Goal: Task Accomplishment & Management: Manage account settings

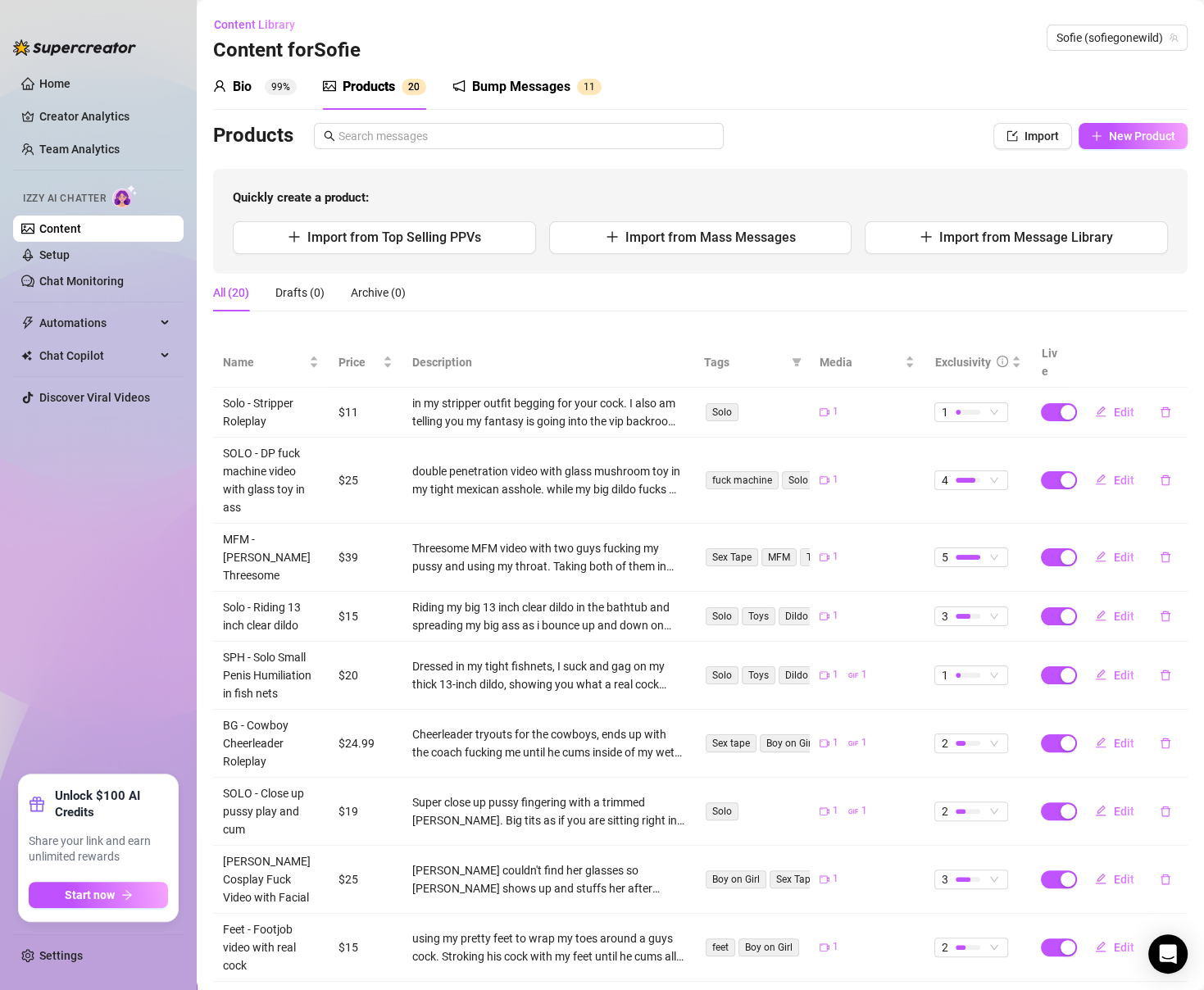
click at [81, 235] on link "Content" at bounding box center [60, 229] width 42 height 13
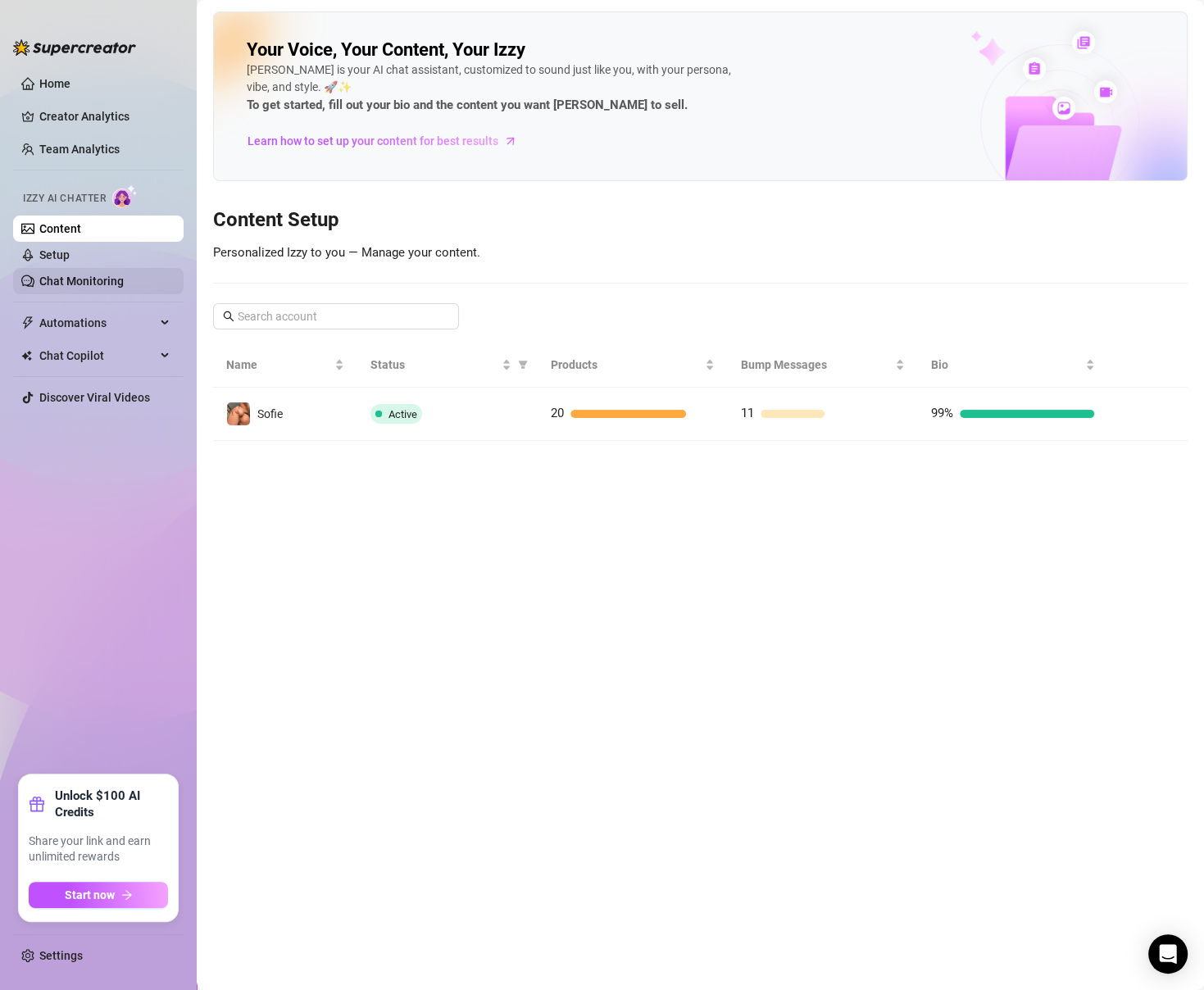
click at [91, 274] on link "Chat Monitoring" at bounding box center [81, 281] width 84 height 13
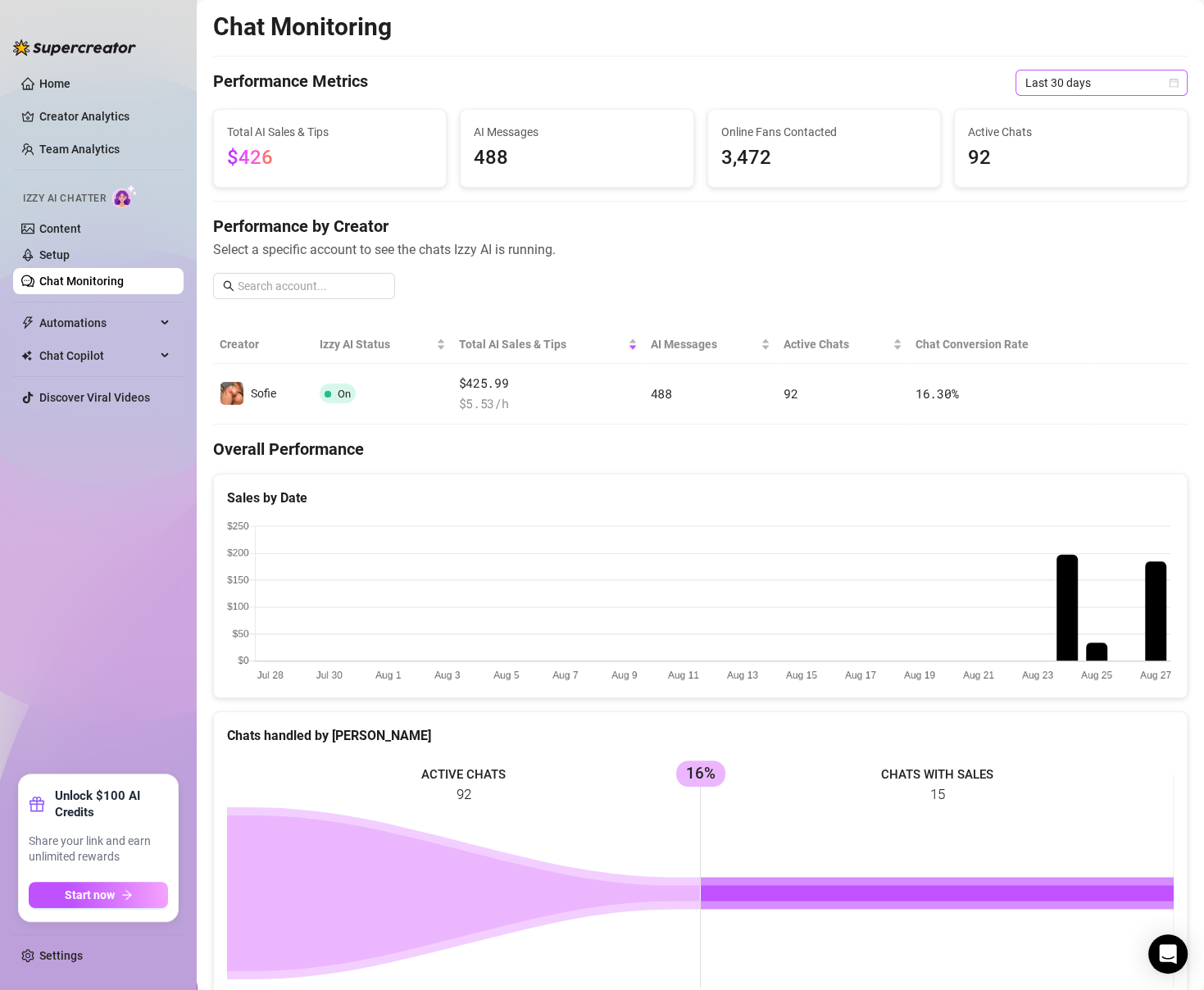
click at [1103, 91] on span "Last 30 days" at bounding box center [1100, 83] width 152 height 24
click at [1101, 143] on div "Last 7 days" at bounding box center [1101, 141] width 146 height 18
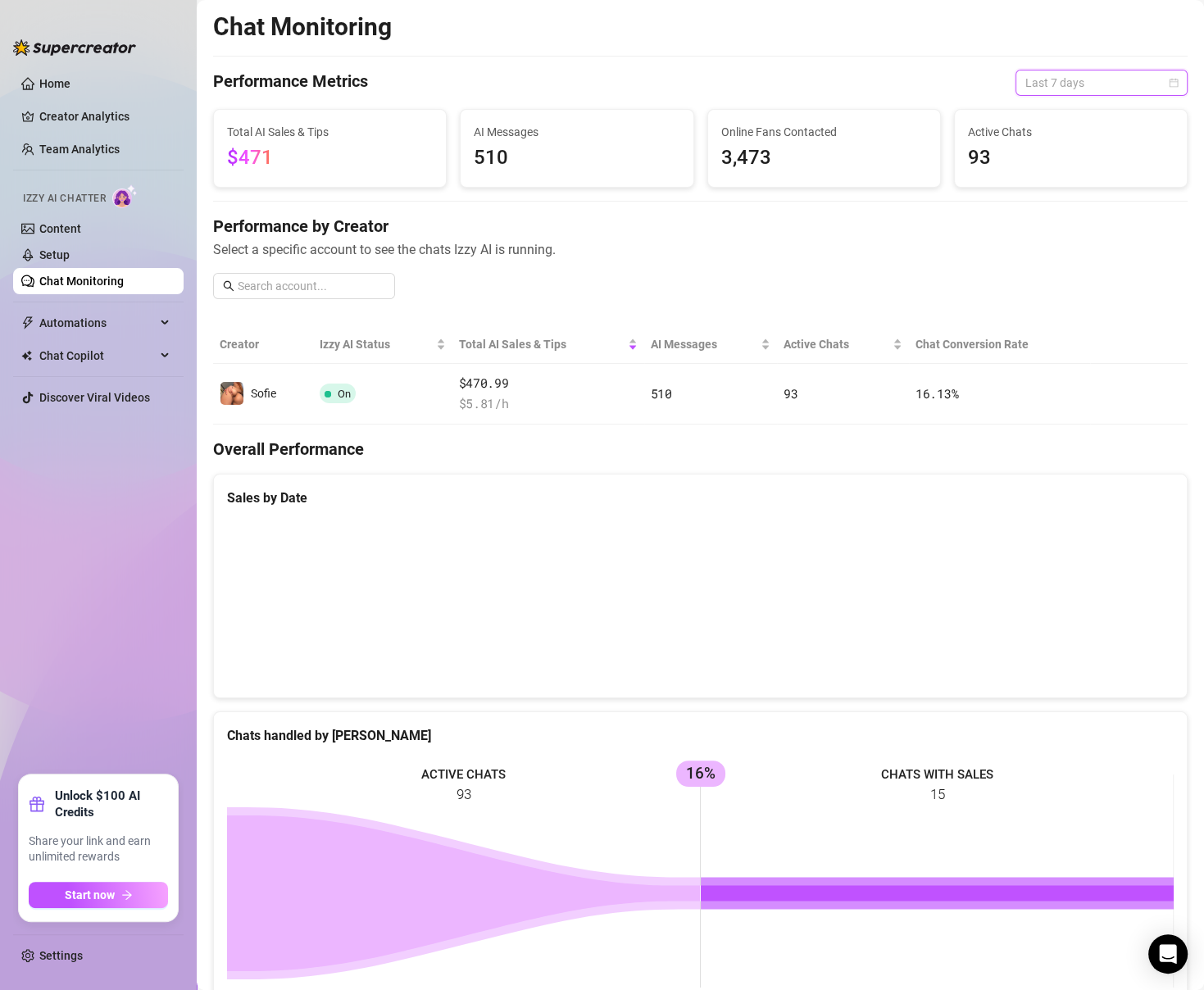
click at [1099, 86] on span "Last 7 days" at bounding box center [1100, 83] width 152 height 24
click at [1098, 156] on div "Last 30 days" at bounding box center [1100, 168] width 165 height 26
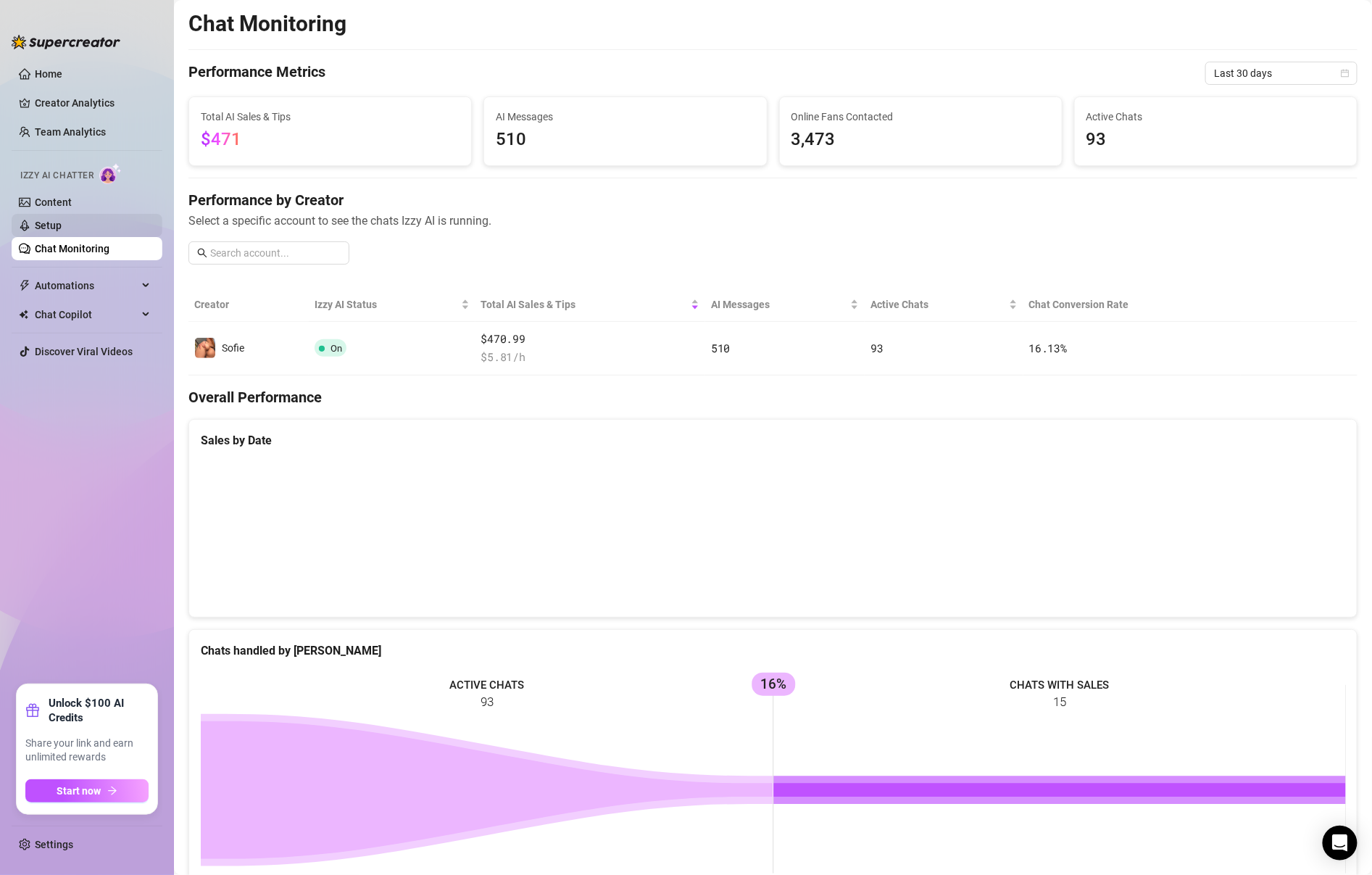
click at [62, 222] on link "Setup" at bounding box center [48, 225] width 26 height 12
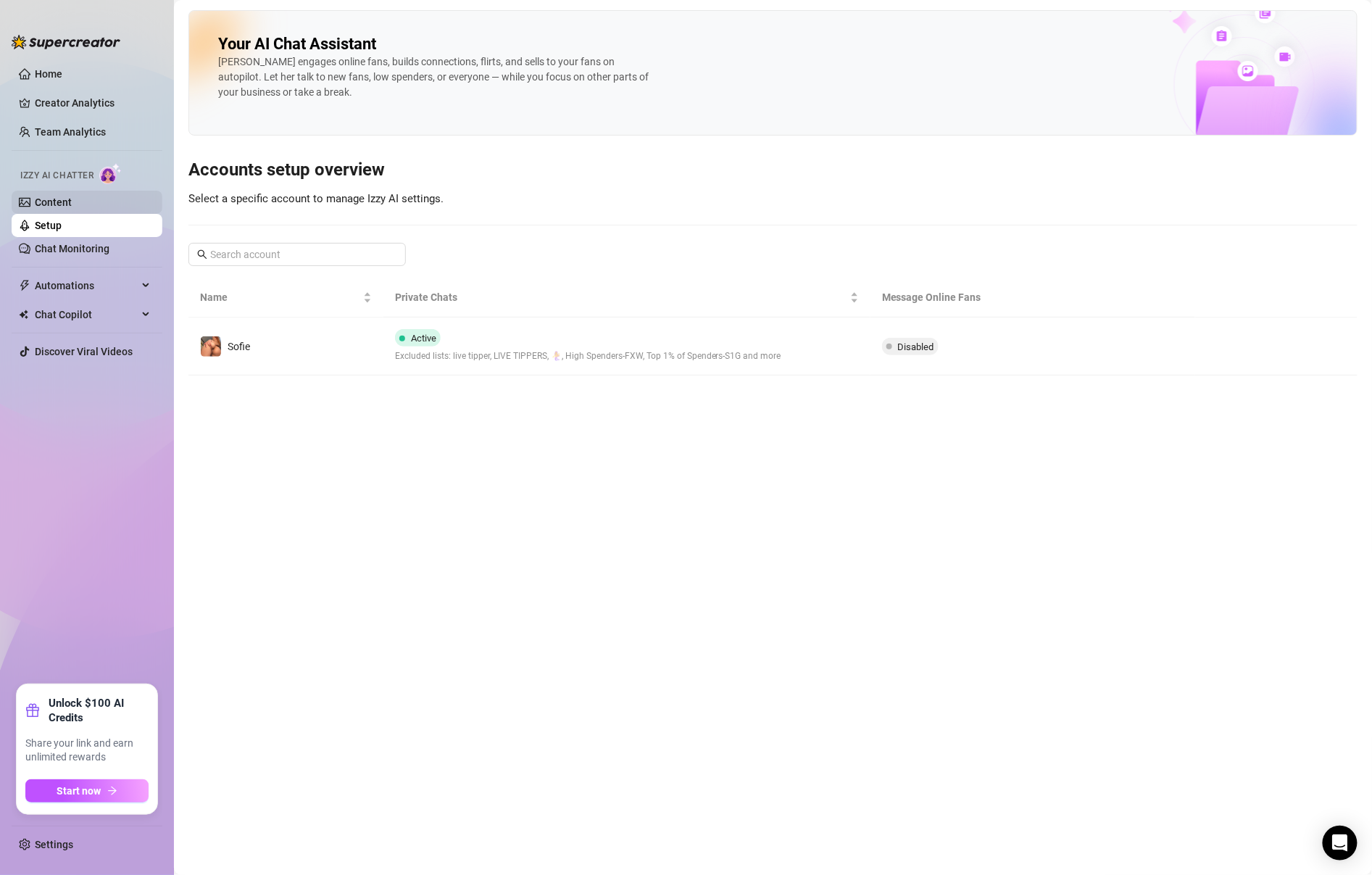
click at [72, 206] on link "Content" at bounding box center [53, 202] width 37 height 12
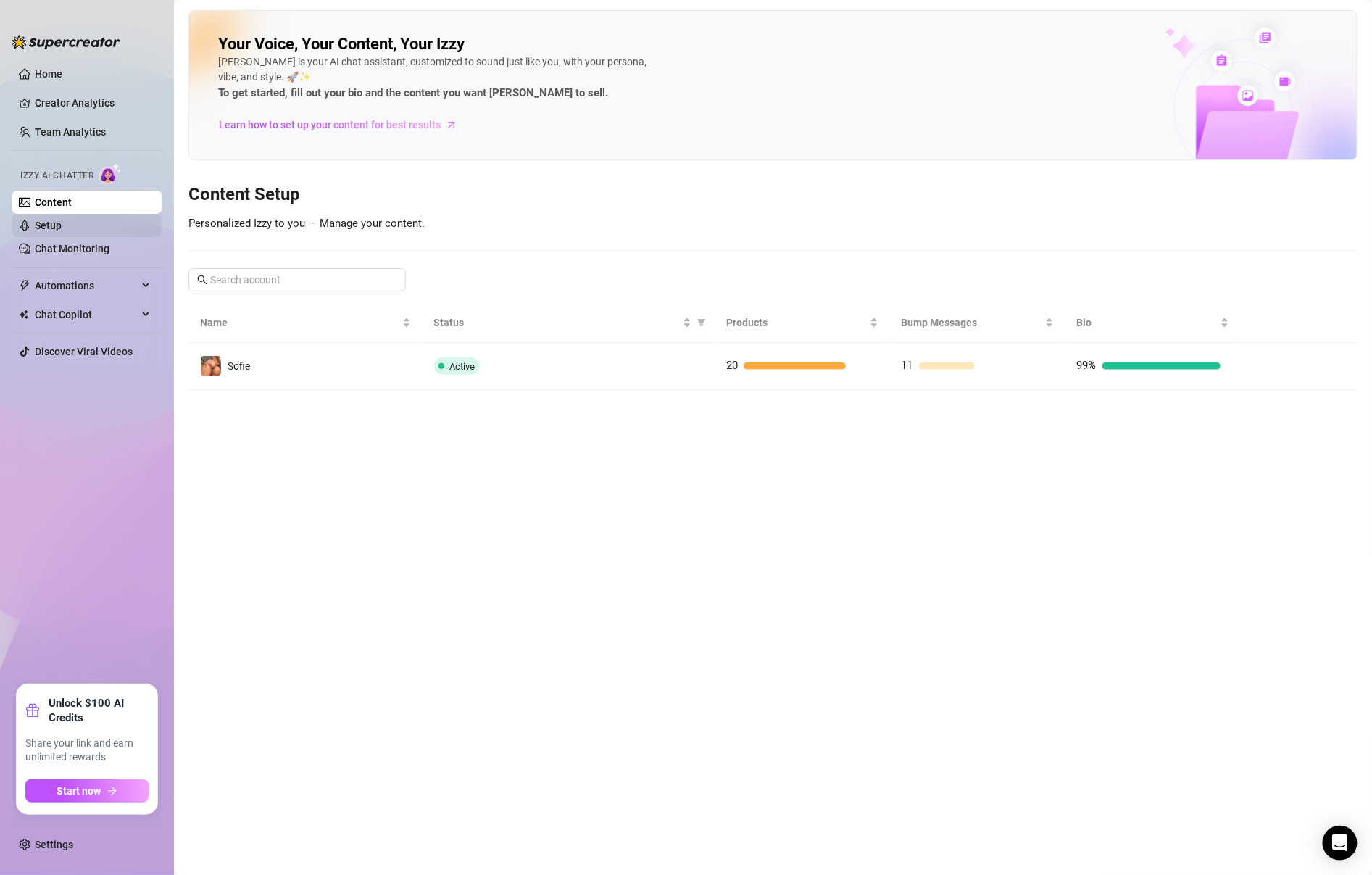
click at [62, 231] on link "Setup" at bounding box center [48, 225] width 26 height 12
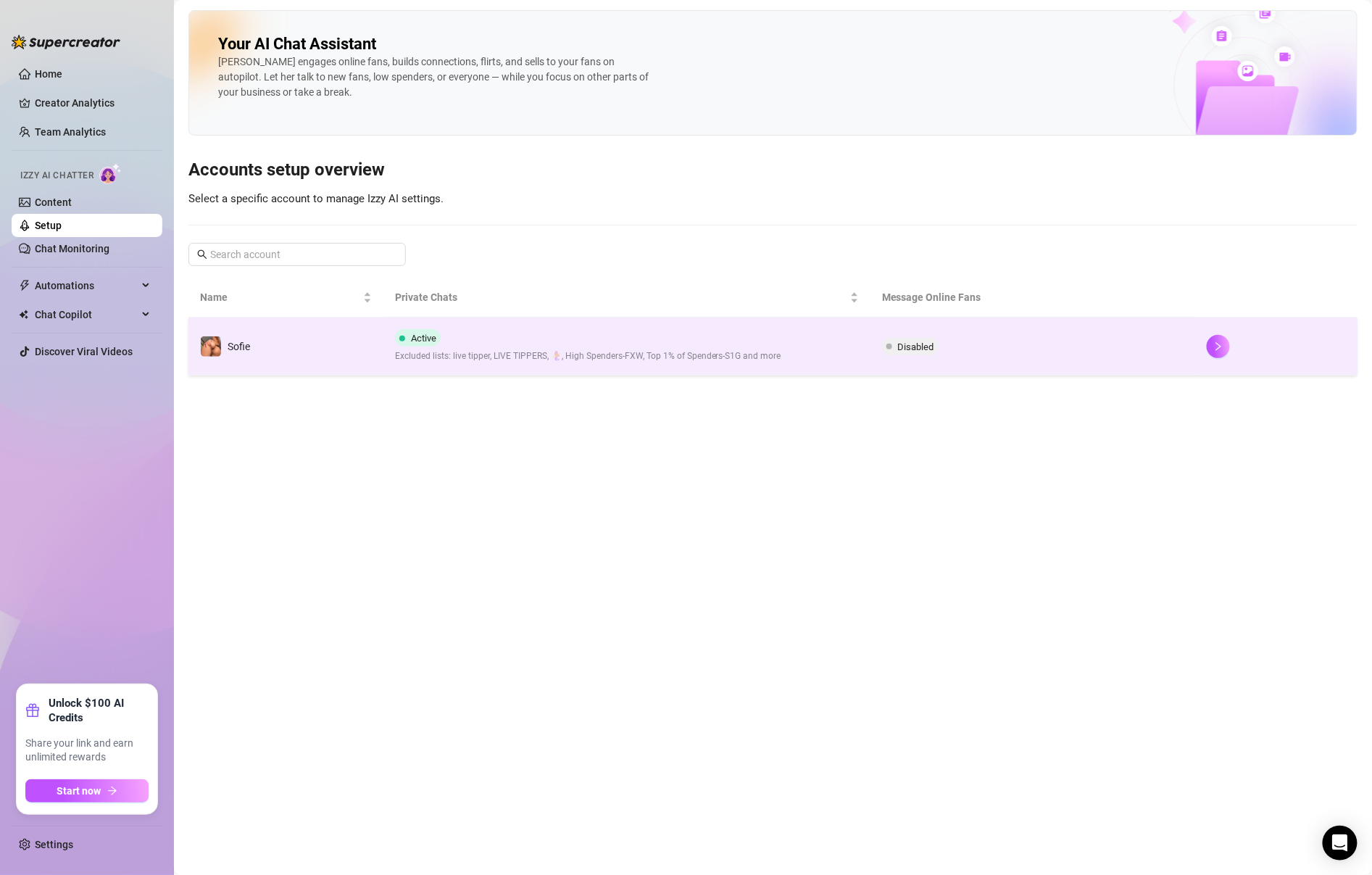
click at [877, 348] on td "Disabled" at bounding box center [1033, 347] width 324 height 58
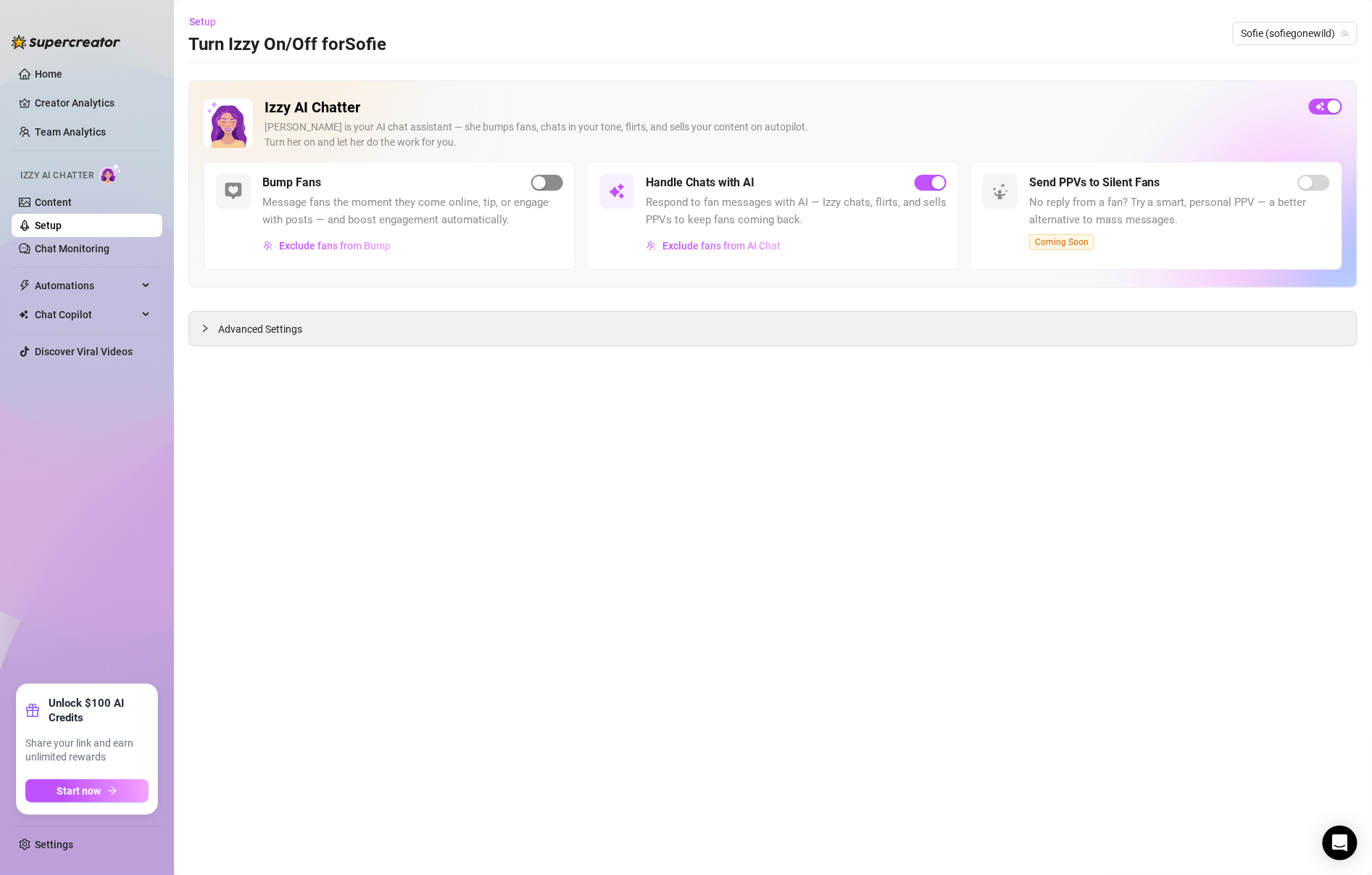
click at [544, 187] on div "button" at bounding box center [539, 182] width 13 height 13
click at [72, 203] on link "Content" at bounding box center [53, 202] width 37 height 12
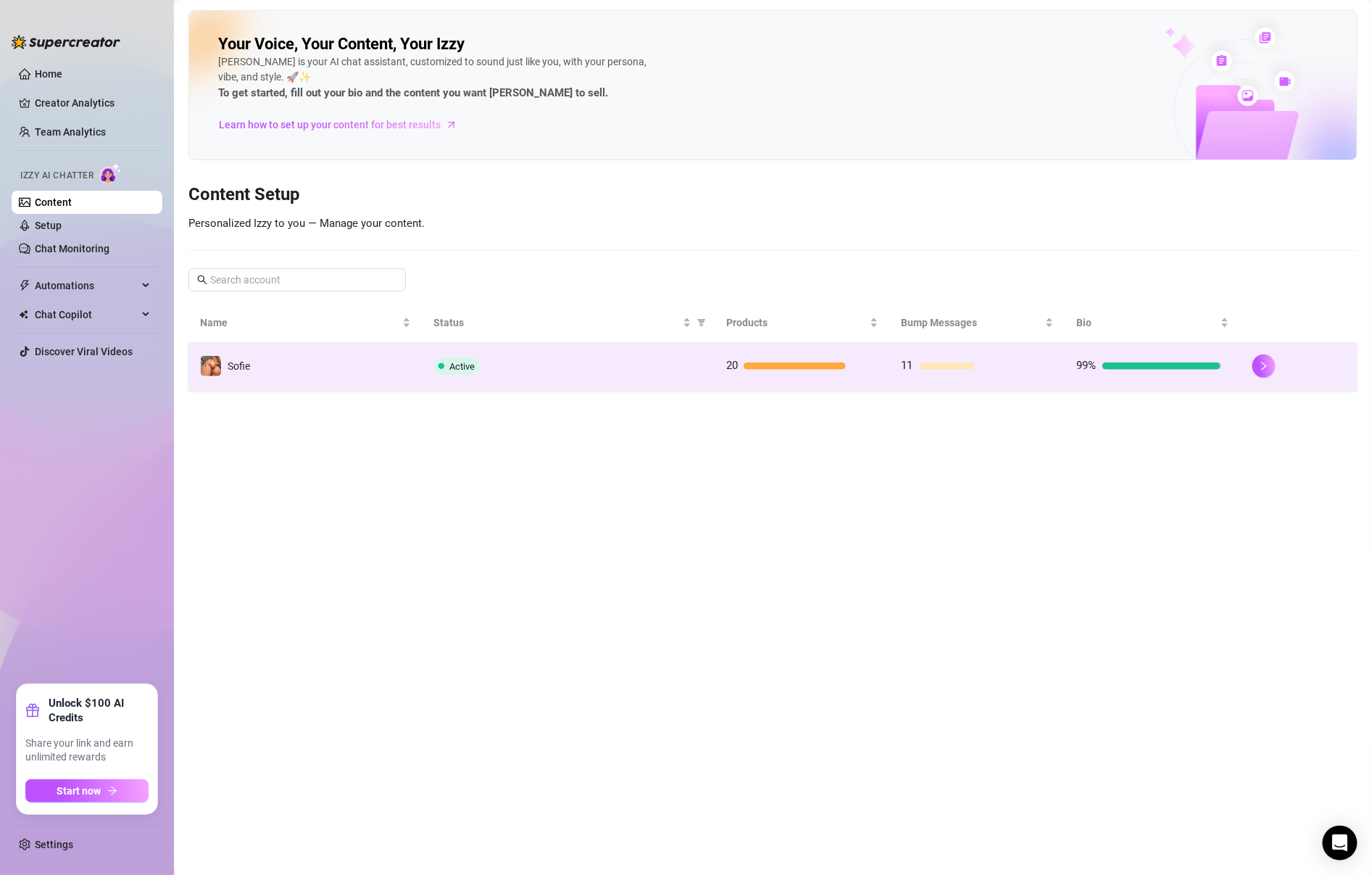
click at [693, 358] on div "Active" at bounding box center [569, 366] width 269 height 17
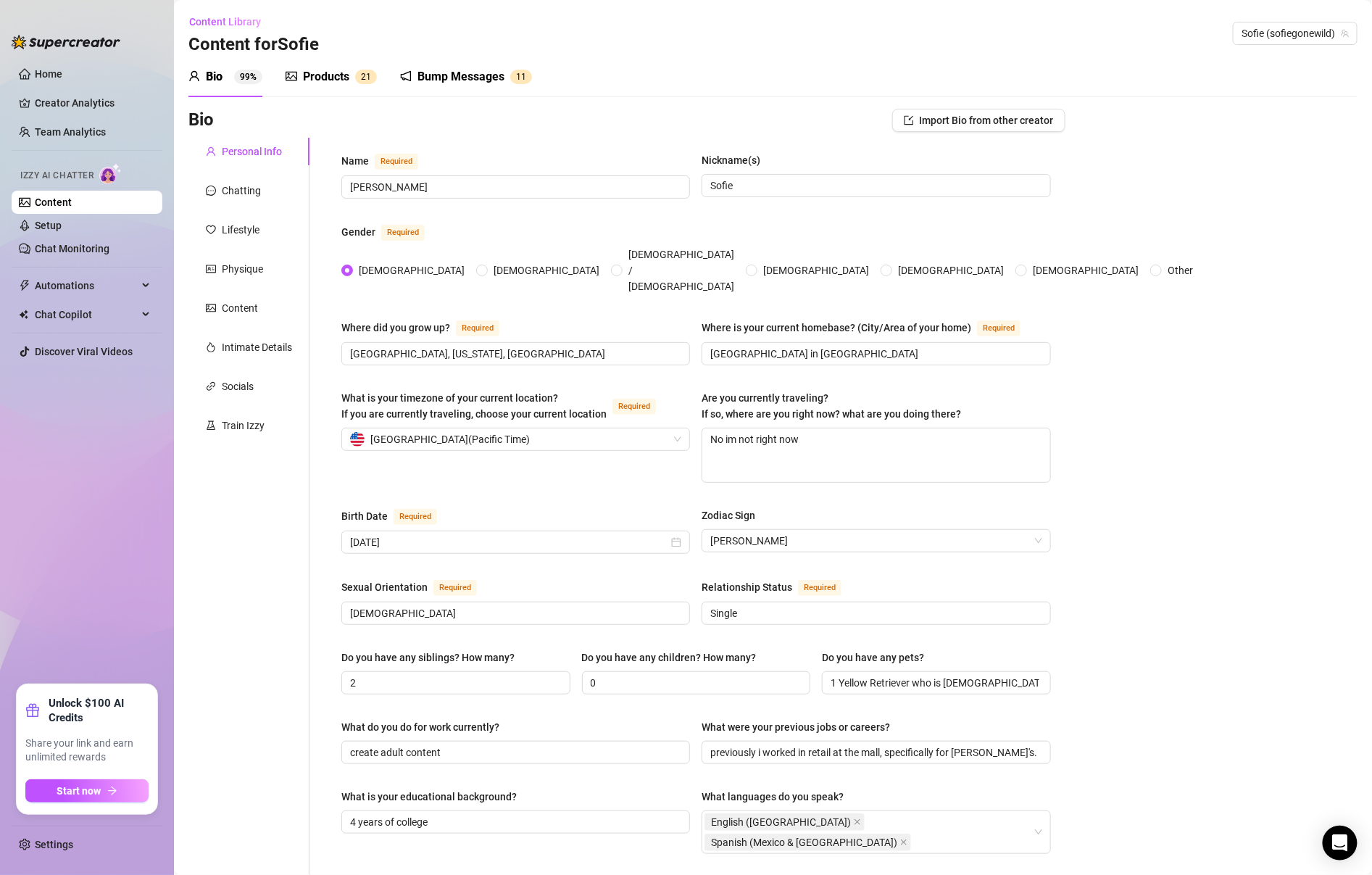
click at [321, 86] on div "Products 2 1" at bounding box center [331, 76] width 92 height 40
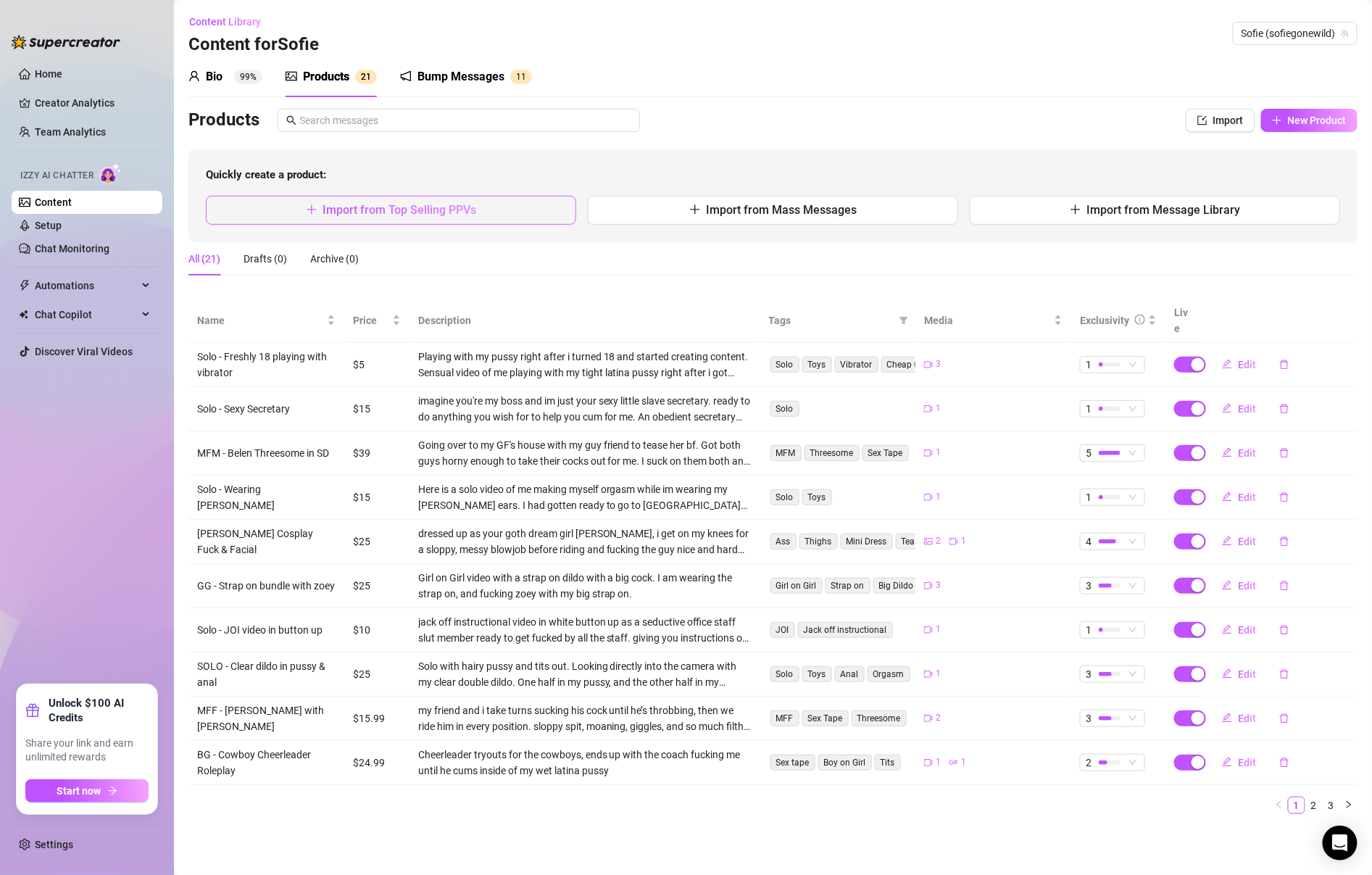
click at [421, 215] on span "Import from Top Selling PPVs" at bounding box center [400, 210] width 154 height 14
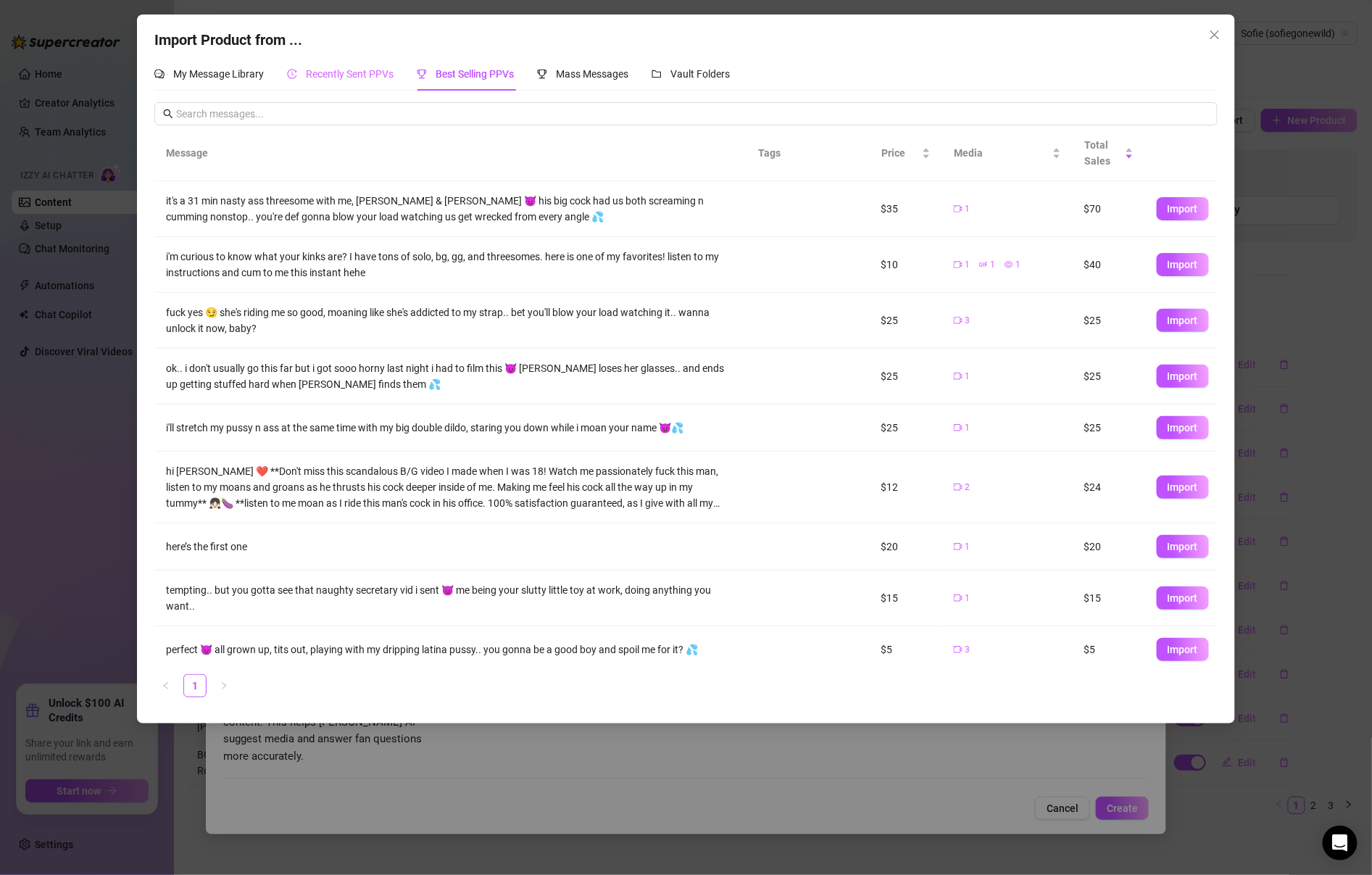
click at [364, 90] on div "Recently Sent PPVs" at bounding box center [340, 73] width 106 height 33
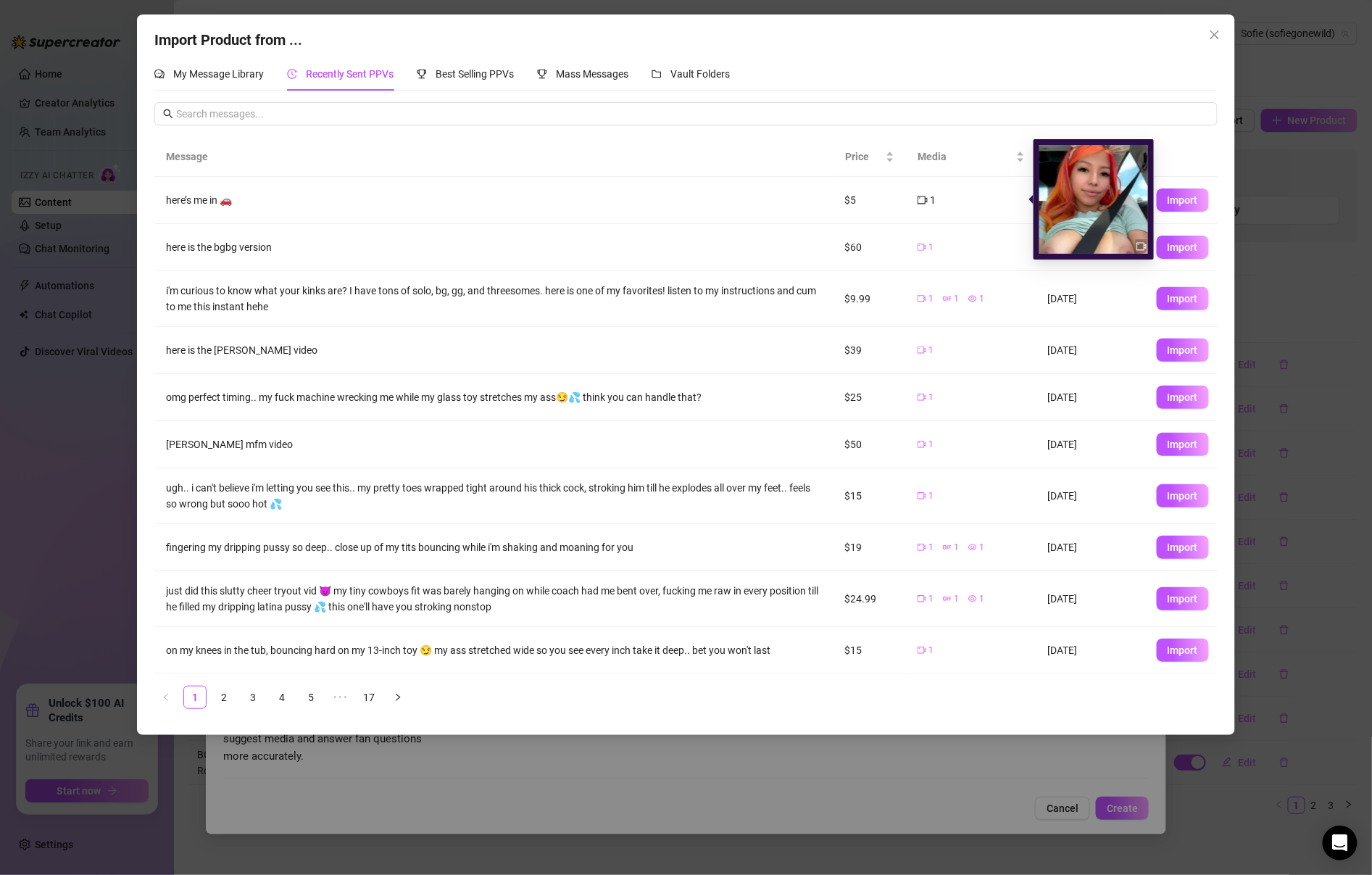
click at [1064, 207] on img at bounding box center [1094, 200] width 109 height 109
click at [930, 196] on span "1" at bounding box center [933, 200] width 6 height 16
click at [1064, 245] on icon "video-camera" at bounding box center [1142, 246] width 10 height 10
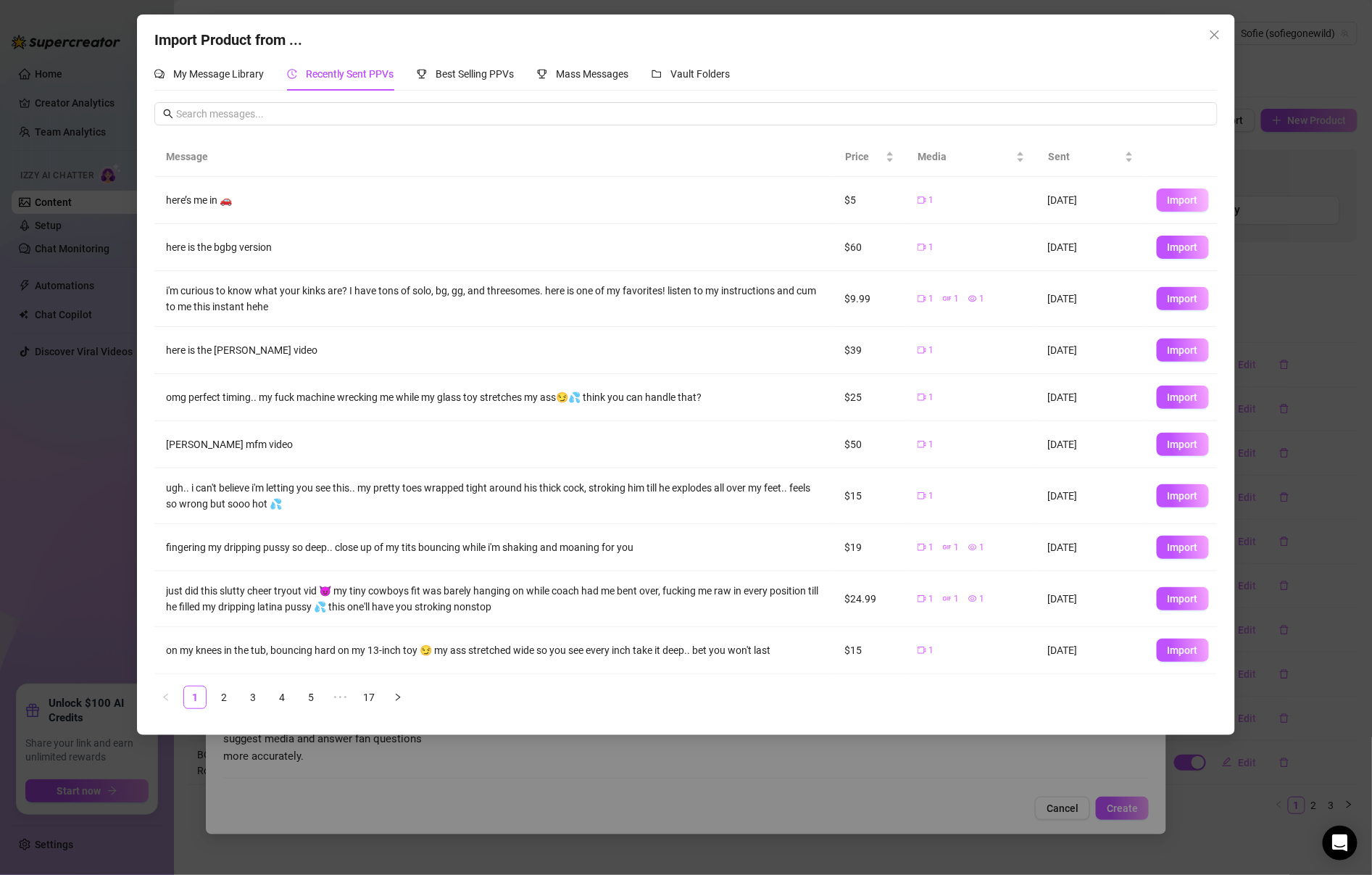
click at [1064, 199] on span "Import" at bounding box center [1183, 200] width 31 height 12
type textarea "here’s me in 🚗"
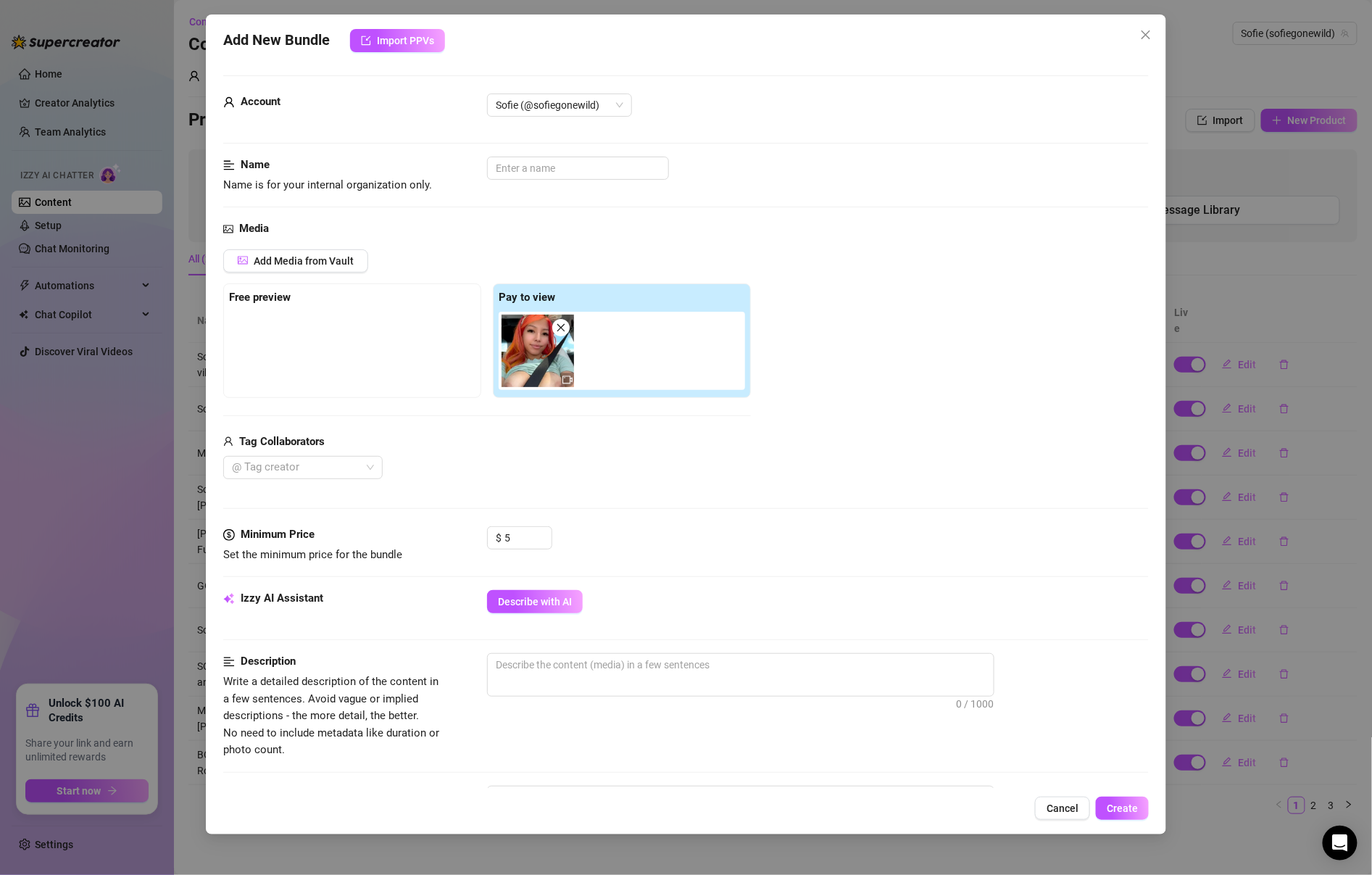
click at [555, 357] on img at bounding box center [538, 351] width 73 height 73
click at [565, 381] on icon "video-camera" at bounding box center [567, 381] width 10 height 8
click at [327, 247] on div "Media Add Media from Vault Free preview Pay to view Tag Collaborators @ Tag cre…" at bounding box center [685, 373] width 925 height 306
click at [327, 255] on span "Add Media from Vault" at bounding box center [303, 261] width 100 height 12
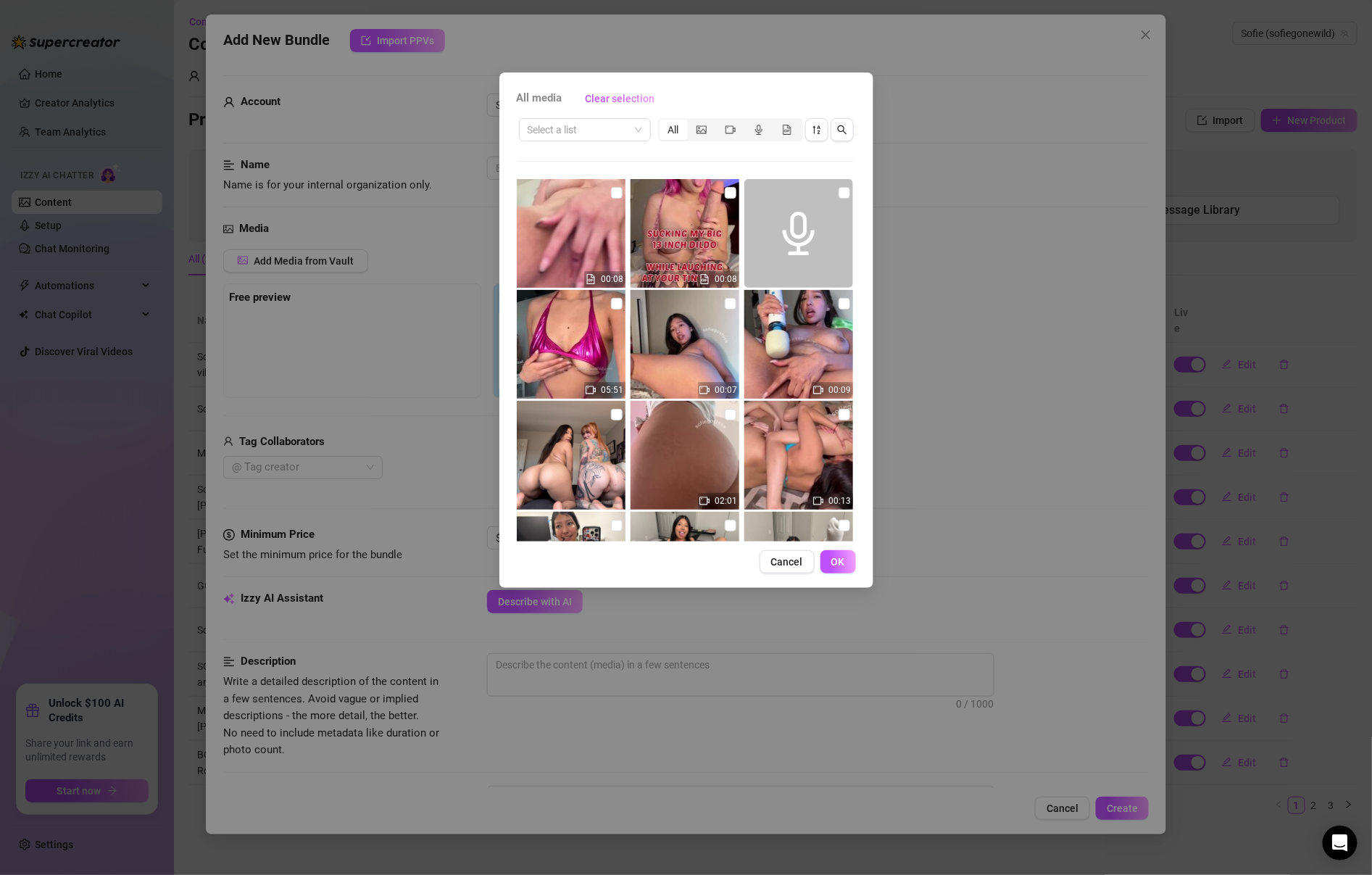
click at [789, 574] on div "All media Clear selection Select a list All 00:08 00:08 05:51 00:07 00:09 02:01…" at bounding box center [686, 330] width 374 height 515
click at [792, 566] on span "Cancel" at bounding box center [787, 561] width 32 height 12
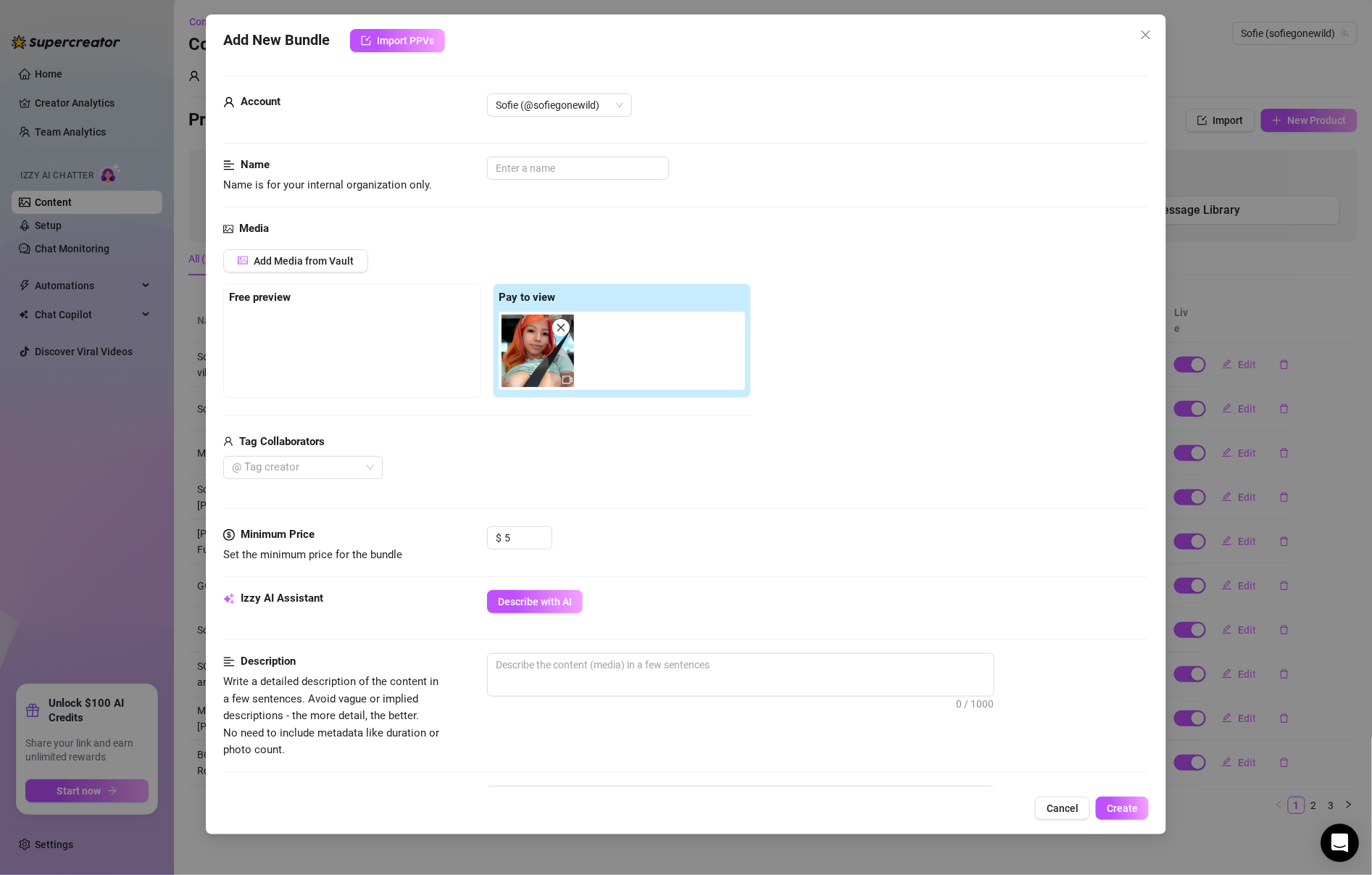
click at [1064, 839] on icon "Open Intercom Messenger" at bounding box center [1340, 843] width 19 height 19
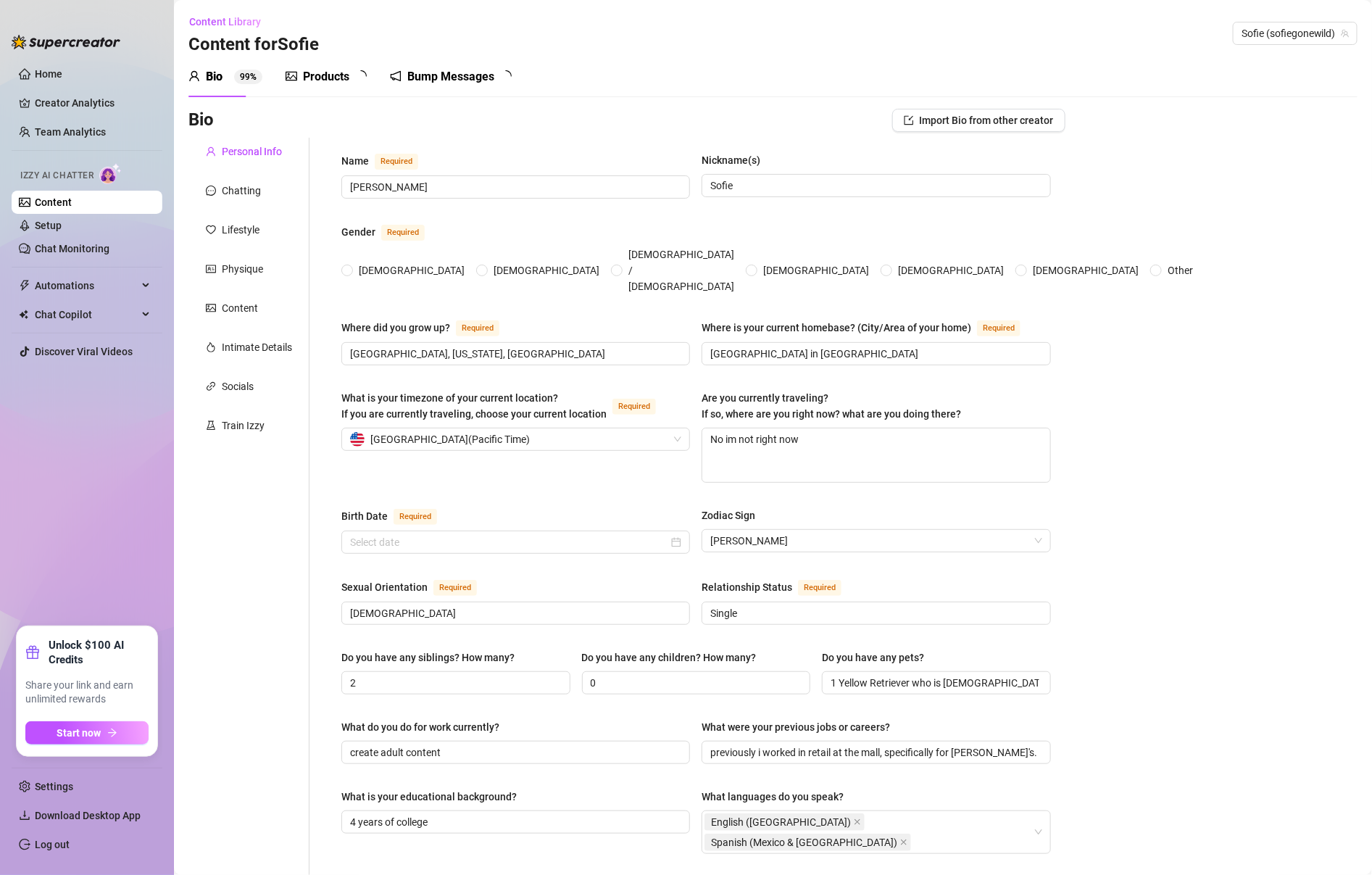
radio input "true"
type input "[DATE]"
click at [334, 78] on div "Products" at bounding box center [326, 77] width 46 height 17
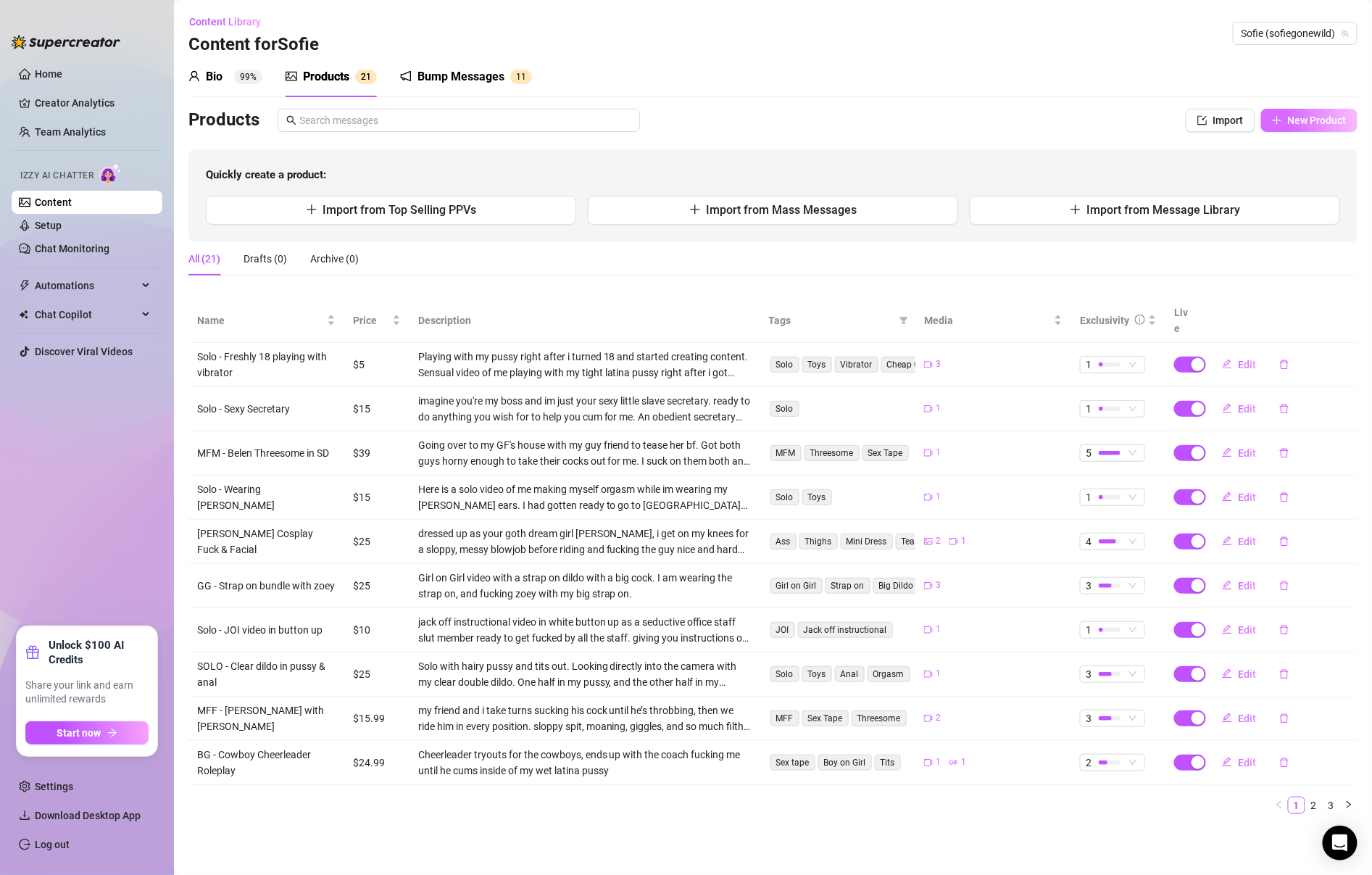
click at [1269, 115] on button "New Product" at bounding box center [1309, 121] width 97 height 23
type textarea "Type your message here..."
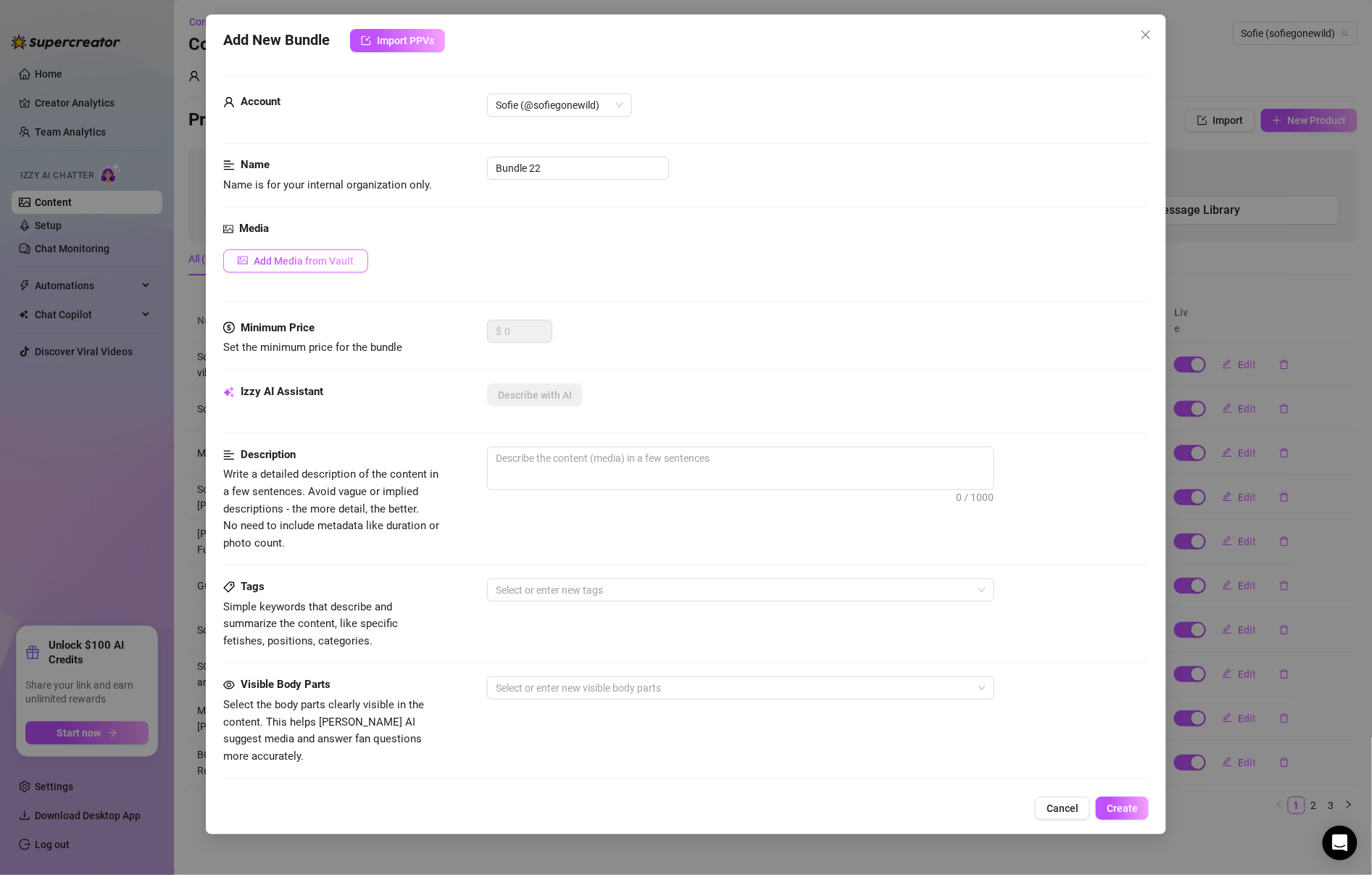
click at [327, 270] on button "Add Media from Vault" at bounding box center [296, 261] width 145 height 23
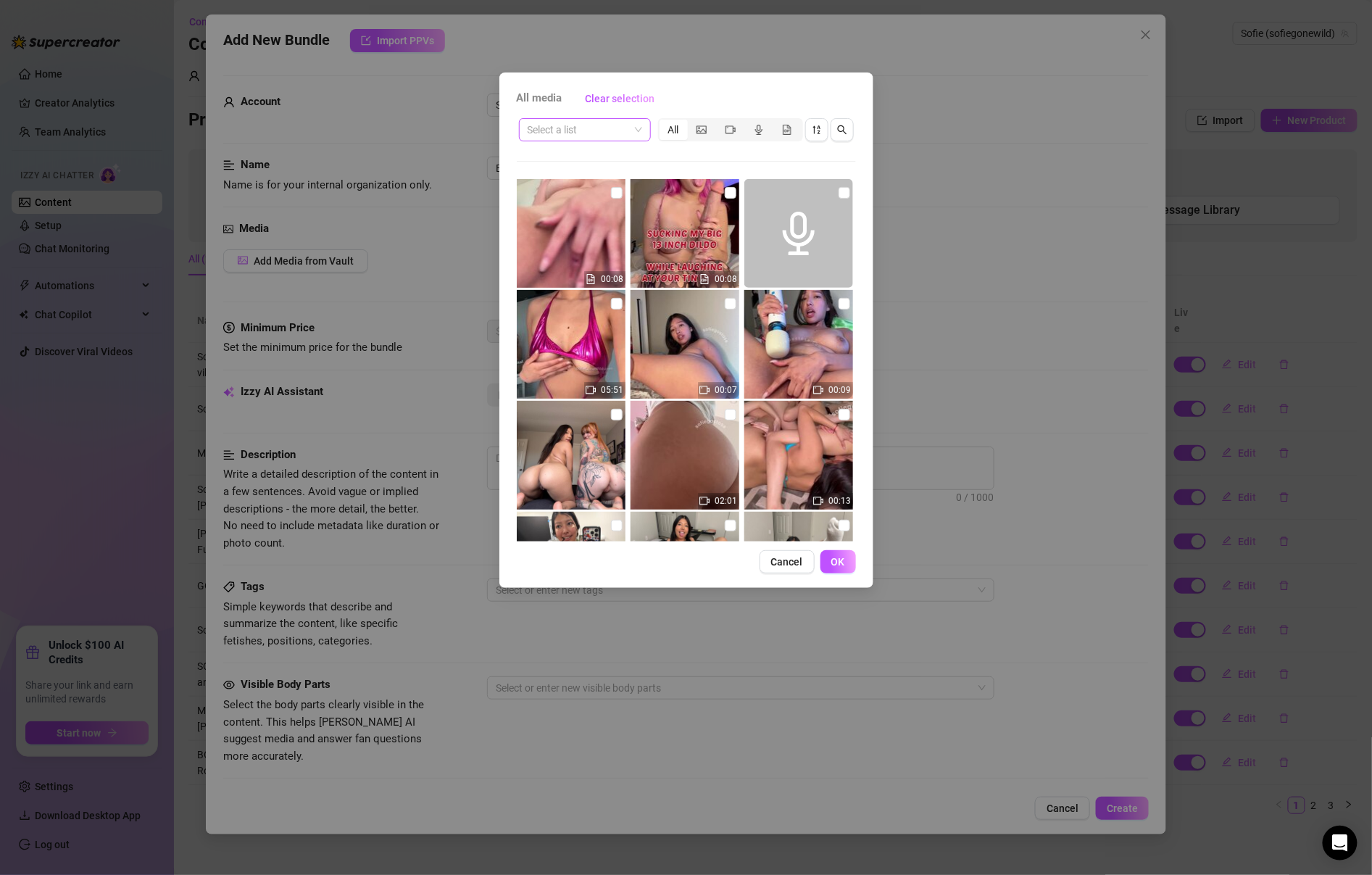
click at [622, 128] on input "search" at bounding box center [578, 130] width 102 height 21
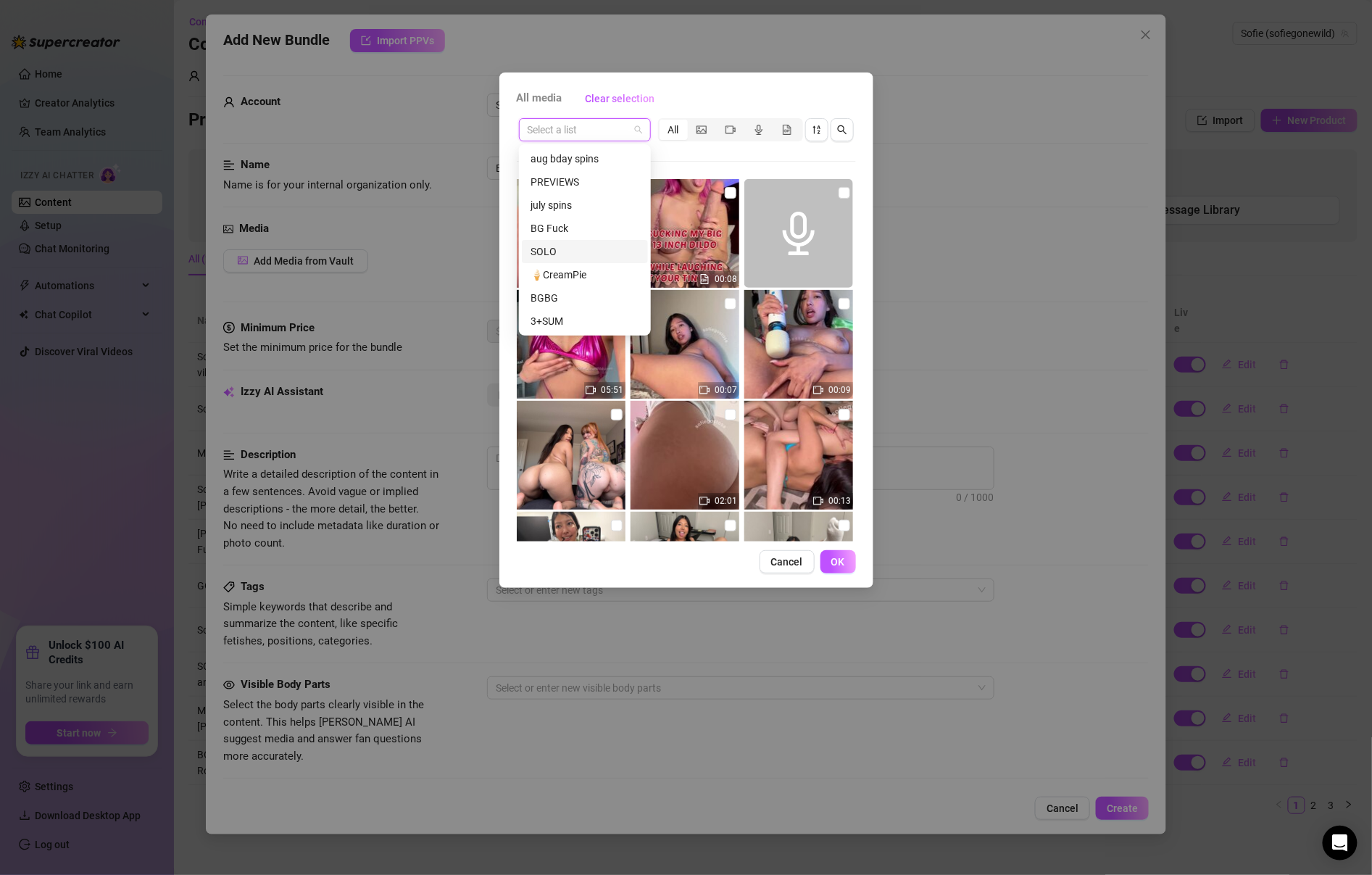
click at [603, 247] on div "SOLO" at bounding box center [585, 251] width 109 height 16
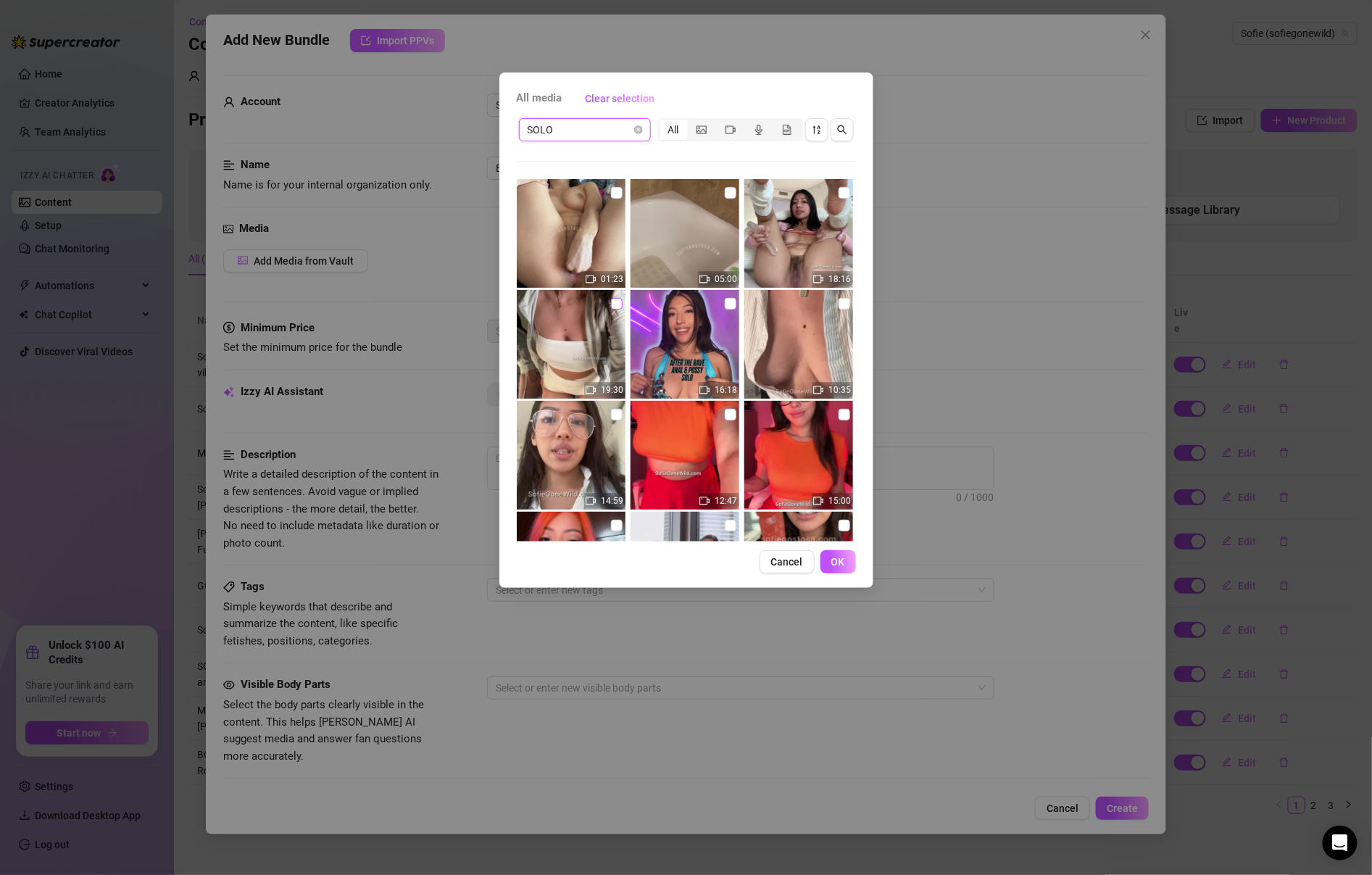
click at [614, 300] on input "checkbox" at bounding box center [617, 304] width 12 height 12
checkbox input "true"
click at [841, 567] on span "OK" at bounding box center [838, 561] width 14 height 12
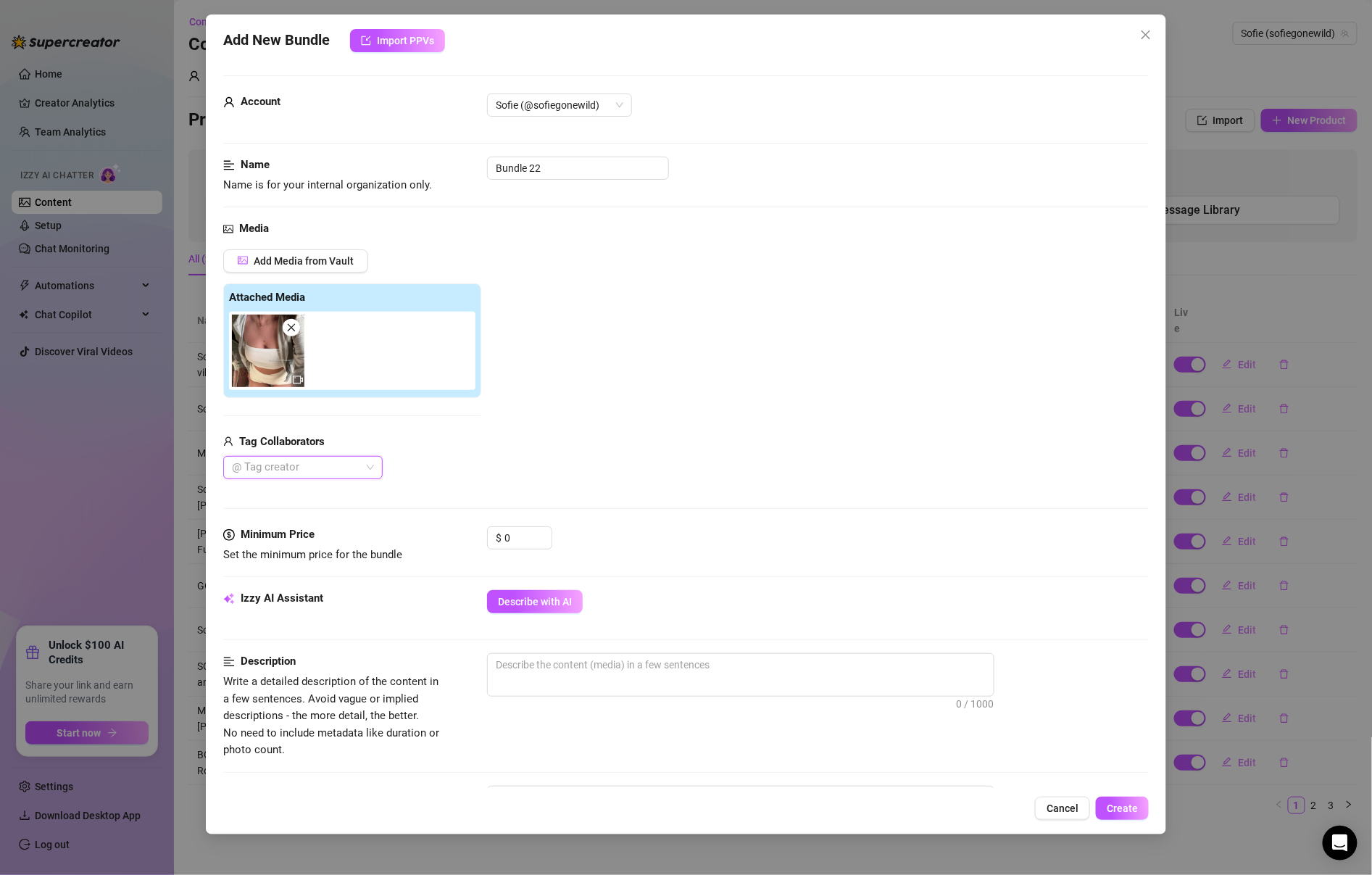
click at [344, 466] on div at bounding box center [296, 467] width 139 height 21
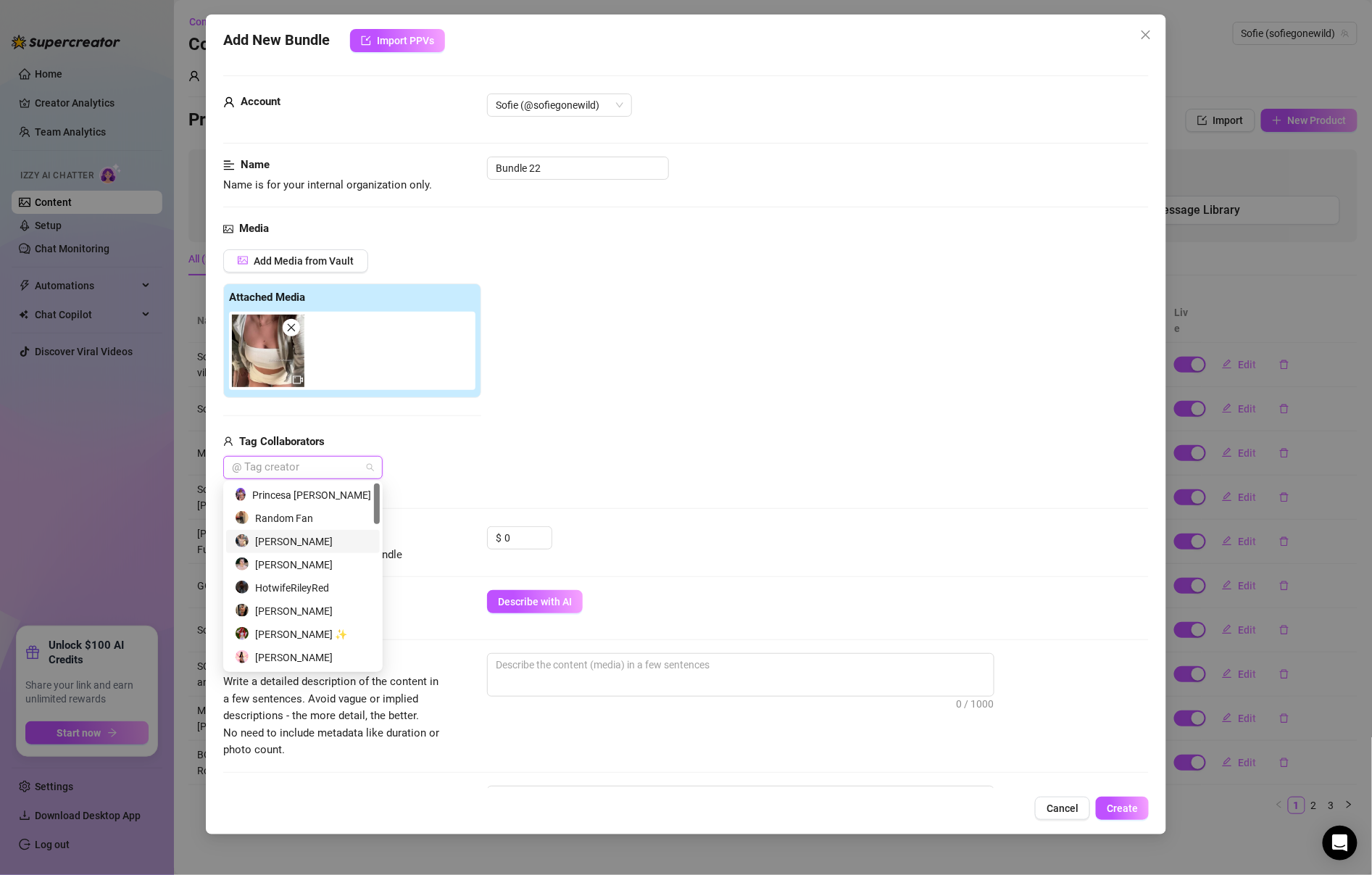
click at [342, 548] on div "[PERSON_NAME]" at bounding box center [302, 541] width 136 height 16
click at [342, 547] on div "[PERSON_NAME]" at bounding box center [297, 541] width 126 height 16
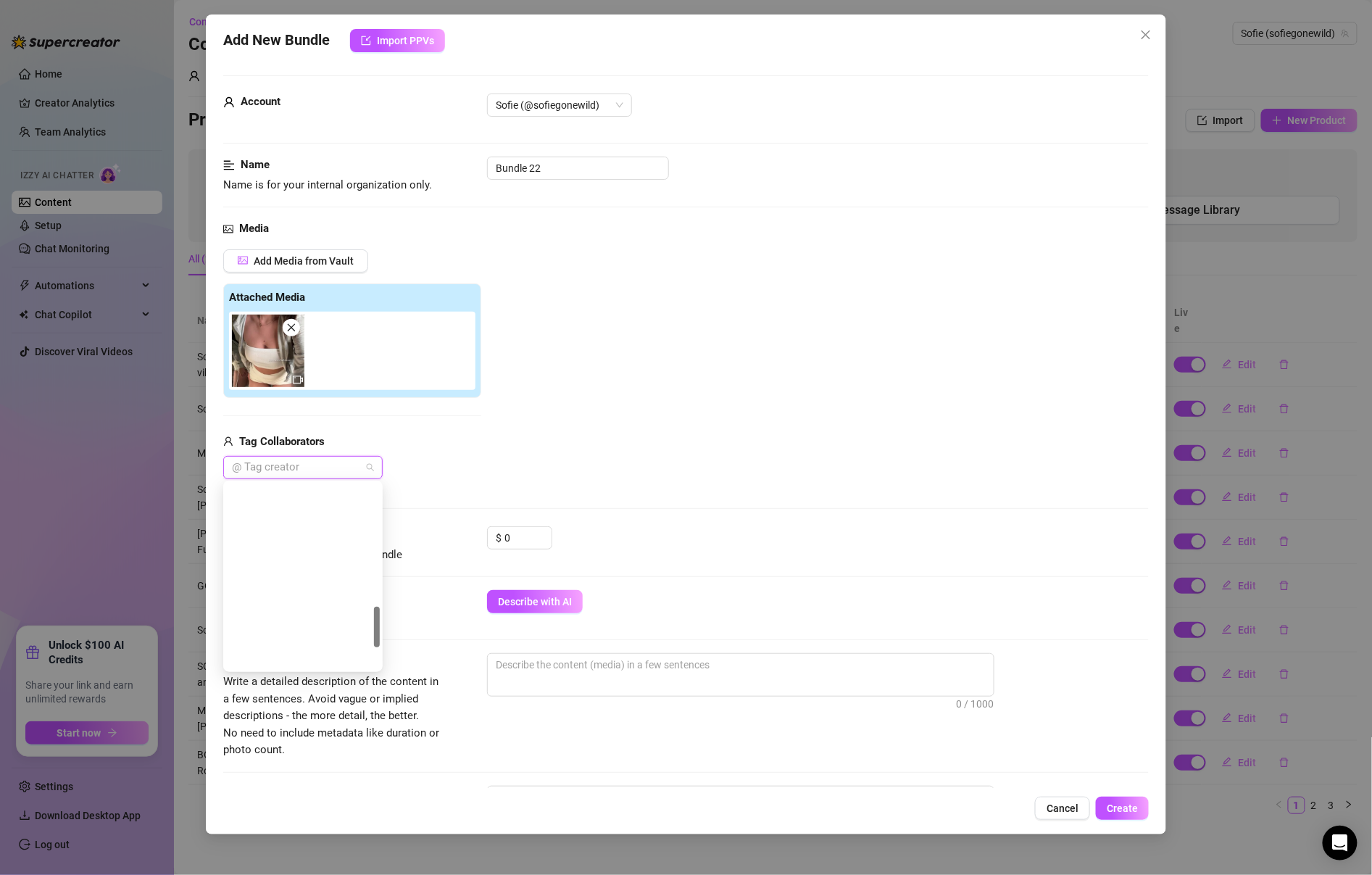
scroll to position [649, 0]
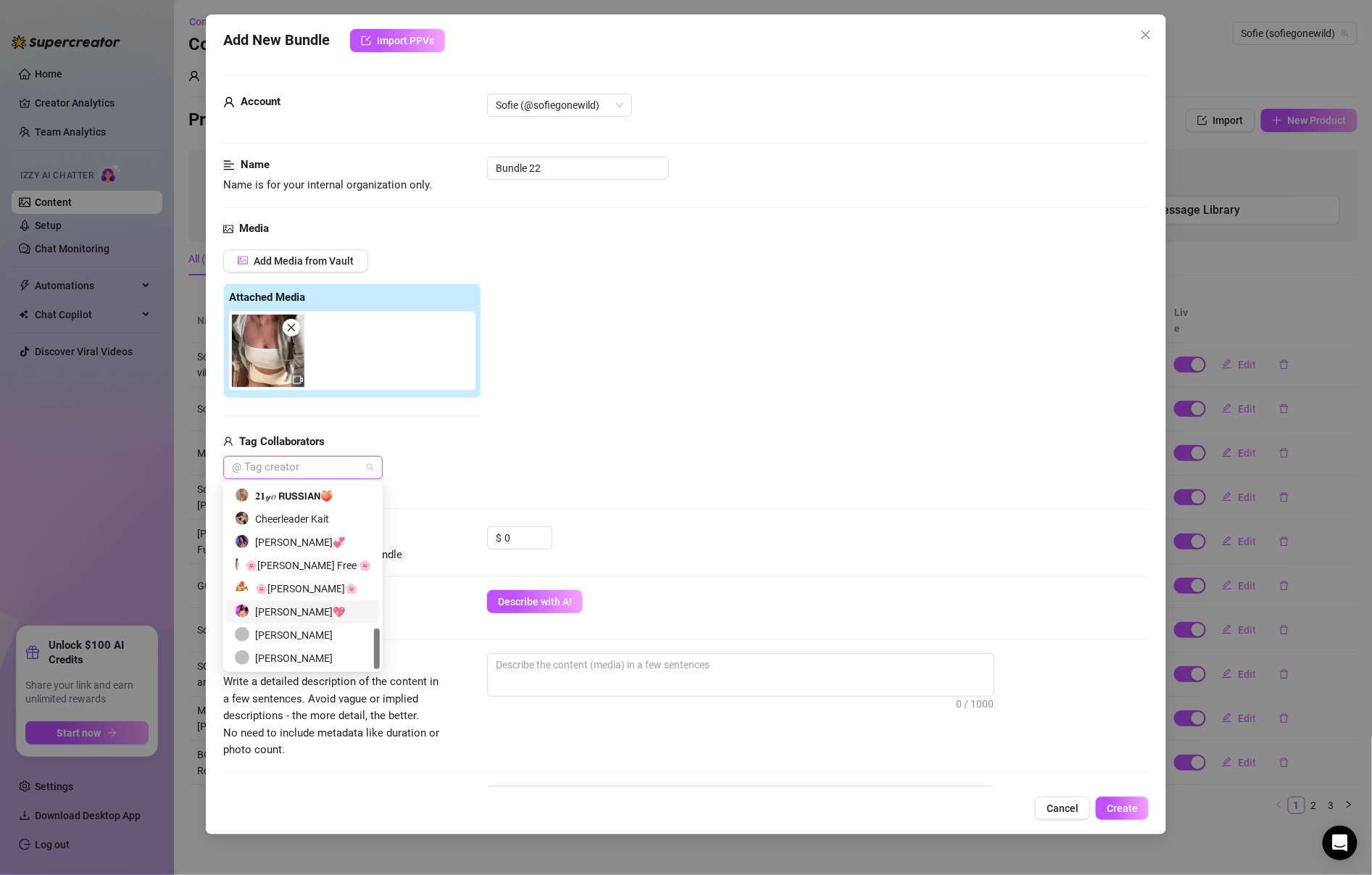
click at [334, 609] on div "[PERSON_NAME]💖" at bounding box center [302, 611] width 136 height 16
click at [507, 433] on div "Add Media from Vault Attached Media Tag Collaborators [PERSON_NAME]💖" at bounding box center [685, 364] width 925 height 230
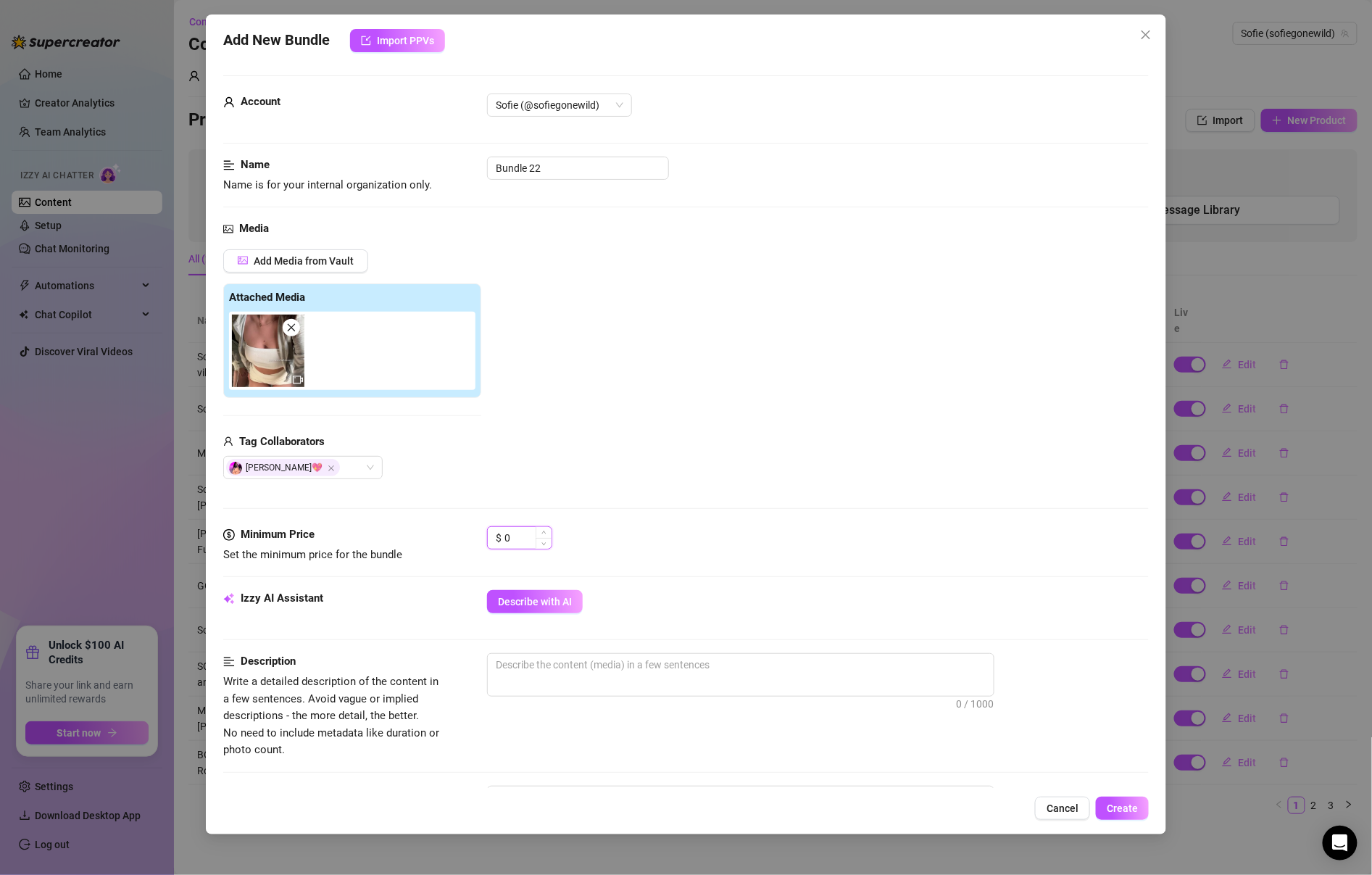
click at [525, 538] on input "0" at bounding box center [528, 537] width 47 height 21
click at [523, 533] on input "0" at bounding box center [528, 537] width 47 height 21
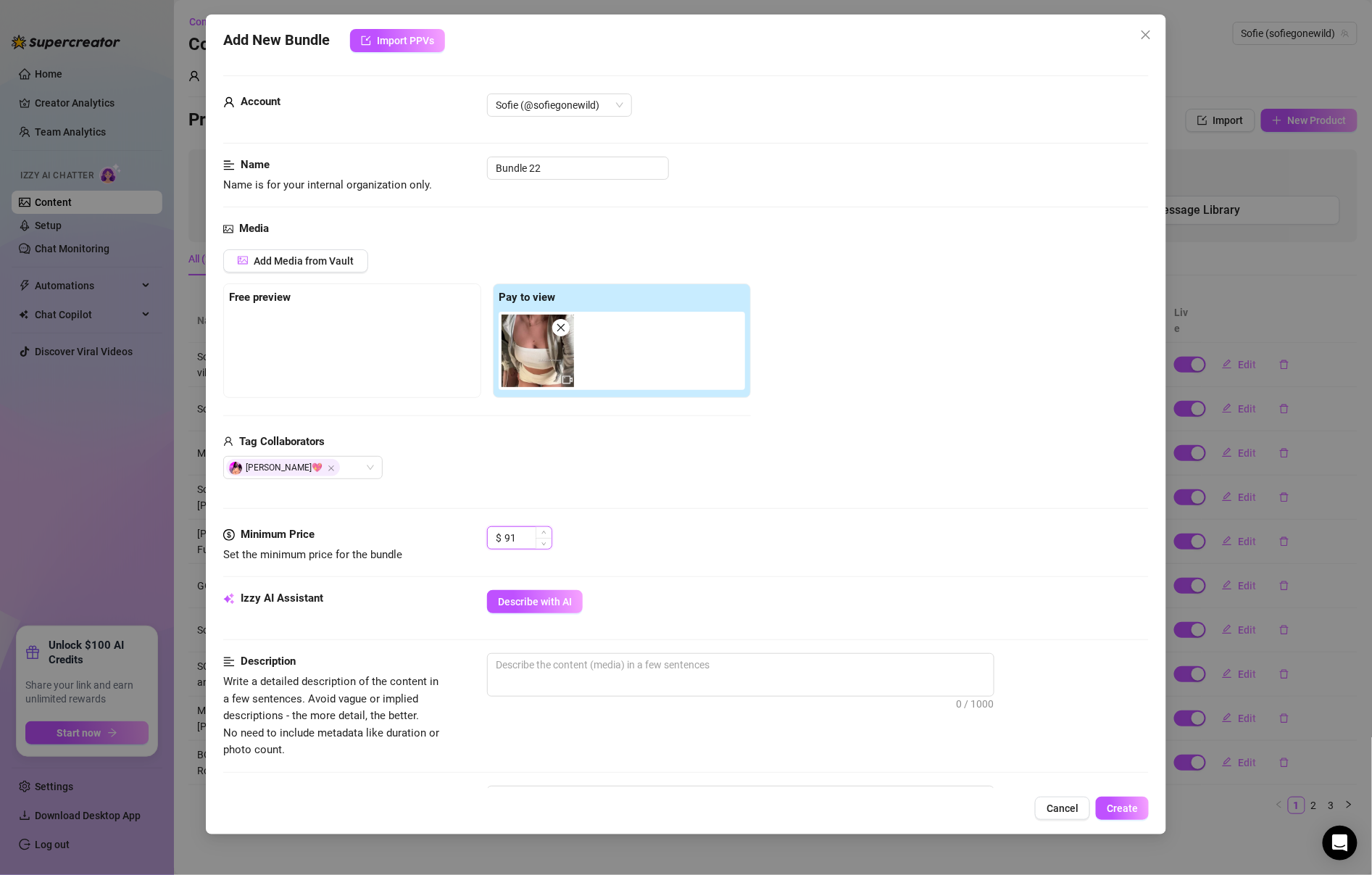
type input "9"
type input "19"
click at [561, 173] on input "Bundle 22" at bounding box center [578, 168] width 182 height 23
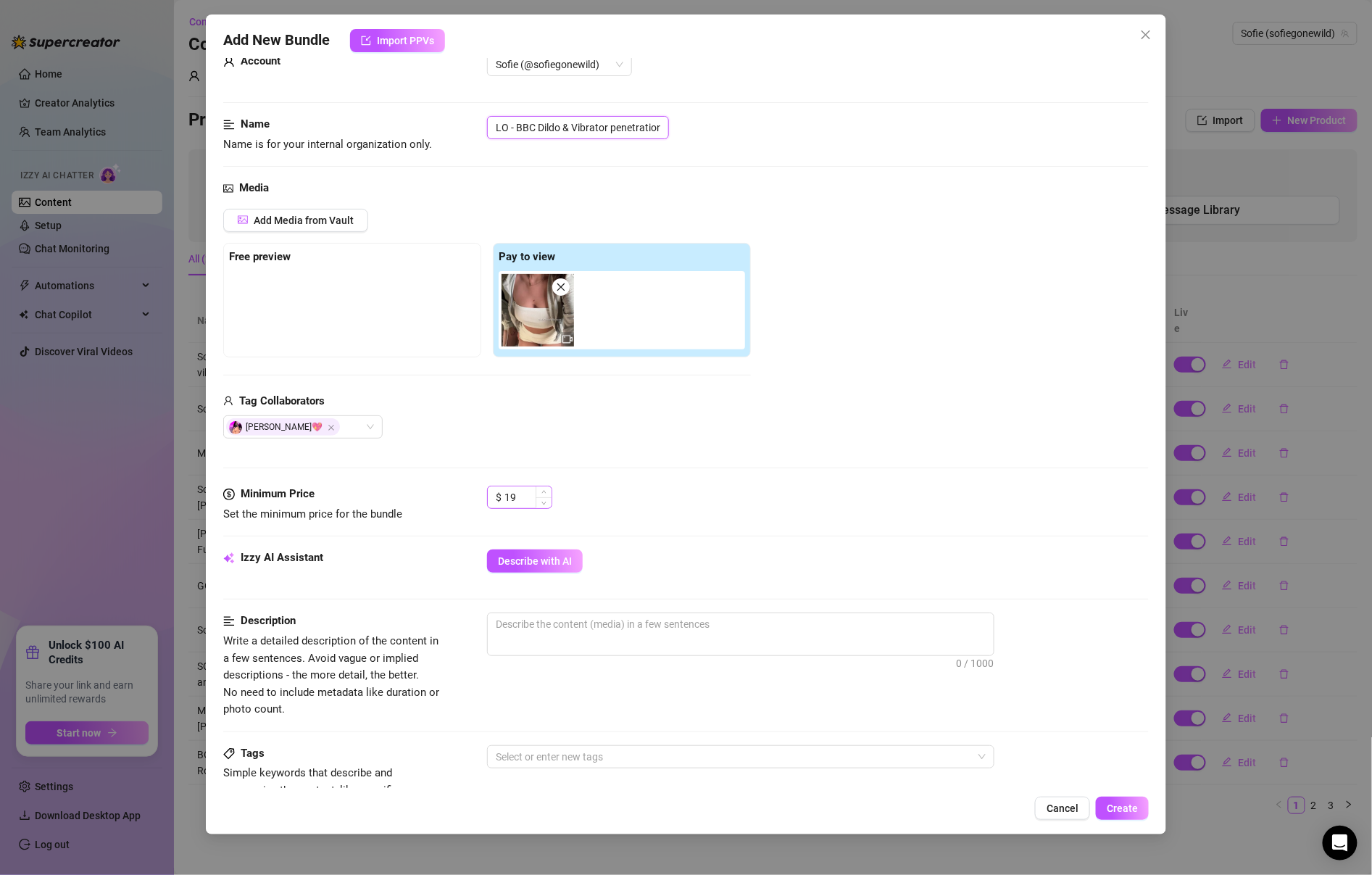
scroll to position [41, 0]
type input "SOLO - BBC Dildo & Vibrator penetration"
click at [277, 229] on div "Add Media from Vault" at bounding box center [486, 225] width 528 height 34
click at [277, 220] on span "Add Media from Vault" at bounding box center [303, 220] width 100 height 12
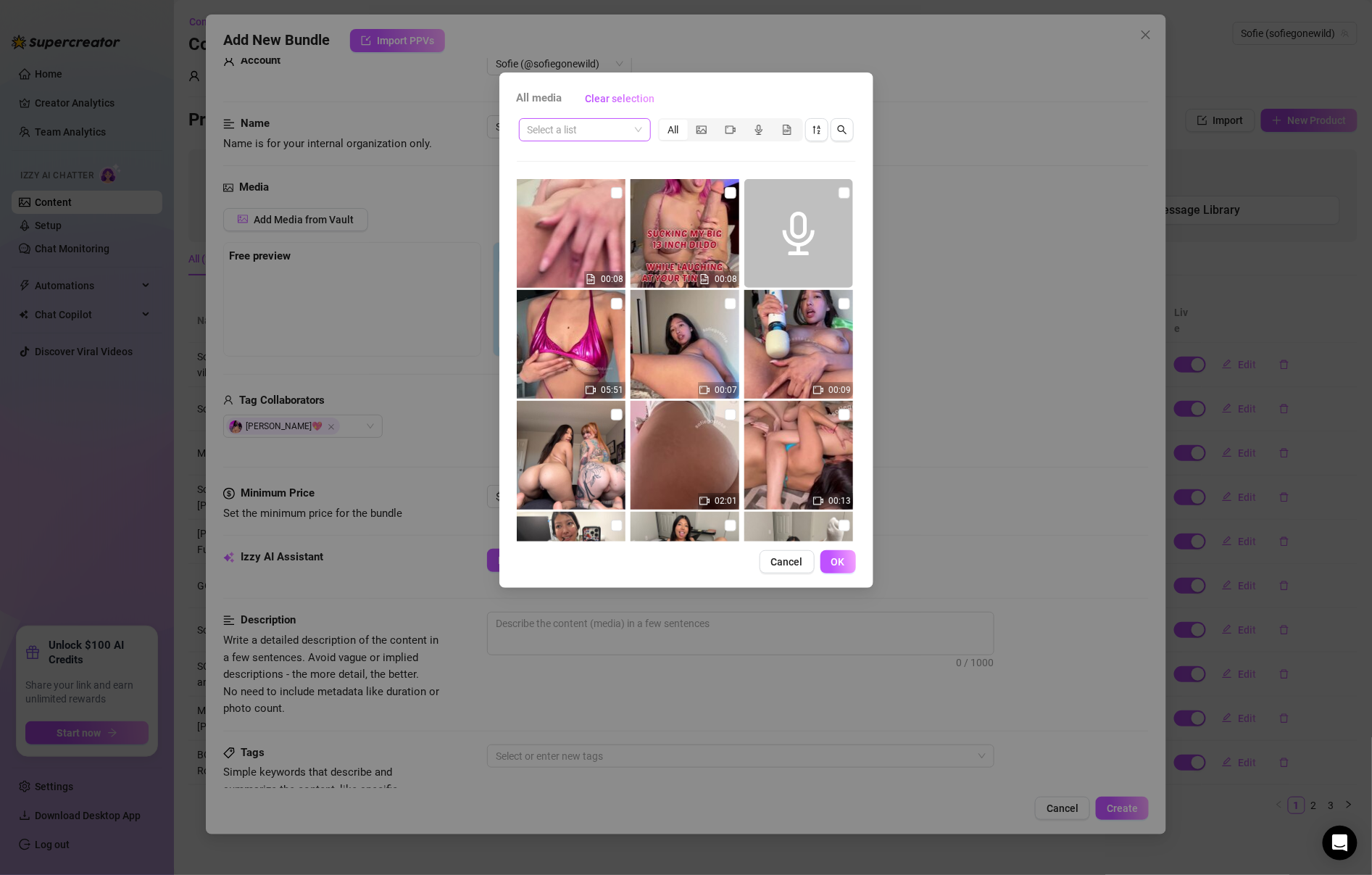
click at [576, 127] on input "search" at bounding box center [578, 130] width 102 height 21
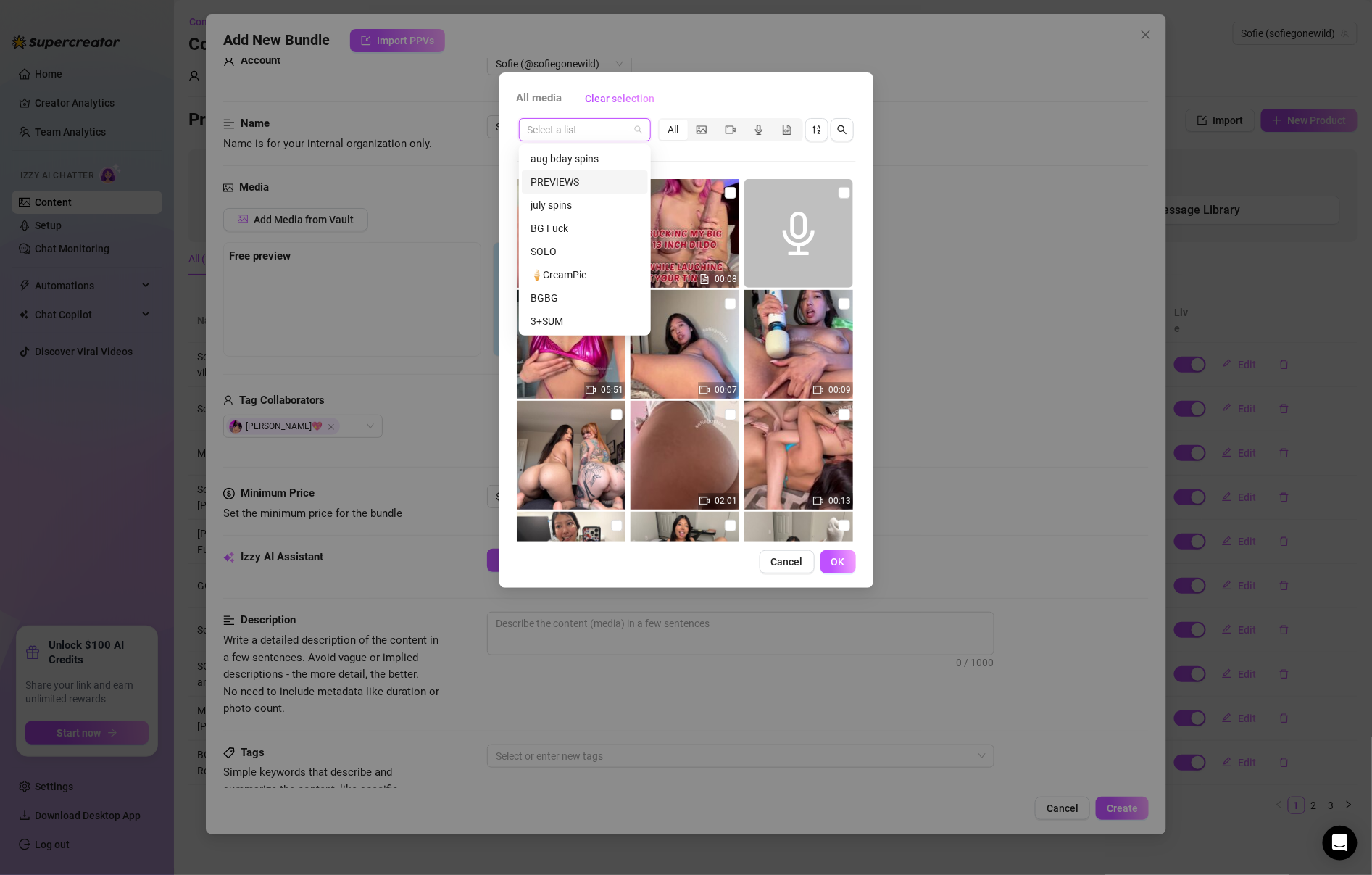
click at [583, 182] on div "PREVIEWS" at bounding box center [585, 182] width 109 height 16
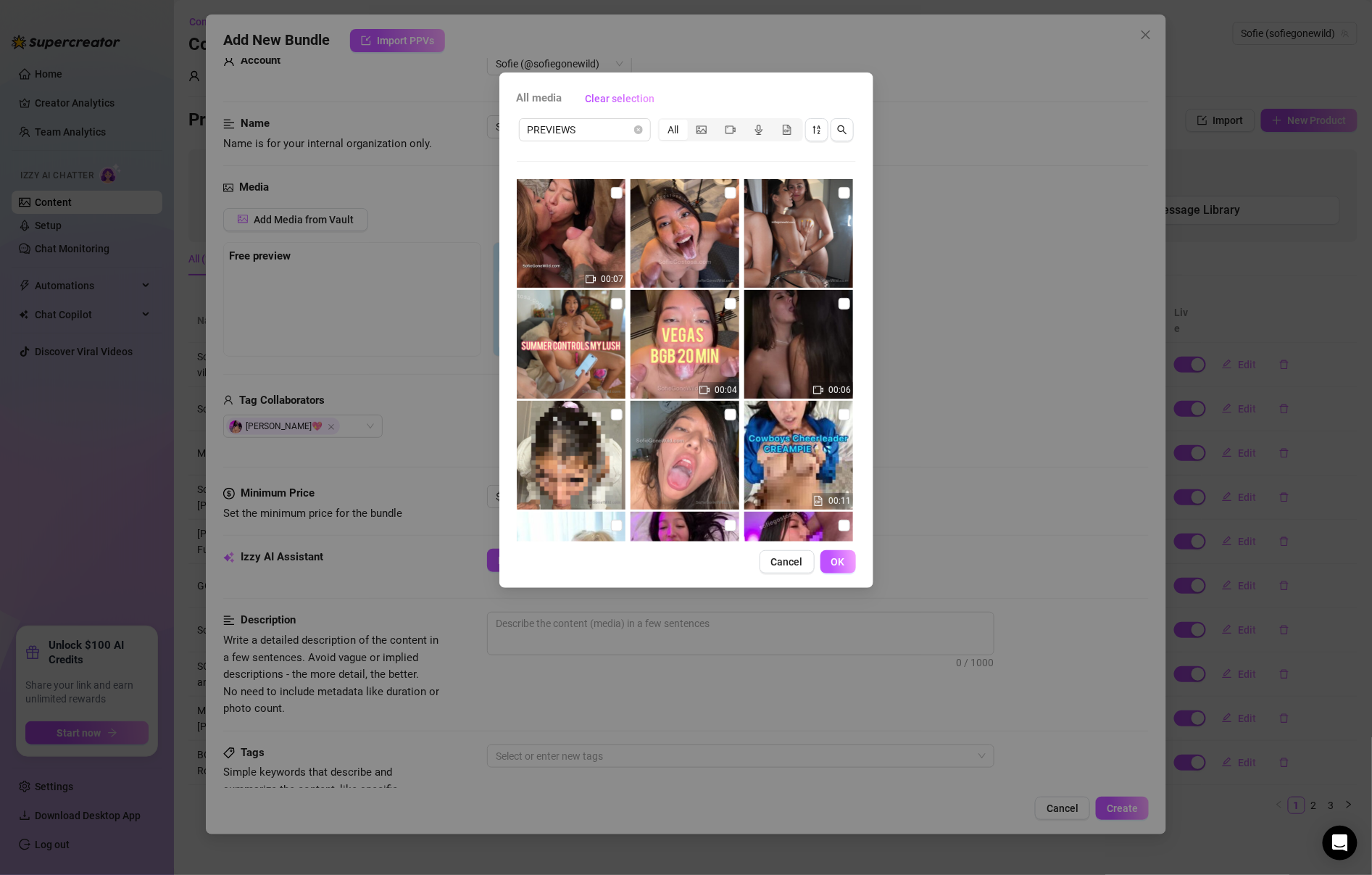
click at [594, 152] on div "PREVIEWS All 00:07 00:04 00:06 00:11 00:12 00:14 00:09 00:10 00:14 00:11 00:13 …" at bounding box center [686, 328] width 339 height 425
click at [594, 135] on span "PREVIEWS" at bounding box center [584, 130] width 115 height 21
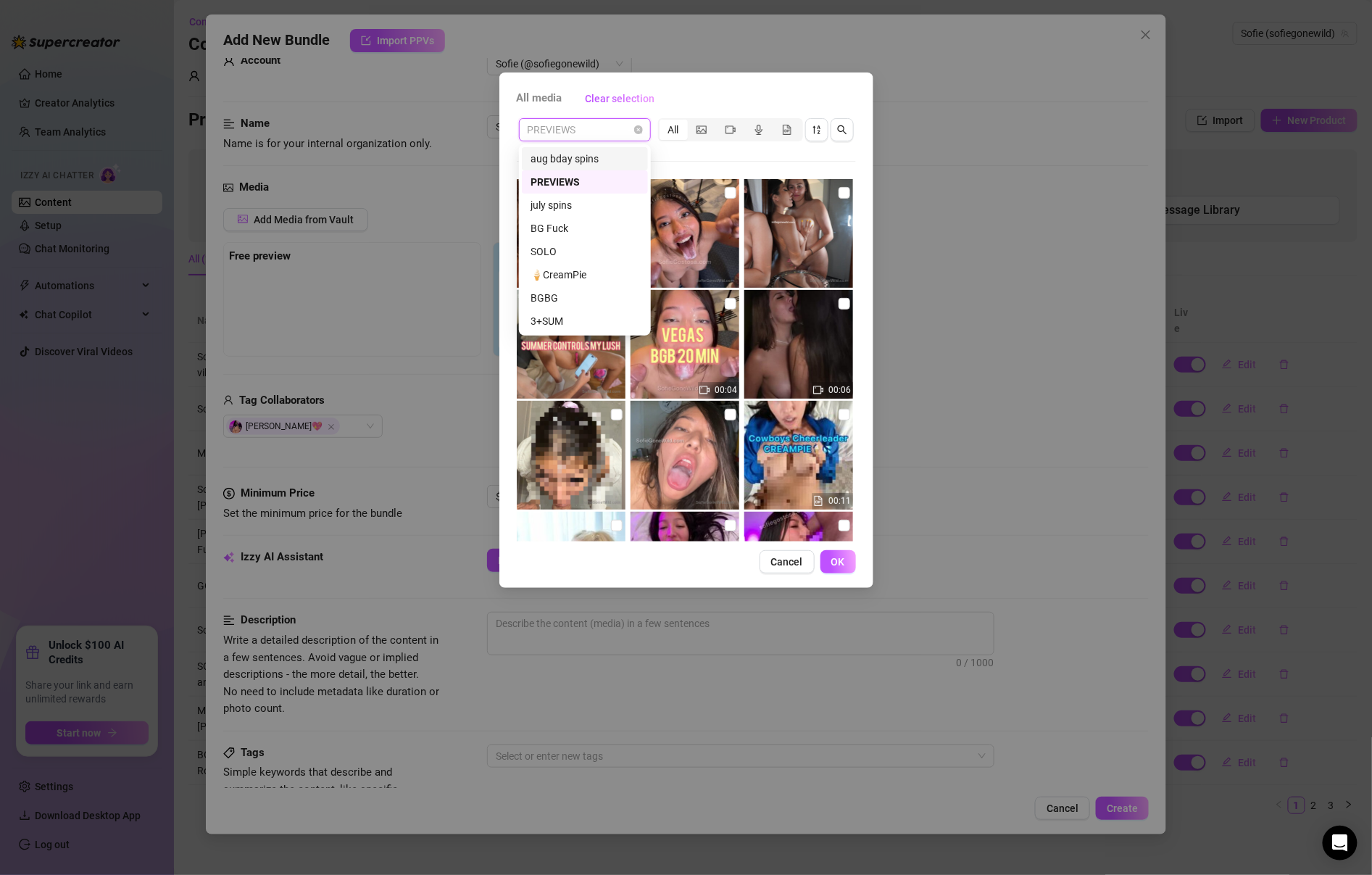
click at [594, 161] on div "aug bday spins" at bounding box center [585, 158] width 109 height 16
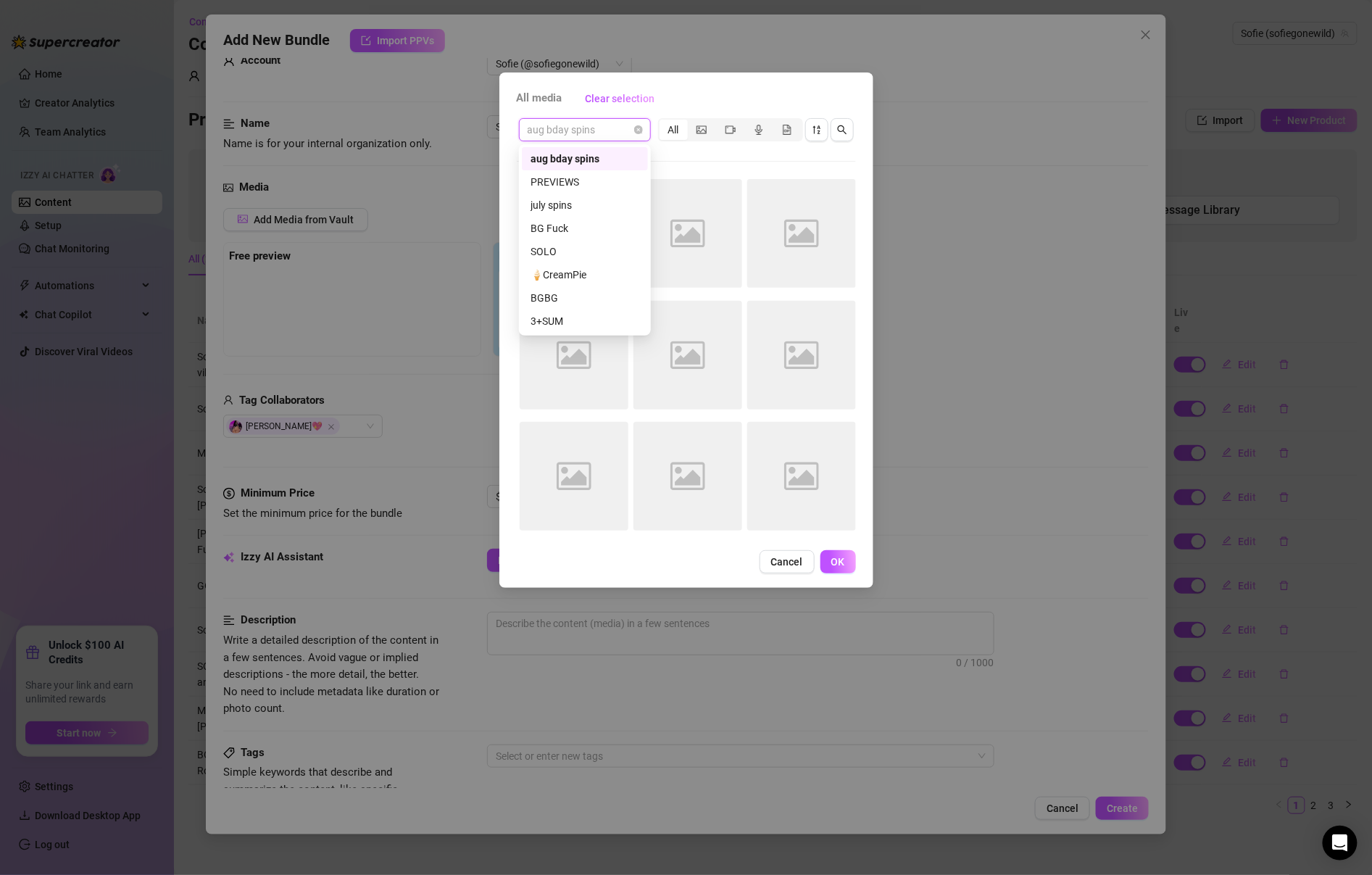
click at [603, 130] on span "aug bday spins" at bounding box center [584, 130] width 115 height 21
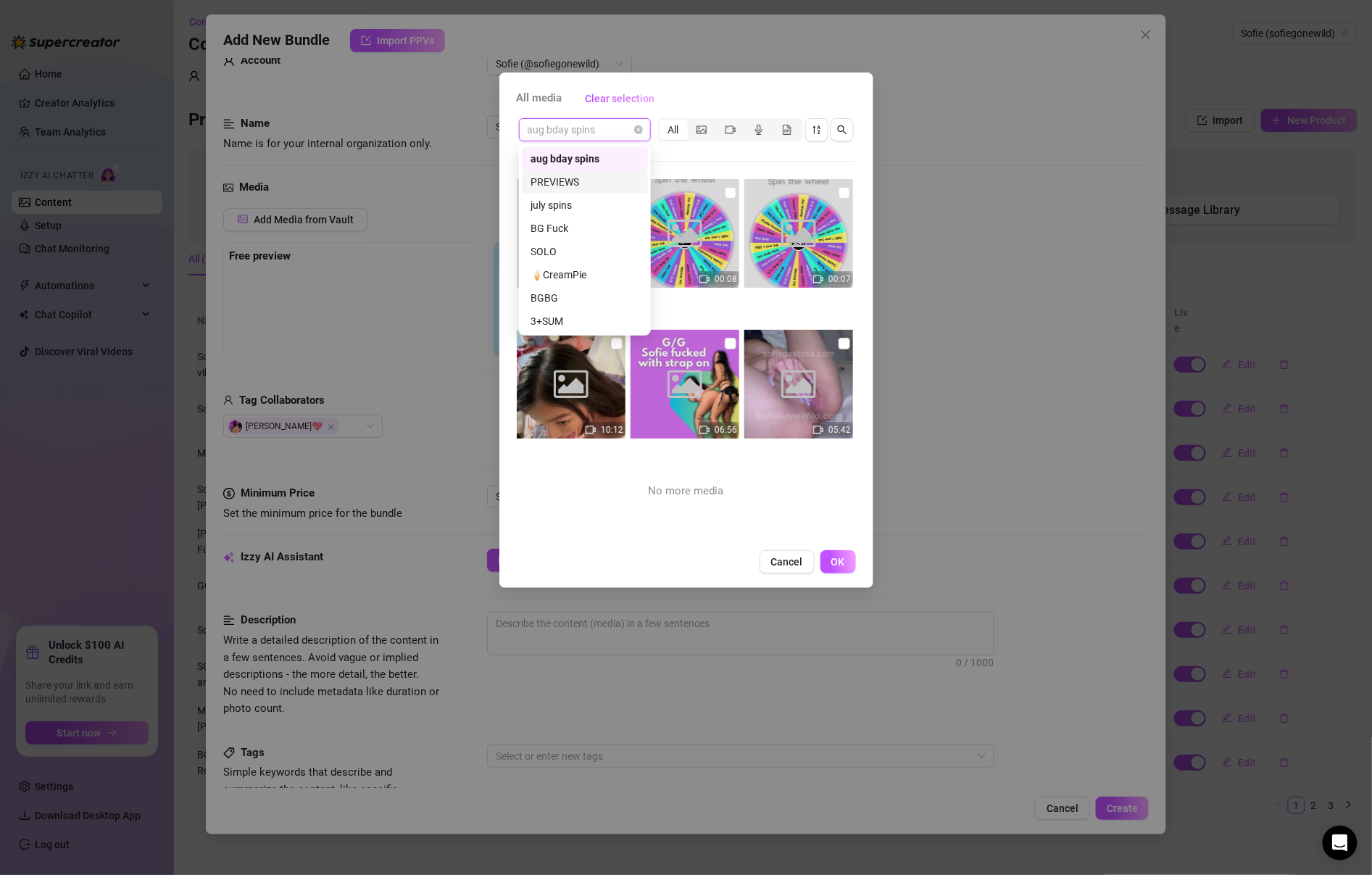
click at [601, 180] on div "PREVIEWS" at bounding box center [585, 182] width 109 height 16
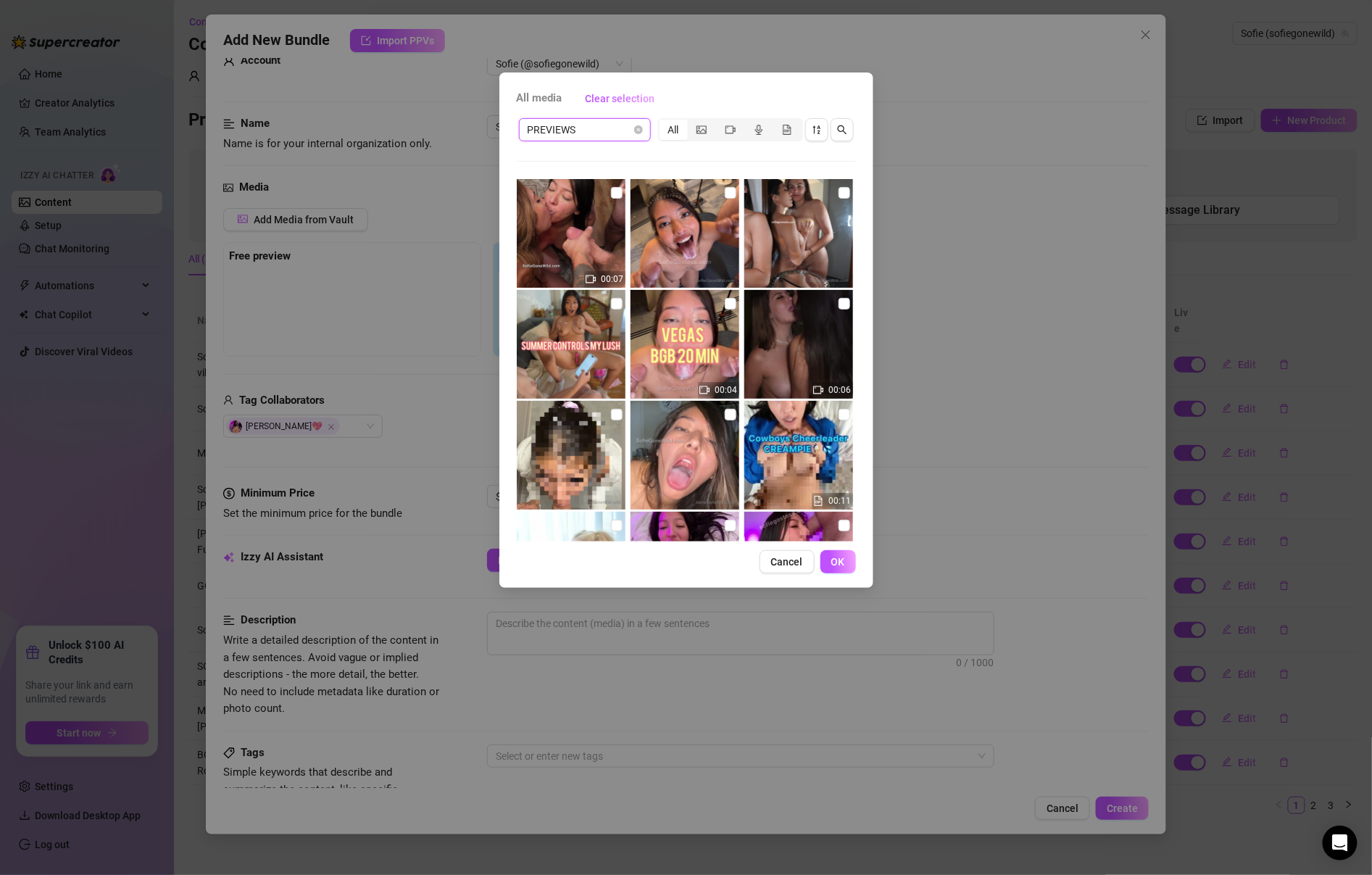
click at [609, 119] on span "PREVIEWS" at bounding box center [584, 130] width 115 height 21
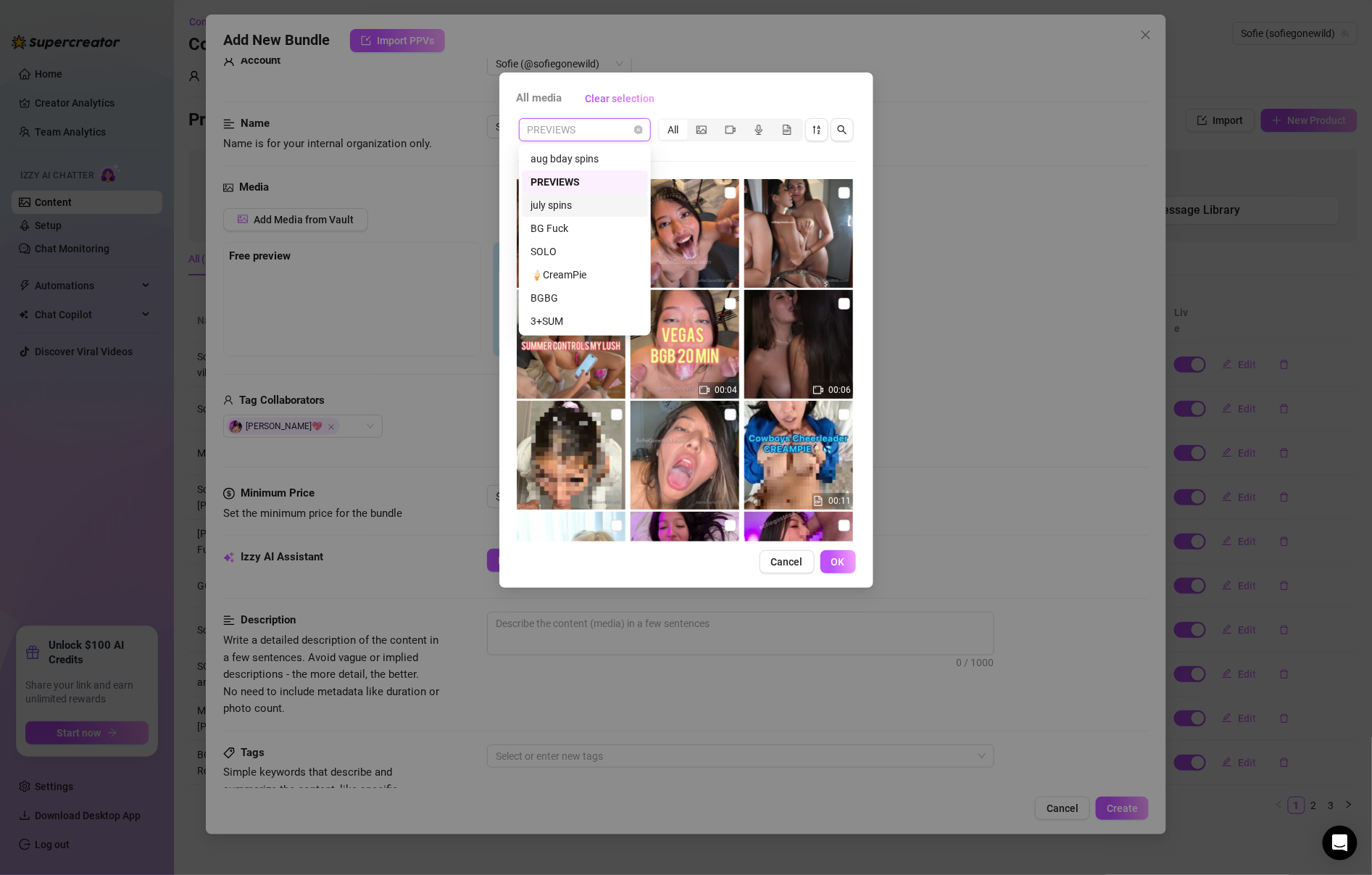
click at [598, 213] on div "july spins" at bounding box center [584, 205] width 126 height 23
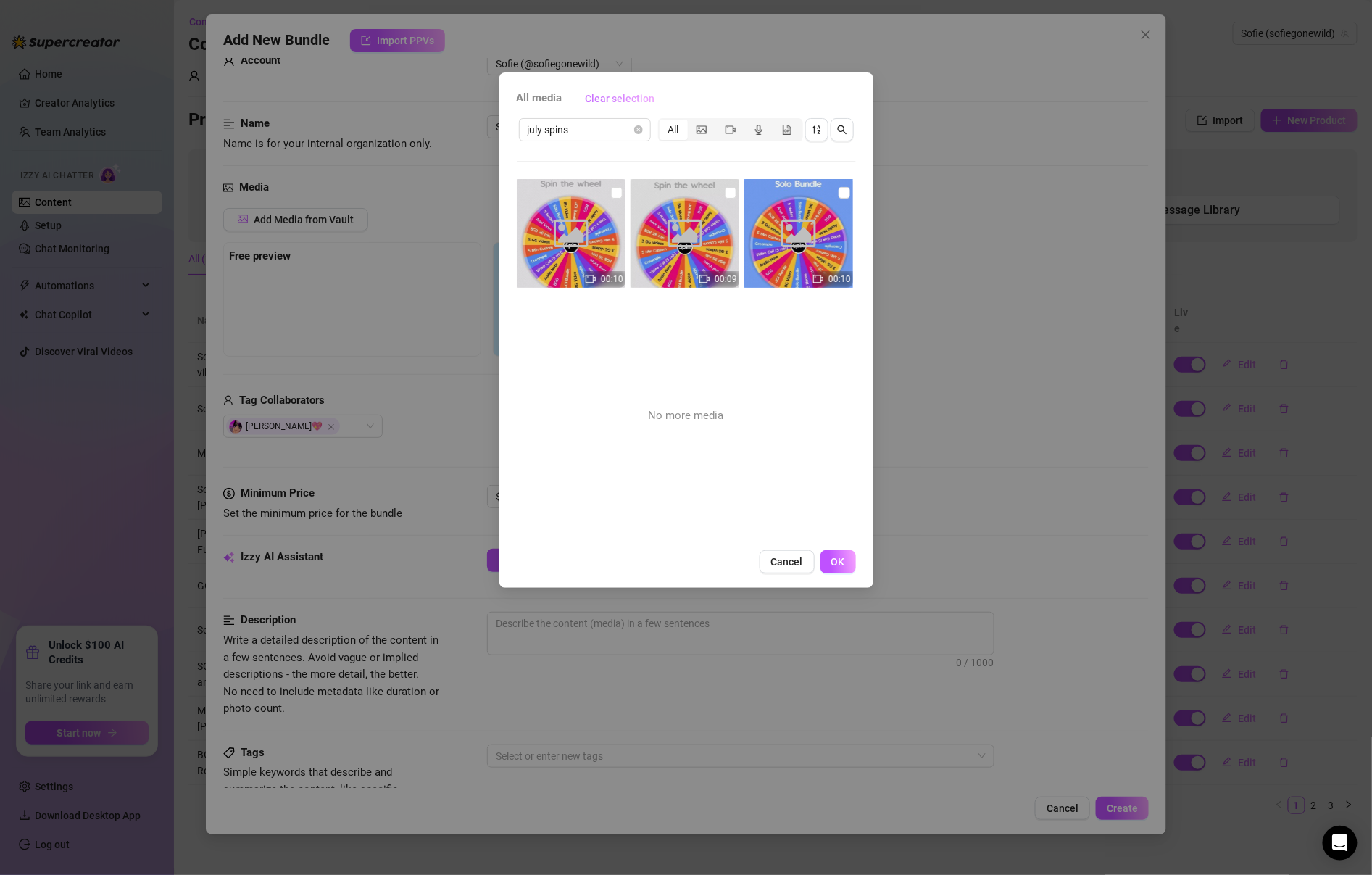
click at [615, 95] on span "Clear selection" at bounding box center [620, 98] width 69 height 12
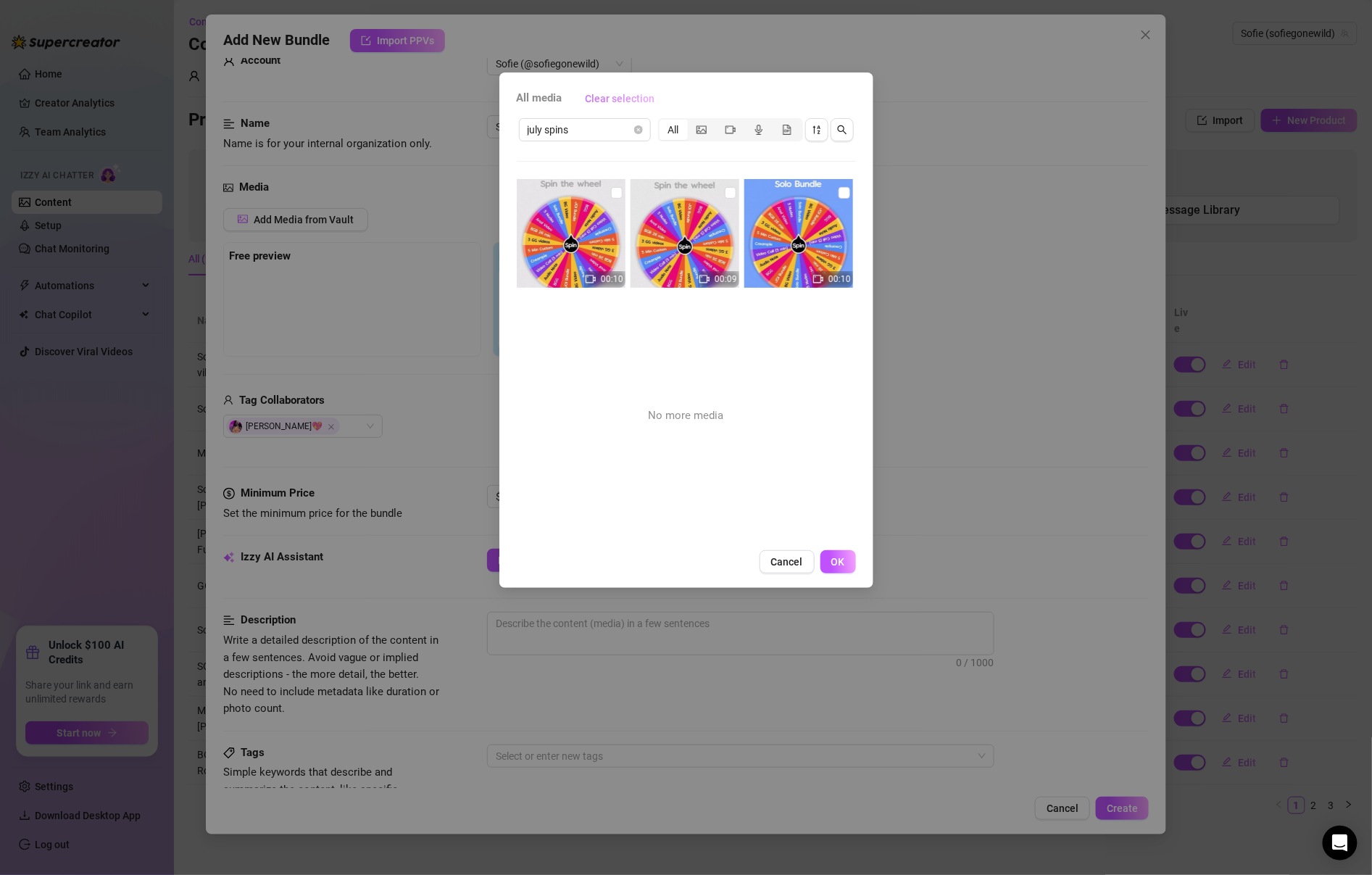
click at [615, 97] on span "Clear selection" at bounding box center [620, 98] width 69 height 12
click at [617, 102] on span "Clear selection" at bounding box center [620, 98] width 69 height 12
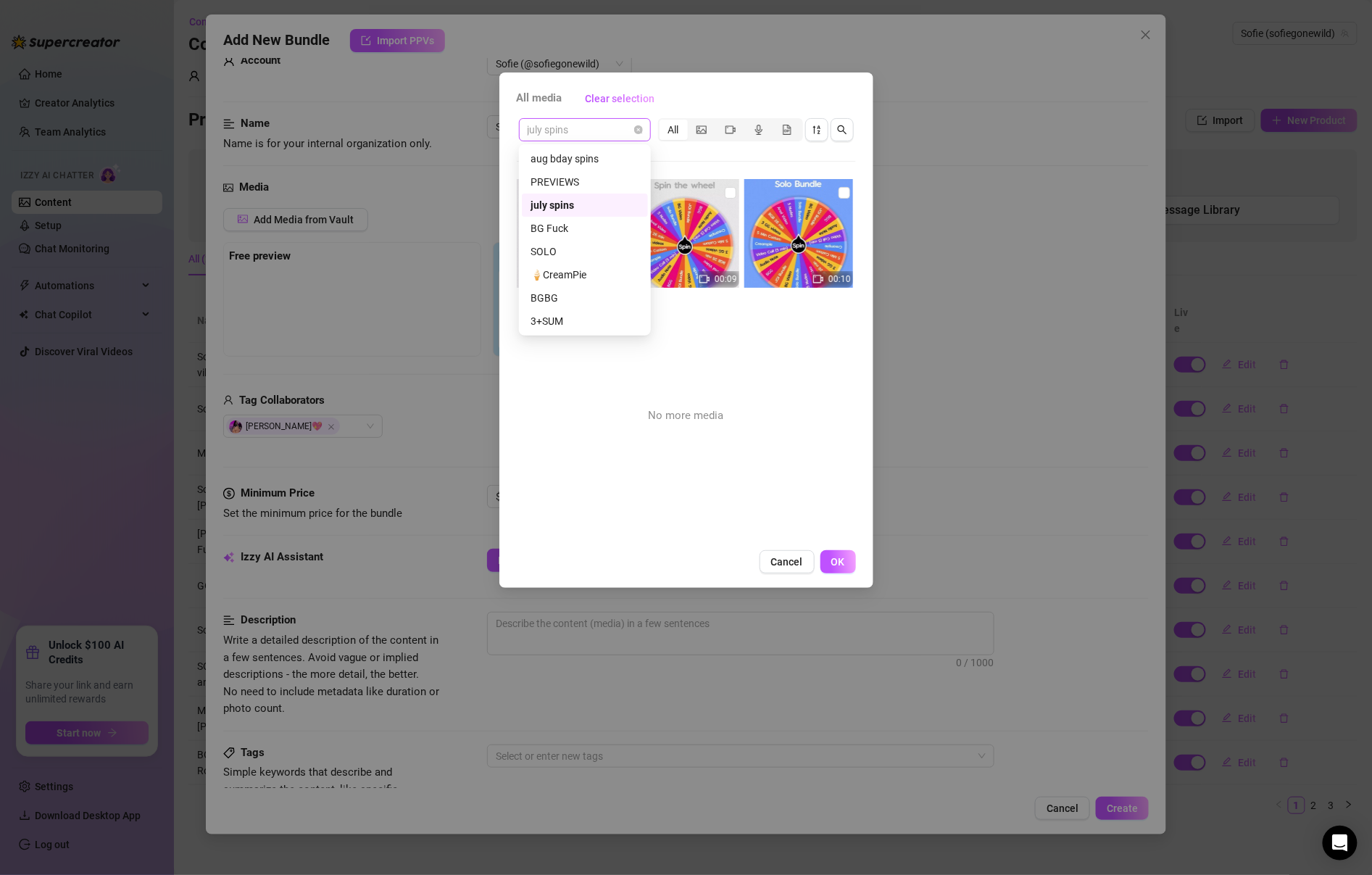
click at [620, 130] on span "july spins" at bounding box center [584, 130] width 115 height 21
click at [609, 181] on div "PREVIEWS" at bounding box center [585, 182] width 109 height 16
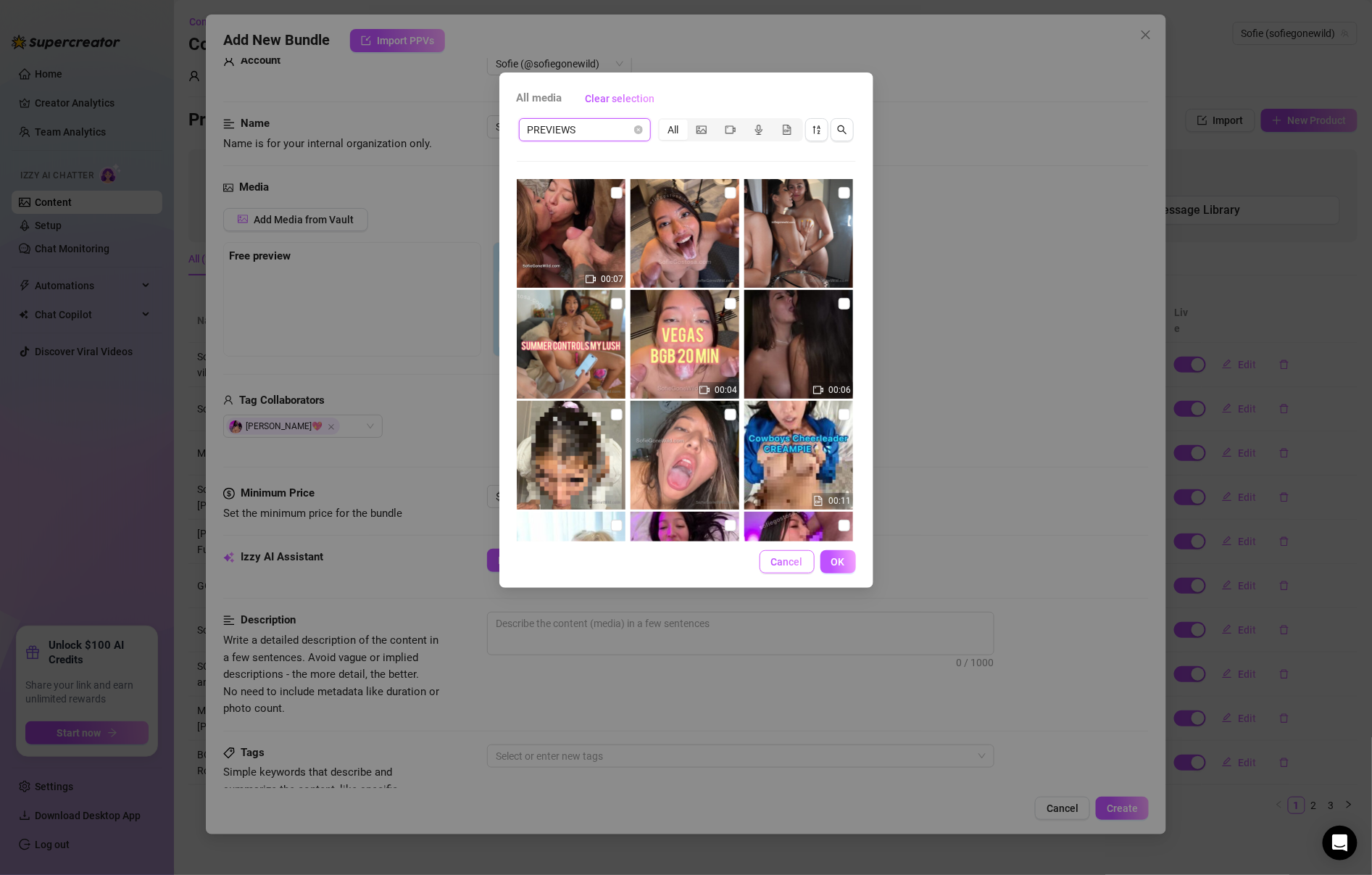
click at [767, 568] on button "Cancel" at bounding box center [787, 561] width 55 height 23
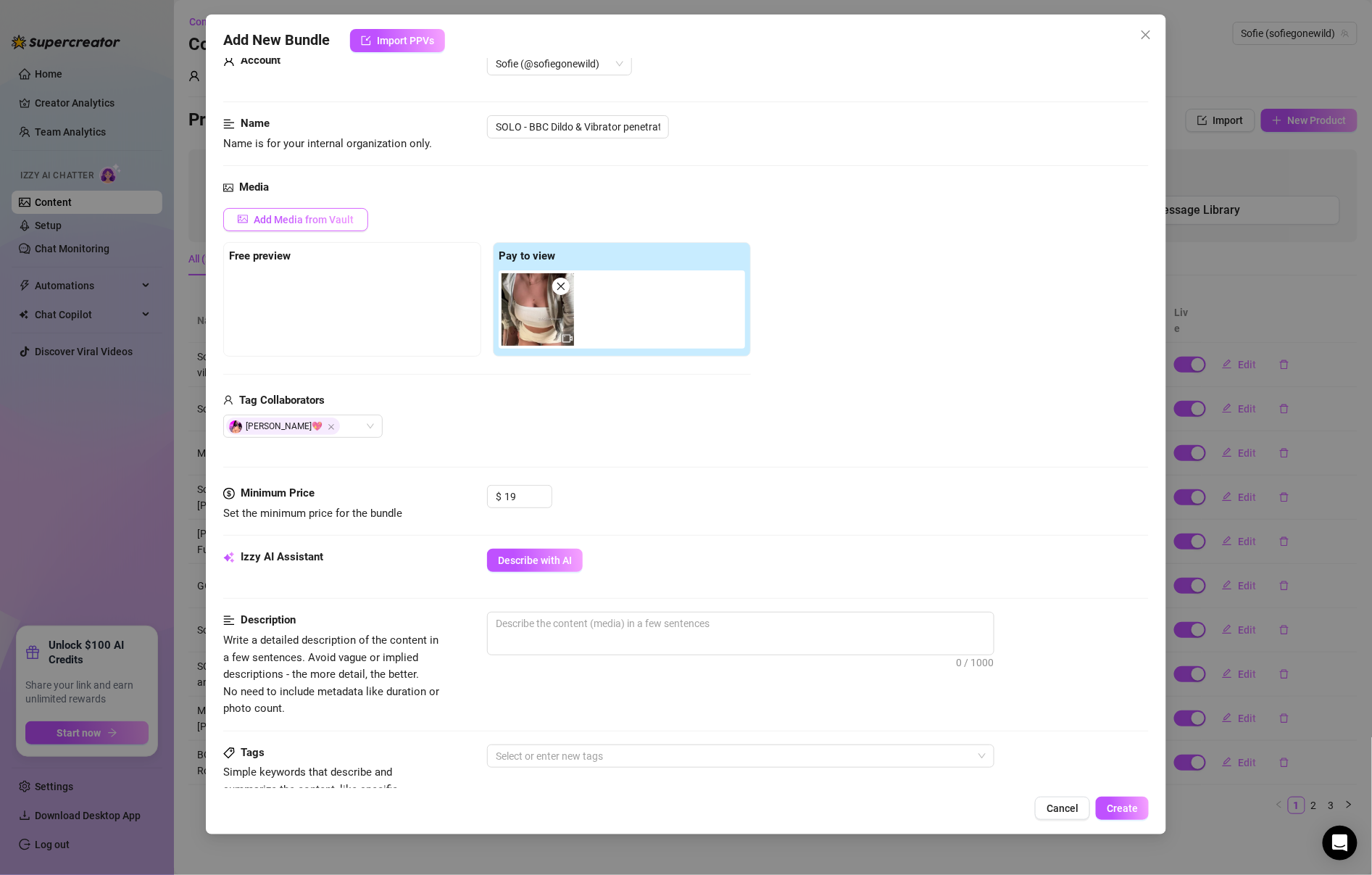
click at [324, 220] on span "Add Media from Vault" at bounding box center [303, 220] width 100 height 12
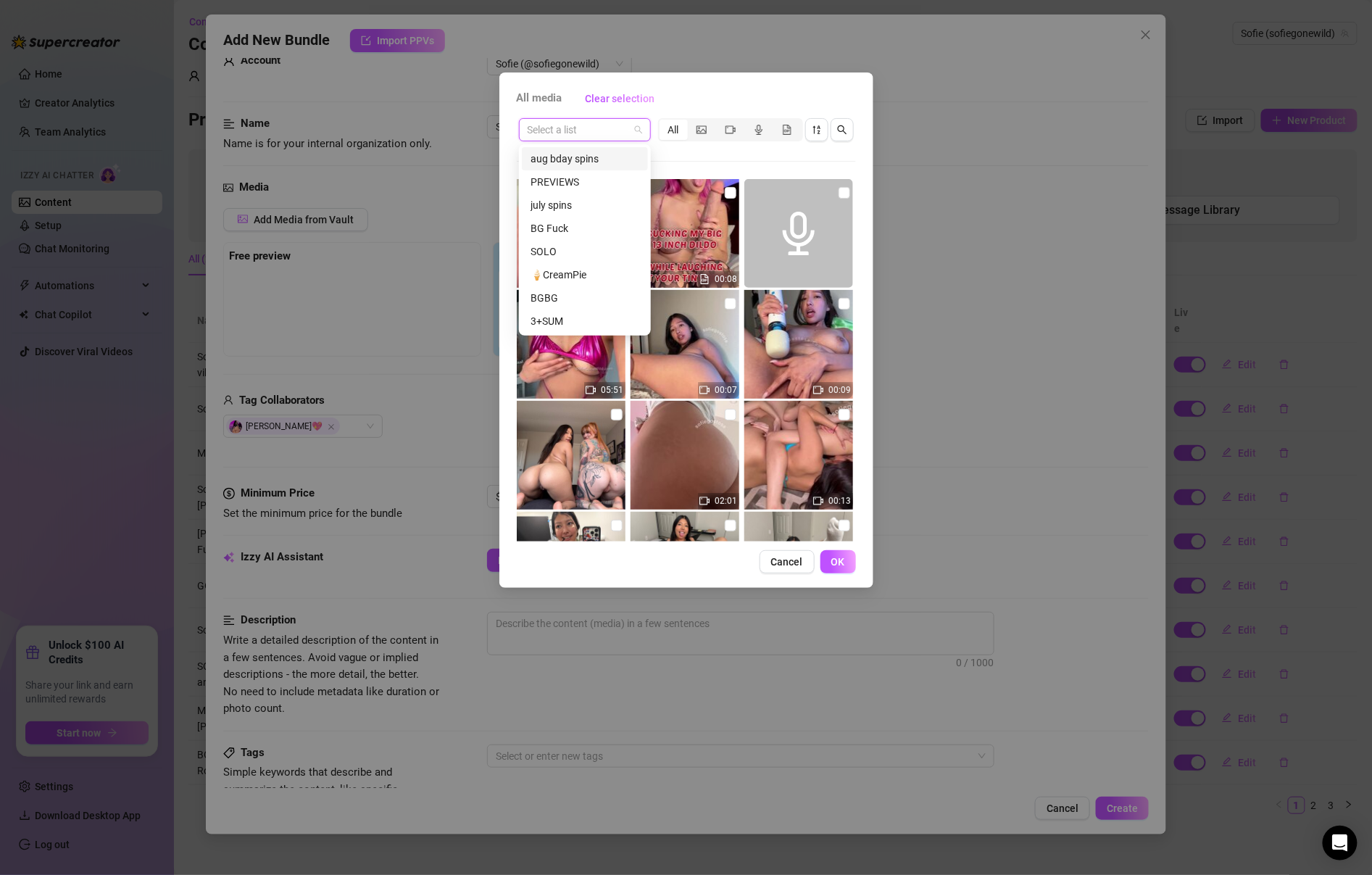
click at [603, 135] on input "search" at bounding box center [578, 130] width 102 height 21
click at [593, 182] on div "PREVIEWS" at bounding box center [585, 182] width 109 height 16
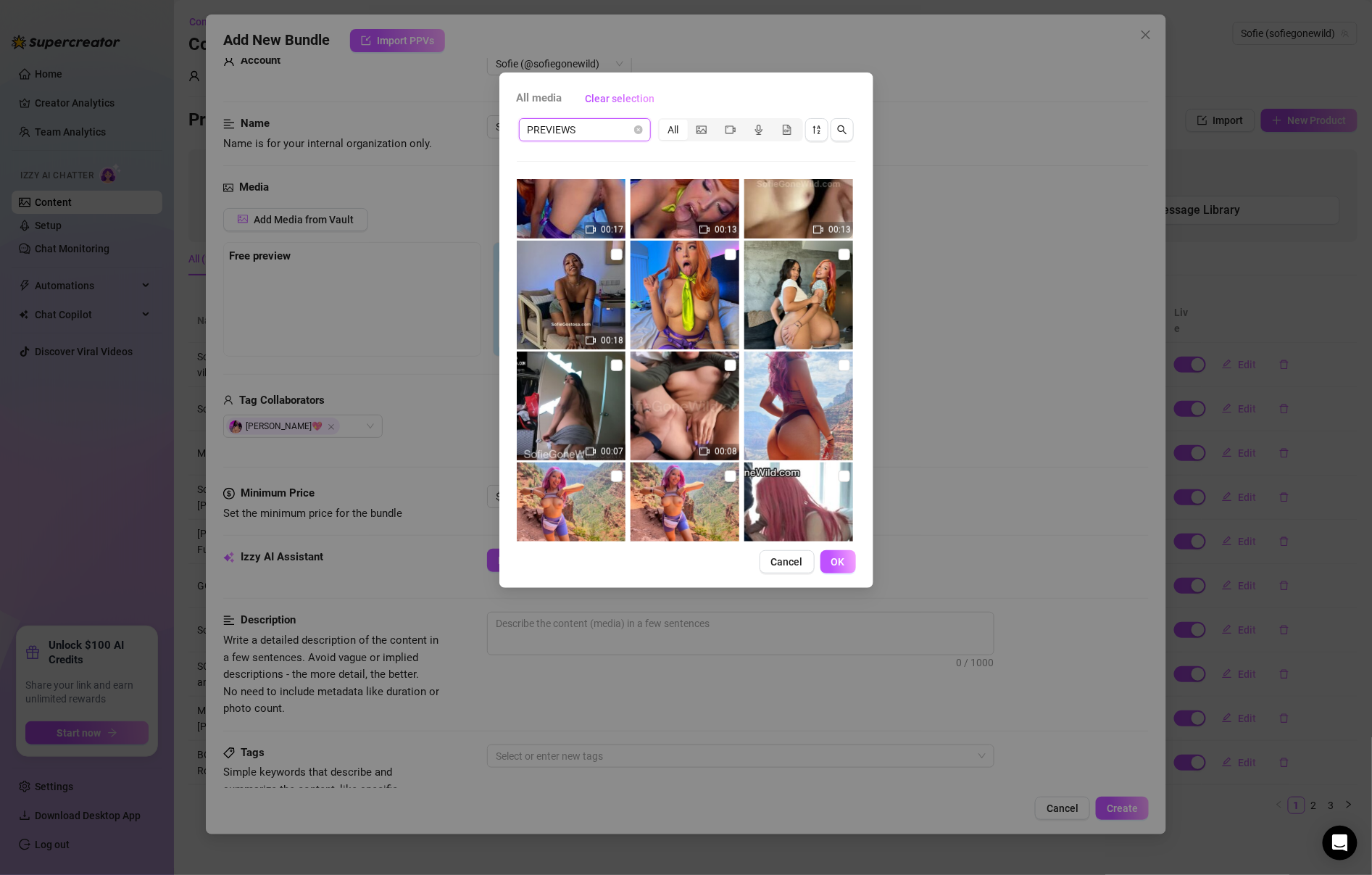
scroll to position [3159, 0]
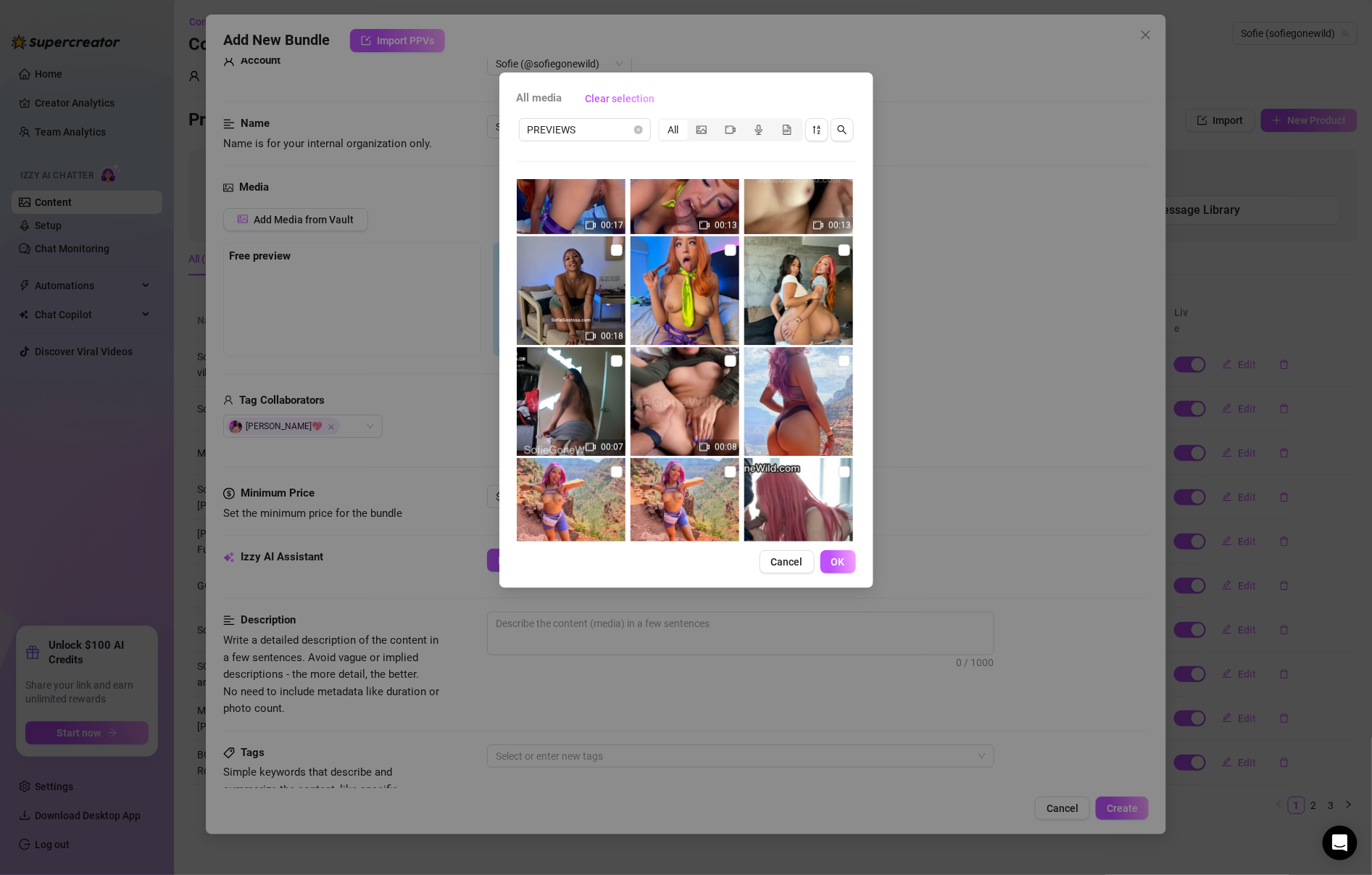
click at [574, 116] on div "PREVIEWS All" at bounding box center [686, 129] width 339 height 27
click at [613, 97] on span "Clear selection" at bounding box center [620, 98] width 69 height 12
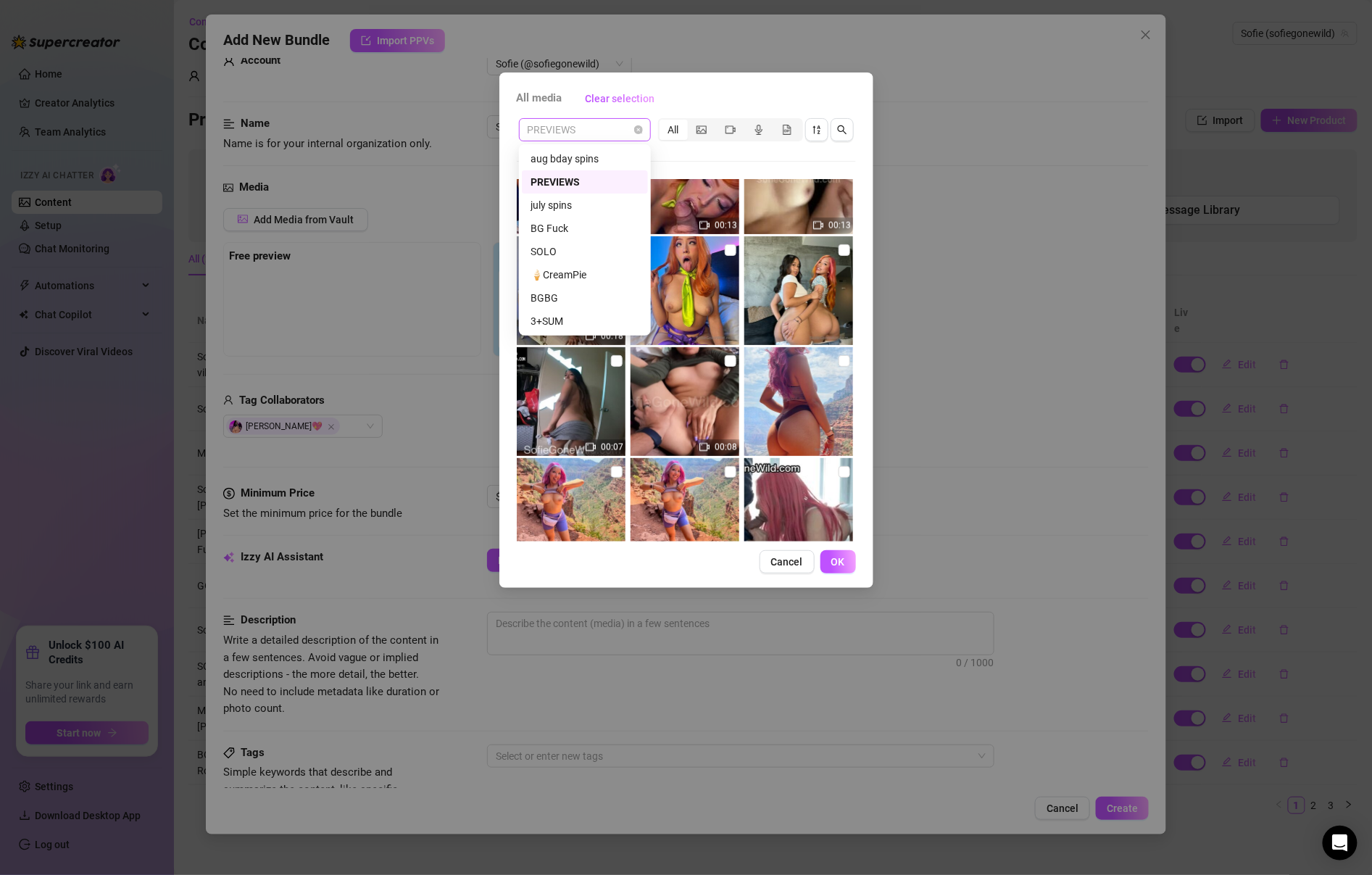
click at [617, 138] on span "PREVIEWS" at bounding box center [584, 130] width 115 height 21
click at [613, 220] on div "BG Fuck" at bounding box center [584, 229] width 126 height 23
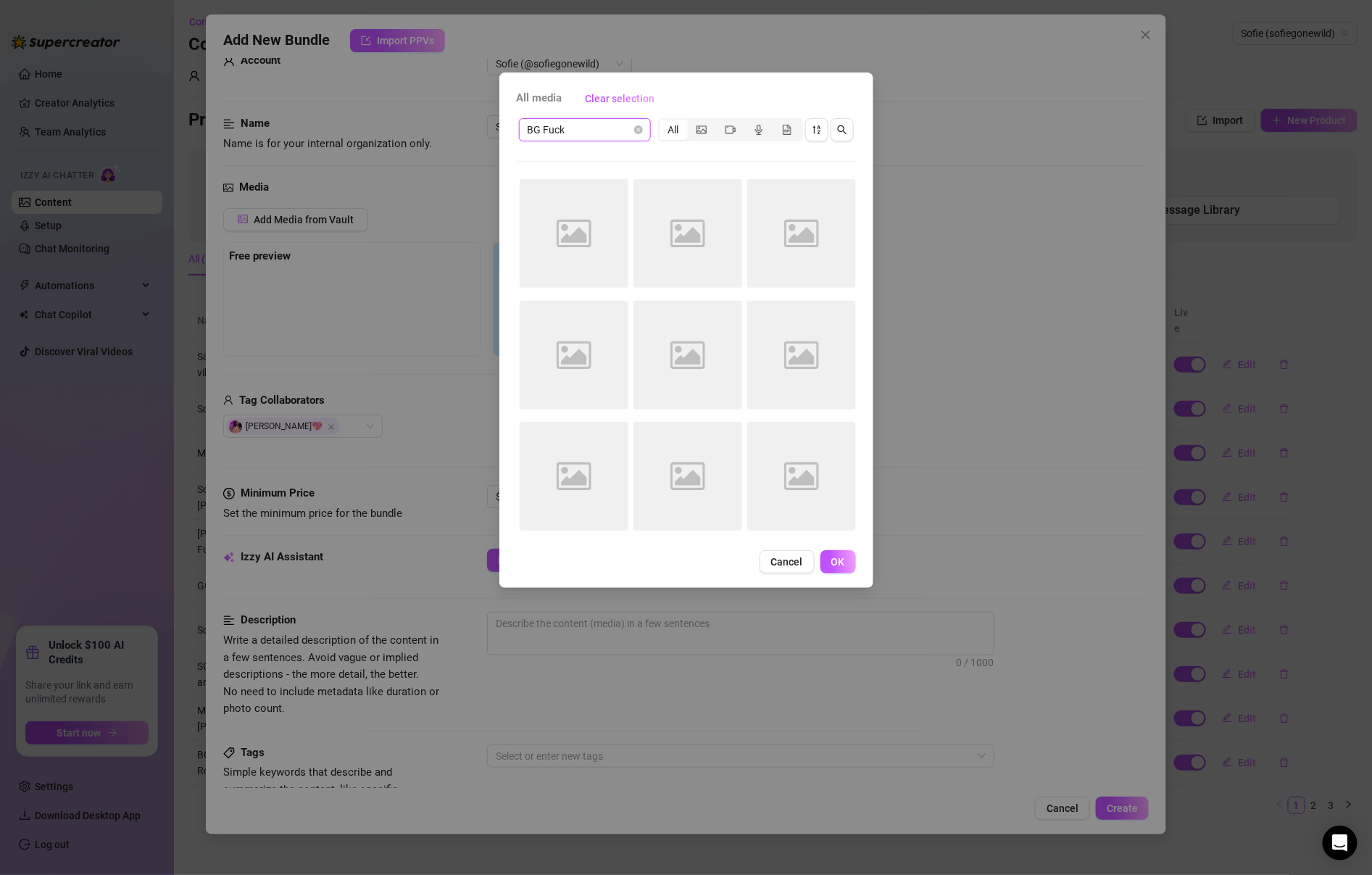
scroll to position [0, 0]
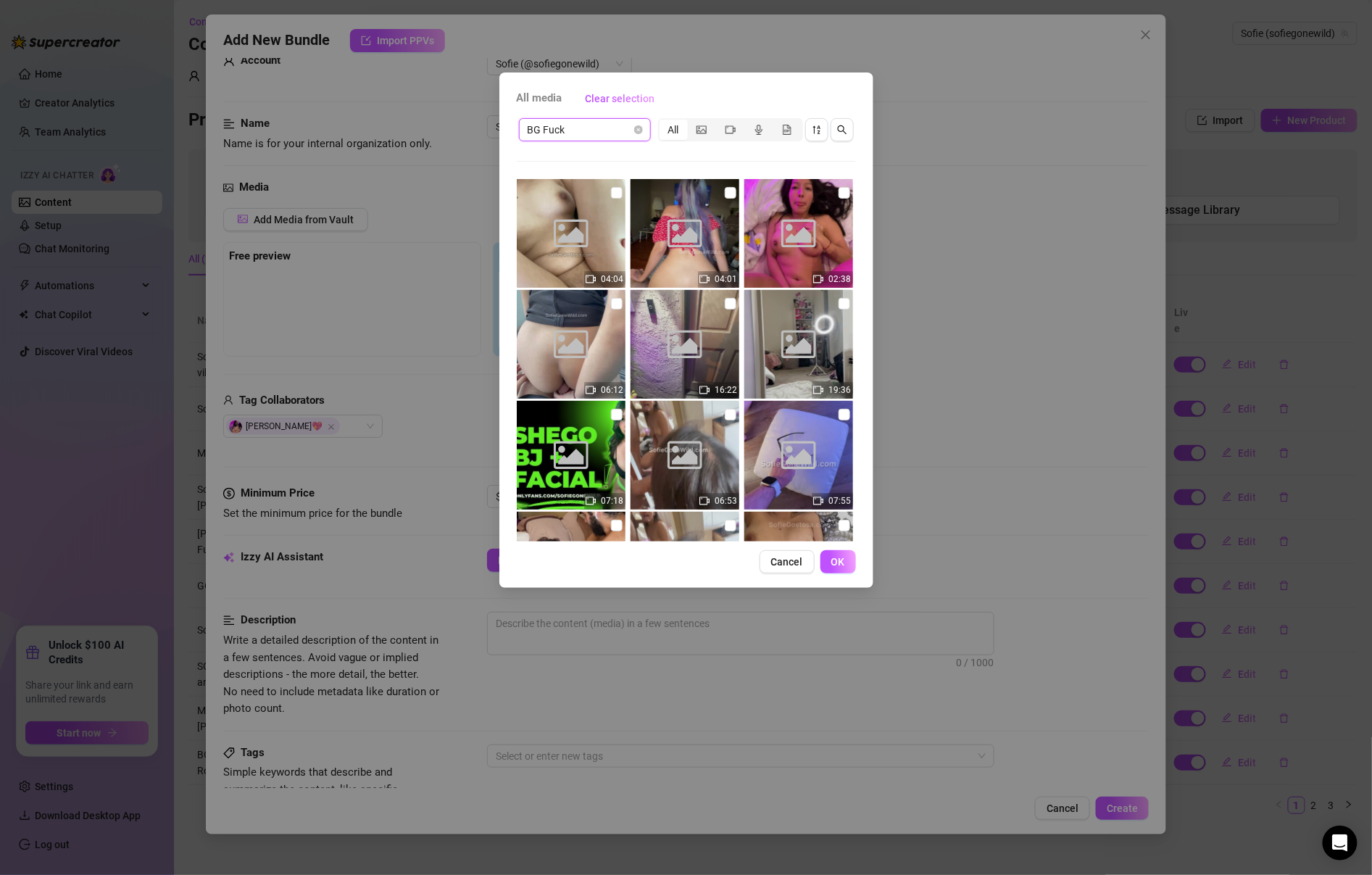
click at [632, 134] on span "BG Fuck" at bounding box center [584, 130] width 115 height 21
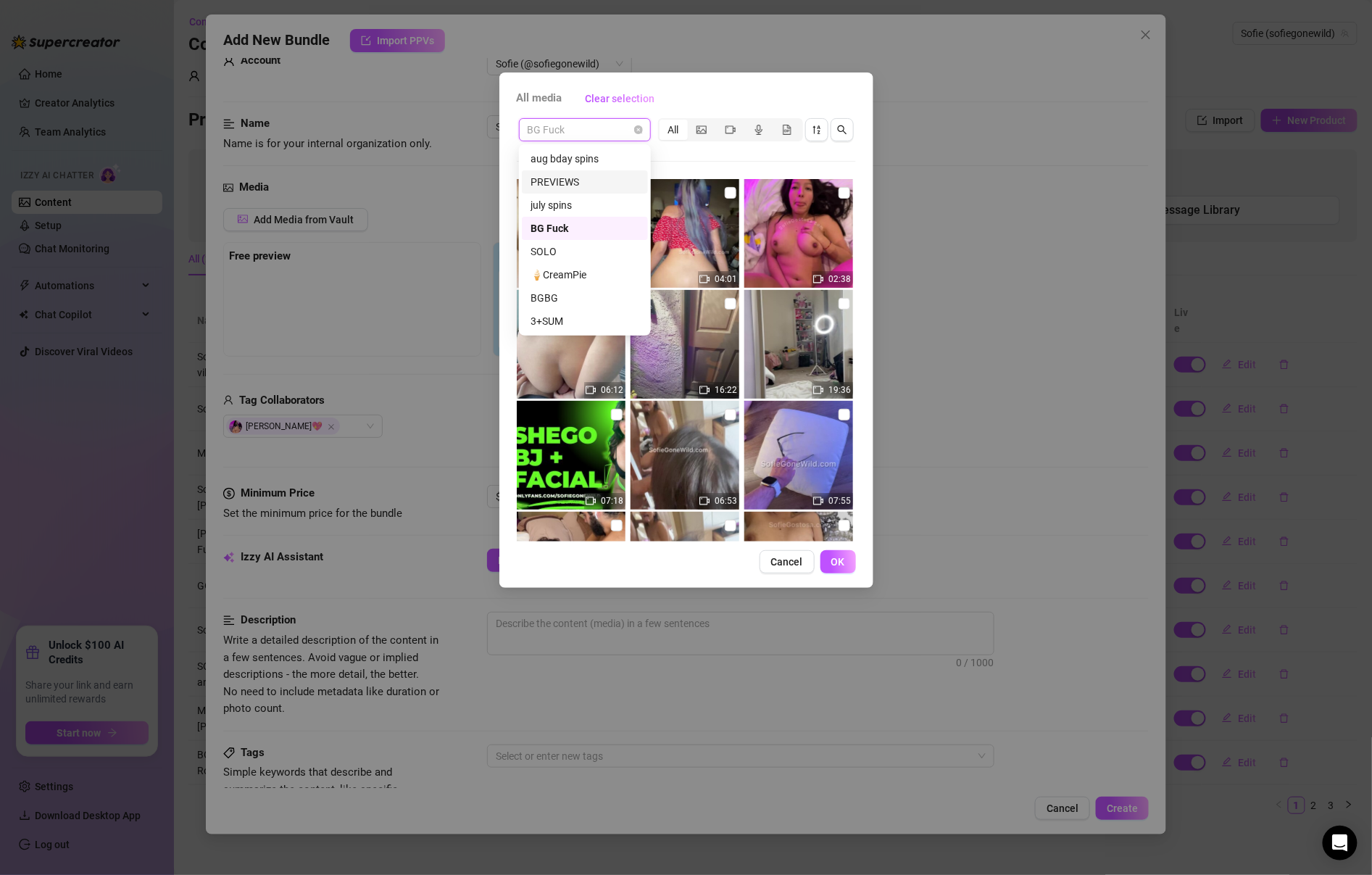
click at [617, 183] on div "PREVIEWS" at bounding box center [585, 182] width 109 height 16
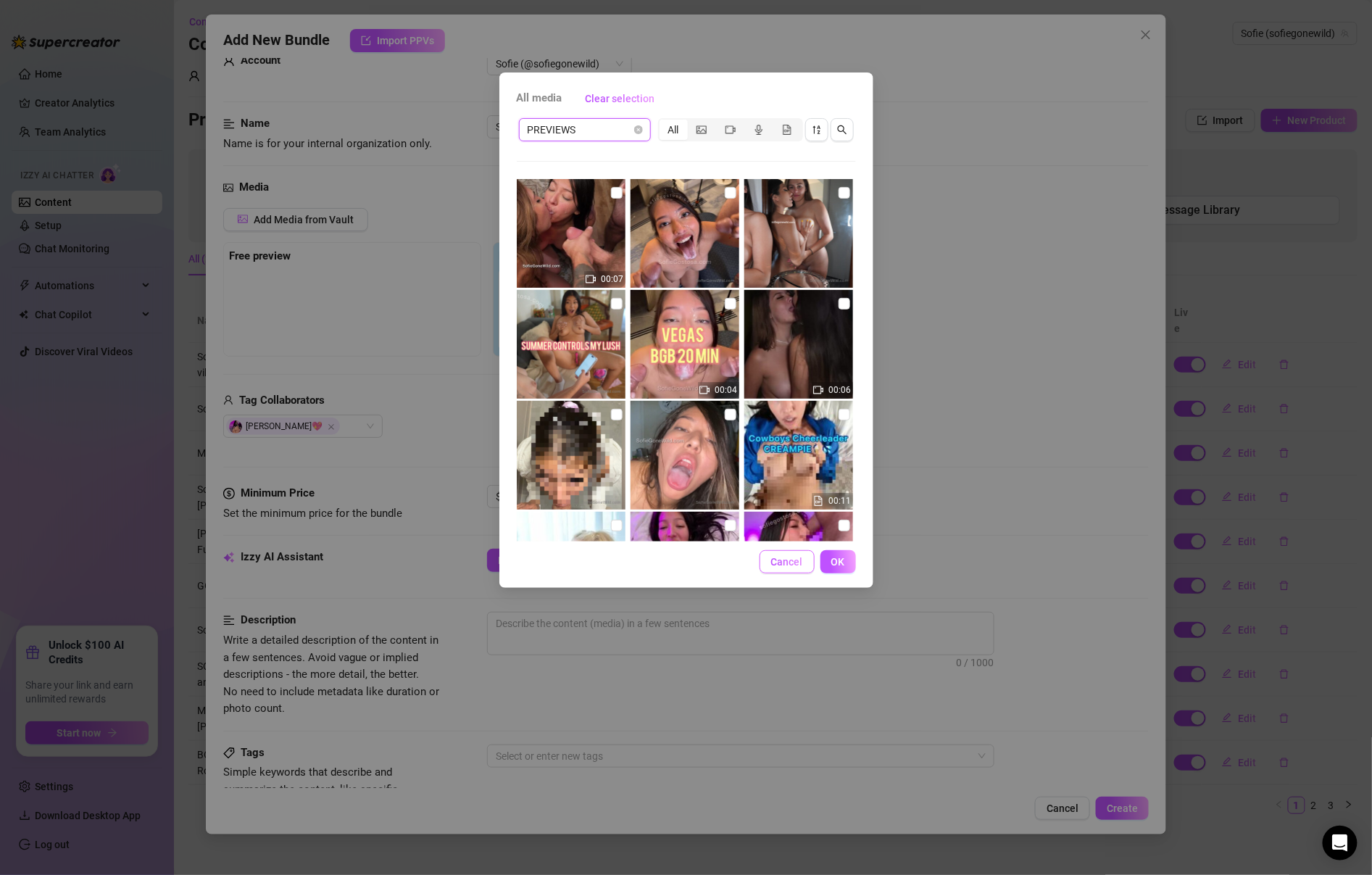
click at [783, 568] on button "Cancel" at bounding box center [787, 561] width 55 height 23
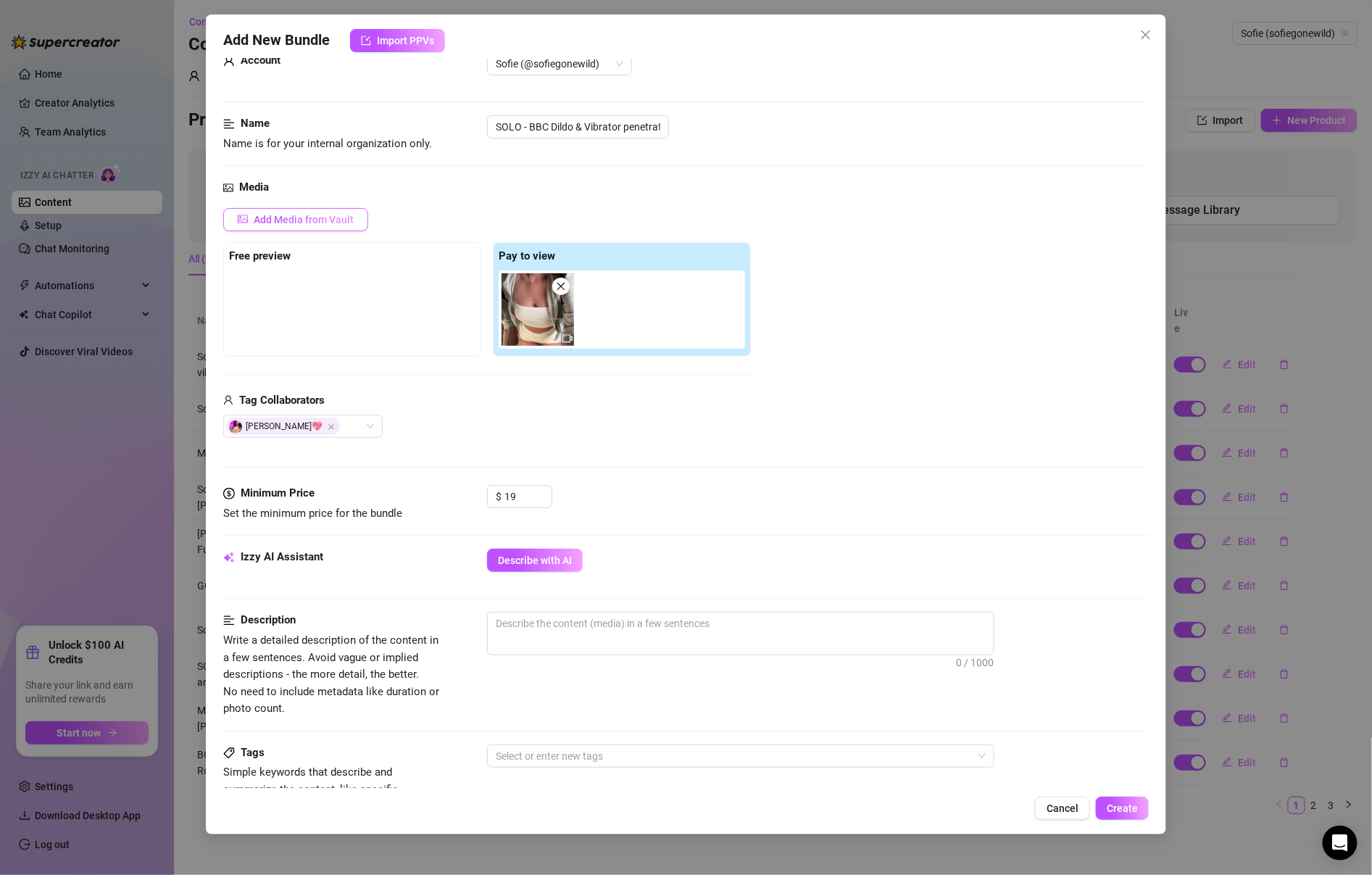
click at [318, 225] on button "Add Media from Vault" at bounding box center [296, 220] width 145 height 23
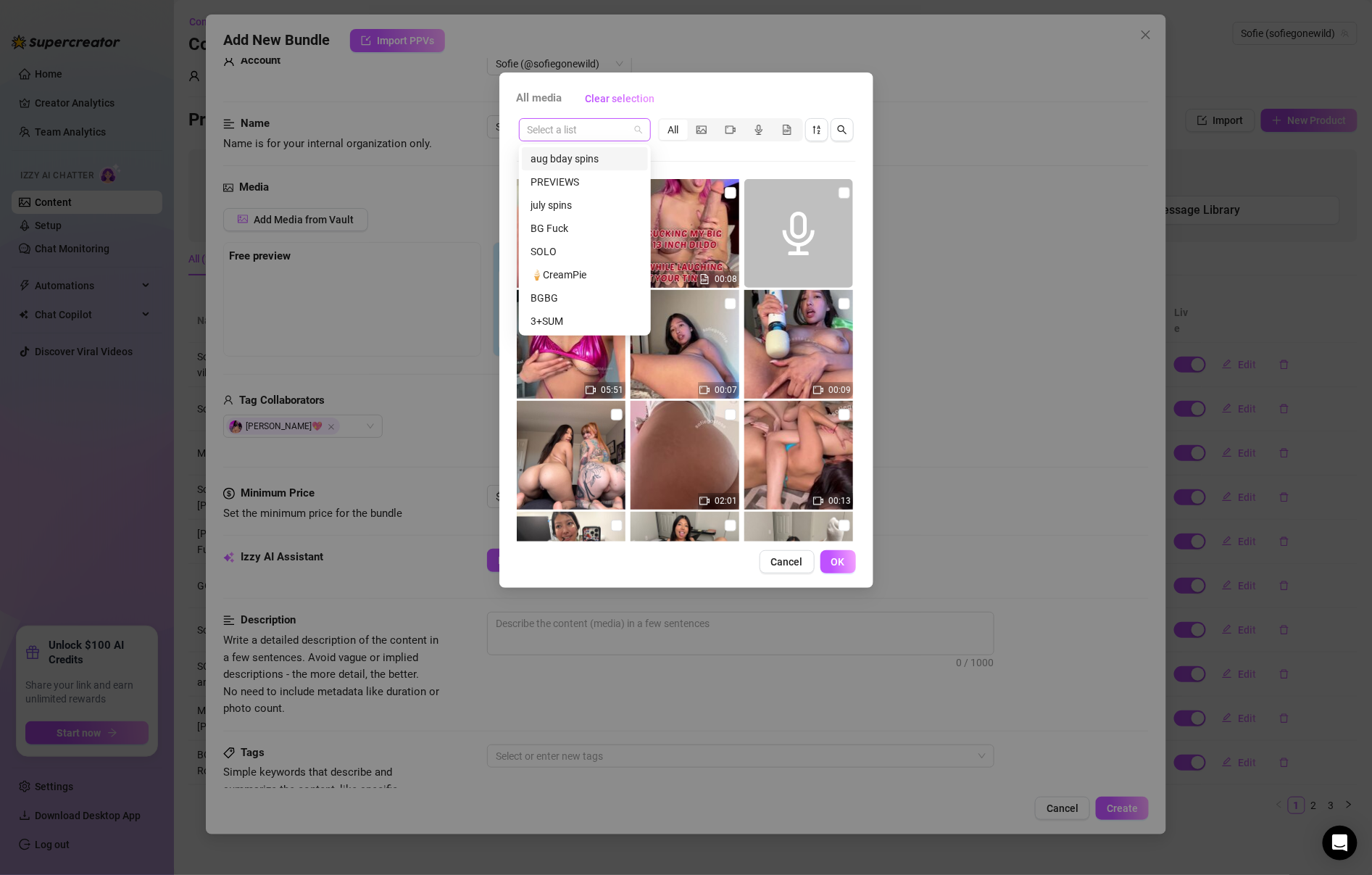
click at [630, 135] on span at bounding box center [584, 130] width 115 height 21
click at [620, 186] on div "PREVIEWS" at bounding box center [585, 182] width 109 height 16
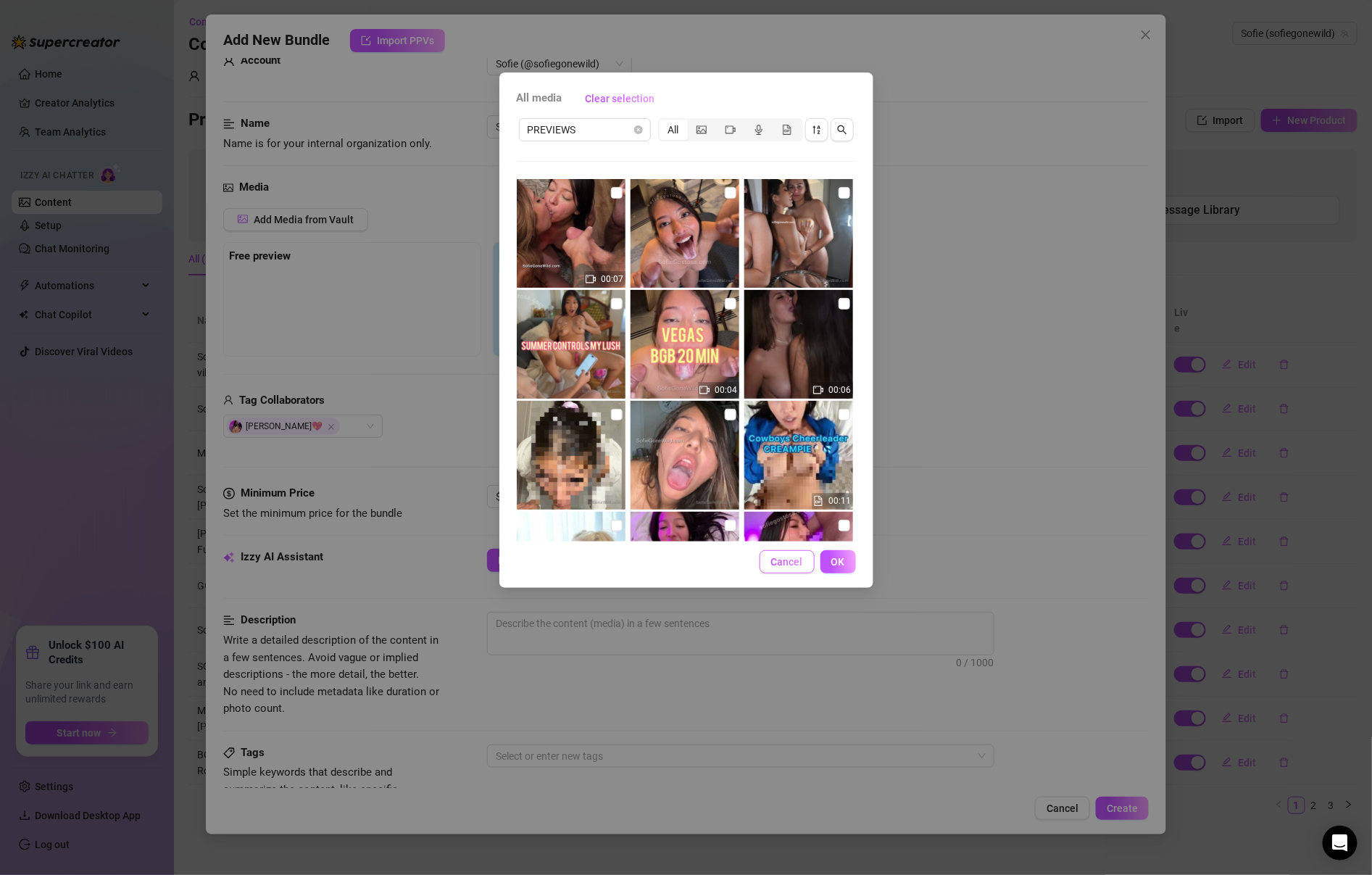
click at [783, 570] on button "Cancel" at bounding box center [787, 561] width 55 height 23
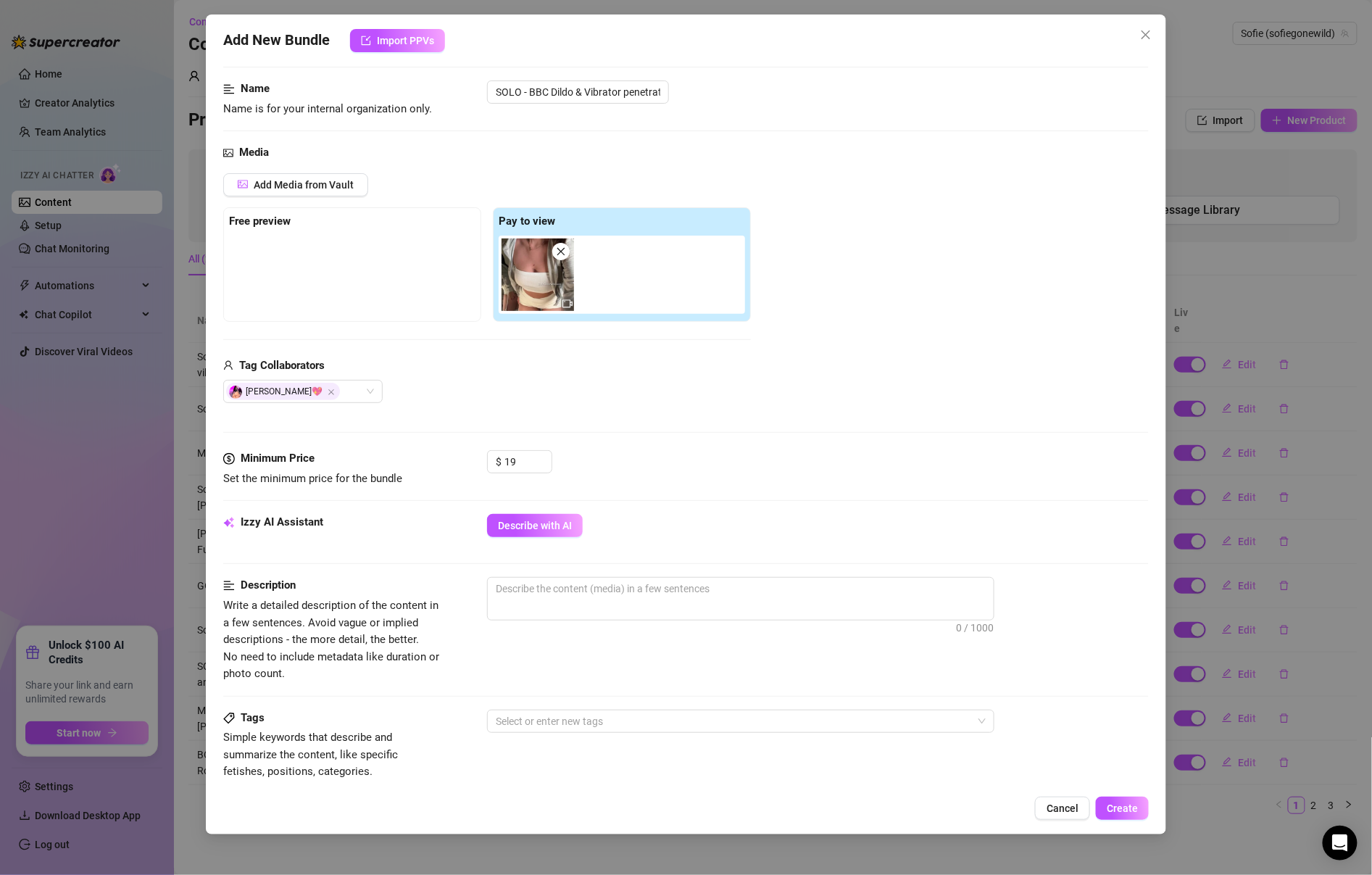
scroll to position [86, 0]
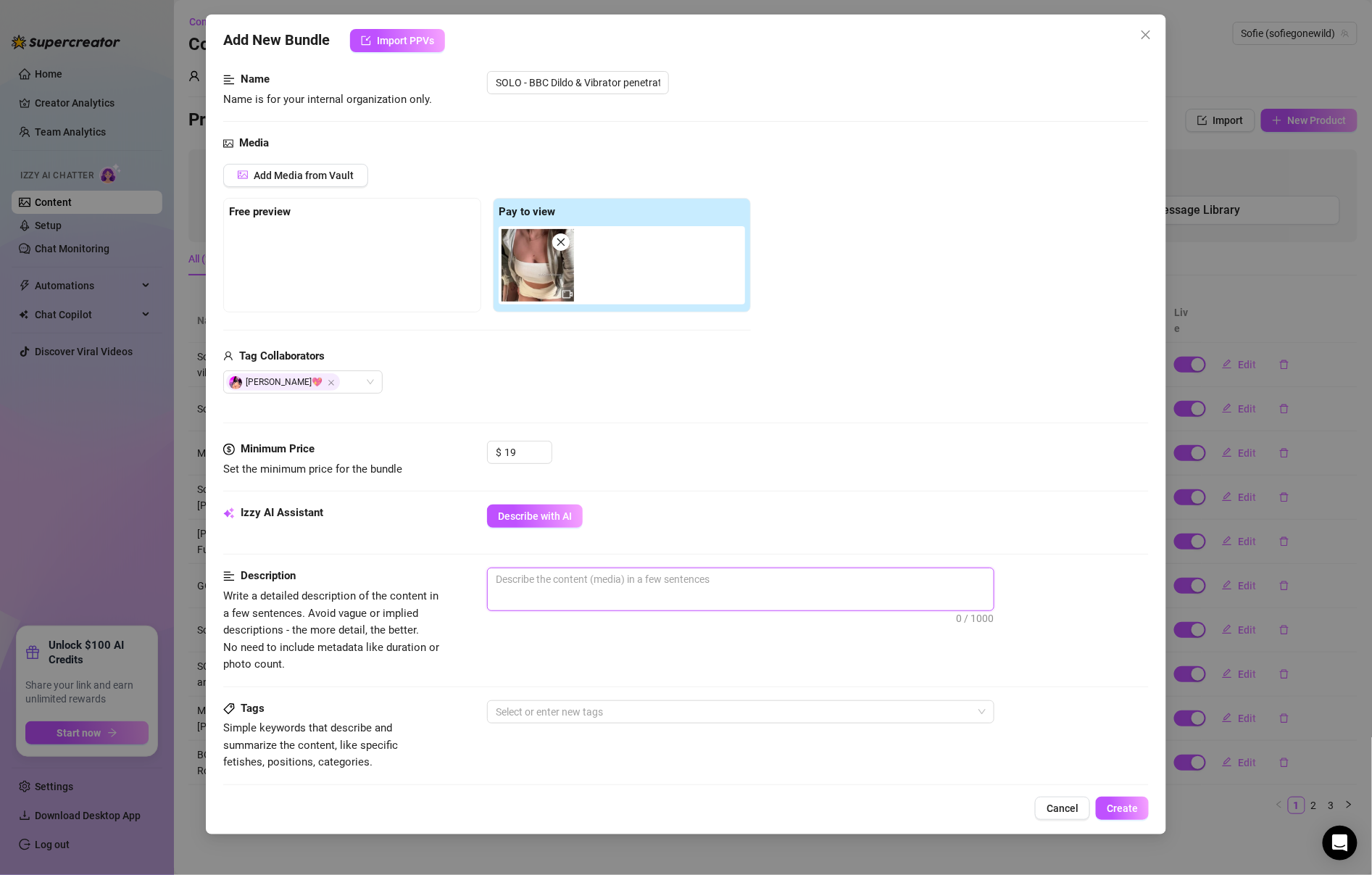
click at [758, 579] on textarea at bounding box center [740, 579] width 506 height 21
paste textarea "10 inch BBC SOLO🍆 I start off with my thickkk vibrator wand on my clit til I'm …"
type textarea "10 inch BBC SOLO🍆 I start off with my thickkk vibrator wand on my clit til I'm …"
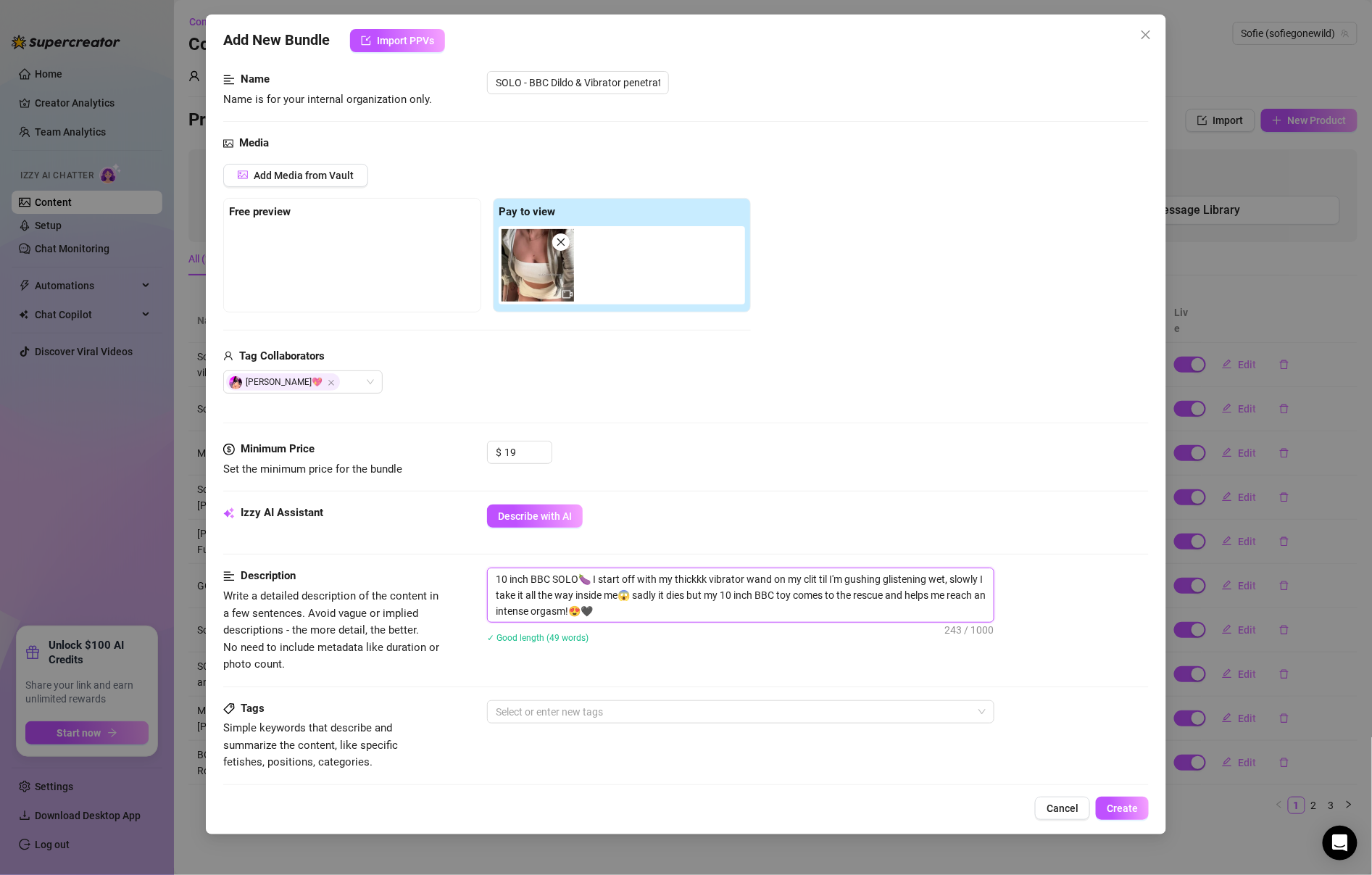
scroll to position [0, 0]
click at [699, 574] on textarea "10 inch BBC SOLO🍆 I start off with my thickkk vibrator wand on my clit til I'm …" at bounding box center [740, 594] width 506 height 54
type textarea "10 inch BBC SOLO🍆 I start off with my k vibrator wand on my clit til I'm gushin…"
type textarea "10 inch BBC SOLO🍆 I start off with my thickkk vibrator wand on my clit til I'm …"
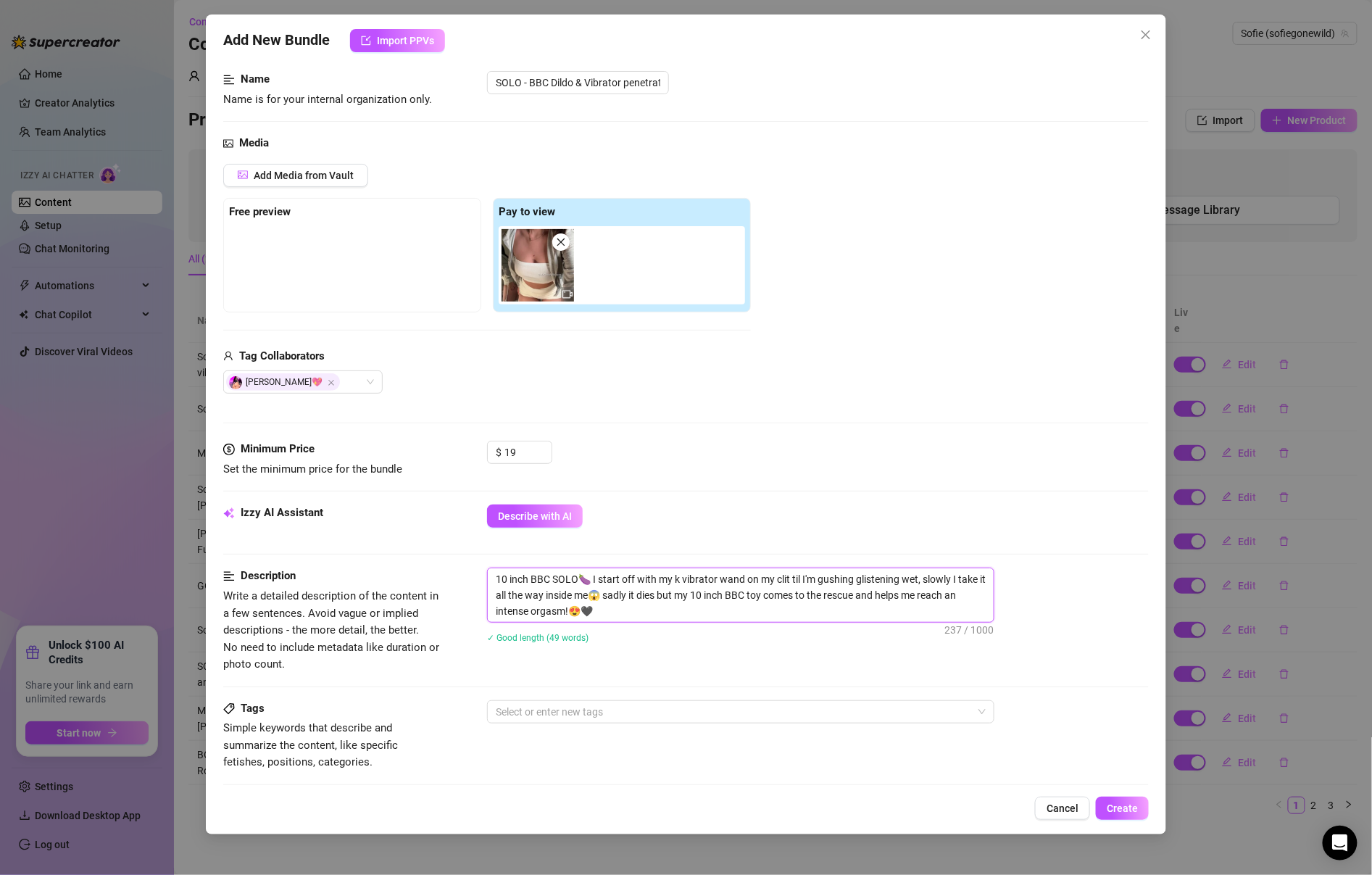
type textarea "10 inch BBC SOLO🍆 I start off with my thickkk vibrator wand on my clit til I'm …"
type textarea "10 inch BBC SOLO🍆 I start off with my k vibrator wand on my clit til I'm gushin…"
type textarea "10 inch BBC SOLO🍆 I start off with my thickkk vibrator wand on my clit til I'm …"
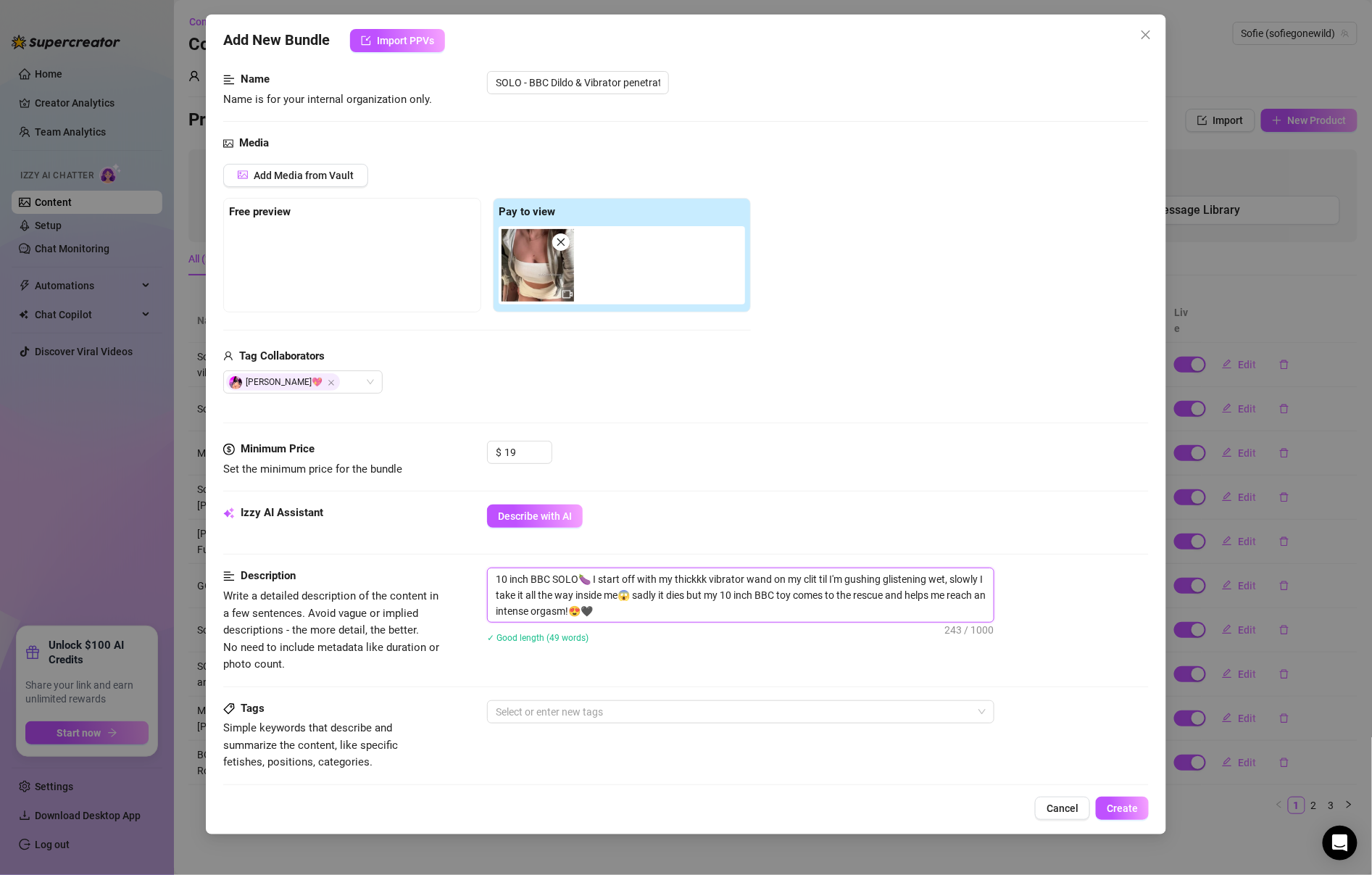
type textarea "10 inch BBC SOLO🍆 I start off with my thickk vibrator wand on my clit til I'm g…"
type textarea "10 inch BBC SOLO🍆 I start off with my thick vibrator wand on my clit til I'm gu…"
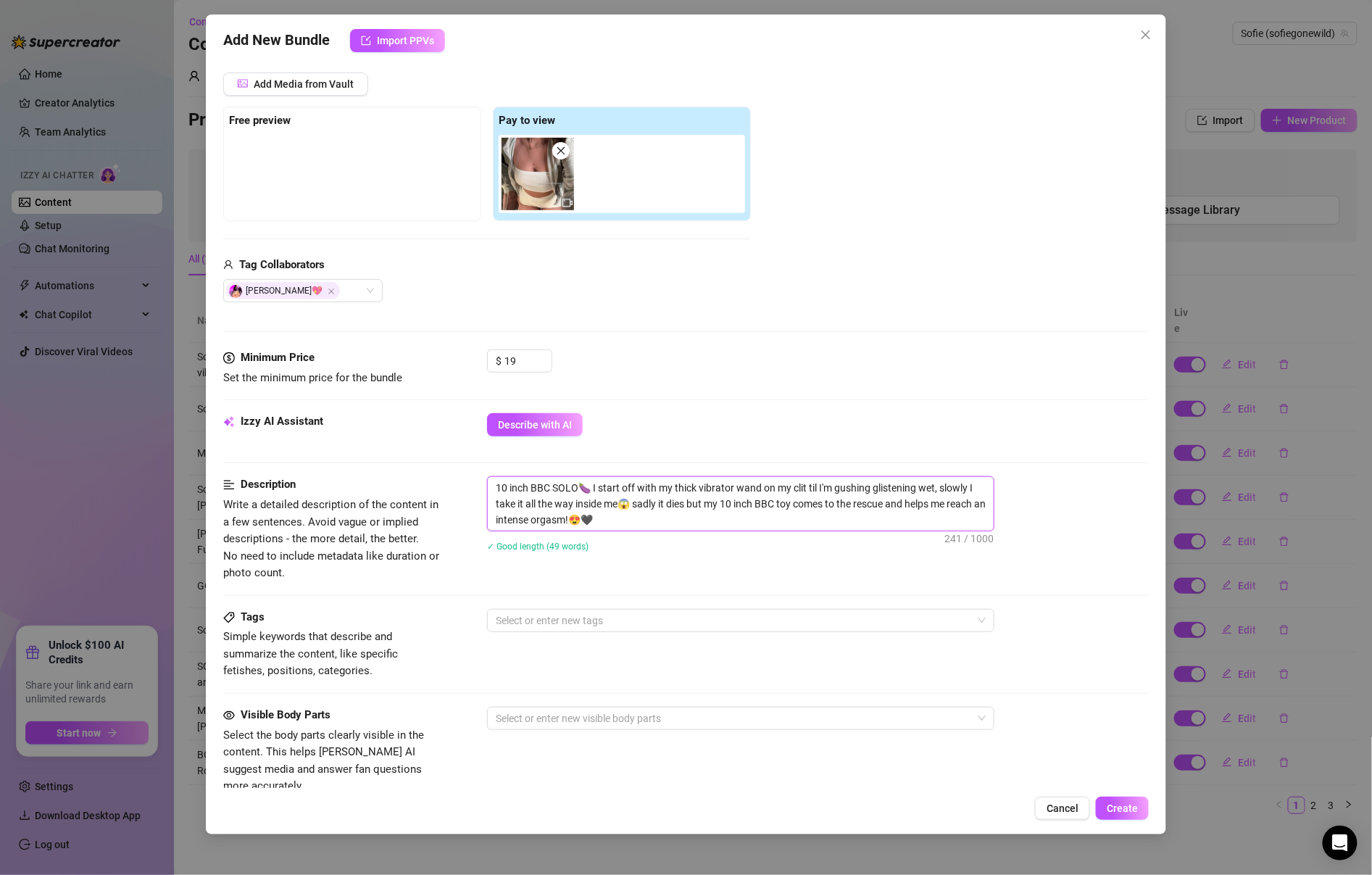
scroll to position [175, 0]
click at [693, 612] on div at bounding box center [733, 622] width 486 height 21
type textarea "10 inch BBC SOLO🍆 I start off with my thick vibrator wand on my clit til I'm gu…"
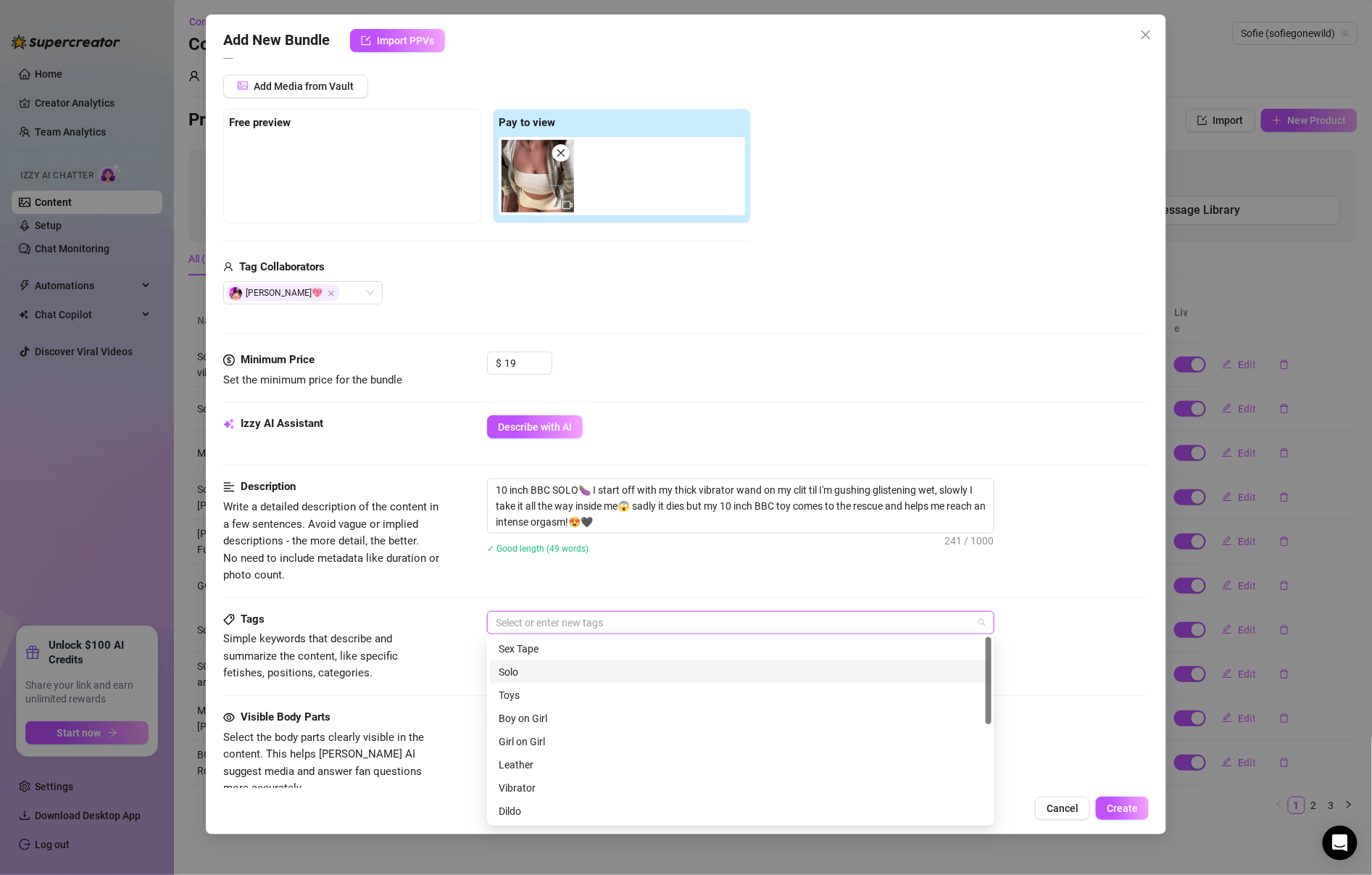
click at [688, 668] on div "Solo" at bounding box center [740, 671] width 485 height 16
click at [688, 693] on div "Toys" at bounding box center [740, 694] width 485 height 16
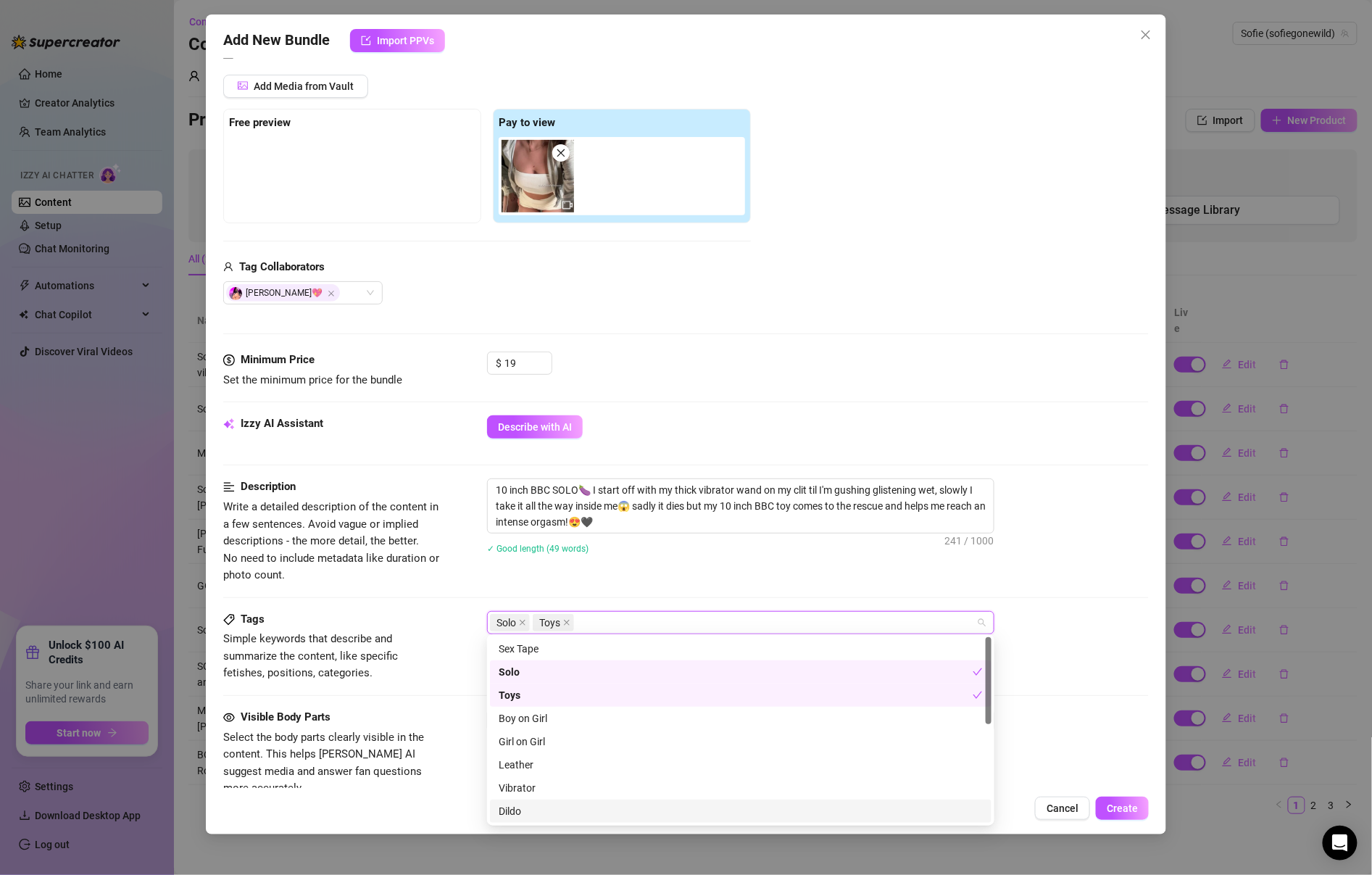
click at [550, 808] on div "Dildo" at bounding box center [740, 811] width 485 height 16
click at [548, 793] on div "Vibrator" at bounding box center [740, 788] width 485 height 16
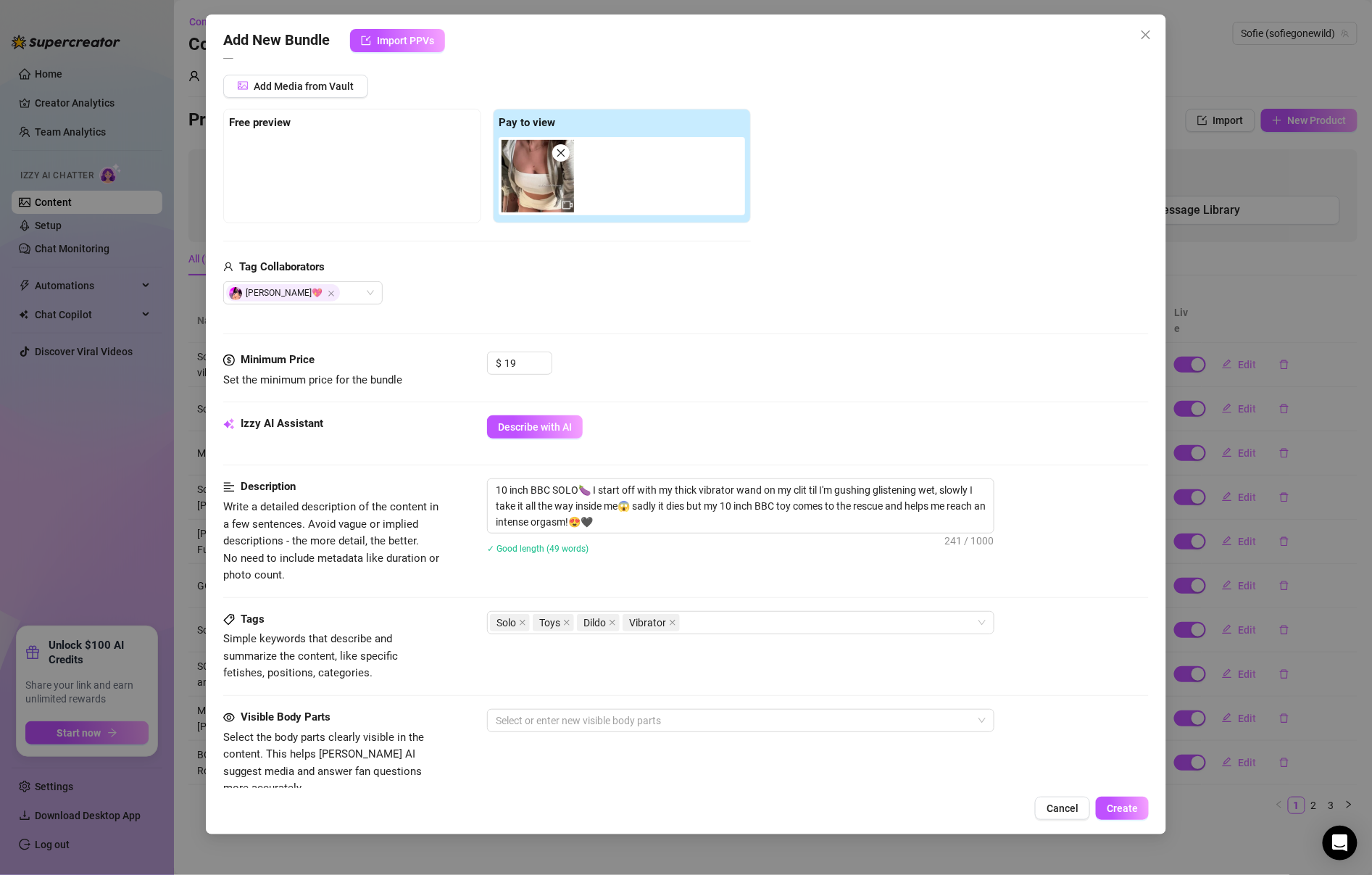
click at [435, 668] on span "Simple keywords that describe and summarize the content, like specific fetishes…" at bounding box center [331, 656] width 217 height 51
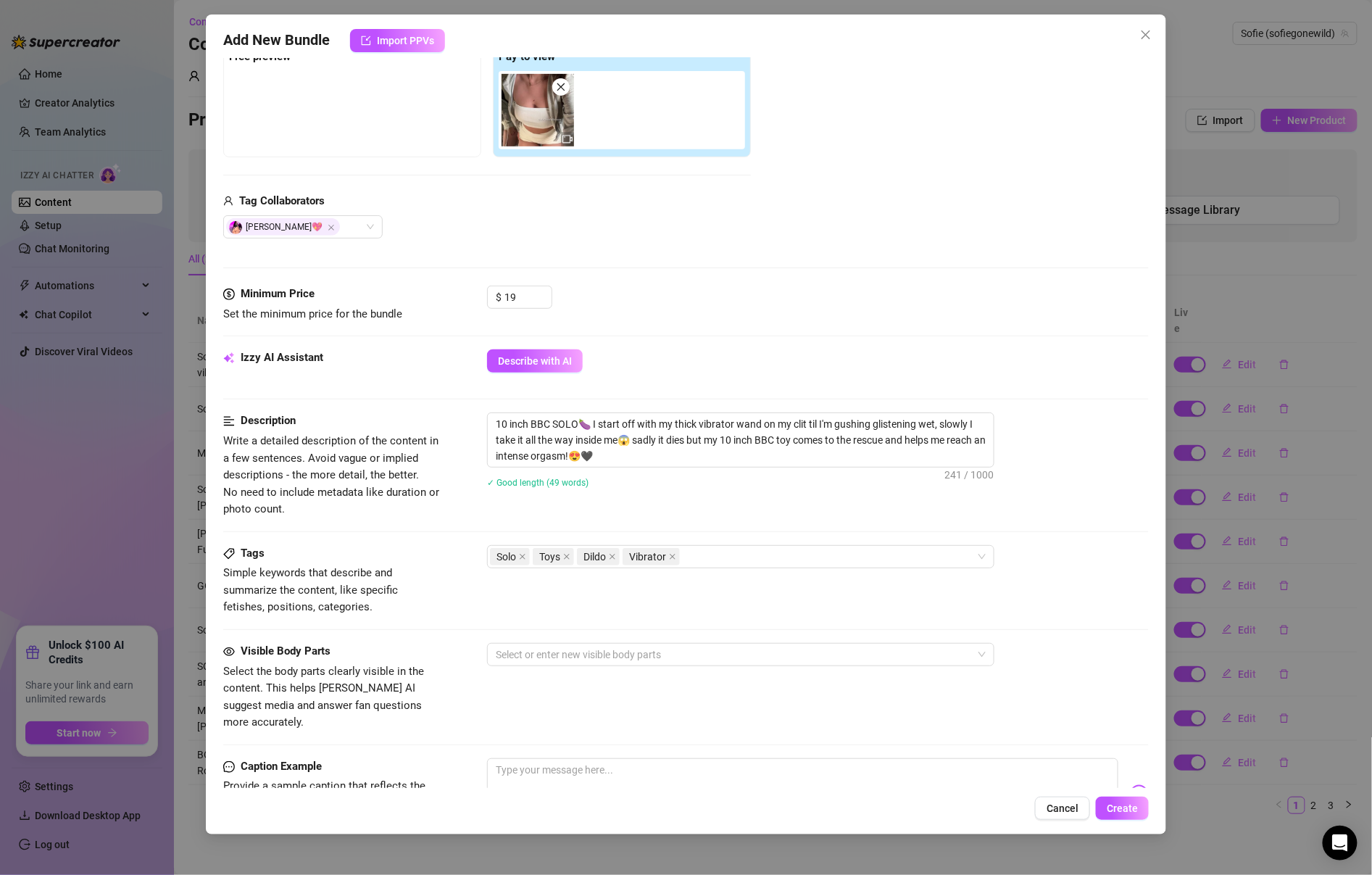
scroll to position [261, 0]
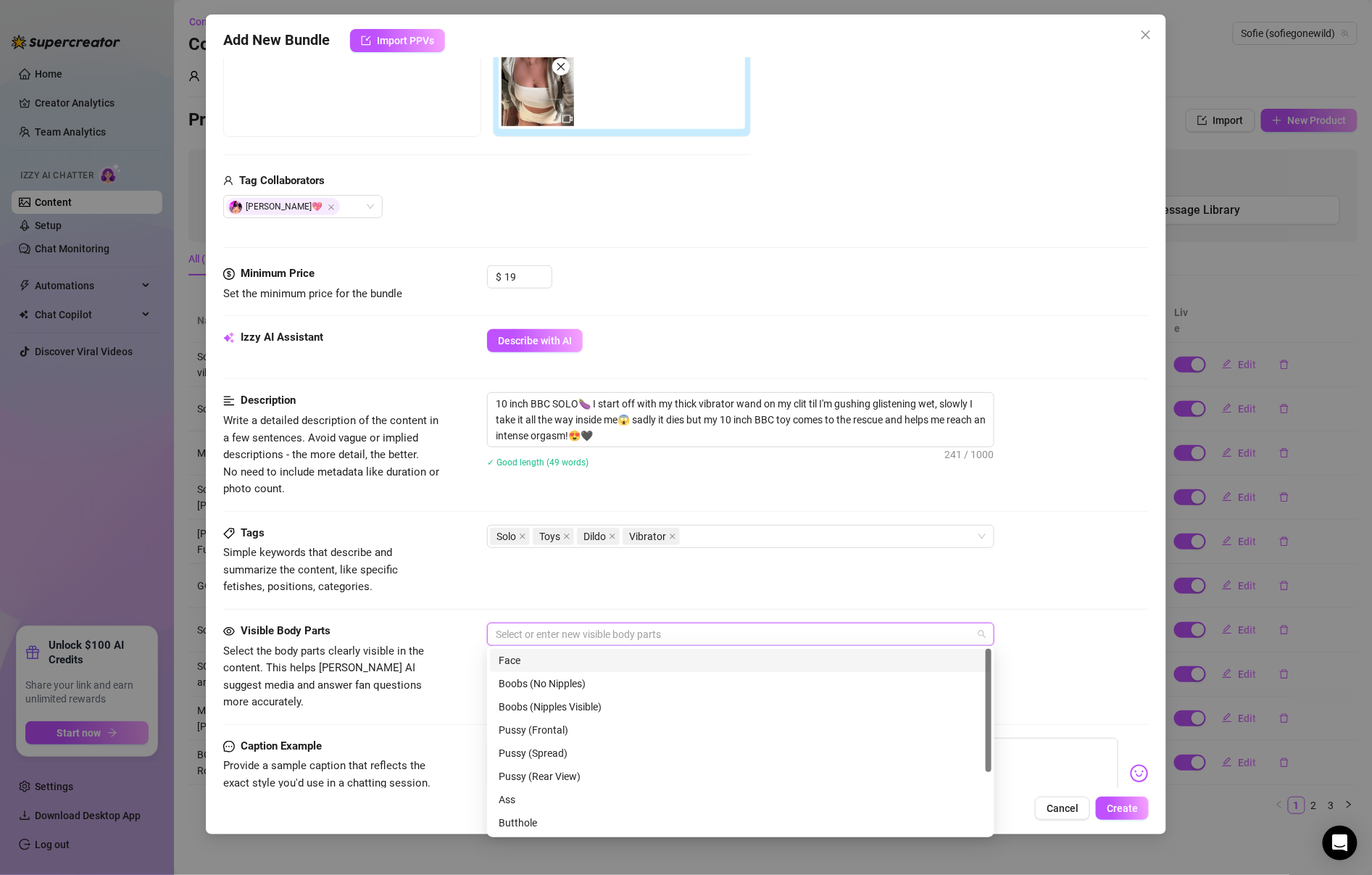
click at [496, 637] on input "search" at bounding box center [498, 634] width 3 height 17
click at [510, 703] on div "Boobs (Nipples Visible)" at bounding box center [740, 706] width 485 height 16
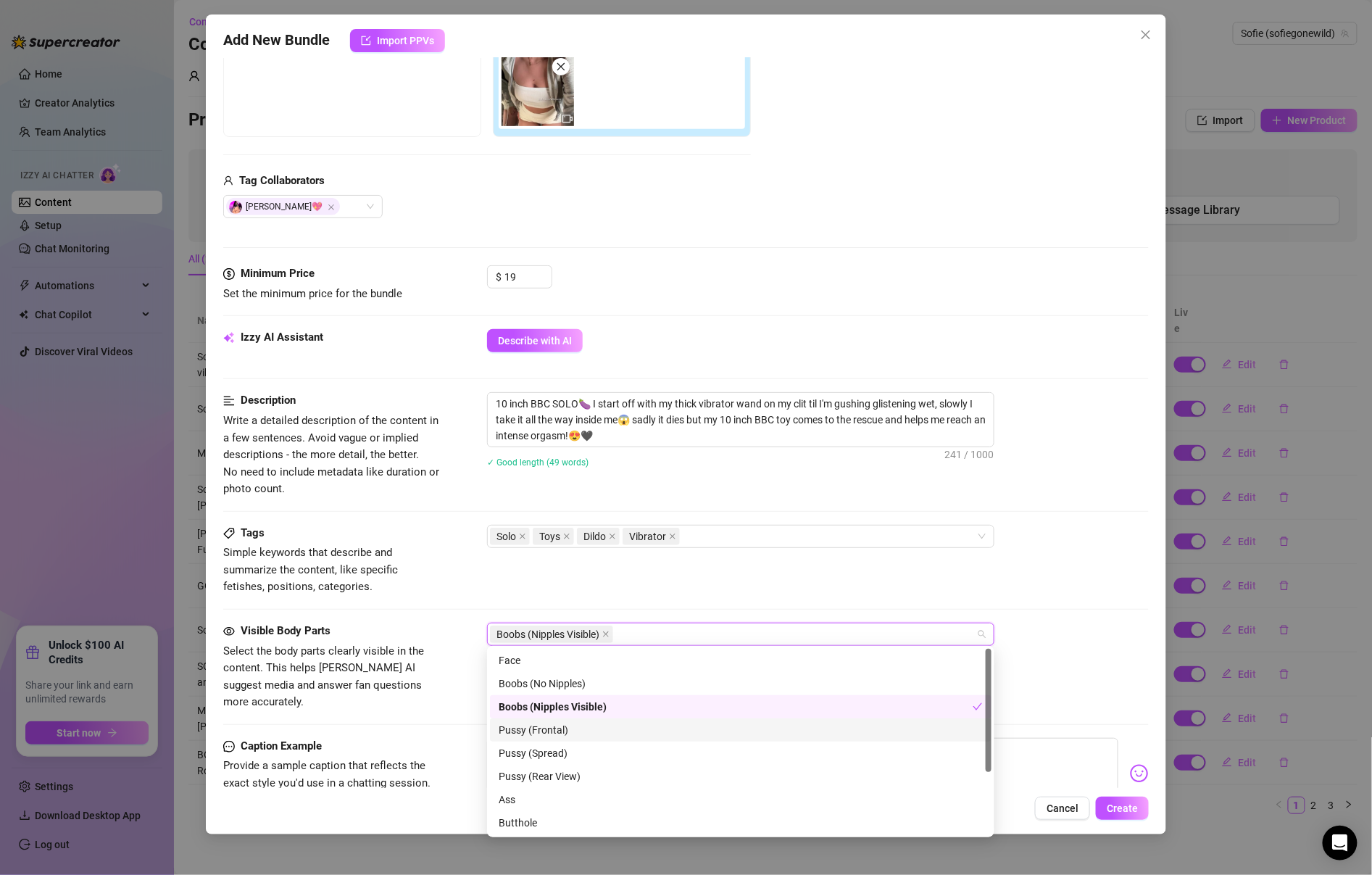
click at [514, 728] on div "Pussy (Frontal)" at bounding box center [740, 730] width 485 height 16
click at [514, 748] on div "Pussy (Spread)" at bounding box center [740, 753] width 485 height 16
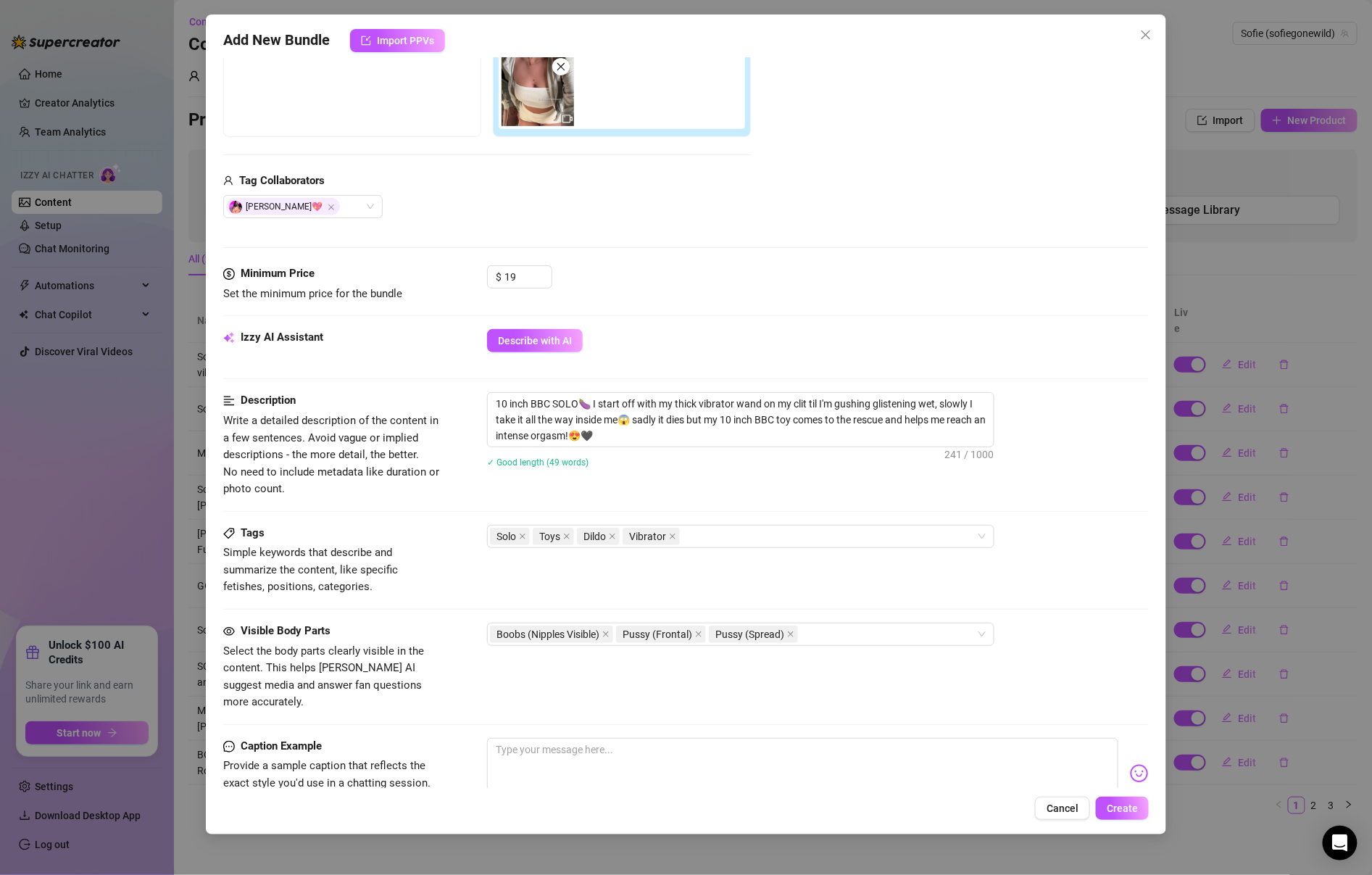
click at [457, 686] on div "Visible Body Parts Select the body parts clearly visible in the content. This h…" at bounding box center [685, 666] width 925 height 88
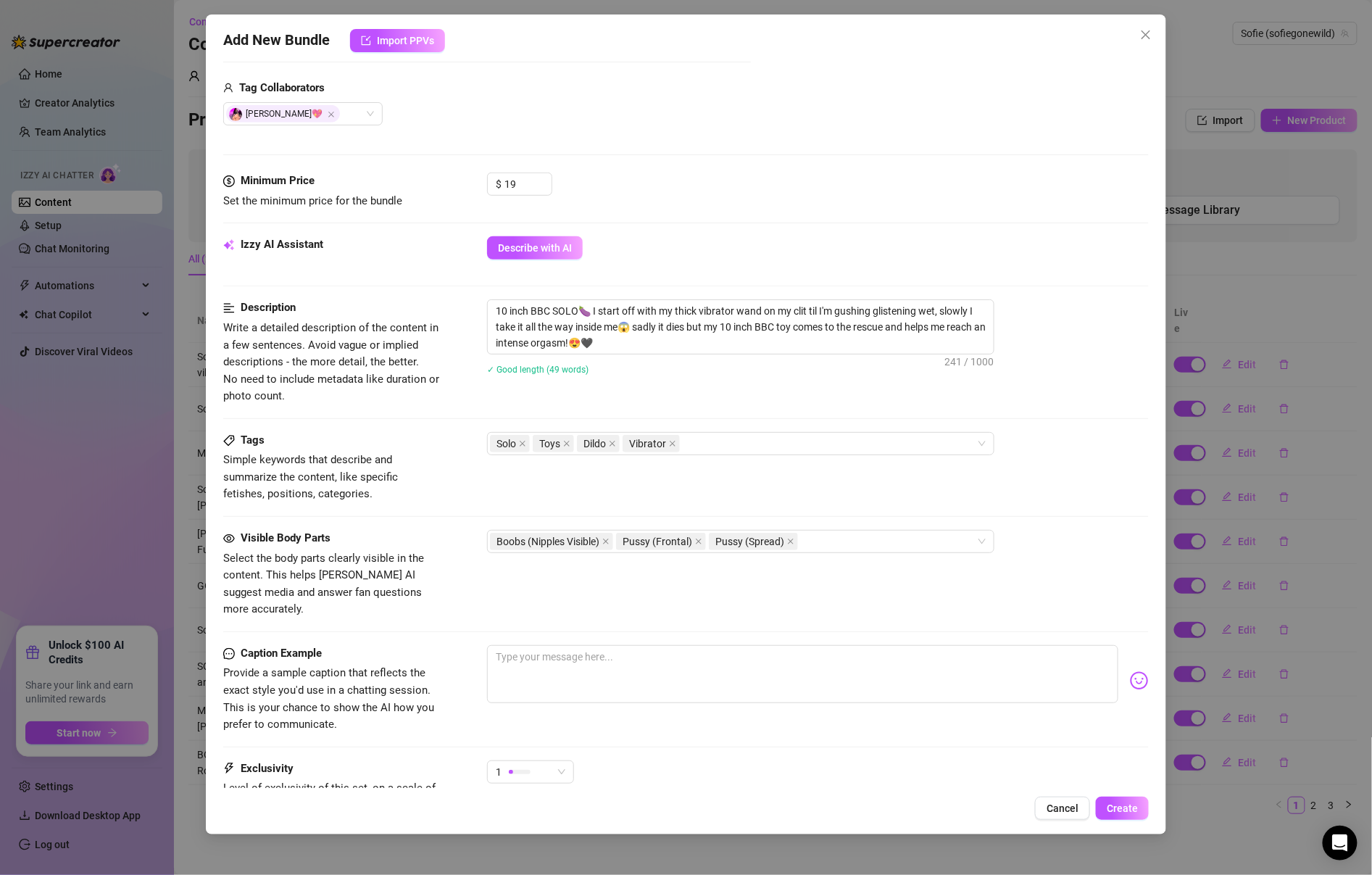
scroll to position [354, 0]
click at [500, 658] on textarea at bounding box center [802, 674] width 632 height 58
click at [660, 649] on textarea at bounding box center [802, 674] width 632 height 58
paste textarea "just filmed me warming up with my wand til i was soaking, then fucked myself wi…"
type textarea "just filmed me warming up with my wand til i was soaking, then fucked myself wi…"
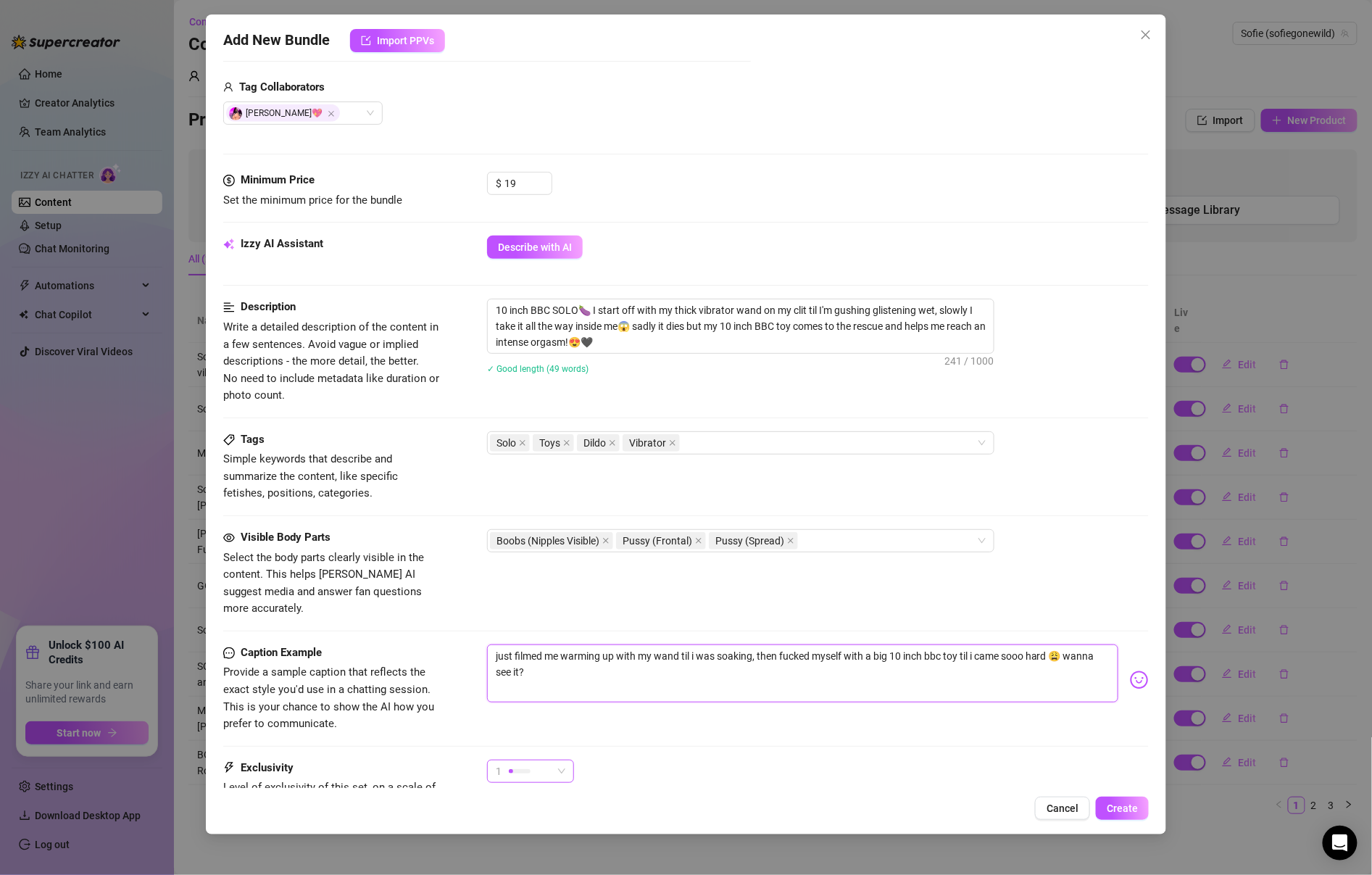
click at [534, 760] on div "1" at bounding box center [524, 771] width 56 height 21
type textarea "just filmed me warming up with my wand til i was soaking, then fucked myself wi…"
click at [532, 649] on span "2" at bounding box center [546, 652] width 94 height 16
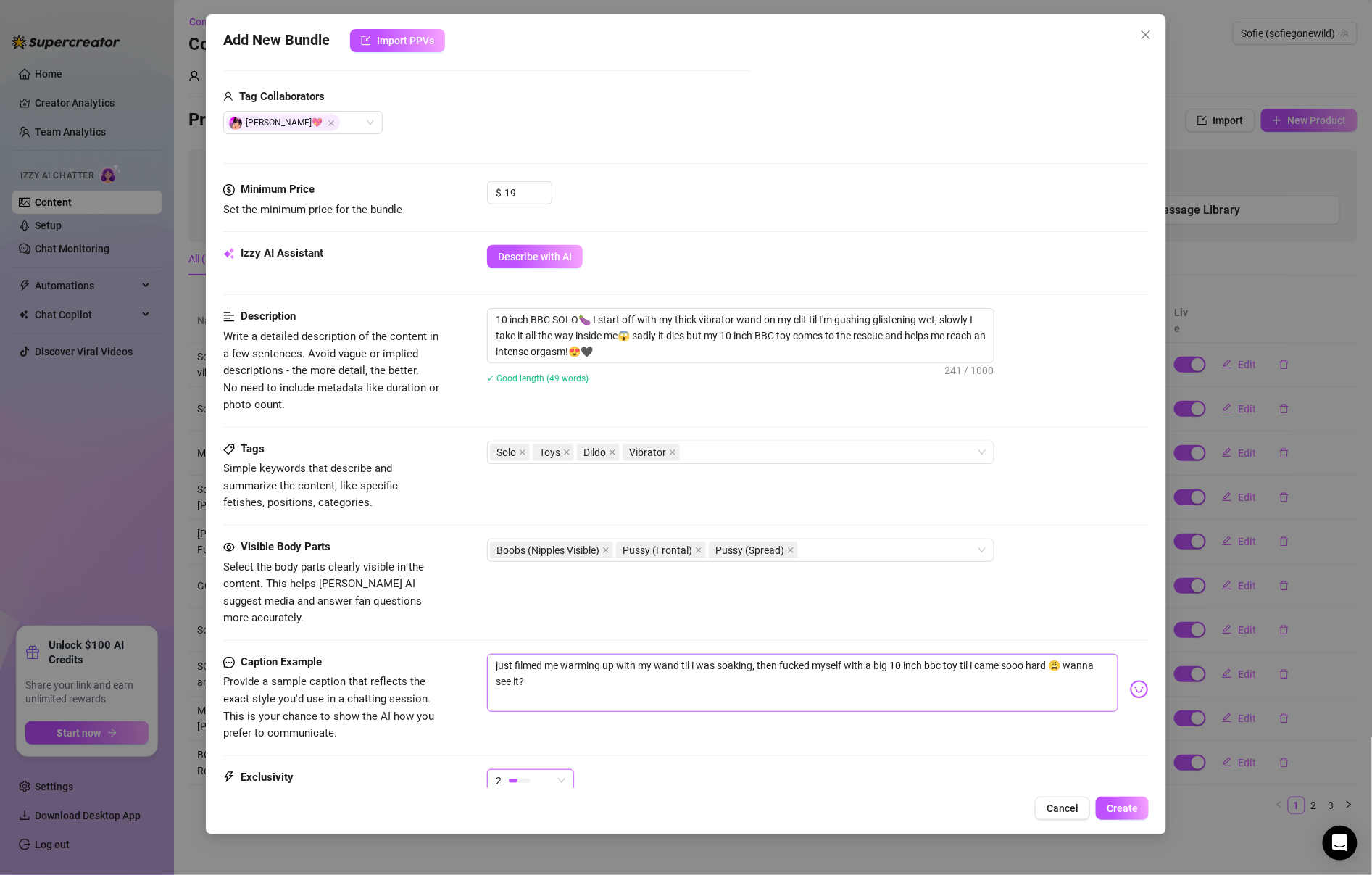
scroll to position [348, 0]
click at [520, 771] on div at bounding box center [519, 778] width 21 height 14
click at [520, 641] on span "1 - Least Exclusive" at bounding box center [546, 636] width 94 height 16
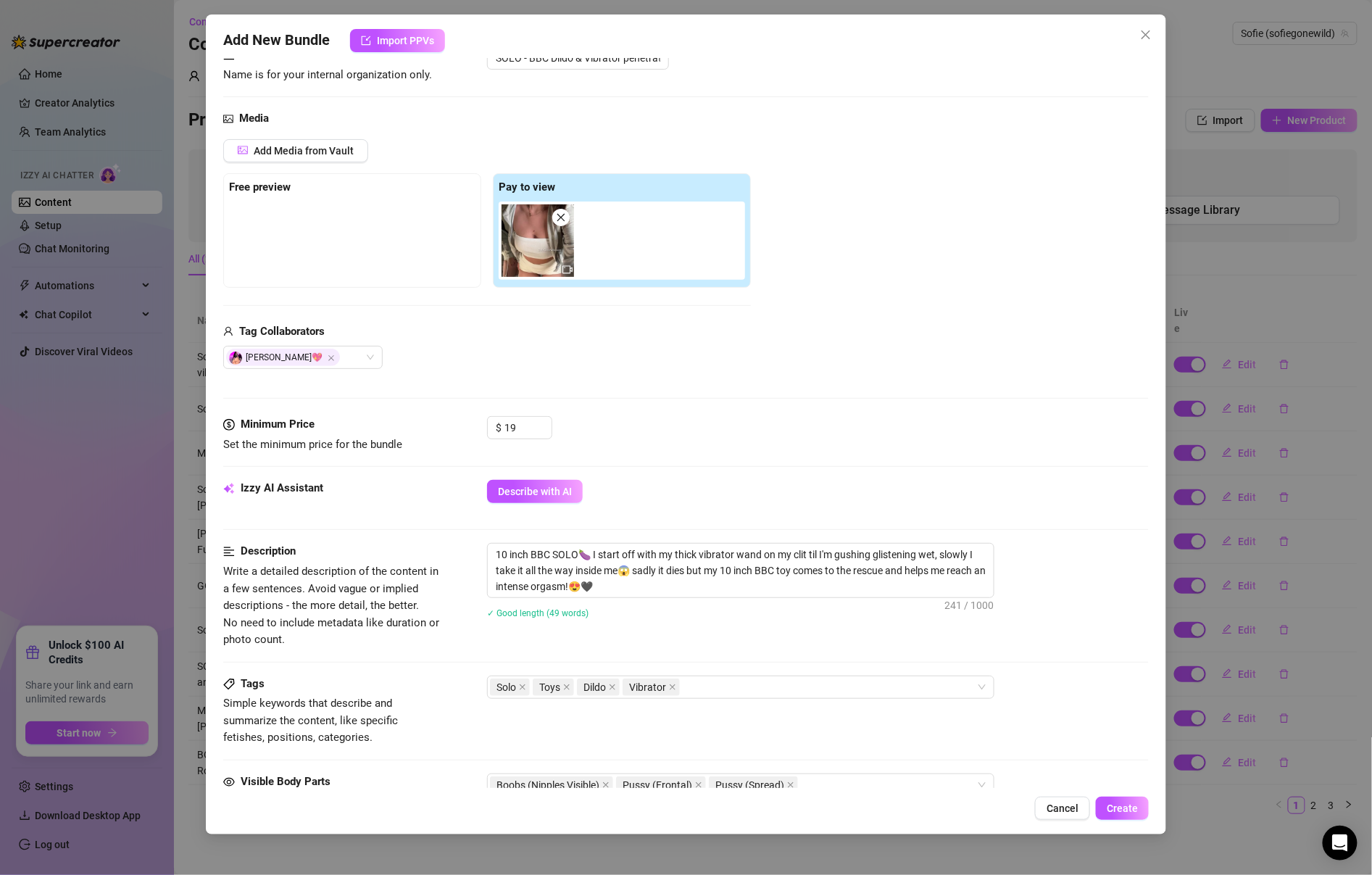
scroll to position [0, 0]
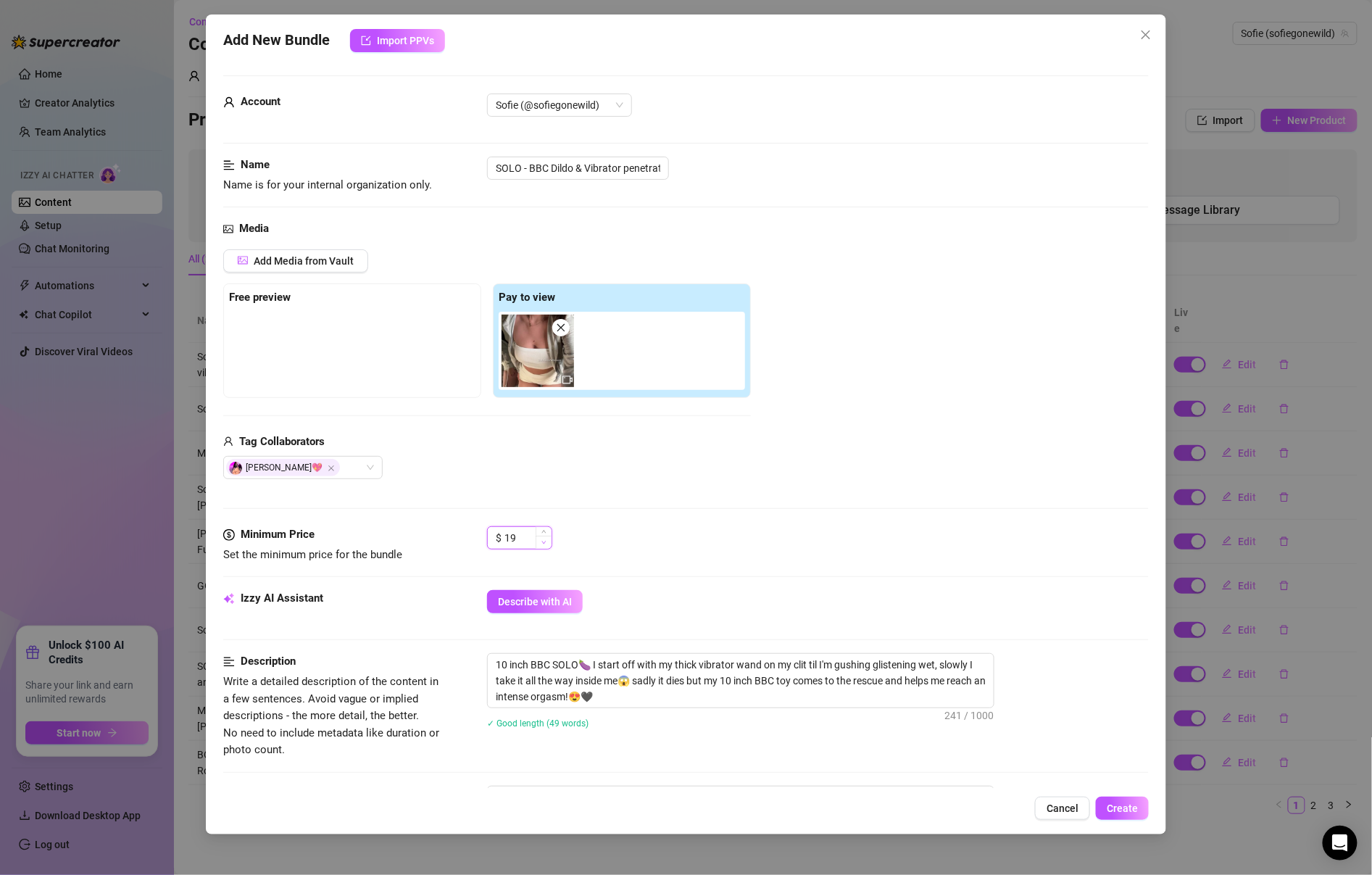
type input "18"
click at [537, 544] on span "Decrease Value" at bounding box center [543, 542] width 16 height 13
click at [558, 468] on div "[PERSON_NAME]💖" at bounding box center [486, 467] width 528 height 23
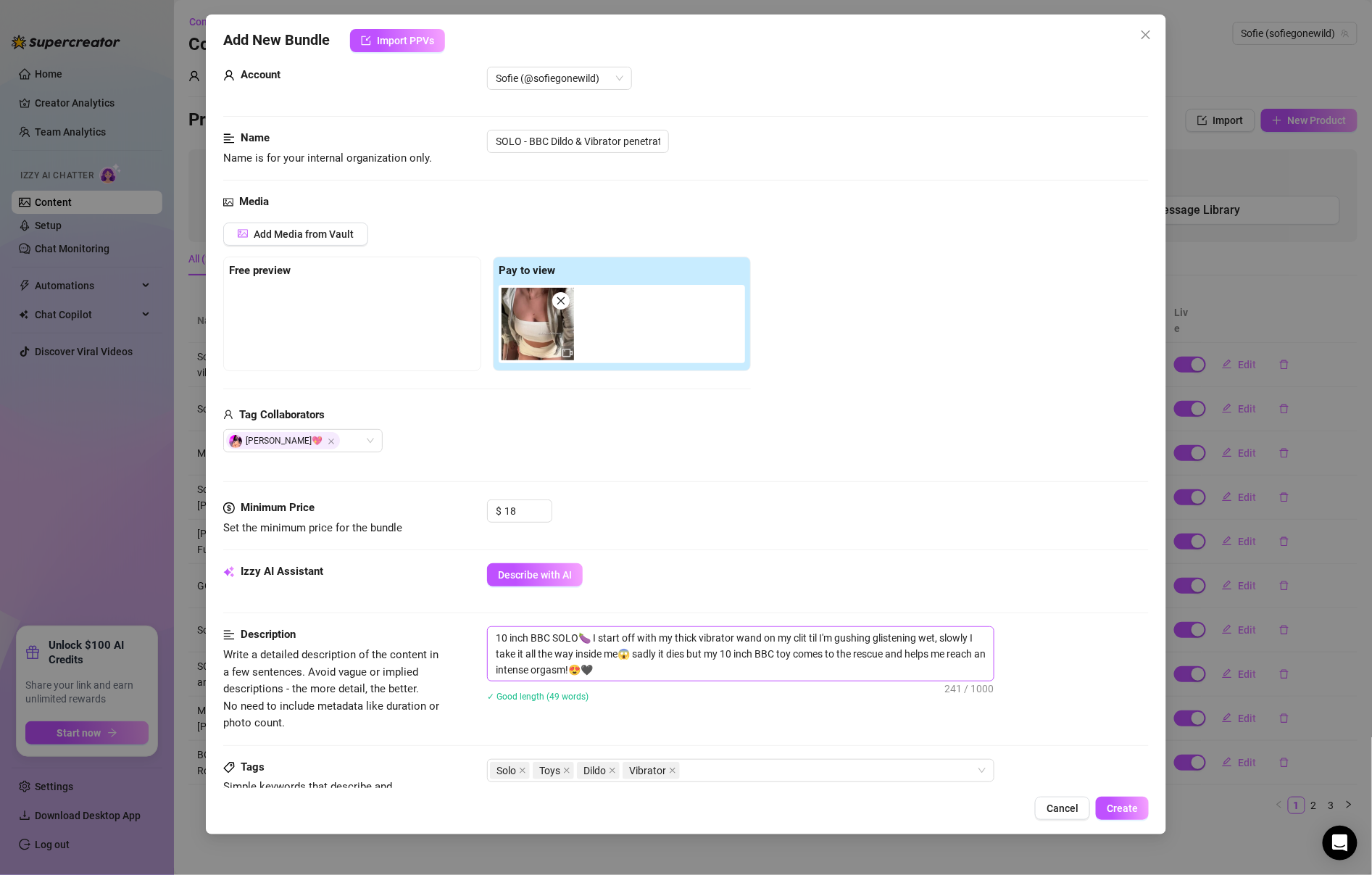
scroll to position [485, 0]
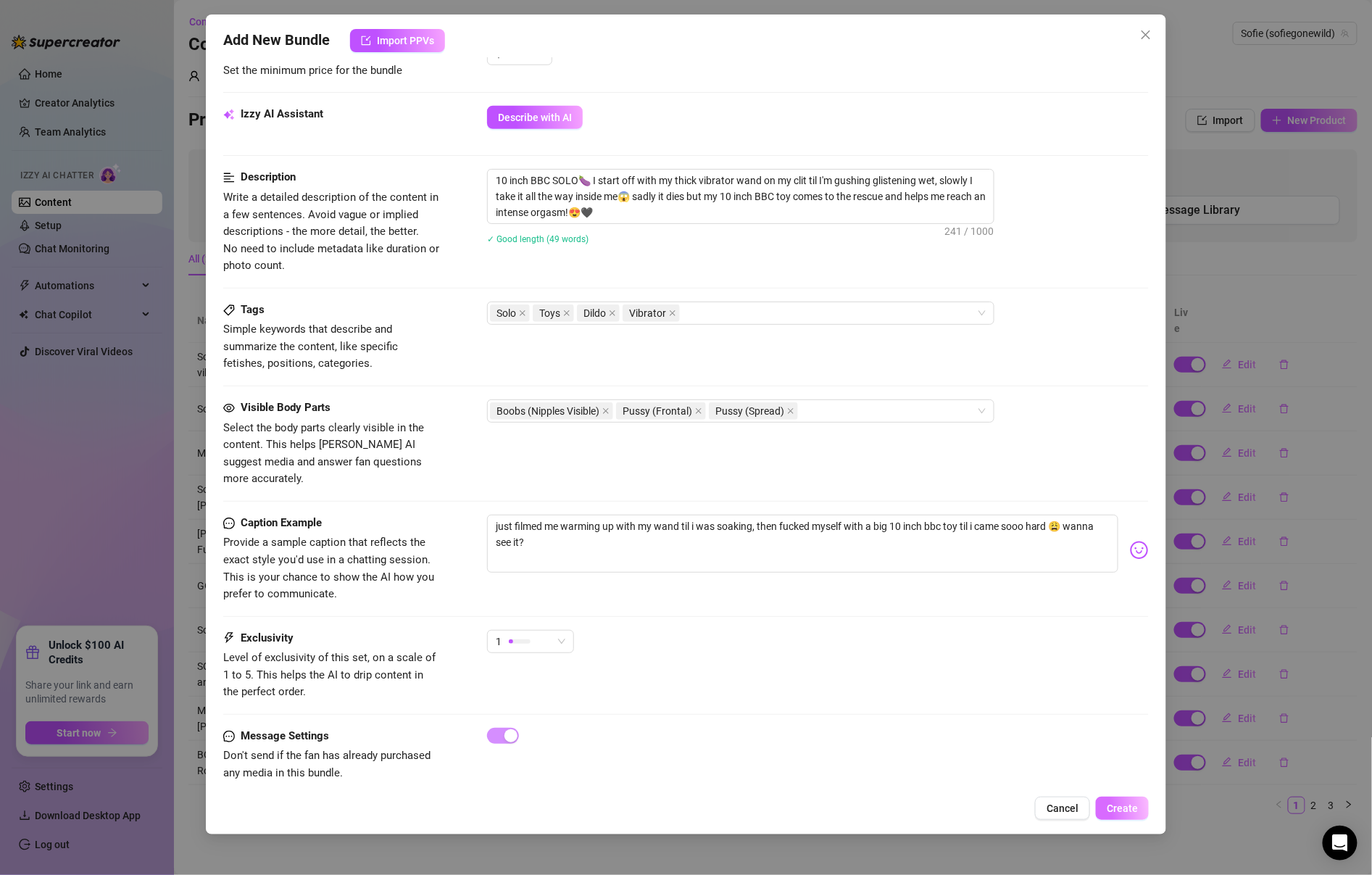
click at [1103, 802] on button "Create" at bounding box center [1123, 808] width 53 height 23
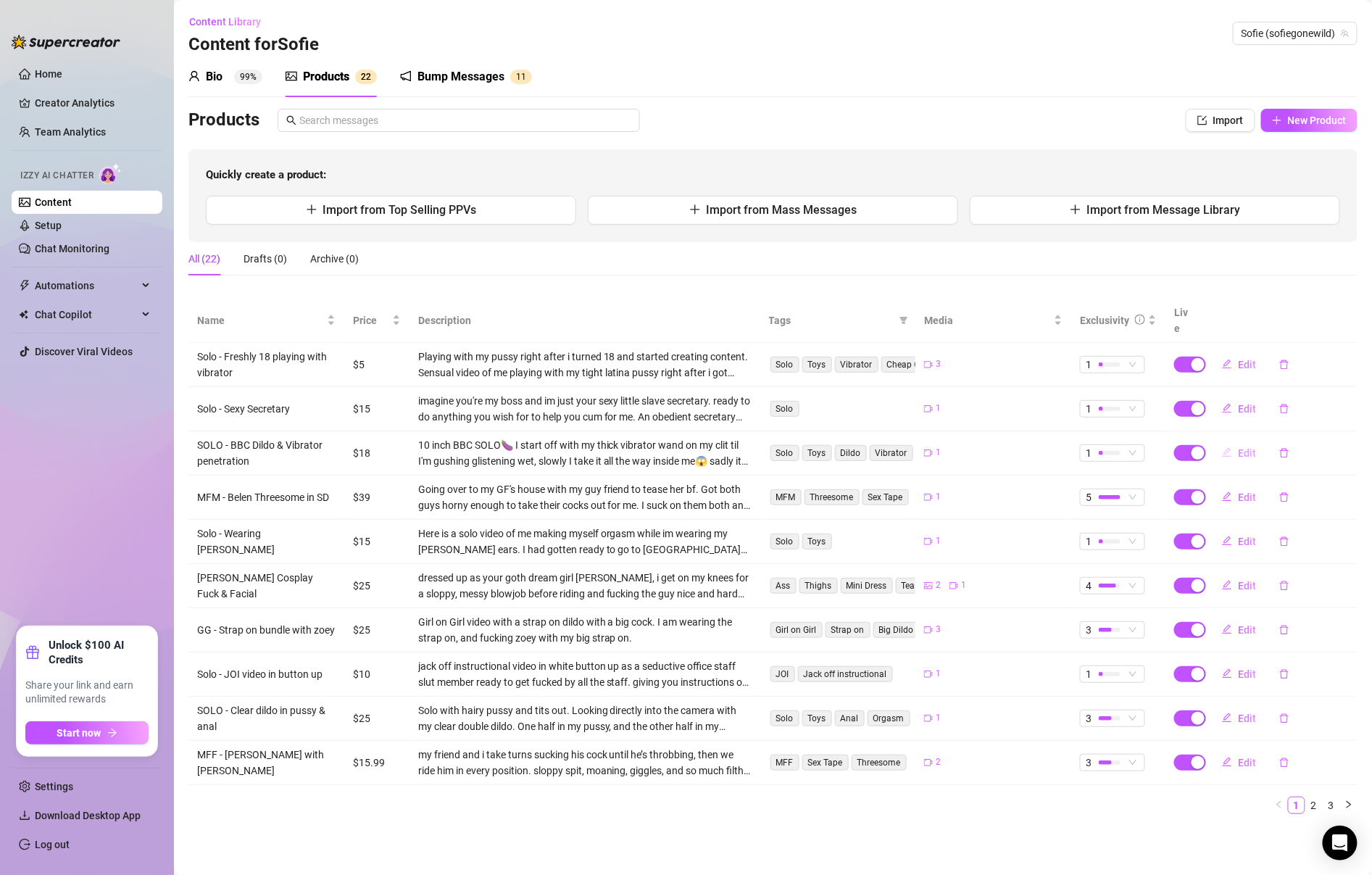
click at [1243, 447] on span "Edit" at bounding box center [1247, 453] width 18 height 12
type textarea "just filmed me warming up with my wand til i was soaking, then fucked myself wi…"
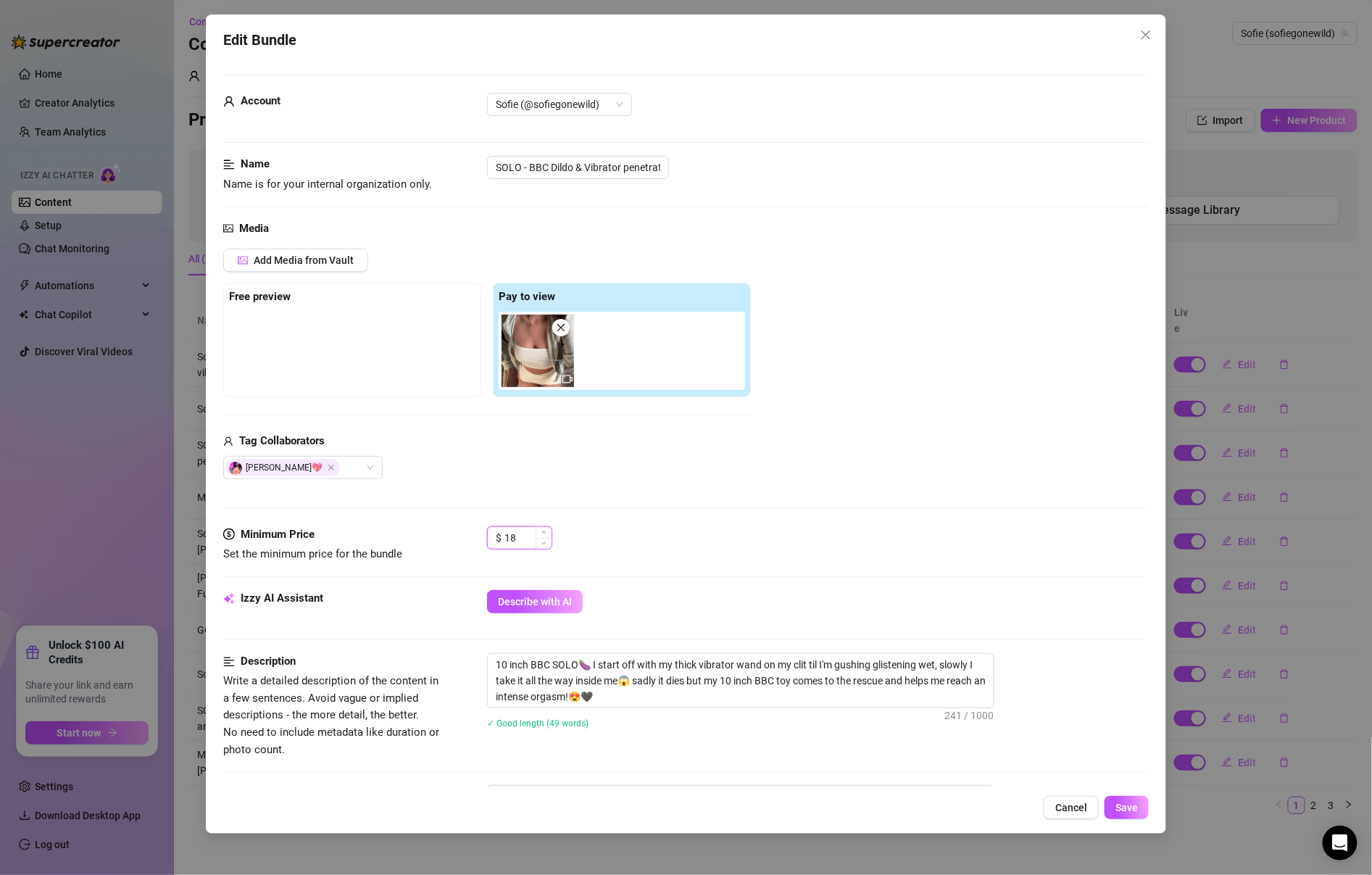
click at [517, 532] on input "18" at bounding box center [528, 537] width 47 height 21
click at [546, 531] on icon "up" at bounding box center [544, 533] width 5 height 5
type input "20"
click at [546, 531] on icon "up" at bounding box center [544, 533] width 5 height 5
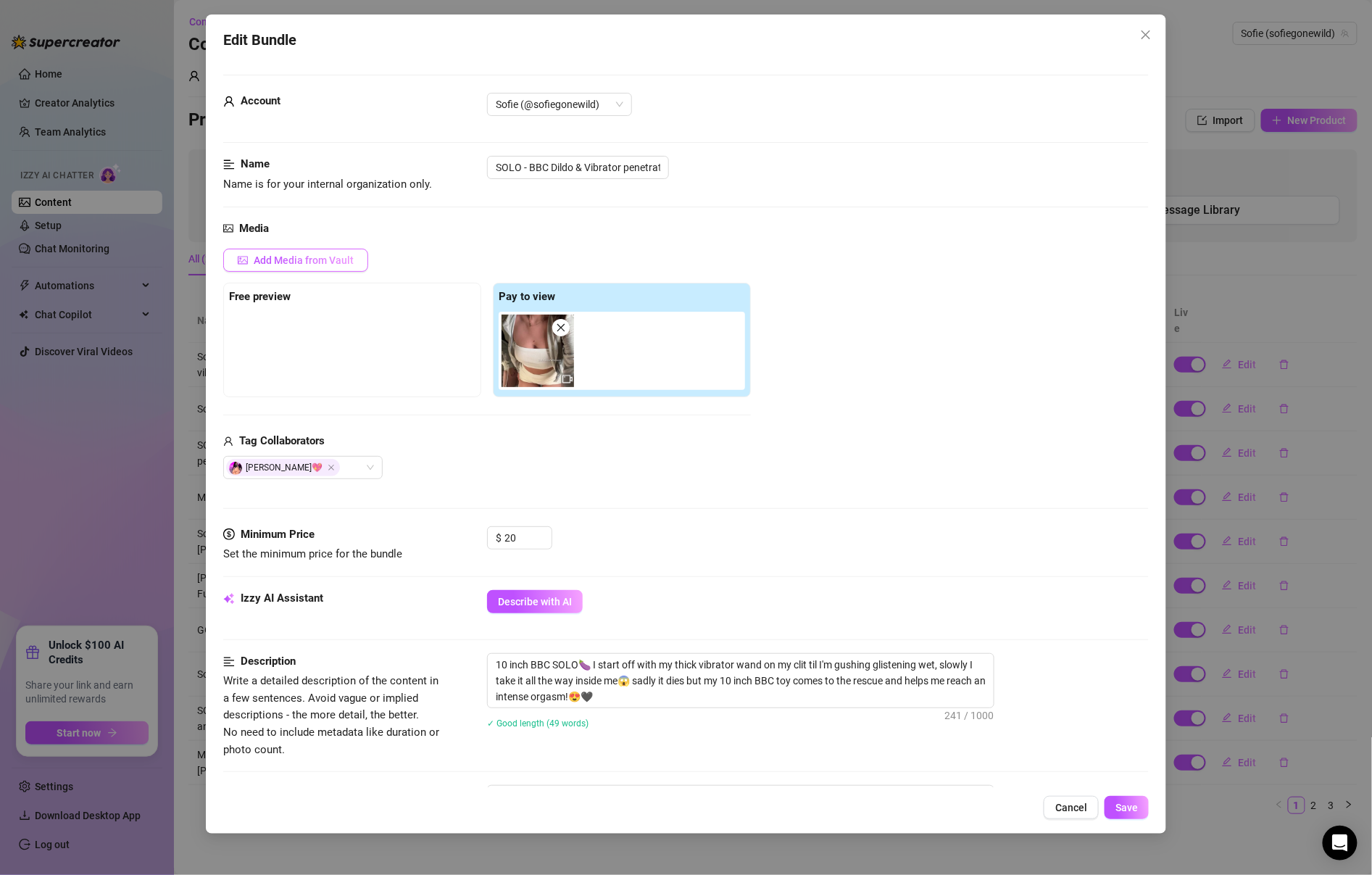
click at [306, 263] on span "Add Media from Vault" at bounding box center [303, 260] width 100 height 12
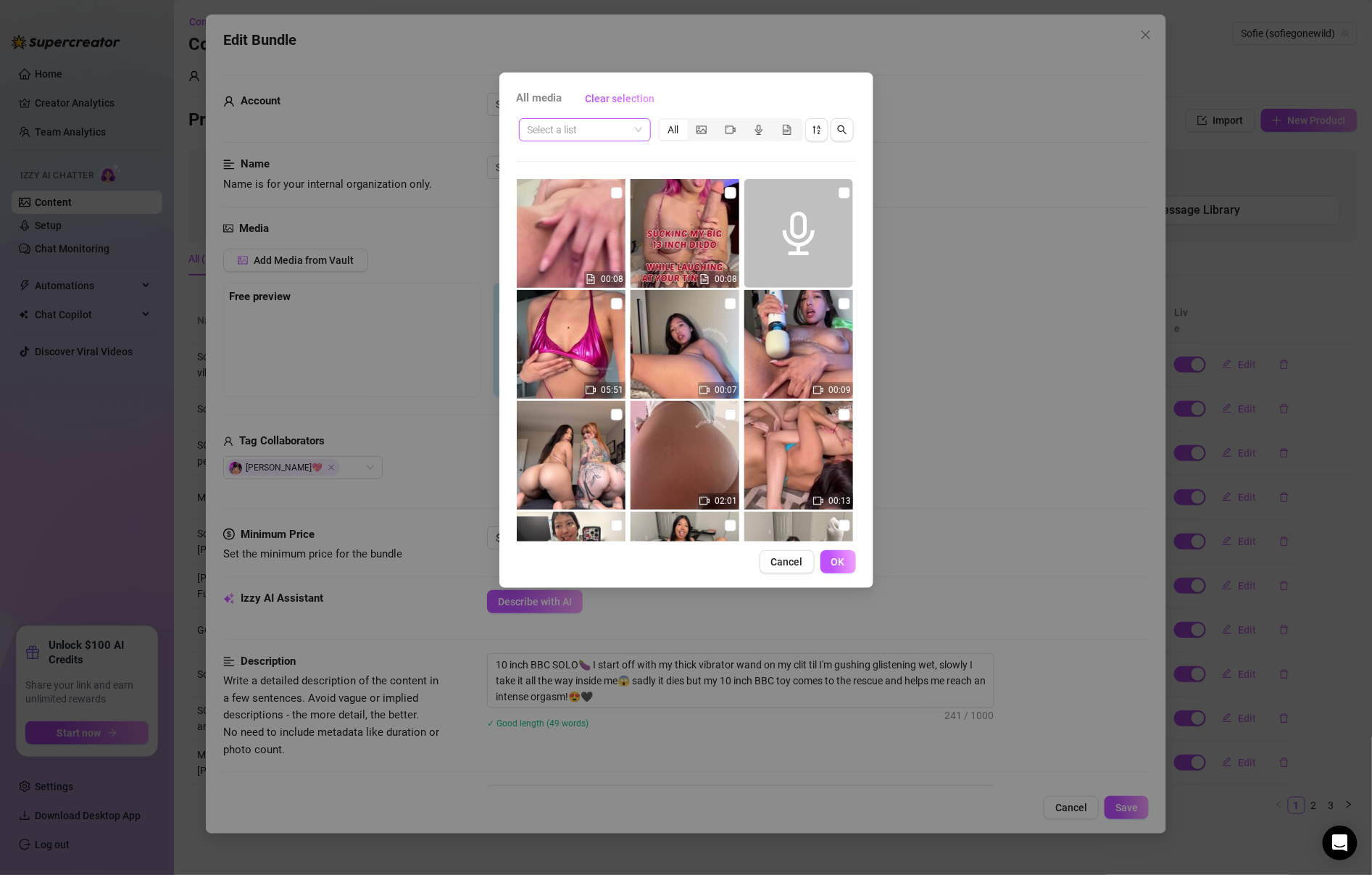
click at [607, 134] on input "search" at bounding box center [578, 130] width 102 height 21
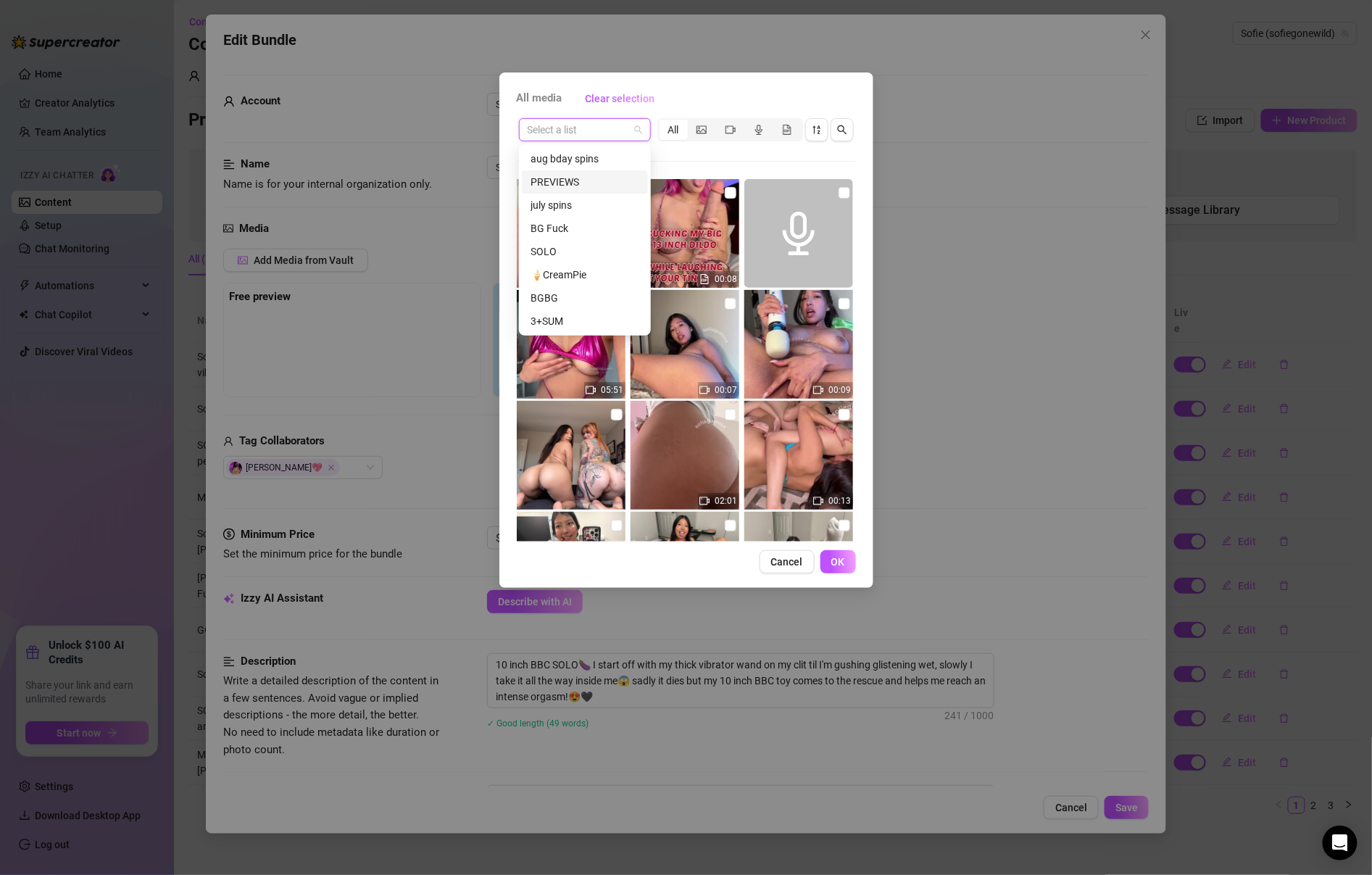
click at [601, 188] on div "PREVIEWS" at bounding box center [585, 182] width 109 height 16
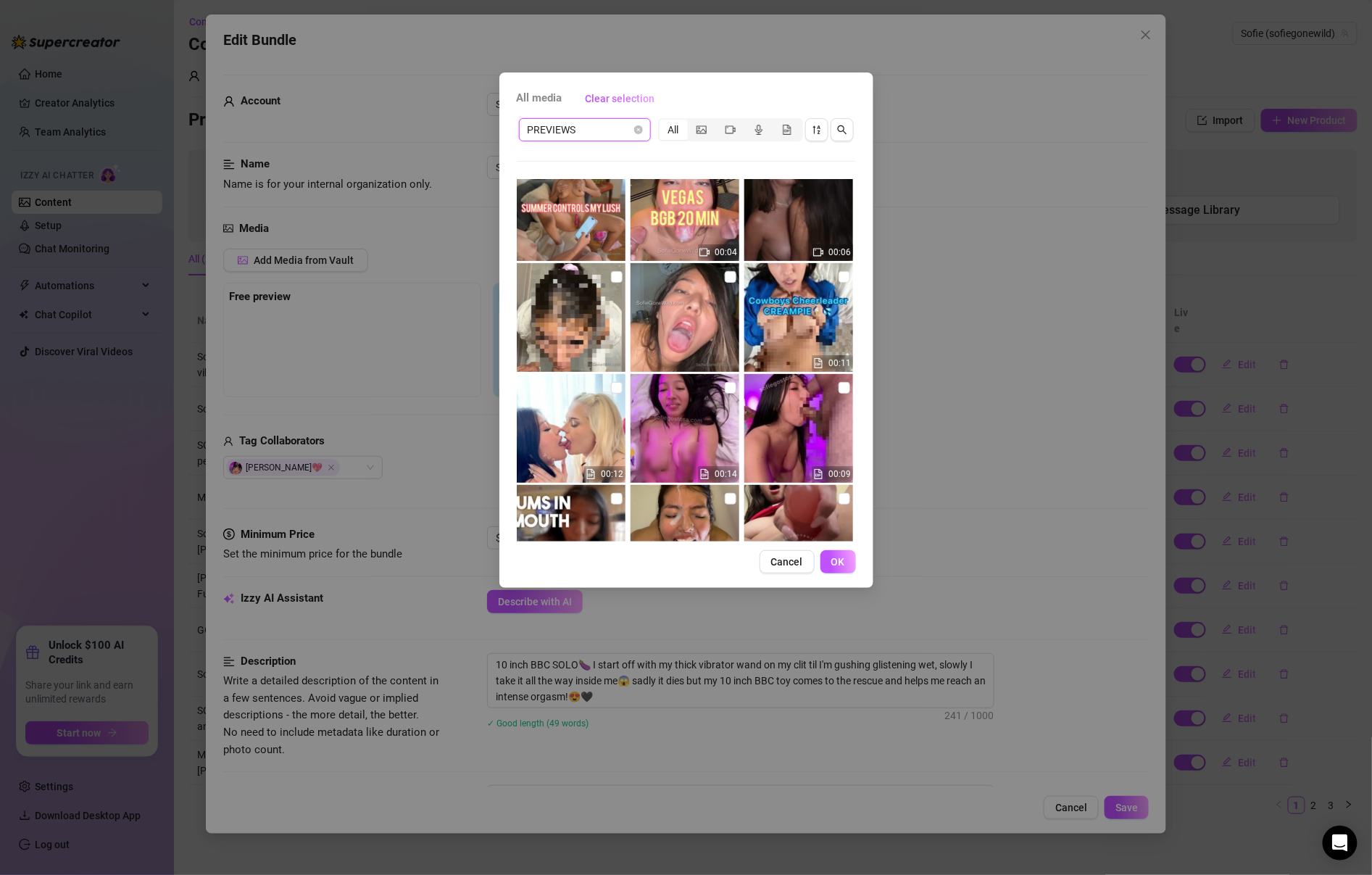
scroll to position [0, 0]
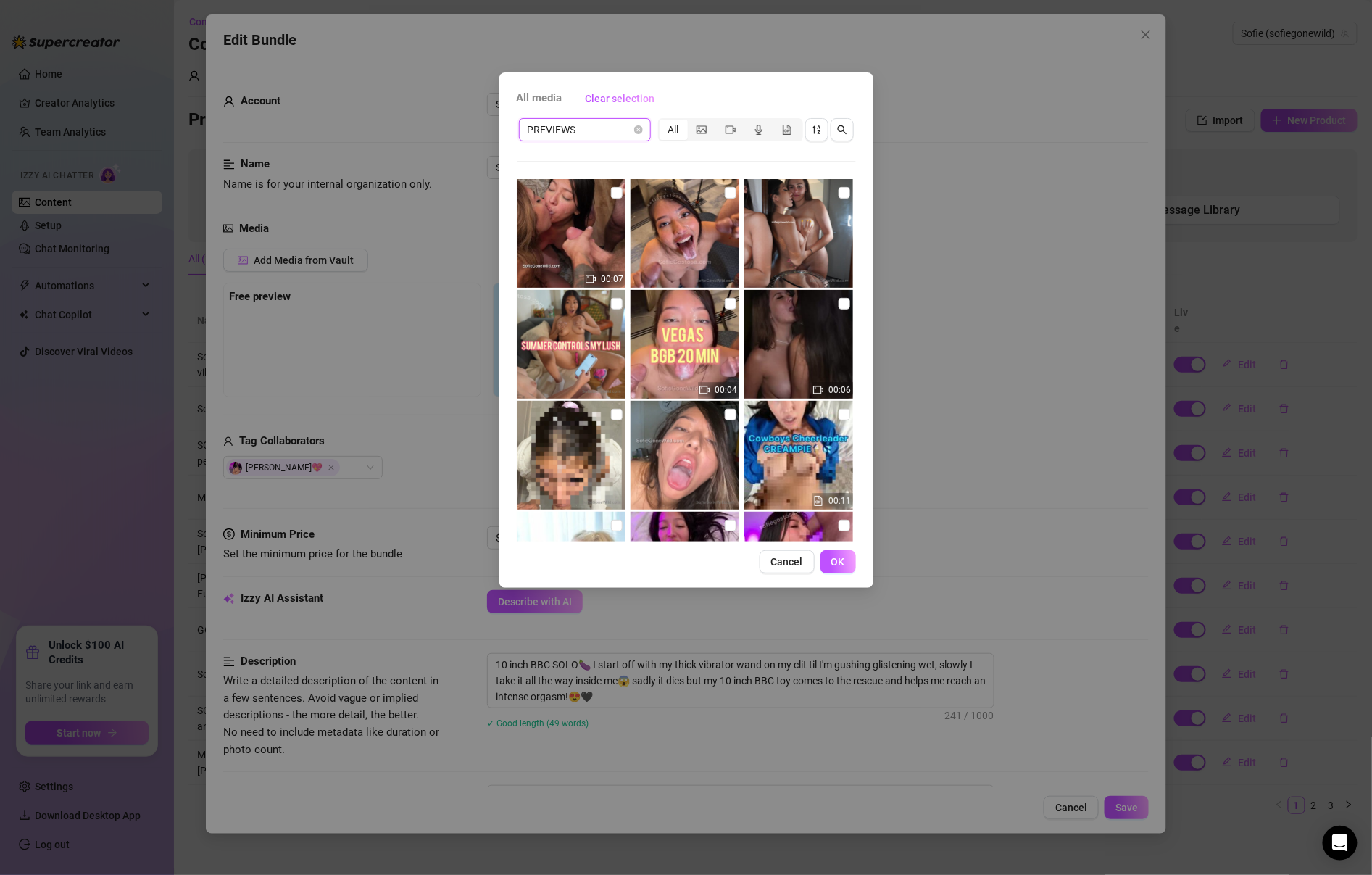
click at [624, 123] on span "PREVIEWS" at bounding box center [584, 130] width 115 height 21
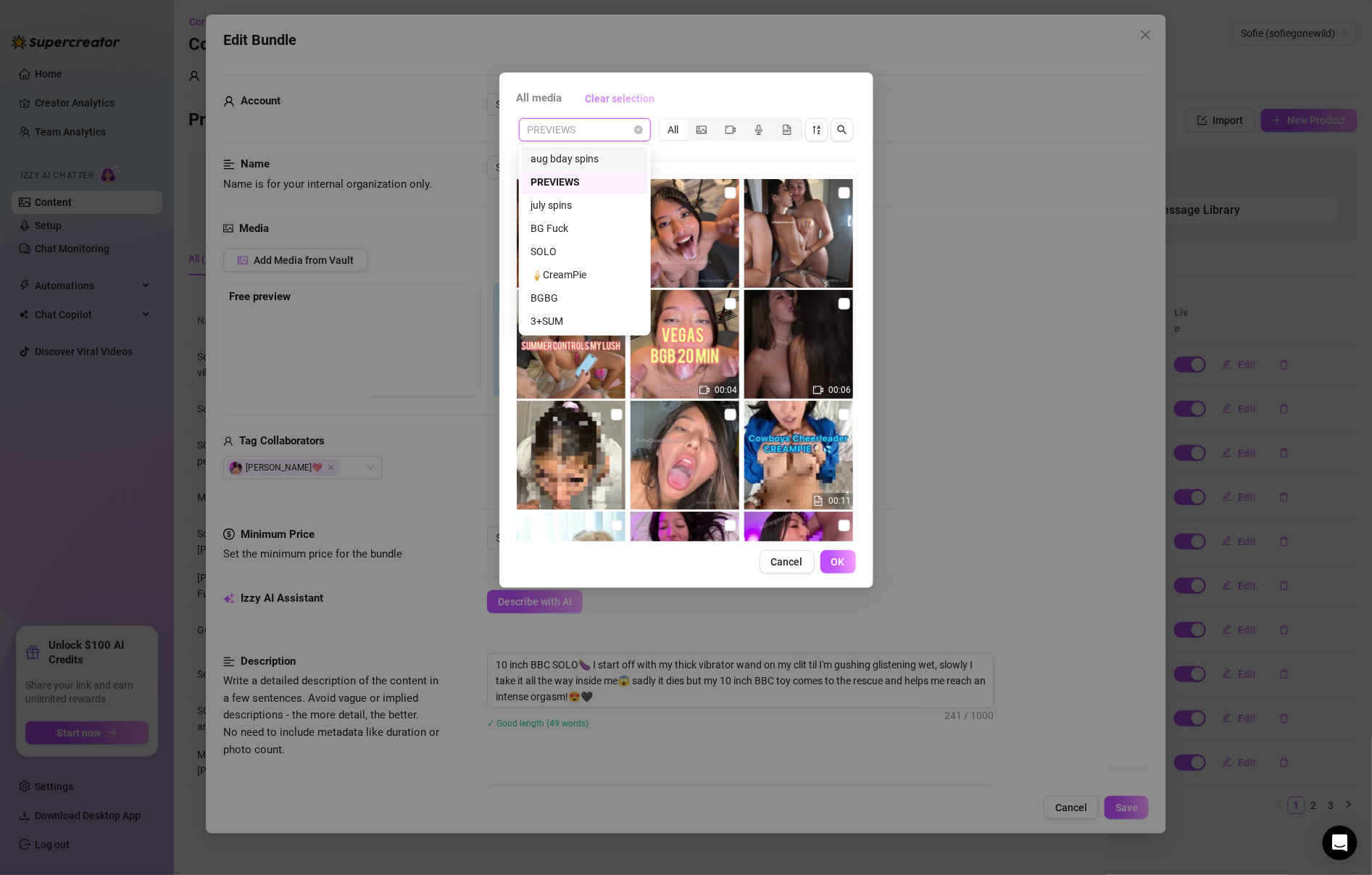
click at [617, 100] on span "Clear selection" at bounding box center [620, 98] width 69 height 12
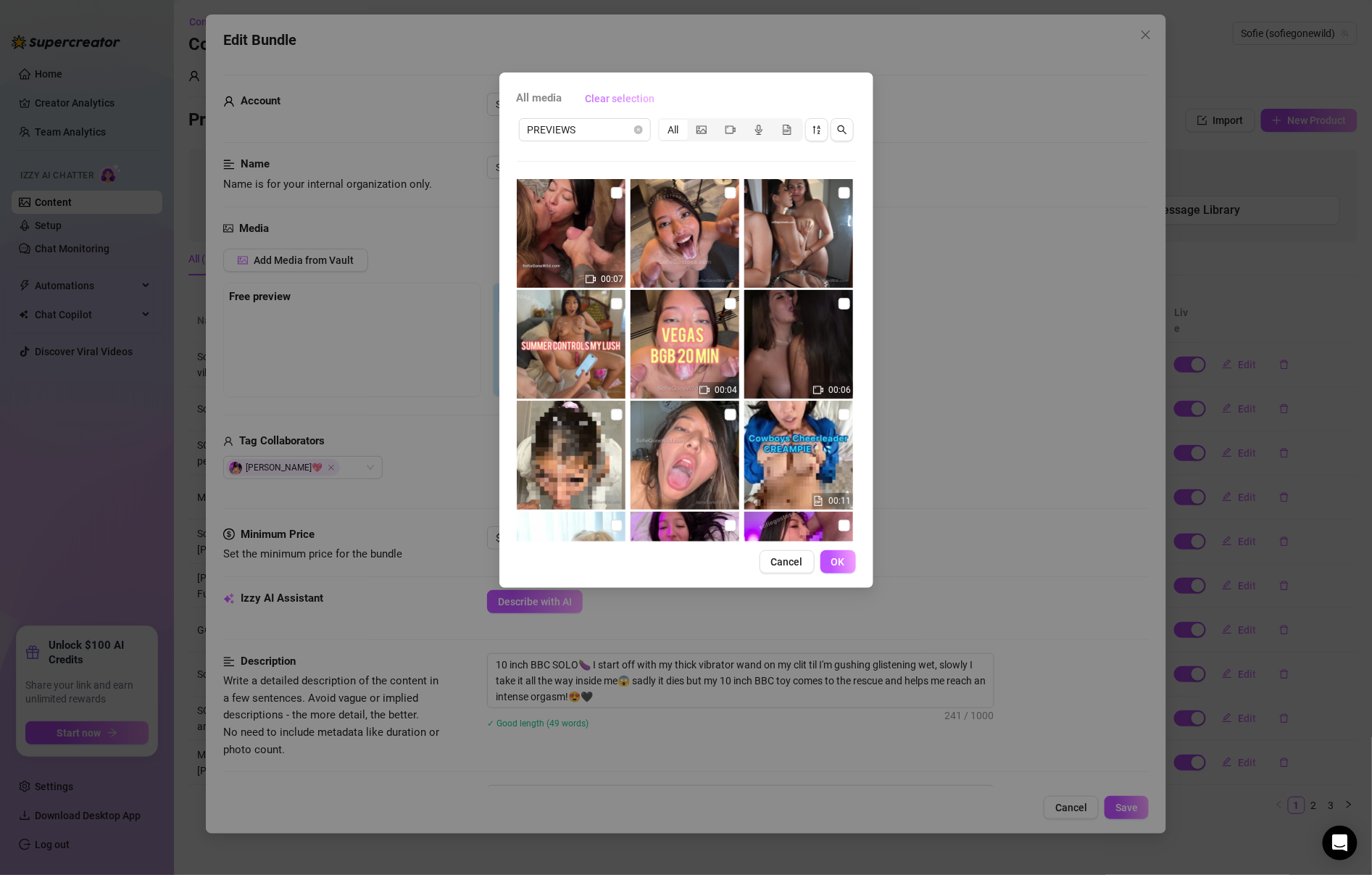
click at [617, 99] on span "Clear selection" at bounding box center [620, 98] width 69 height 12
click at [704, 122] on div "segmented control" at bounding box center [702, 130] width 28 height 21
click at [692, 122] on input "segmented control" at bounding box center [692, 122] width 0 height 0
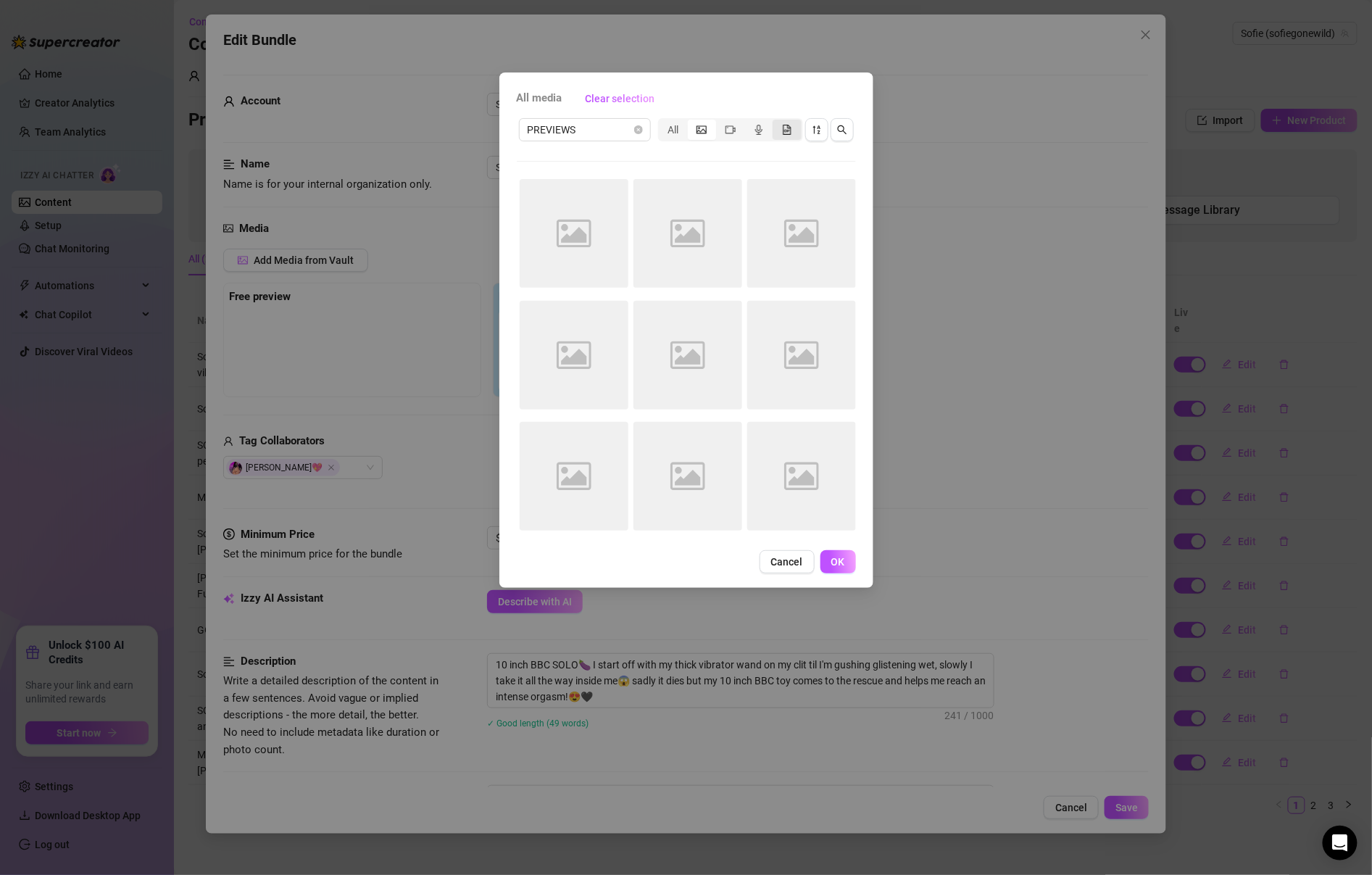
click at [782, 134] on icon "file-gif" at bounding box center [787, 130] width 10 height 10
click at [776, 122] on input "segmented control" at bounding box center [776, 122] width 0 height 0
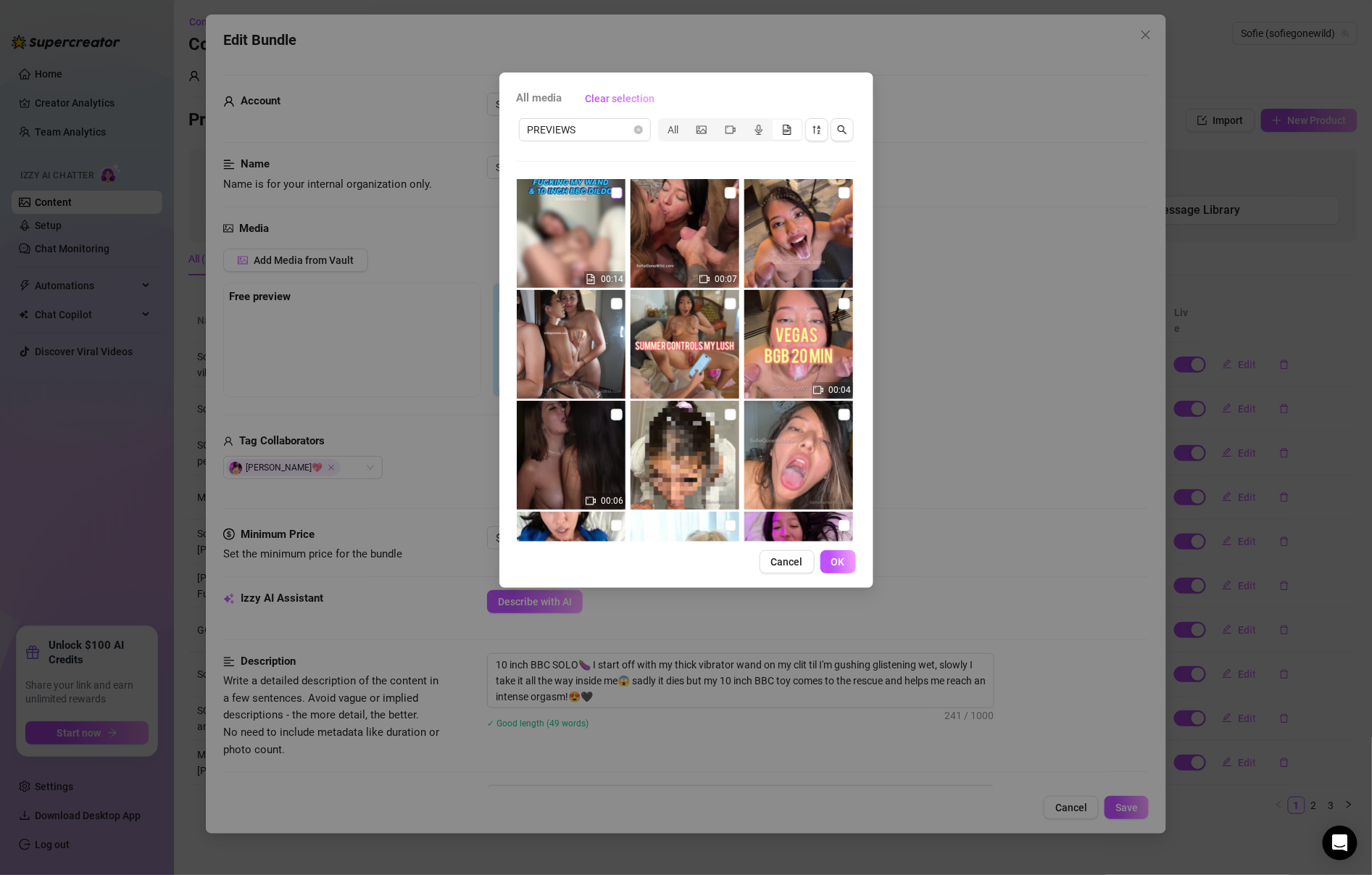
click at [613, 189] on input "checkbox" at bounding box center [617, 193] width 12 height 12
checkbox input "true"
click at [835, 566] on span "OK" at bounding box center [838, 561] width 14 height 12
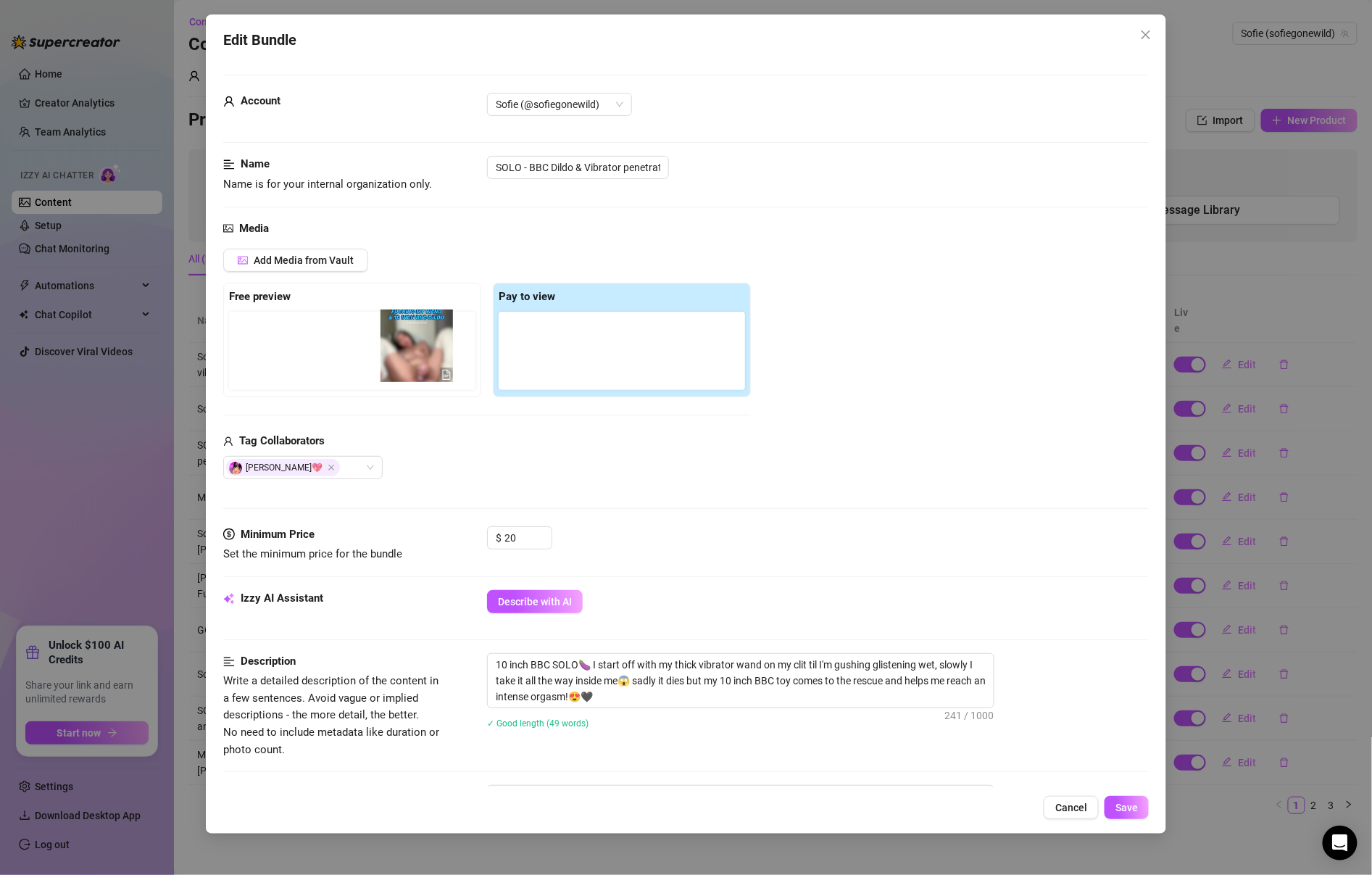
drag, startPoint x: 548, startPoint y: 366, endPoint x: 419, endPoint y: 363, distance: 129.0
click at [419, 363] on div "Free preview Pay to view" at bounding box center [486, 339] width 528 height 115
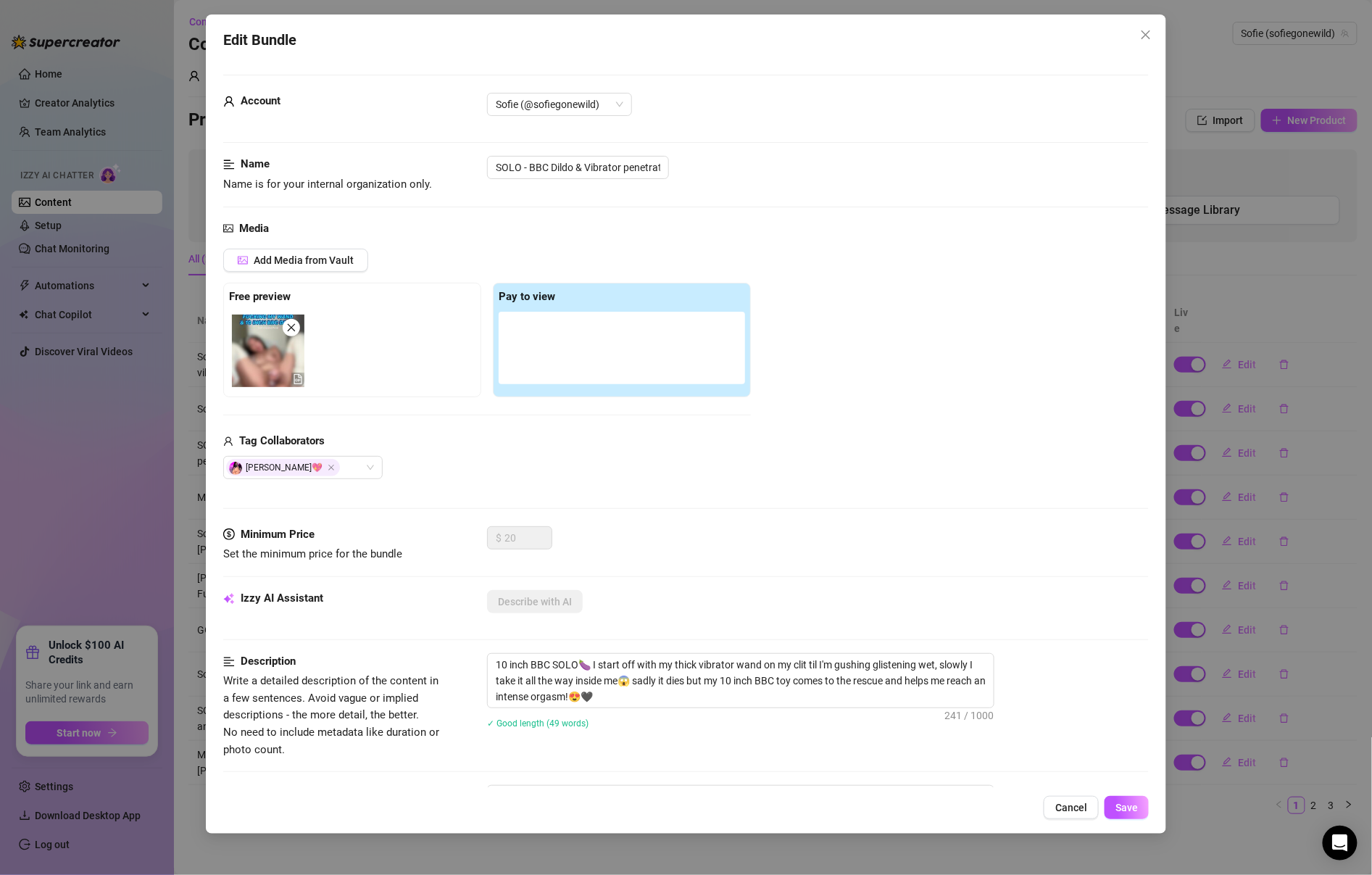
click at [553, 343] on div at bounding box center [622, 348] width 247 height 73
click at [307, 258] on span "Add Media from Vault" at bounding box center [303, 260] width 100 height 12
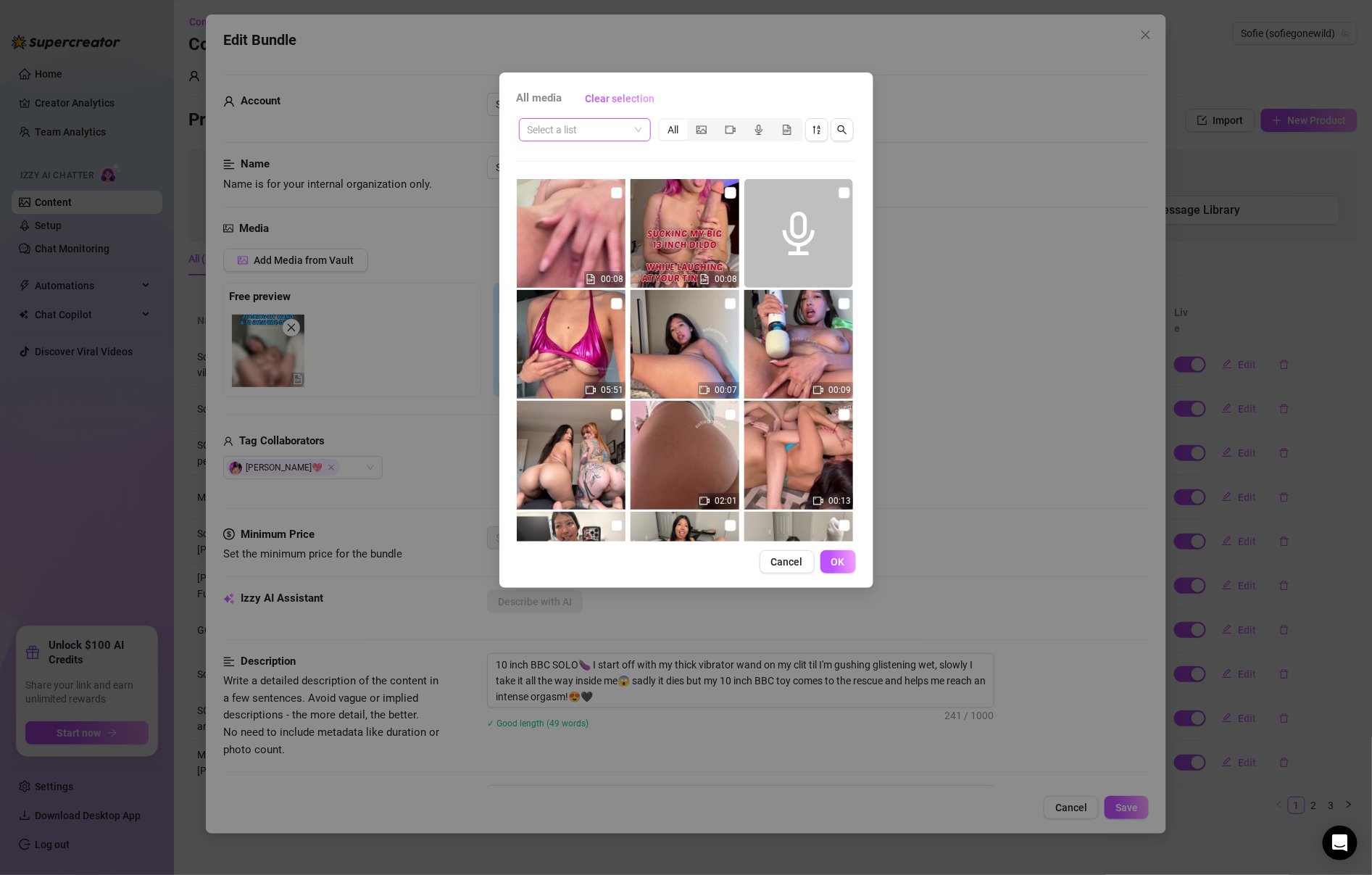
click at [640, 133] on span at bounding box center [584, 130] width 115 height 21
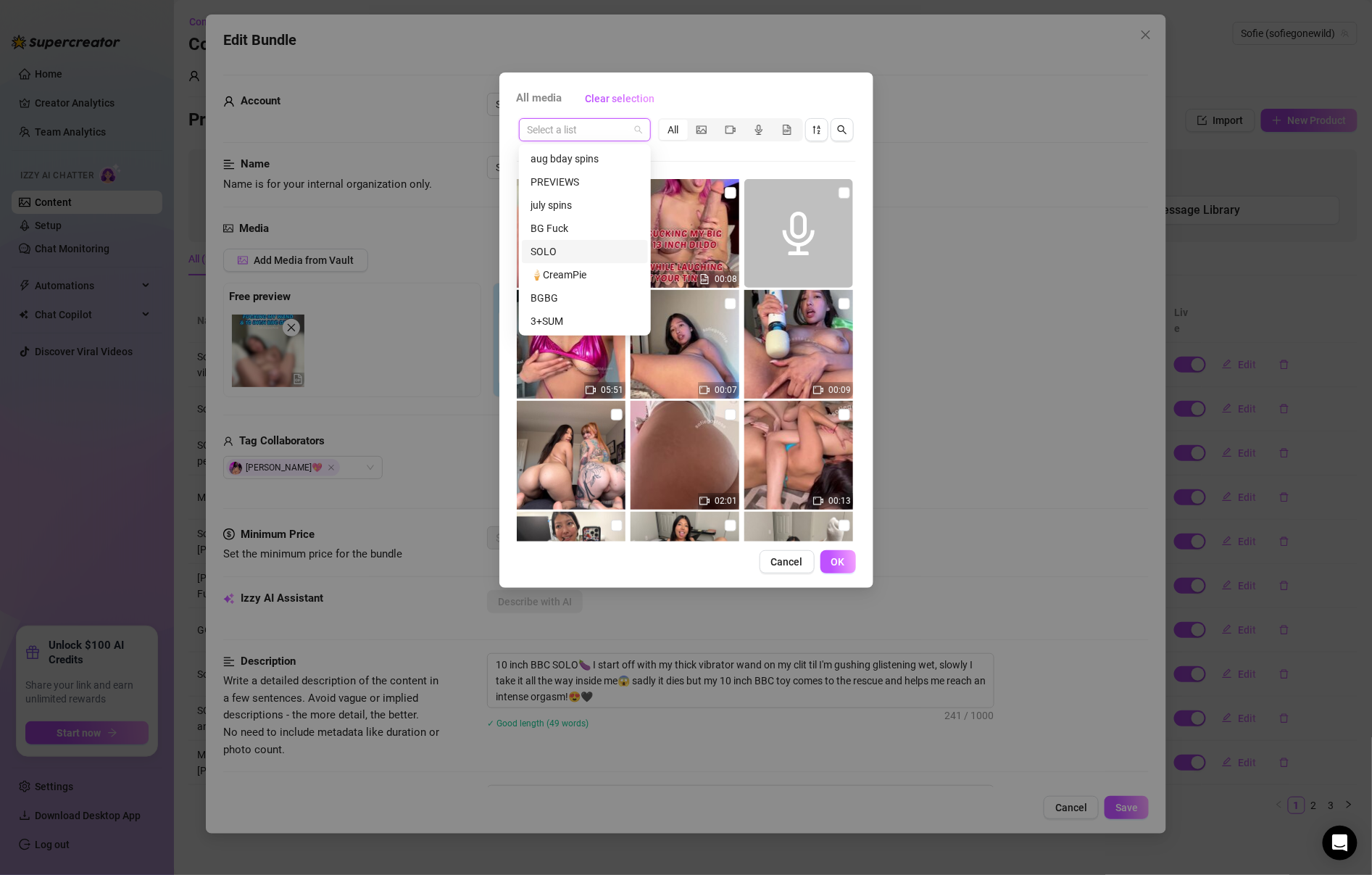
click at [614, 249] on div "SOLO" at bounding box center [585, 251] width 109 height 16
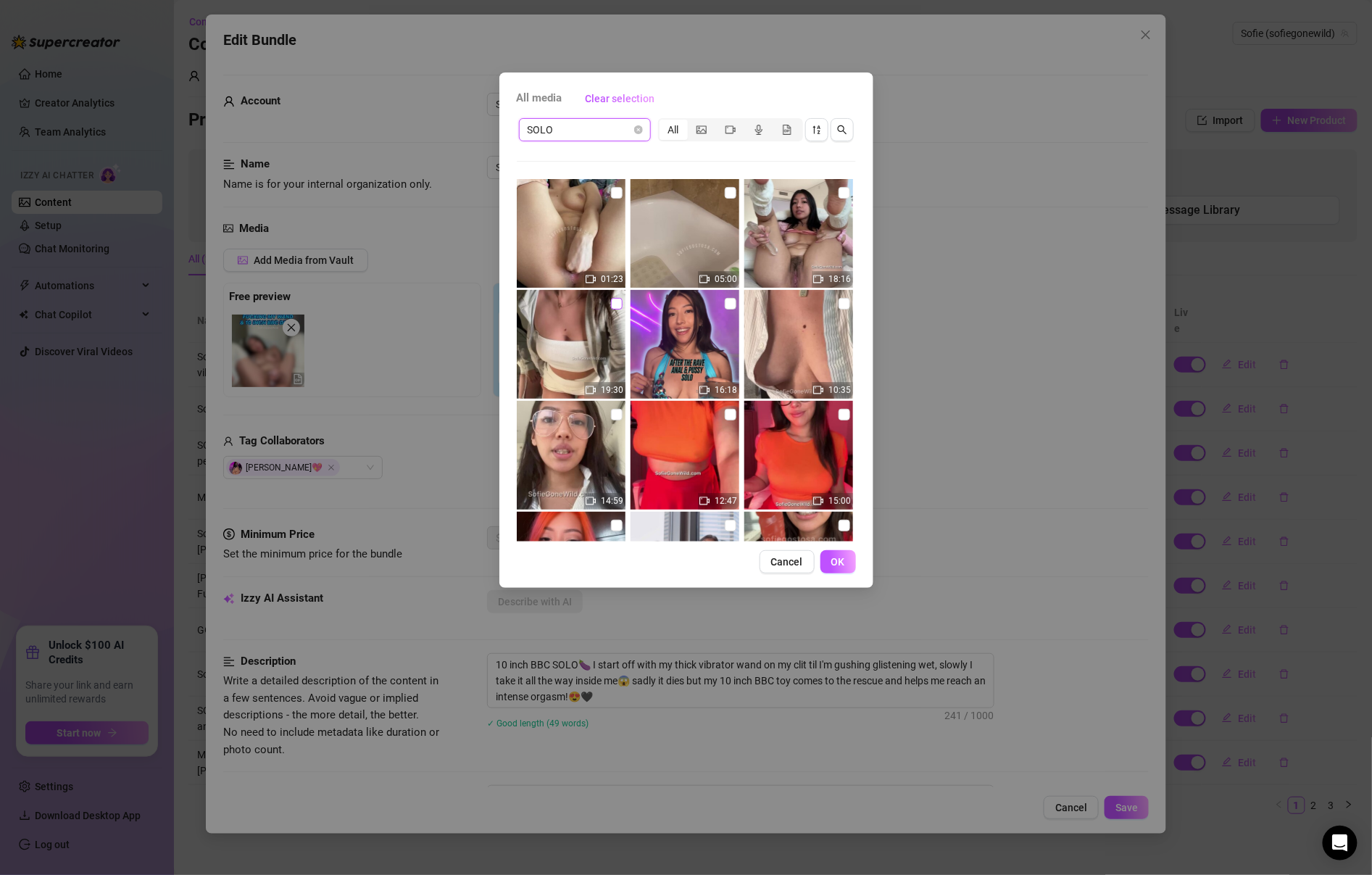
click at [618, 306] on input "checkbox" at bounding box center [617, 304] width 12 height 12
checkbox input "true"
click at [835, 562] on span "OK" at bounding box center [838, 561] width 14 height 12
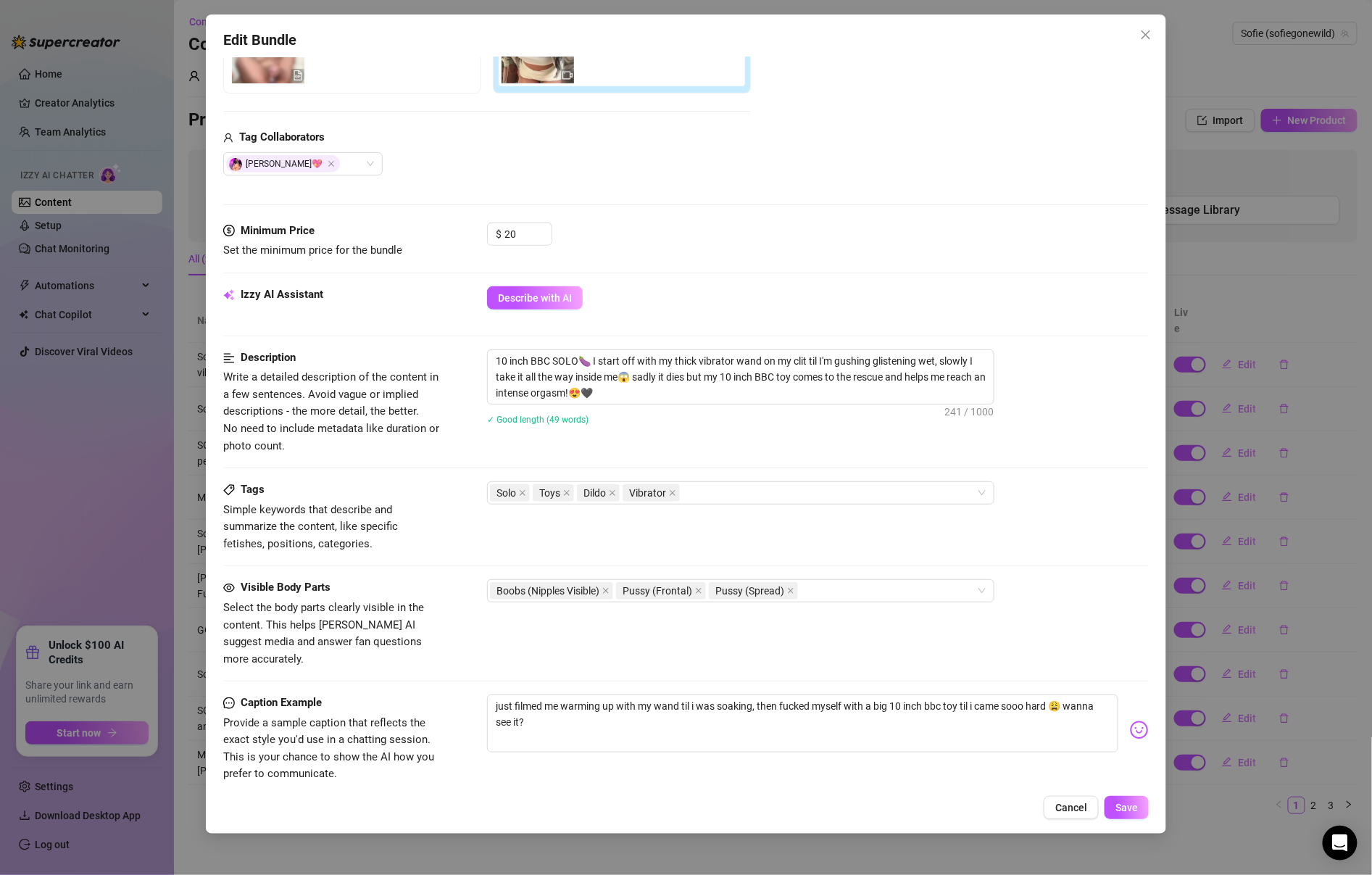
scroll to position [485, 0]
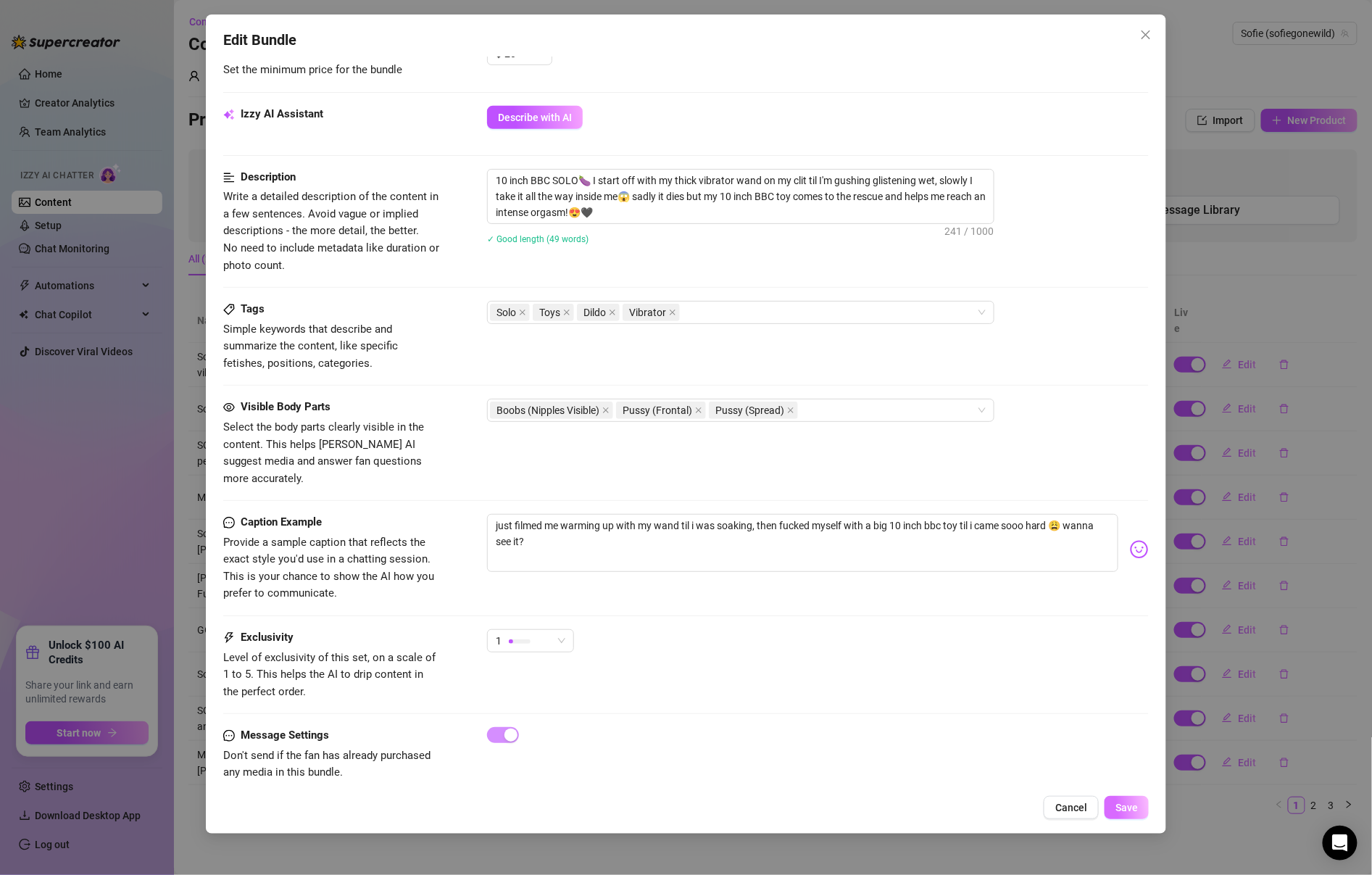
click at [1124, 811] on span "Save" at bounding box center [1126, 807] width 22 height 12
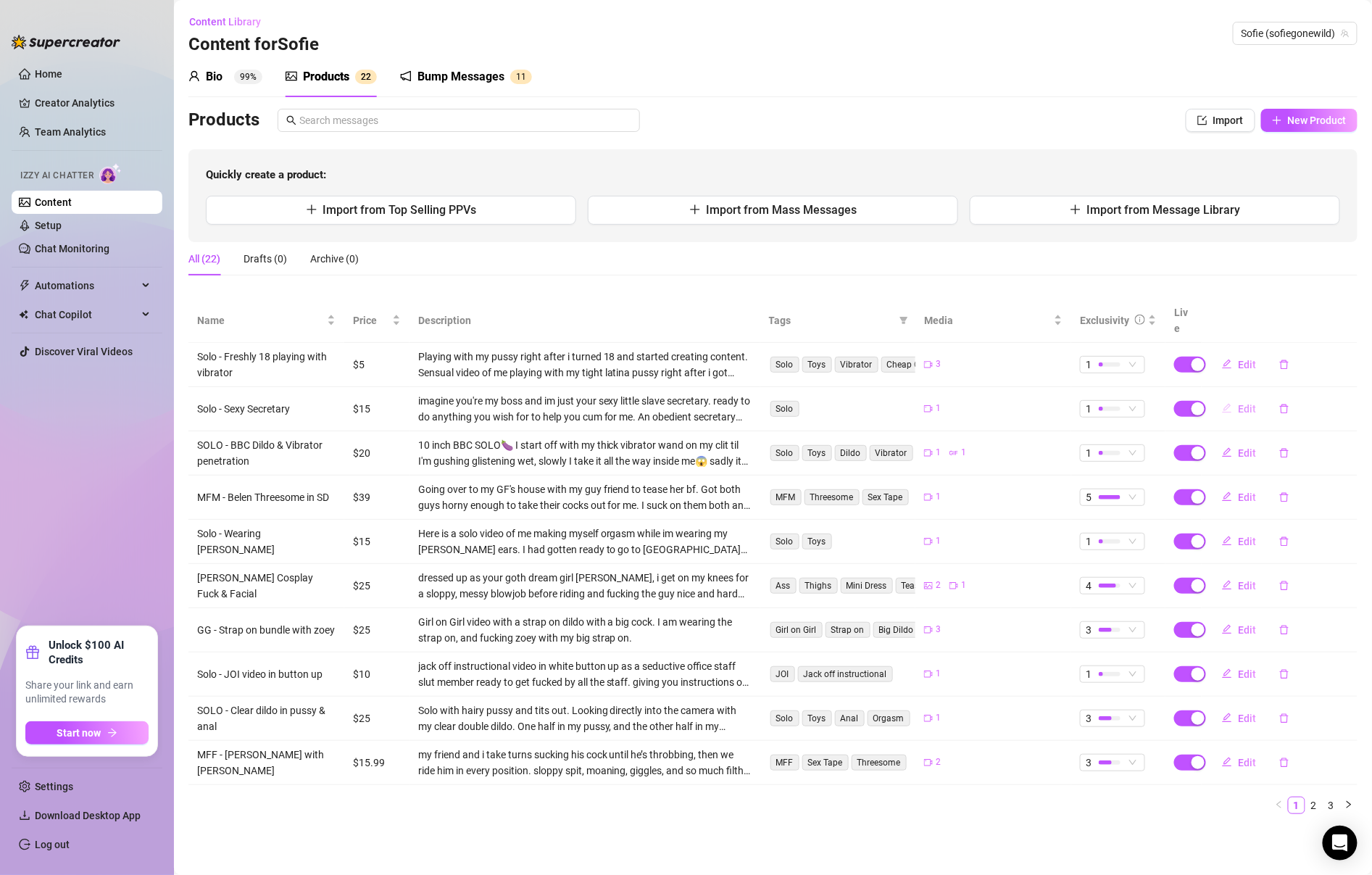
click at [1247, 397] on button "Edit" at bounding box center [1238, 409] width 57 height 23
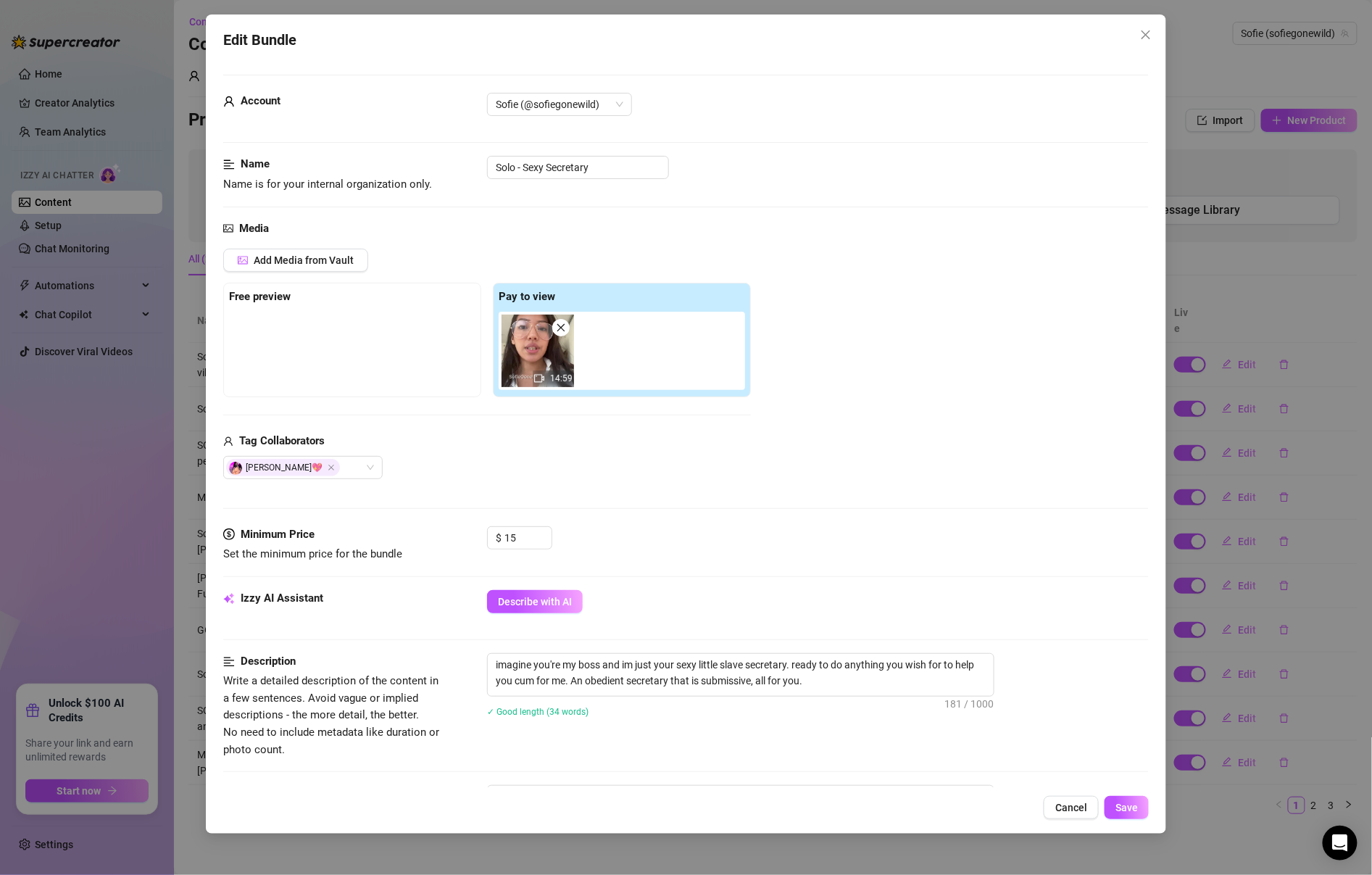
click at [1240, 383] on div "Edit Bundle Account Sofie (@sofiegonewild) Name Name is for your internal organ…" at bounding box center [686, 438] width 1372 height 875
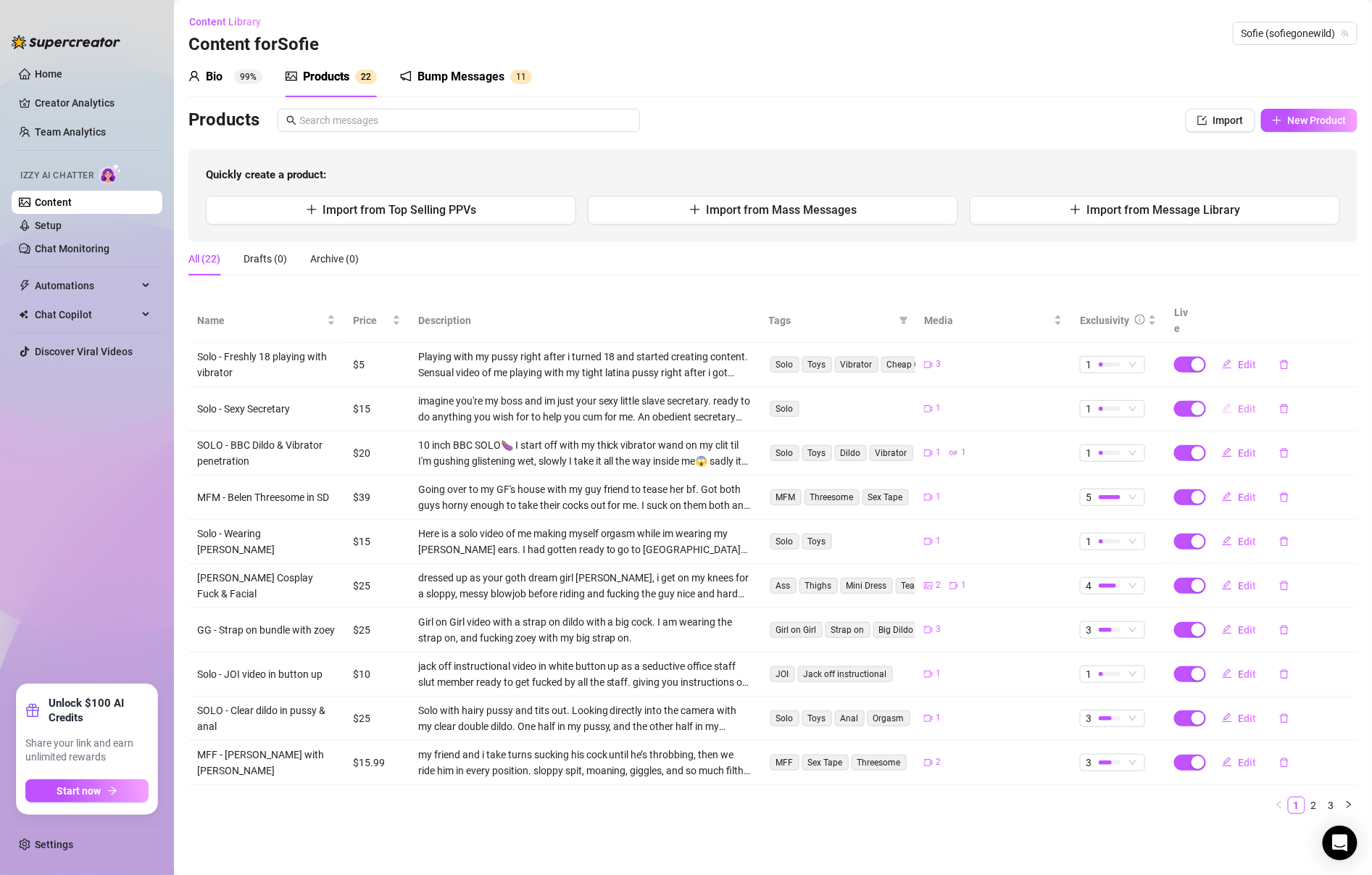
click at [1240, 400] on button "Edit" at bounding box center [1238, 409] width 57 height 23
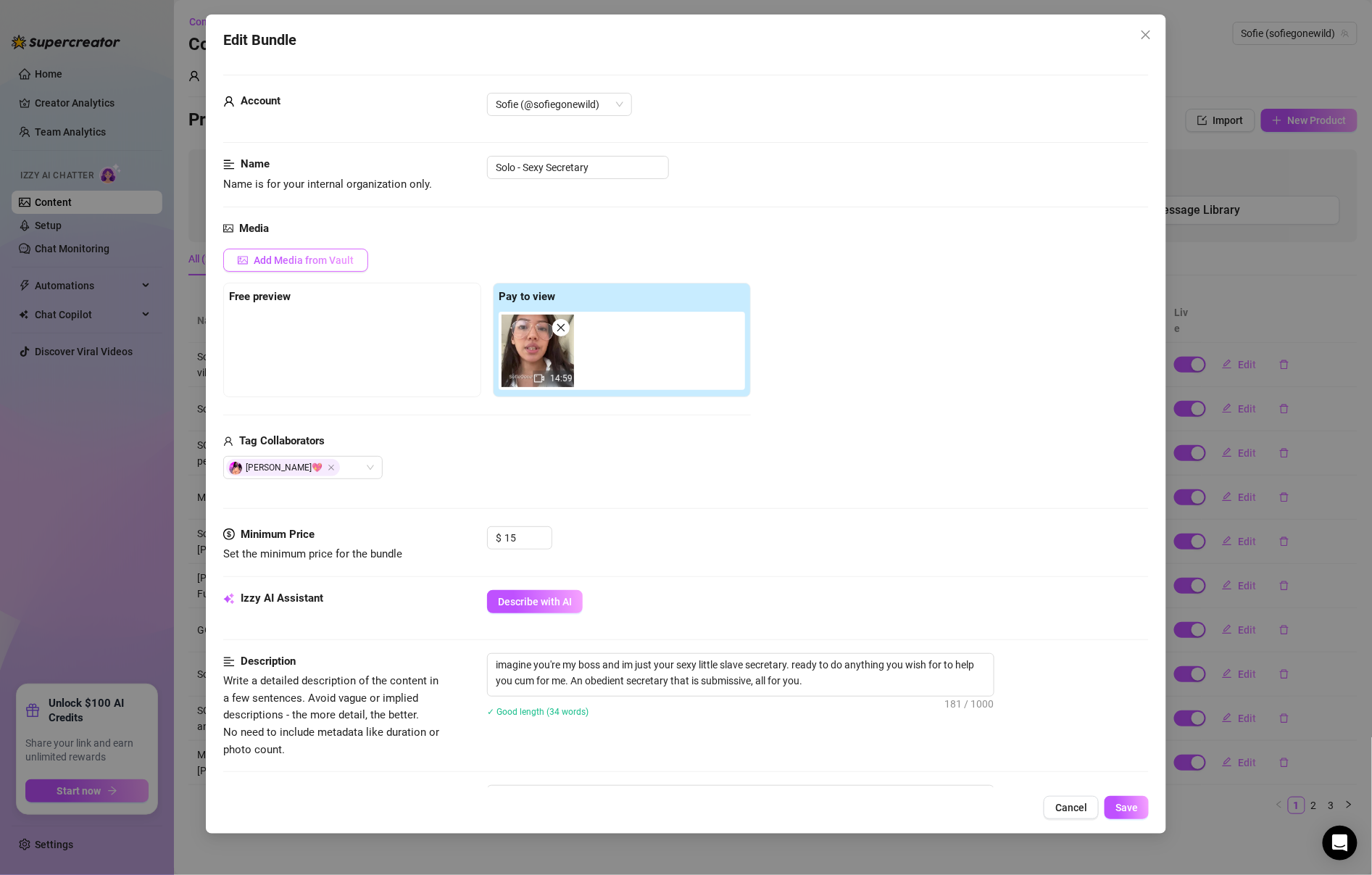
click at [321, 257] on span "Add Media from Vault" at bounding box center [303, 260] width 100 height 12
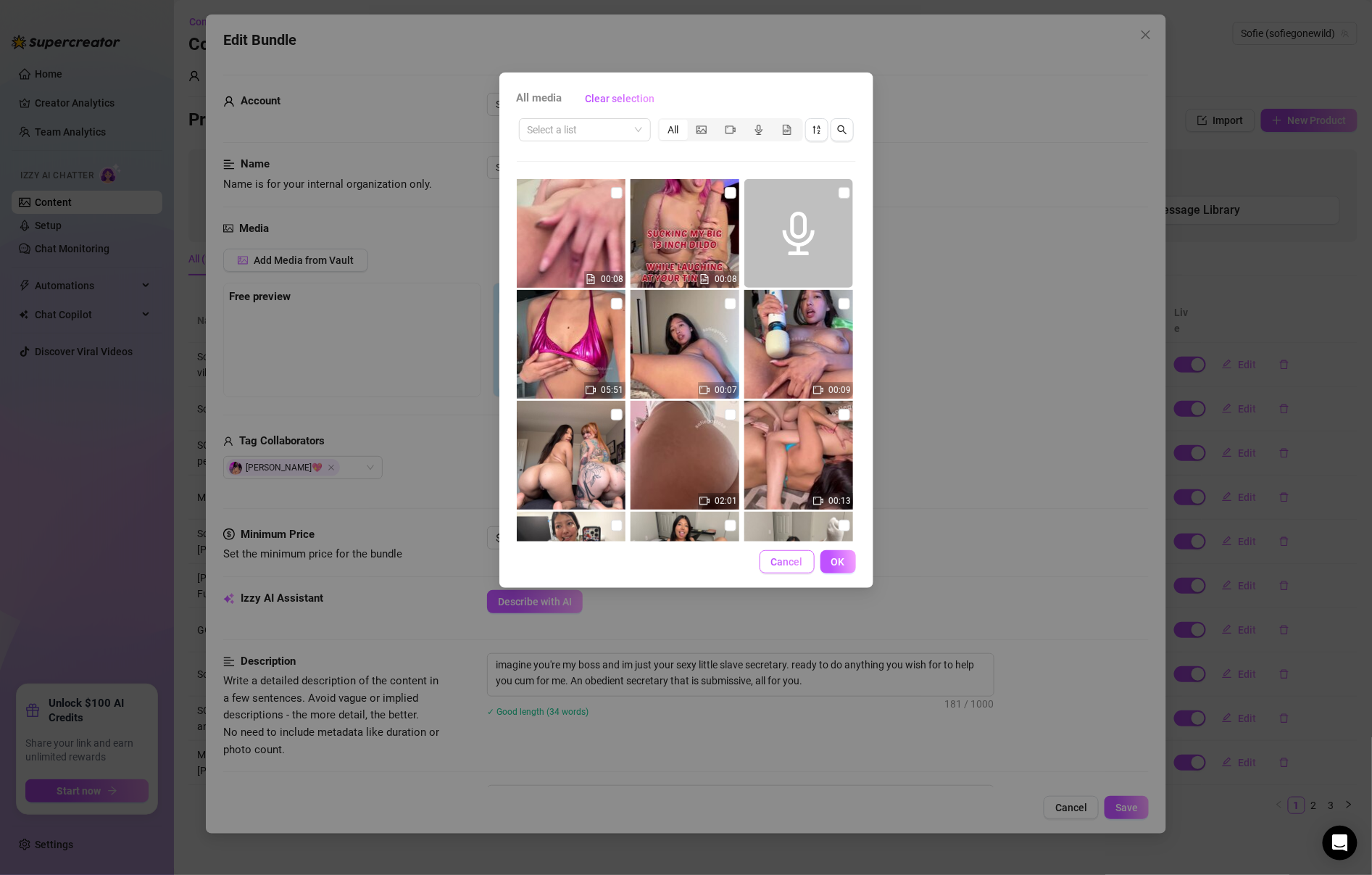
click at [776, 556] on span "Cancel" at bounding box center [787, 561] width 32 height 12
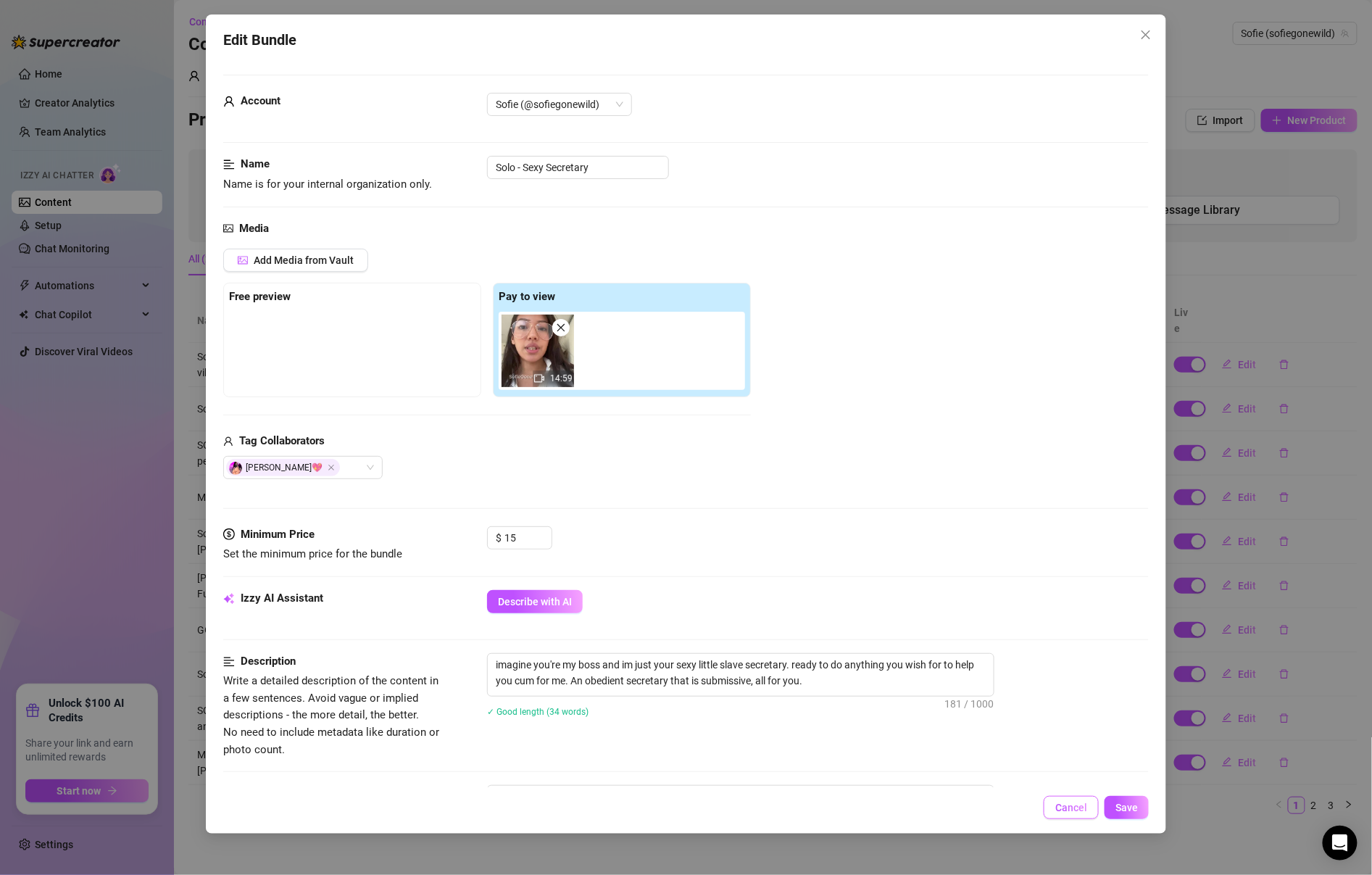
click at [1048, 806] on button "Cancel" at bounding box center [1071, 807] width 55 height 23
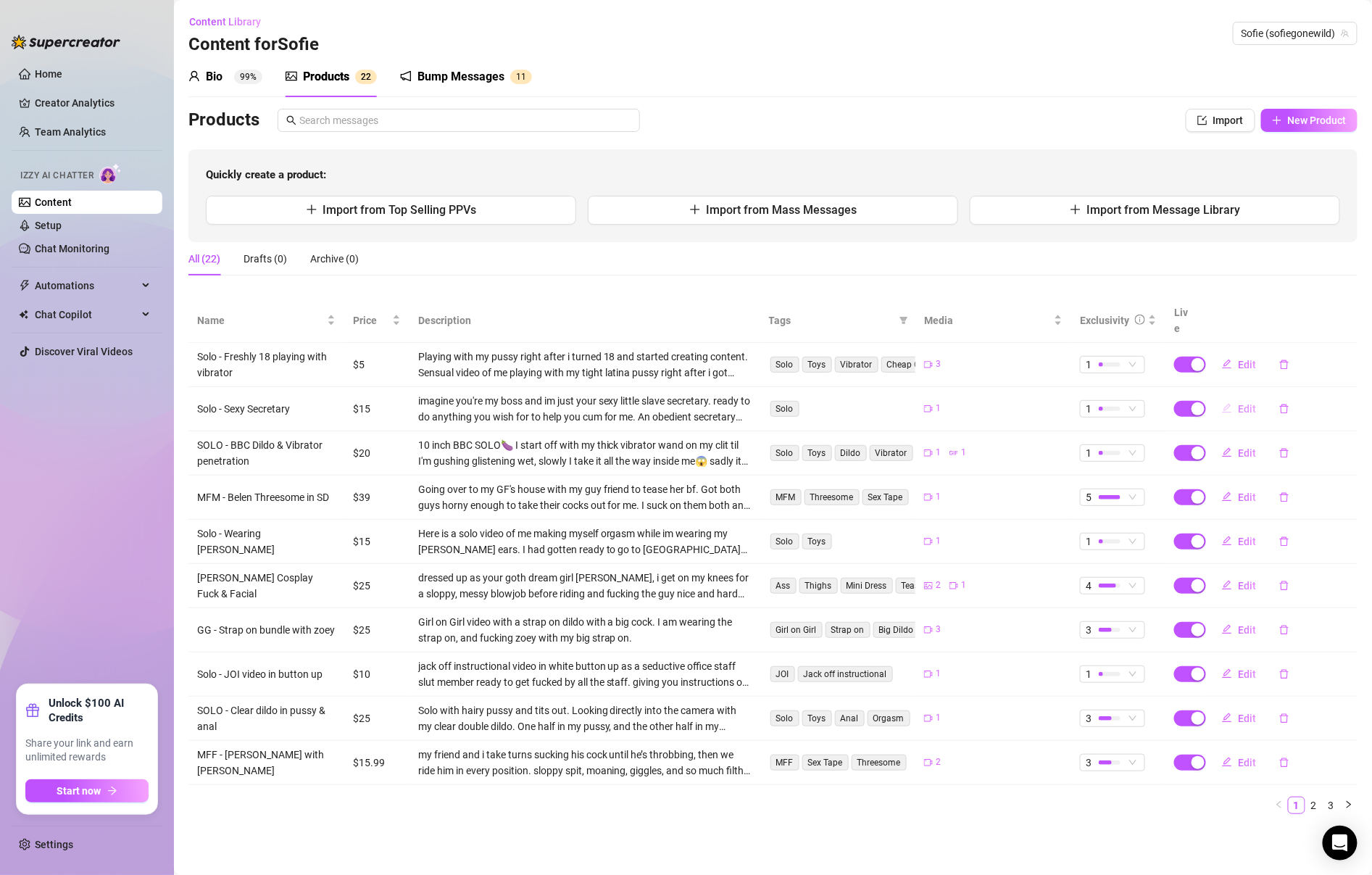
click at [1249, 403] on span "Edit" at bounding box center [1247, 409] width 18 height 12
type textarea "here's my sexy slutty secretary video, imagine you're my boss and I'm making th…"
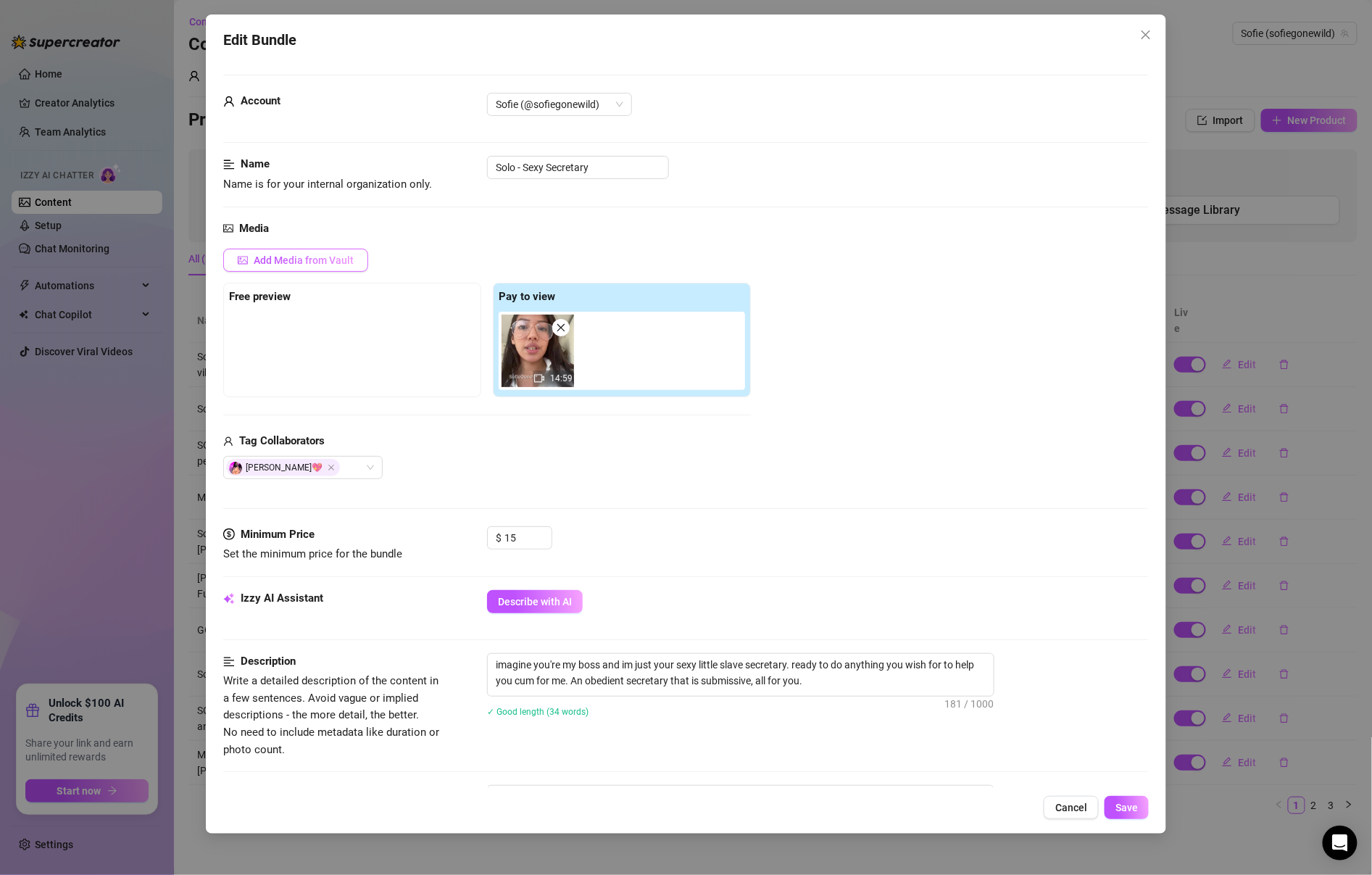
click at [324, 255] on span "Add Media from Vault" at bounding box center [303, 260] width 100 height 12
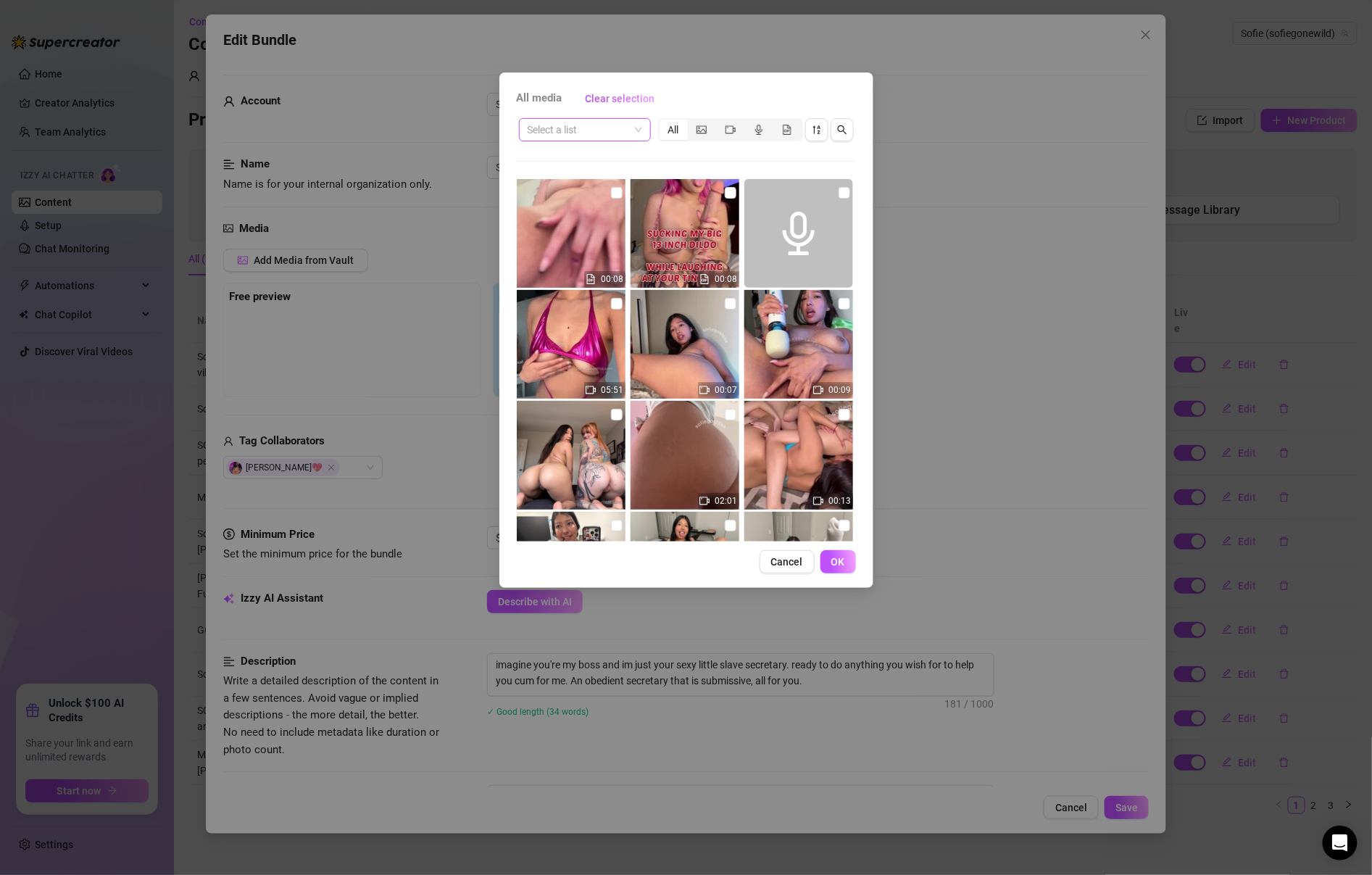
click at [627, 125] on input "search" at bounding box center [578, 130] width 102 height 21
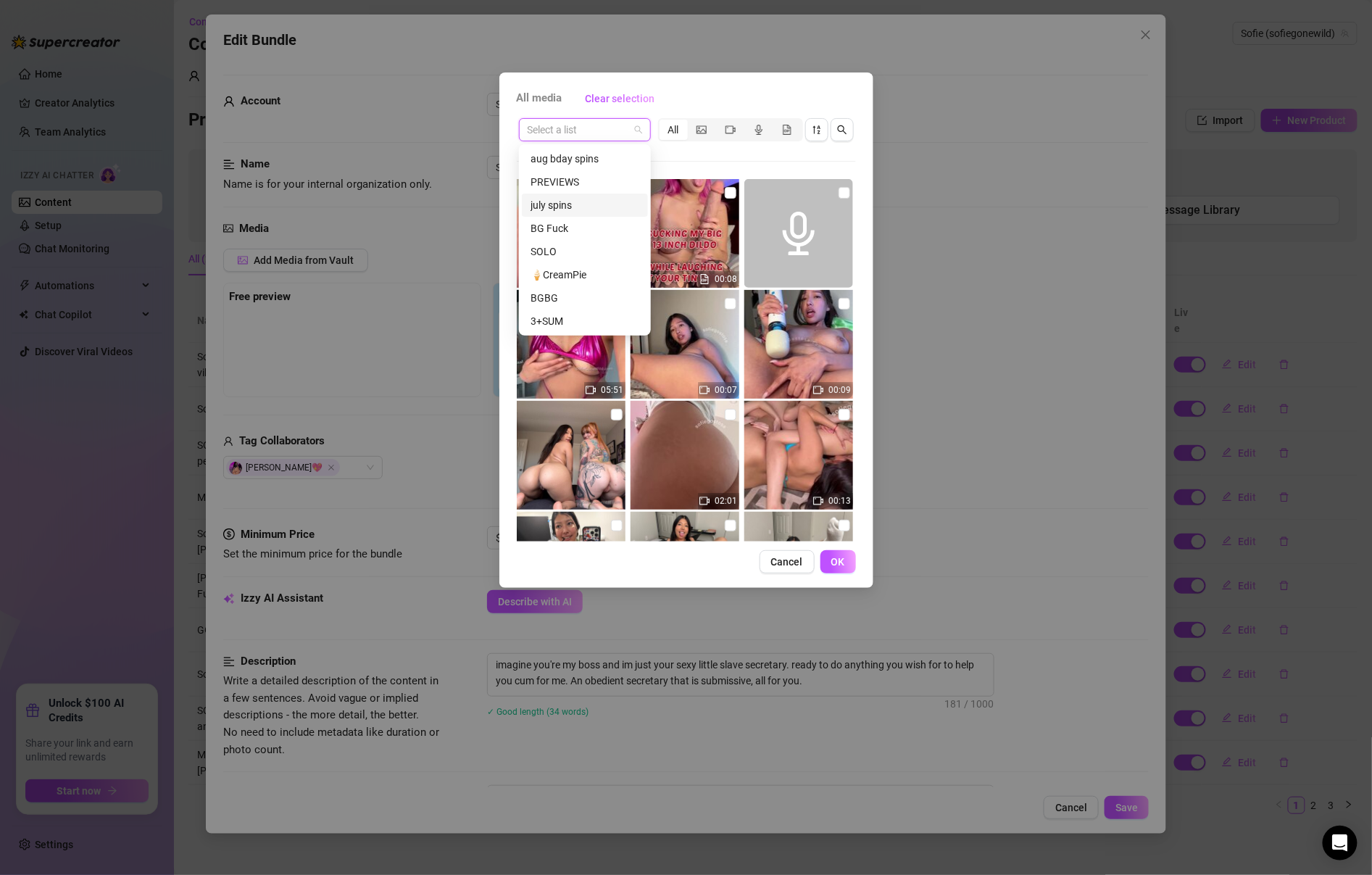
click at [597, 193] on div "july spins" at bounding box center [584, 205] width 126 height 23
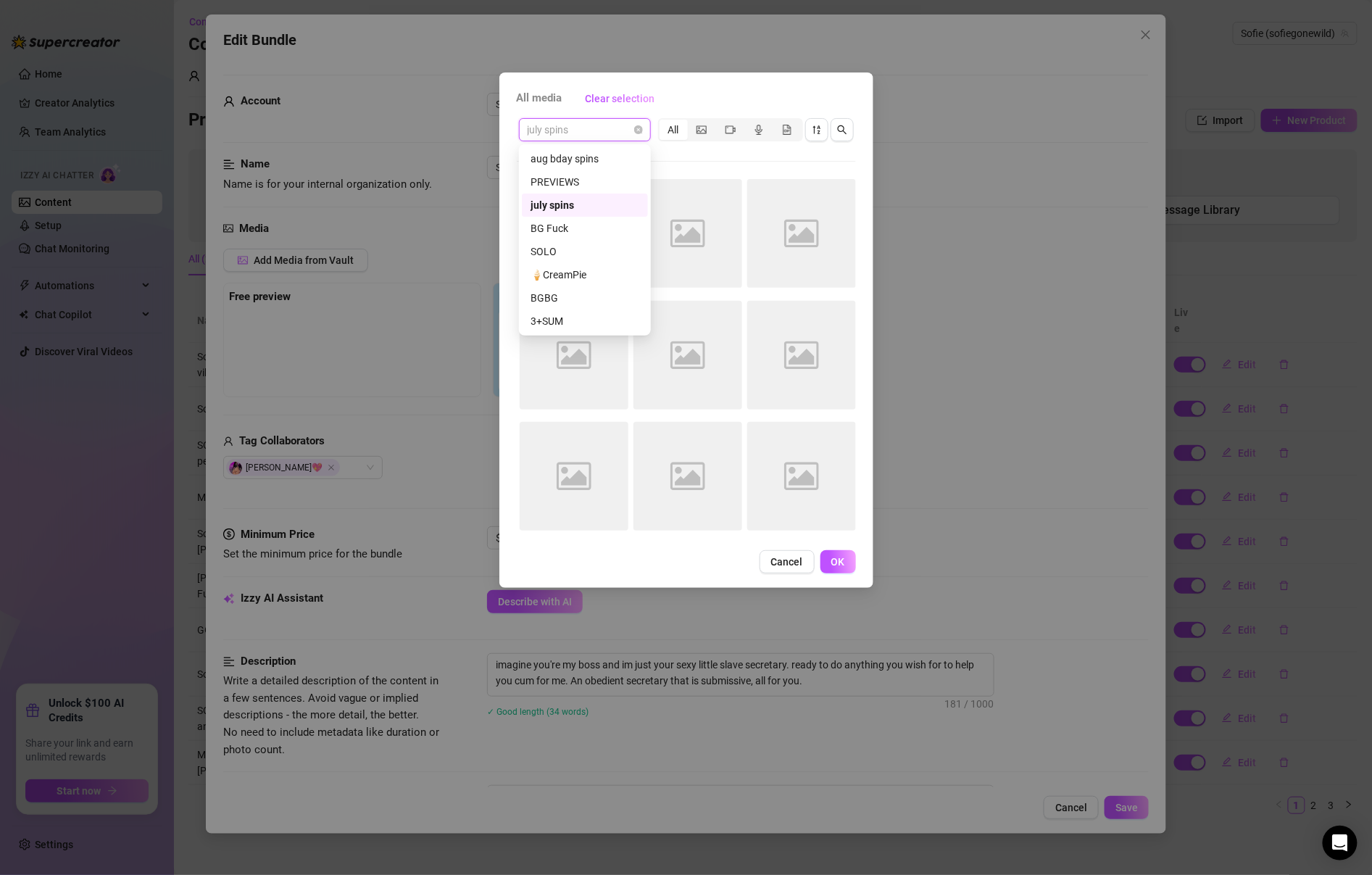
click at [616, 131] on span "july spins" at bounding box center [584, 130] width 115 height 21
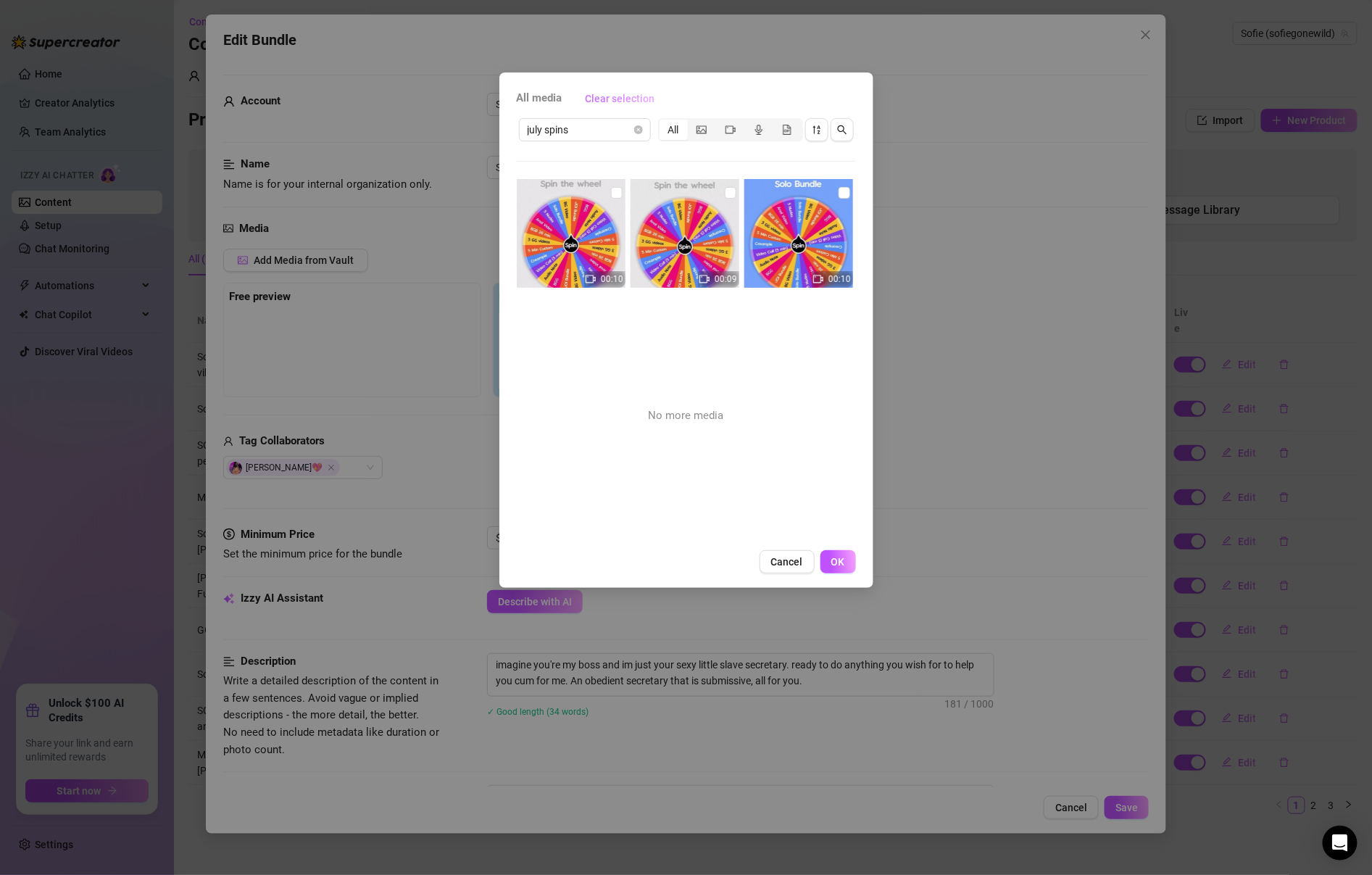
click at [626, 94] on span "Clear selection" at bounding box center [620, 98] width 69 height 12
click at [703, 125] on icon "picture" at bounding box center [702, 130] width 10 height 8
click at [692, 122] on input "segmented control" at bounding box center [692, 122] width 0 height 0
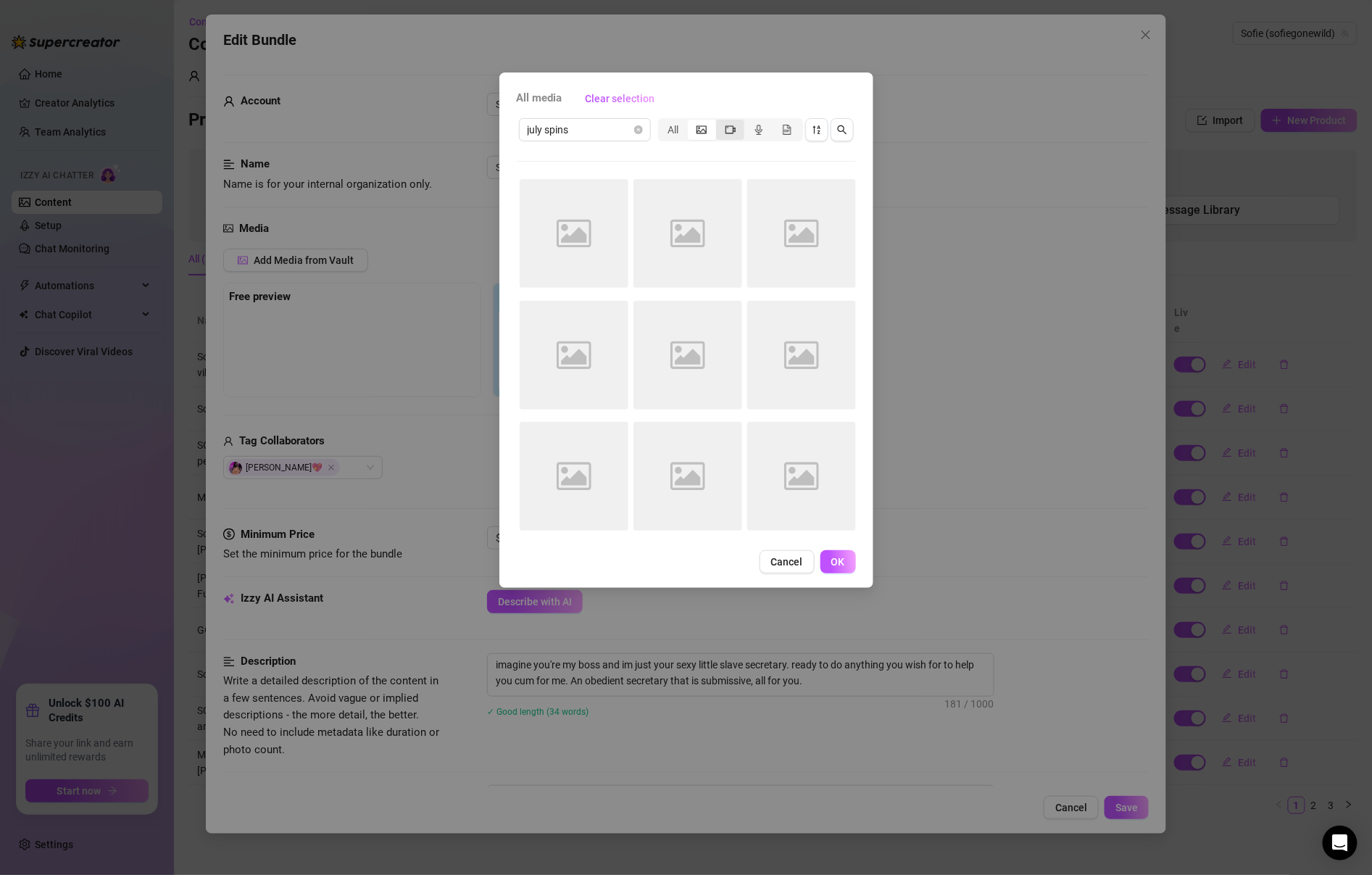
click at [734, 135] on span "segmented control" at bounding box center [731, 130] width 10 height 12
click at [720, 122] on input "segmented control" at bounding box center [720, 122] width 0 height 0
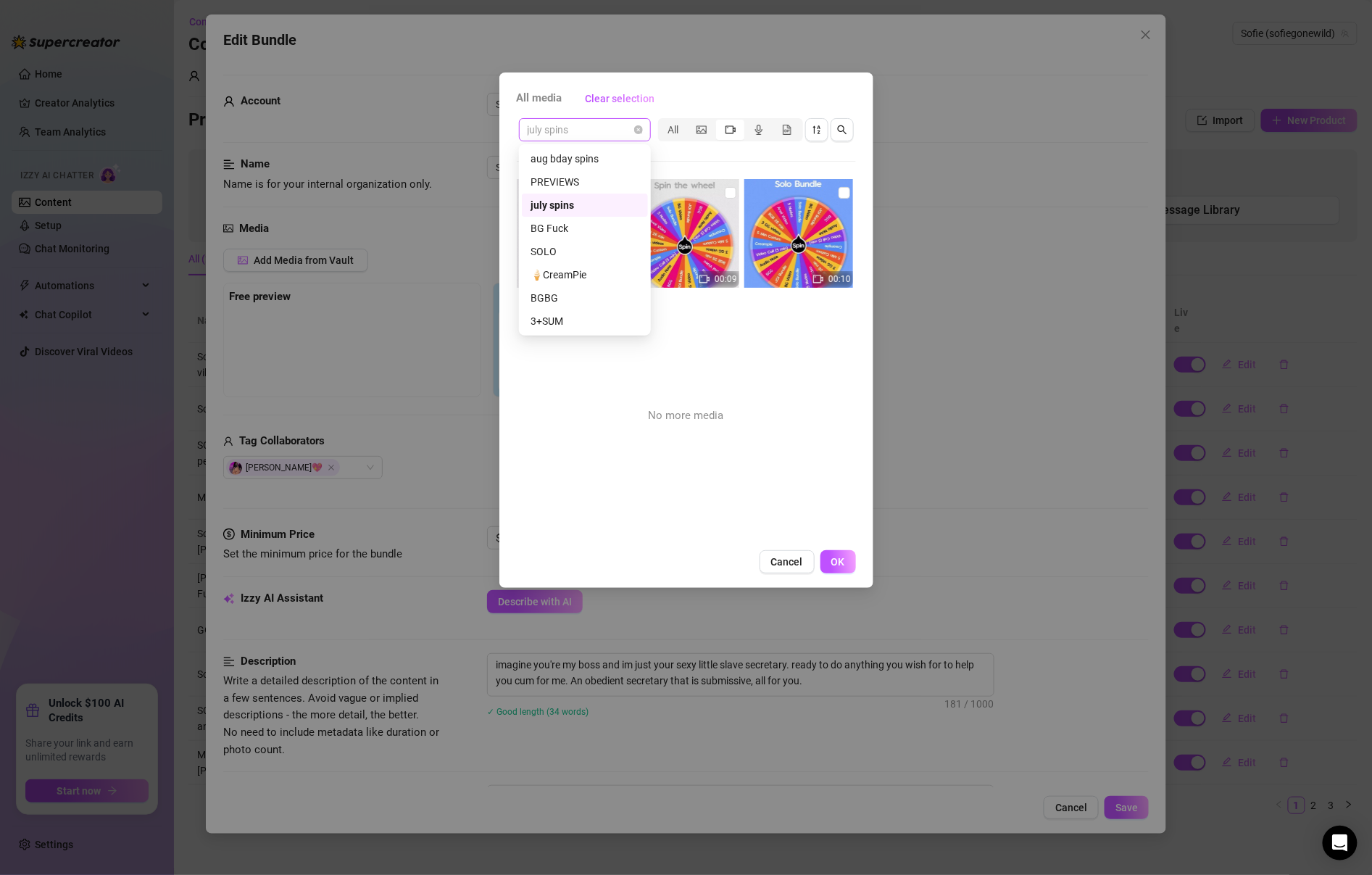
click at [627, 135] on span "july spins" at bounding box center [584, 130] width 115 height 21
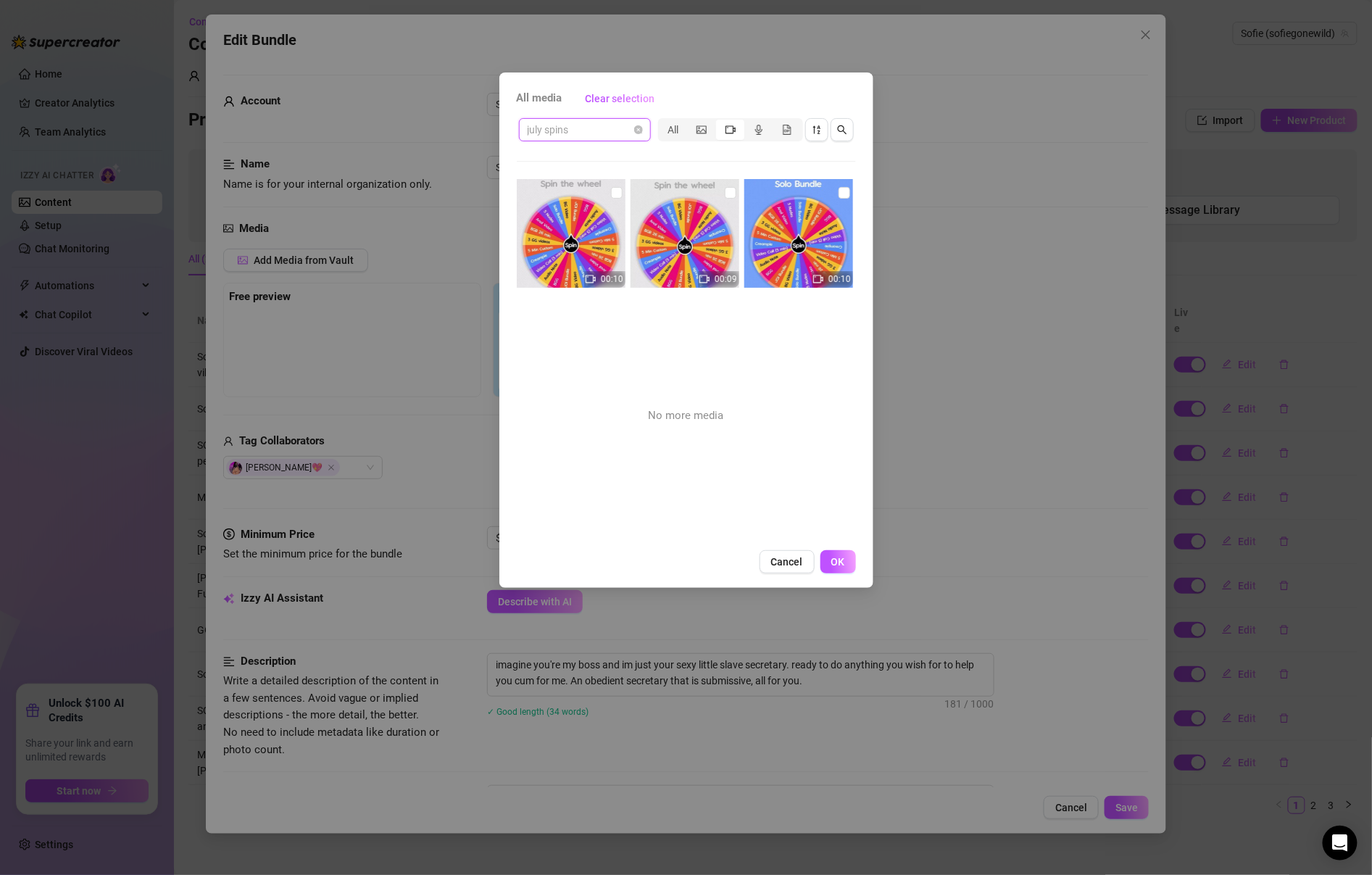
click at [632, 129] on span "july spins" at bounding box center [584, 130] width 115 height 21
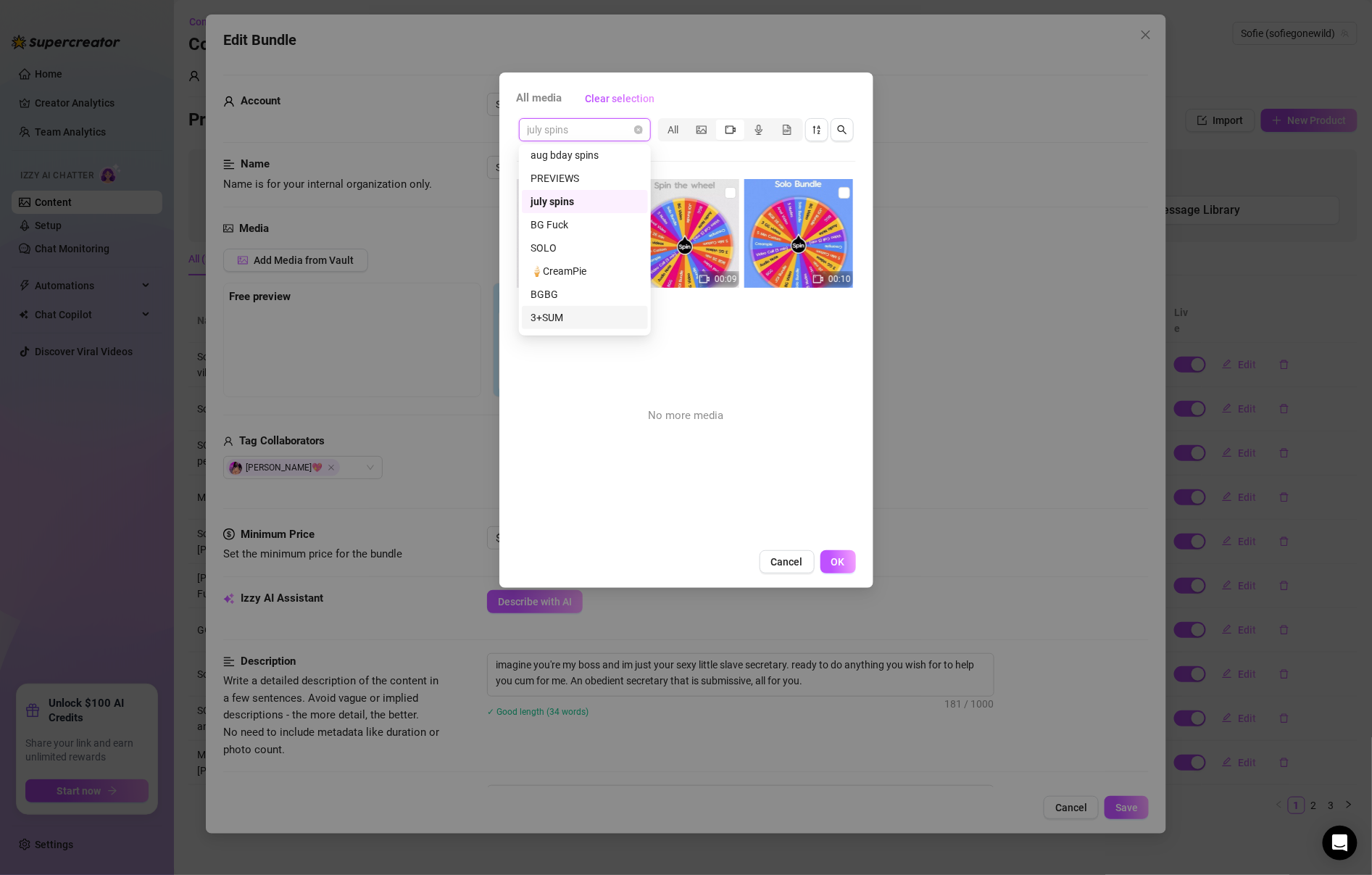
scroll to position [0, 0]
click at [594, 171] on div "PREVIEWS" at bounding box center [584, 182] width 126 height 23
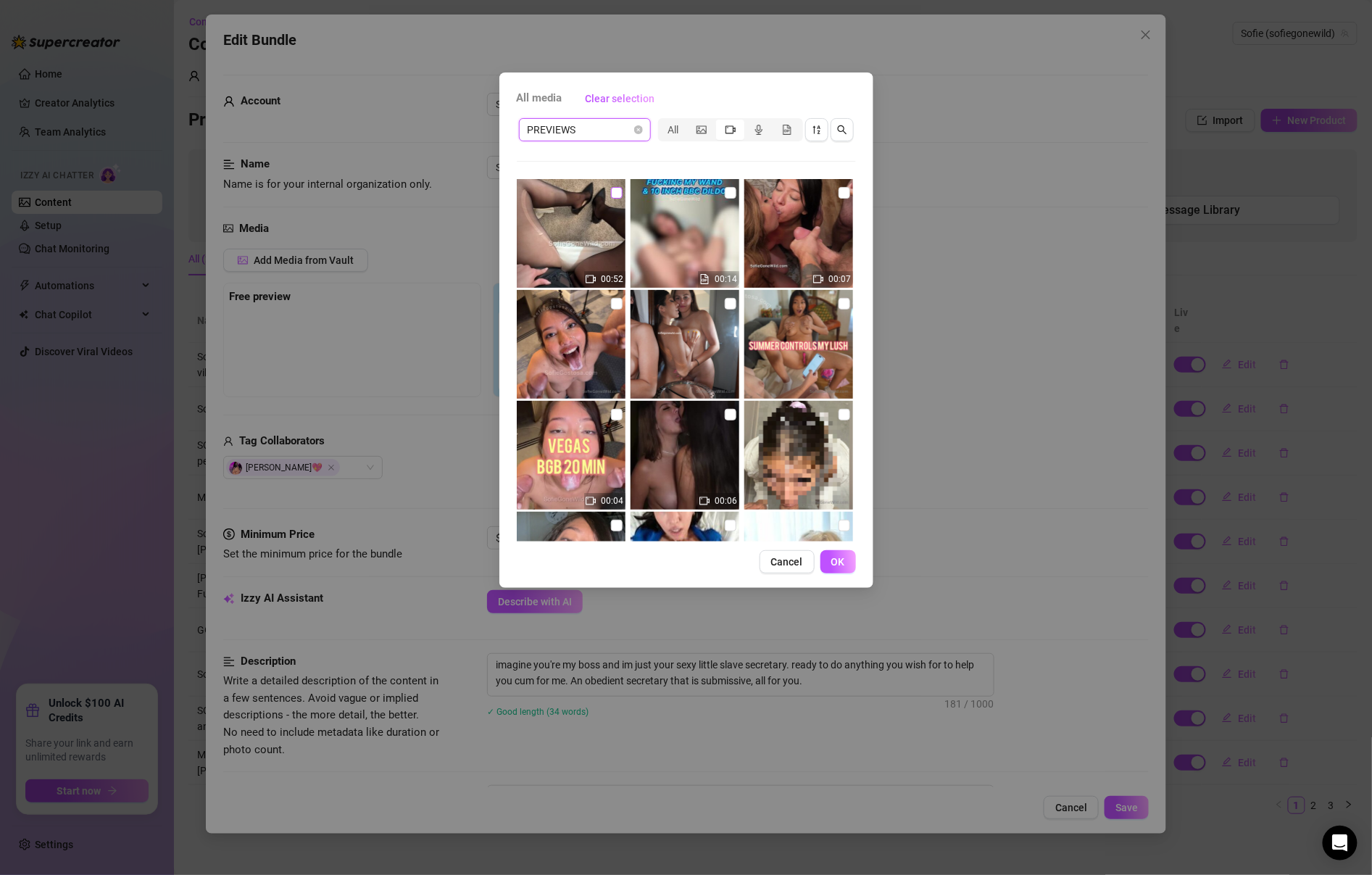
click at [615, 195] on input "checkbox" at bounding box center [617, 193] width 12 height 12
checkbox input "true"
click at [834, 559] on span "OK" at bounding box center [838, 561] width 14 height 12
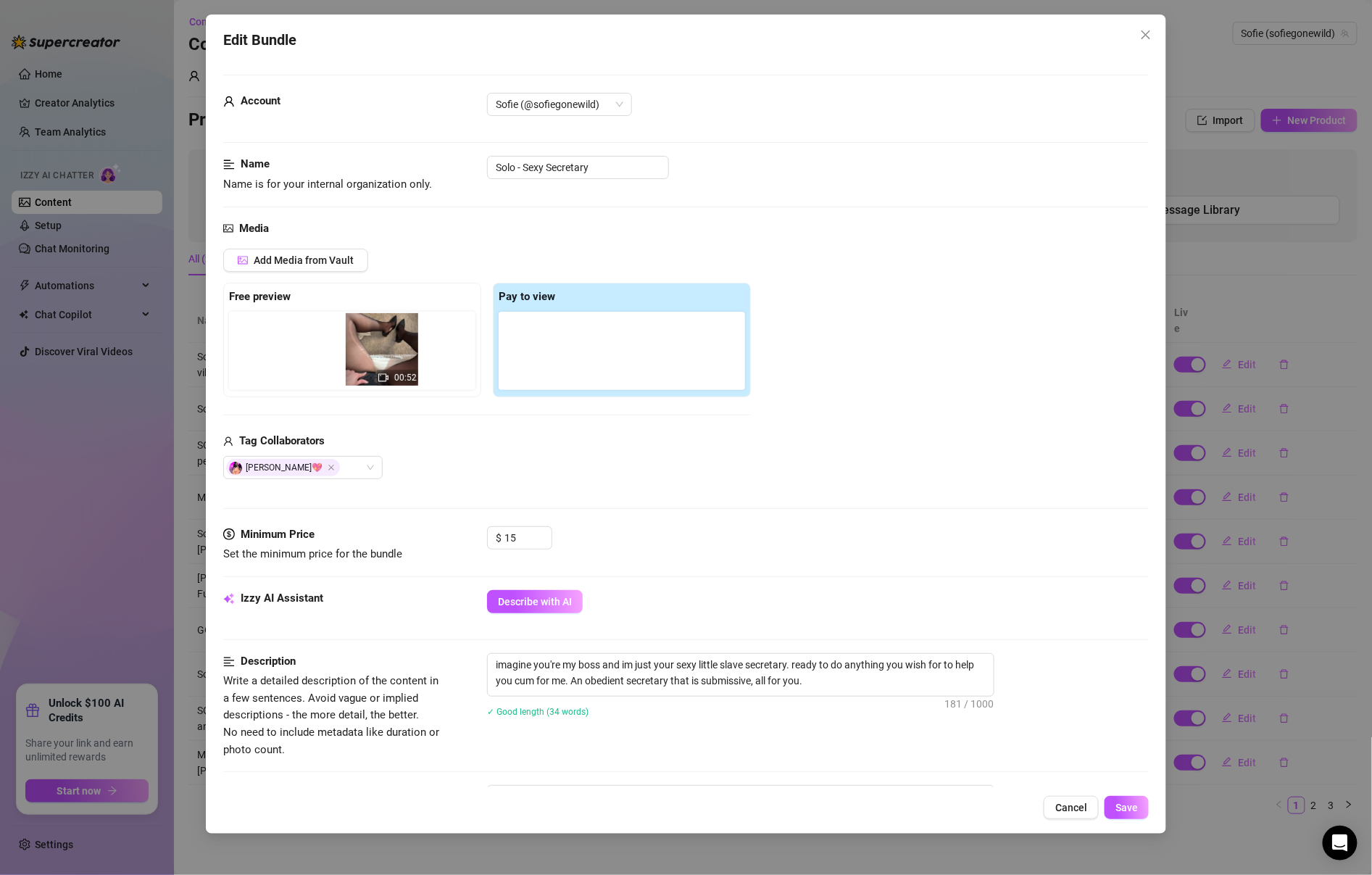
drag, startPoint x: 558, startPoint y: 370, endPoint x: 399, endPoint y: 367, distance: 159.0
click at [399, 367] on div "Free preview Pay to view 00:52" at bounding box center [486, 339] width 528 height 115
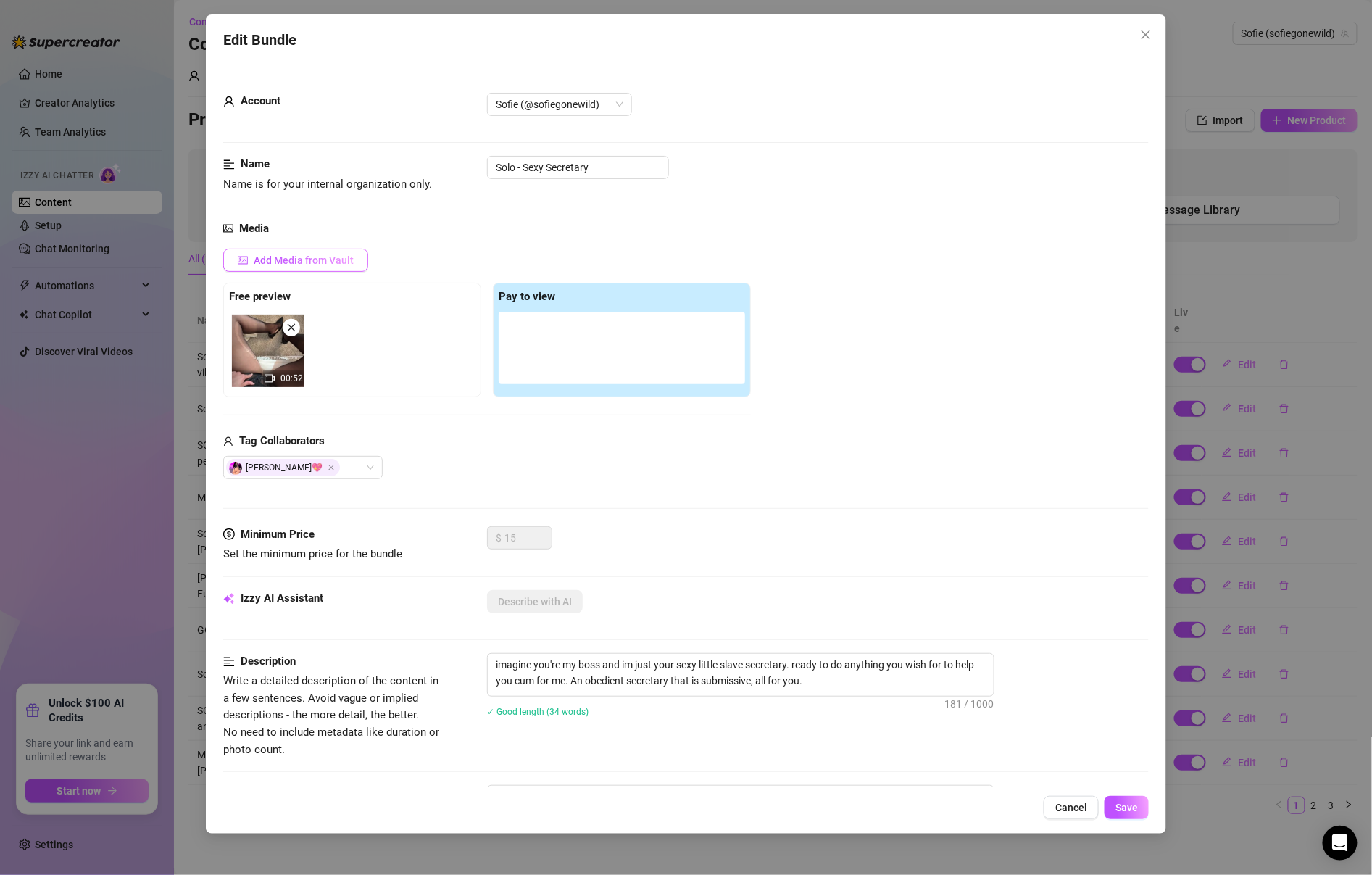
click at [318, 262] on span "Add Media from Vault" at bounding box center [303, 260] width 100 height 12
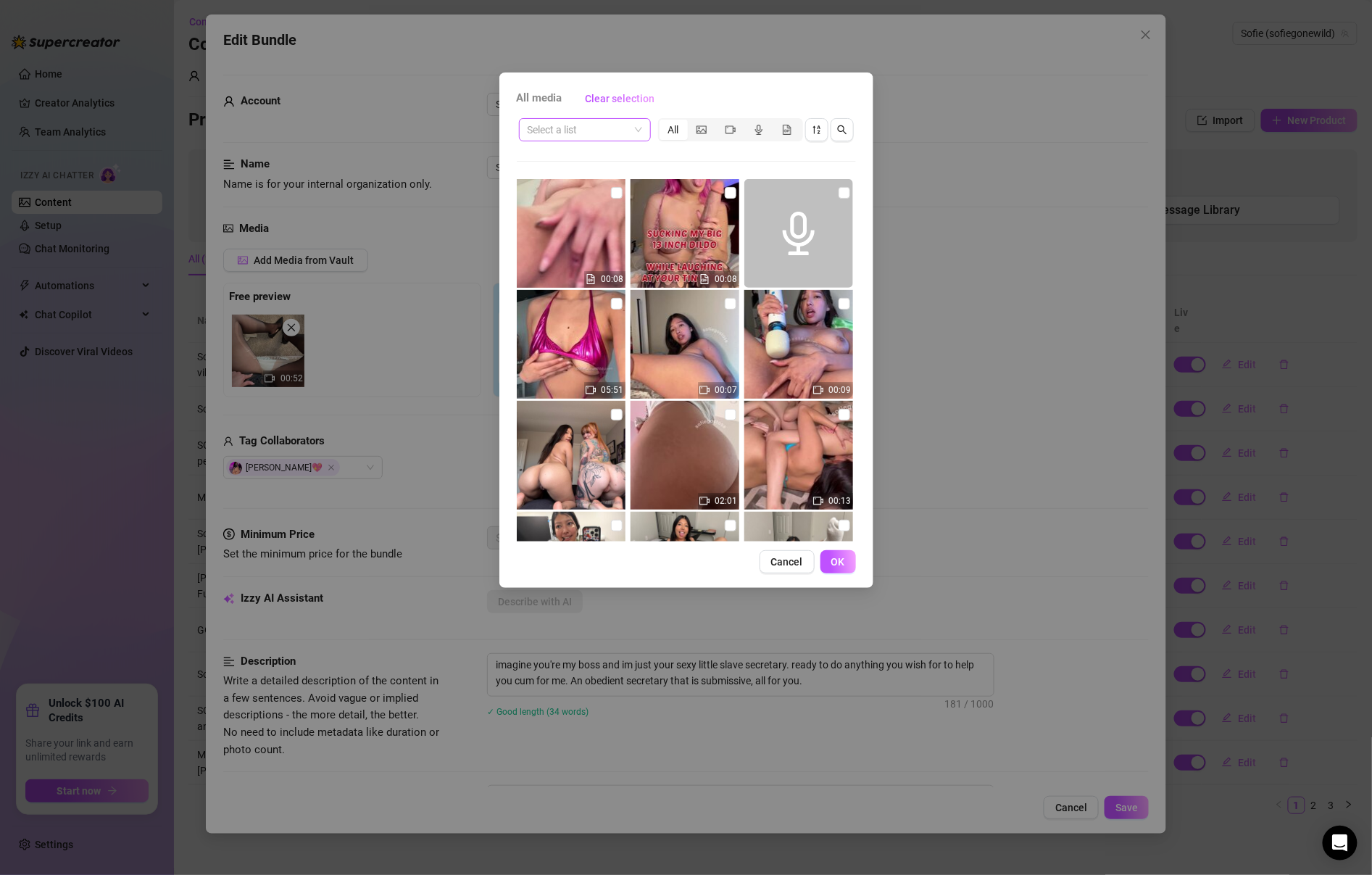
click at [626, 134] on input "search" at bounding box center [578, 130] width 102 height 21
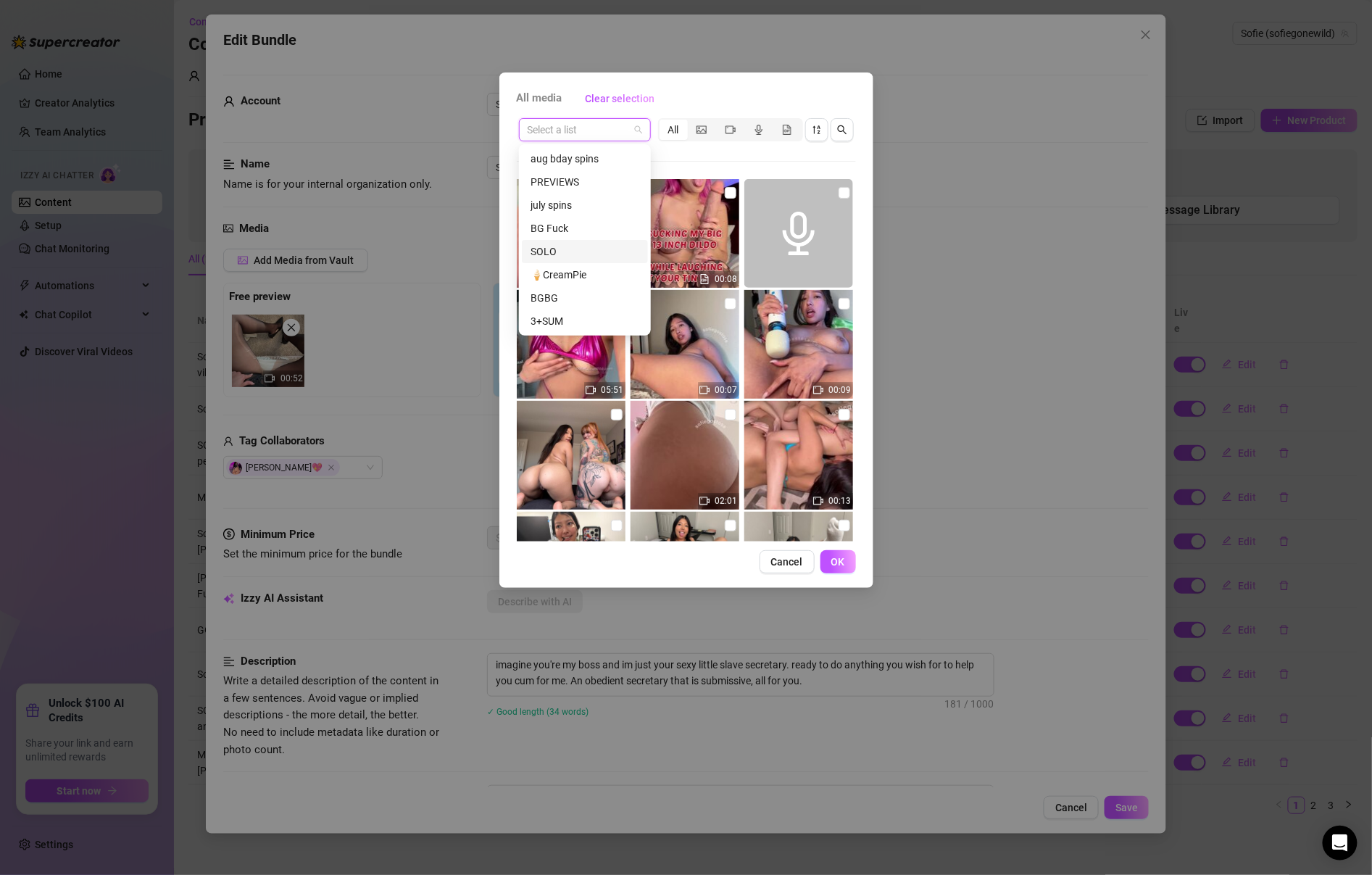
click at [584, 252] on div "SOLO" at bounding box center [585, 251] width 109 height 16
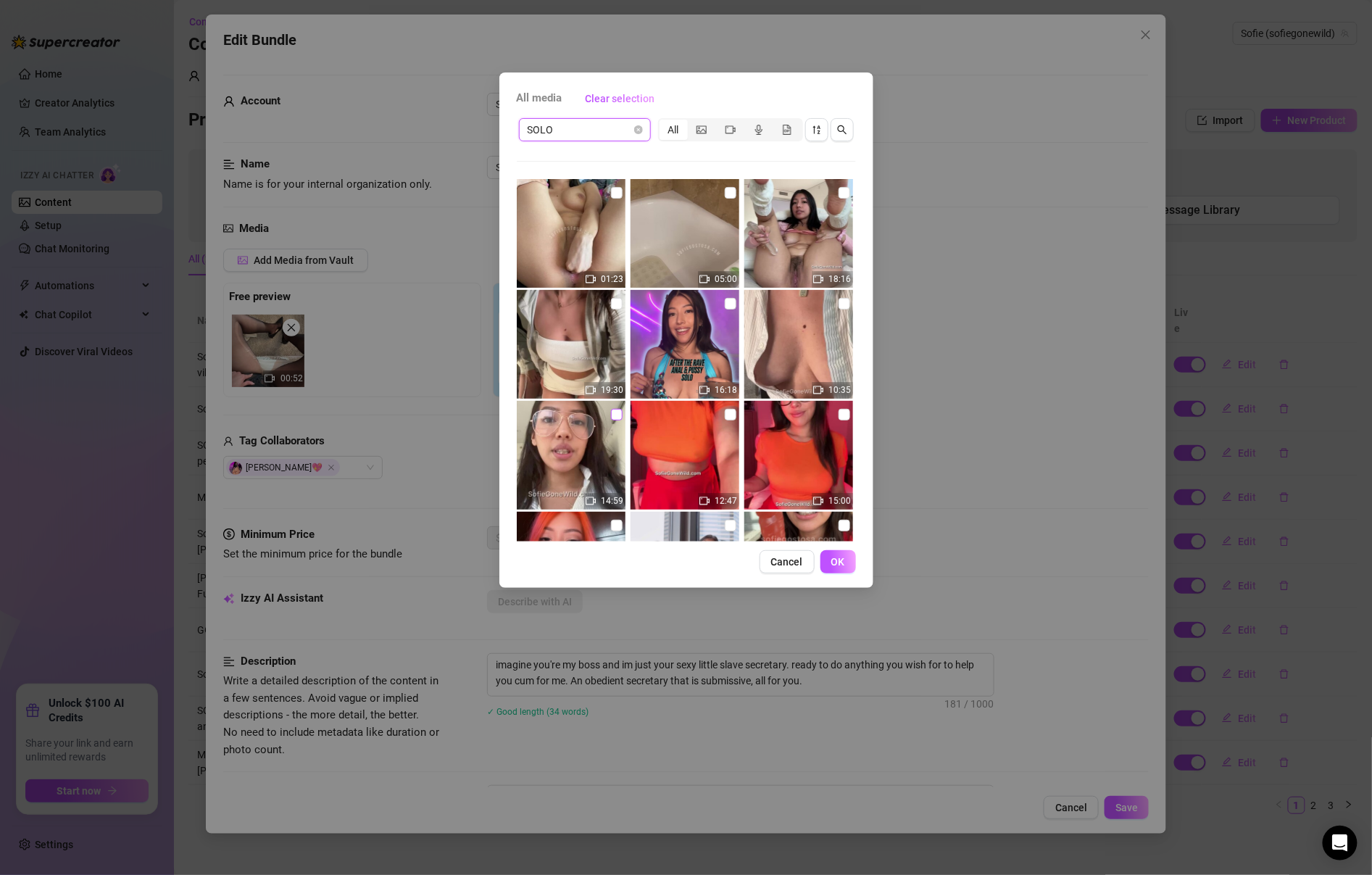
click at [613, 414] on input "checkbox" at bounding box center [617, 414] width 12 height 12
checkbox input "true"
click at [844, 562] on span "OK" at bounding box center [838, 561] width 14 height 12
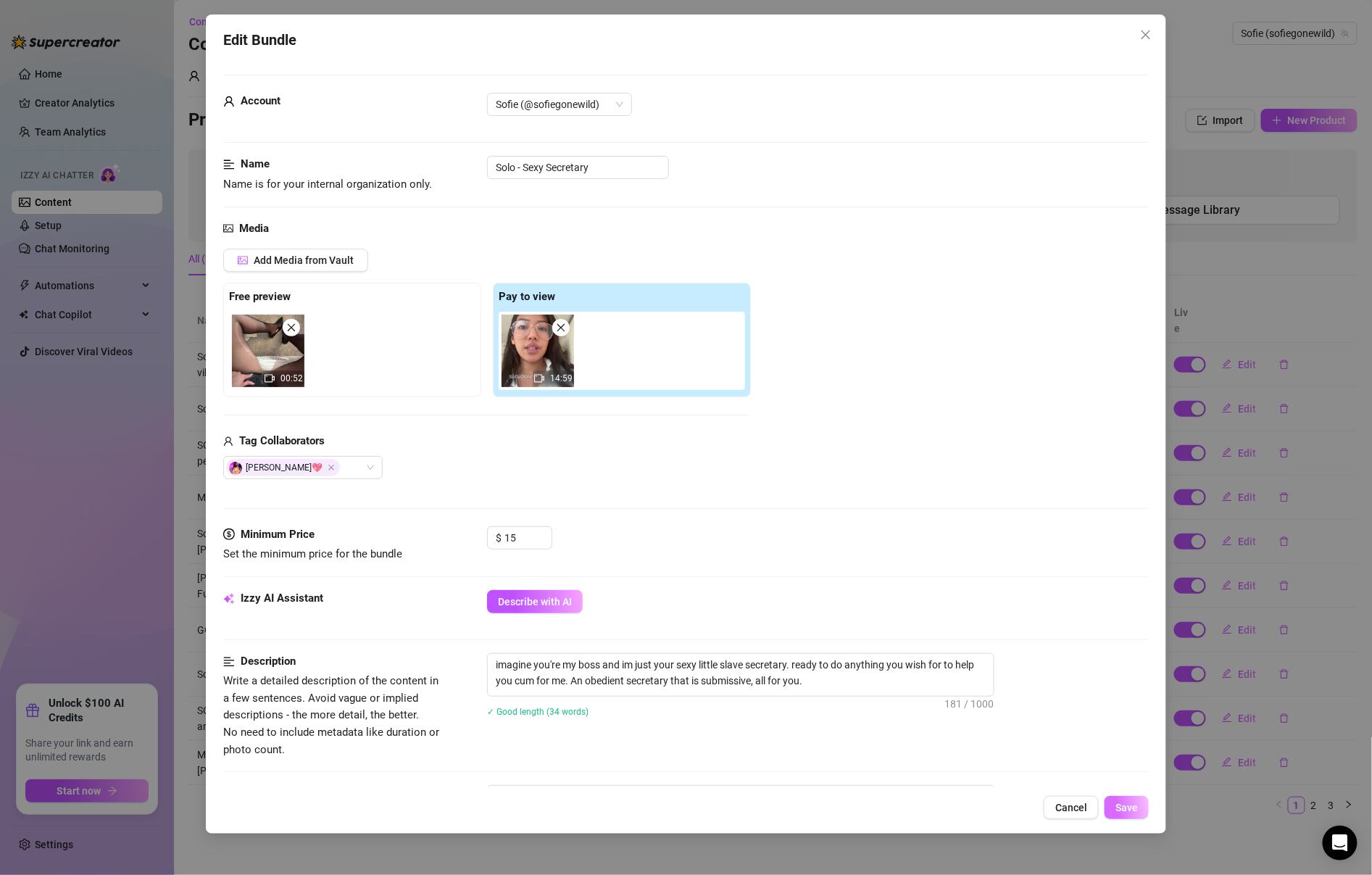
click at [1118, 810] on span "Save" at bounding box center [1126, 807] width 22 height 12
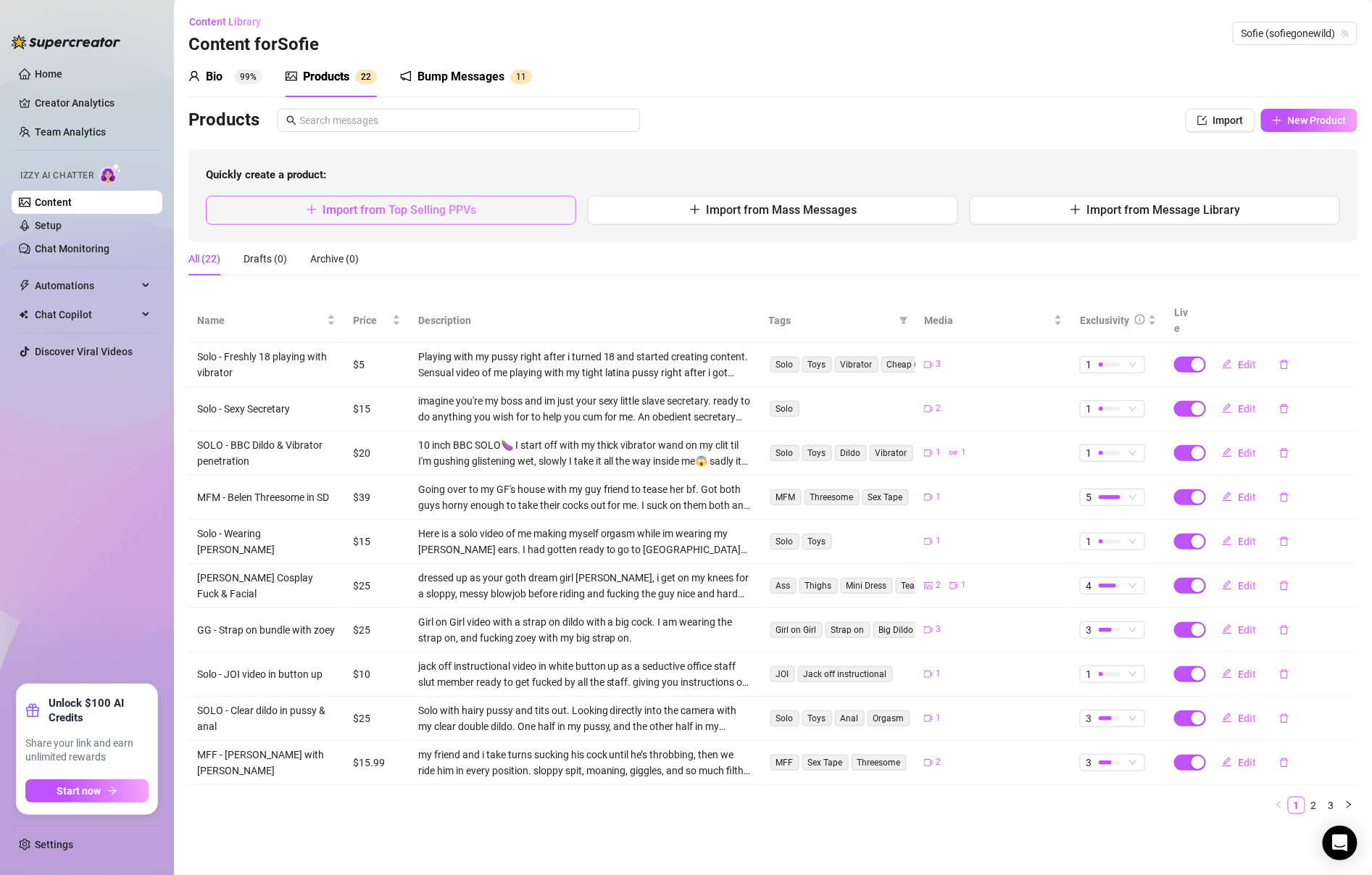
click at [557, 201] on button "Import from Top Selling PPVs" at bounding box center [390, 210] width 371 height 29
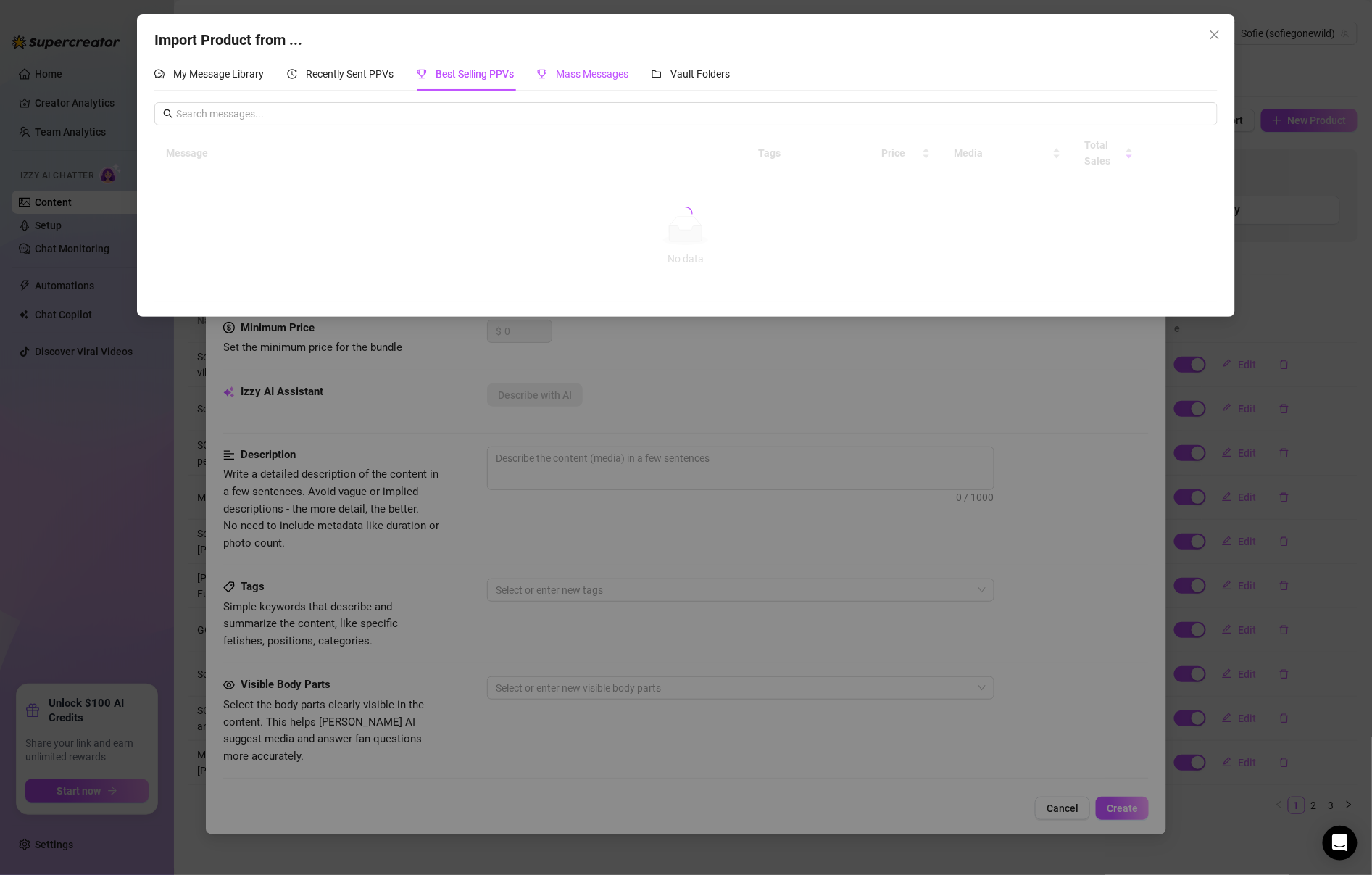
click at [604, 76] on span "Mass Messages" at bounding box center [592, 74] width 73 height 12
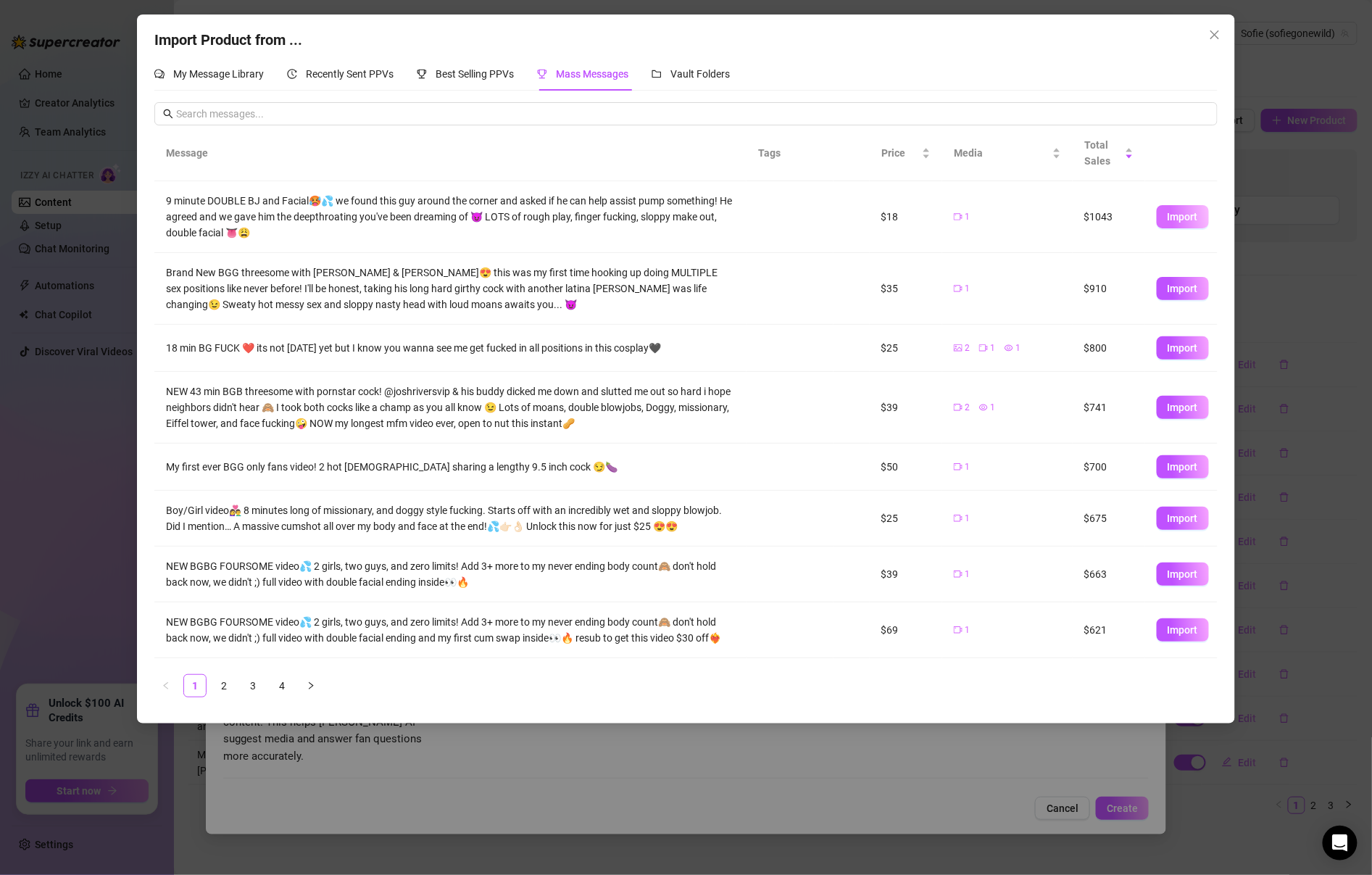
click at [1177, 206] on button "Import" at bounding box center [1182, 216] width 52 height 23
type textarea "9 minute DOUBLE BJ and Facial🥵💦 we found this guy around the corner and asked i…"
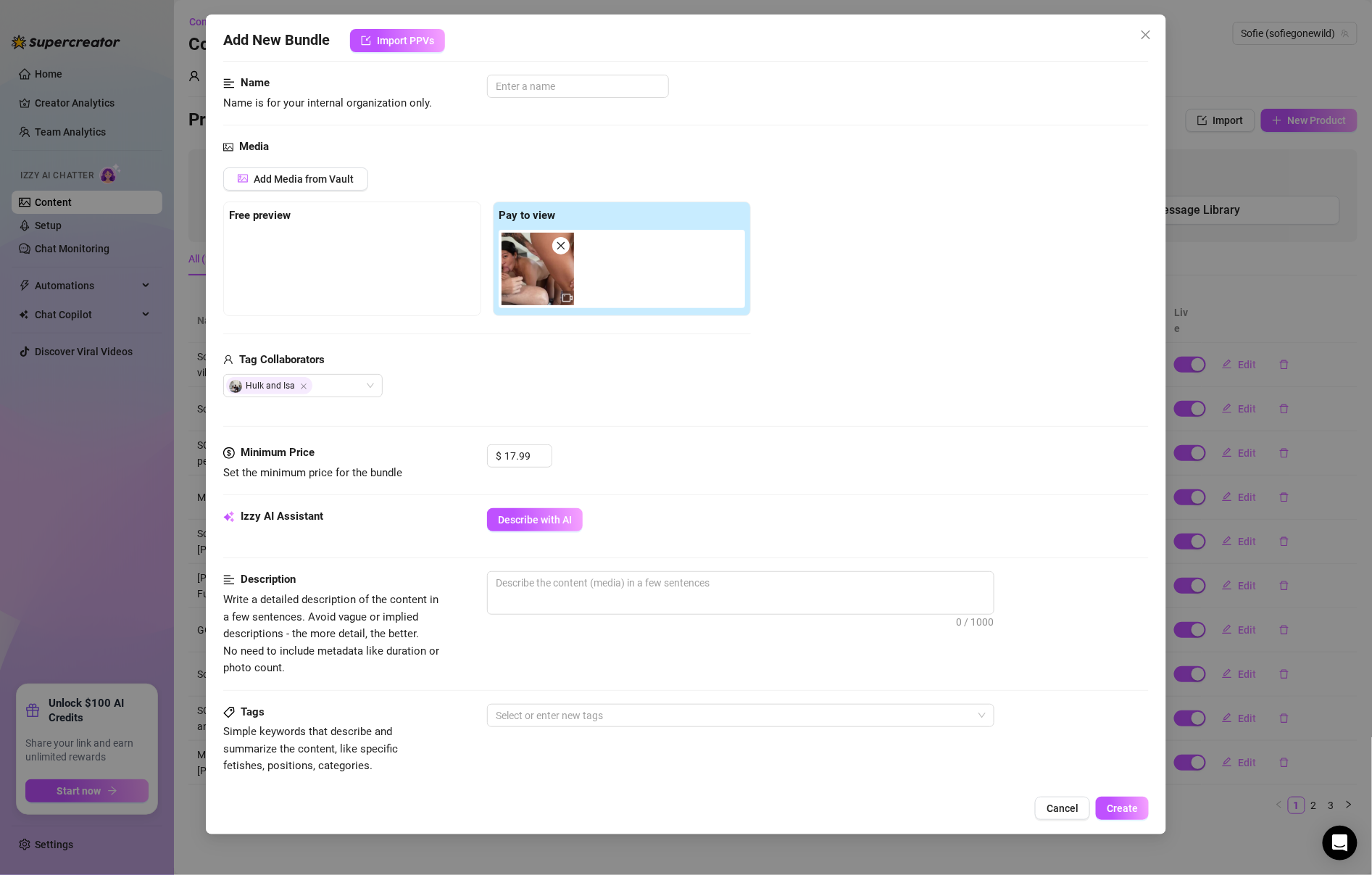
scroll to position [76, 0]
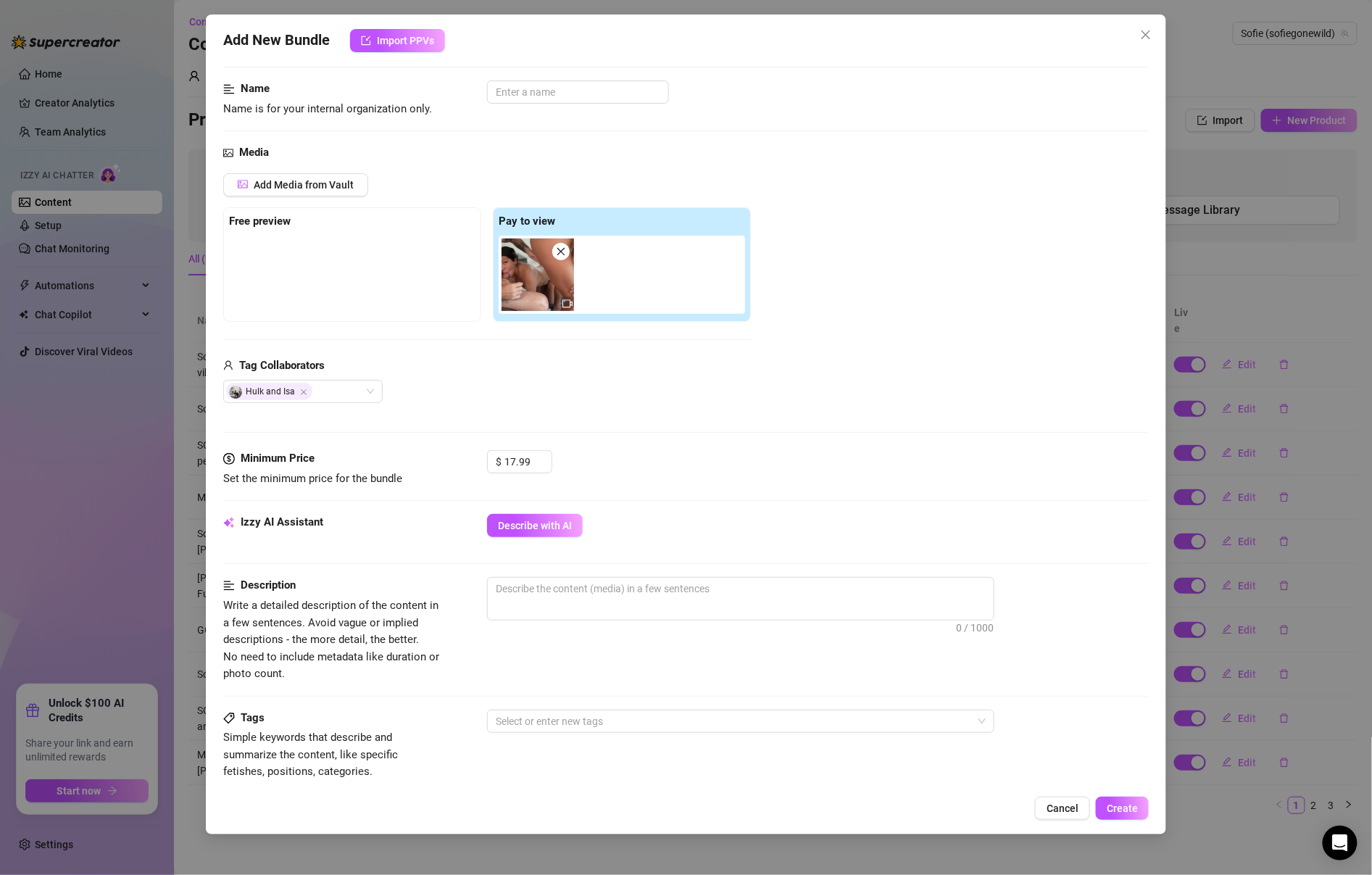
click at [557, 326] on div "Add Media from Vault Free preview Pay to view Tag Collaborators Hulk and [PERSO…" at bounding box center [486, 288] width 528 height 230
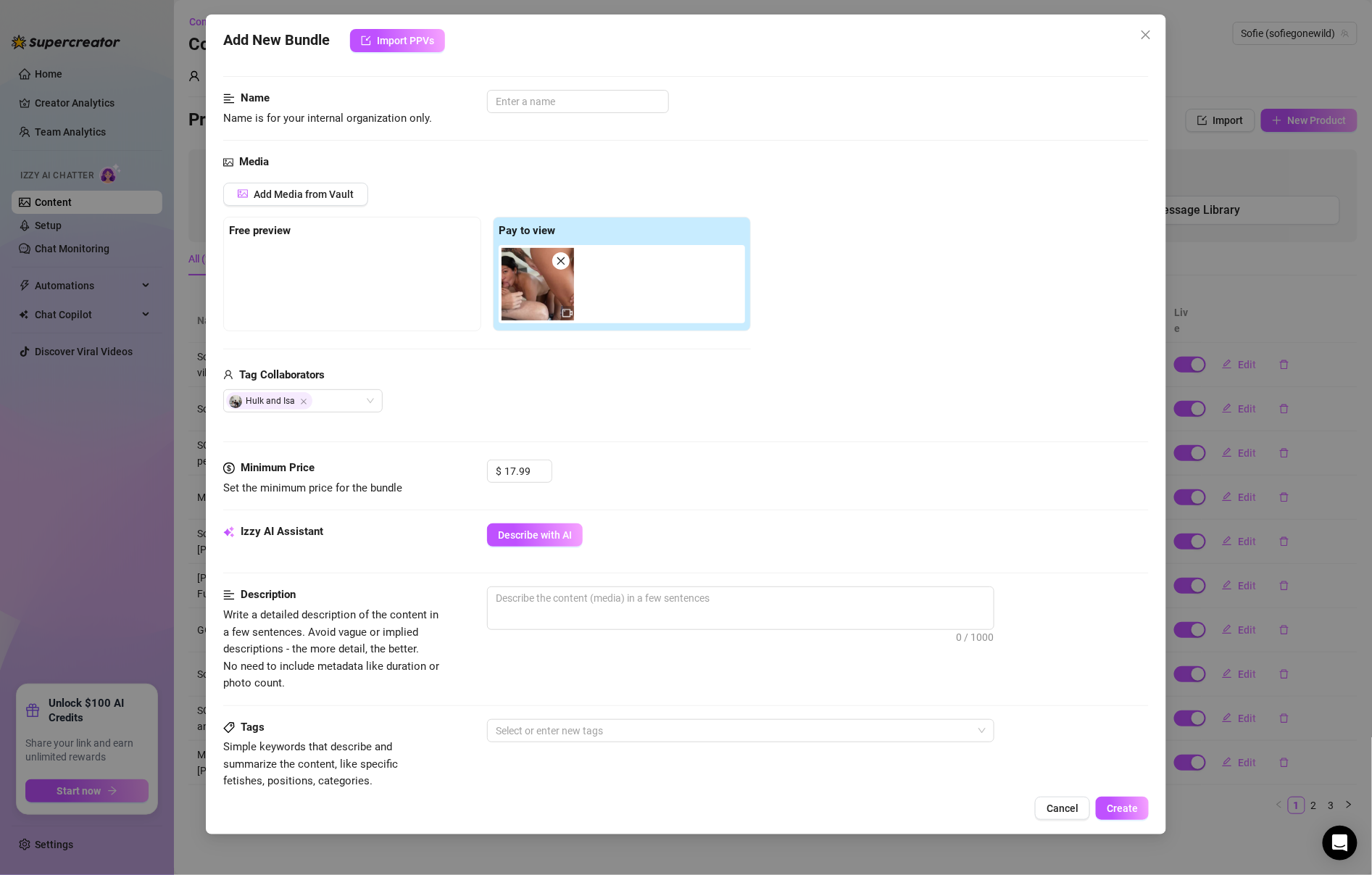
scroll to position [49, 0]
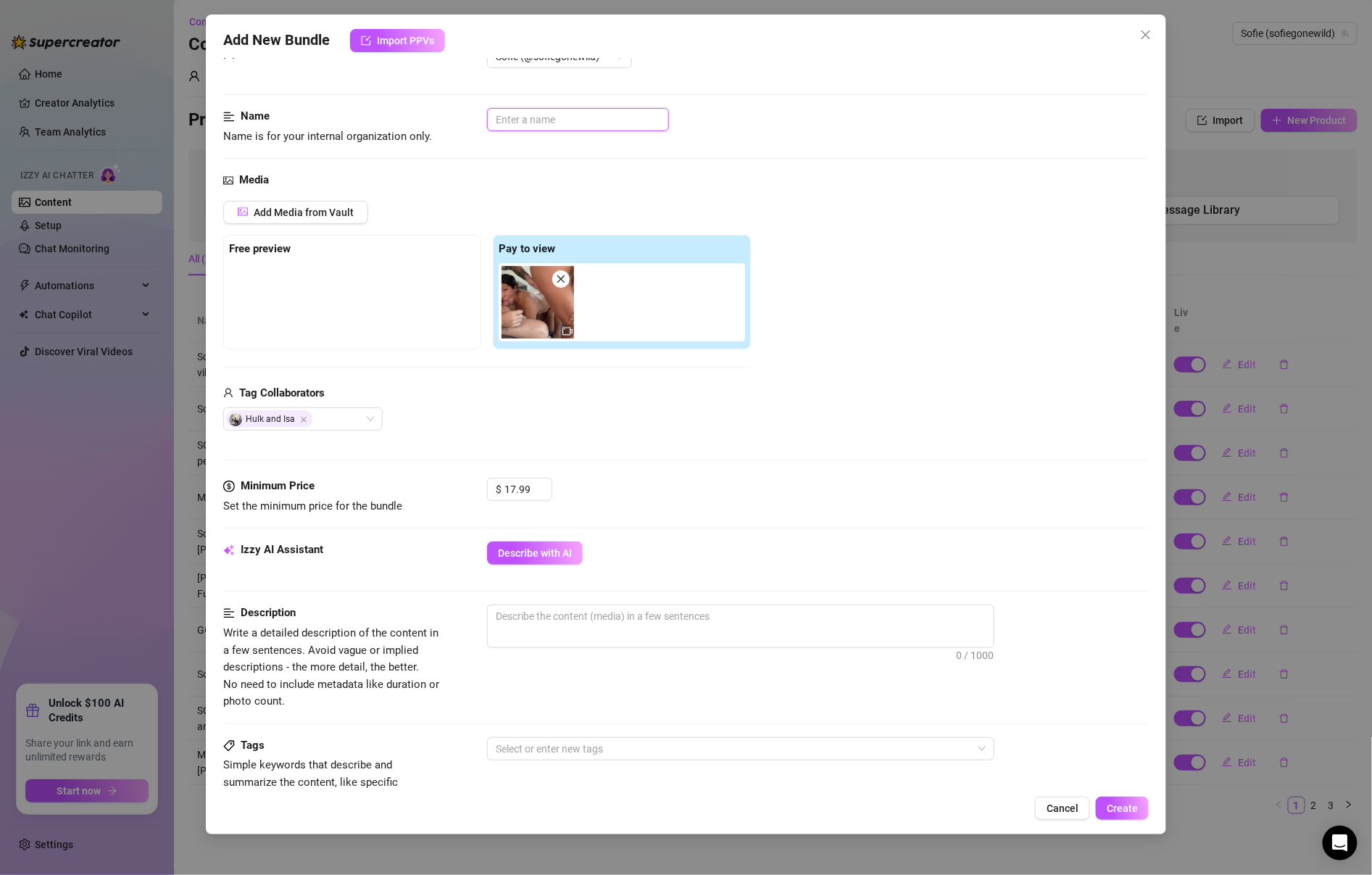
click at [587, 124] on input "text" at bounding box center [578, 120] width 182 height 23
type input "T"
drag, startPoint x: 572, startPoint y: 114, endPoint x: 633, endPoint y: 124, distance: 61.8
click at [633, 128] on input "3SOME - Blowjob hulk and isa" at bounding box center [578, 120] width 182 height 23
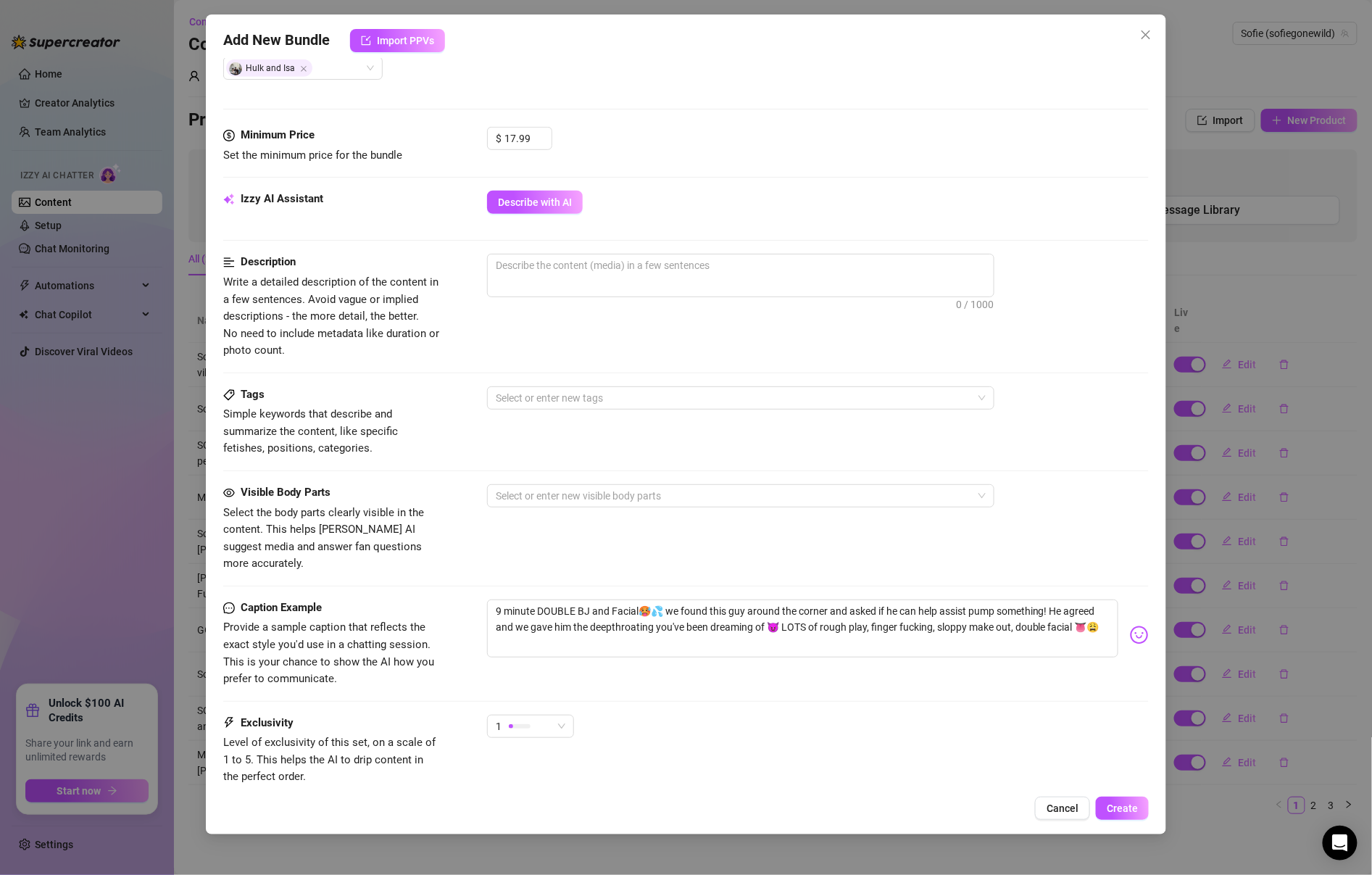
scroll to position [404, 0]
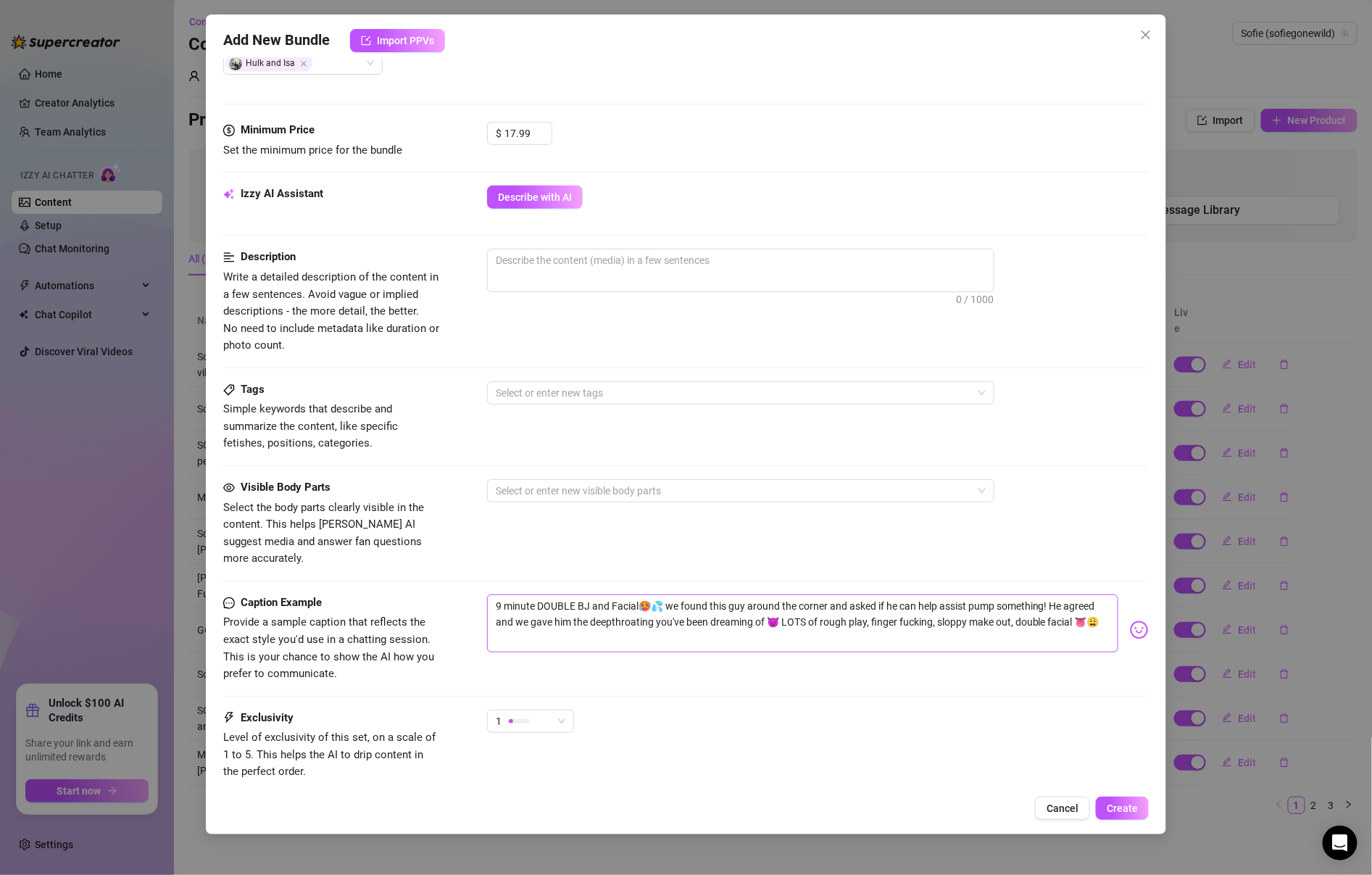
type input "3SOME - Double BJ with [PERSON_NAME]"
click at [544, 597] on textarea "9 minute DOUBLE BJ and Facial🥵💦 we found this guy around the corner and asked i…" at bounding box center [802, 623] width 632 height 58
drag, startPoint x: 495, startPoint y: 585, endPoint x: 758, endPoint y: 635, distance: 267.7
click at [758, 635] on div "9 minute DOUBLE BJ and Facial🥵💦 we found this guy around the corner and asked i…" at bounding box center [818, 630] width 662 height 71
click at [824, 610] on textarea "9 minute DOUBLE BJ and Facial🥵💦 we found this guy around the corner and asked i…" at bounding box center [802, 623] width 632 height 58
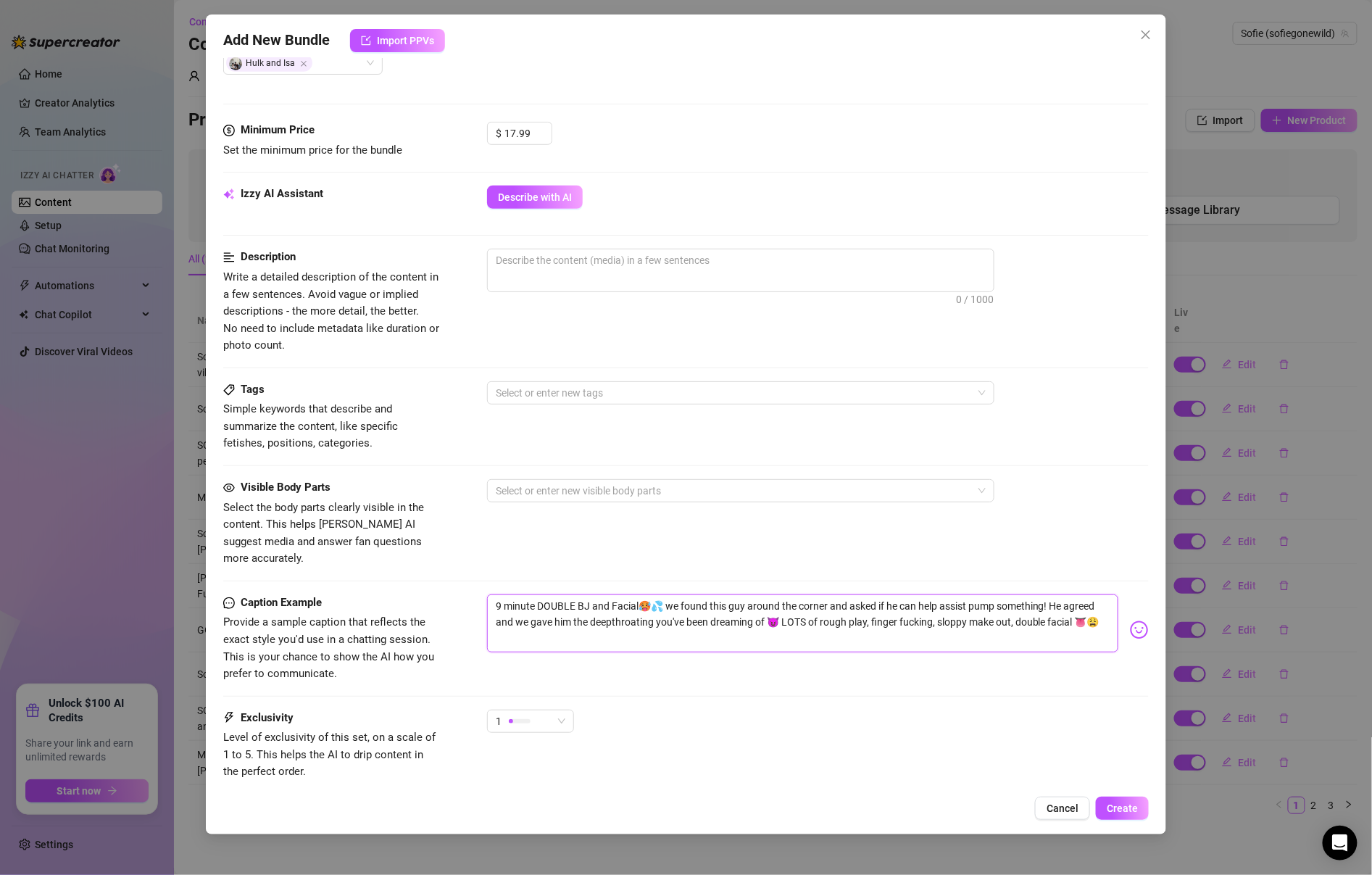
type textarea "9 minute DOUBLE BJ and Facial🥵💦 we found this guy around the corner and asked i…"
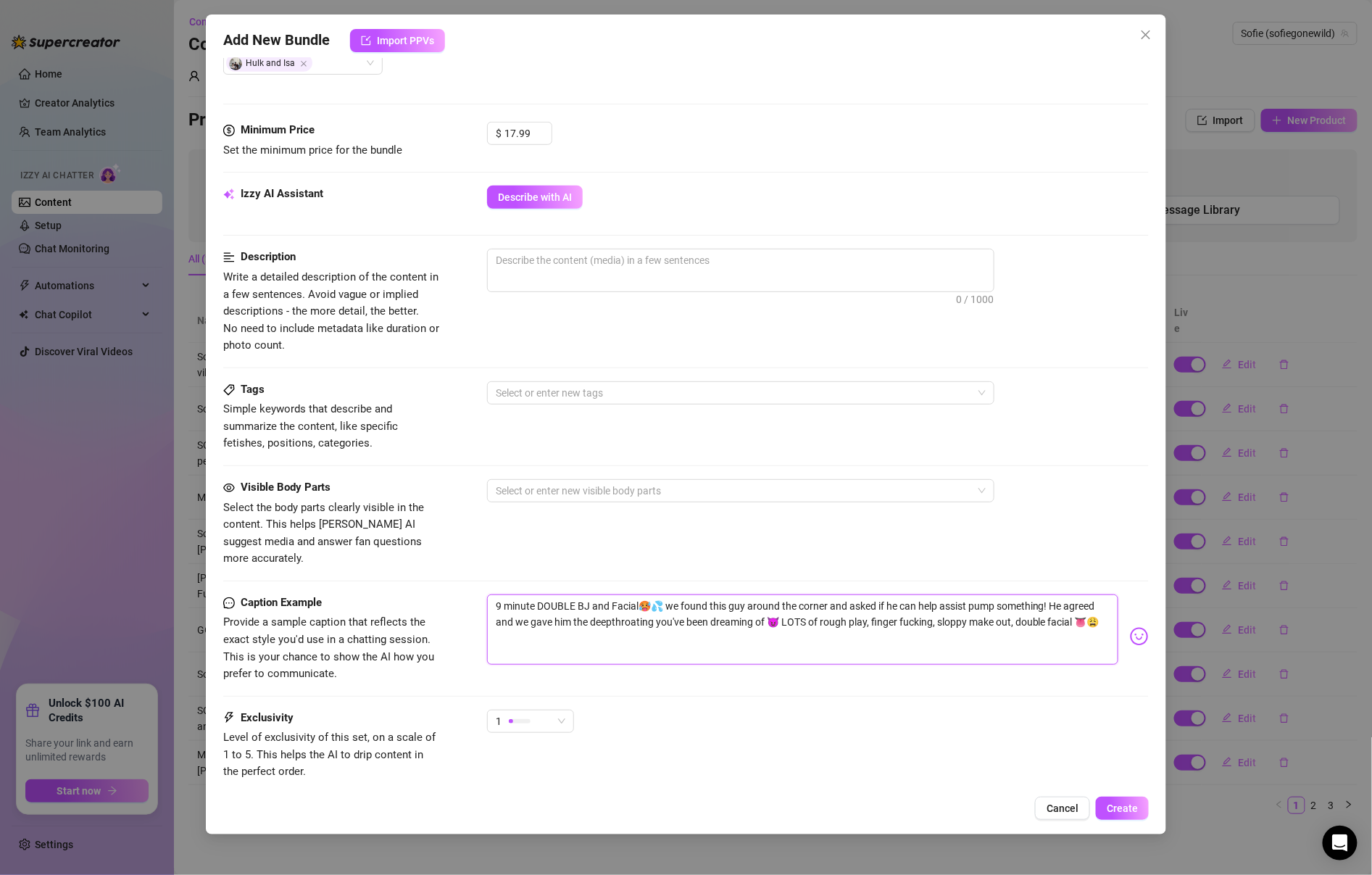
paste textarea "me n my girl just double teamed a [PERSON_NAME]’s cock til he blew all over our…"
type textarea "9 minute DOUBLE BJ and Facial🥵💦 we found this guy around the corner and asked i…"
drag, startPoint x: 964, startPoint y: 615, endPoint x: 756, endPoint y: 539, distance: 221.4
click at [756, 539] on form "Account Sofie (@sofiegonewild) Name Name is for your internal organization only…" at bounding box center [685, 279] width 925 height 1218
type textarea "me n my girl just double teamed a [PERSON_NAME]’s cock til he blew all over our…"
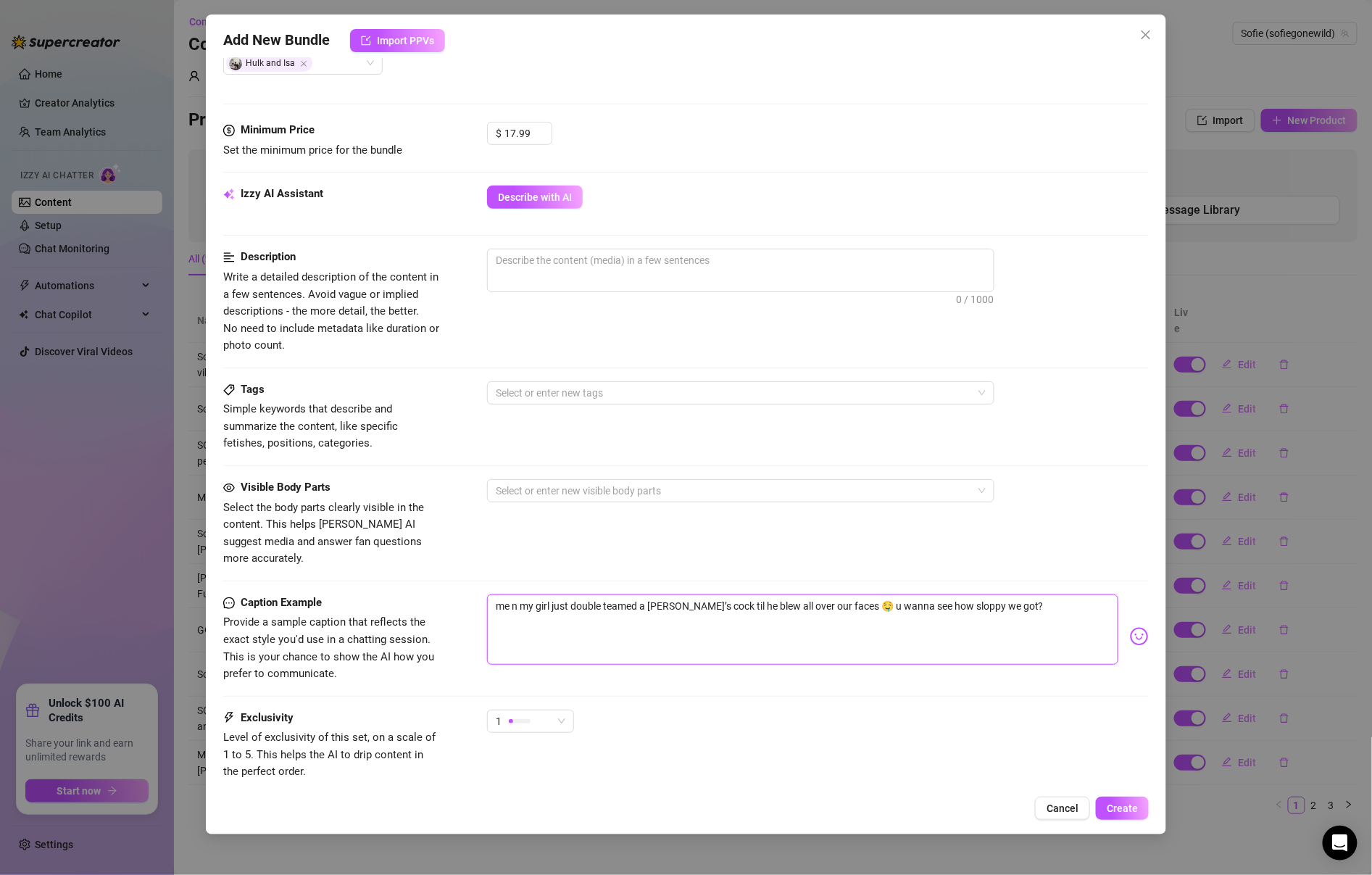
type textarea "\ me n my girl just double teamed a [PERSON_NAME]’s cock til he blew all over o…"
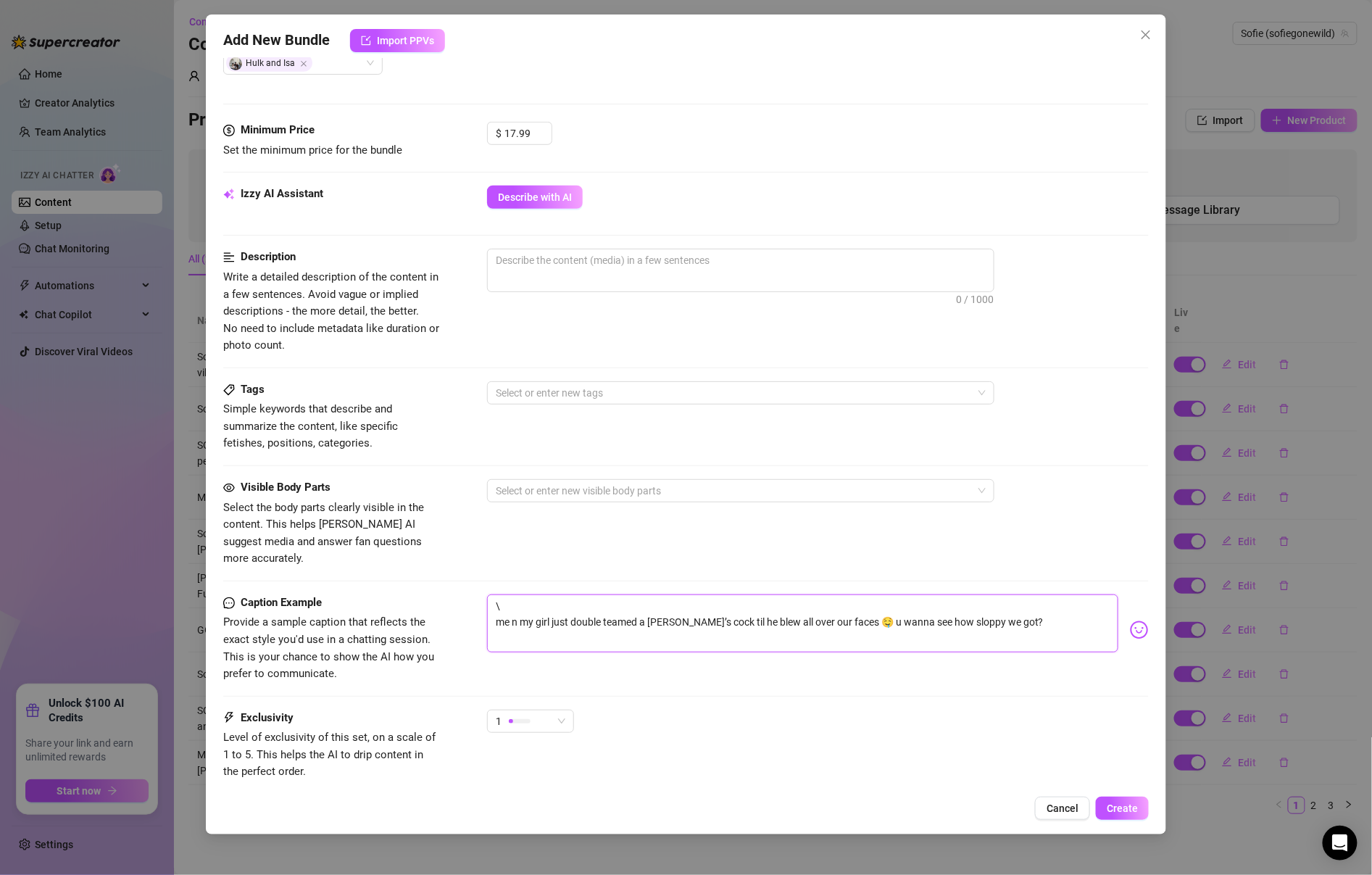
click at [496, 599] on textarea "\ me n my girl just double teamed a [PERSON_NAME]’s cock til he blew all over o…" at bounding box center [802, 623] width 632 height 58
type textarea "\me n my girl just double teamed a [PERSON_NAME]’s cock til he blew all over ou…"
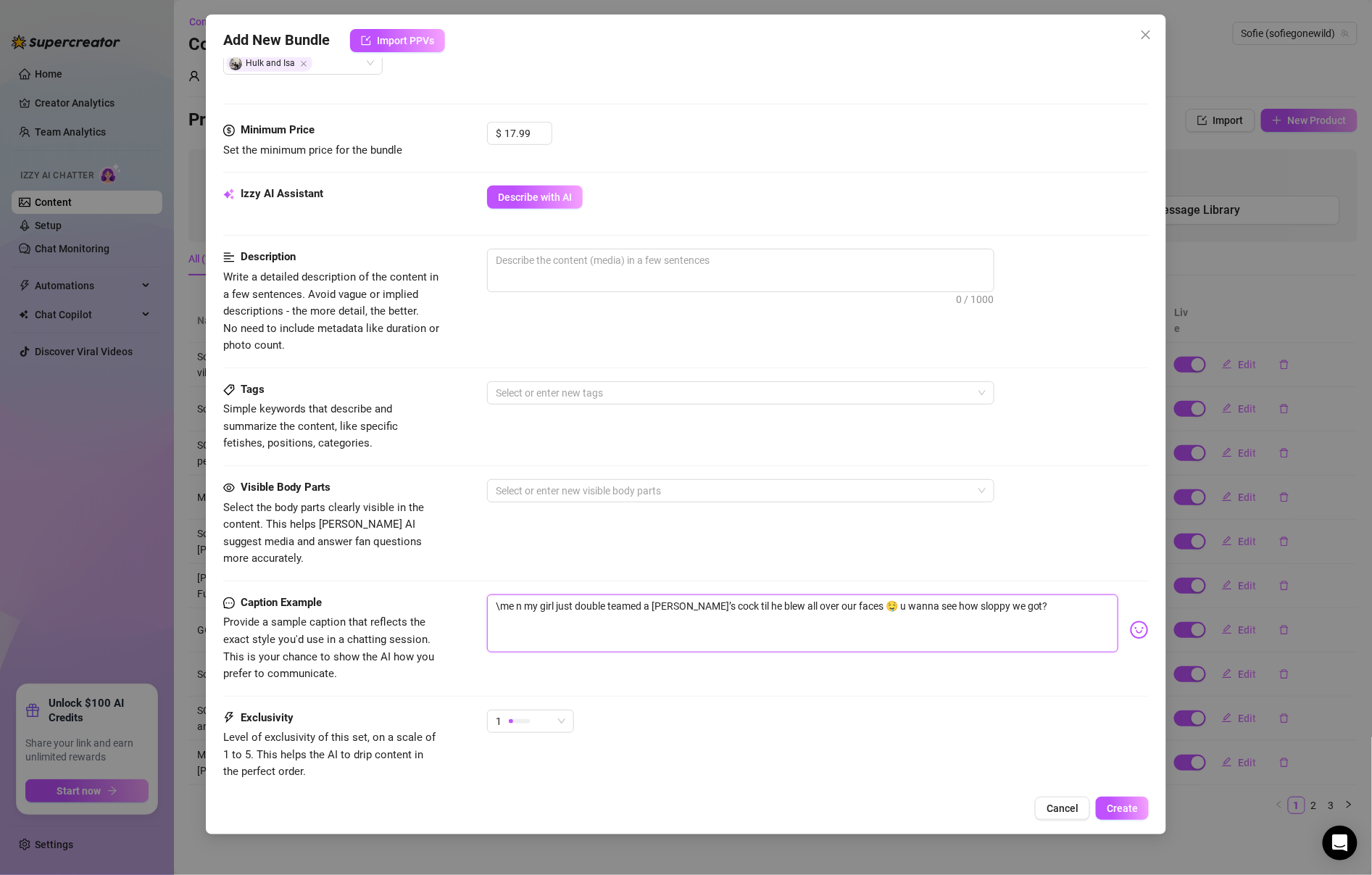
type textarea "me n my girl just double teamed a [PERSON_NAME]’s cock til he blew all over our…"
click at [584, 274] on span "0 / 1000" at bounding box center [740, 270] width 508 height 44
click at [577, 264] on textarea at bounding box center [740, 260] width 506 height 21
paste textarea "9 minute DOUBLE BJ and Facial🥵💦 we found this guy around the corner and asked i…"
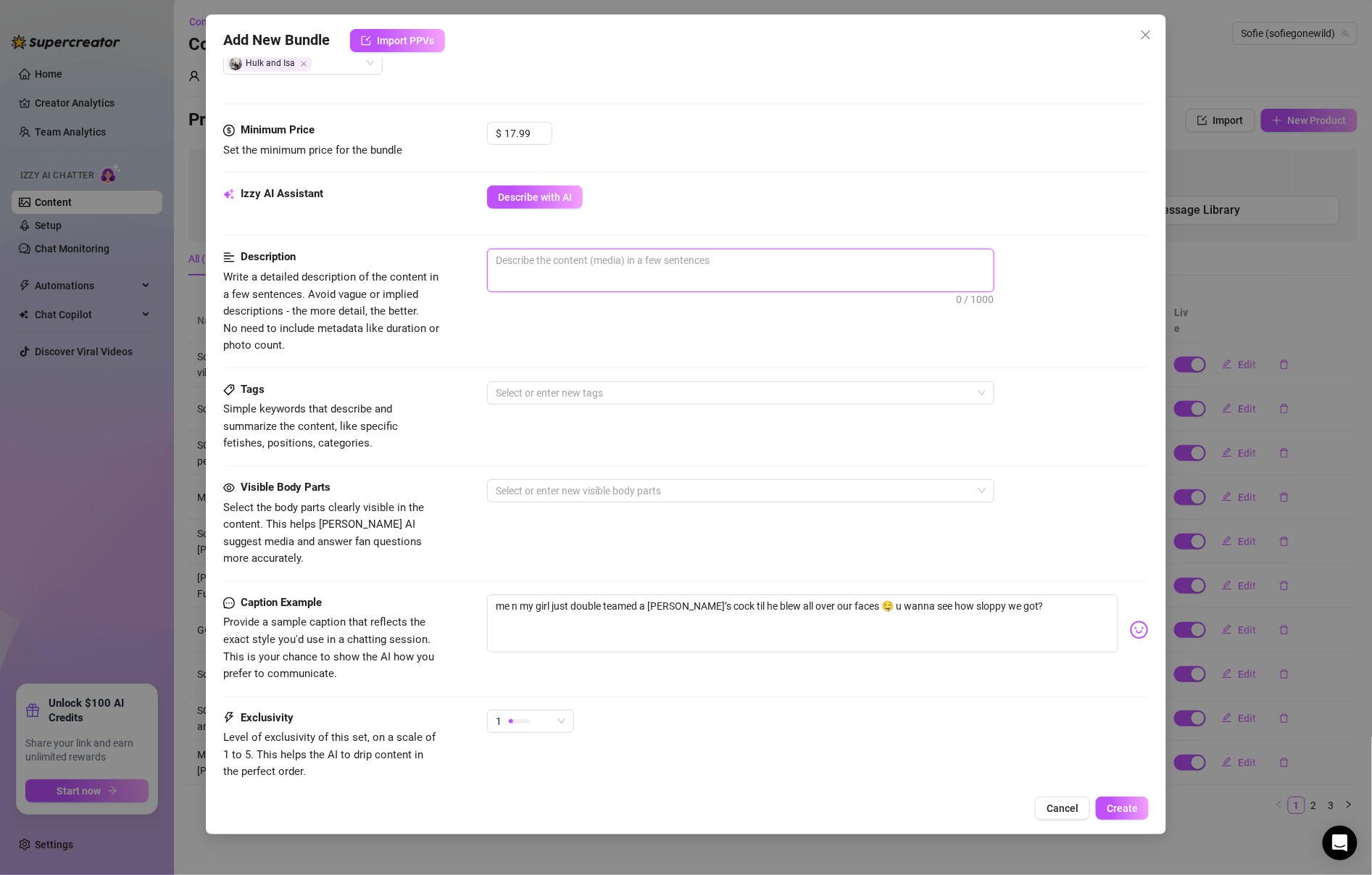
type textarea "9 minute DOUBLE BJ and Facial🥵💦 we found this guy around the corner and asked i…"
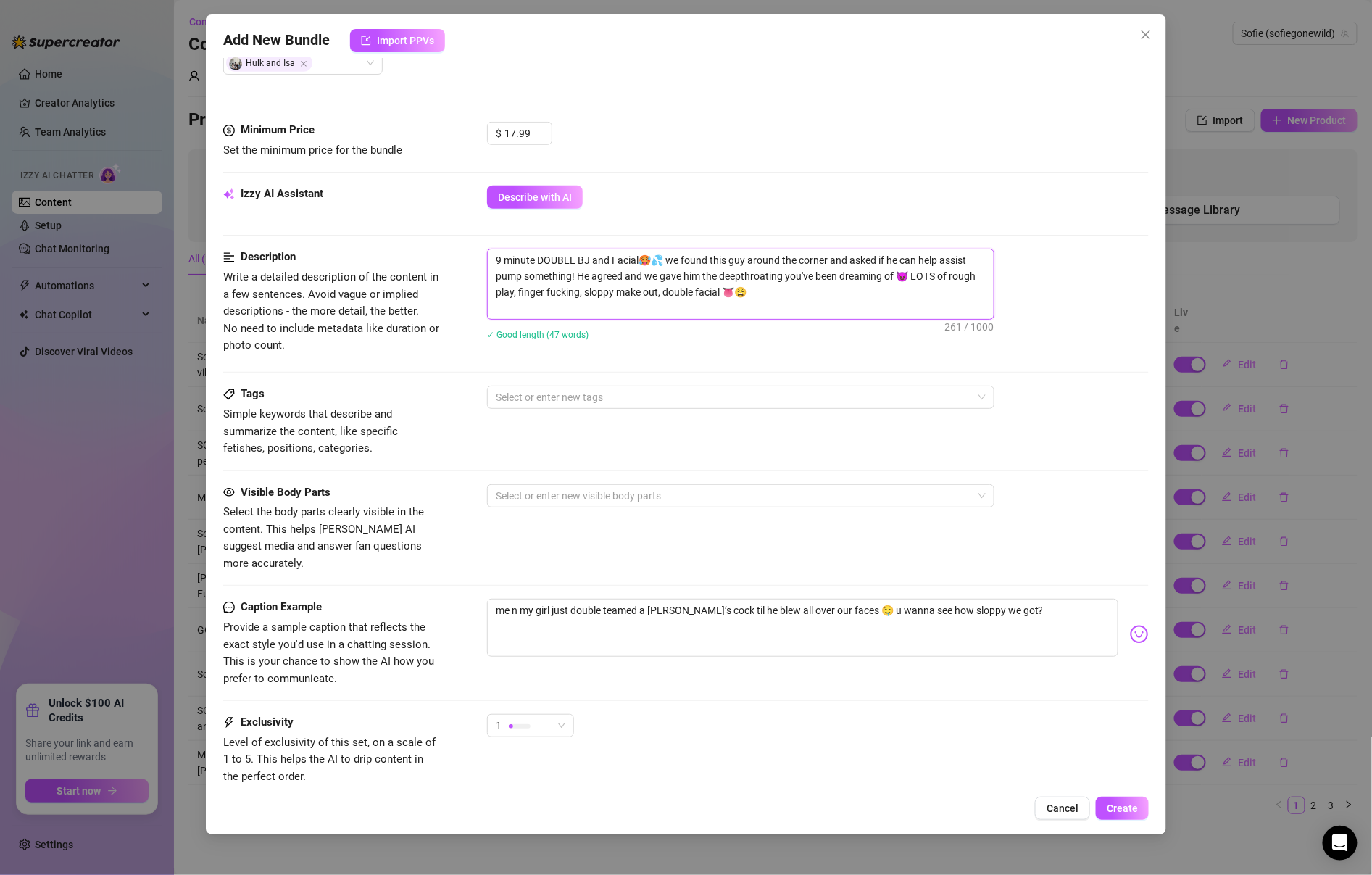
drag, startPoint x: 538, startPoint y: 255, endPoint x: 472, endPoint y: 216, distance: 76.7
click at [452, 257] on div "Description Write a detailed description of the content in a few sentences. Avo…" at bounding box center [685, 303] width 925 height 110
type textarea "DOUBLE BJ and Facial🥵💦 we found this guy around the corner and asked if he can …"
drag, startPoint x: 752, startPoint y: 294, endPoint x: 349, endPoint y: 225, distance: 408.9
click at [349, 225] on form "Account Sofie (@sofiegonewild) Name Name is for your internal organization only…" at bounding box center [685, 281] width 925 height 1222
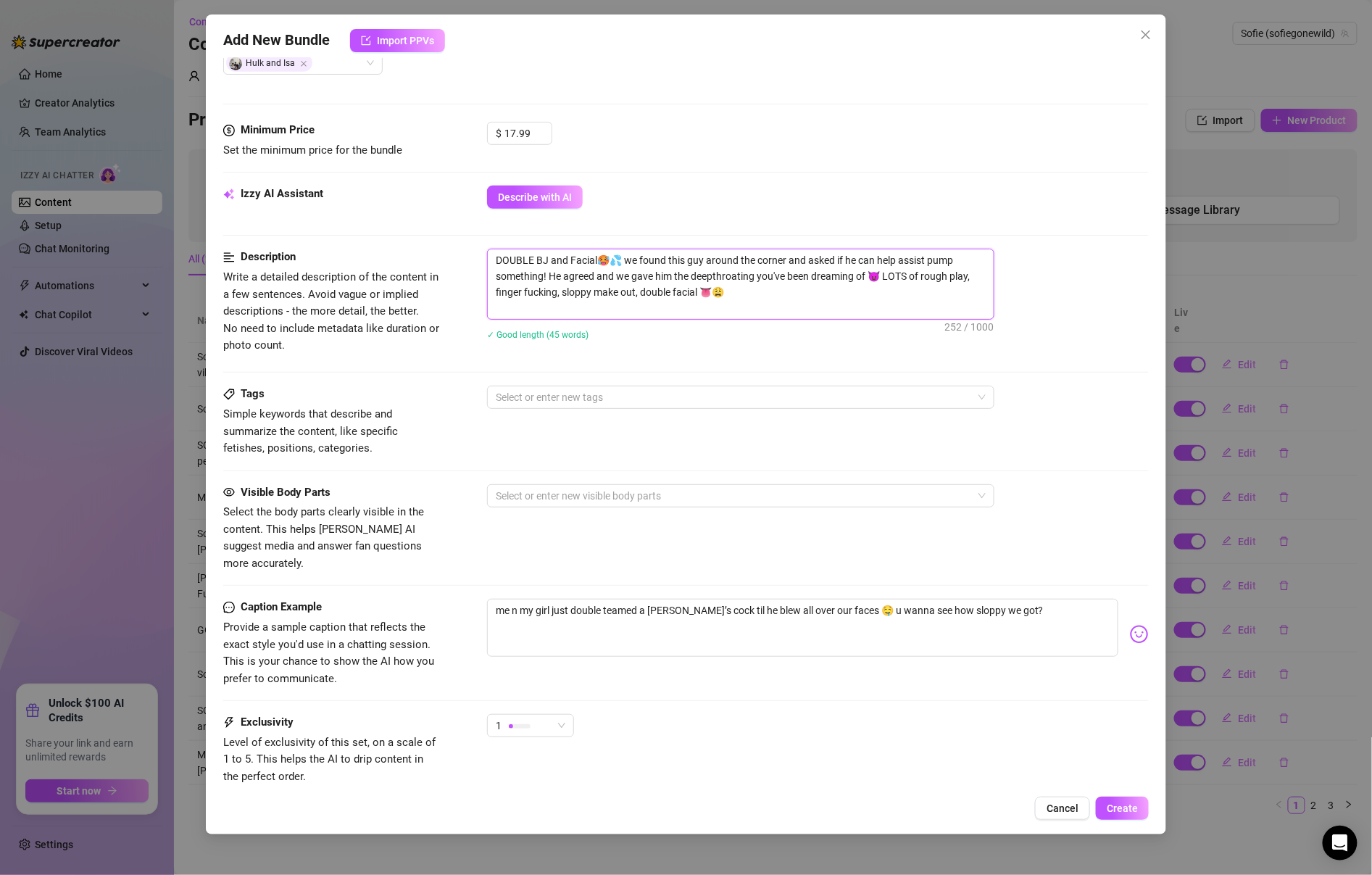
type textarea "DOUBLE BJ and Facial🥵💦 we found this guy around the corner and asked if he can …"
click at [636, 289] on textarea "DOUBLE BJ and Facial🥵💦 we found this guy around the corner and asked if he can …" at bounding box center [740, 284] width 506 height 69
paste textarea "we were hanging out and got super horny, so when this cute guy came by we joked…"
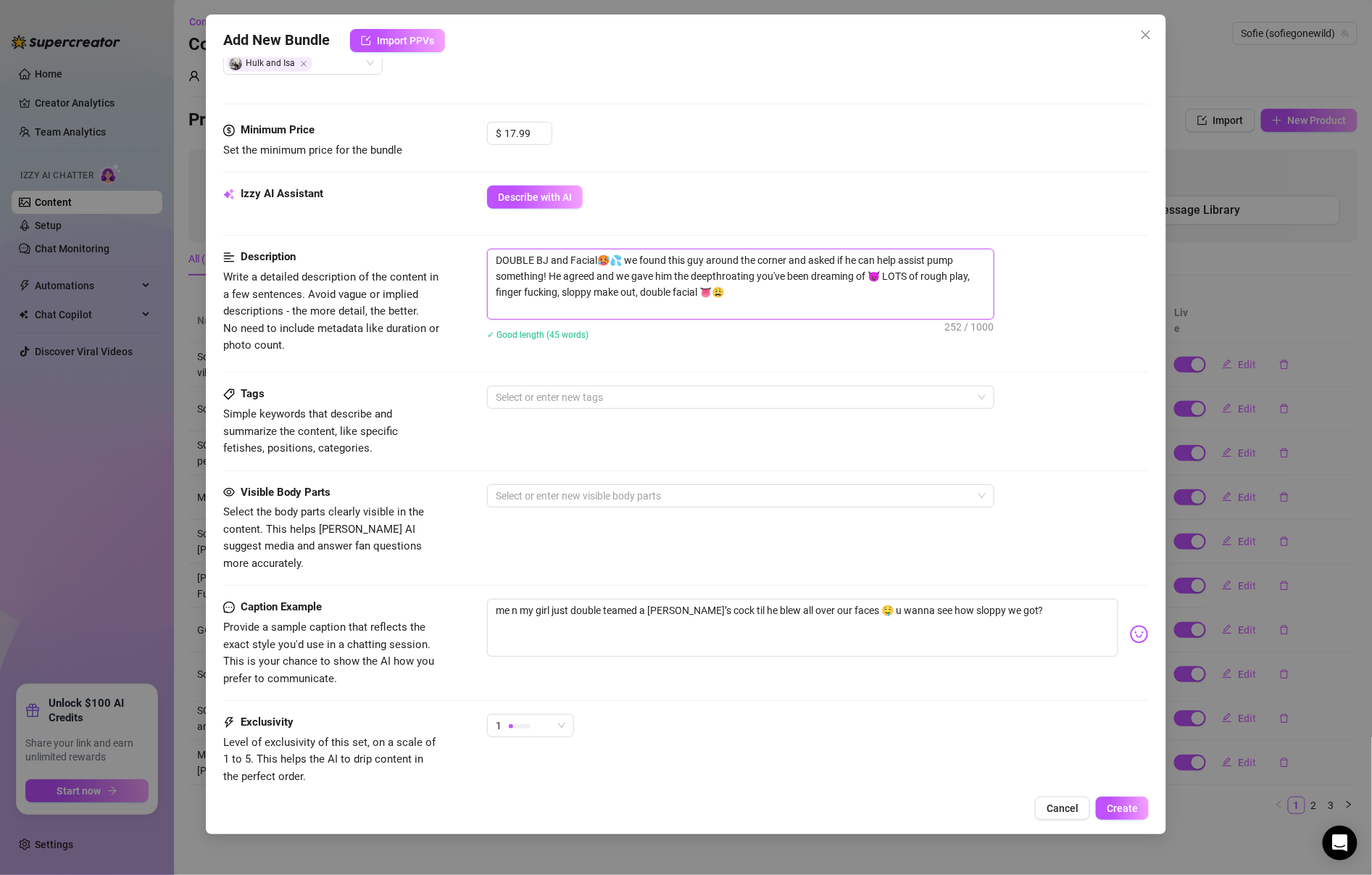
type textarea "we were hanging out and got super horny, so when this cute guy came by we joked…"
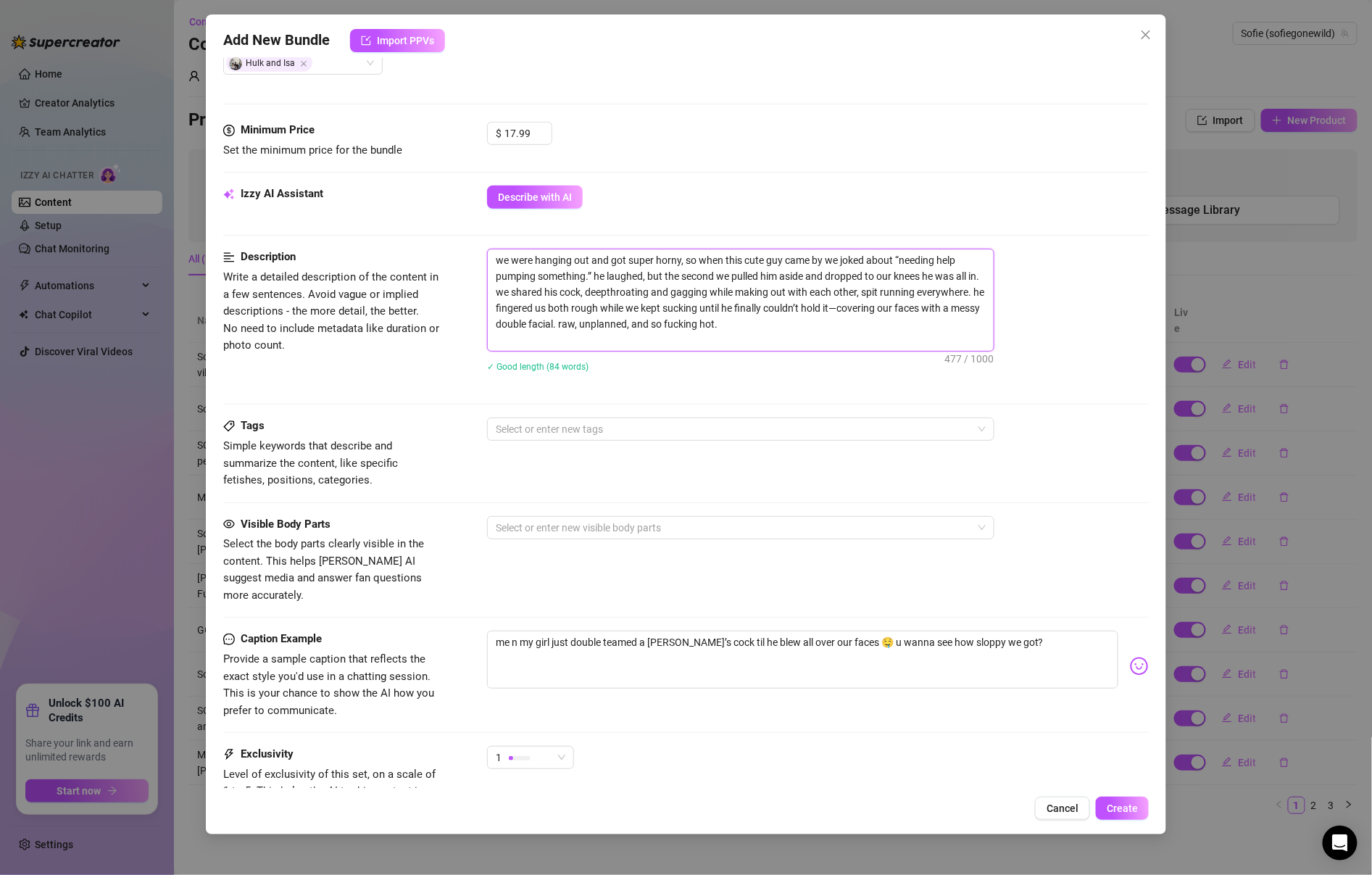
drag, startPoint x: 863, startPoint y: 289, endPoint x: 966, endPoint y: 290, distance: 103.0
click at [966, 291] on textarea "we were hanging out and got super horny, so when this cute guy came by we joked…" at bounding box center [740, 300] width 506 height 102
type textarea "we were hanging out and got super horny, so when this cute guy came by we joked…"
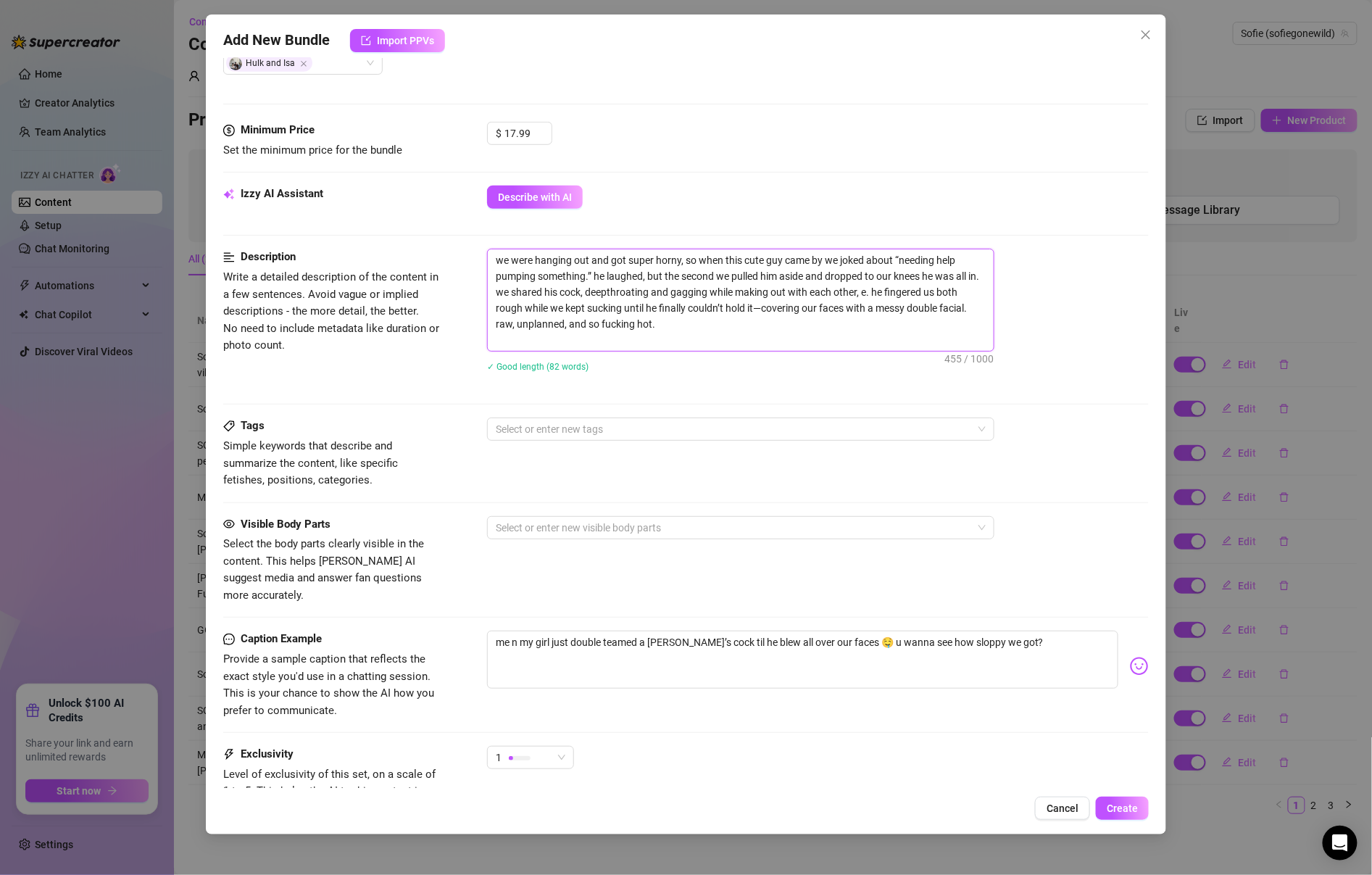
type textarea "we were hanging out and got super horny, so when this cute guy came by we joked…"
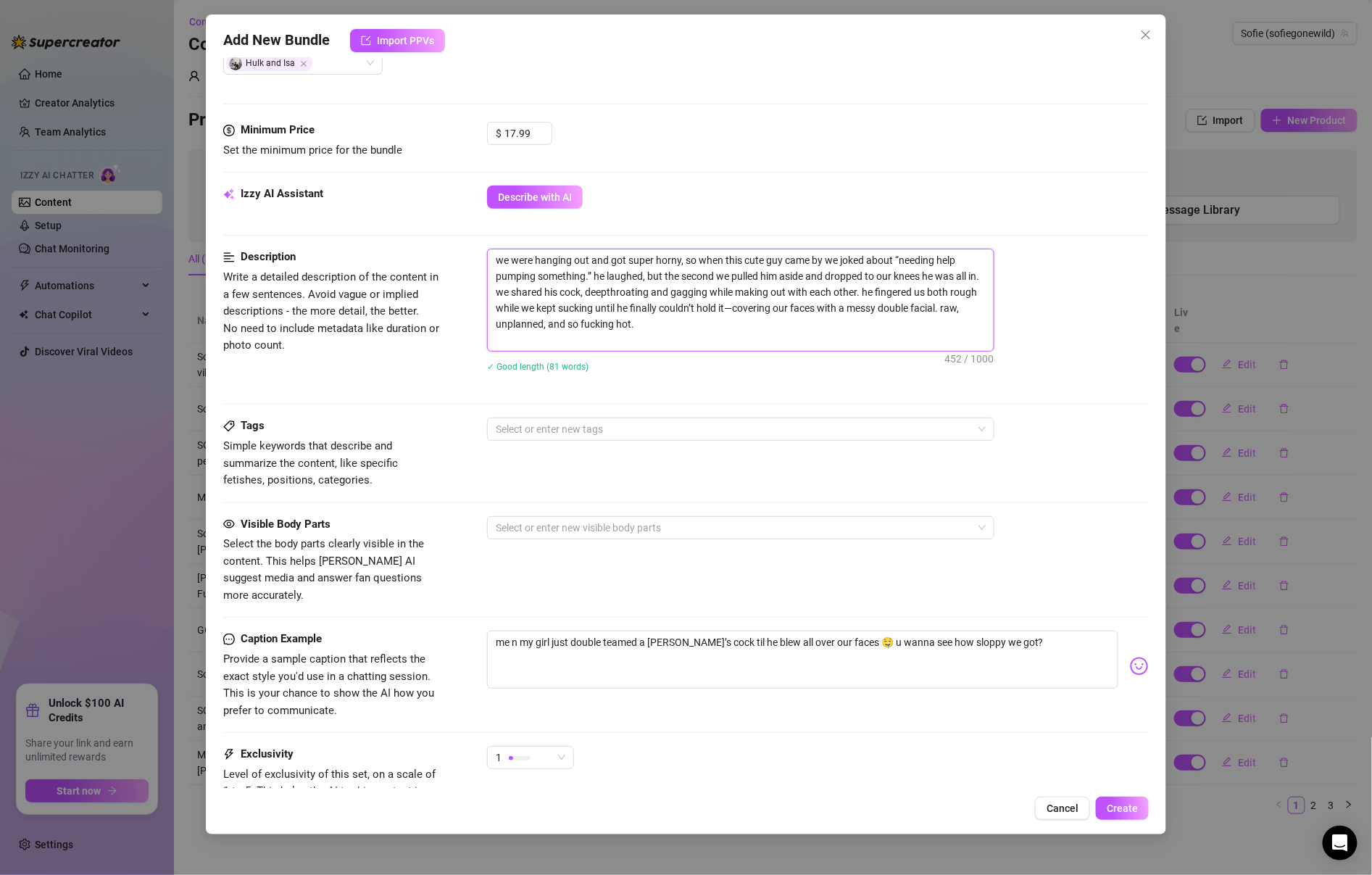
click at [849, 305] on textarea "we were hanging out and got super horny, so when this cute guy came by we joked…" at bounding box center [740, 300] width 506 height 102
click at [884, 305] on textarea "we were hanging out and got super horny, so when this cute guy came by we joked…" at bounding box center [740, 300] width 506 height 102
type textarea "we were hanging out and got super horny, so when this cute guy came by we joked…"
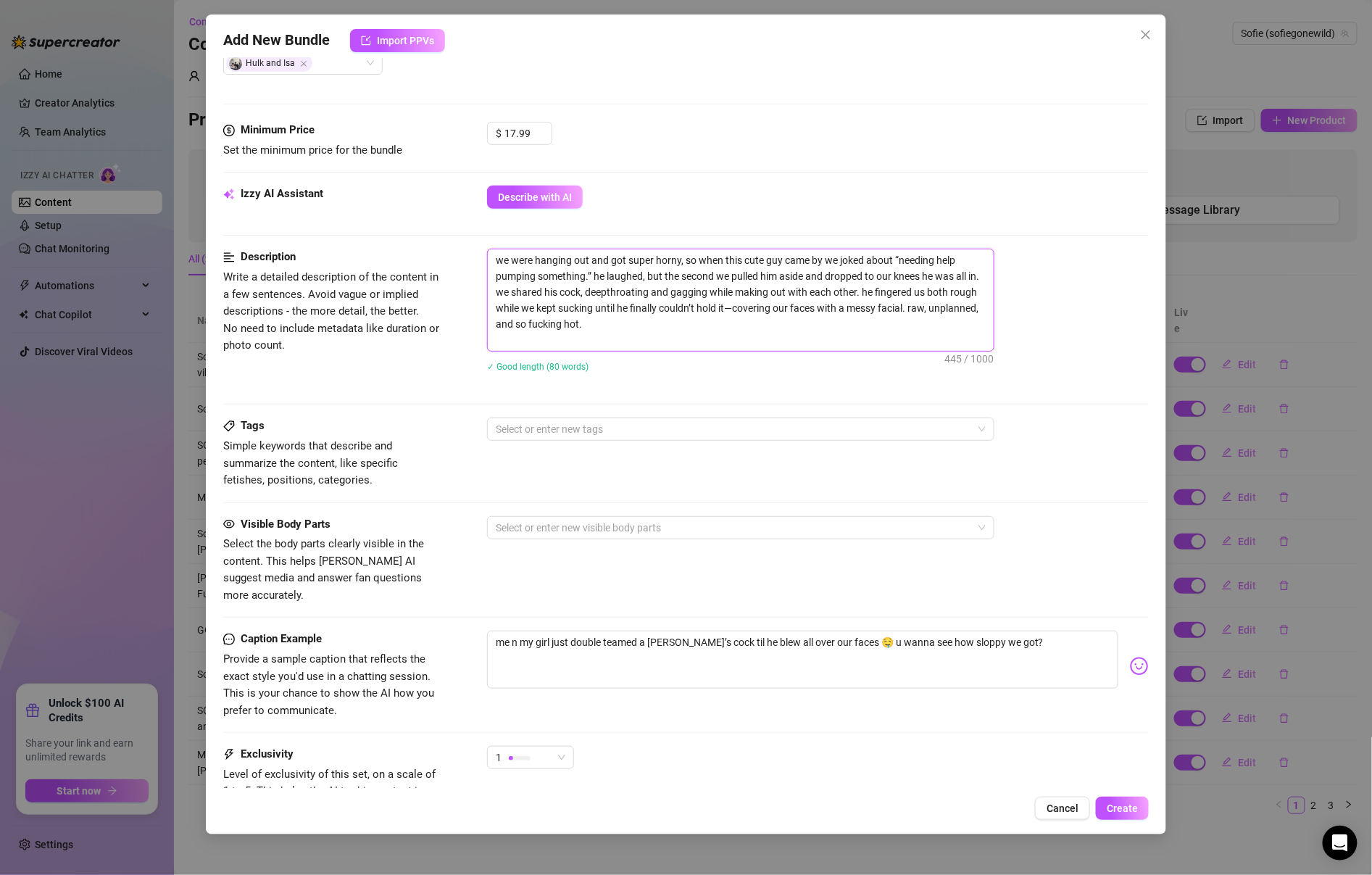
click at [863, 311] on textarea "we were hanging out and got super horny, so when this cute guy came by we joked…" at bounding box center [740, 300] width 506 height 102
type textarea "we were hanging out and got super horny, so when this cute guy came by we joked…"
drag, startPoint x: 882, startPoint y: 306, endPoint x: 942, endPoint y: 330, distance: 64.6
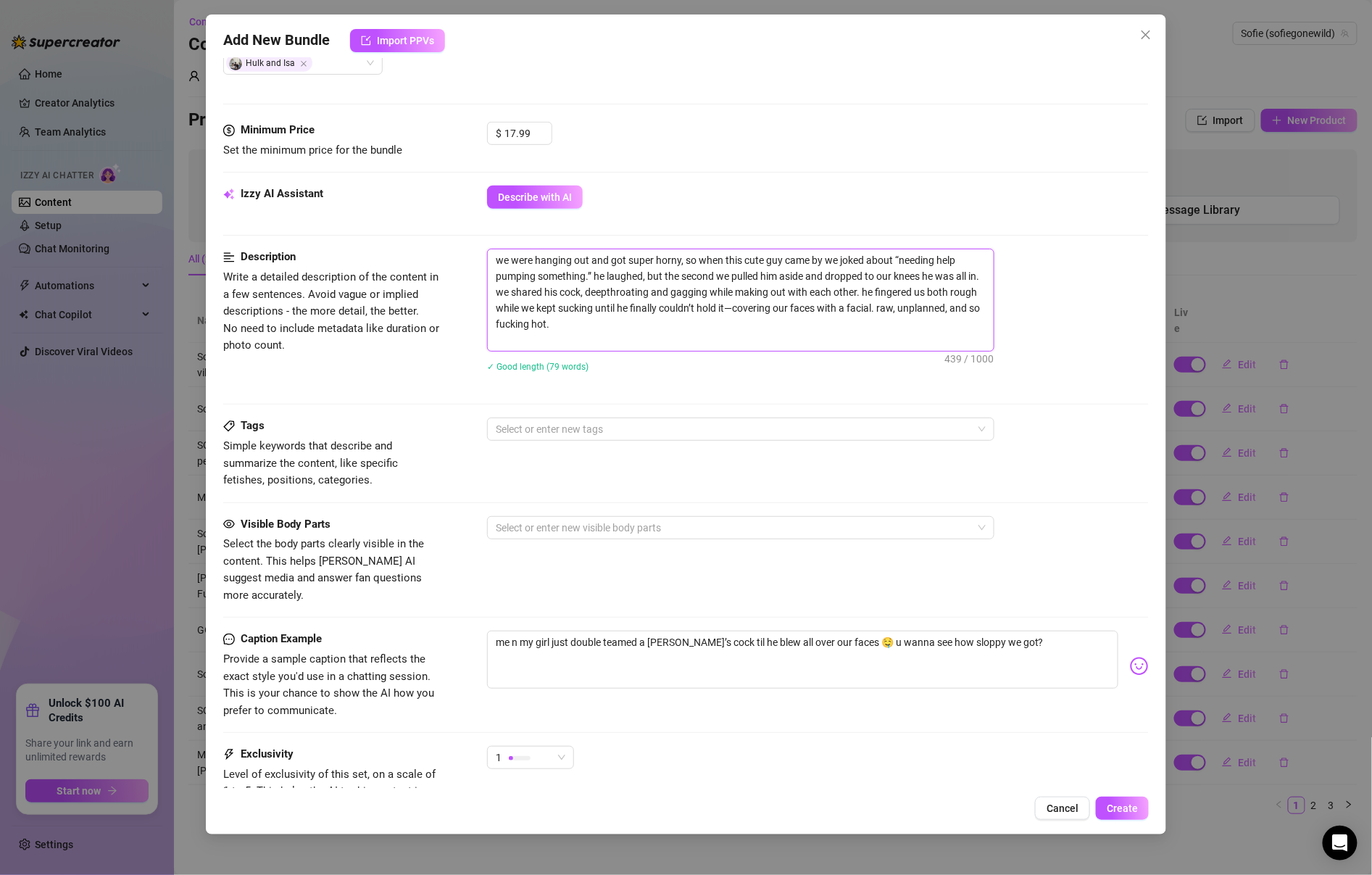
click at [942, 330] on textarea "we were hanging out and got super horny, so when this cute guy came by we joked…" at bounding box center [740, 300] width 506 height 102
type textarea "we were hanging out and got super horny, so when this cute guy came by we joked…"
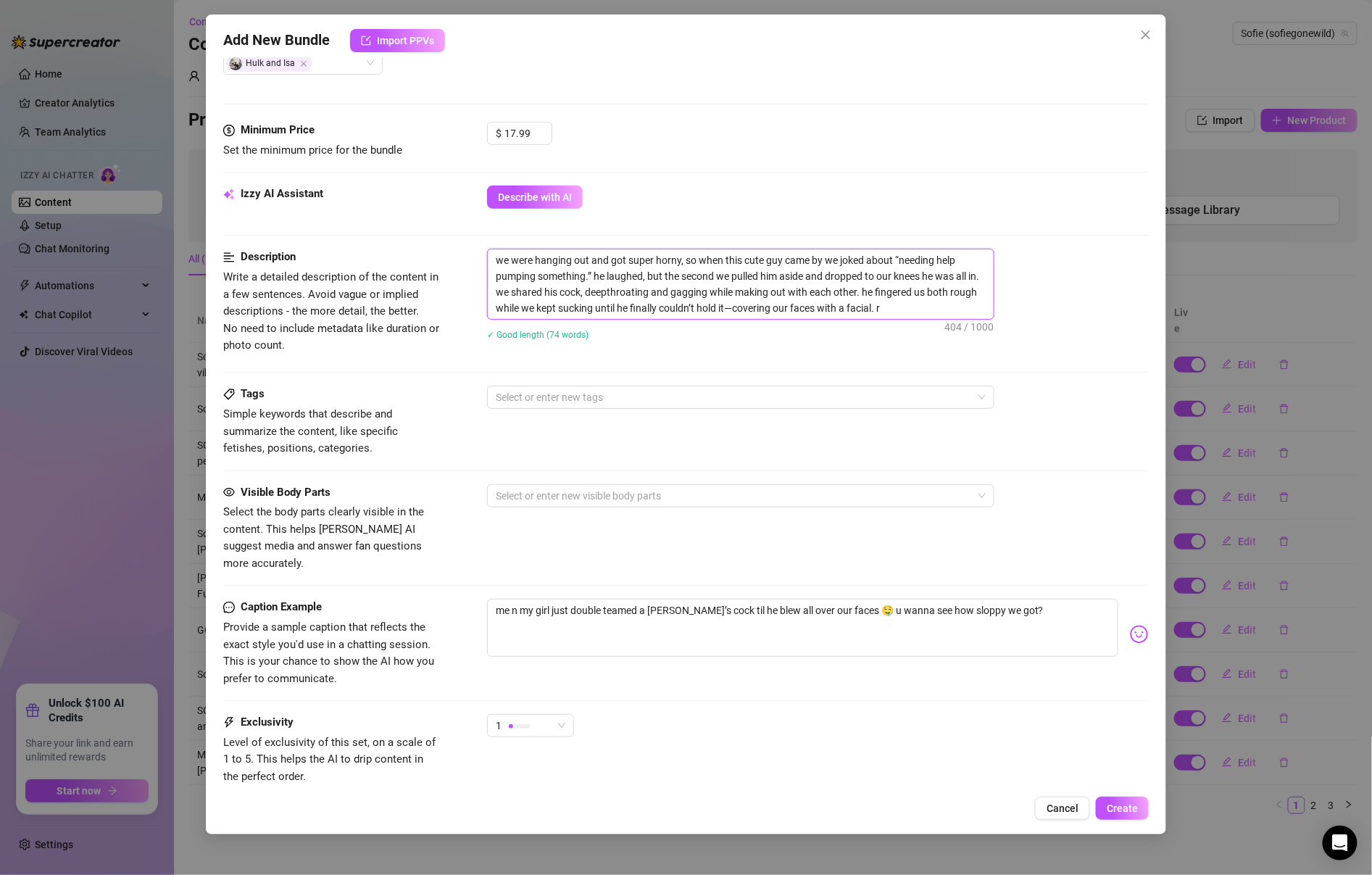
type textarea "we were hanging out and got super horny, so when this cute guy came by we joked…"
click at [854, 407] on div "Tags Simple keywords that describe and summarize the content, like specific fet…" at bounding box center [685, 421] width 925 height 71
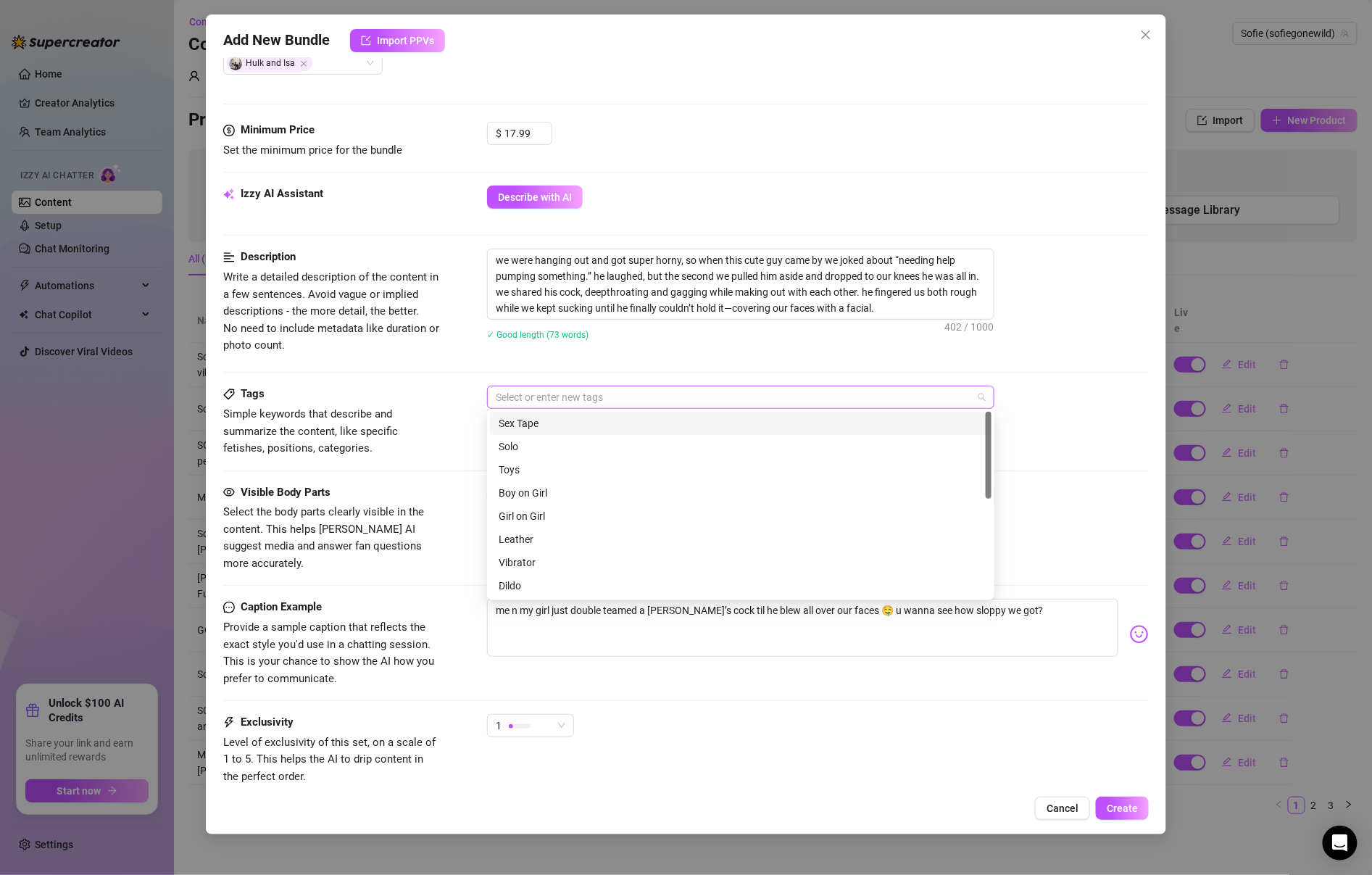
click at [853, 393] on div at bounding box center [733, 397] width 486 height 21
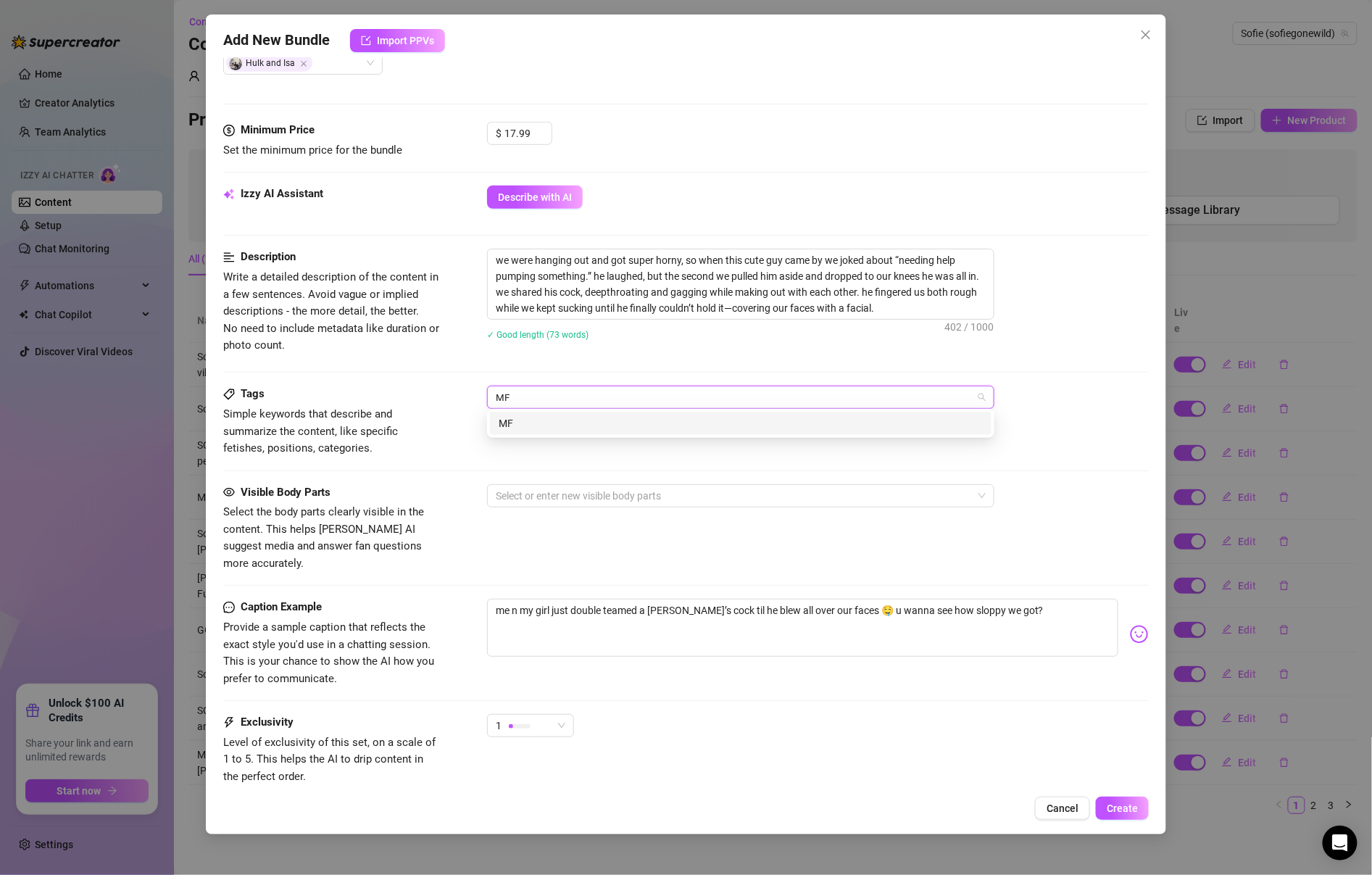
type input "MFF"
type input "Facial"
type input "Threesome"
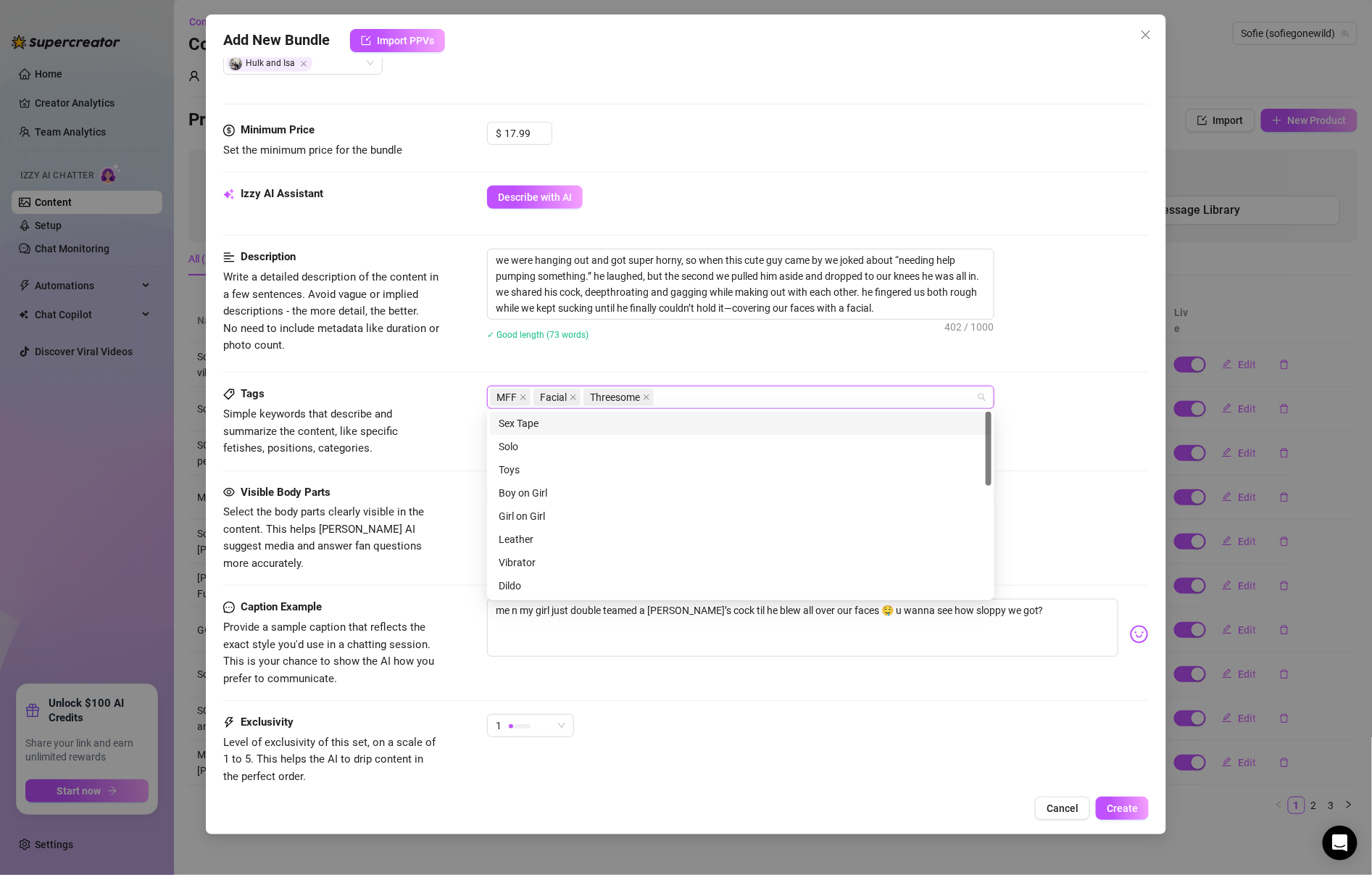
click at [471, 419] on div "Tags Simple keywords that describe and summarize the content, like specific fet…" at bounding box center [685, 421] width 925 height 71
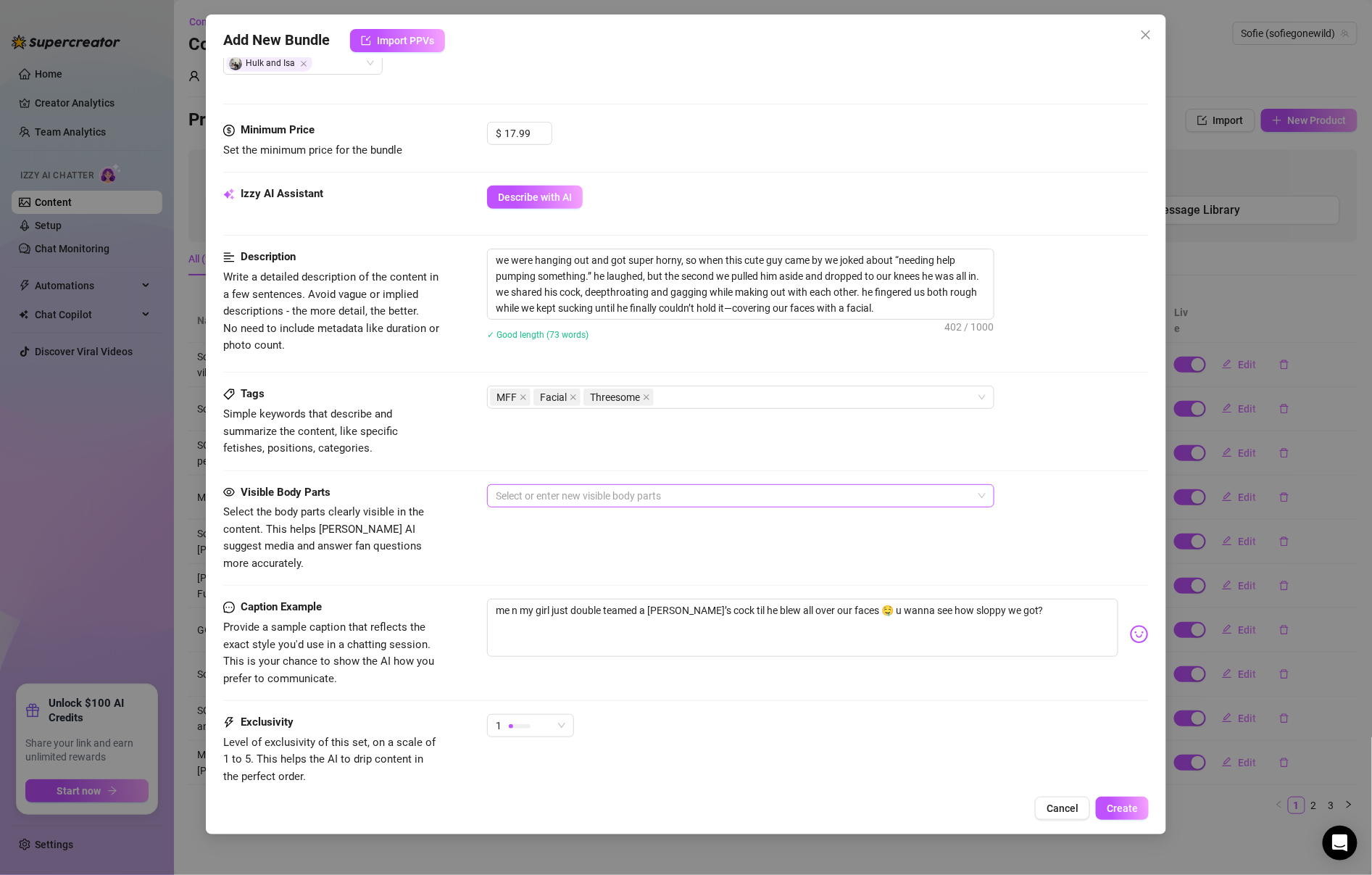
click at [531, 485] on div at bounding box center [733, 495] width 486 height 21
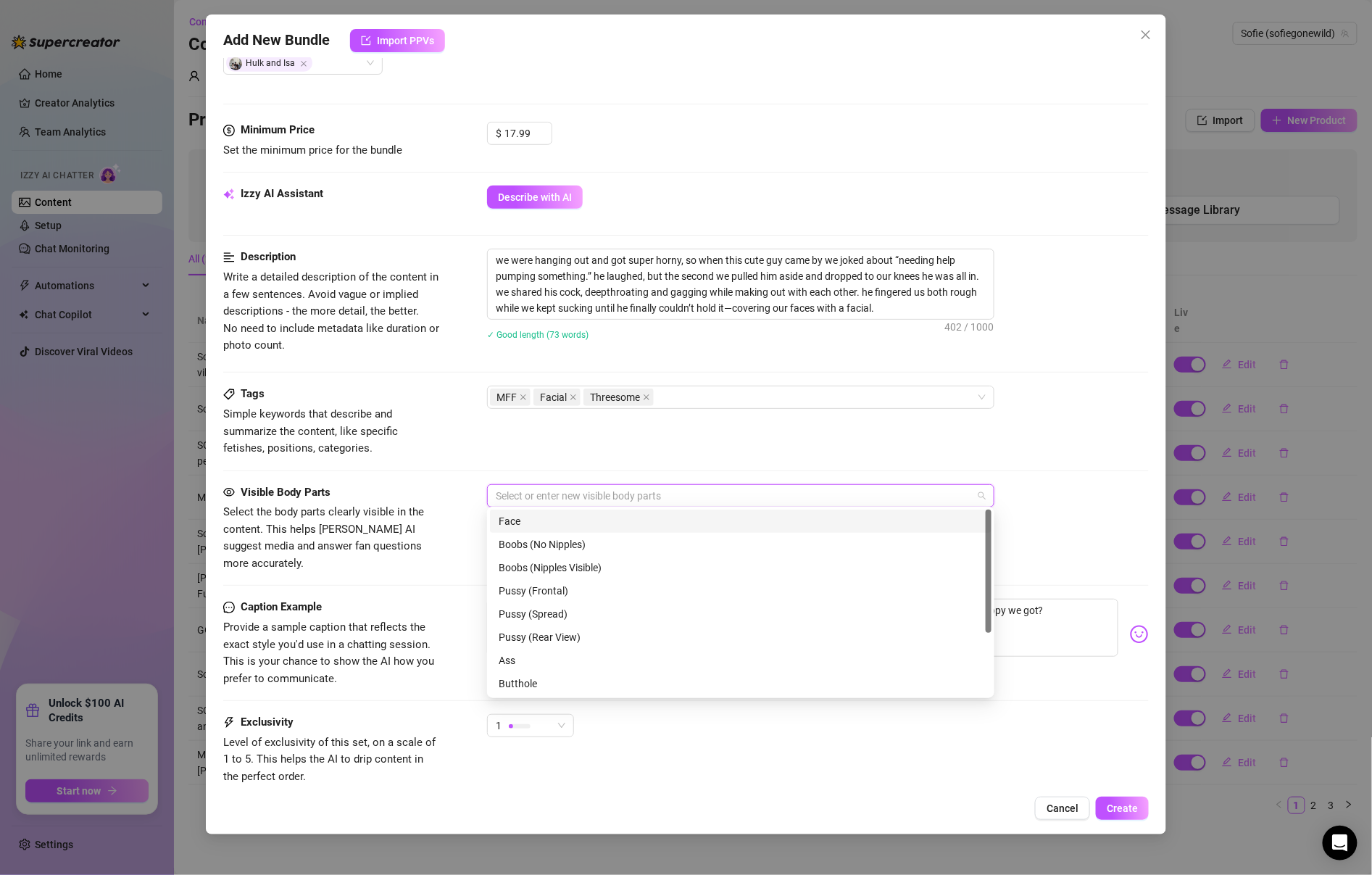
click at [536, 518] on div "Face" at bounding box center [740, 521] width 485 height 16
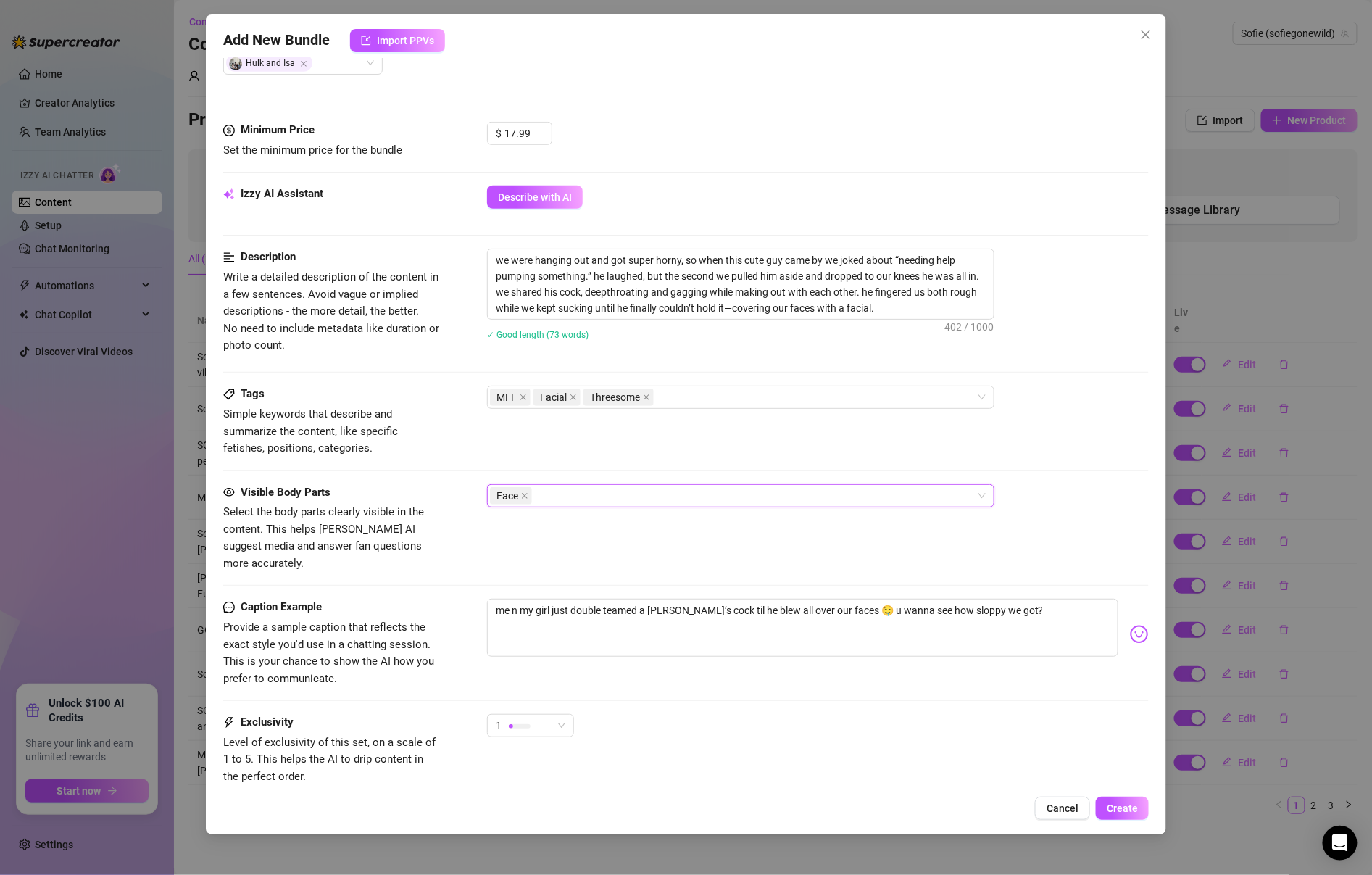
click at [428, 471] on div at bounding box center [685, 471] width 925 height 1
click at [587, 487] on div "Face" at bounding box center [733, 495] width 486 height 21
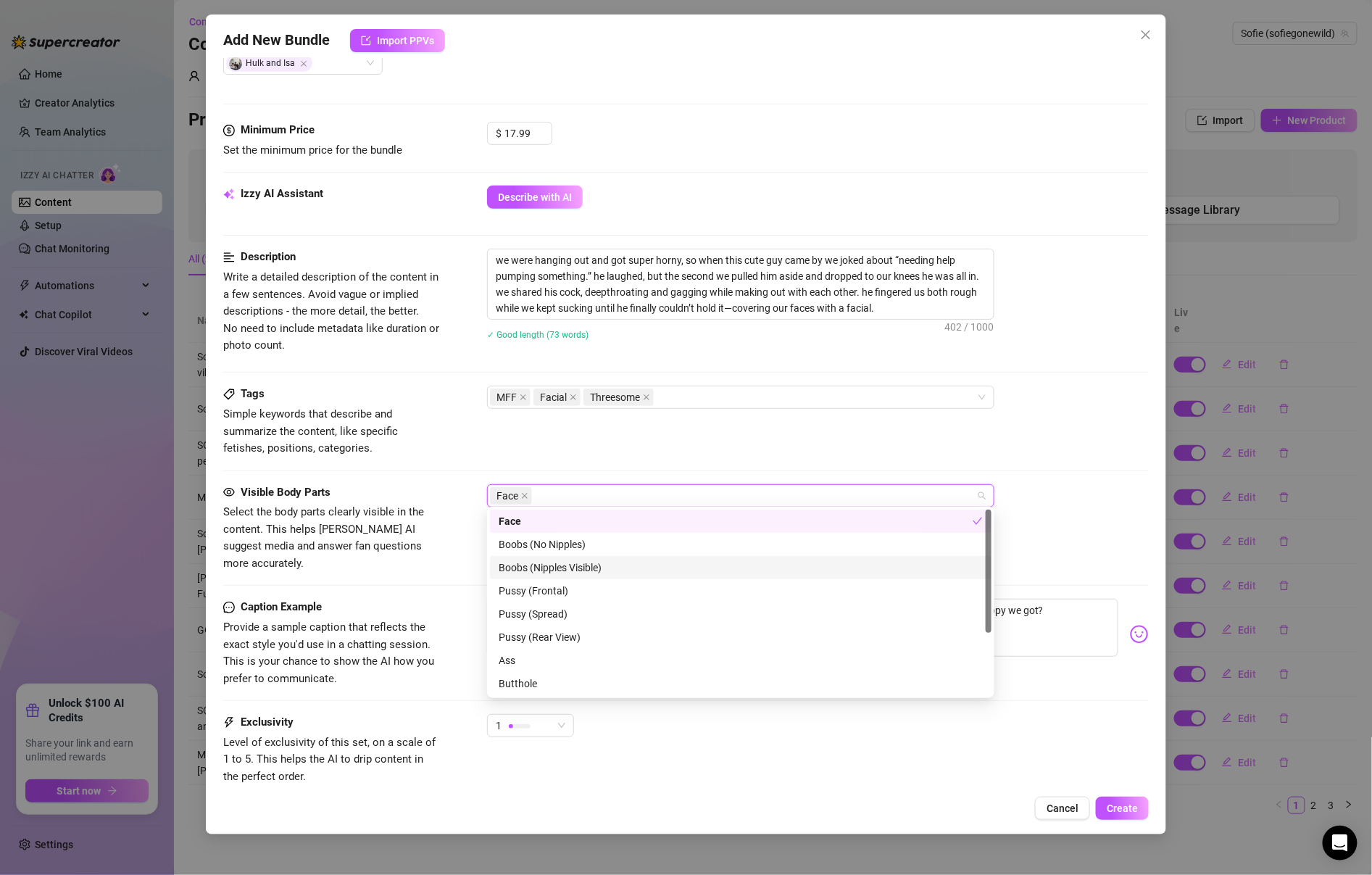
click at [599, 562] on div "Boobs (Nipples Visible)" at bounding box center [740, 567] width 485 height 16
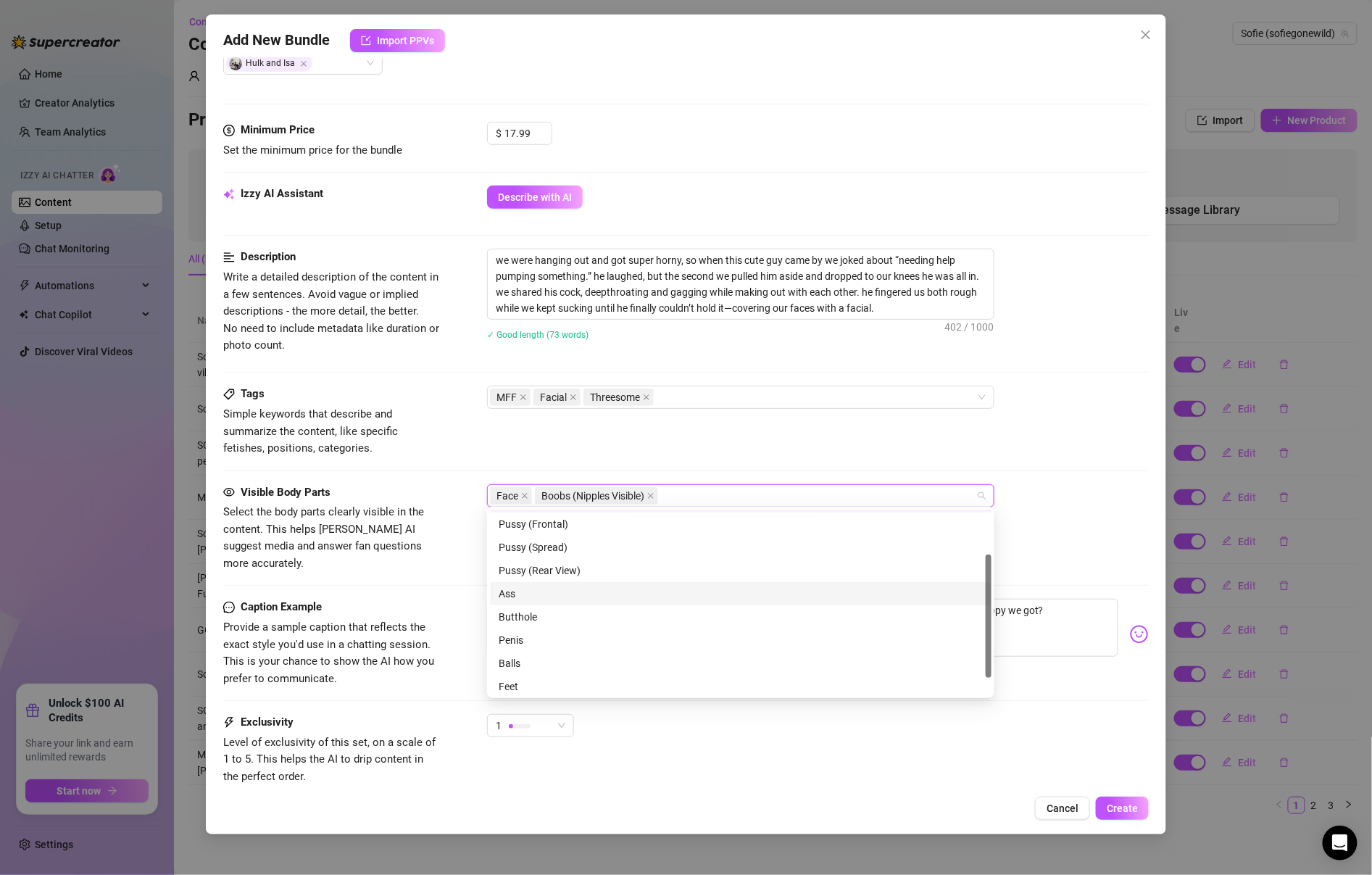
scroll to position [92, 0]
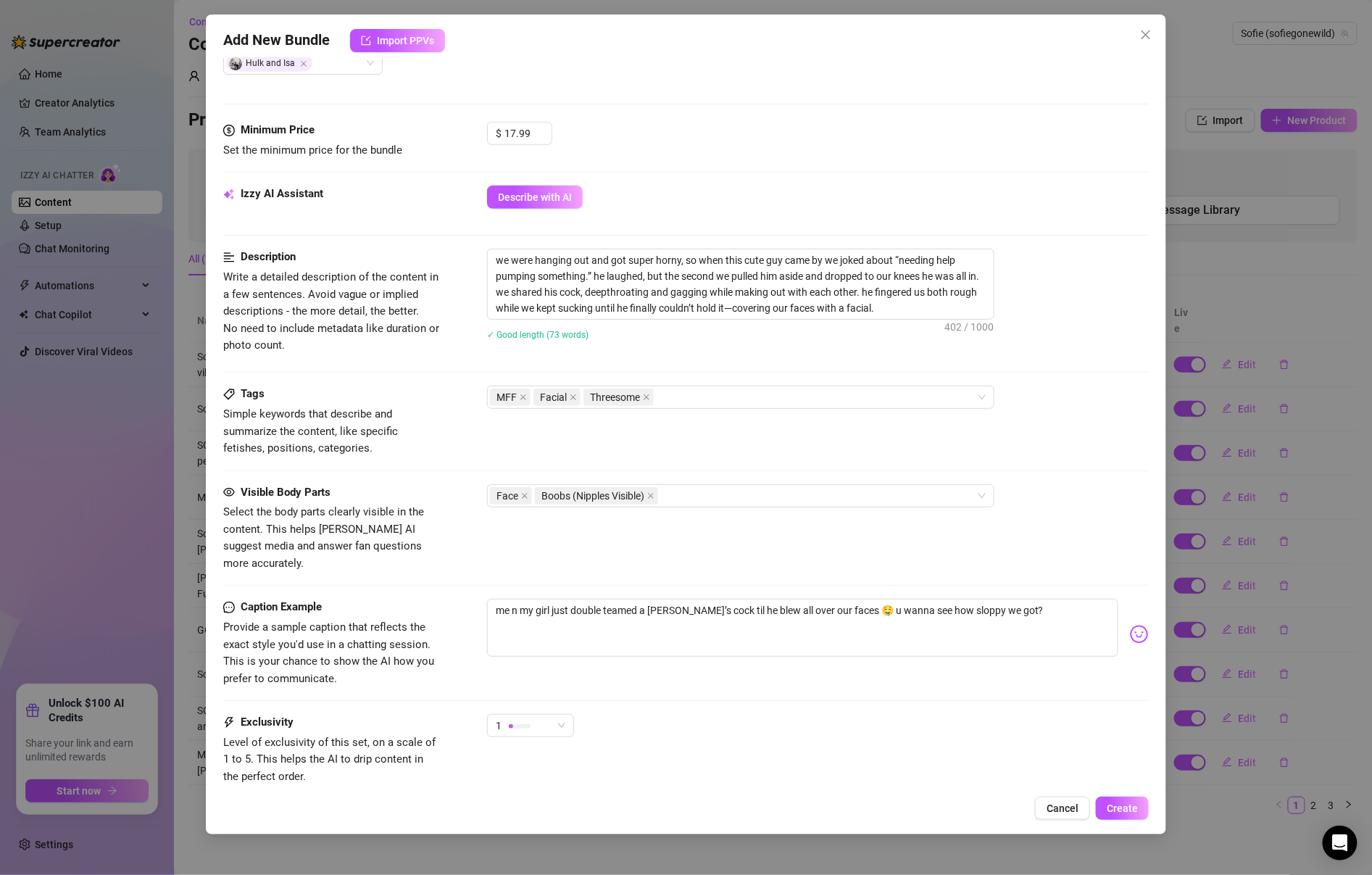
click at [442, 567] on div "Visible Body Parts Select the body parts clearly visible in the content. This h…" at bounding box center [685, 542] width 925 height 116
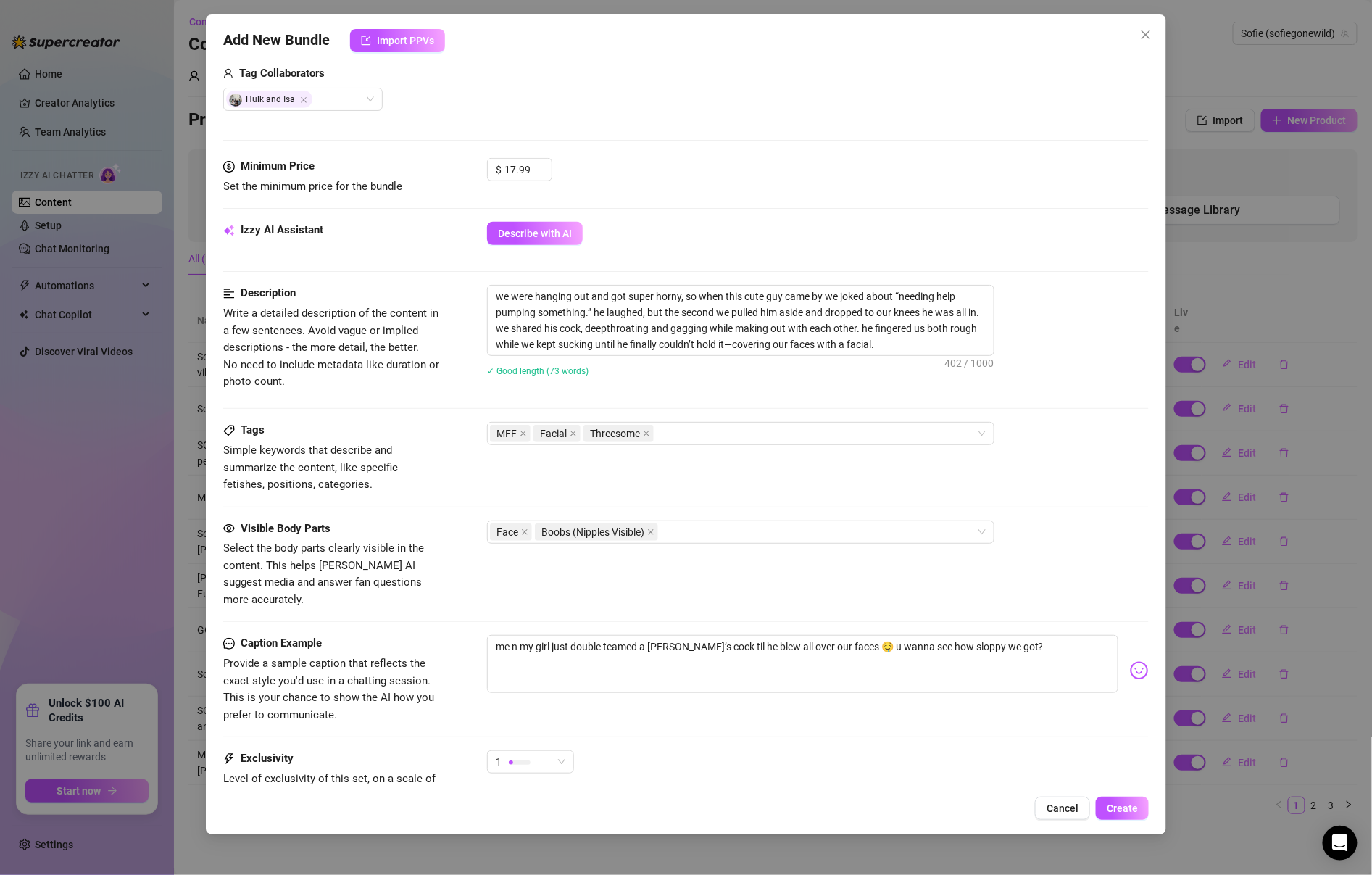
scroll to position [490, 0]
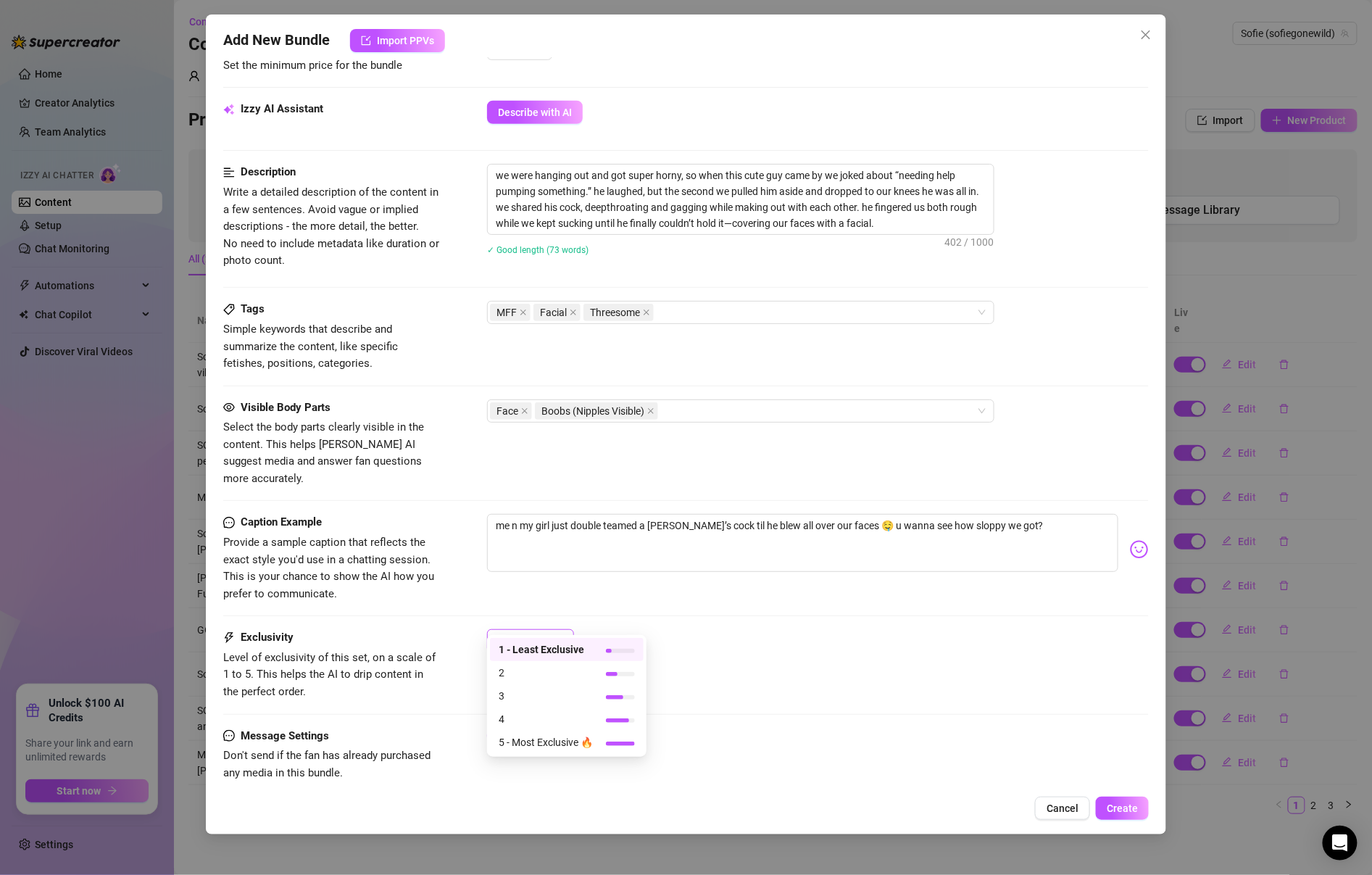
click at [503, 630] on div "1" at bounding box center [524, 641] width 56 height 21
click at [534, 677] on span "2" at bounding box center [546, 672] width 94 height 16
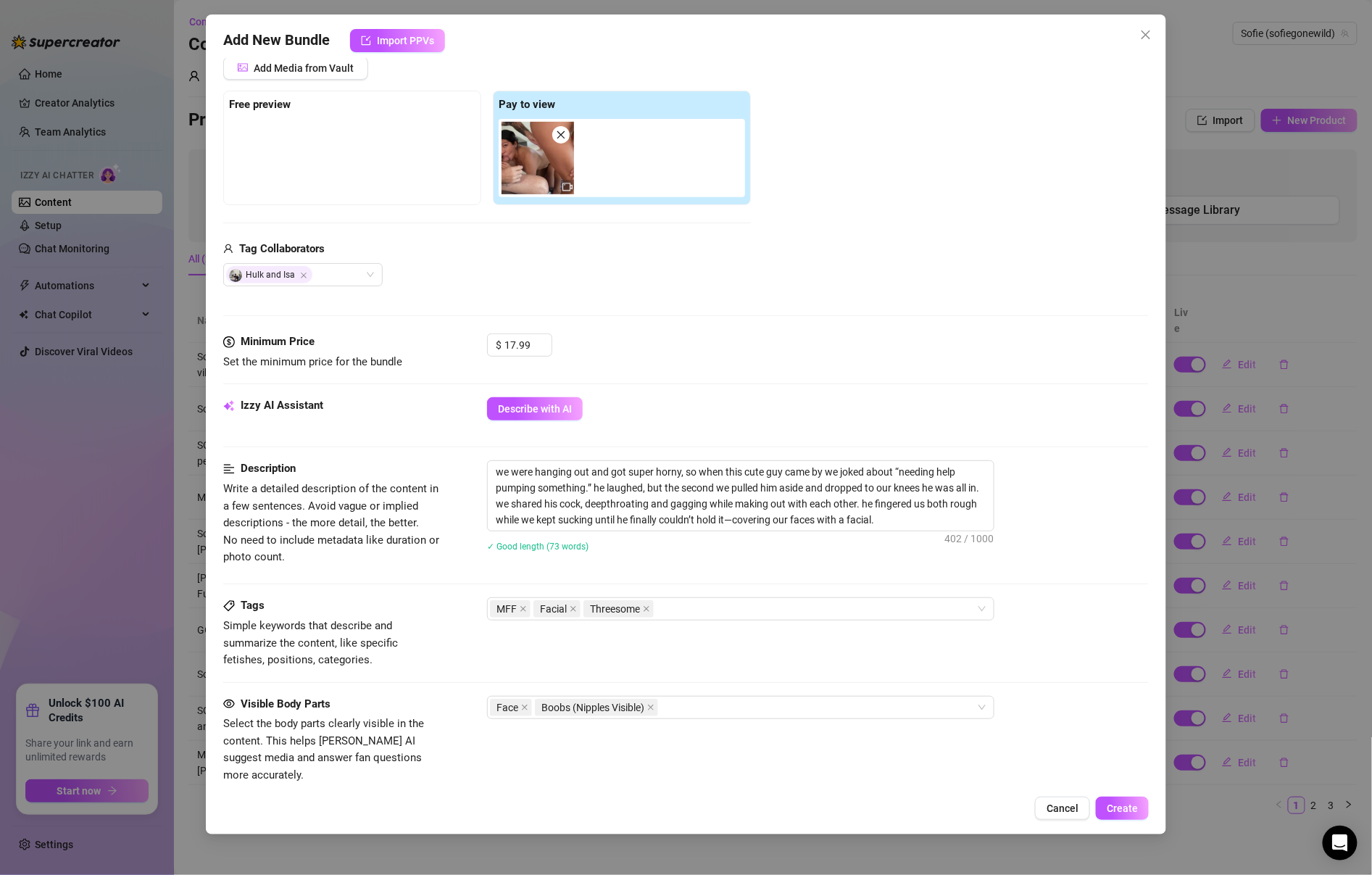
scroll to position [0, 0]
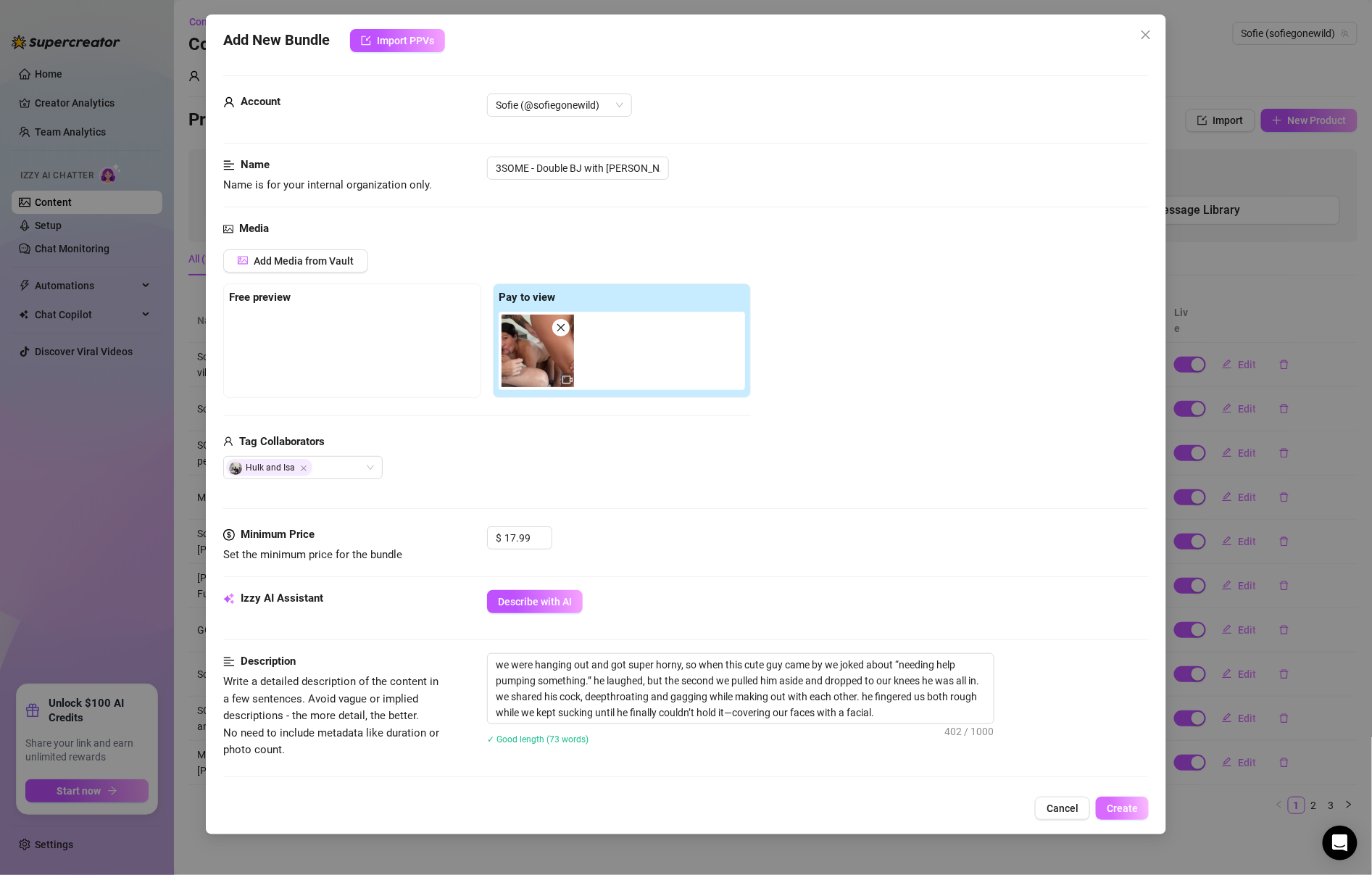
click at [1127, 804] on span "Create" at bounding box center [1123, 808] width 31 height 12
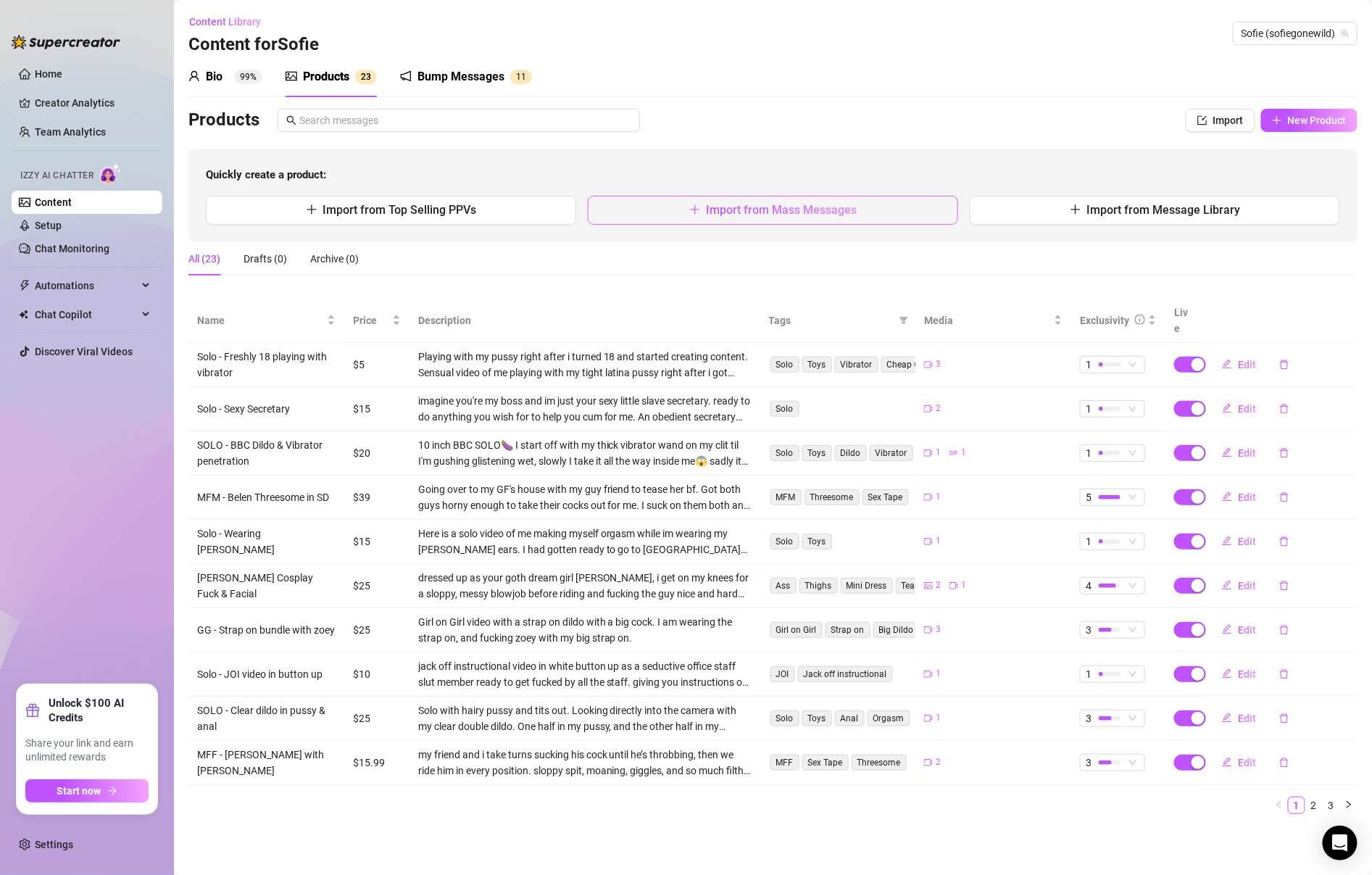
click at [852, 203] on span "Import from Mass Messages" at bounding box center [782, 210] width 151 height 14
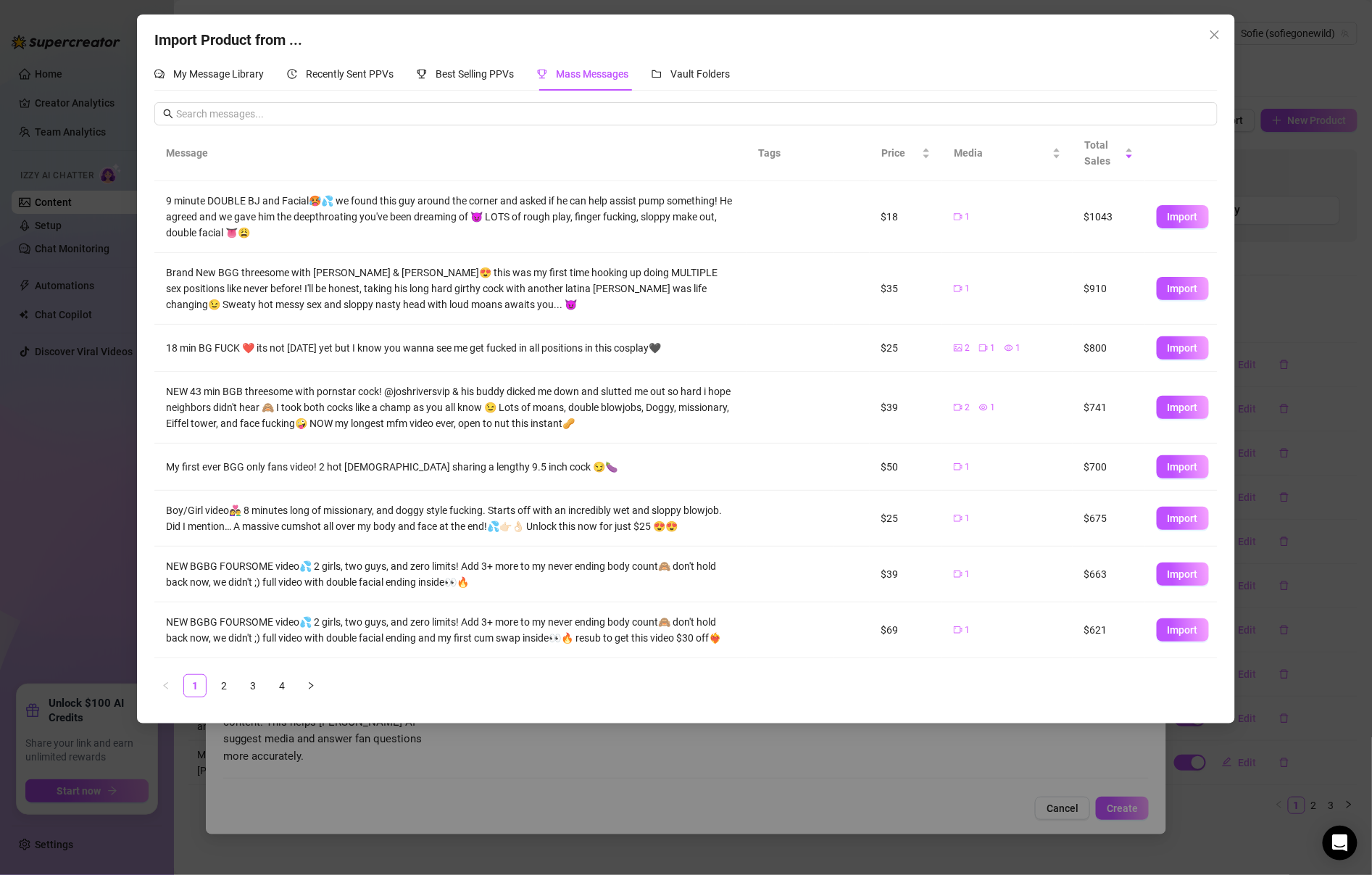
click at [1108, 734] on div "Import Product from ... My Message Library Recently Sent PPVs Best Selling PPVs…" at bounding box center [686, 438] width 1372 height 875
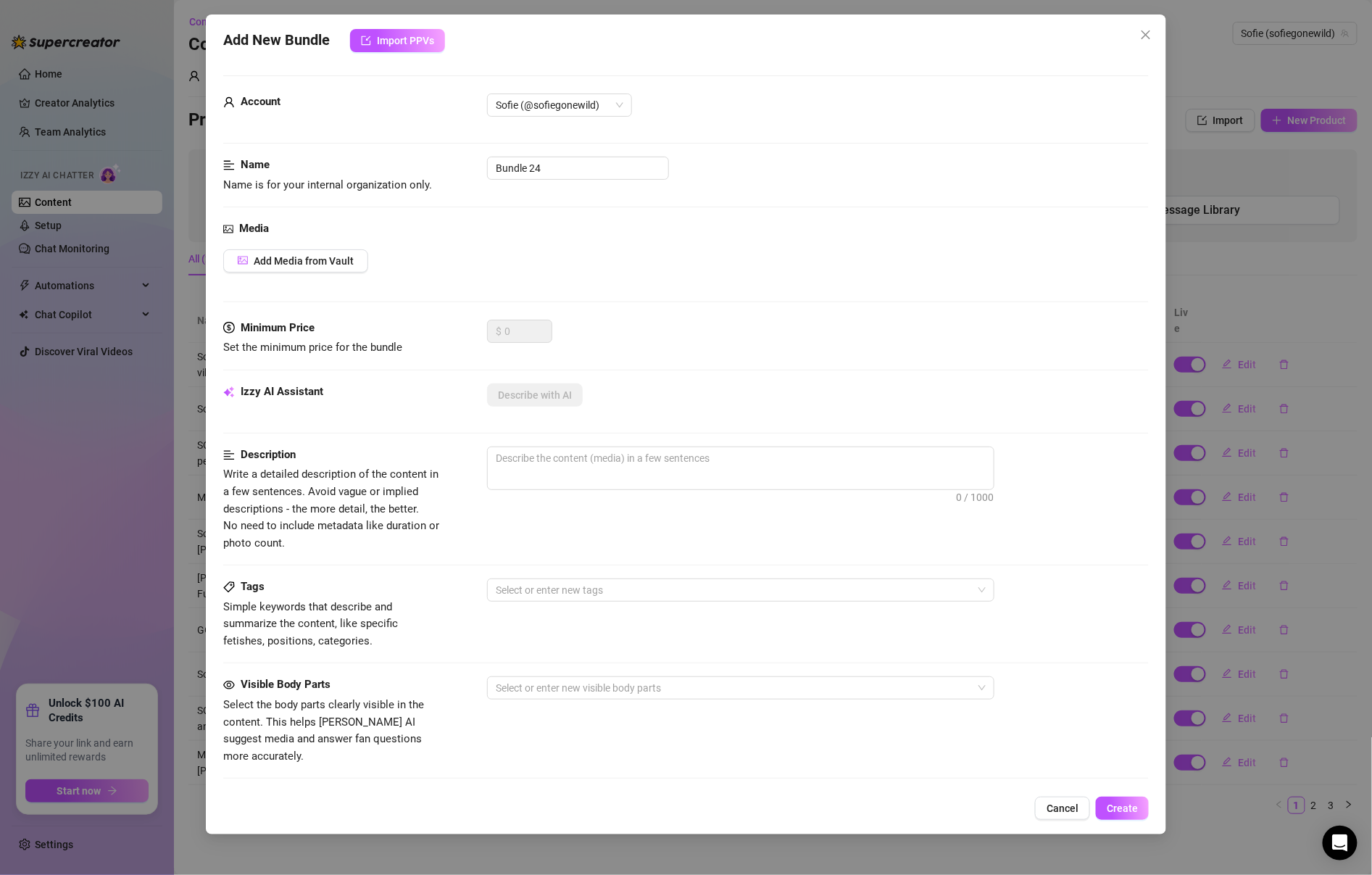
click at [1058, 794] on div "Add New Bundle Import PPVs Account Sofie (@sofiegonewild) Name Name is for your…" at bounding box center [685, 424] width 960 height 820
click at [1058, 799] on button "Cancel" at bounding box center [1062, 808] width 55 height 23
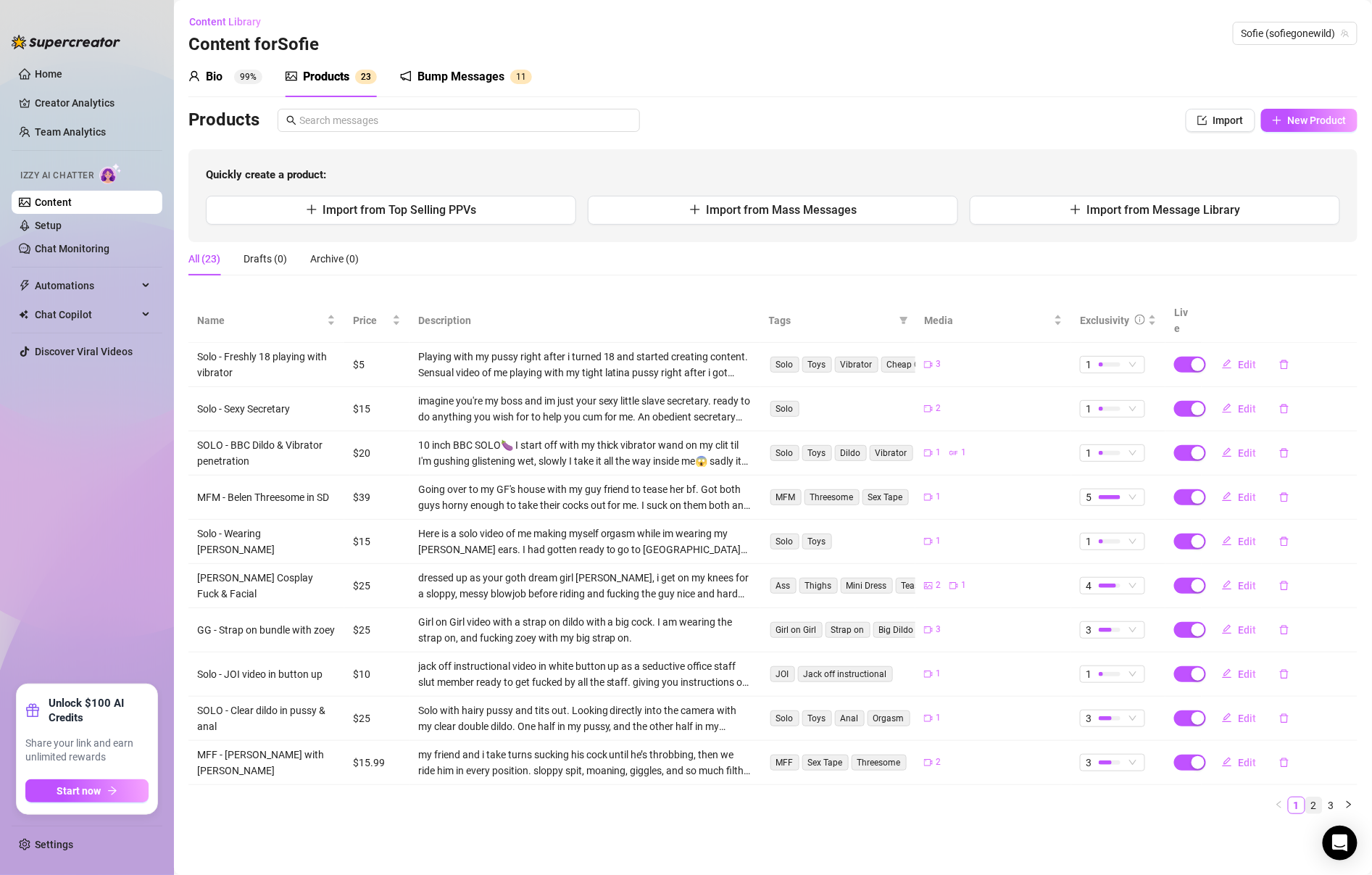
click at [1319, 797] on link "2" at bounding box center [1313, 805] width 16 height 16
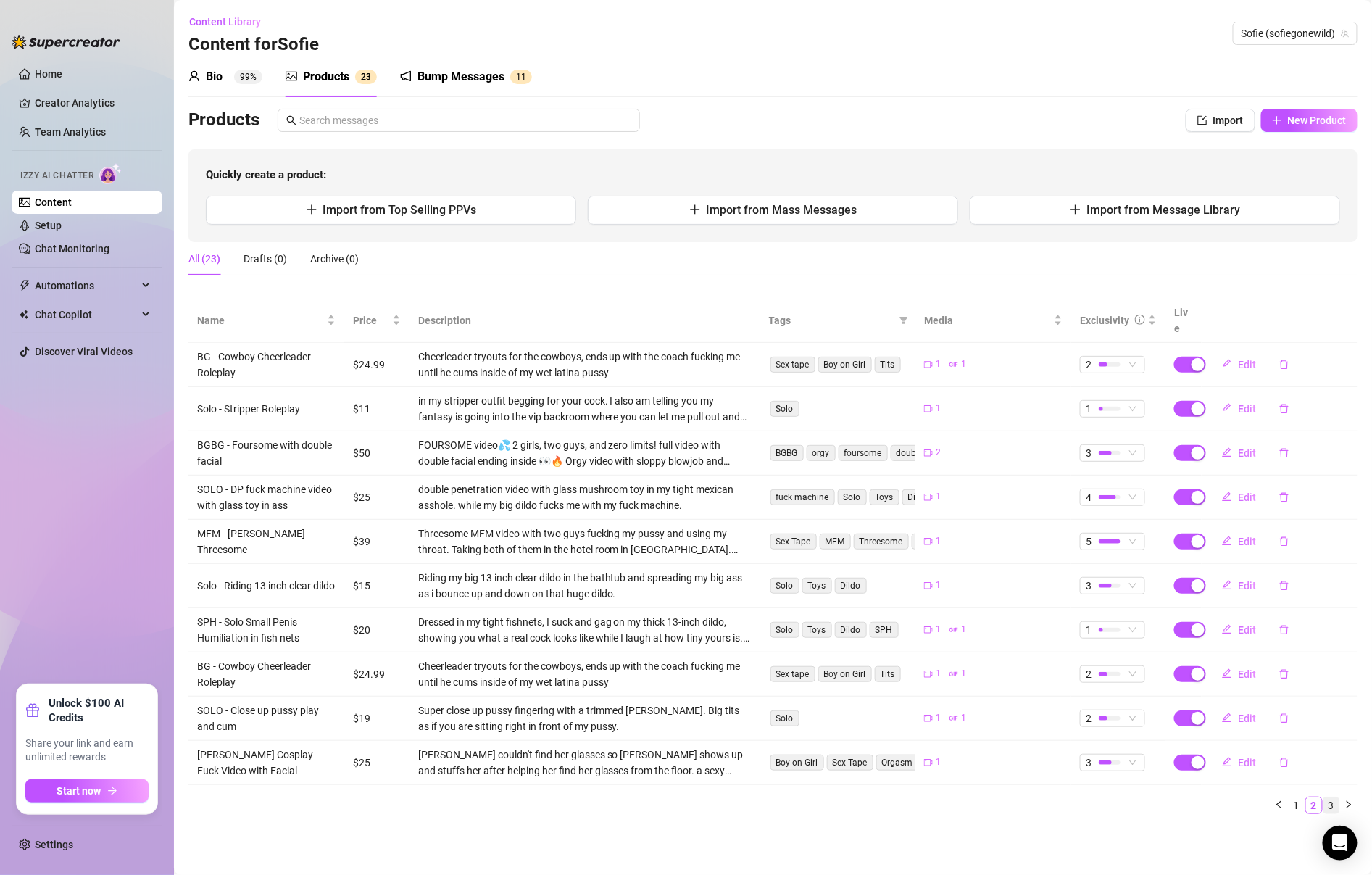
click at [1332, 797] on link "3" at bounding box center [1331, 805] width 16 height 16
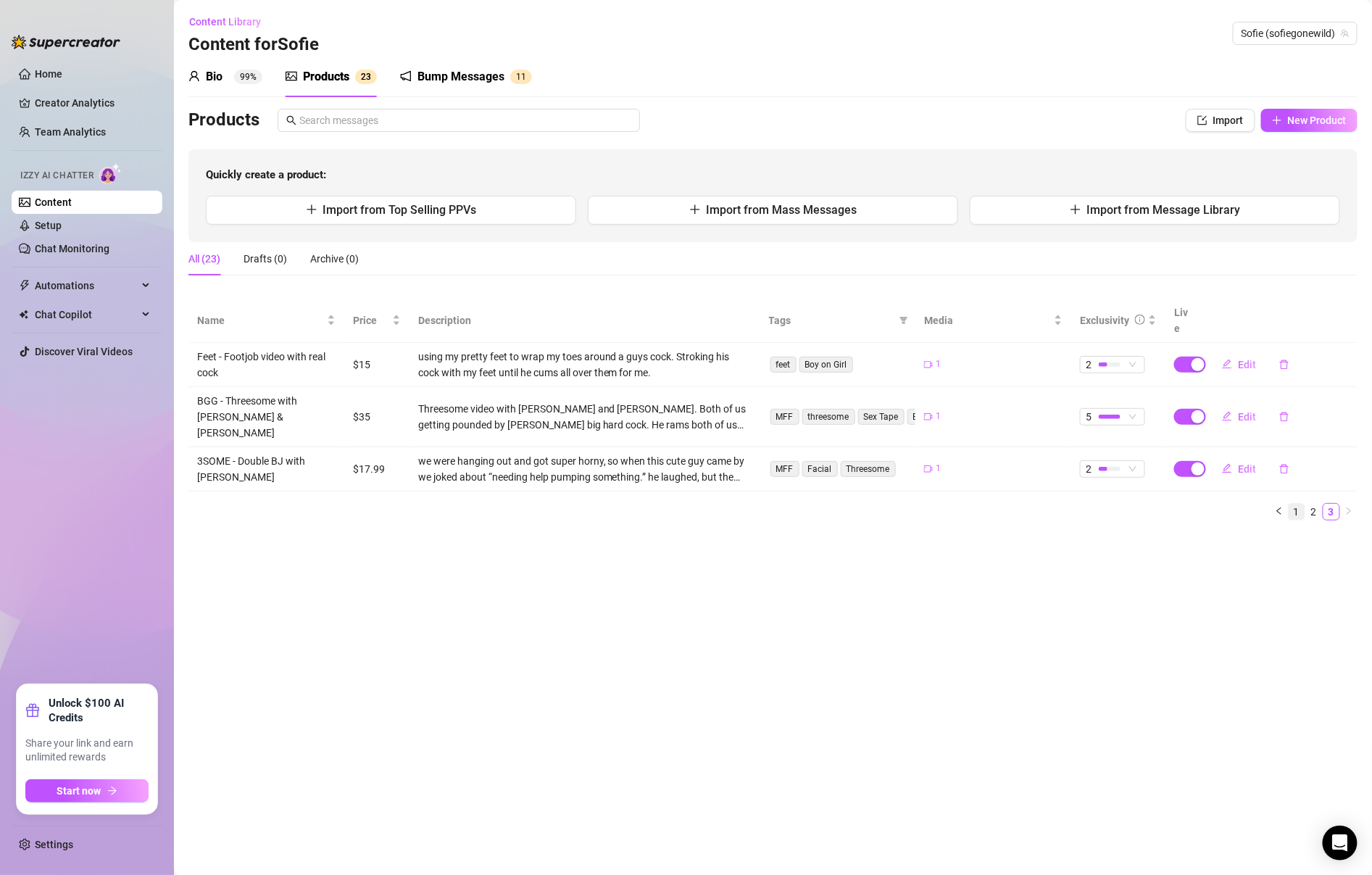
click at [1300, 504] on link "1" at bounding box center [1296, 511] width 16 height 16
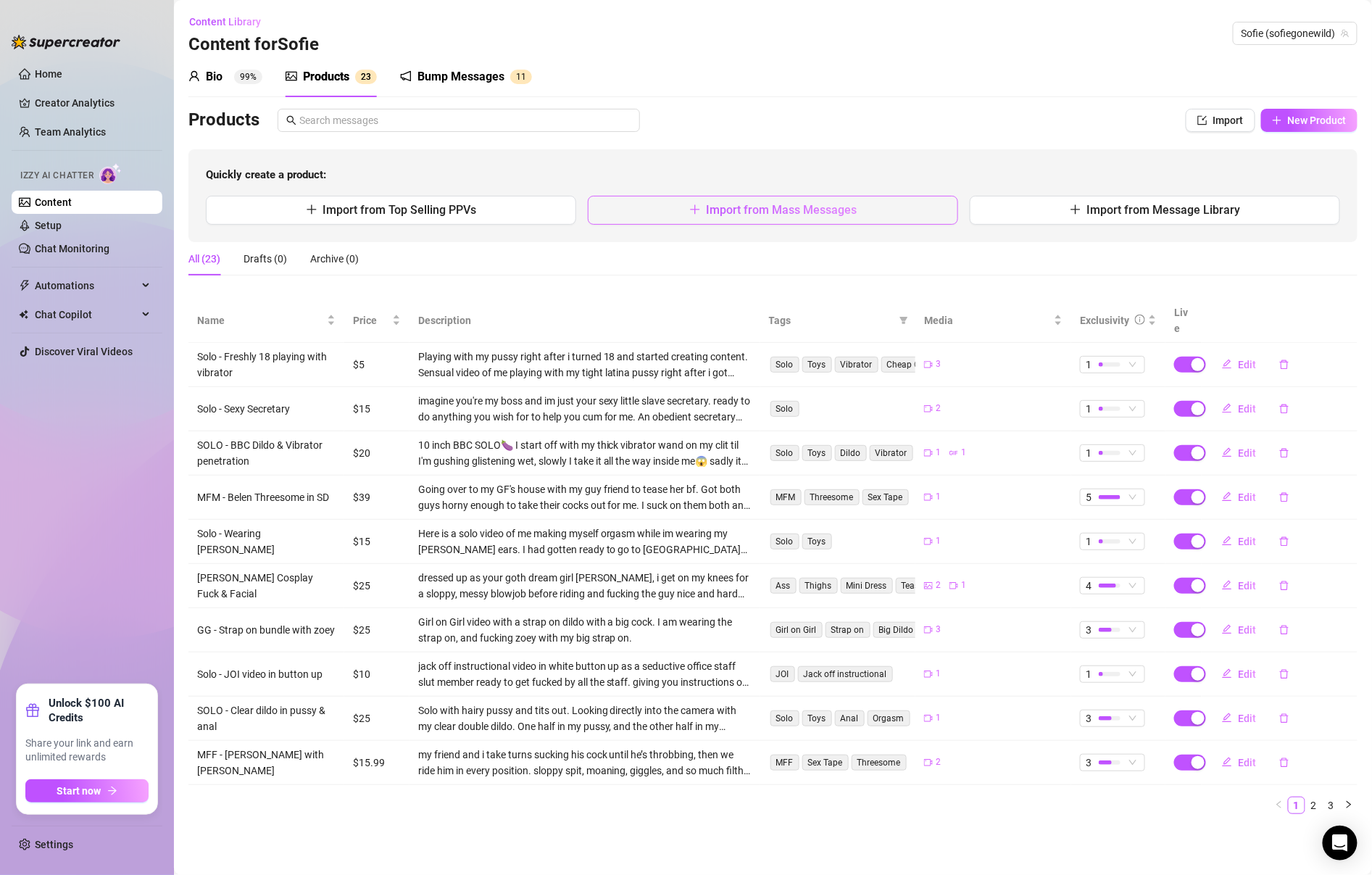
click at [882, 221] on button "Import from Mass Messages" at bounding box center [773, 210] width 371 height 29
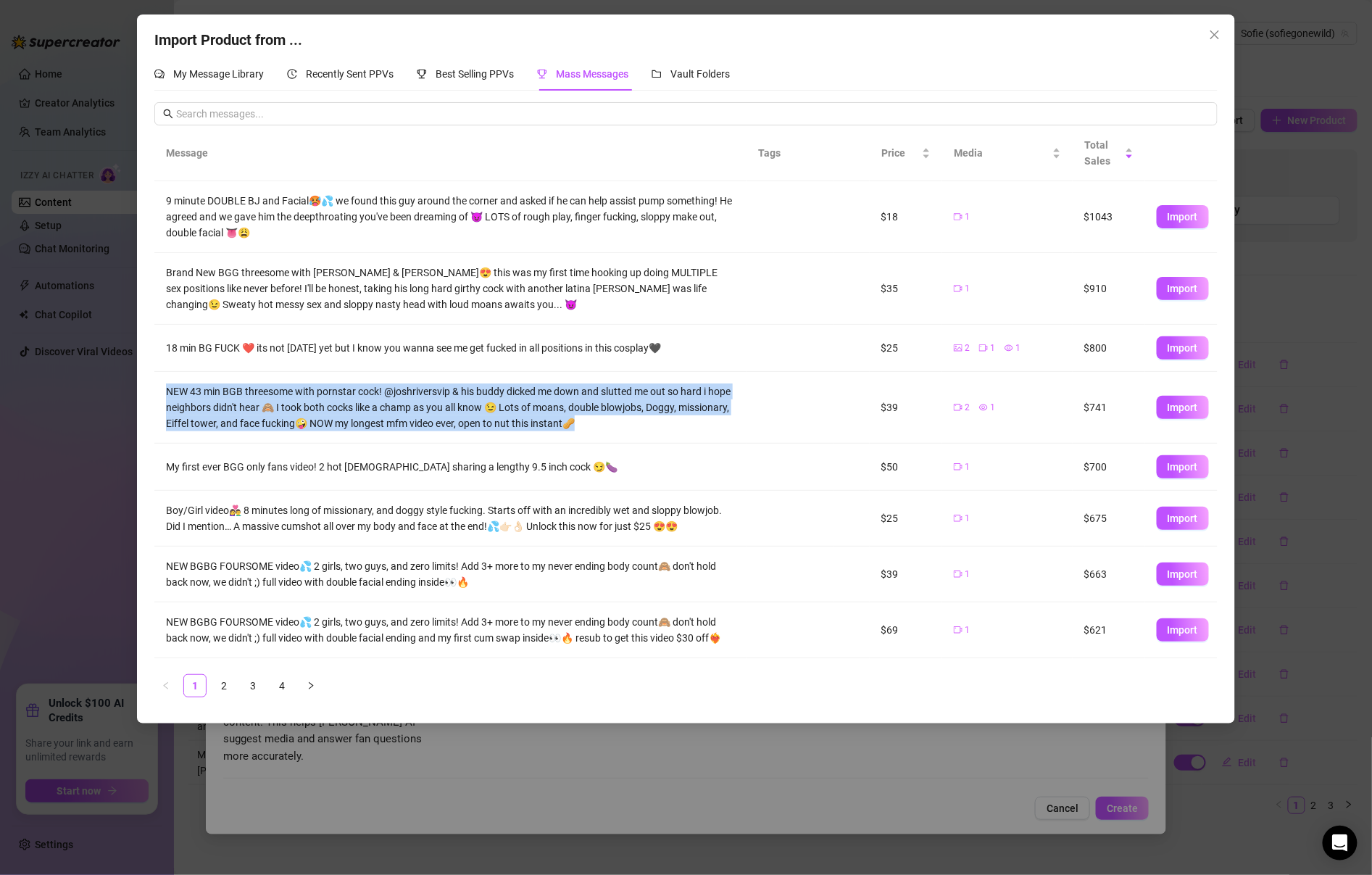
drag, startPoint x: 657, startPoint y: 419, endPoint x: 440, endPoint y: 382, distance: 220.1
click at [440, 383] on div "NEW 43 min BGB threesome with pornstar cock! @joshriversvip & his buddy dicked …" at bounding box center [450, 407] width 568 height 48
copy div "NEW 43 min BGB threesome with pornstar cock! @joshriversvip & his buddy dicked …"
click at [1162, 414] on button "Import" at bounding box center [1182, 407] width 52 height 23
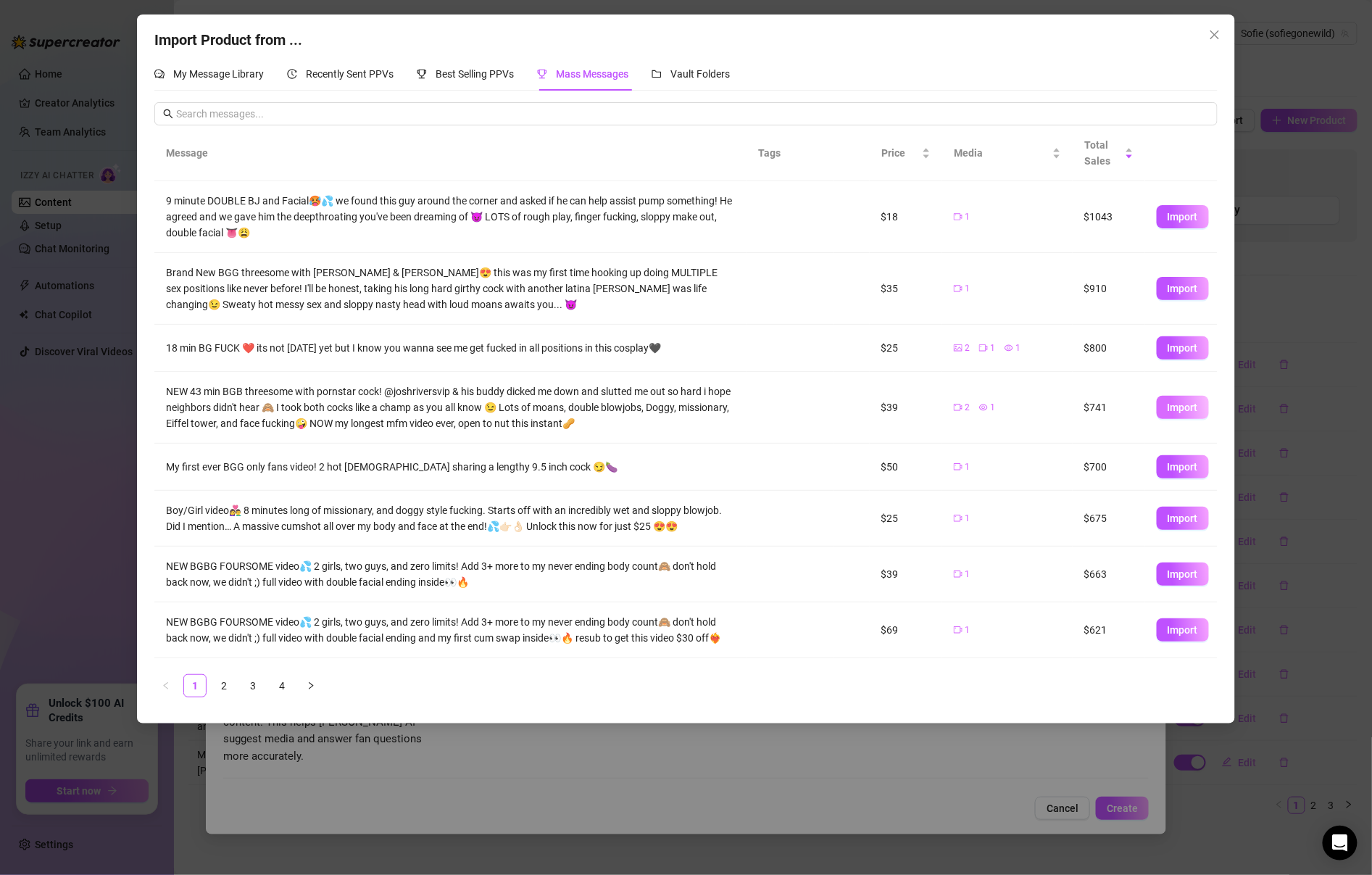
type textarea "NEW 43 min BGB threesome with pornstar cock! @joshriversvip & his buddy dicked …"
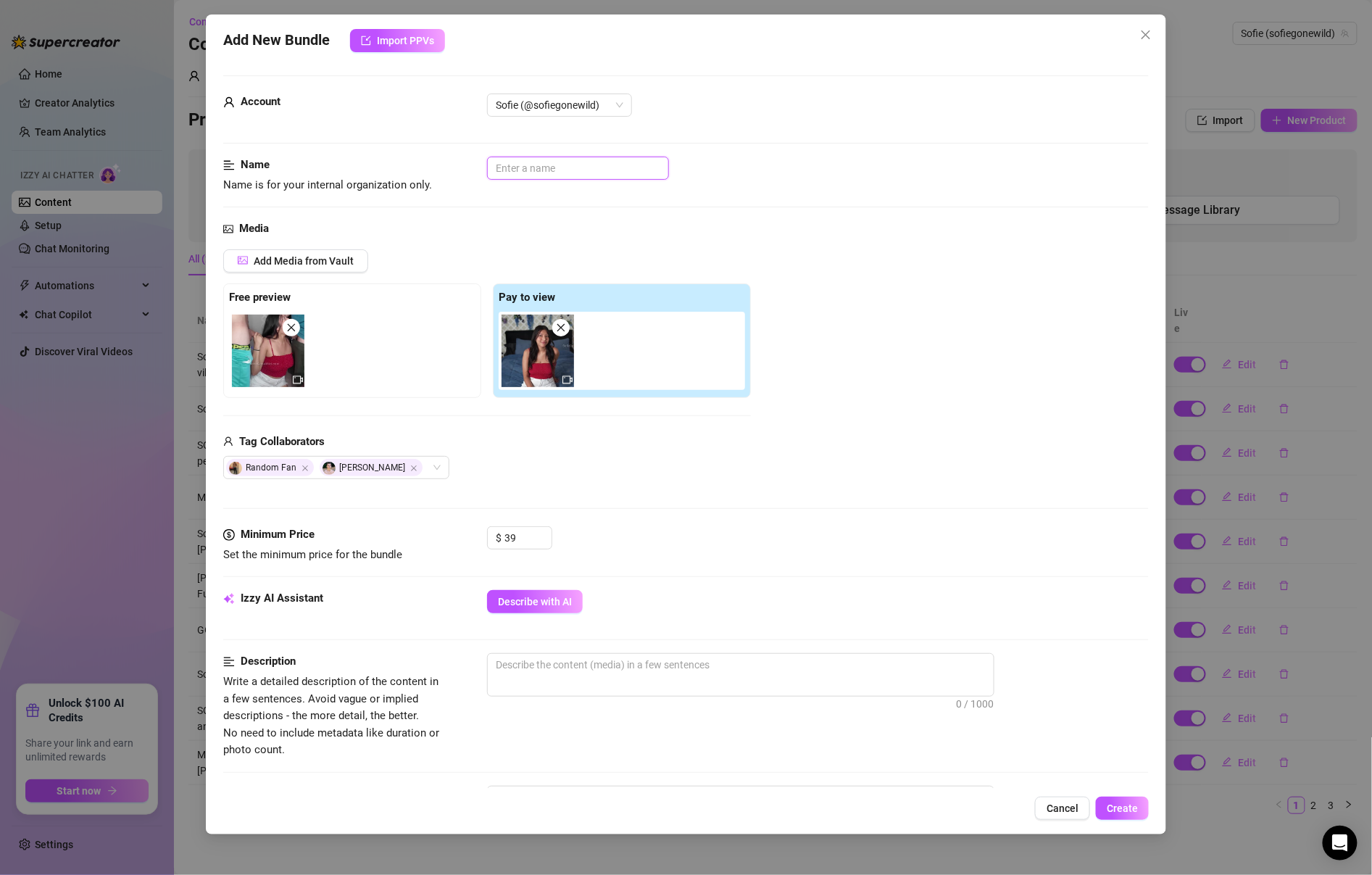
click at [575, 168] on input "text" at bounding box center [578, 168] width 182 height 23
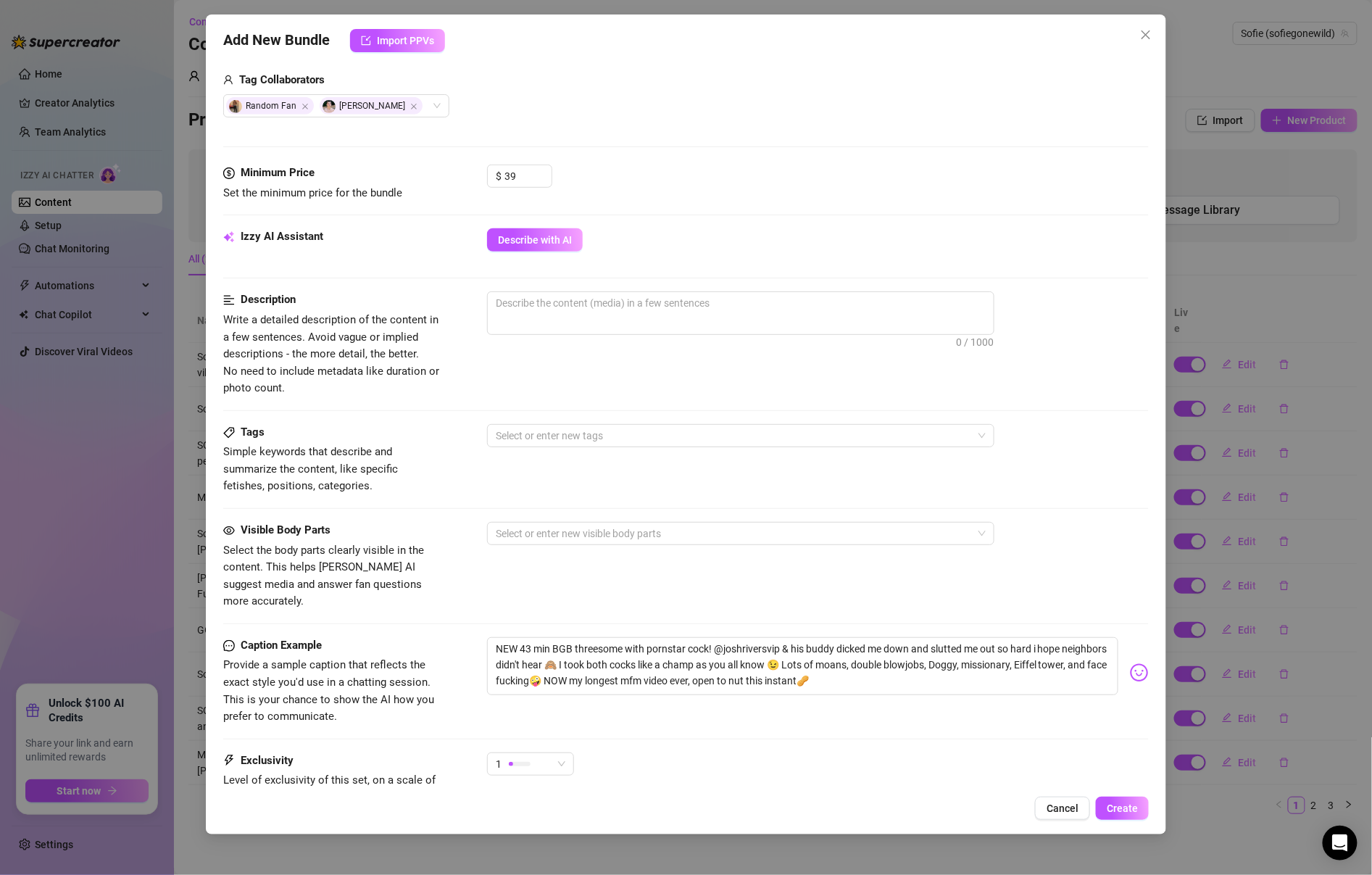
scroll to position [400, 0]
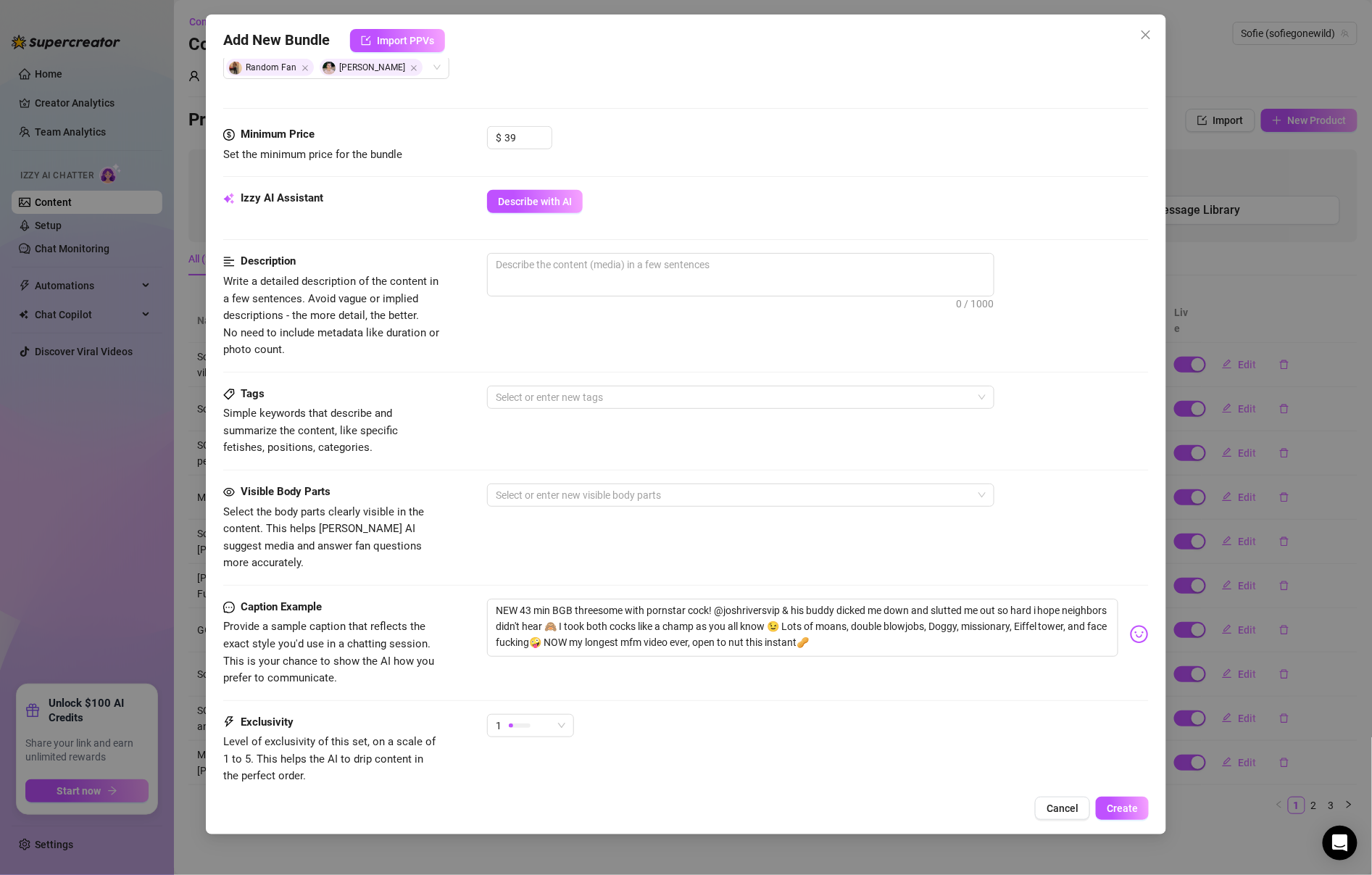
type input "MFM - [PERSON_NAME] x Persian Piper"
click at [669, 254] on textarea at bounding box center [740, 264] width 506 height 21
paste textarea "i got trained by pornstar cock @joshriversvip & his buddy and they absolutely w…"
type textarea "i got trained by pornstar cock @joshriversvip & his buddy and they absolutely w…"
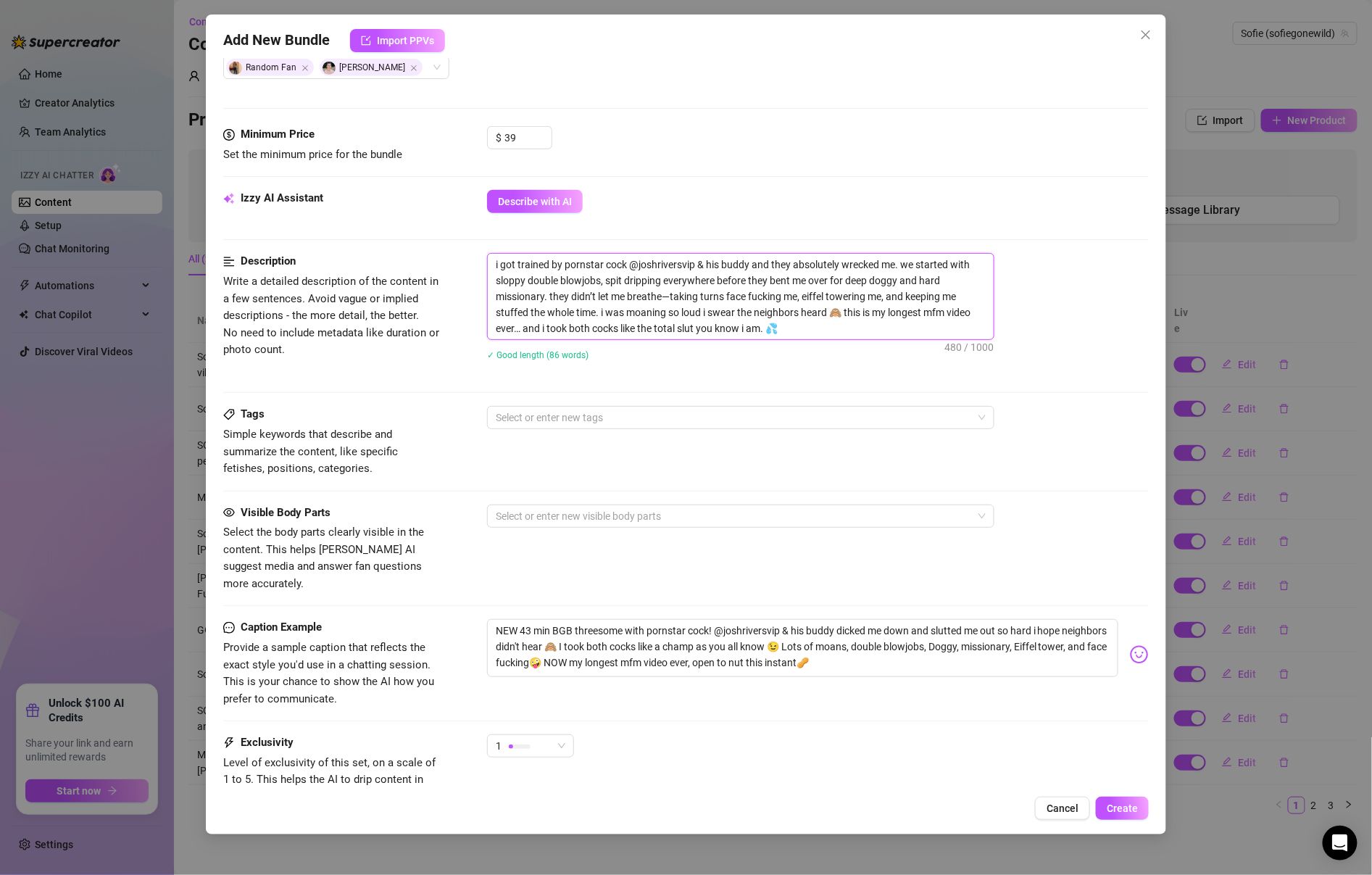
scroll to position [0, 0]
click at [669, 254] on textarea "i got trained by pornstar cock @joshriversvip & his buddy and they absolutely w…" at bounding box center [740, 296] width 506 height 86
drag, startPoint x: 697, startPoint y: 264, endPoint x: 628, endPoint y: 266, distance: 69.0
click at [628, 265] on textarea "i got trained by pornstar cock @joshriversvip & his buddy and they absolutely w…" at bounding box center [740, 296] width 506 height 86
type textarea "i got trained by pornstar cock & his buddy and they absolutely wrecked me. we s…"
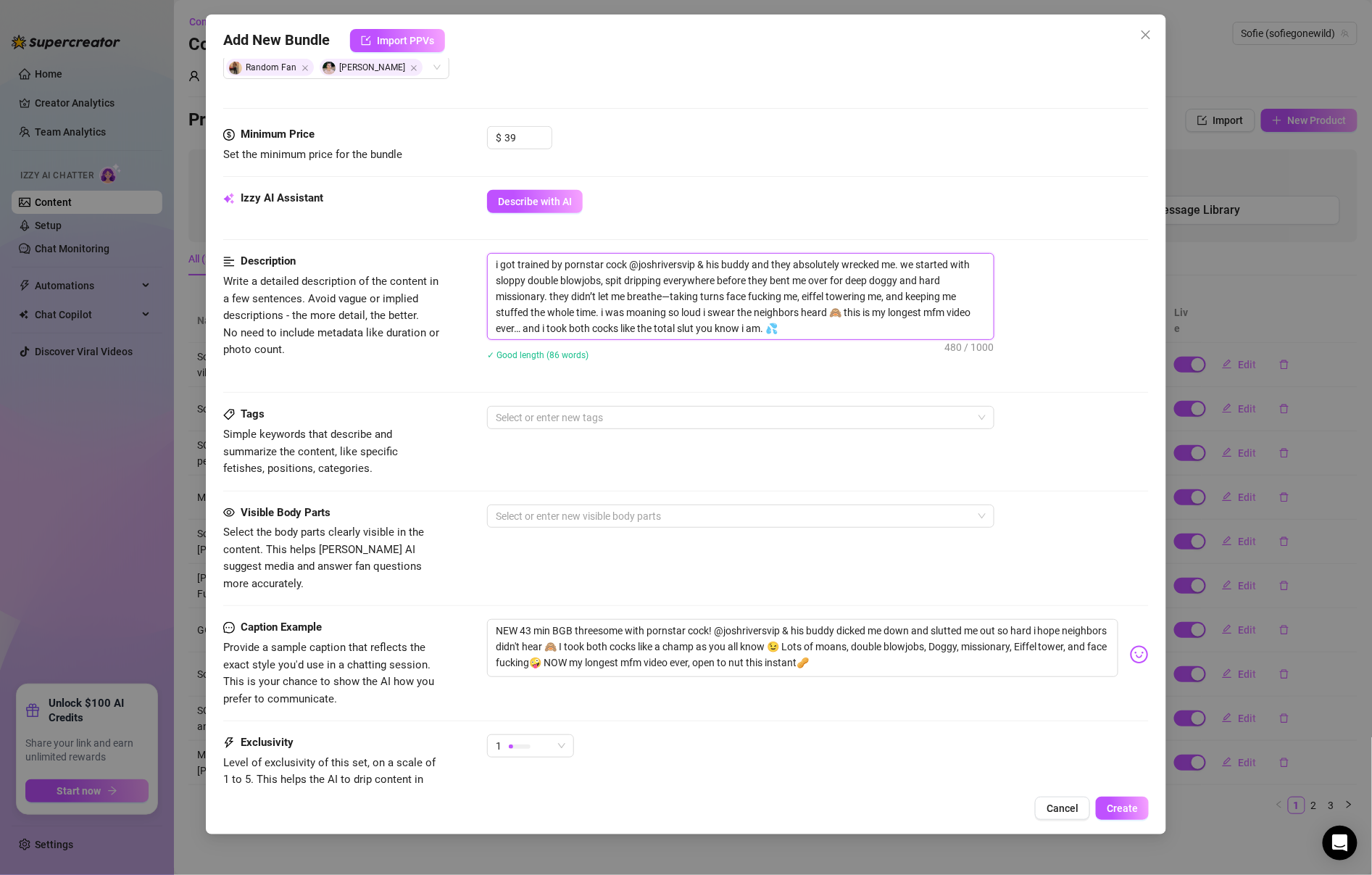
type textarea "i got trained by pornstar cock & his buddy and they absolutely wrecked me. we s…"
click at [956, 258] on textarea "i got trained by pornstar cock & his buddy and they absolutely wrecked me. we s…" at bounding box center [740, 296] width 506 height 86
type textarea "i got trained by pornstar cock & his buddy and they absolutely wrecked me. we s…"
click at [745, 410] on div at bounding box center [733, 417] width 486 height 21
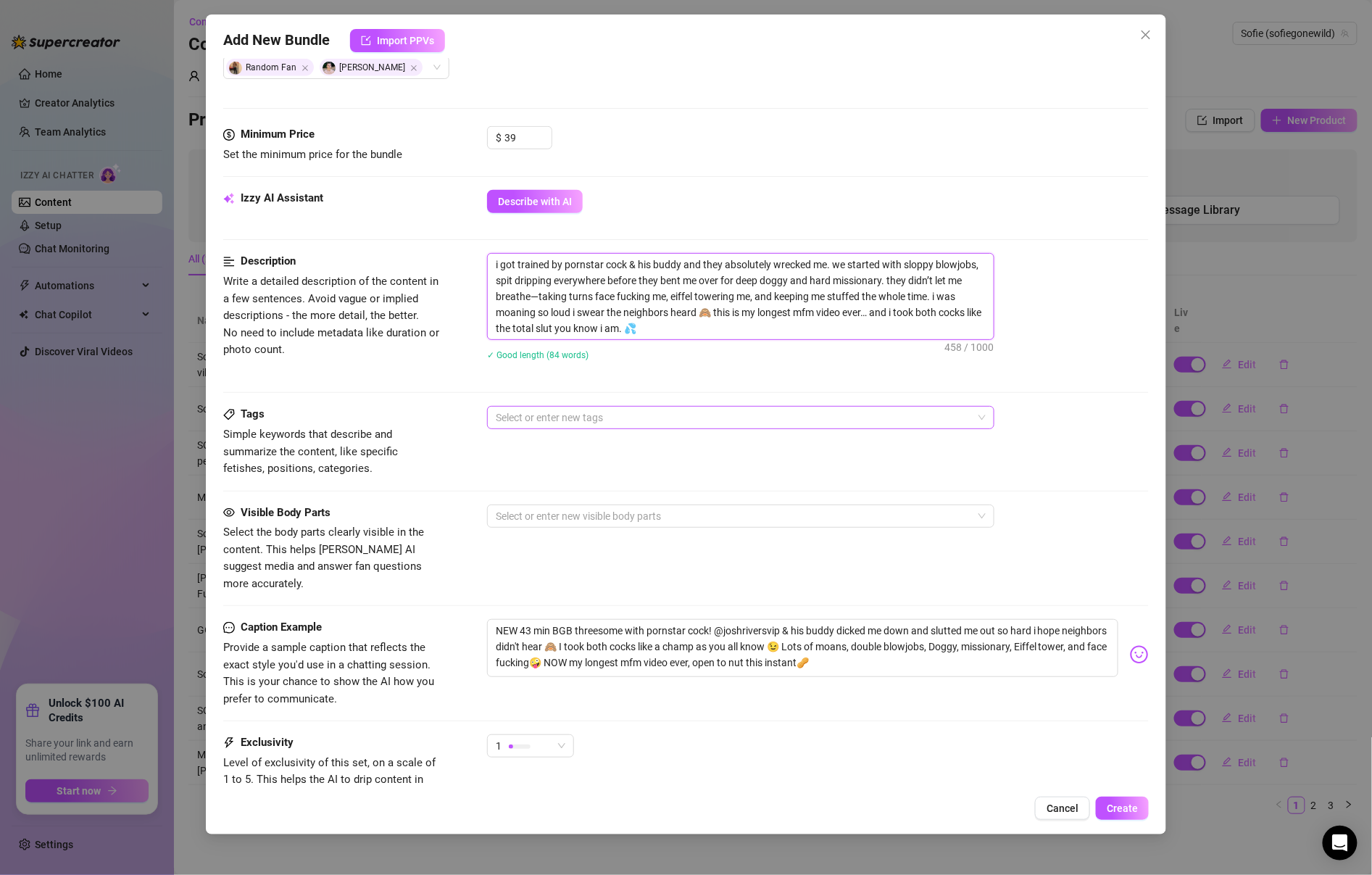
type textarea "i got trained by pornstar cock & his buddy and they absolutely wrecked me. we s…"
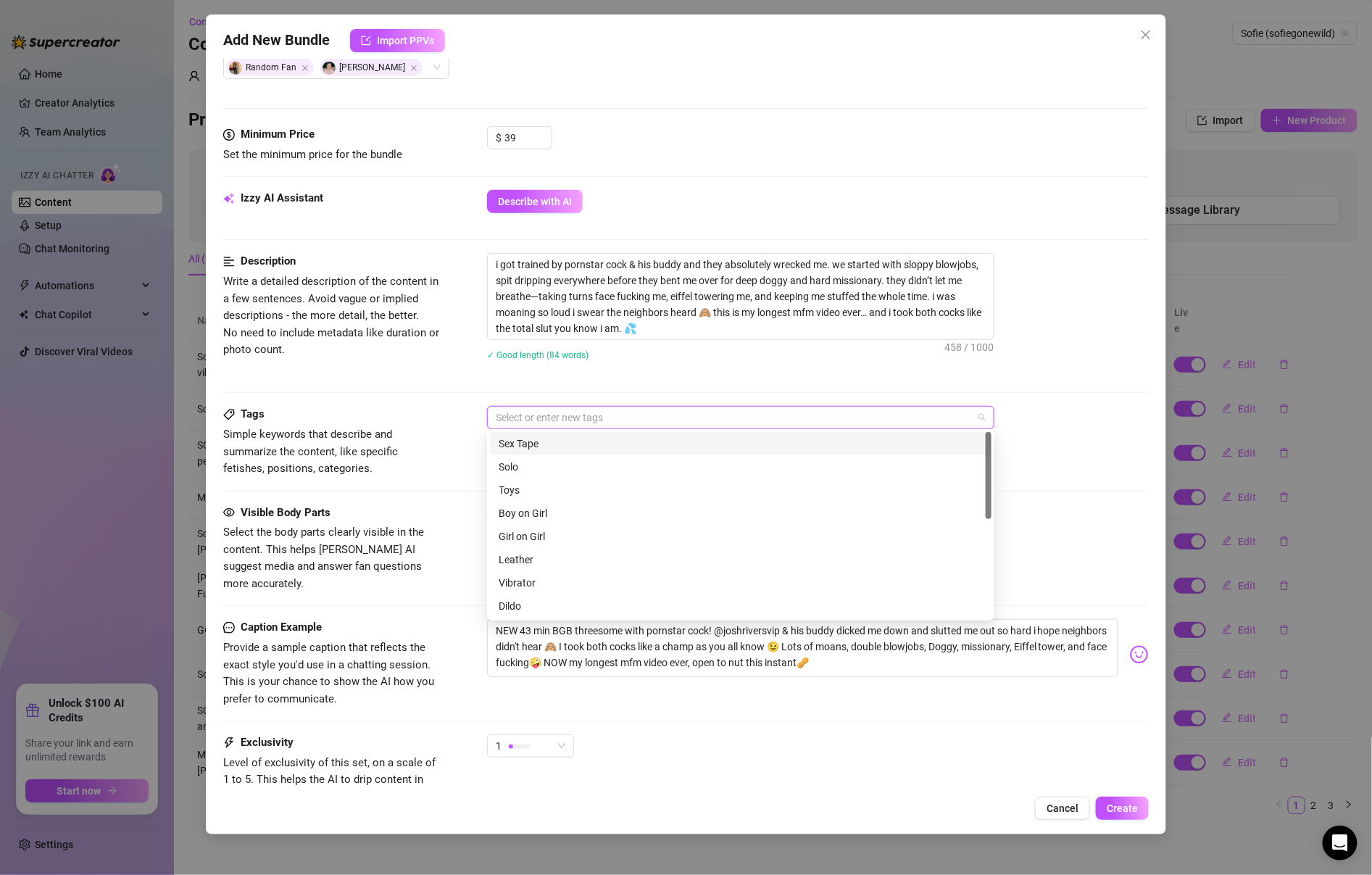
click at [738, 442] on div "Sex Tape" at bounding box center [740, 443] width 485 height 16
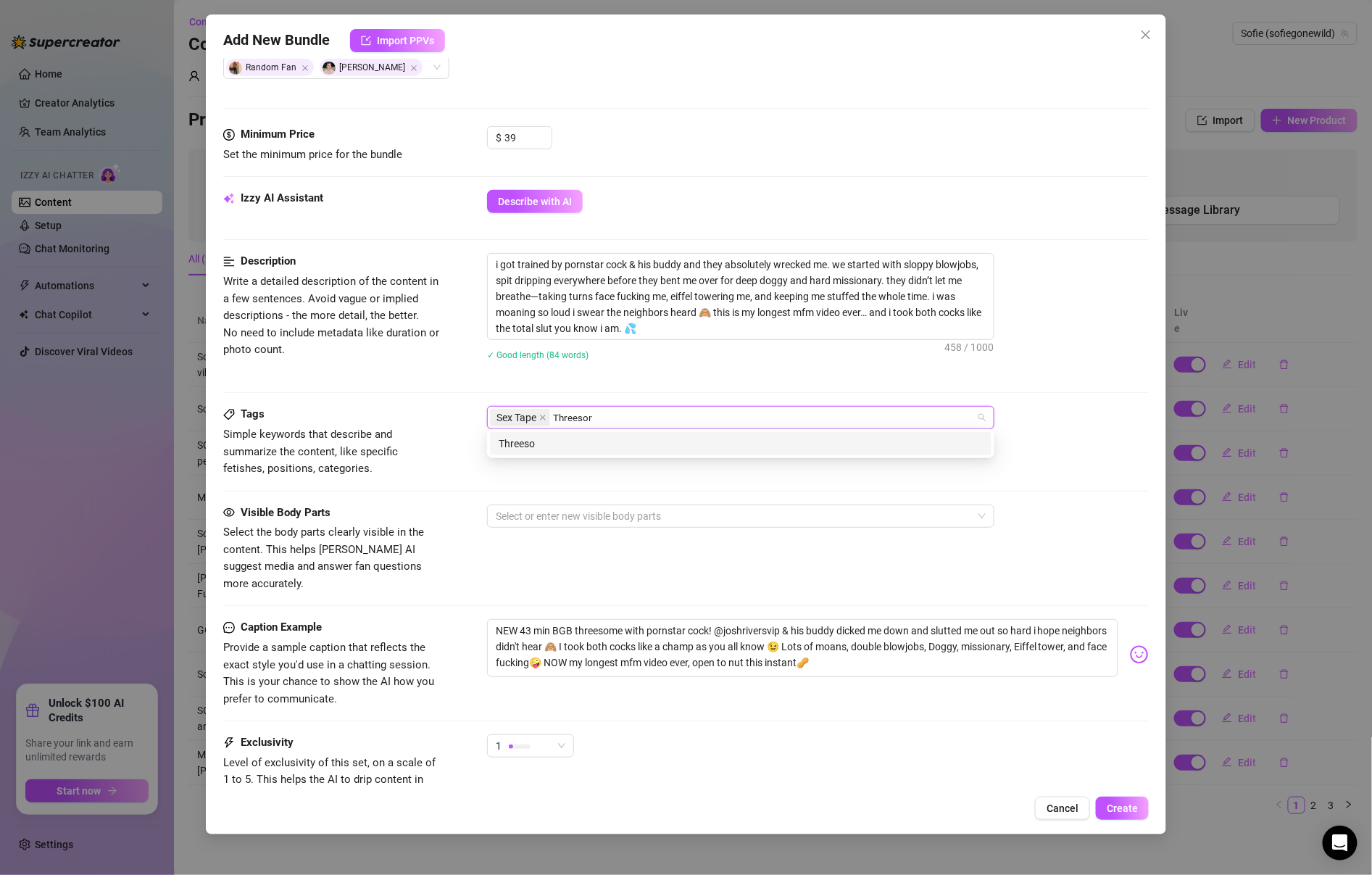
type input "Threesome"
type input "MFM"
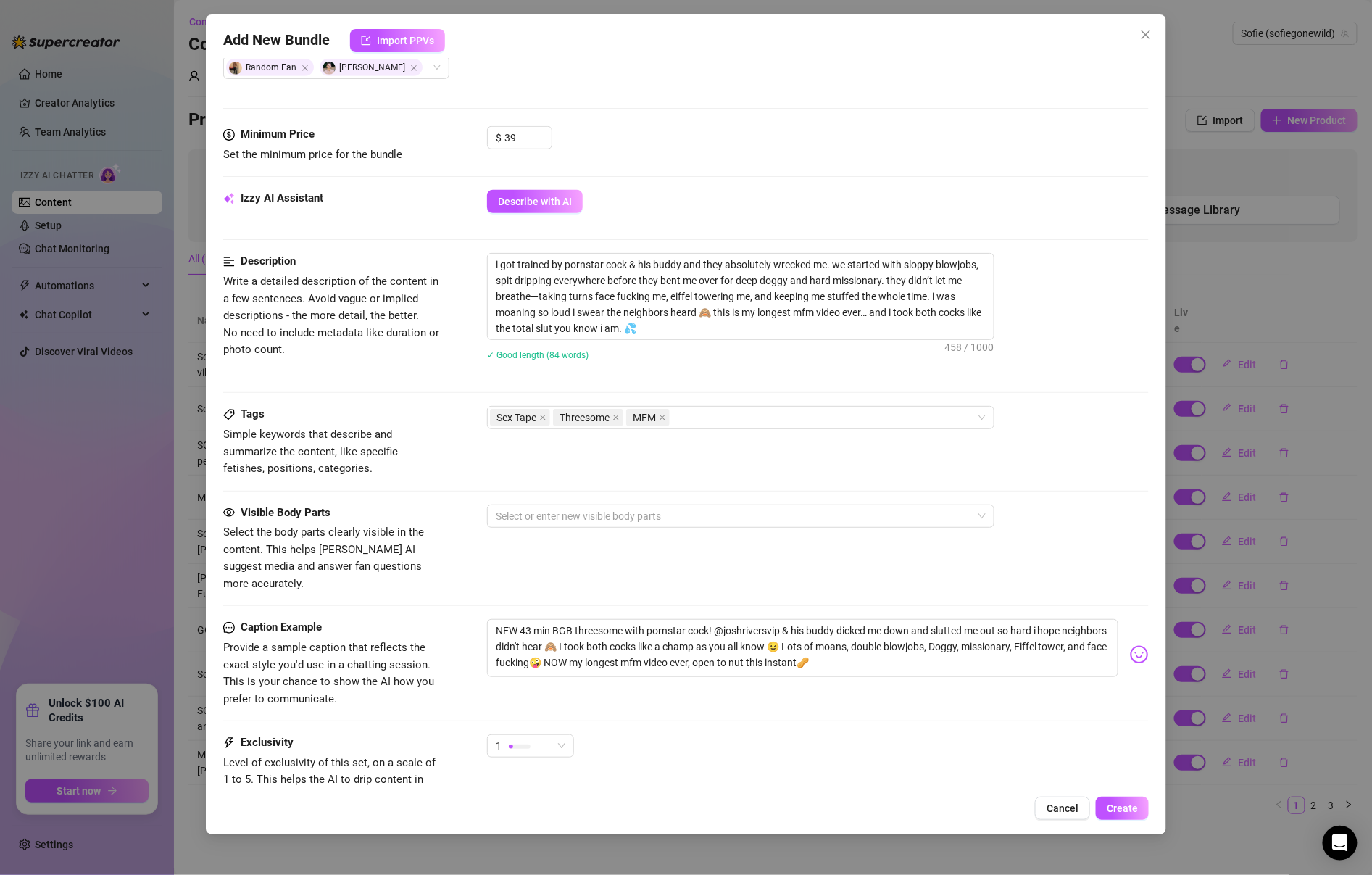
click at [436, 395] on div "Description Write a detailed description of the content in a few sentences. Avo…" at bounding box center [685, 329] width 925 height 153
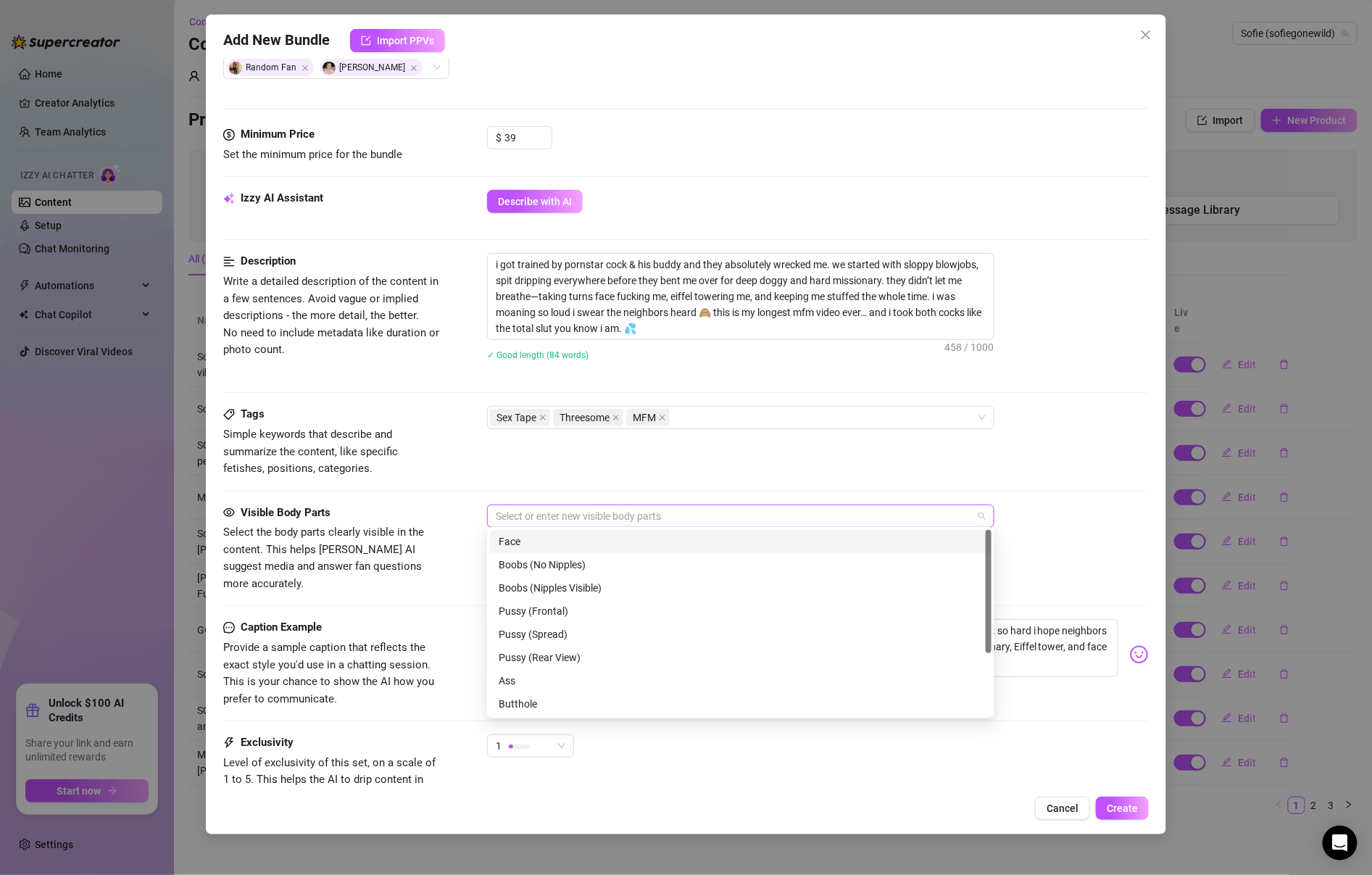
click at [513, 514] on div at bounding box center [733, 516] width 486 height 21
click at [532, 546] on div "Face" at bounding box center [740, 541] width 485 height 16
click at [533, 584] on div "Boobs (Nipples Visible)" at bounding box center [740, 587] width 485 height 16
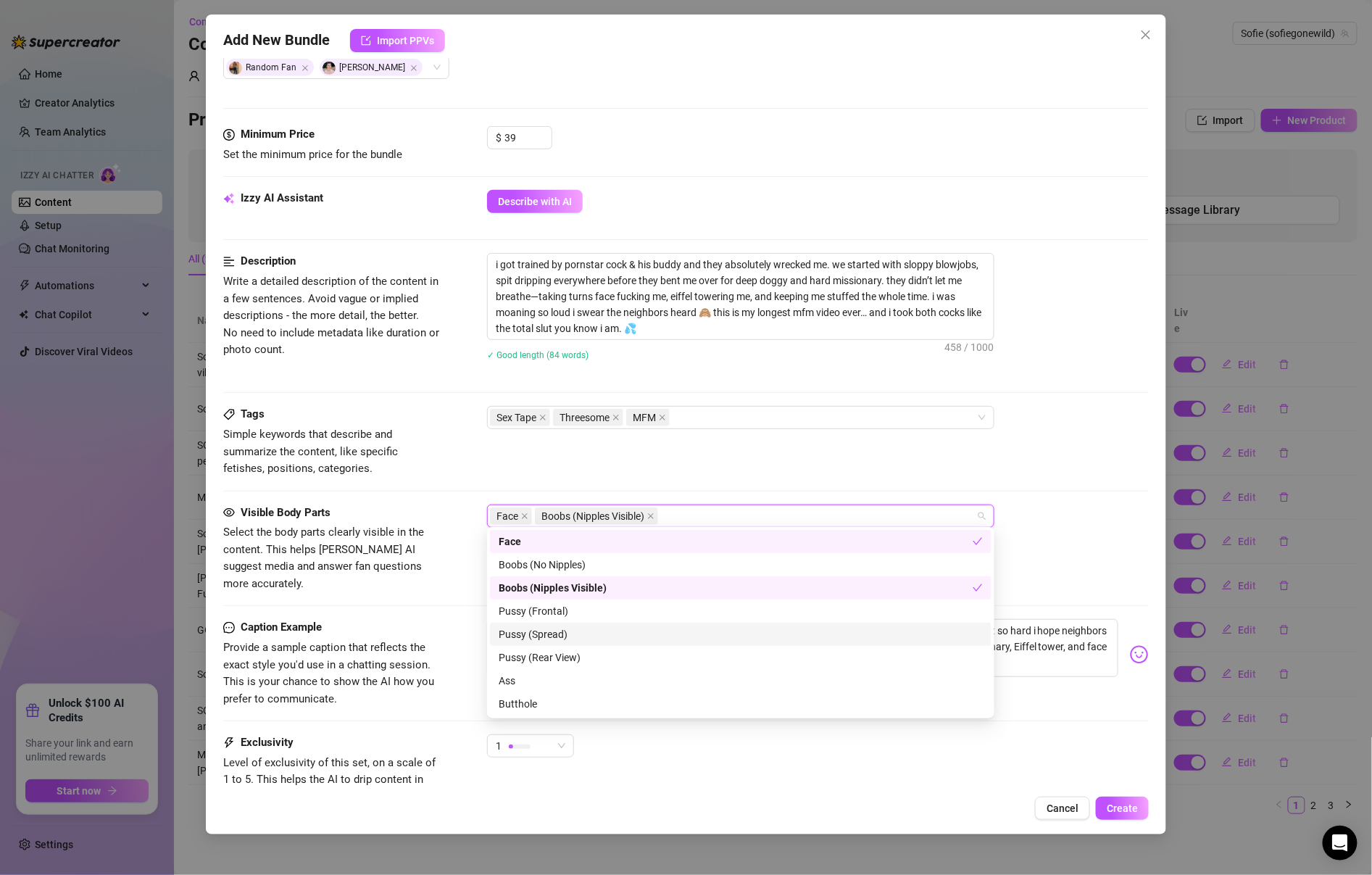
click at [542, 633] on div "Pussy (Spread)" at bounding box center [740, 634] width 485 height 16
click at [548, 615] on div "Pussy (Frontal)" at bounding box center [740, 611] width 485 height 16
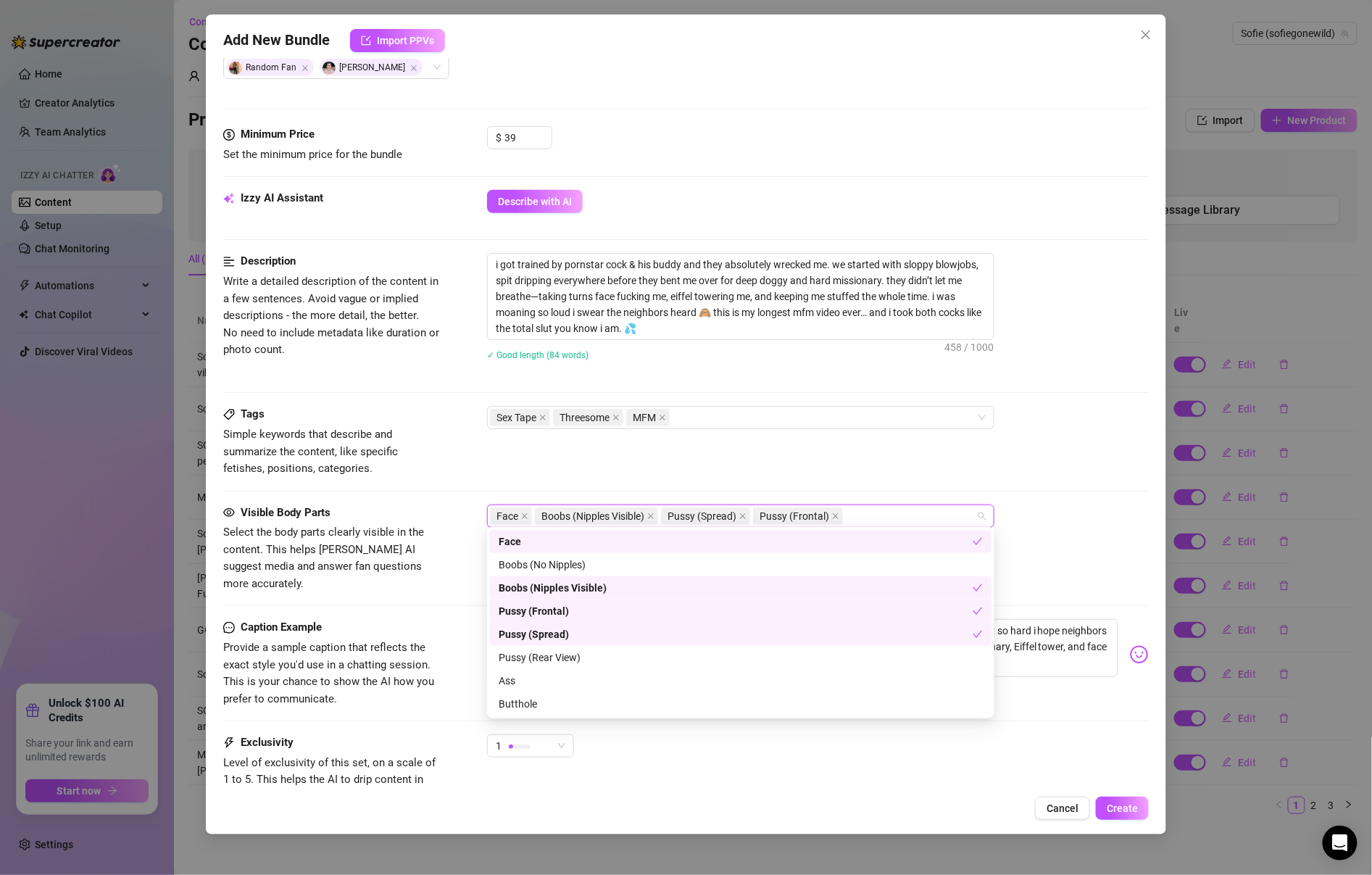
click at [547, 645] on div "Pussy (Spread)" at bounding box center [741, 634] width 502 height 23
click at [551, 663] on div "Pussy (Rear View)" at bounding box center [740, 657] width 485 height 16
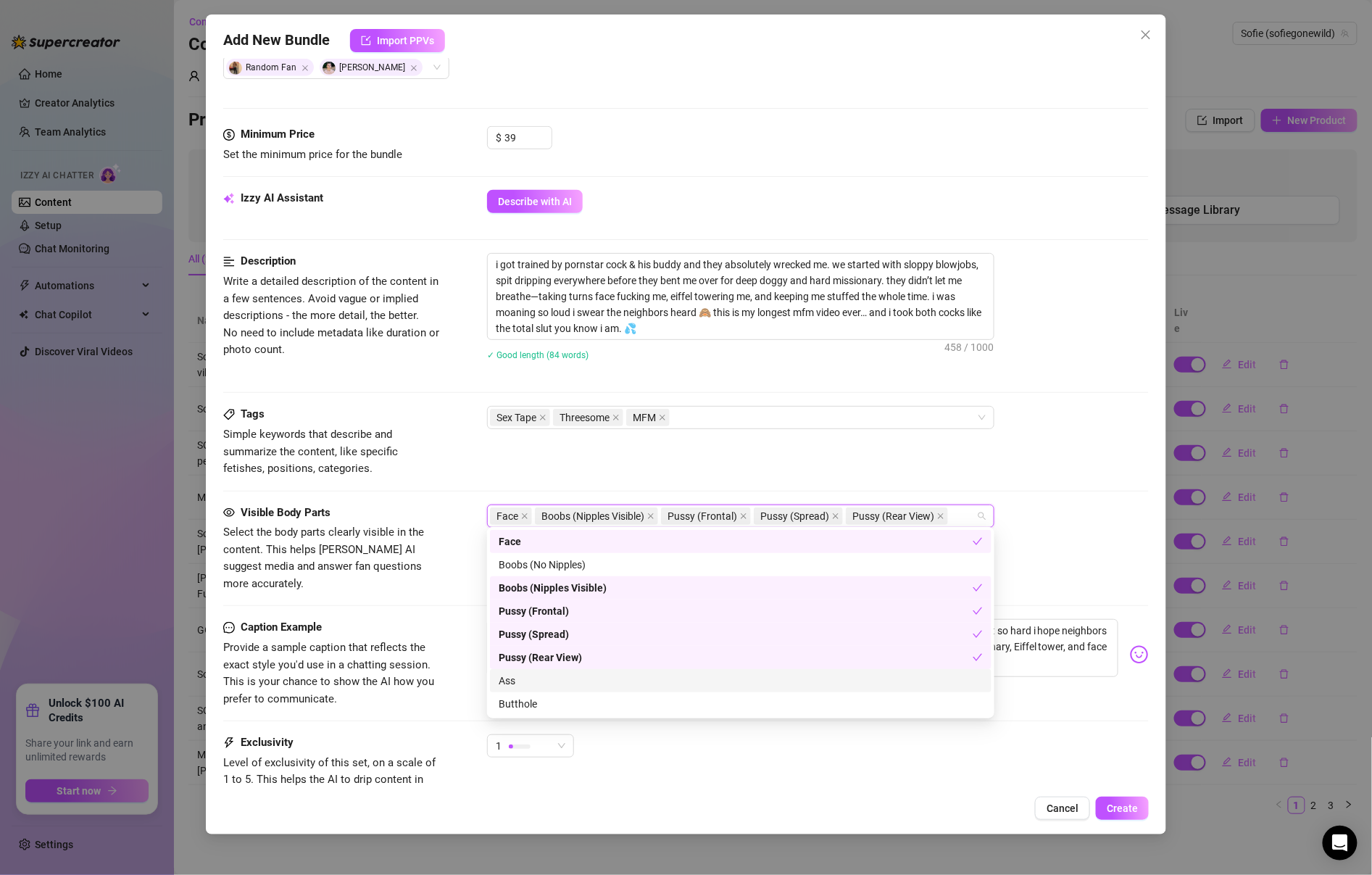
click at [561, 682] on div "Ass" at bounding box center [740, 680] width 485 height 16
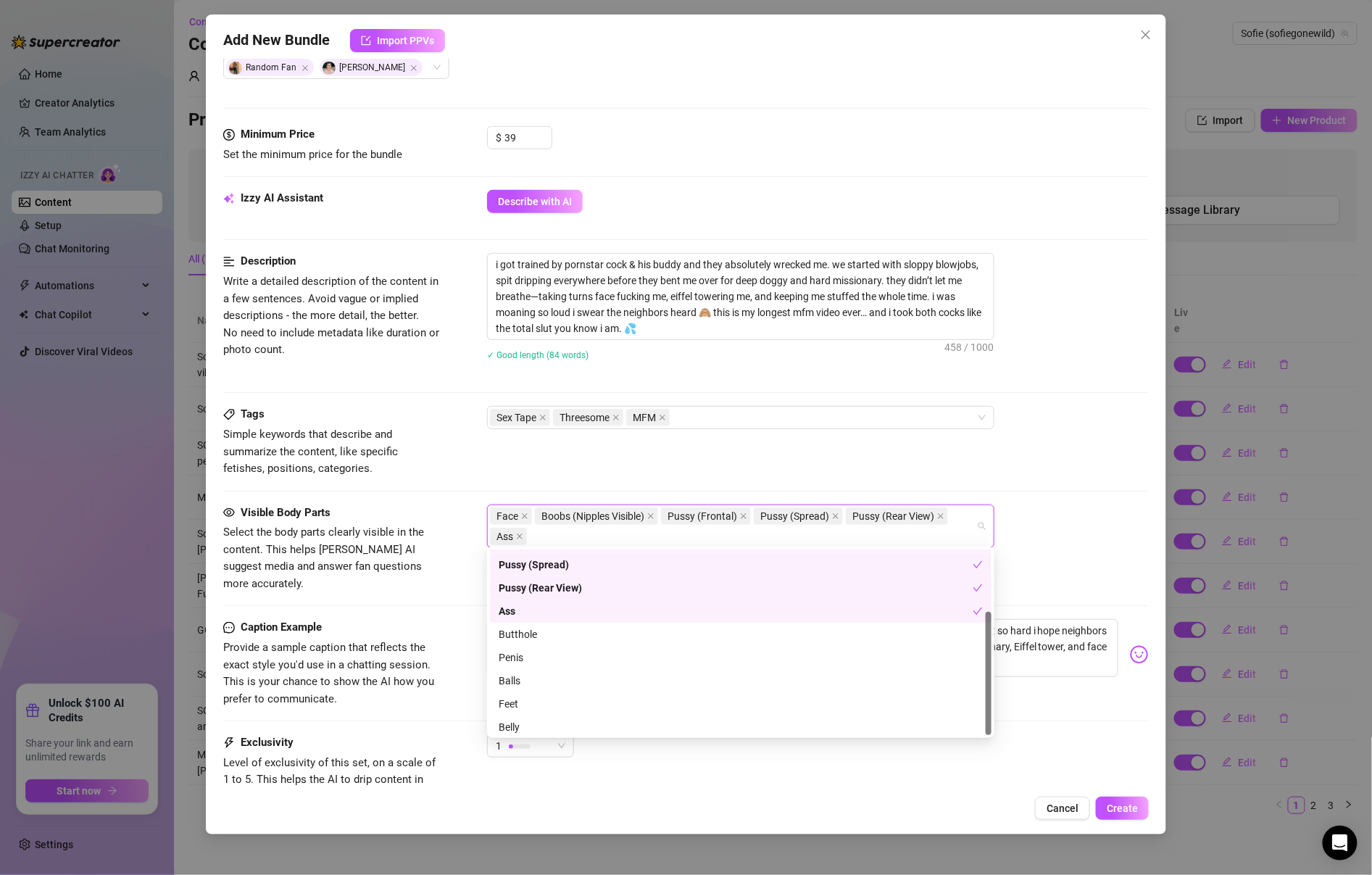
scroll to position [92, 0]
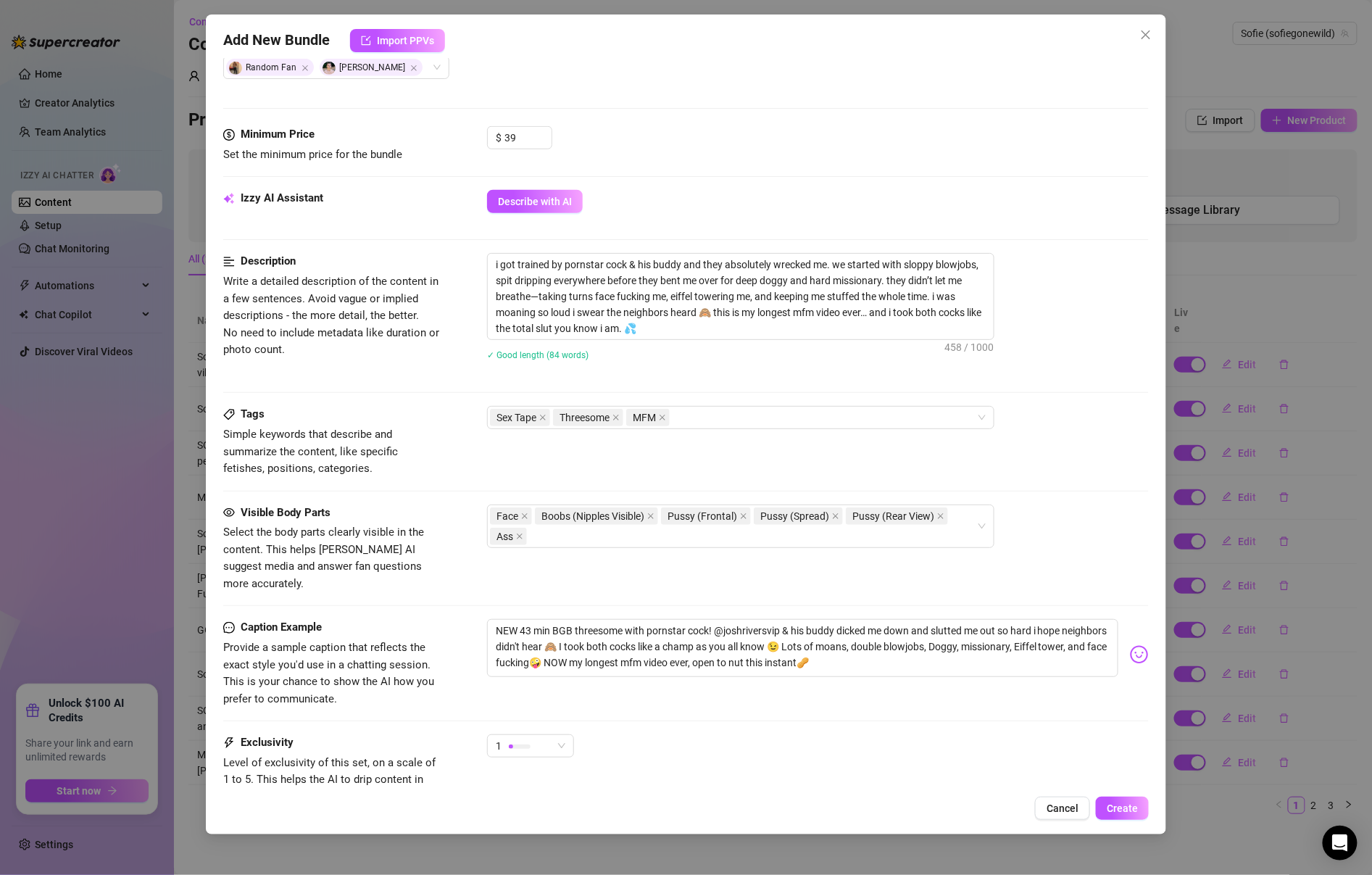
click at [455, 574] on div "Visible Body Parts Select the body parts clearly visible in the content. This h…" at bounding box center [685, 562] width 925 height 116
click at [626, 619] on textarea "NEW 43 min BGB threesome with pornstar cock! @joshriversvip & his buddy dicked …" at bounding box center [802, 648] width 632 height 58
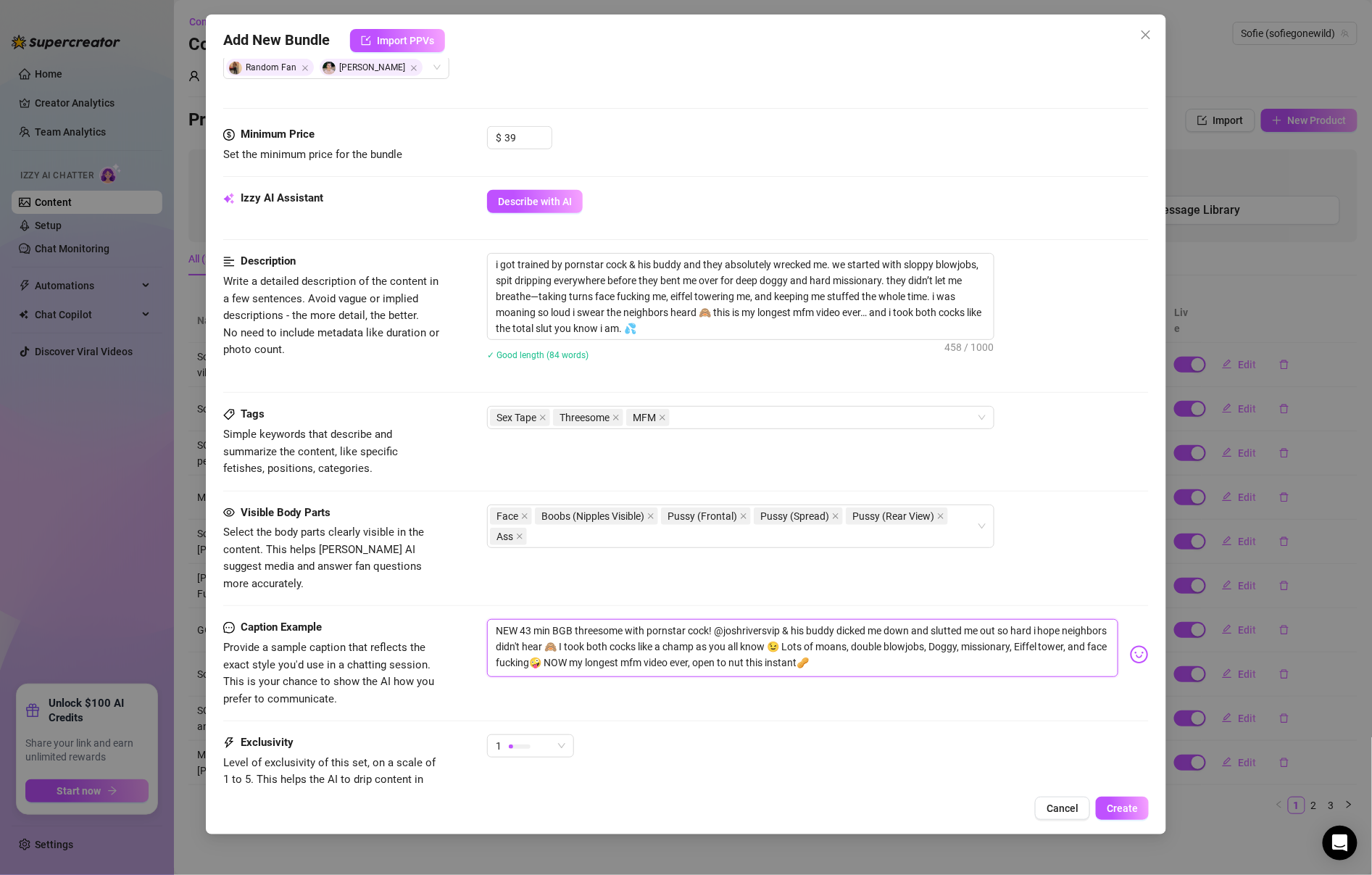
paste textarea "just filmed my longest mfm yet 👀 two cocks destroying me for 43 mins straight… …"
type textarea "just filmed my longest mfm yet 👀 two cocks destroying me for 43 mins straight… …"
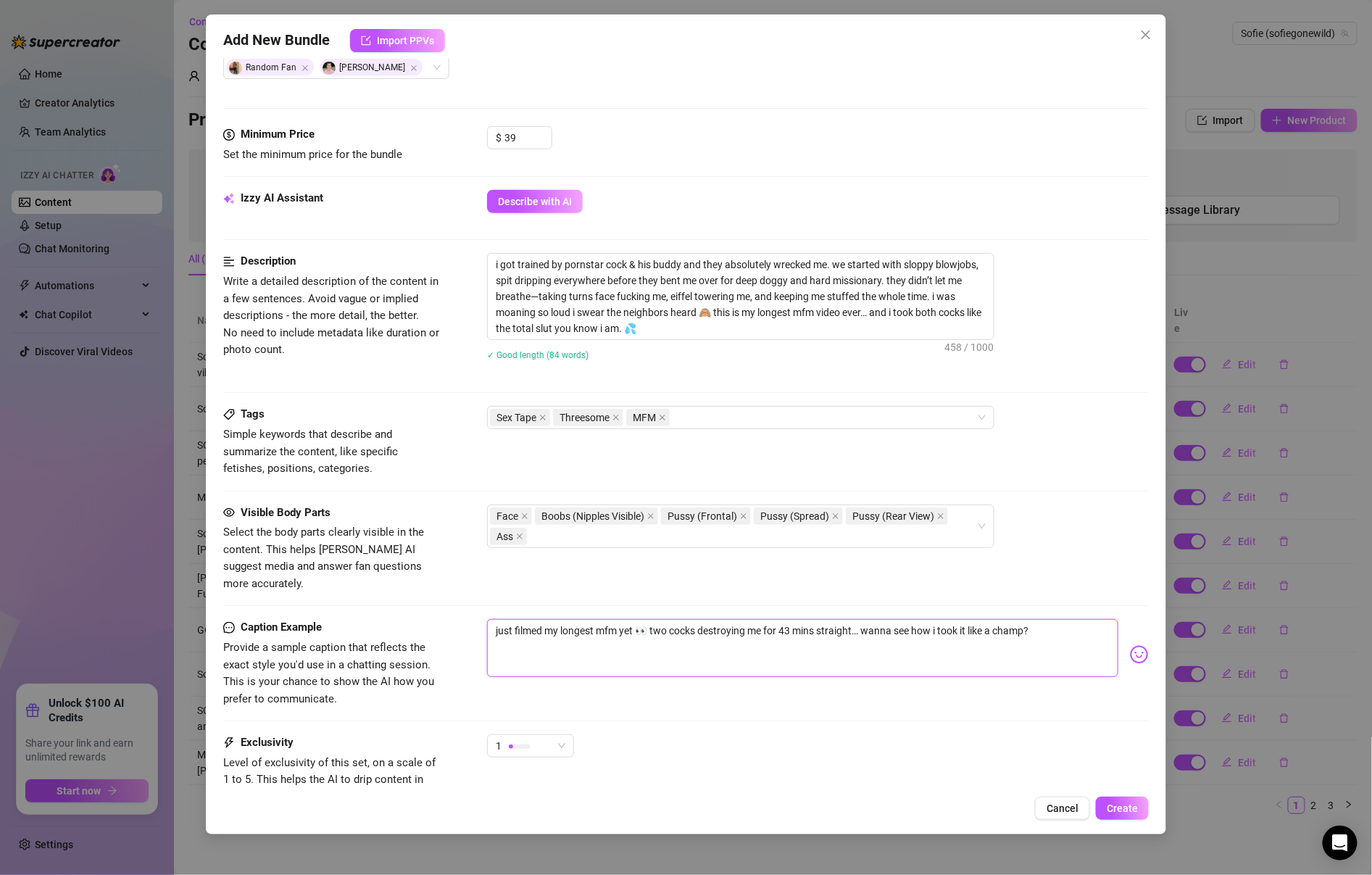
click at [902, 619] on textarea "just filmed my longest mfm yet 👀 two cocks destroying me for 43 mins straight… …" at bounding box center [802, 648] width 632 height 58
type textarea "just filmed my longest mfm yet 👀 two cocks destroying me for 43 mins straight… …"
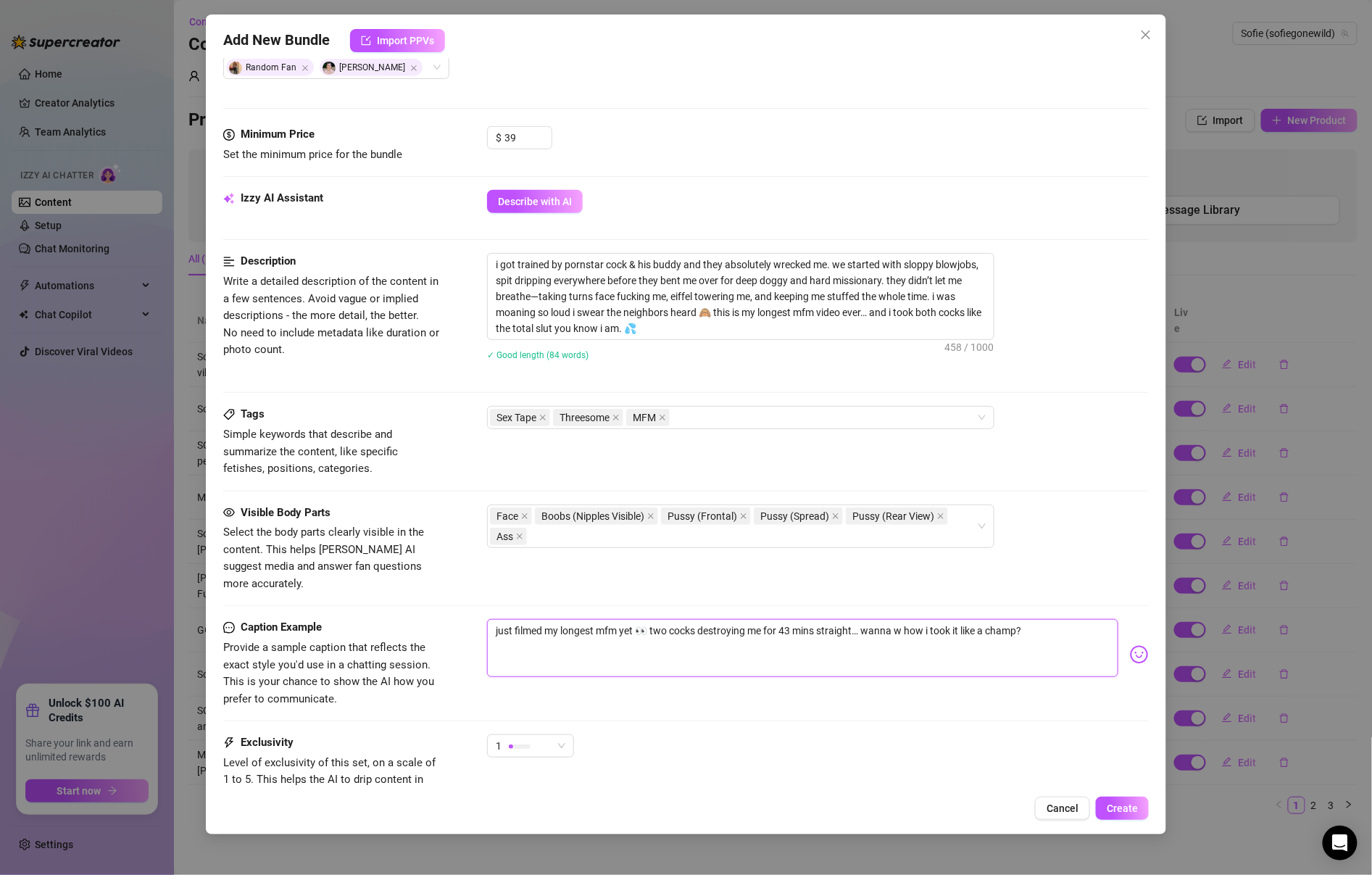
type textarea "just filmed my longest mfm yet 👀 two cocks destroying me for 43 mins straight… …"
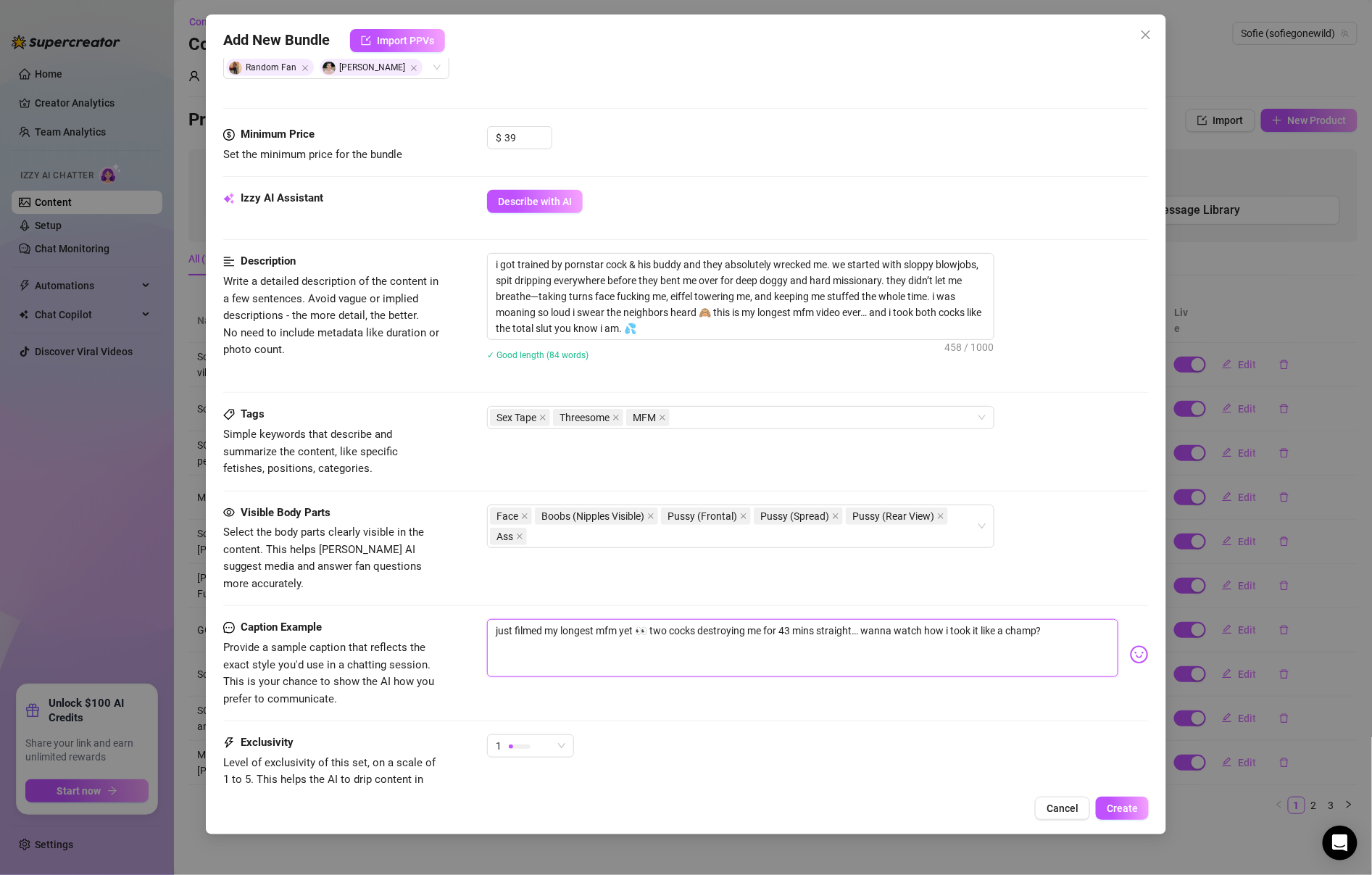
type textarea "just filmed my longest mfm yet 👀 two cocks destroying me for 43 mins straight… …"
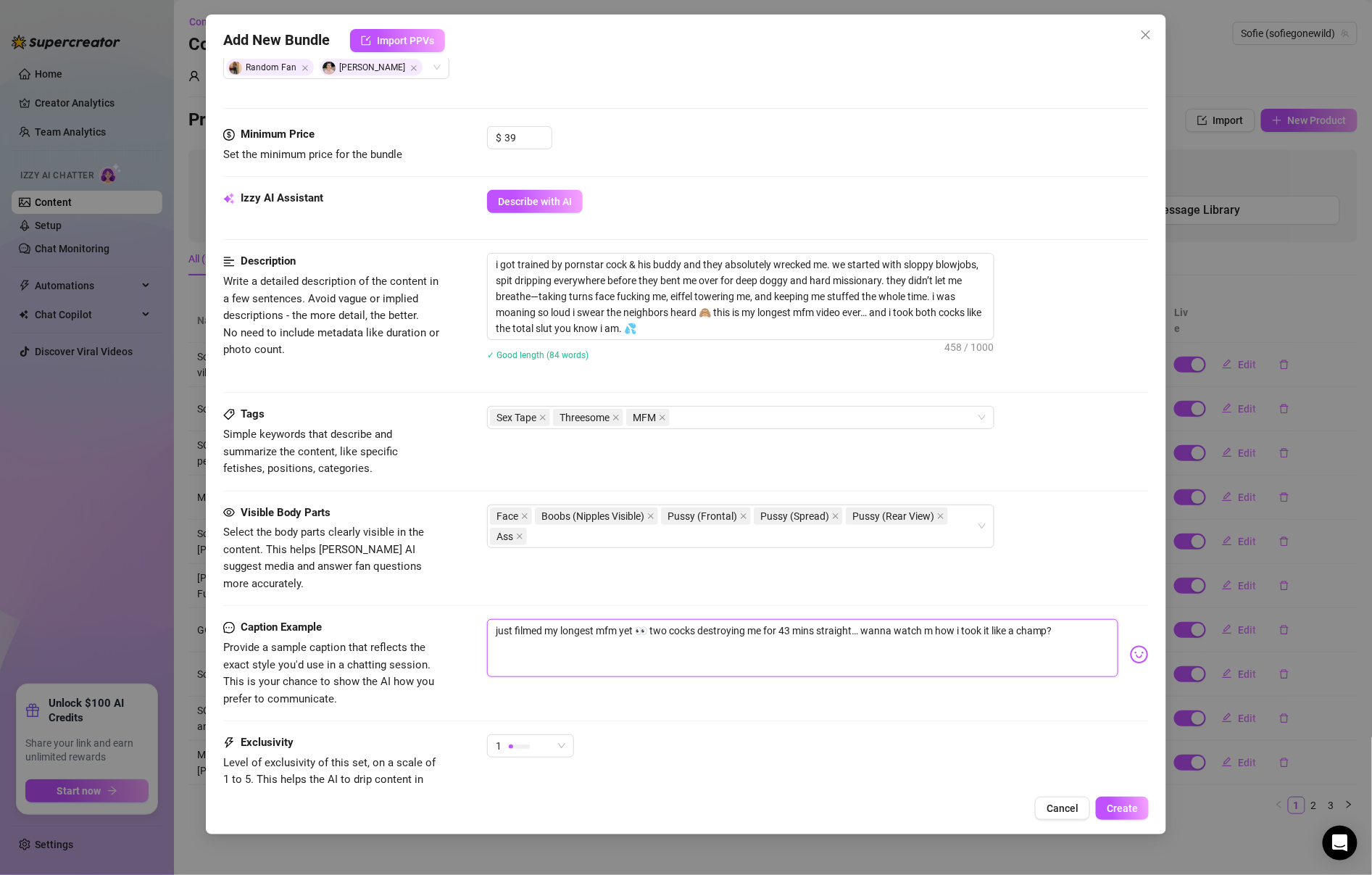
type textarea "just filmed my longest mfm yet 👀 two cocks destroying me for 43 mins straight… …"
click at [985, 619] on textarea "just filmed my longest mfm yet 👀 two cocks destroying me for 43 mins straight… …" at bounding box center [802, 648] width 632 height 58
type textarea "just filmed my longest mfm yet 👀 two cocks destroying me for 43 mins straight… …"
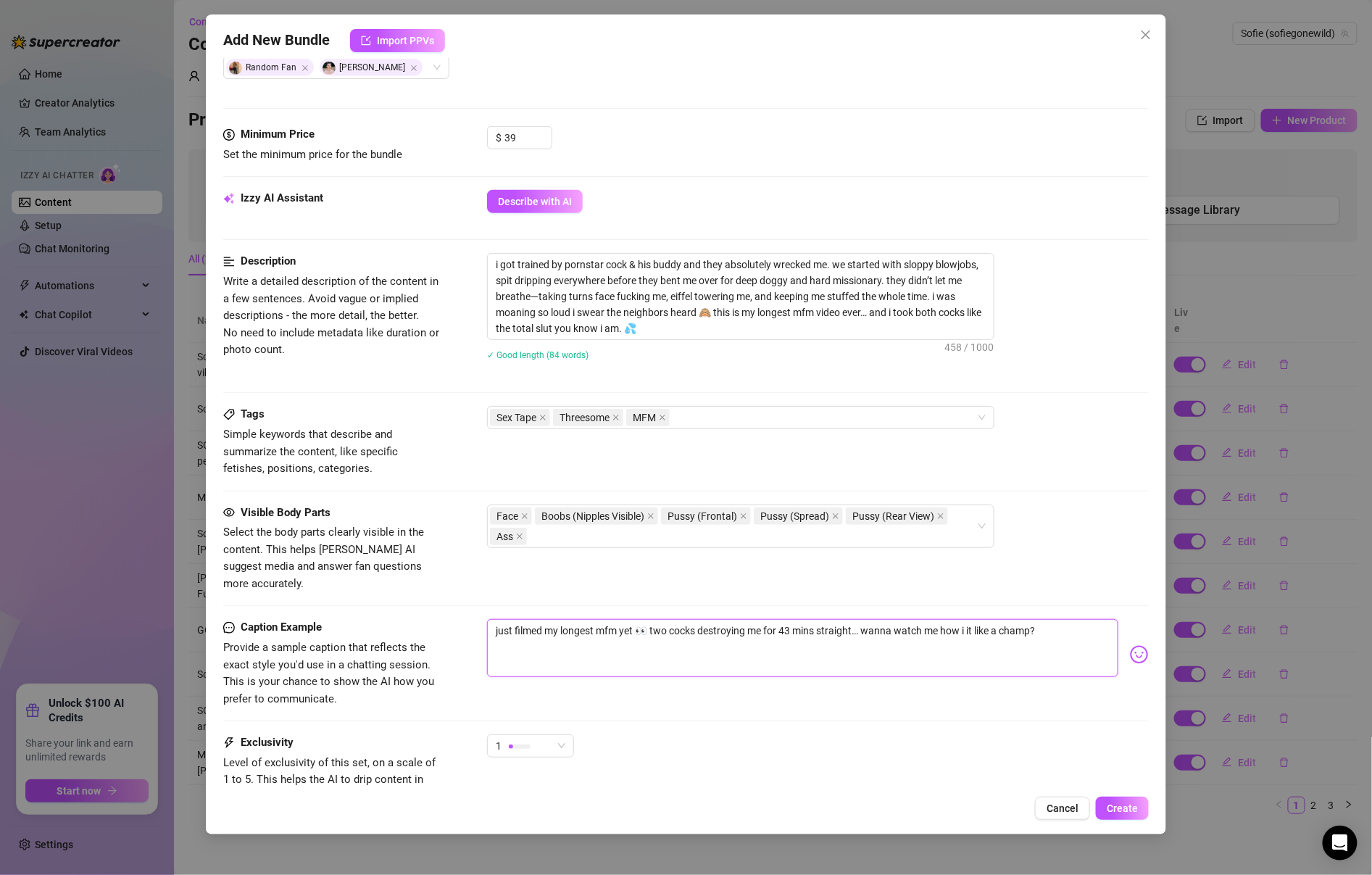
type textarea "just filmed my longest mfm yet 👀 two cocks destroying me for 43 mins straight… …"
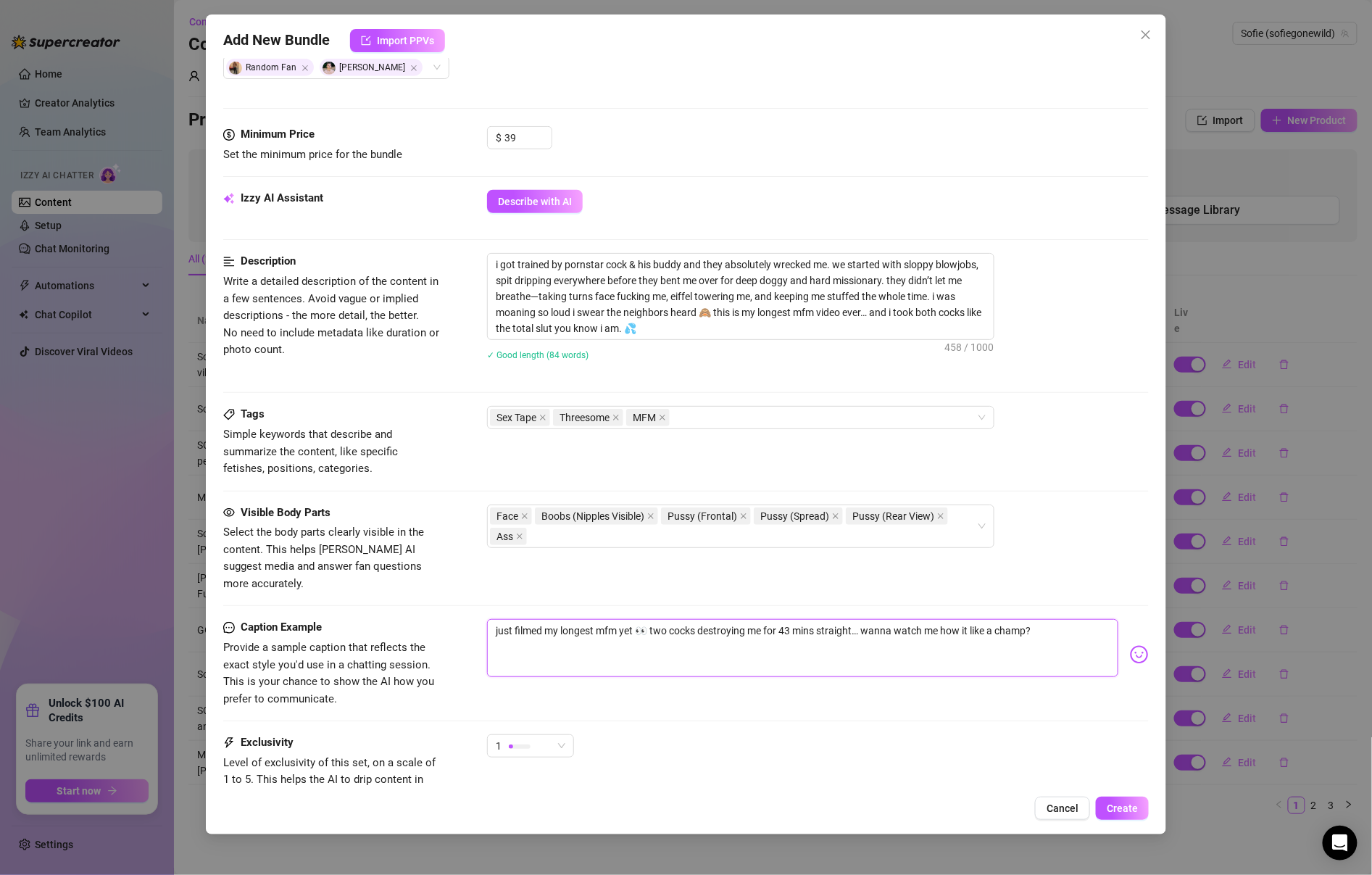
type textarea "just filmed my longest mfm yet 👀 two cocks destroying me for 43 mins straight… …"
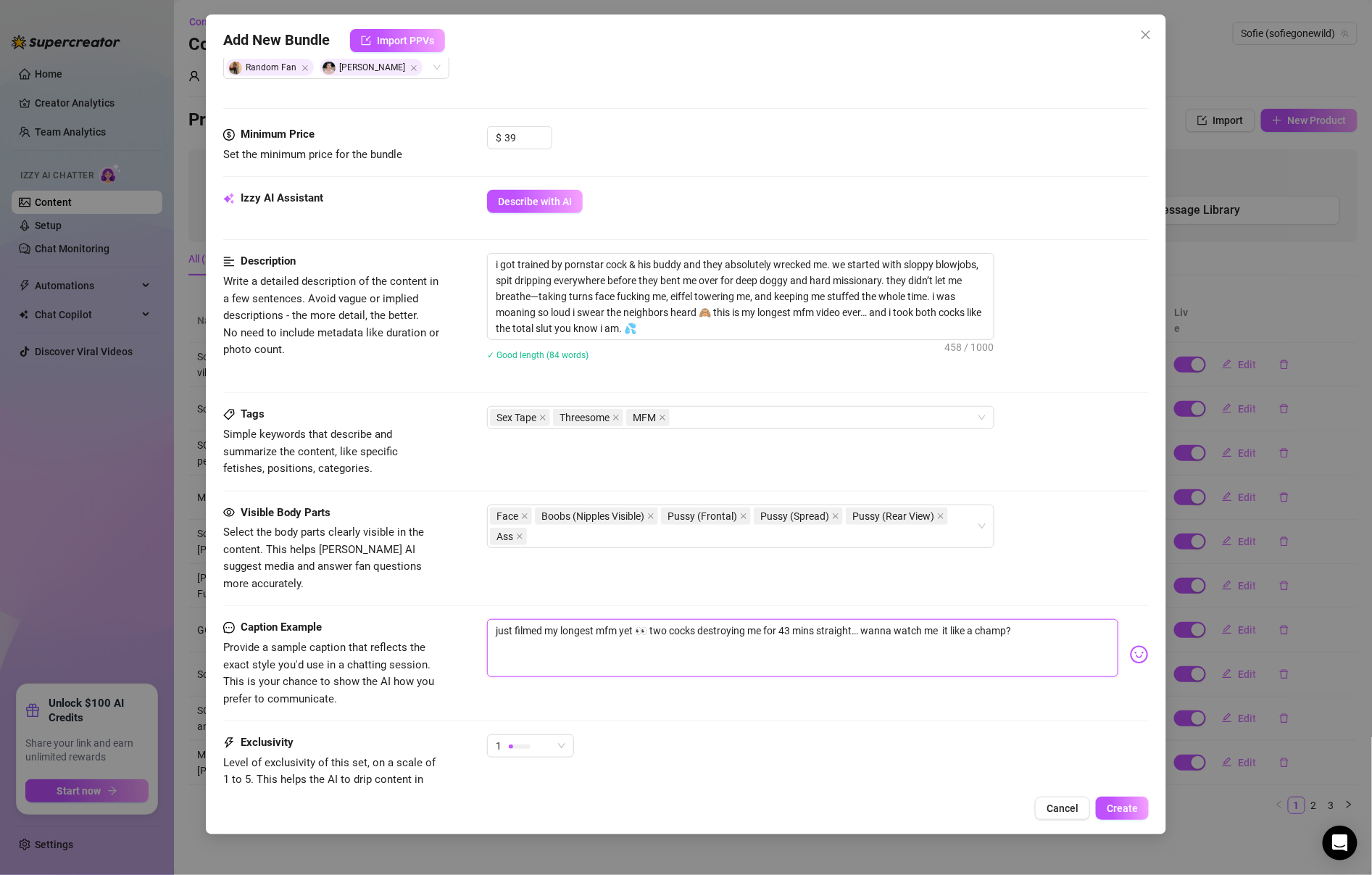
type textarea "just filmed my longest mfm yet 👀 two cocks destroying me for 43 mins straight… …"
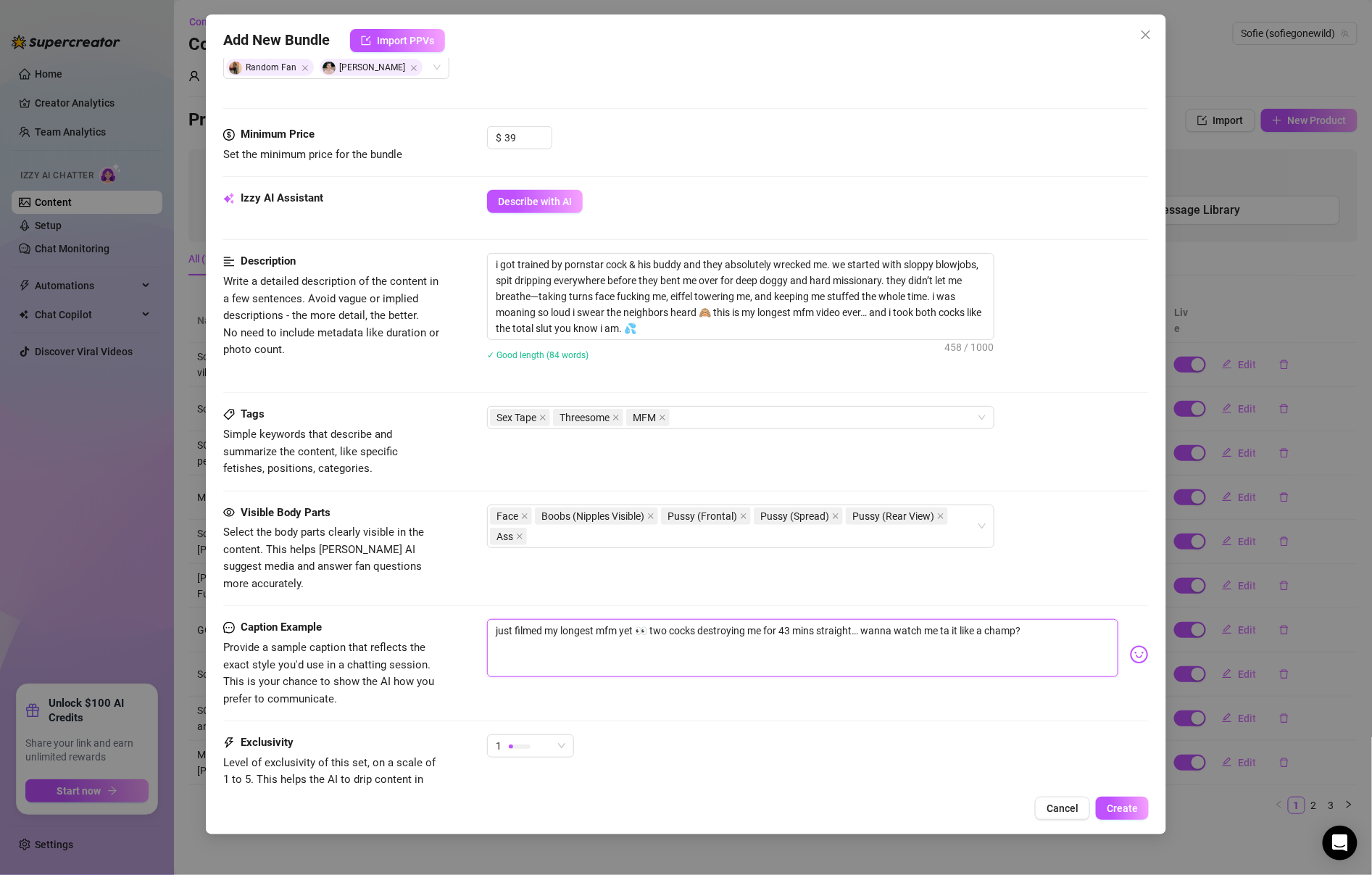
type textarea "just filmed my longest mfm yet 👀 two cocks destroying me for 43 mins straight… …"
click at [537, 753] on div "Exclusivity Level of exclusivity of this set, on a scale of 1 to 5. This helps …" at bounding box center [685, 769] width 925 height 71
click at [538, 735] on div "1" at bounding box center [524, 745] width 56 height 21
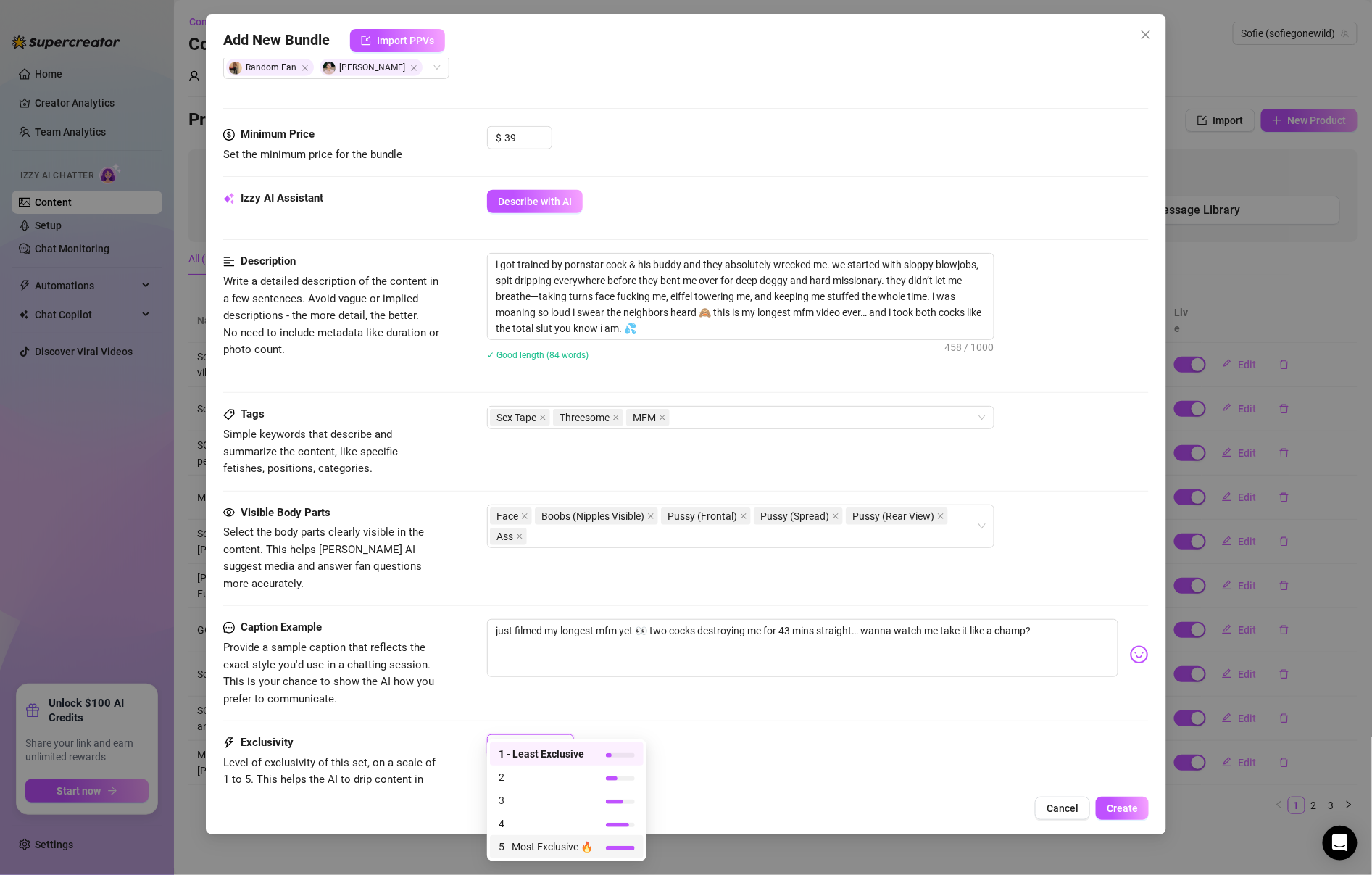
click at [555, 845] on span "5 - Most Exclusive 🔥" at bounding box center [546, 846] width 94 height 16
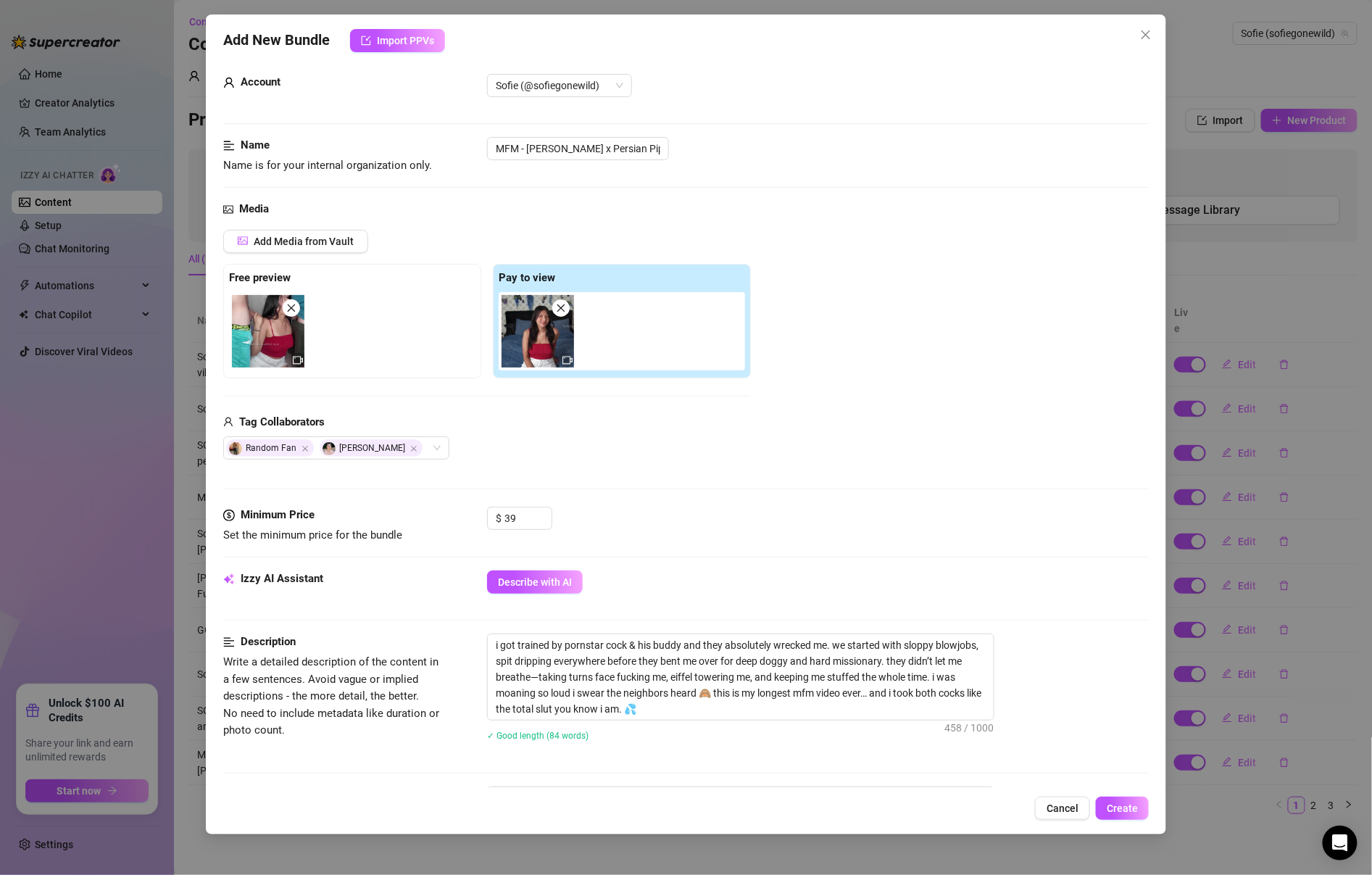
scroll to position [0, 0]
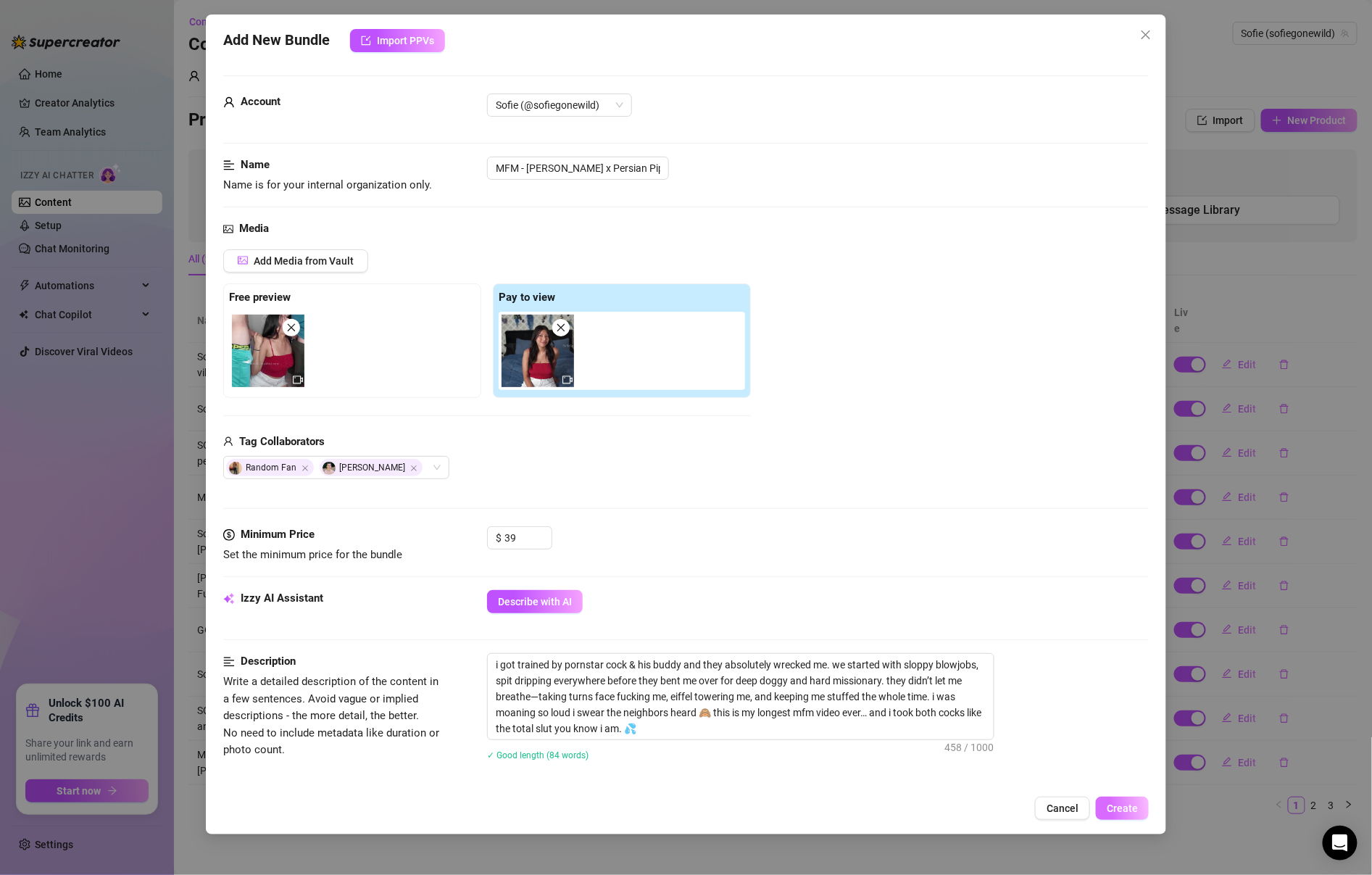
click at [1116, 797] on button "Create" at bounding box center [1123, 808] width 53 height 23
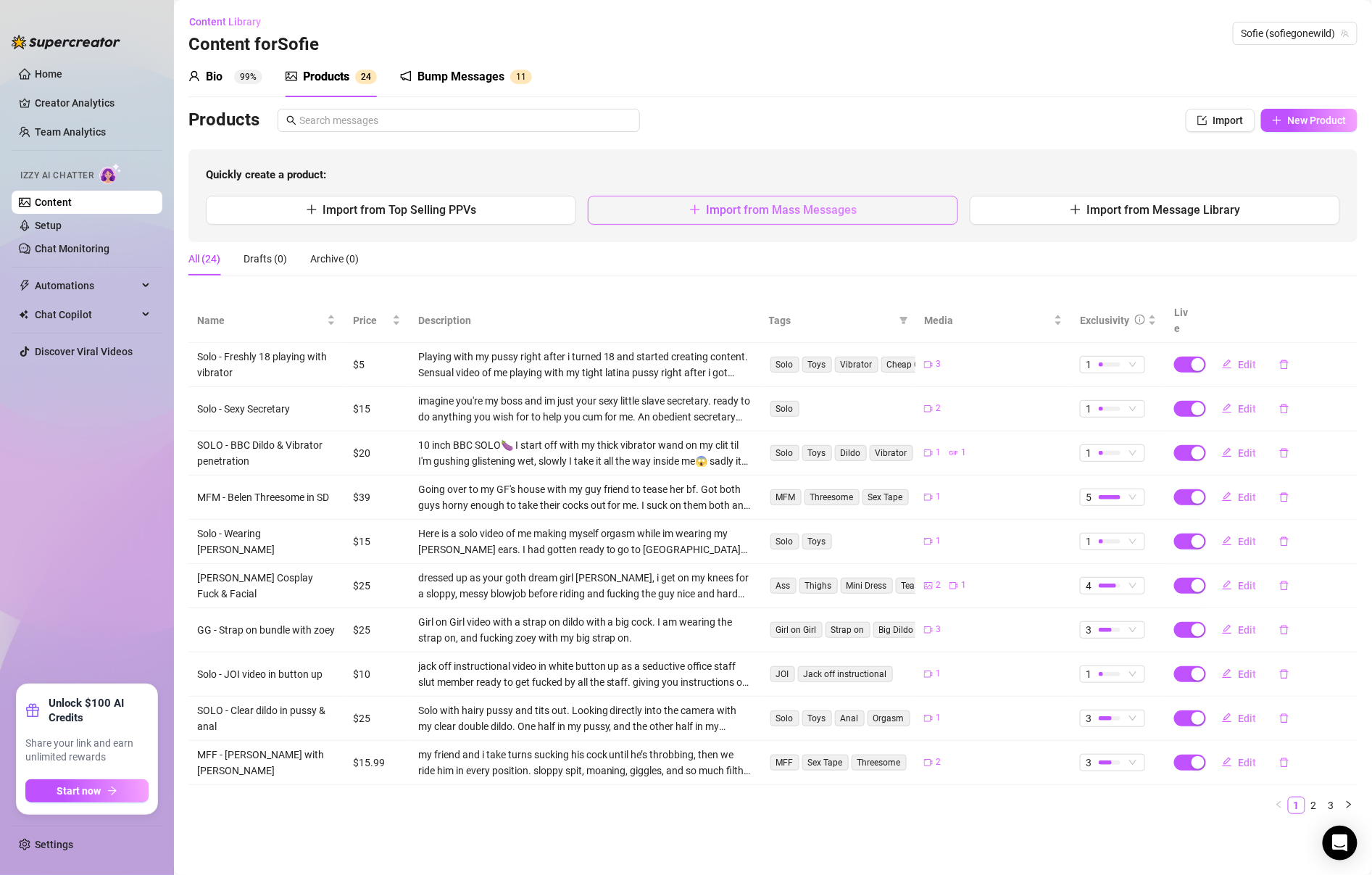
click at [914, 215] on button "Import from Mass Messages" at bounding box center [773, 210] width 371 height 29
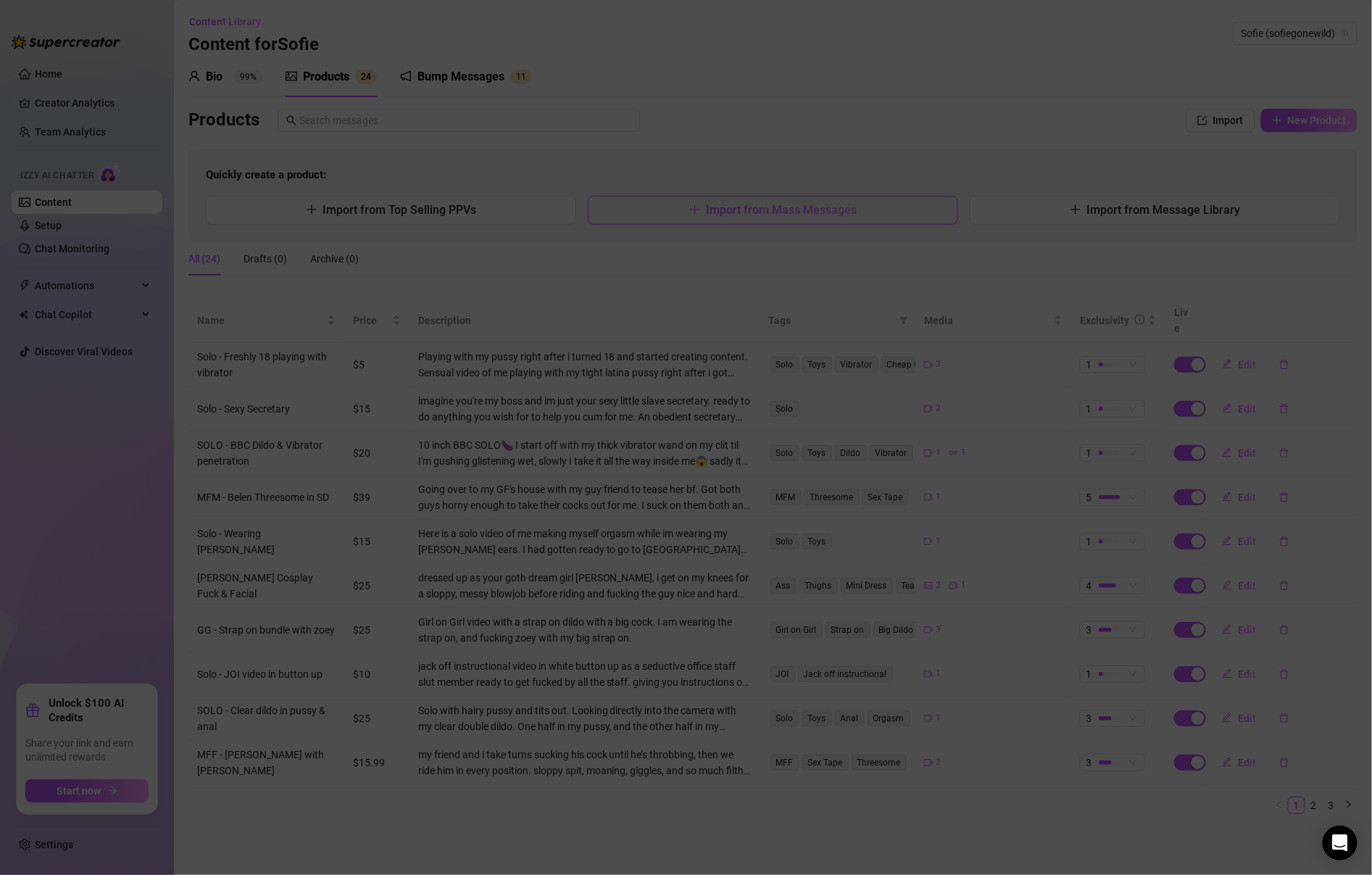
type textarea "Type your message here..."
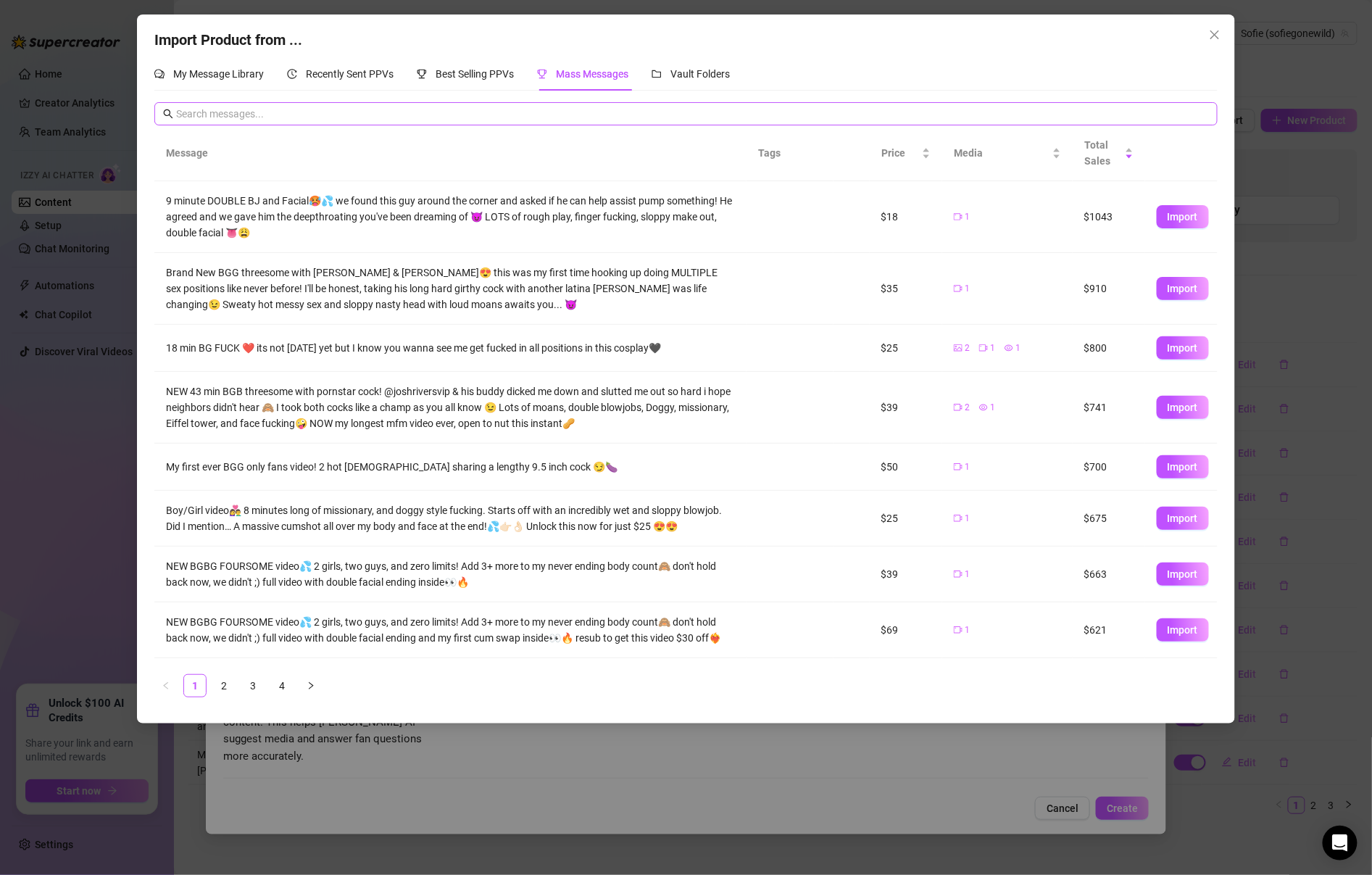
click at [1130, 123] on span at bounding box center [685, 114] width 1062 height 23
type input "new sneaky"
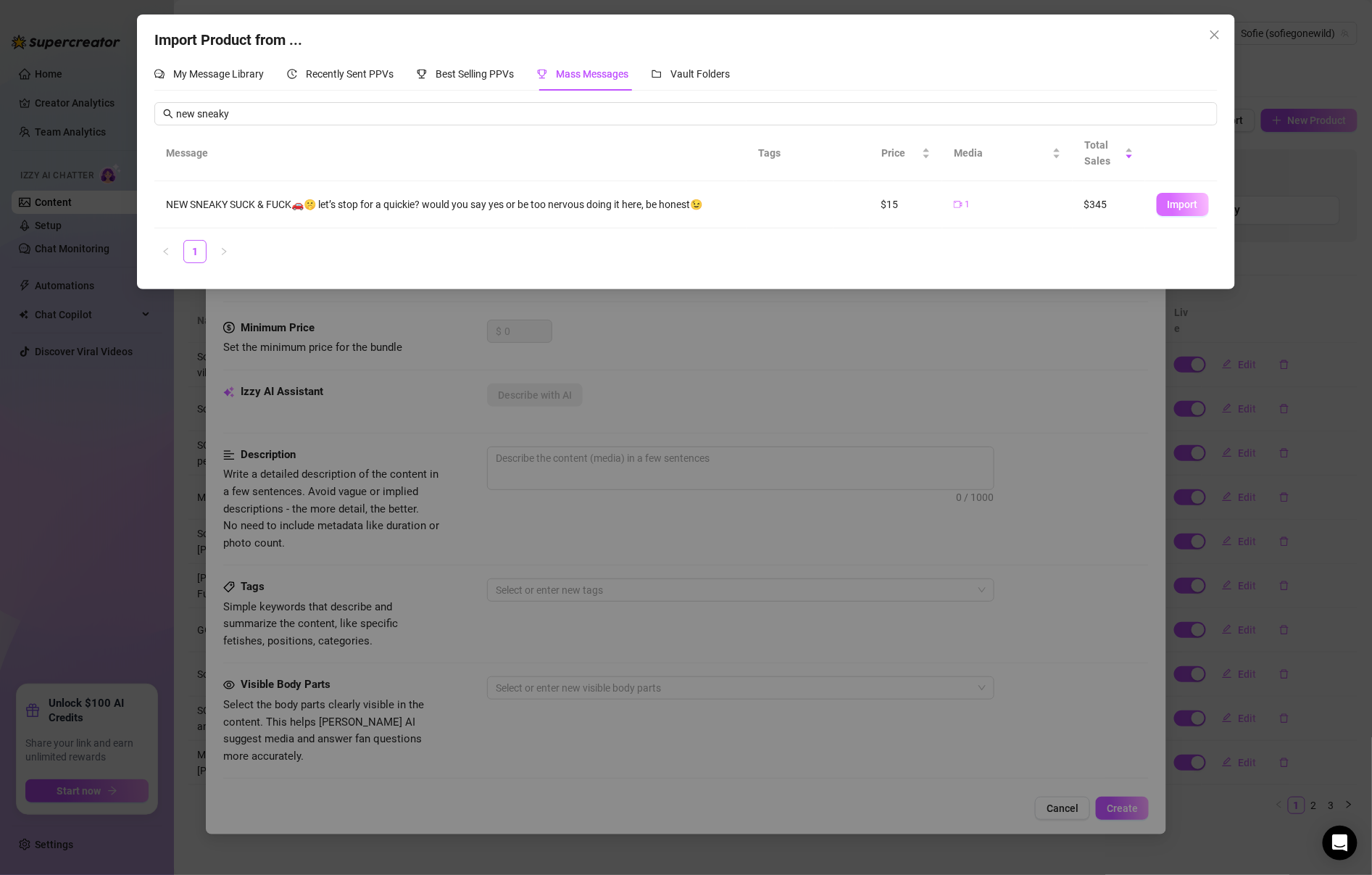
click at [1167, 205] on button "Import" at bounding box center [1182, 205] width 52 height 23
type textarea "NEW SNEAKY SUCK & FUCK🚗🤫 let’s stop for a quickie? would you say yes or be too …"
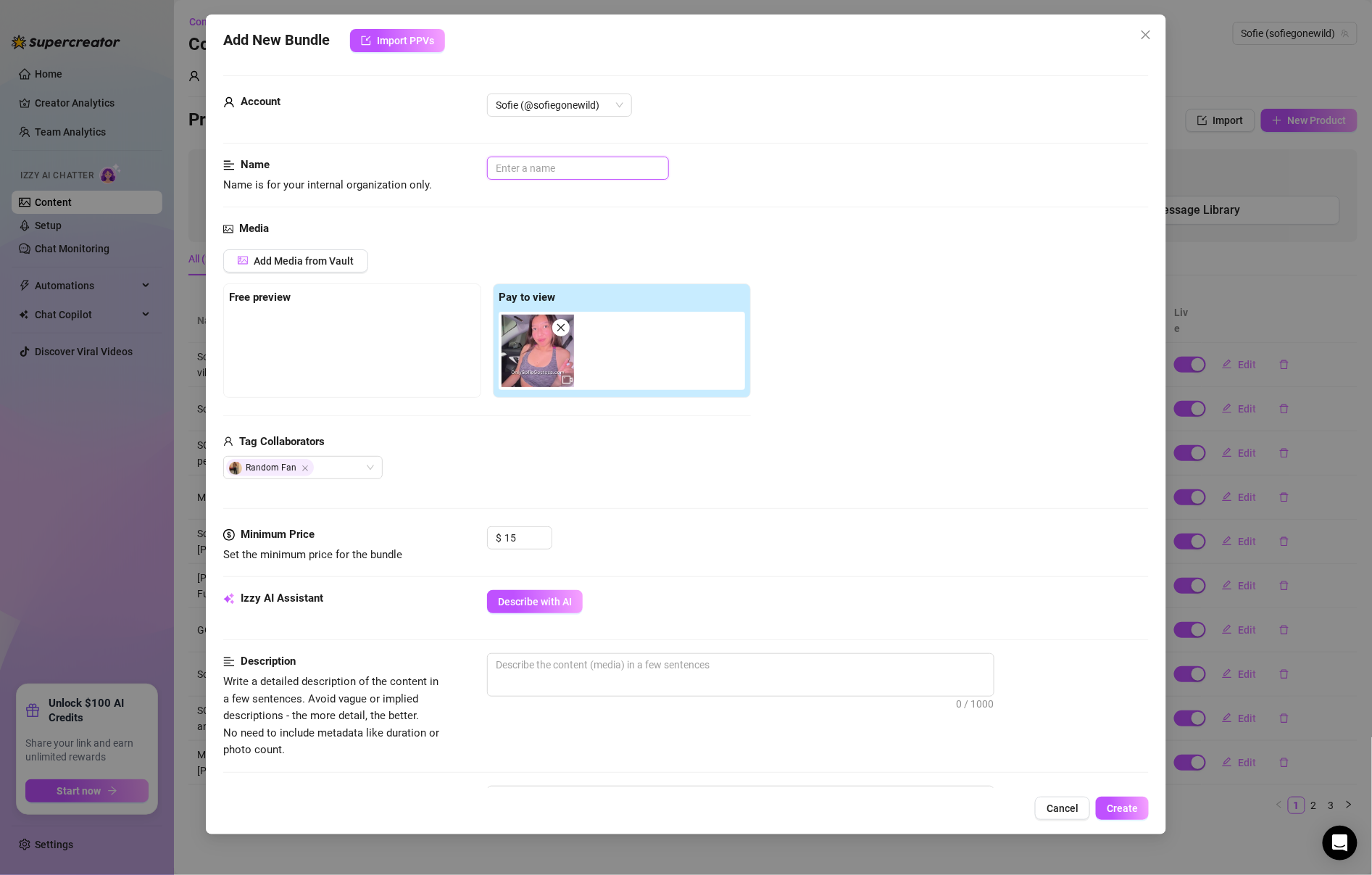
click at [578, 171] on input "text" at bounding box center [578, 168] width 182 height 23
type input "BG - Car Blowjob parked"
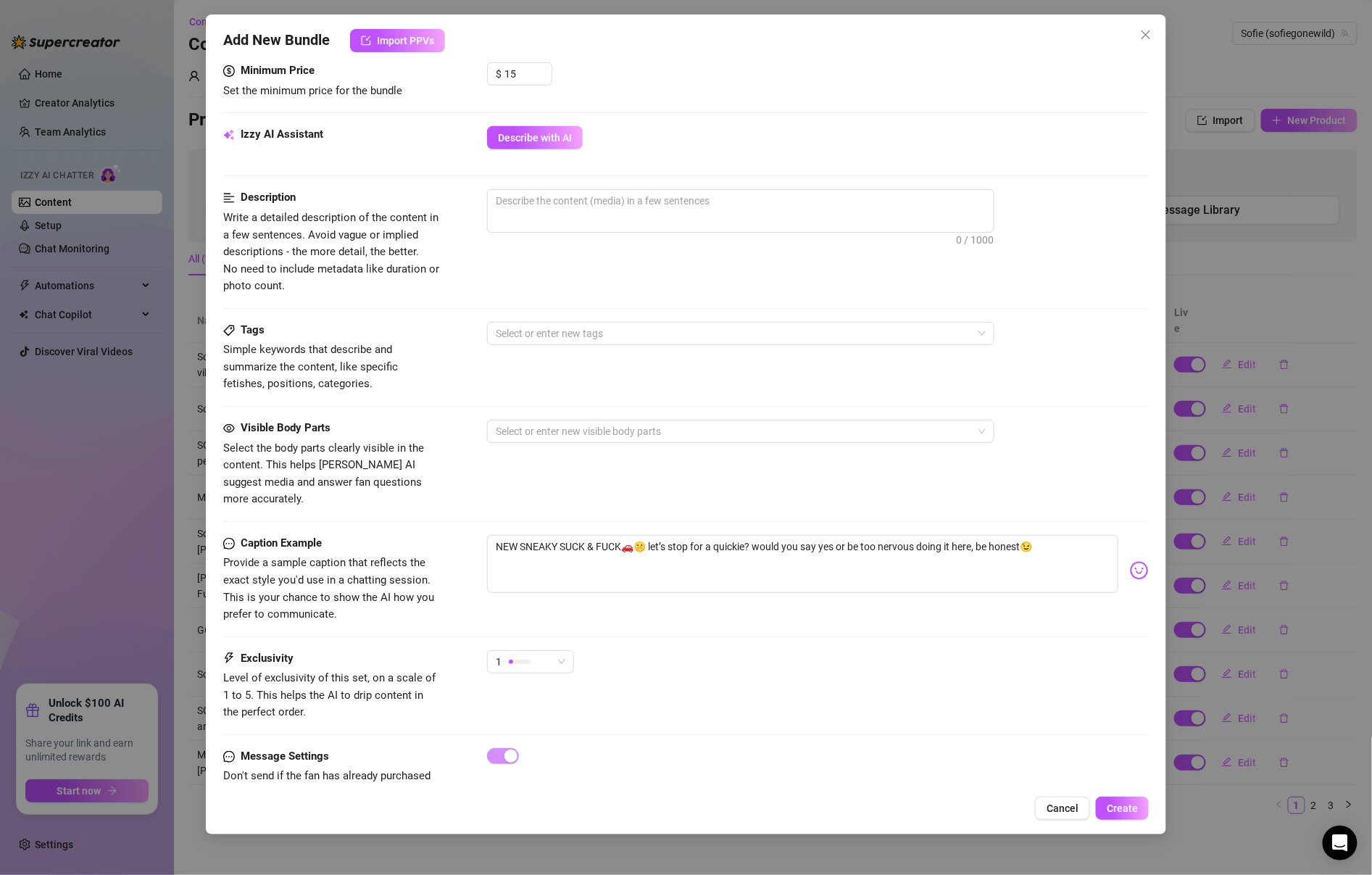
scroll to position [485, 0]
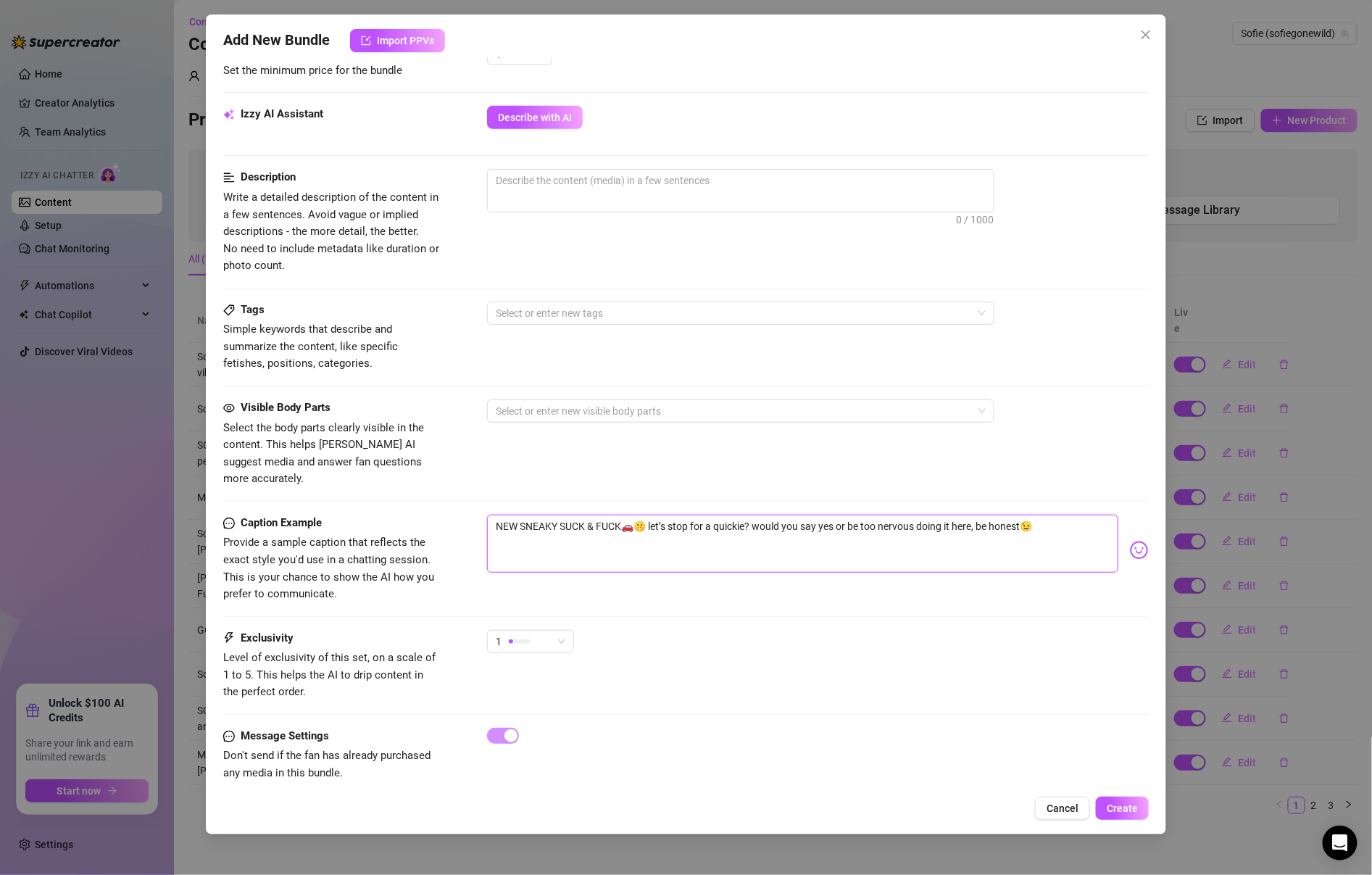
click at [595, 514] on textarea "NEW SNEAKY SUCK & FUCK🚗🤫 let’s stop for a quickie? would you say yes or be too …" at bounding box center [802, 543] width 632 height 58
paste textarea "made my driver pull over so i could suck his cock real quick 😈 just a lil tease…"
type textarea "made my driver pull over so i could suck his cock real quick 😈 just a lil tease…"
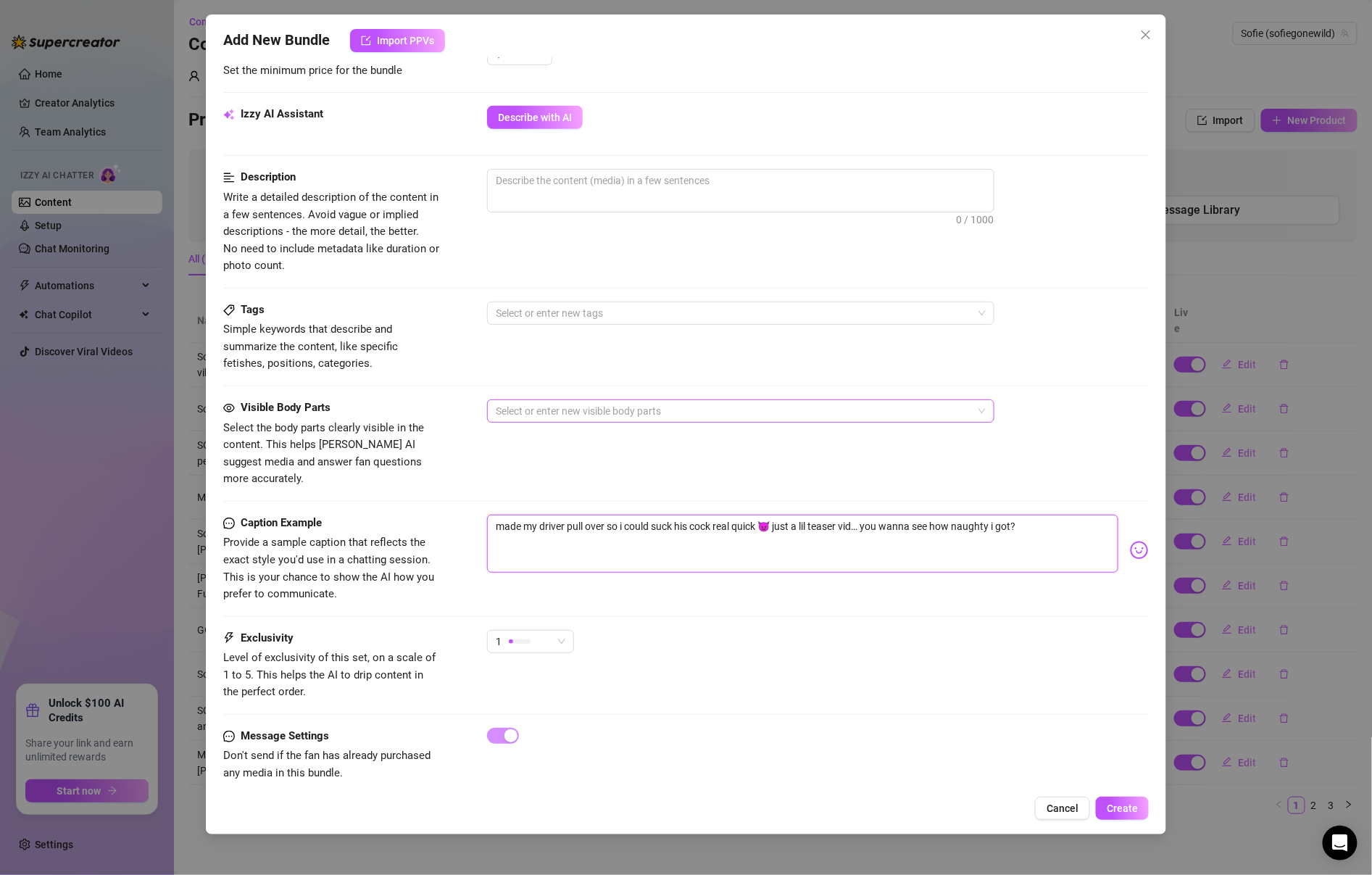
click at [613, 416] on div at bounding box center [733, 411] width 486 height 21
type textarea "made my driver pull over so i could suck his cock real quick 😈 just a lil tease…"
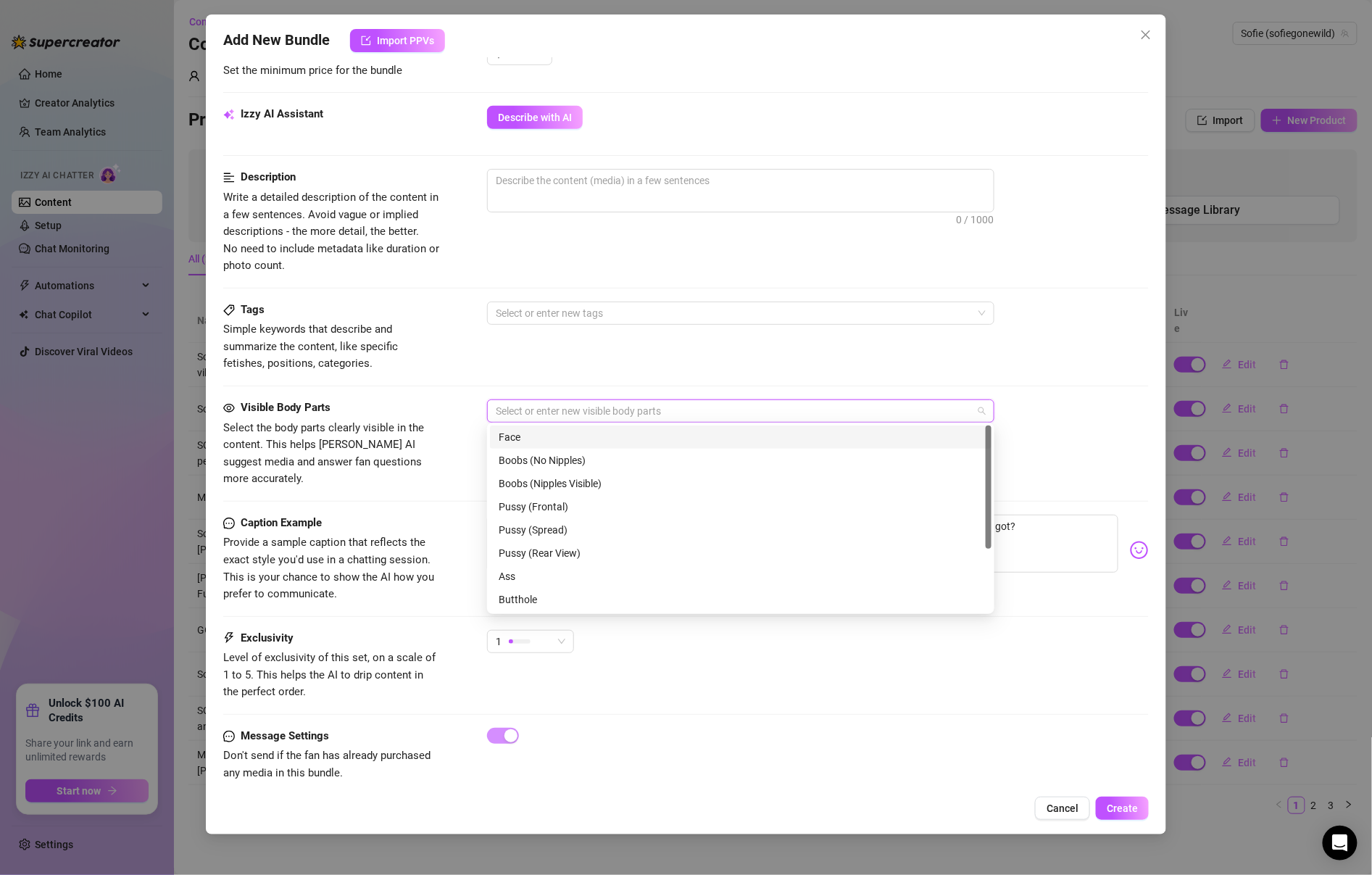
click at [608, 437] on div "Face" at bounding box center [740, 437] width 485 height 16
click at [587, 523] on div "Penis" at bounding box center [740, 530] width 485 height 16
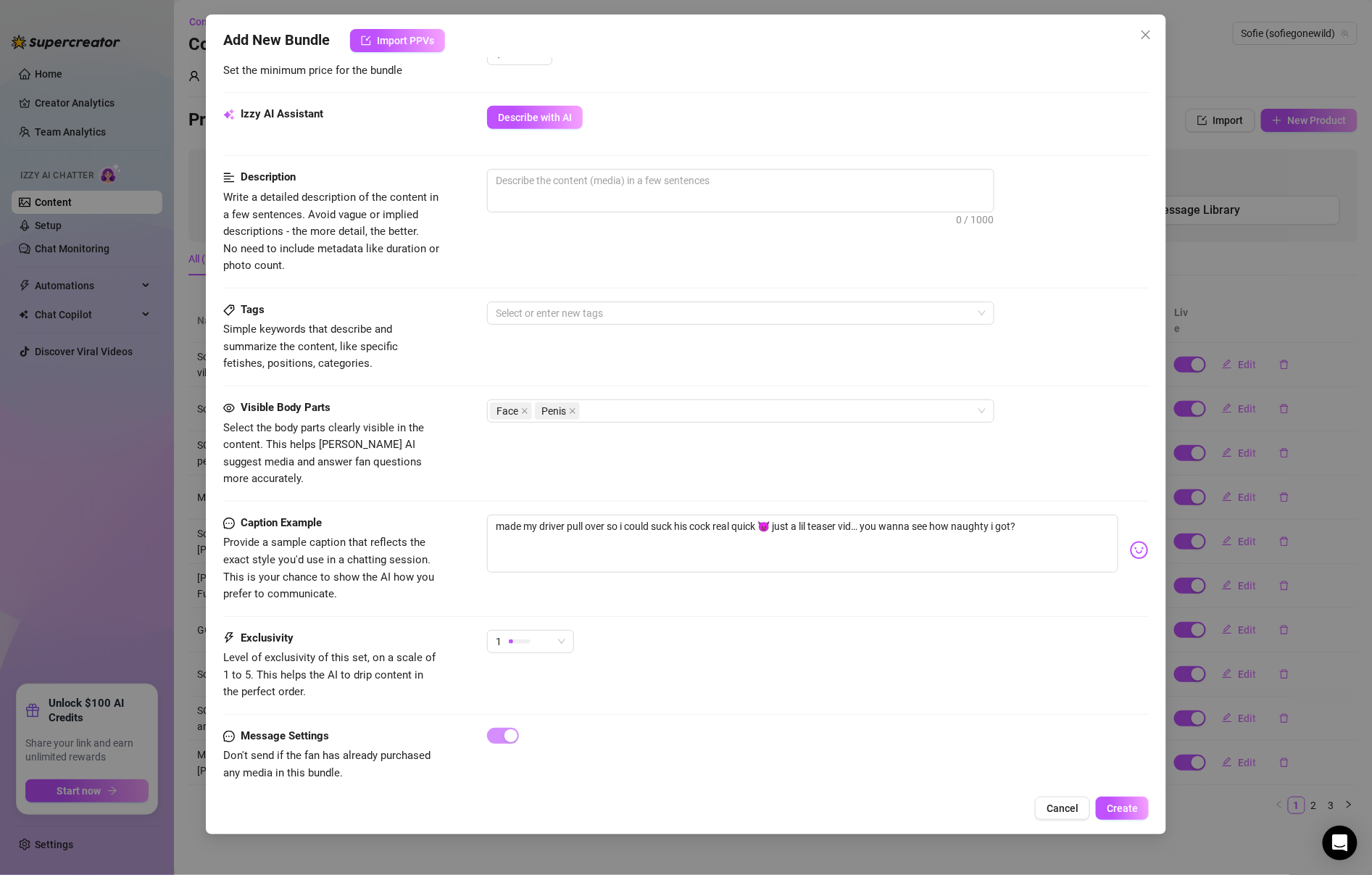
click at [469, 339] on div "Tags Simple keywords that describe and summarize the content, like specific fet…" at bounding box center [685, 337] width 925 height 71
click at [645, 401] on div "Face Penis" at bounding box center [733, 411] width 486 height 21
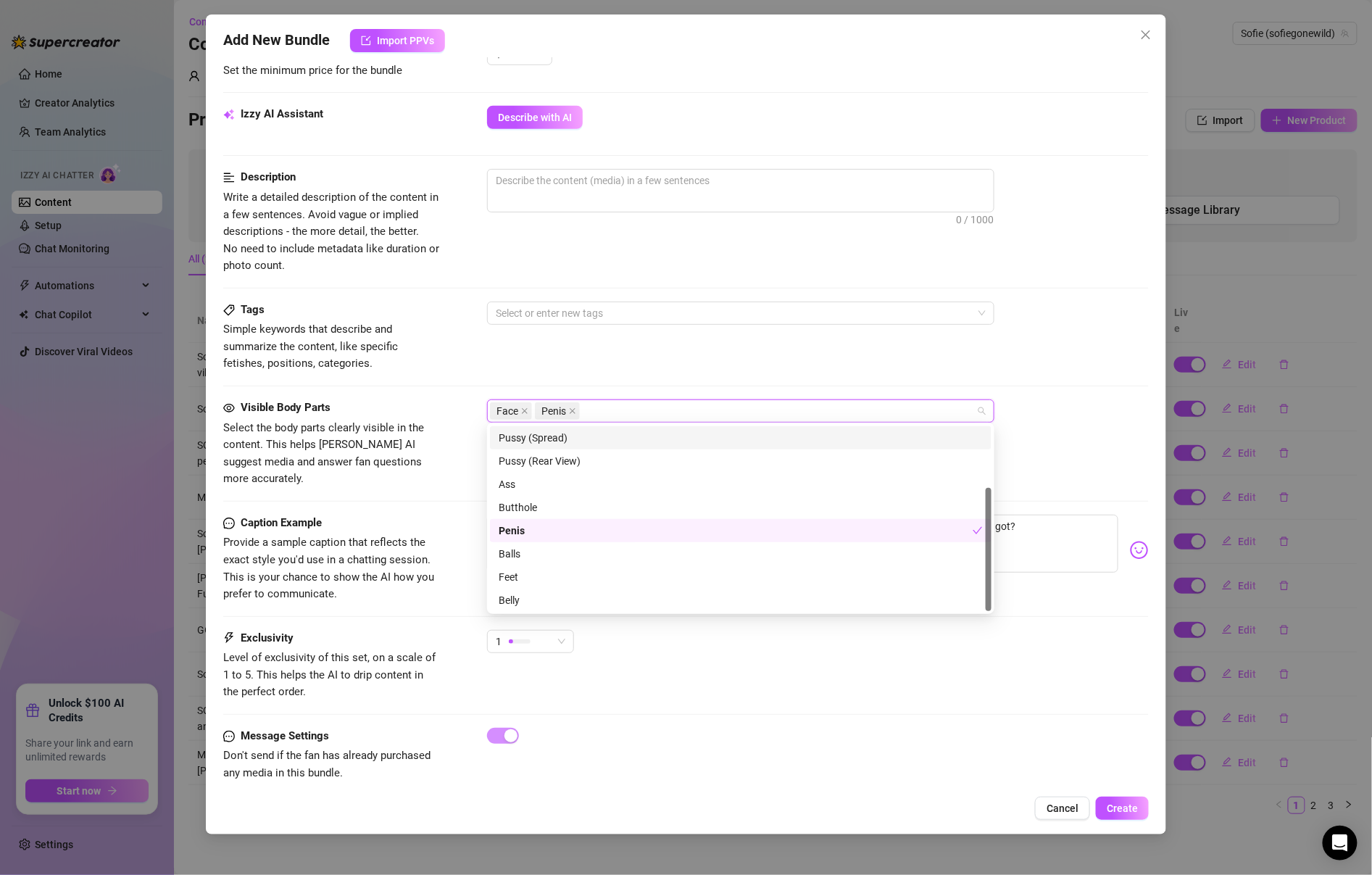
click at [645, 401] on div "Face Penis" at bounding box center [733, 411] width 486 height 21
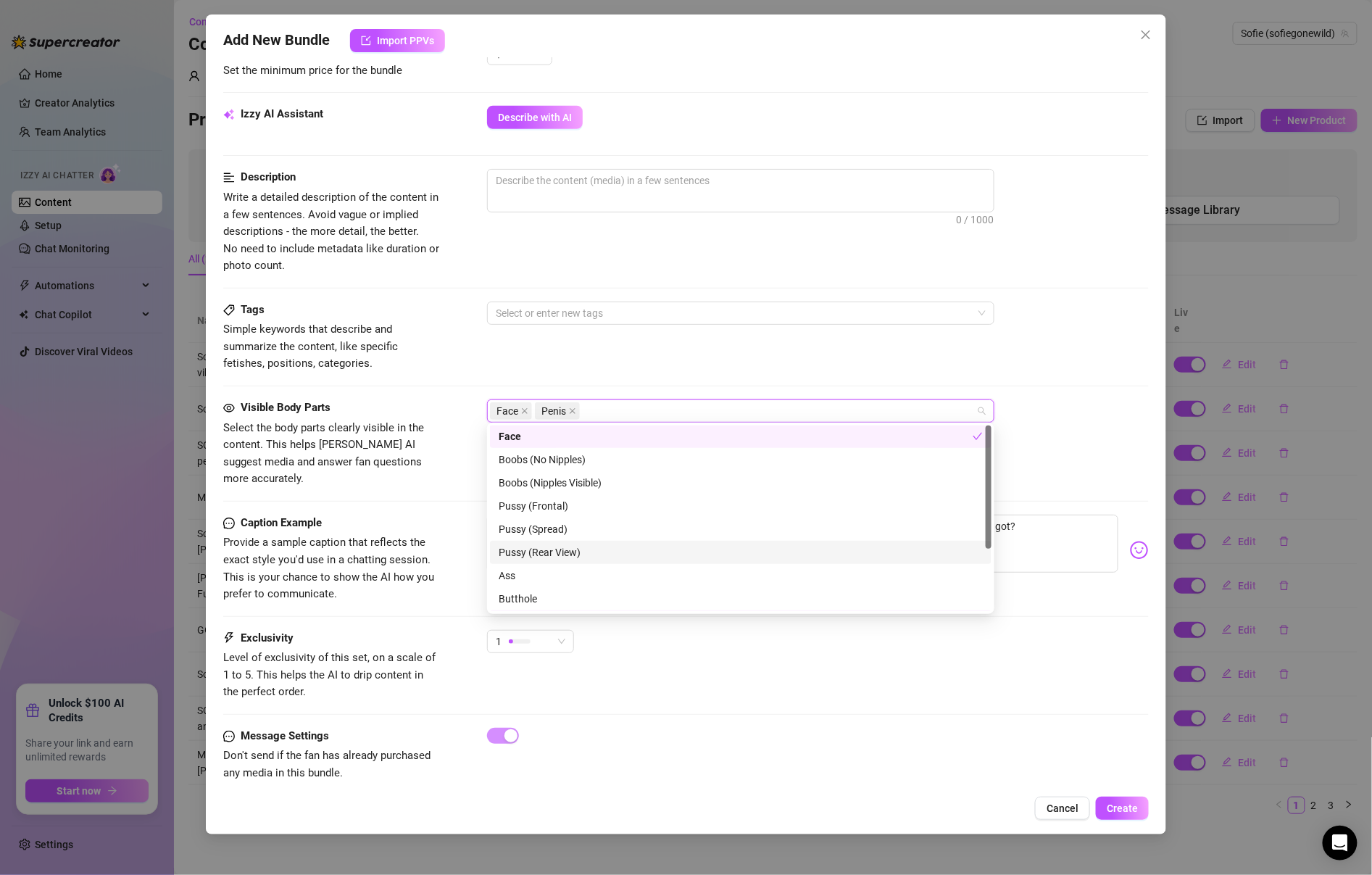
scroll to position [0, 0]
click at [617, 376] on div "Tags Simple keywords that describe and summarize the content, like specific fet…" at bounding box center [685, 350] width 925 height 98
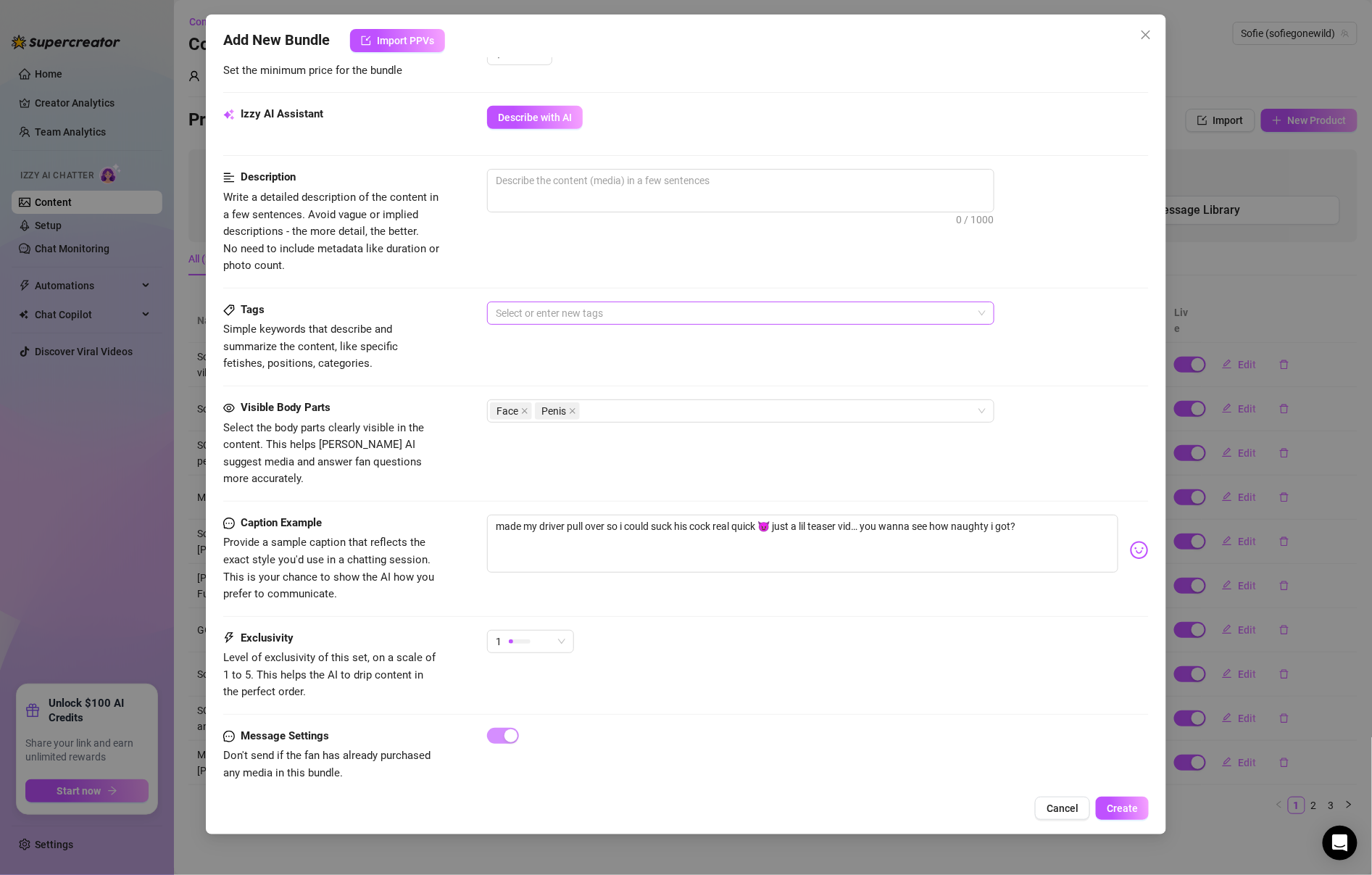
click at [615, 309] on div at bounding box center [733, 313] width 486 height 21
type input "Blowjob"
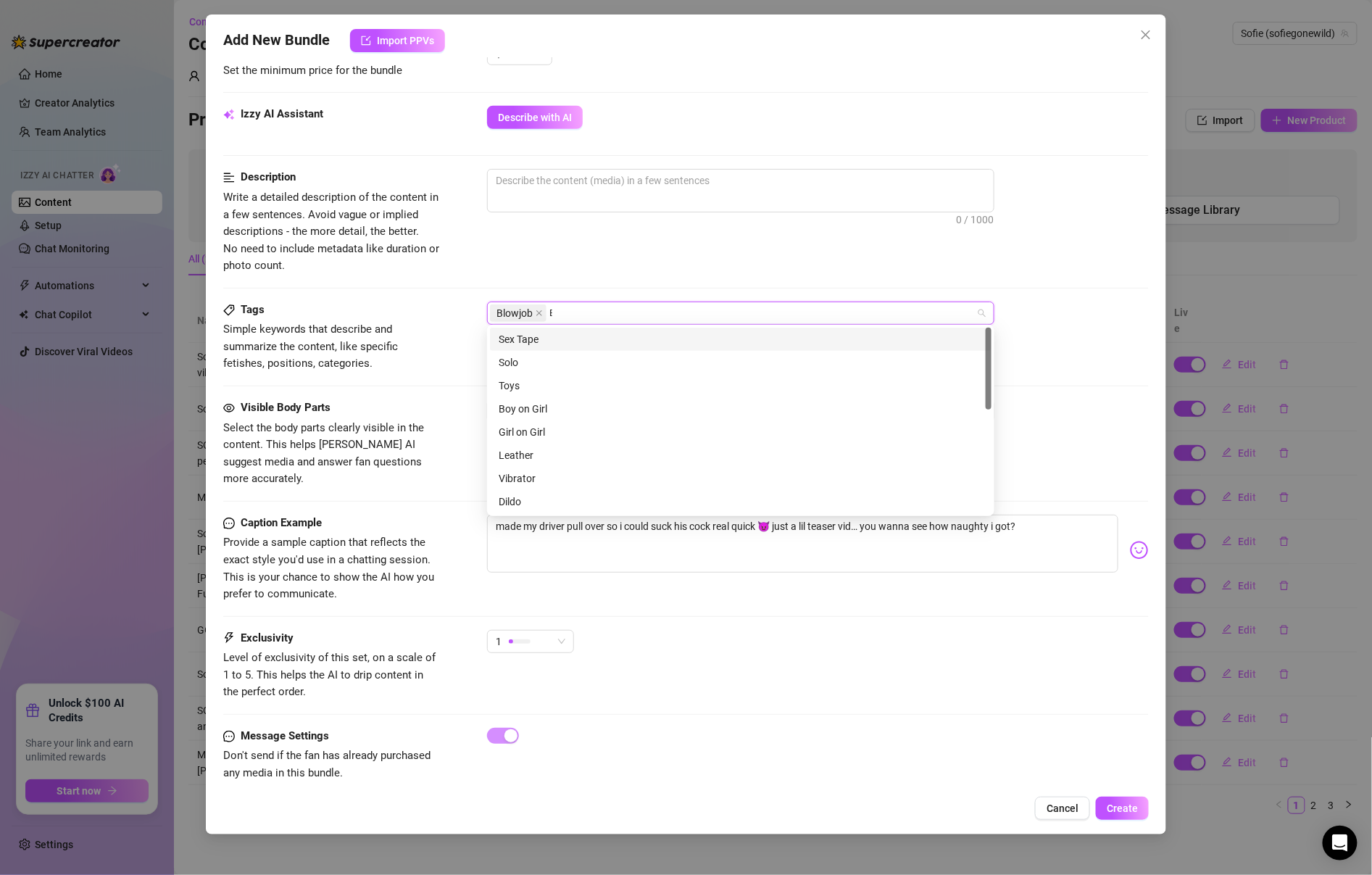
type input "BJ"
click at [547, 414] on div "Boy on Girl" at bounding box center [740, 409] width 485 height 16
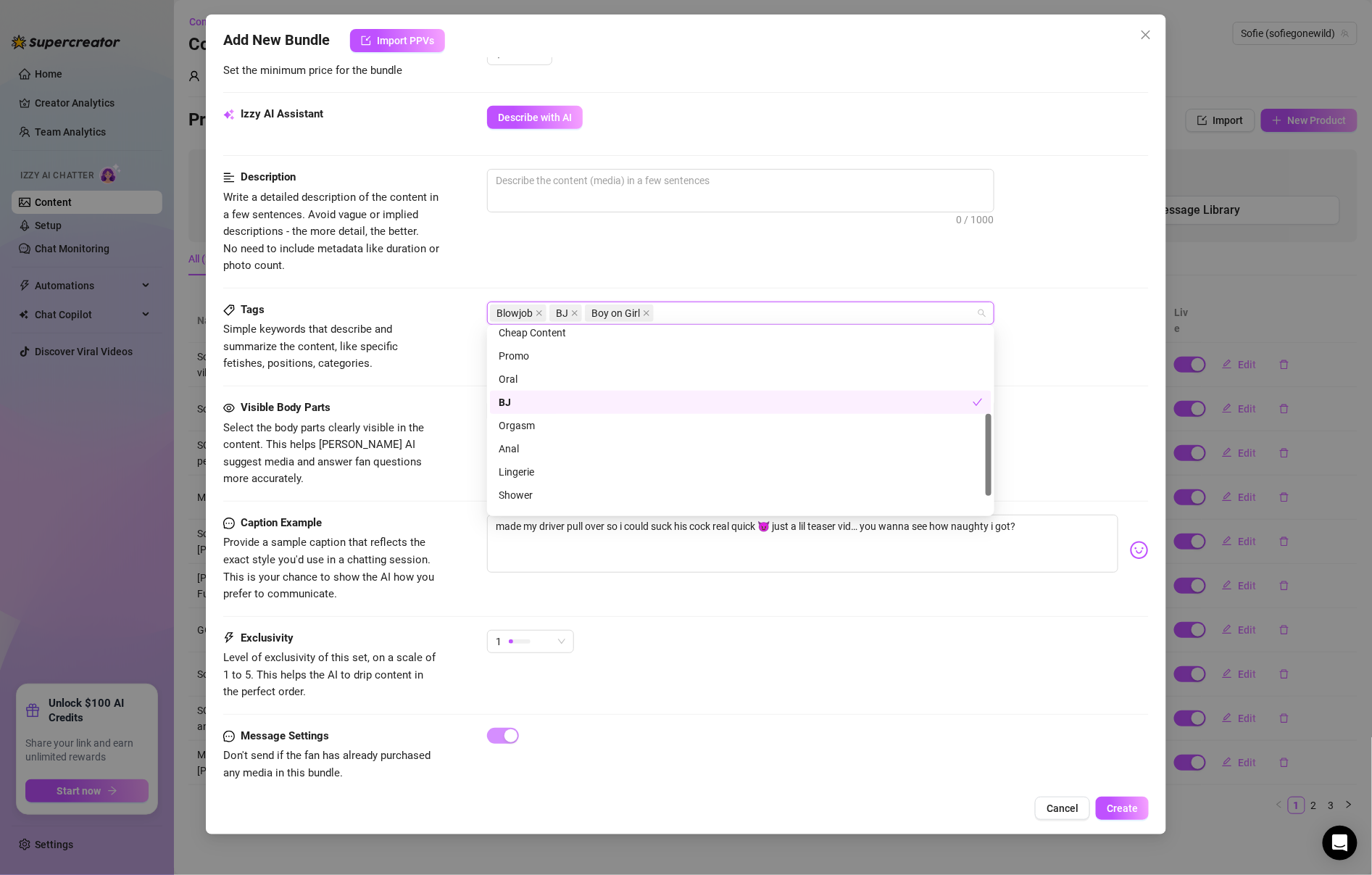
scroll to position [193, 0]
click at [544, 371] on div "Oral" at bounding box center [740, 378] width 485 height 16
click at [520, 247] on div "0 / 1000" at bounding box center [818, 210] width 662 height 83
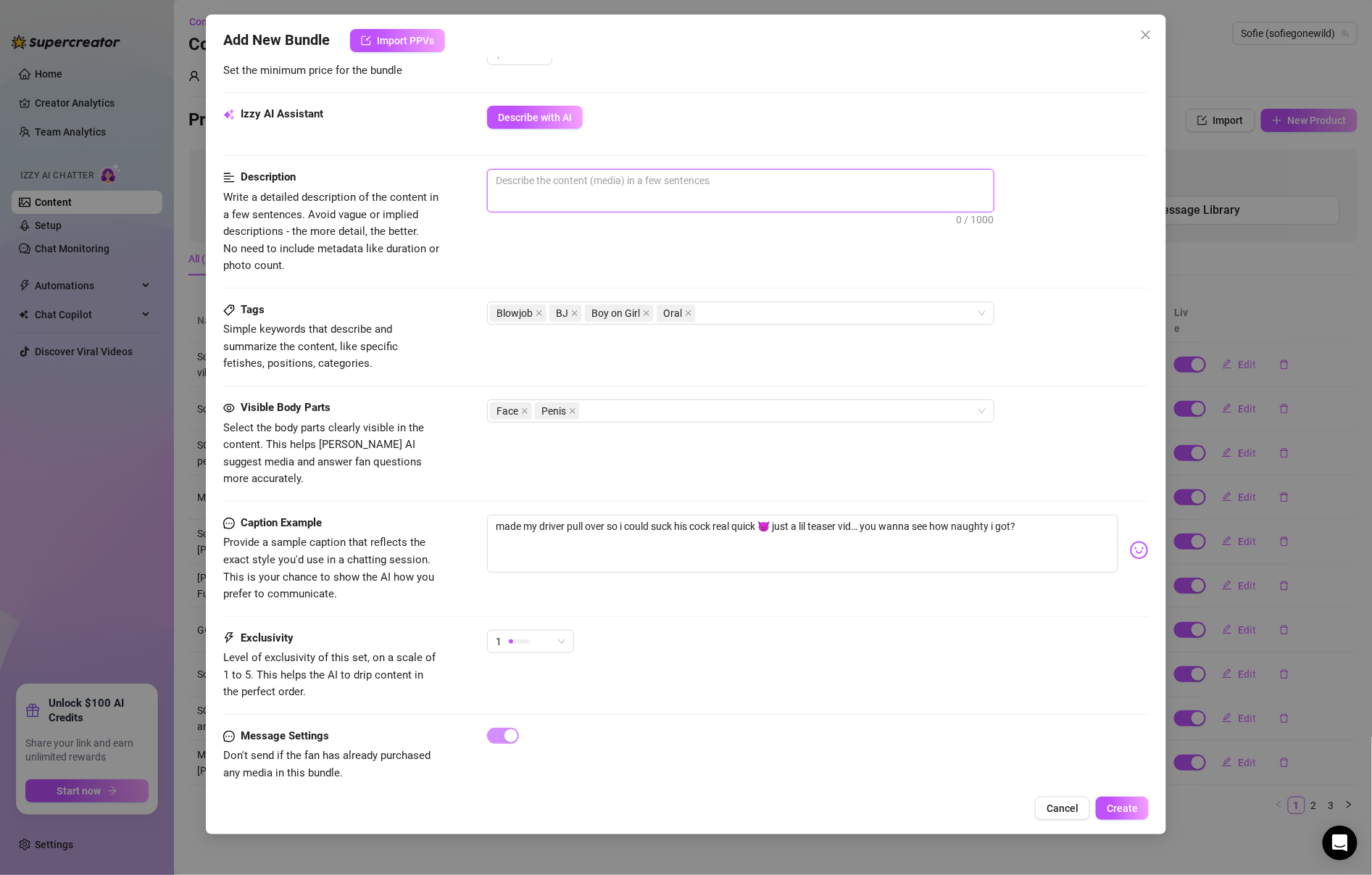
click at [802, 182] on textarea at bounding box center [740, 180] width 506 height 21
paste textarea "i finally got the driver to pull over and give in to me… i couldn’t resist teas…"
type textarea "i finally got the driver to pull over and give in to me… i couldn’t resist teas…"
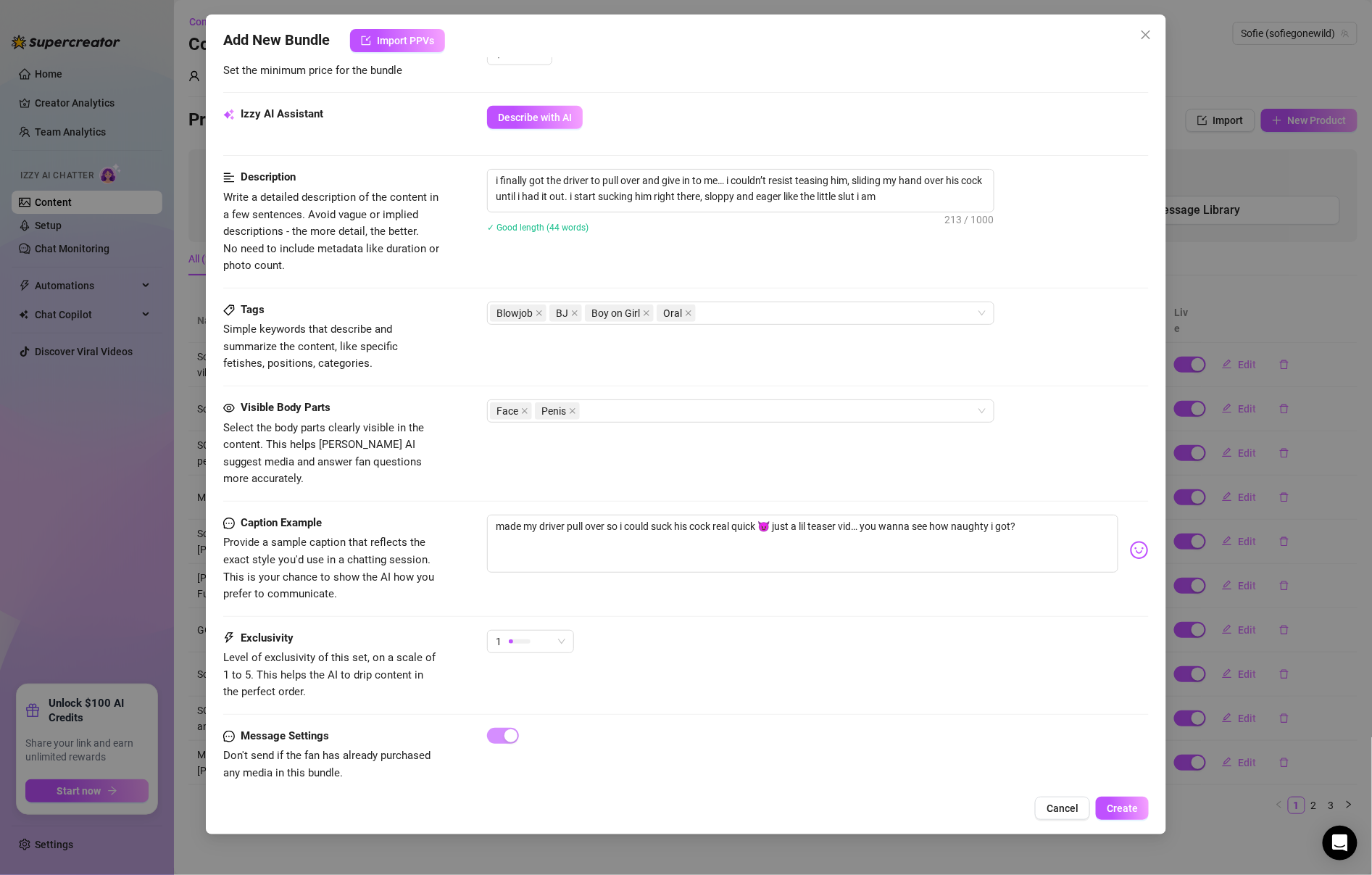
click at [792, 220] on div "✓ Good length (44 words)" at bounding box center [818, 226] width 662 height 16
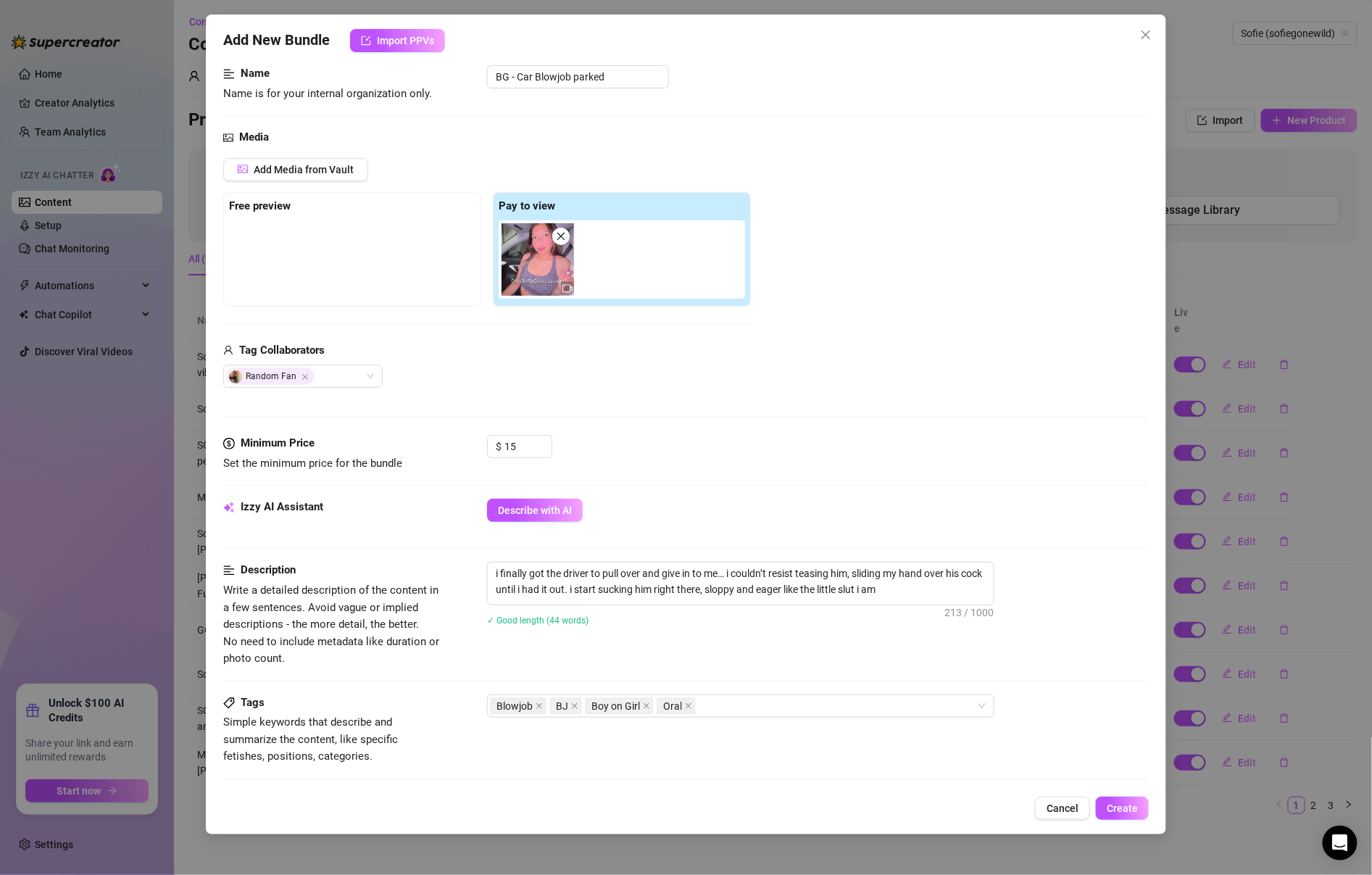
scroll to position [90, 0]
click at [521, 452] on input "15" at bounding box center [528, 447] width 47 height 21
type input "1"
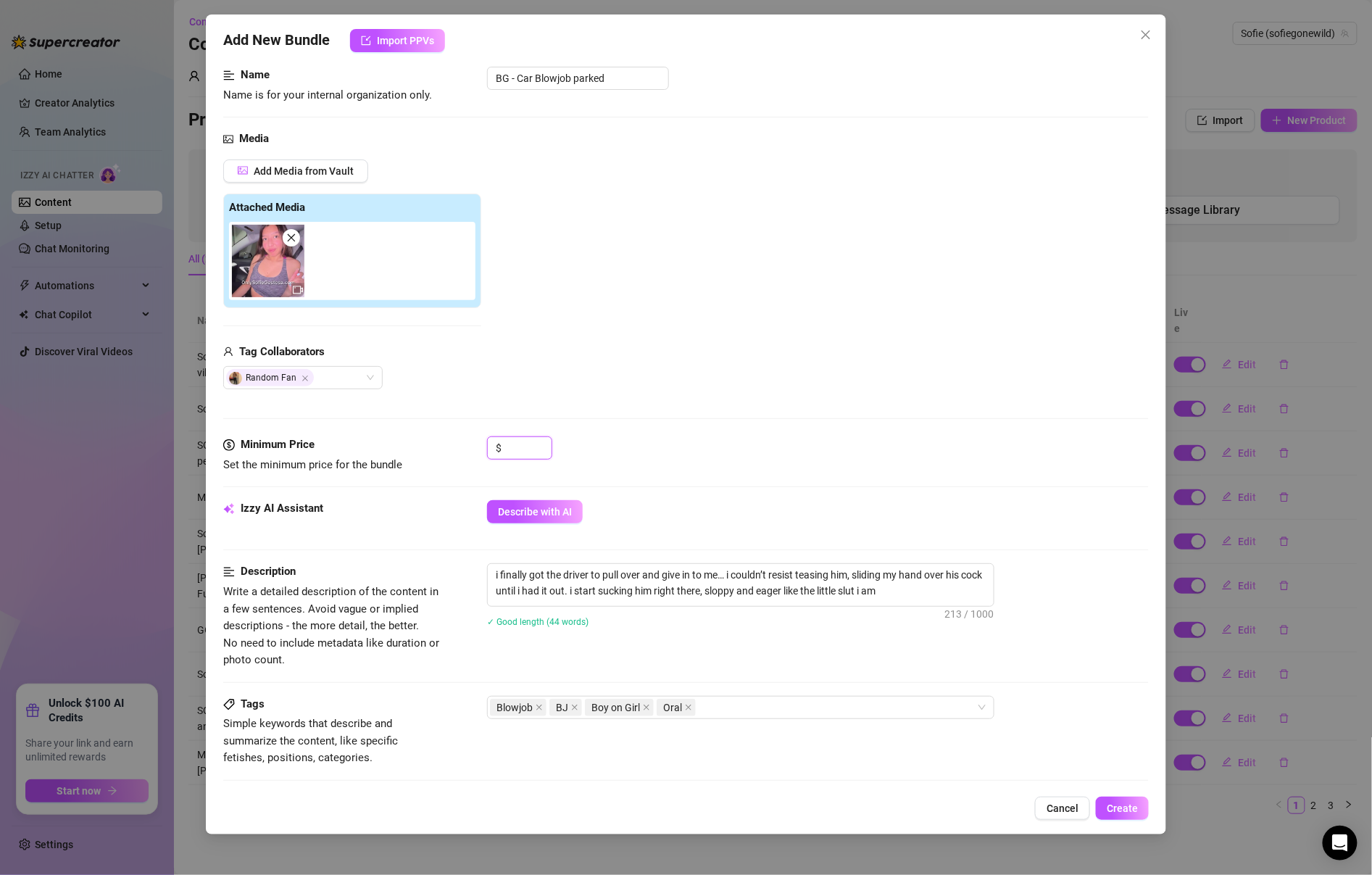
type input "0"
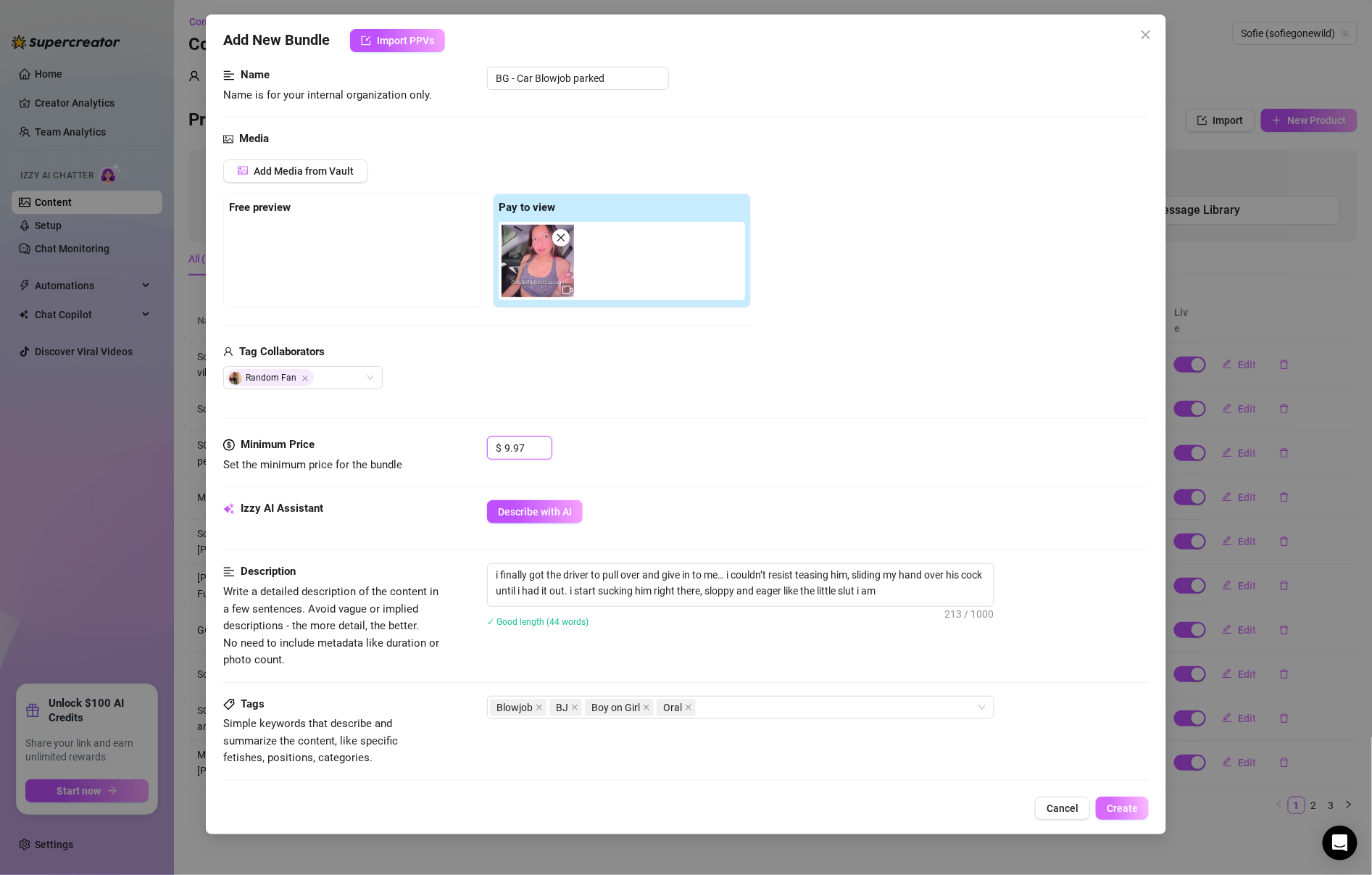
type input "9.97"
click at [1127, 806] on span "Create" at bounding box center [1123, 808] width 31 height 12
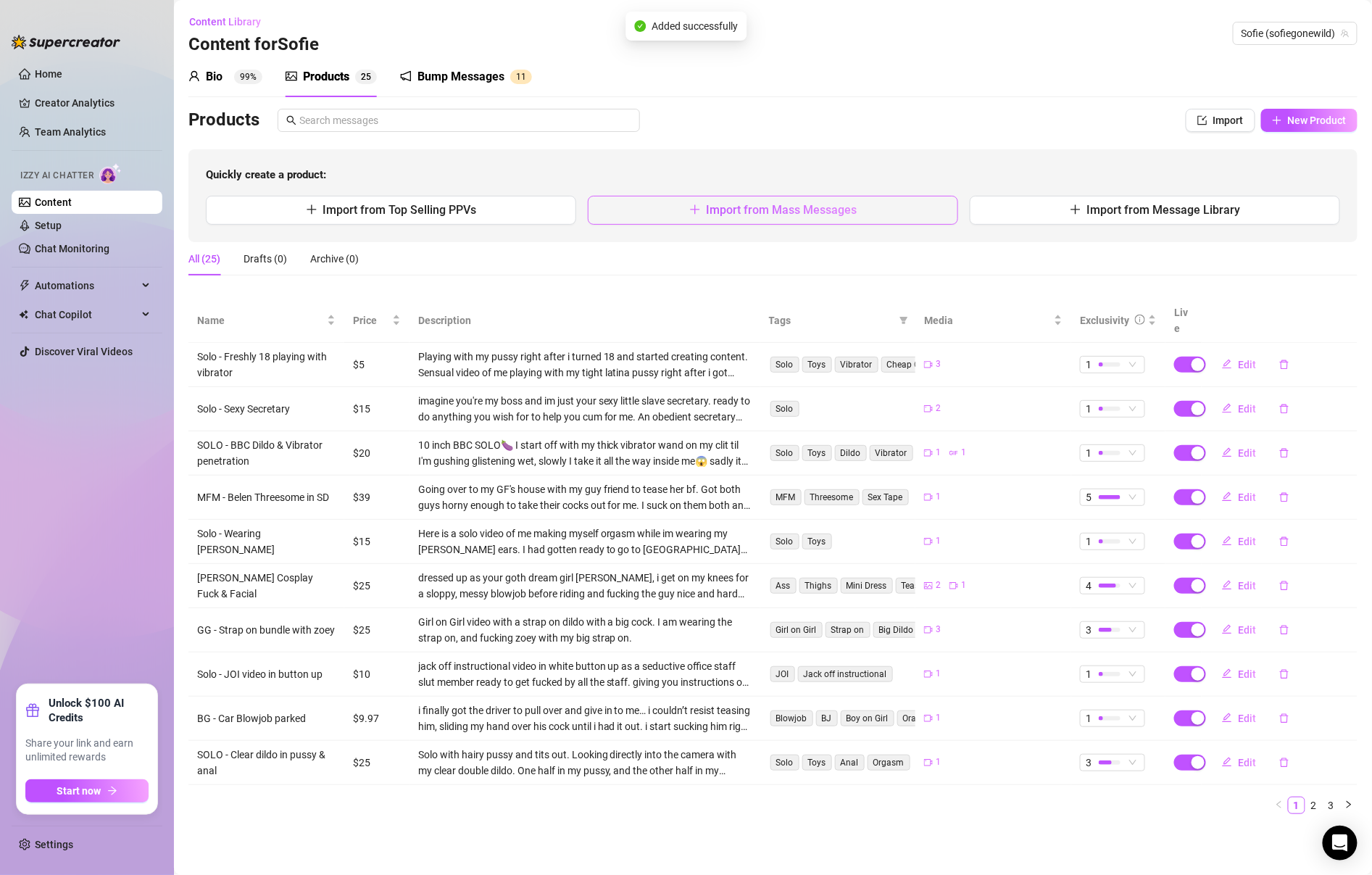
click at [857, 210] on button "Import from Mass Messages" at bounding box center [773, 210] width 371 height 29
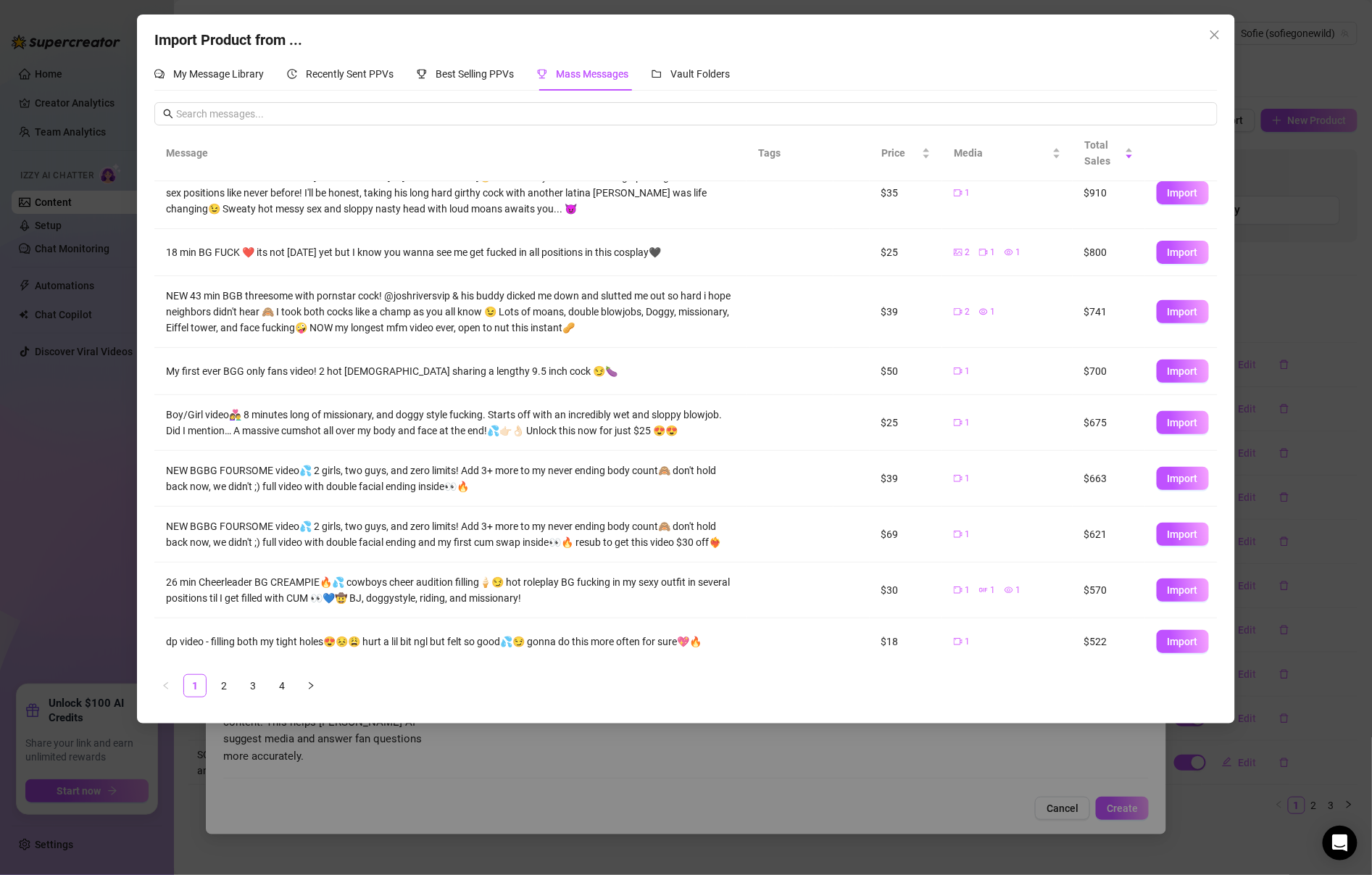
scroll to position [97, 0]
click at [225, 692] on link "2" at bounding box center [224, 685] width 21 height 21
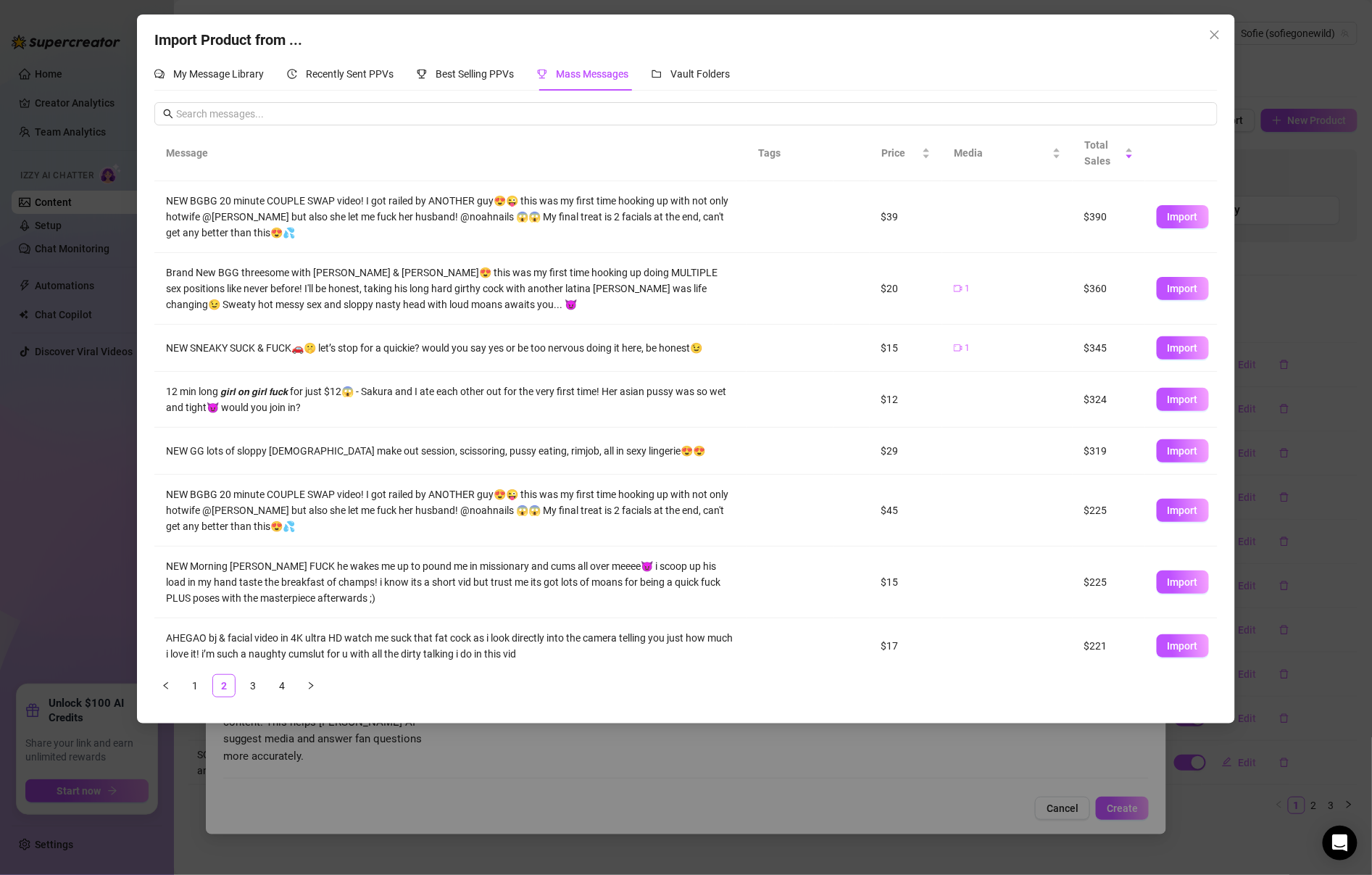
scroll to position [0, 0]
click at [204, 685] on link "1" at bounding box center [195, 685] width 21 height 21
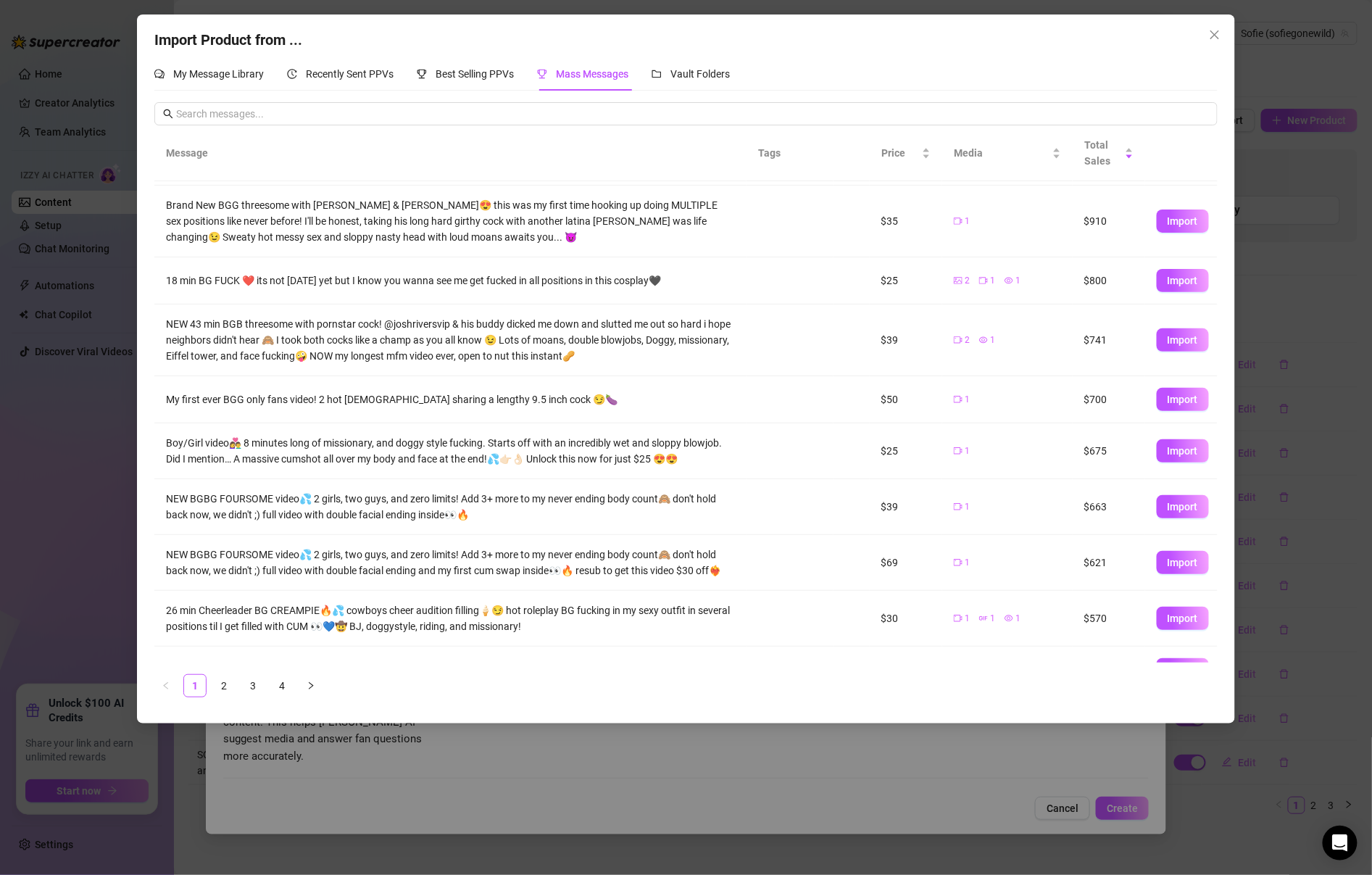
scroll to position [97, 0]
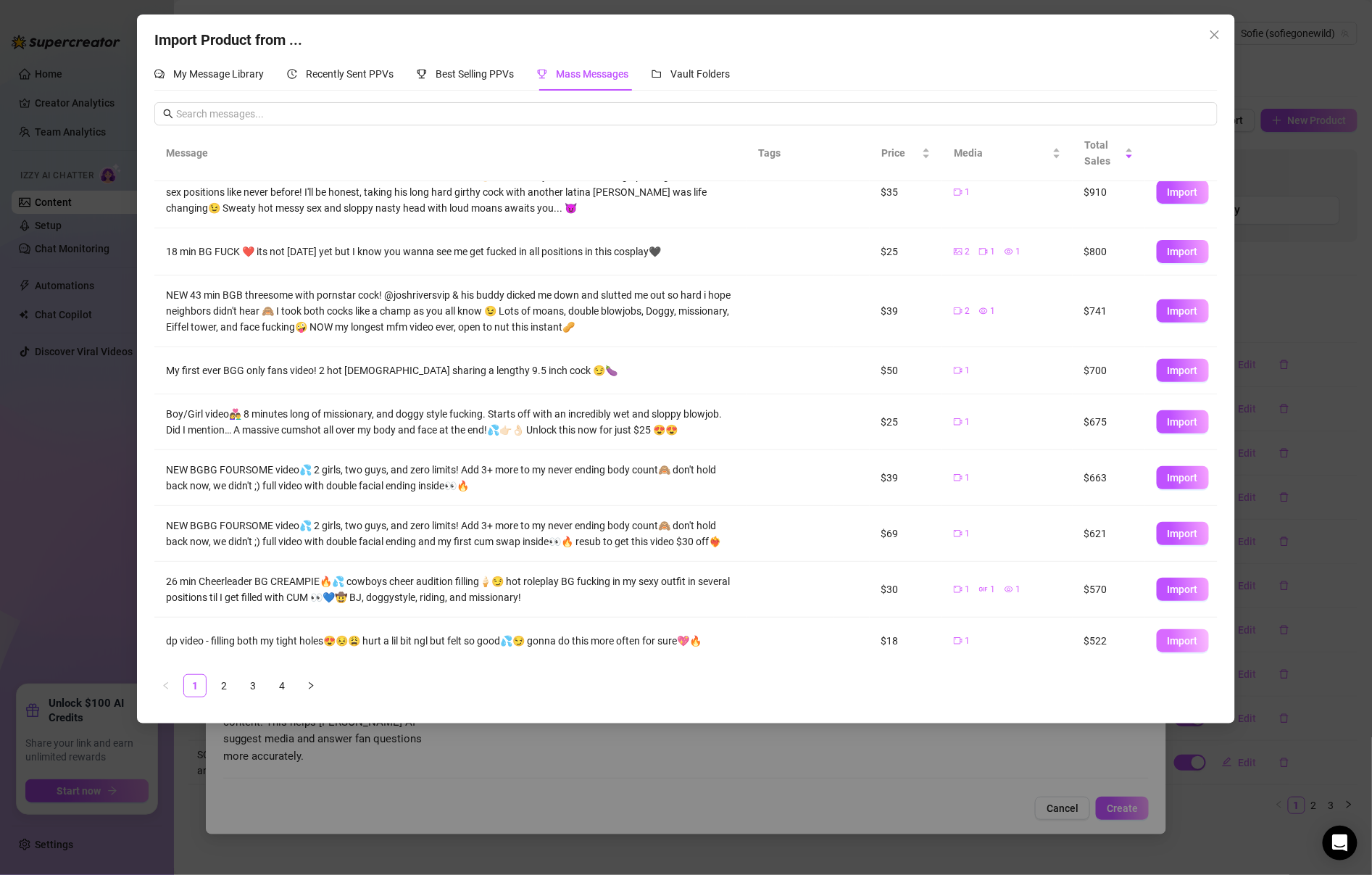
click at [1197, 635] on span "Import" at bounding box center [1183, 641] width 31 height 12
type textarea "dp video - filling both my tight holes😍😣😩 hurt a lil bit ngl but felt so good💦😏…"
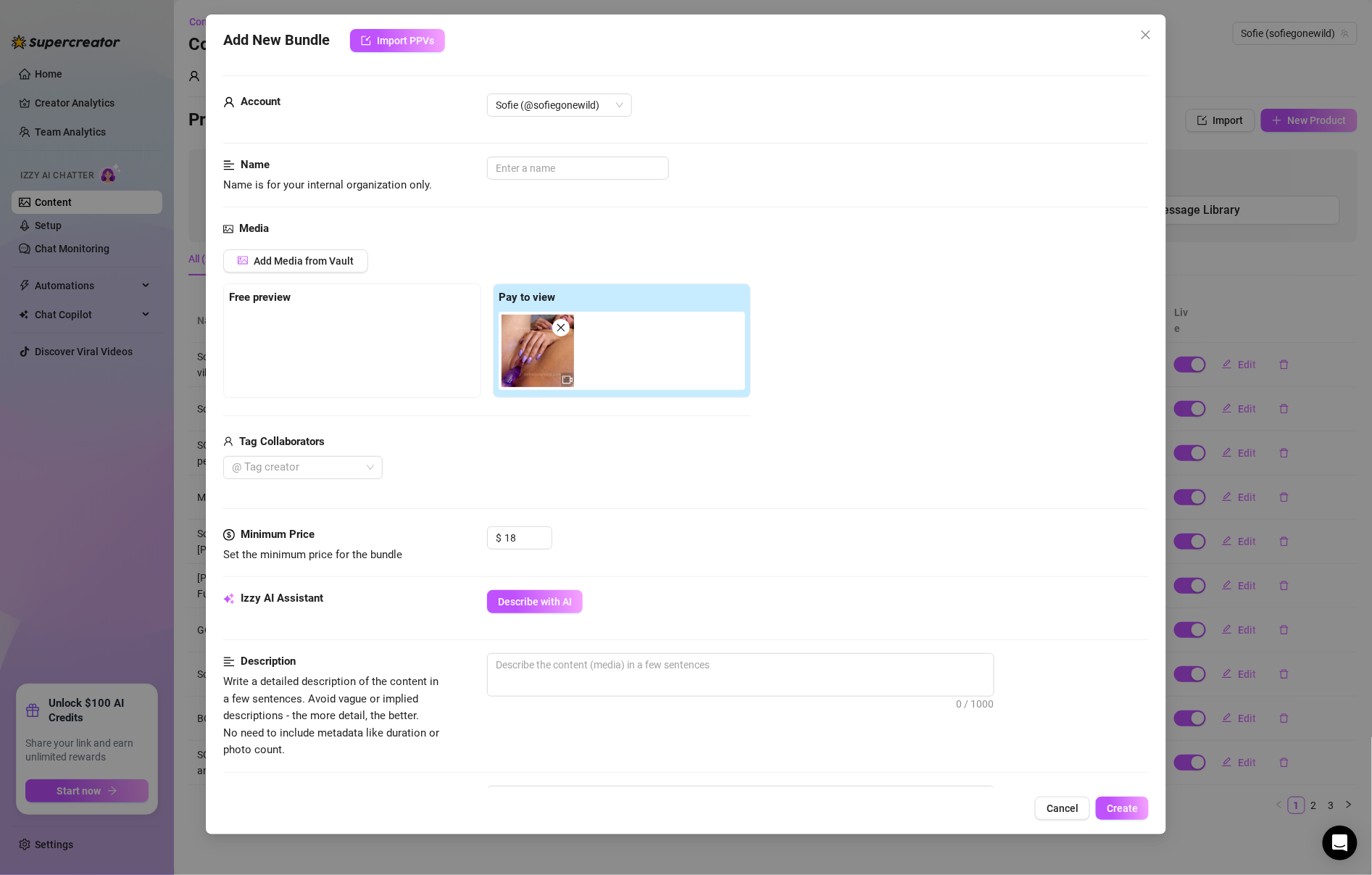
click at [339, 442] on div "Tag Collaborators" at bounding box center [486, 442] width 528 height 17
click at [339, 457] on div at bounding box center [296, 467] width 139 height 21
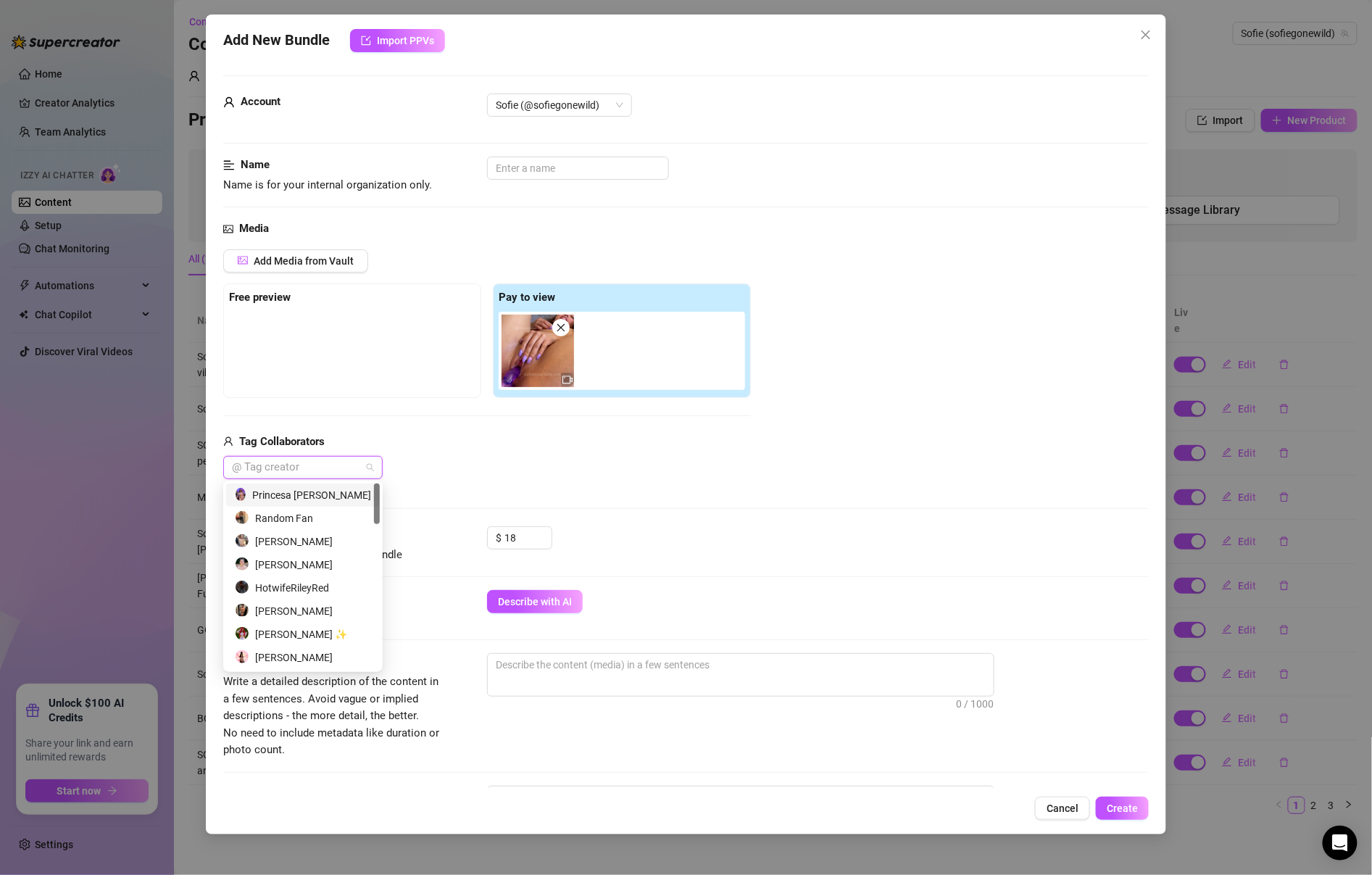
click at [339, 457] on div at bounding box center [296, 467] width 139 height 21
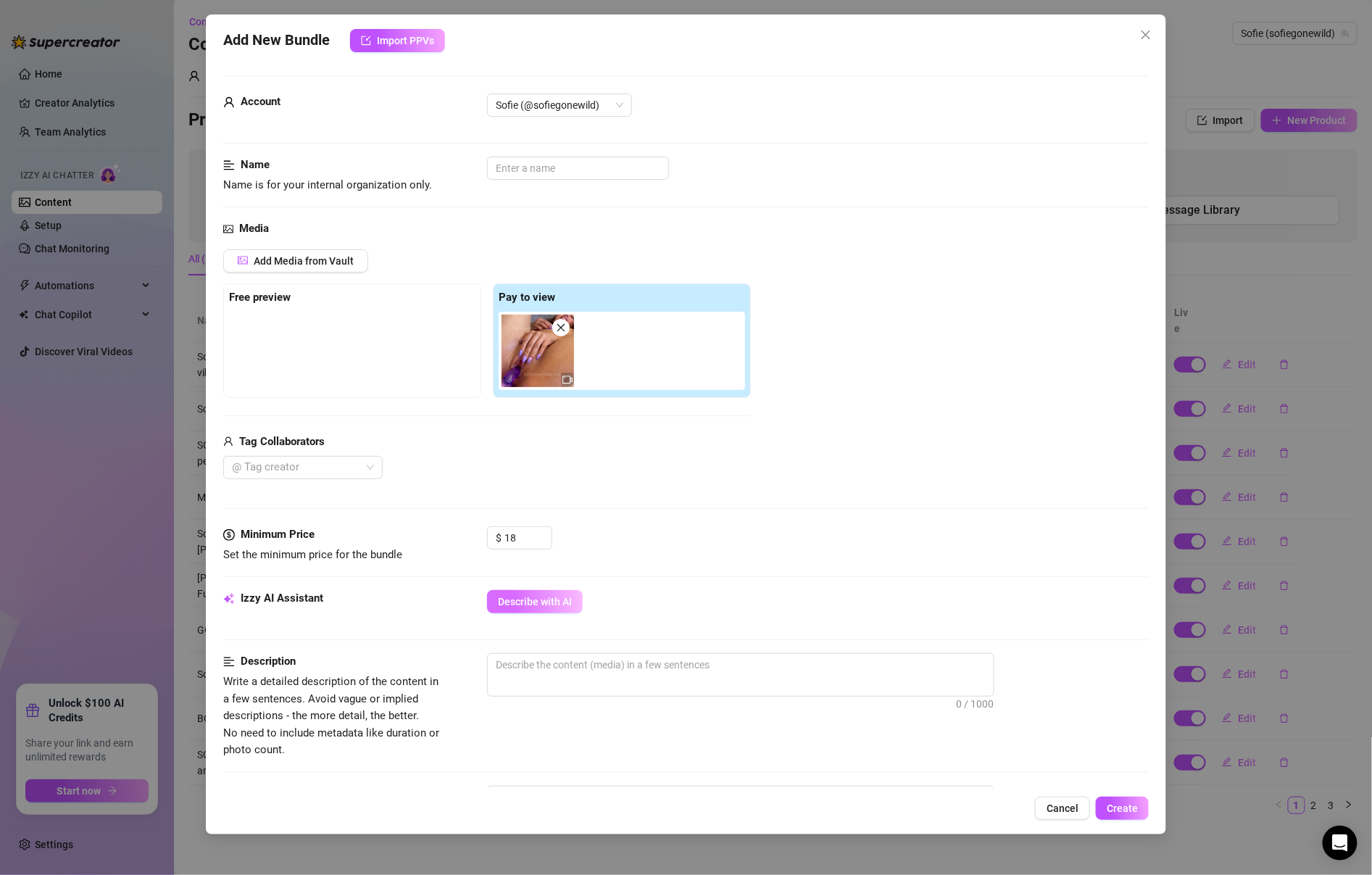
click at [532, 600] on span "Describe with AI" at bounding box center [535, 602] width 74 height 12
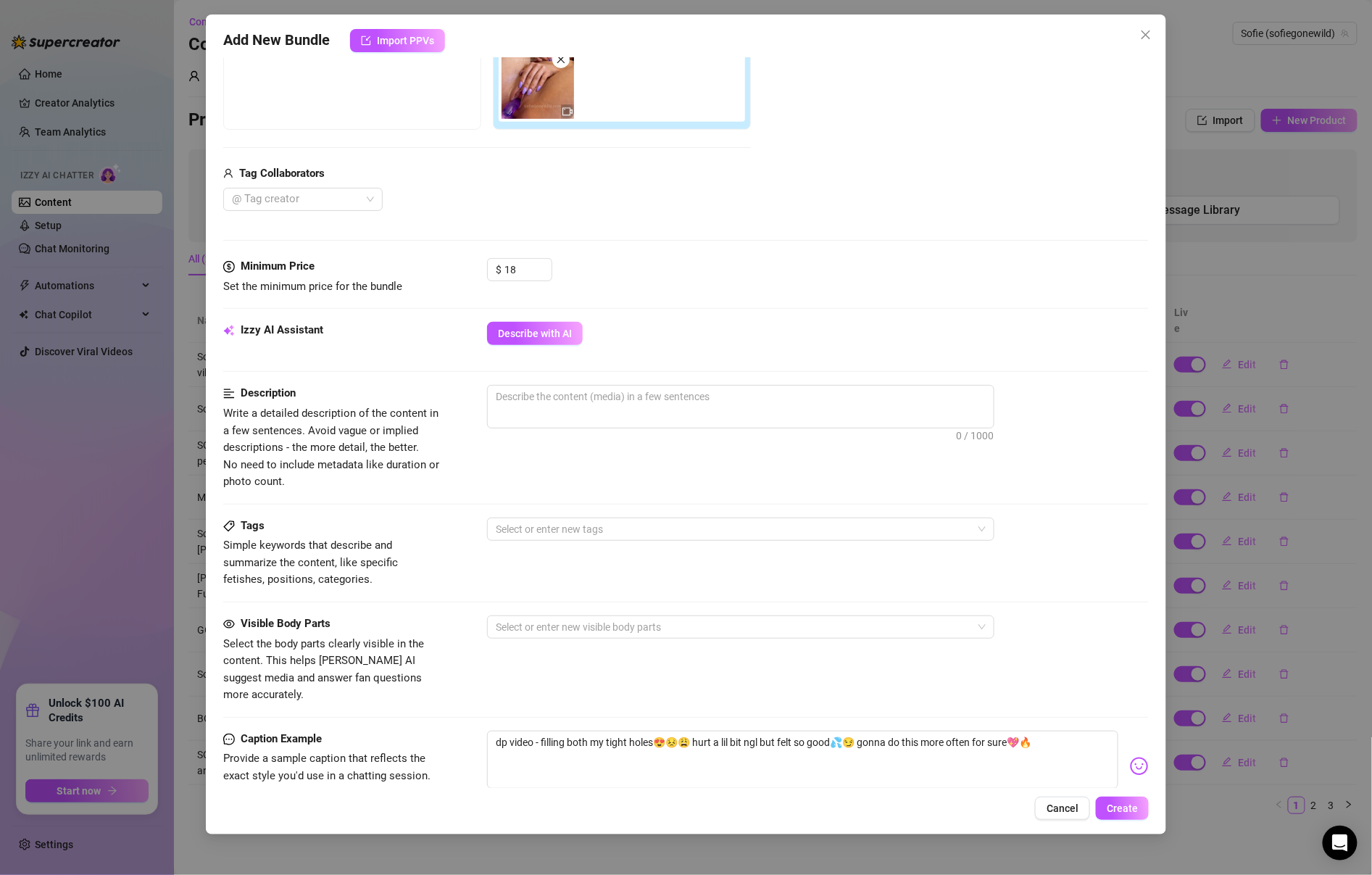
scroll to position [485, 0]
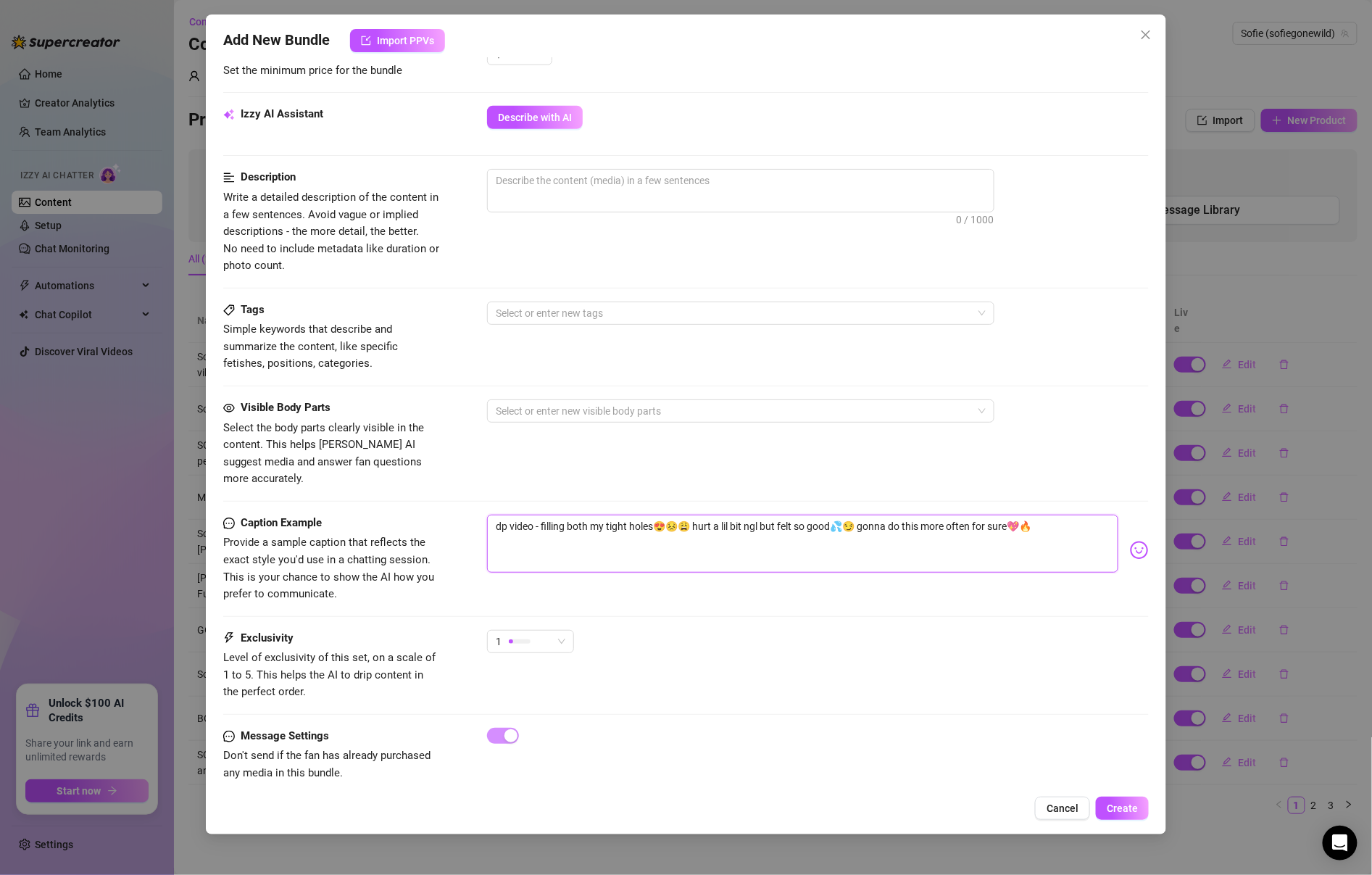
click at [648, 514] on textarea "dp video - filling both my tight holes😍😣😩 hurt a lil bit ngl but felt so good💦😏…" at bounding box center [802, 543] width 632 height 58
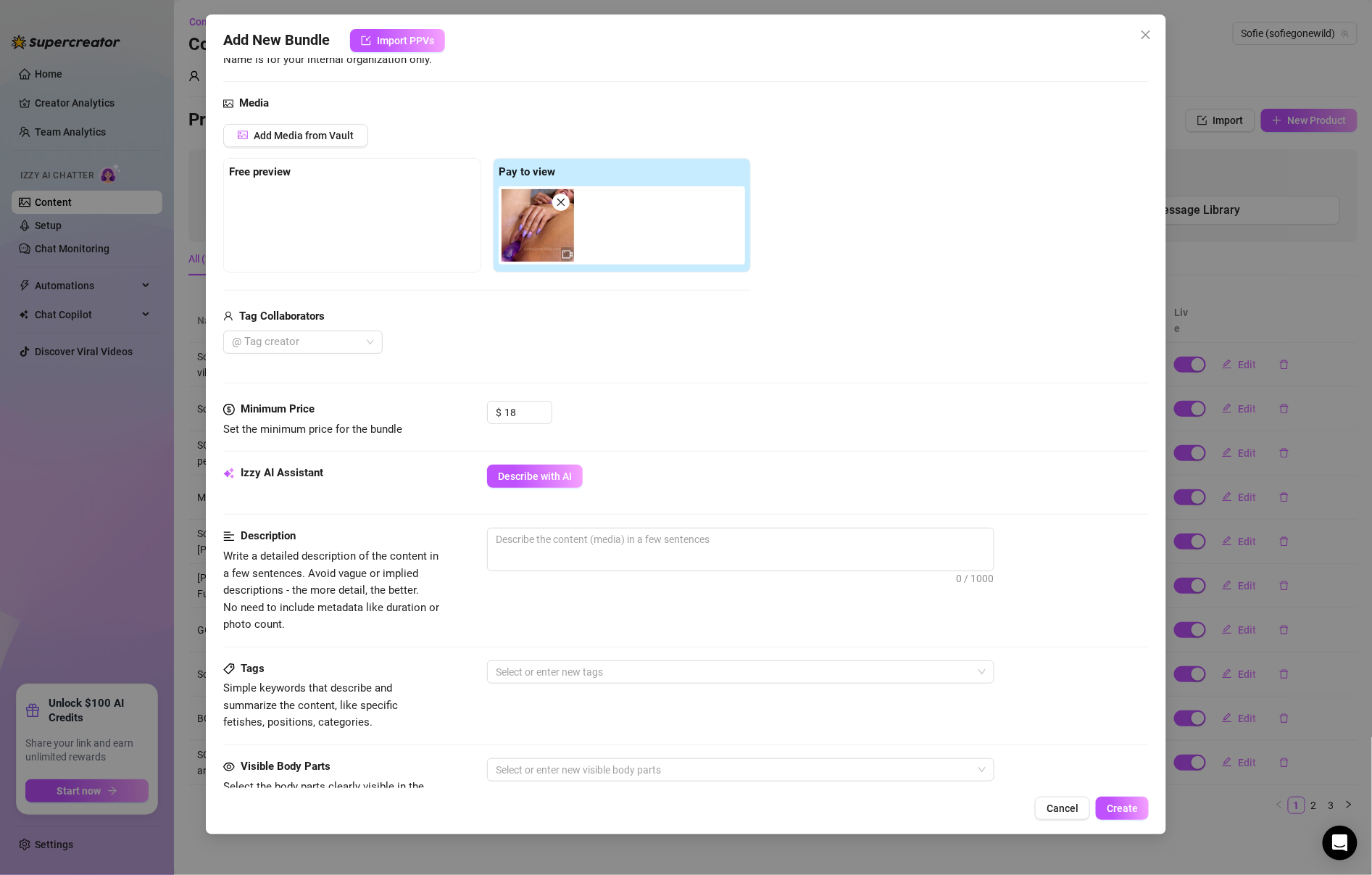
scroll to position [0, 0]
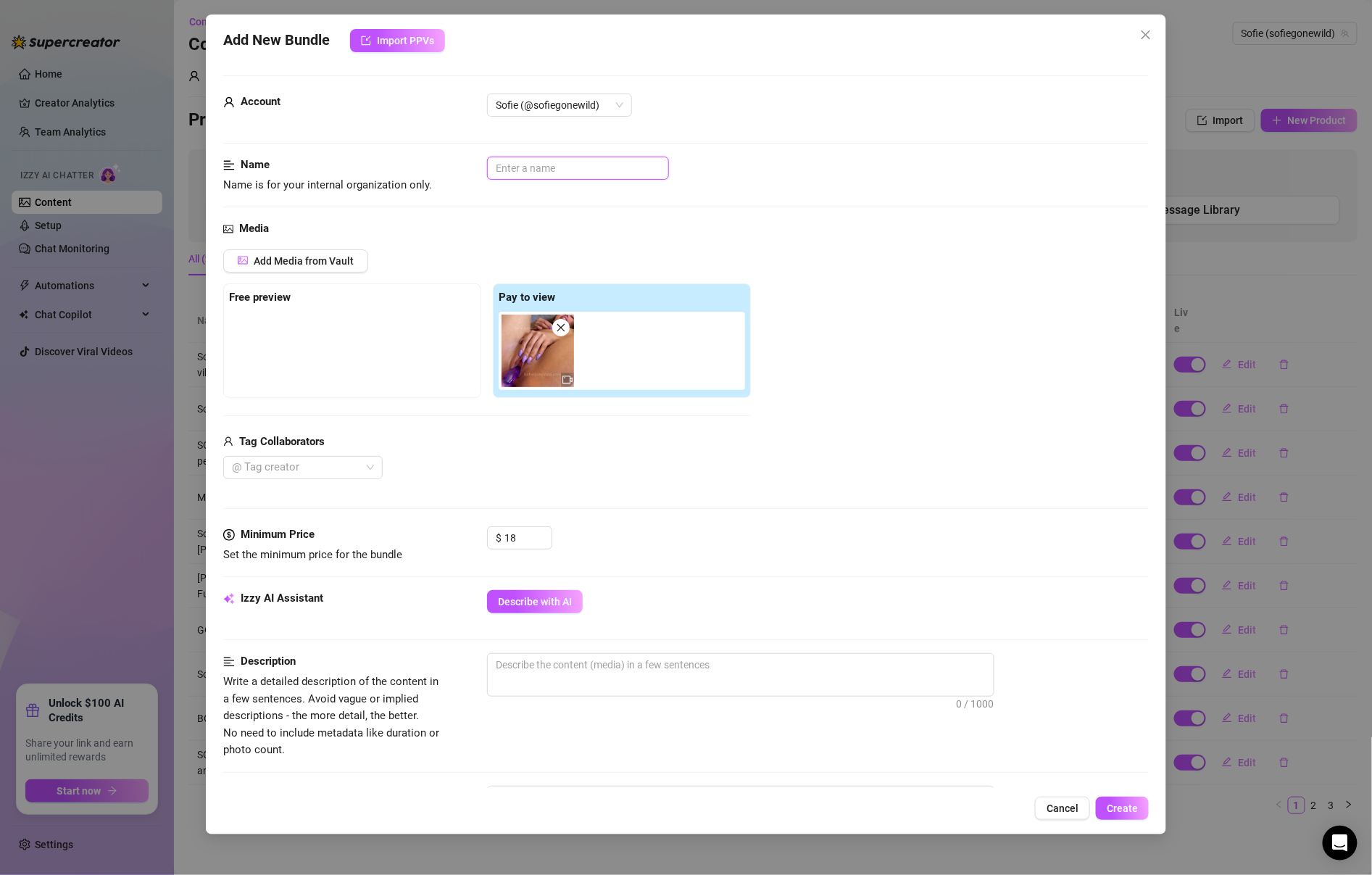
click at [592, 177] on input "text" at bounding box center [578, 168] width 182 height 23
click at [607, 163] on input "SOLO -" at bounding box center [578, 168] width 182 height 23
click at [662, 158] on input "SOLO - DP Toy Stretch" at bounding box center [578, 168] width 182 height 23
click at [658, 163] on input "SOLO - DP Toy Stretch" at bounding box center [578, 168] width 182 height 23
type input "SOLO - DP Toy Stretching"
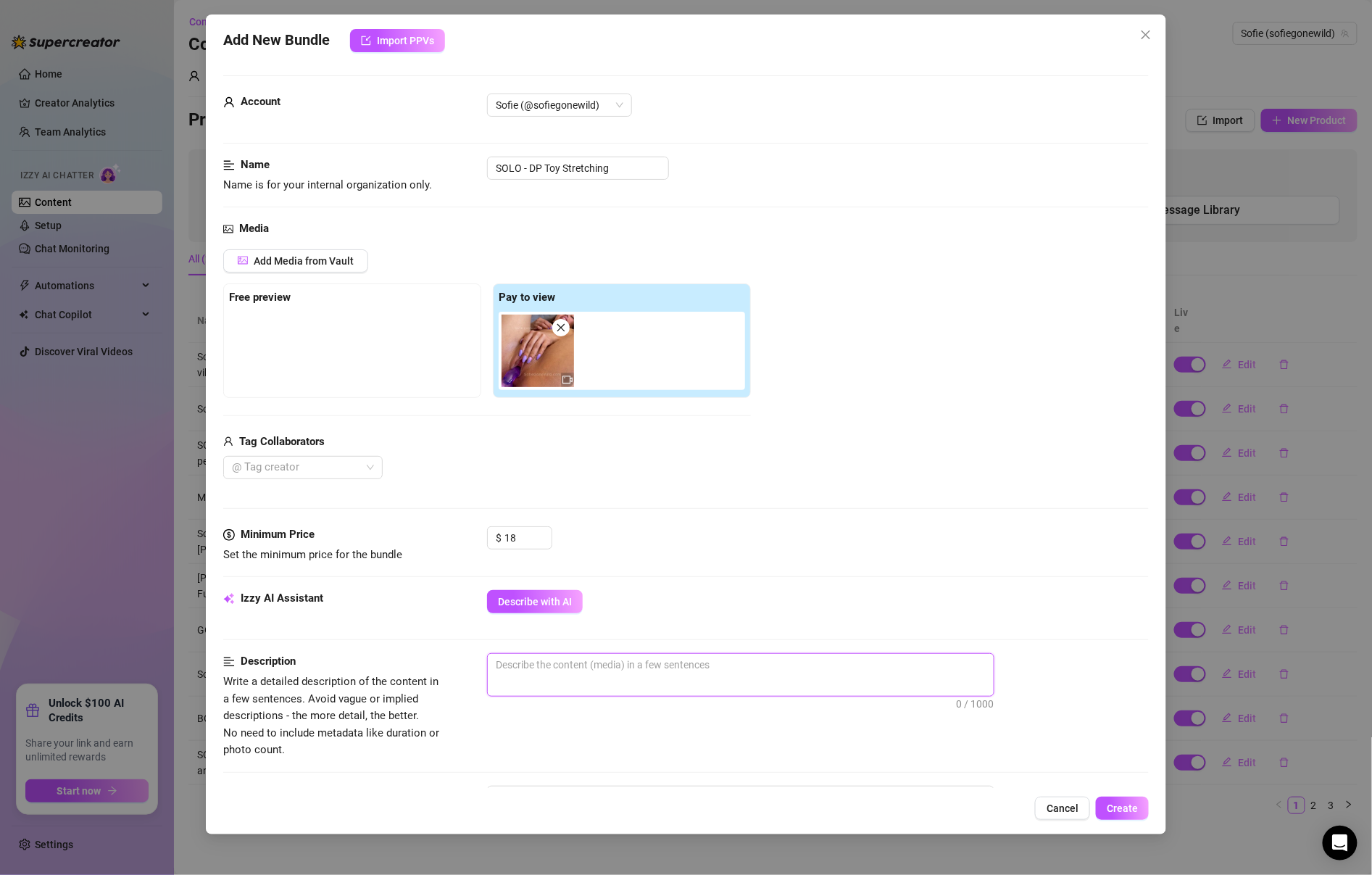
click at [597, 672] on textarea at bounding box center [740, 665] width 506 height 21
paste textarea "i spread myself wide open and take on the ultimate challenge—stuffing both of m…"
type textarea "i spread myself wide open and take on the ultimate challenge—stuffing both of m…"
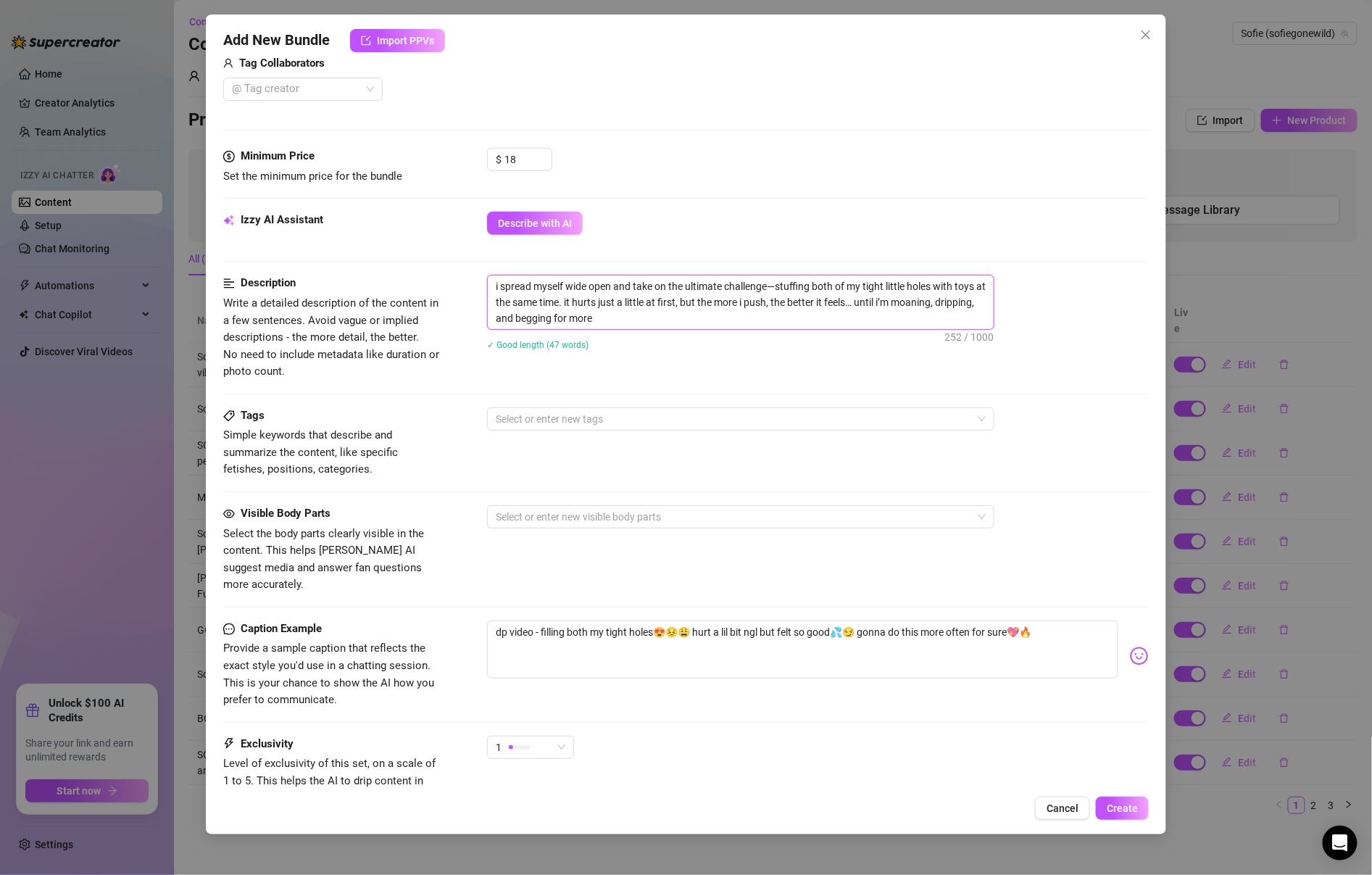
scroll to position [485, 0]
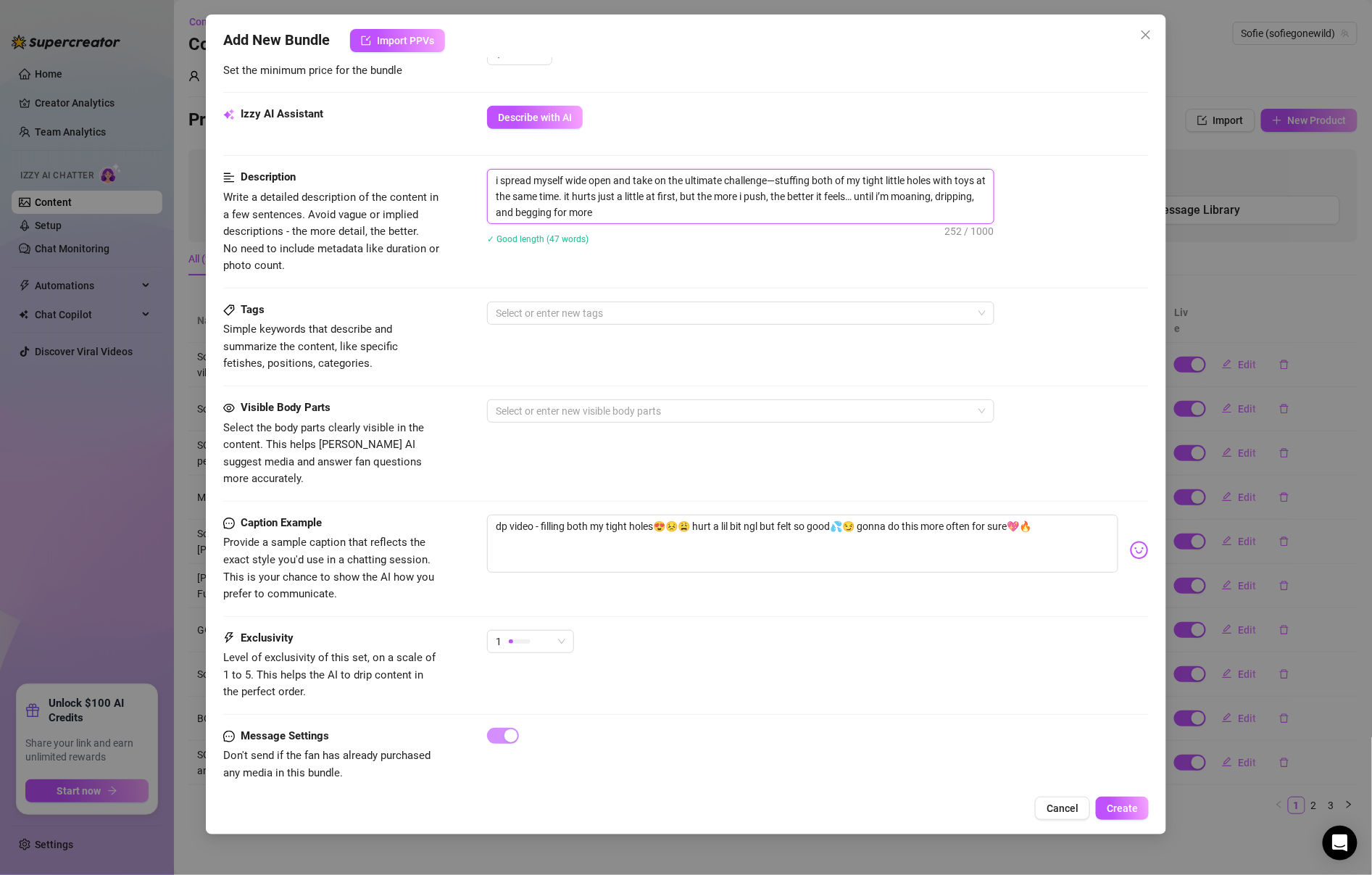
type textarea "i spread myself wide open and take on the ultimate challenge—stuffing both of m…"
click at [636, 515] on textarea "dp video - filling both my tight holes😍😣😩 hurt a lil bit ngl but felt so good💦😏…" at bounding box center [802, 543] width 632 height 58
paste textarea "just stuffed both my holes with toys at the same time 😩 it hurt a lil but made …"
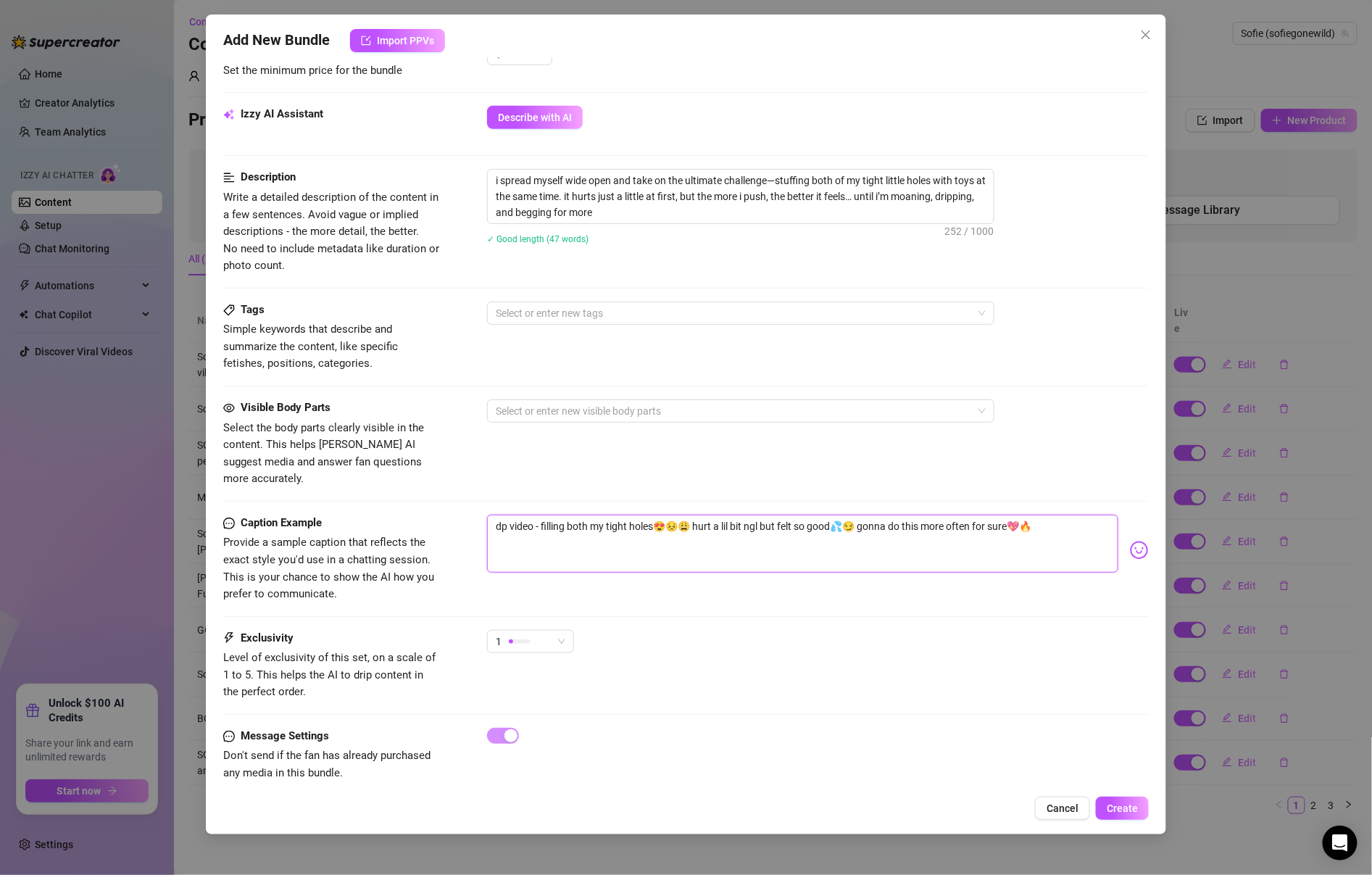
type textarea "just stuffed both my holes with toys at the same time 😩 it hurt a lil but made …"
click at [622, 319] on div "Select or enter new tags" at bounding box center [740, 313] width 508 height 23
type textarea "just stuffed both my holes with toys at the same time 😩 it hurt a lil but made …"
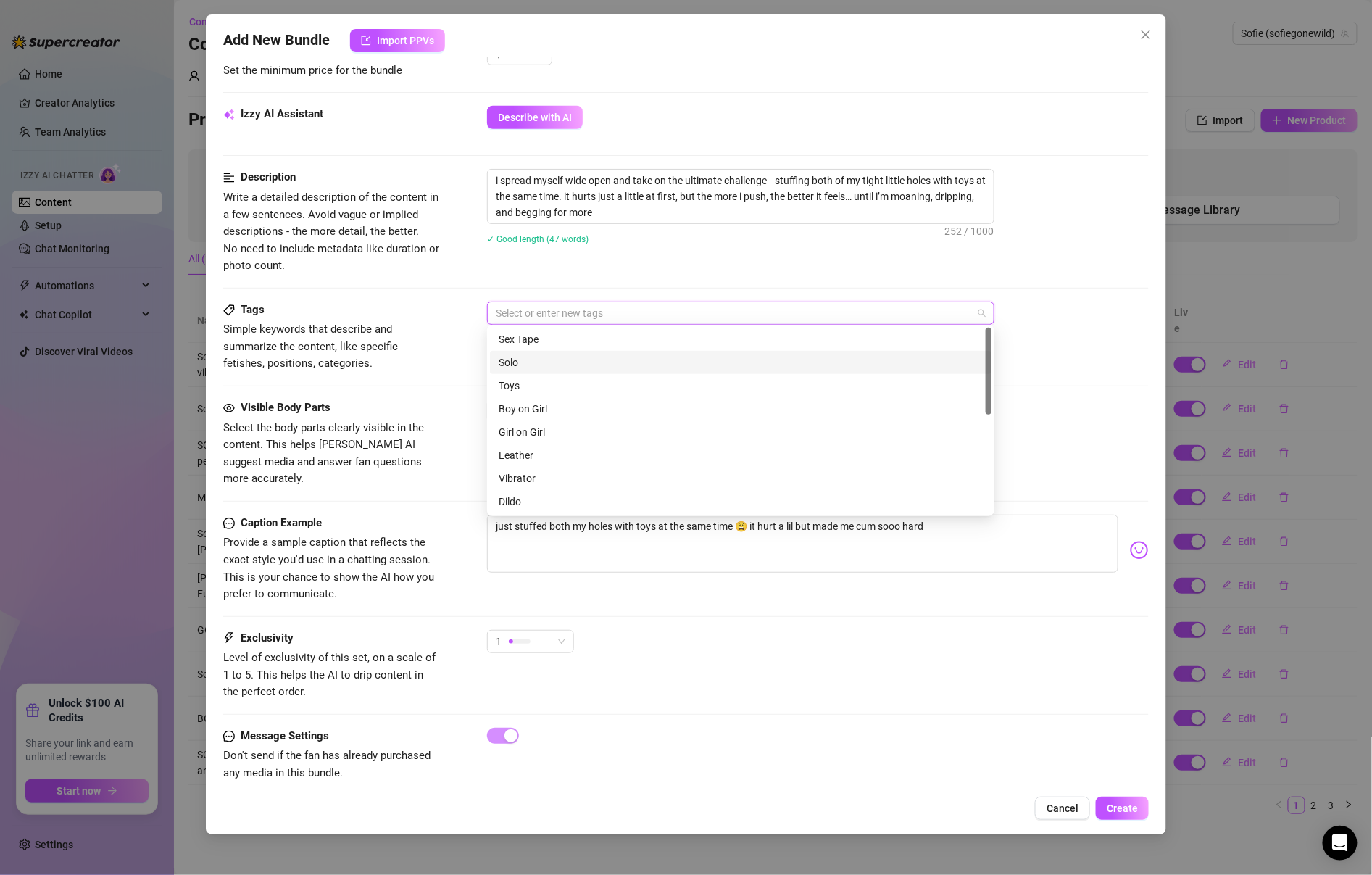
click at [609, 360] on div "Solo" at bounding box center [740, 362] width 485 height 16
click at [606, 381] on div "Toys" at bounding box center [740, 385] width 485 height 16
click at [594, 341] on div "Dildo" at bounding box center [740, 343] width 485 height 16
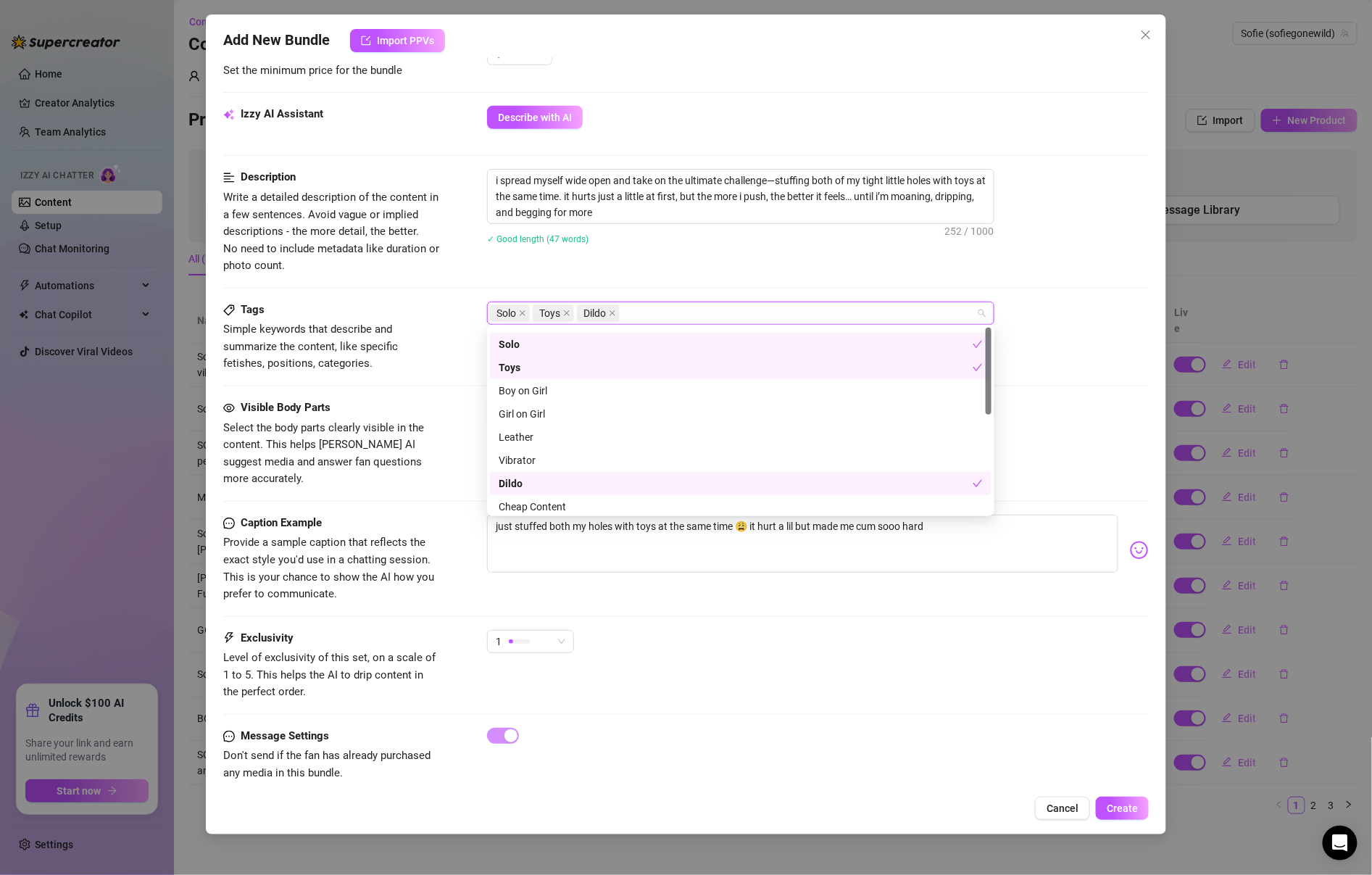
scroll to position [0, 0]
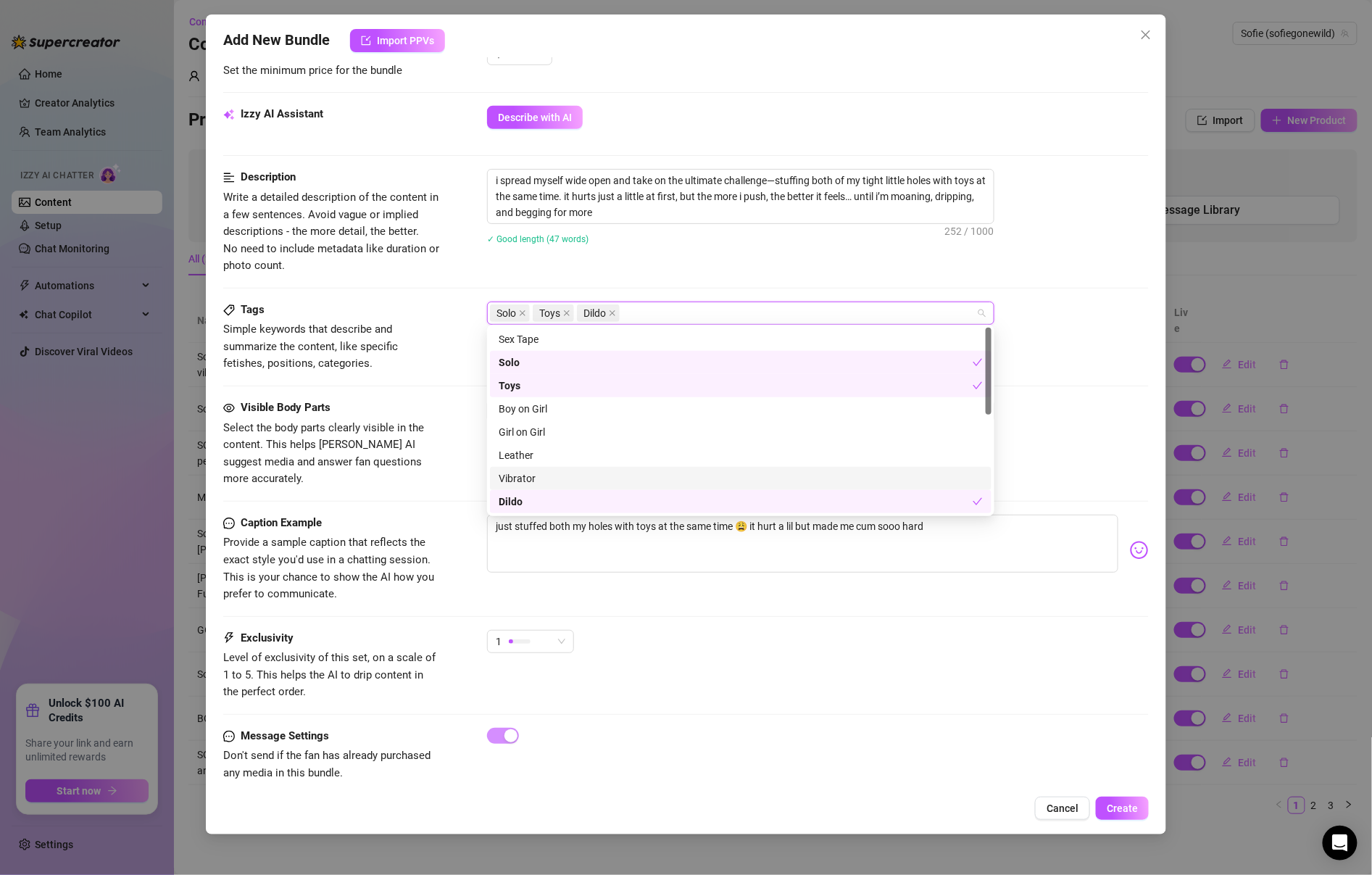
click at [608, 475] on div "Vibrator" at bounding box center [740, 478] width 485 height 16
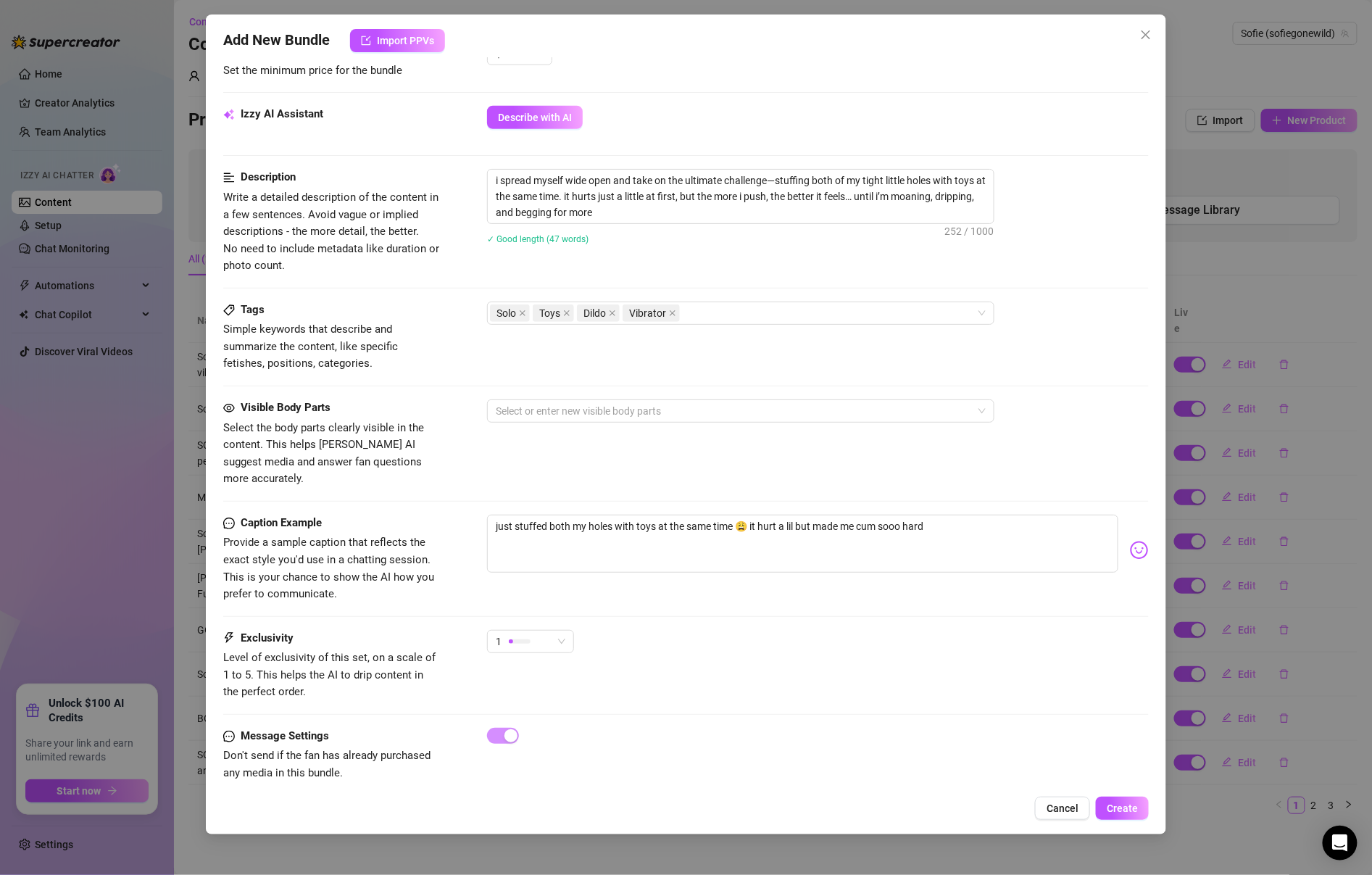
click at [695, 255] on div "i spread myself wide open and take on the ultimate challenge—stuffing both of m…" at bounding box center [818, 216] width 662 height 94
click at [655, 401] on div at bounding box center [733, 411] width 486 height 21
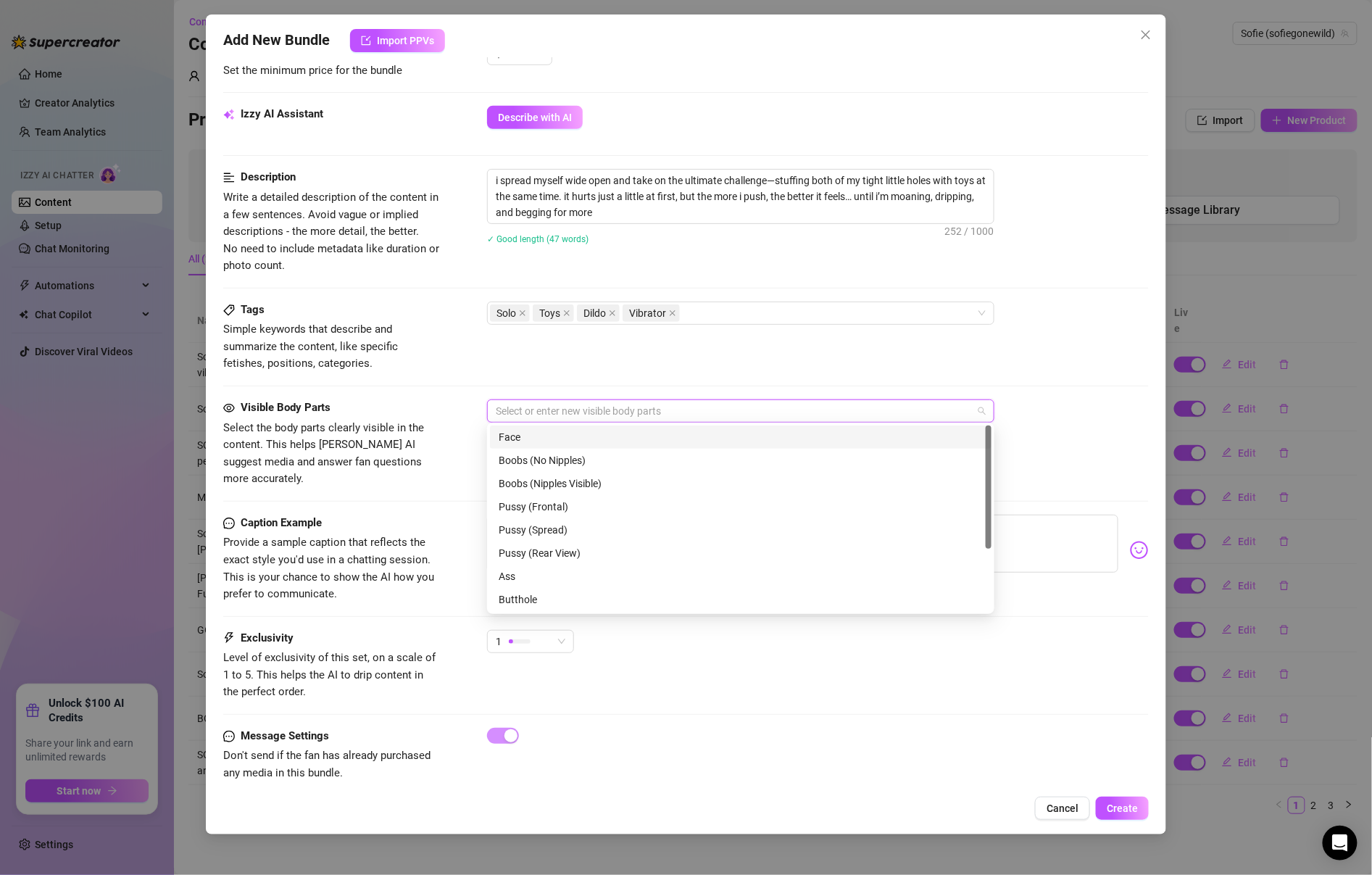
click at [641, 430] on div "Face" at bounding box center [740, 437] width 485 height 16
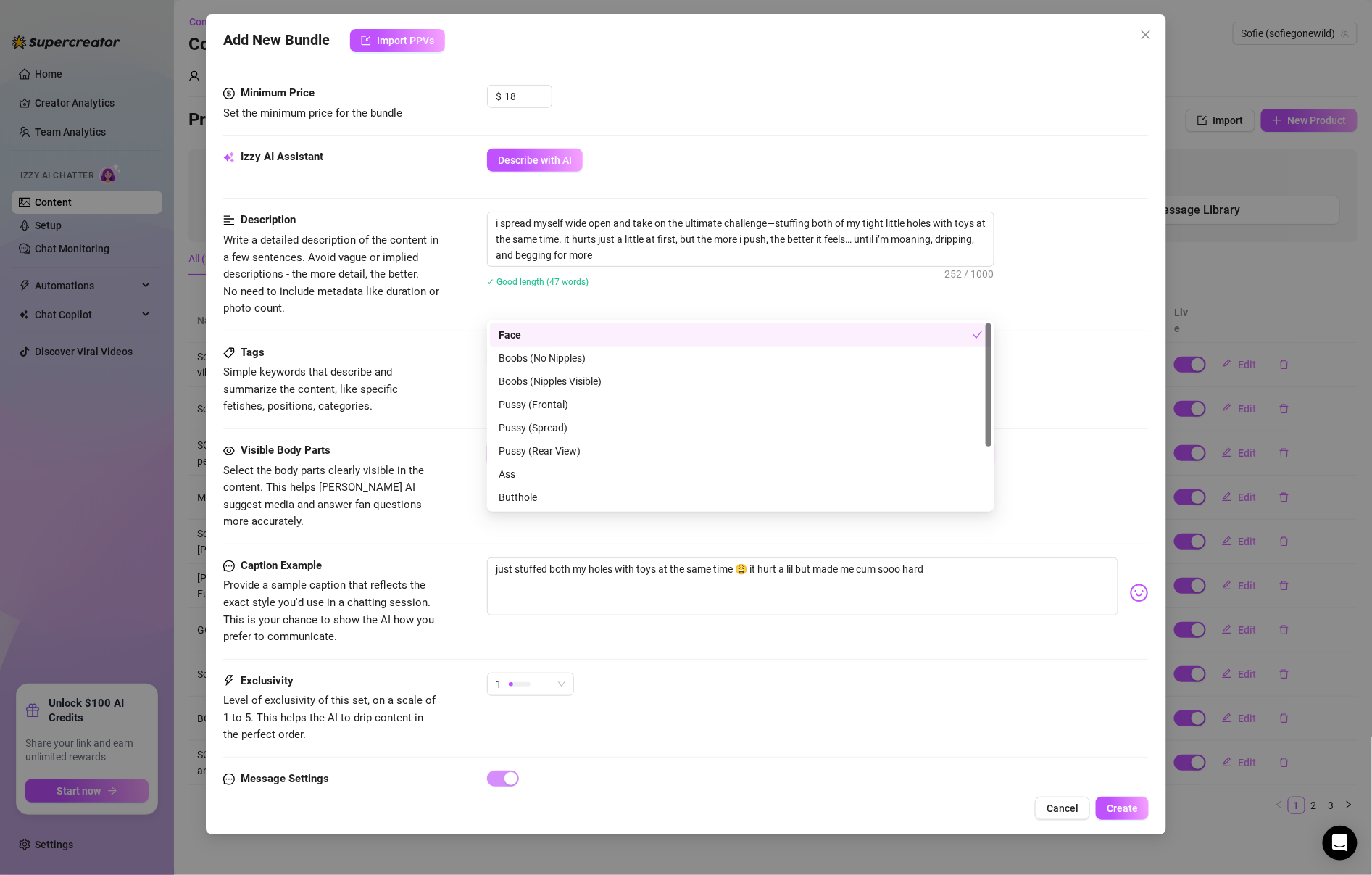
scroll to position [485, 0]
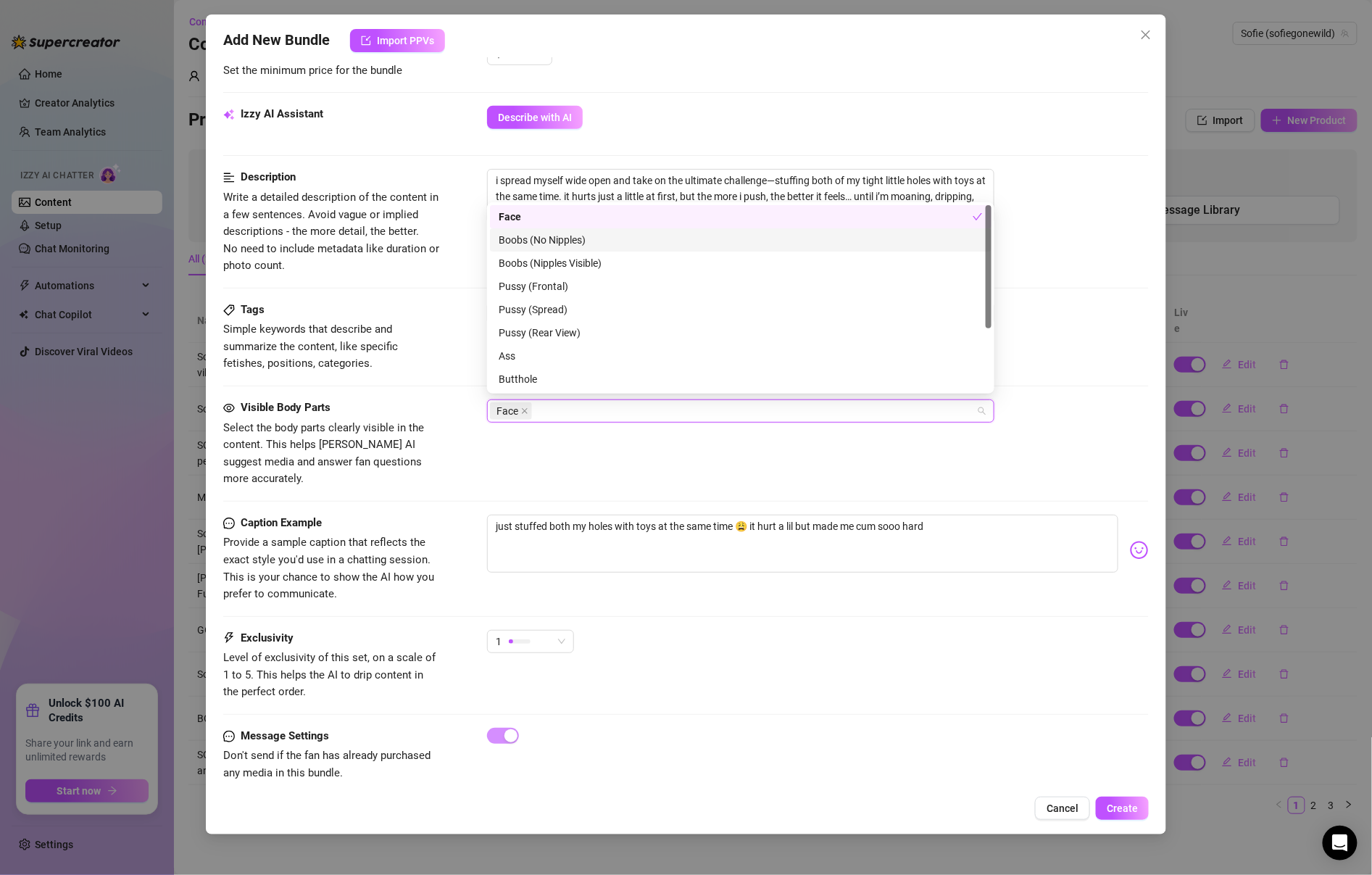
click at [655, 232] on div "Boobs (No Nipples)" at bounding box center [740, 239] width 485 height 16
click at [655, 232] on div "Boobs (No Nipples)" at bounding box center [736, 239] width 474 height 16
click at [655, 264] on div "Boobs (Nipples Visible)" at bounding box center [740, 262] width 485 height 16
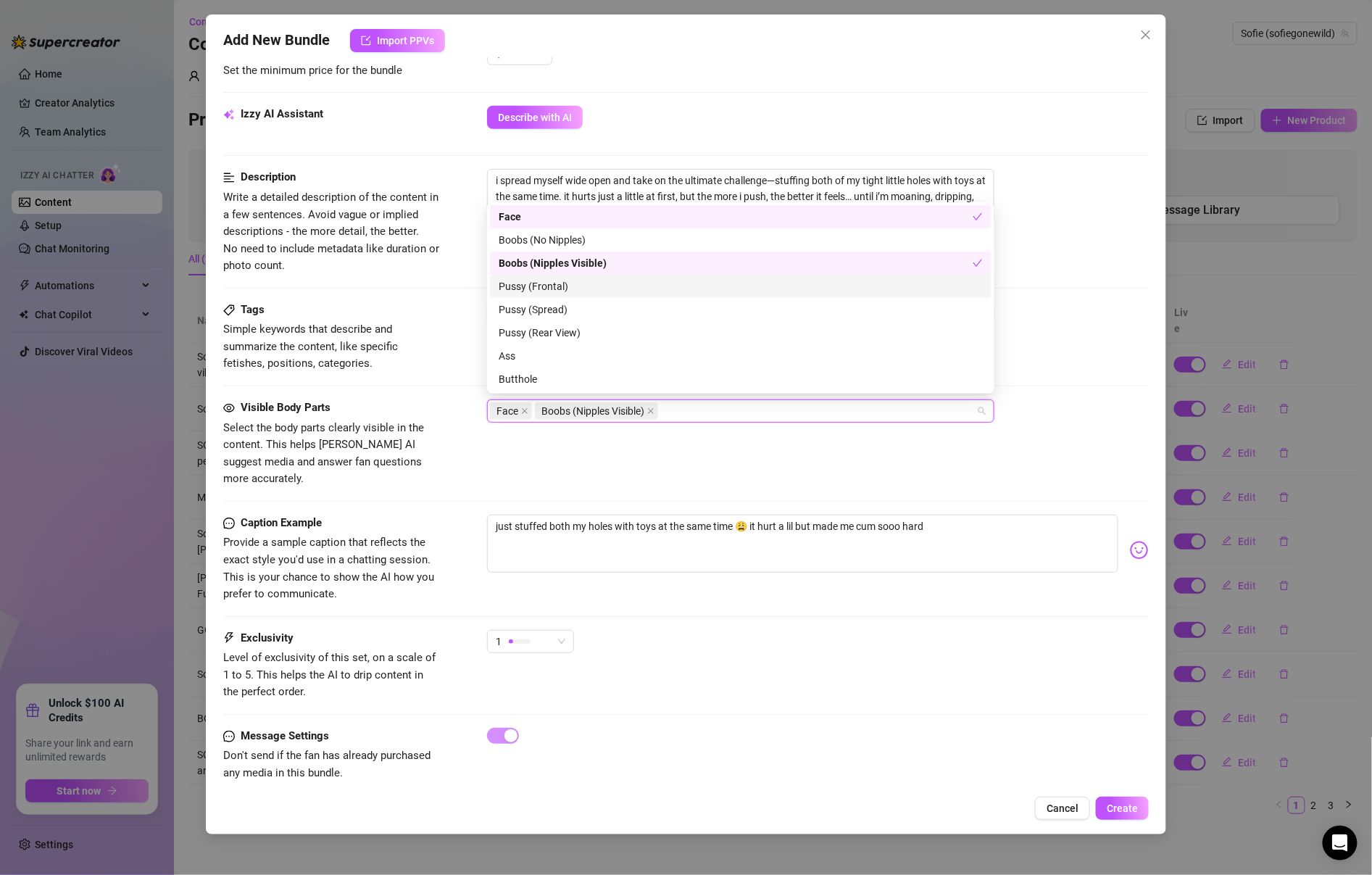
click at [651, 294] on div "Pussy (Frontal)" at bounding box center [740, 286] width 485 height 16
click at [651, 309] on div "Pussy (Spread)" at bounding box center [740, 309] width 485 height 16
click at [471, 251] on div "Description Write a detailed description of the content in a few sentences. Avo…" at bounding box center [685, 221] width 925 height 105
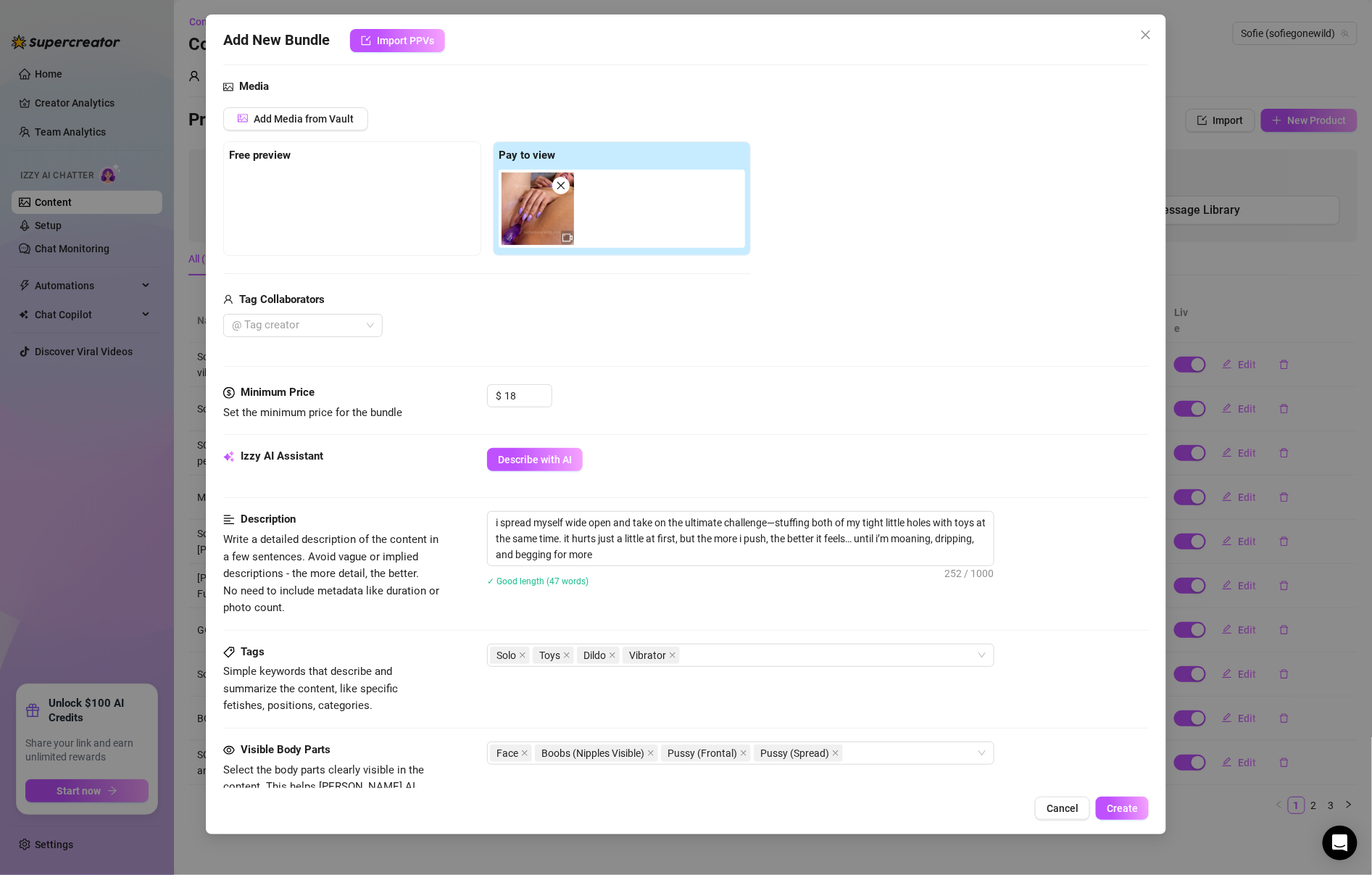
scroll to position [0, 0]
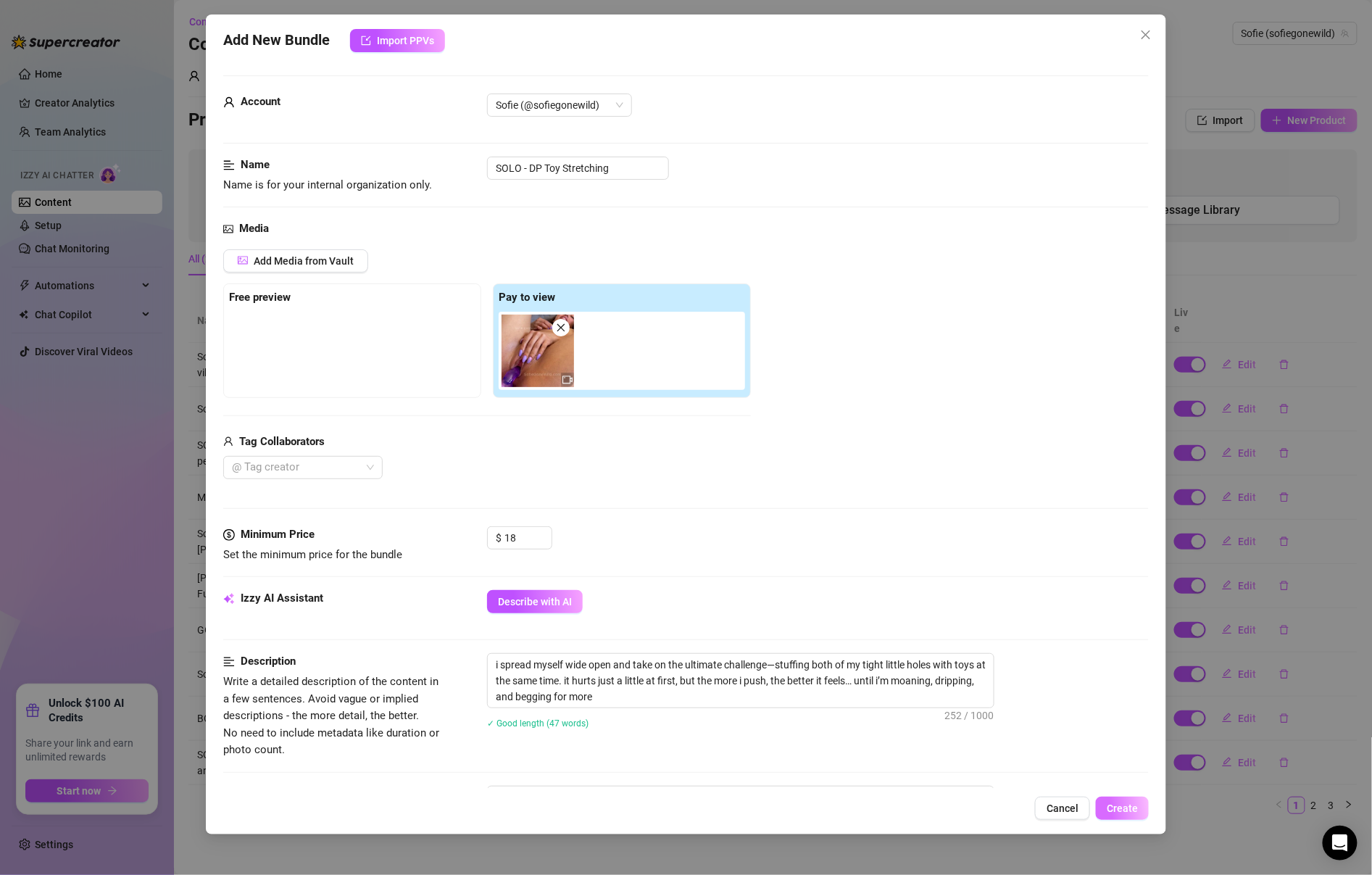
click at [1135, 813] on span "Create" at bounding box center [1123, 808] width 31 height 12
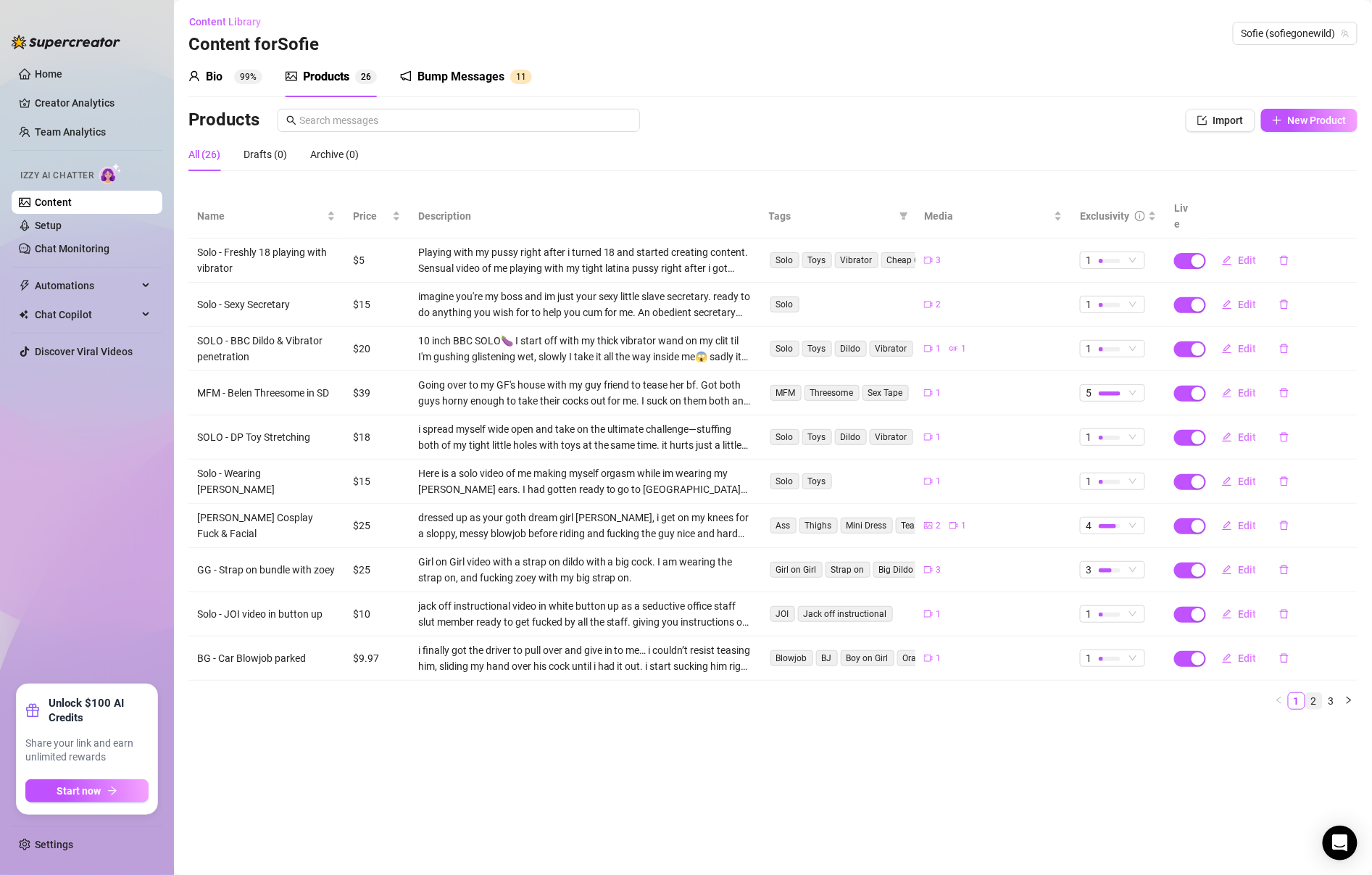
click at [1318, 693] on link "2" at bounding box center [1313, 700] width 16 height 16
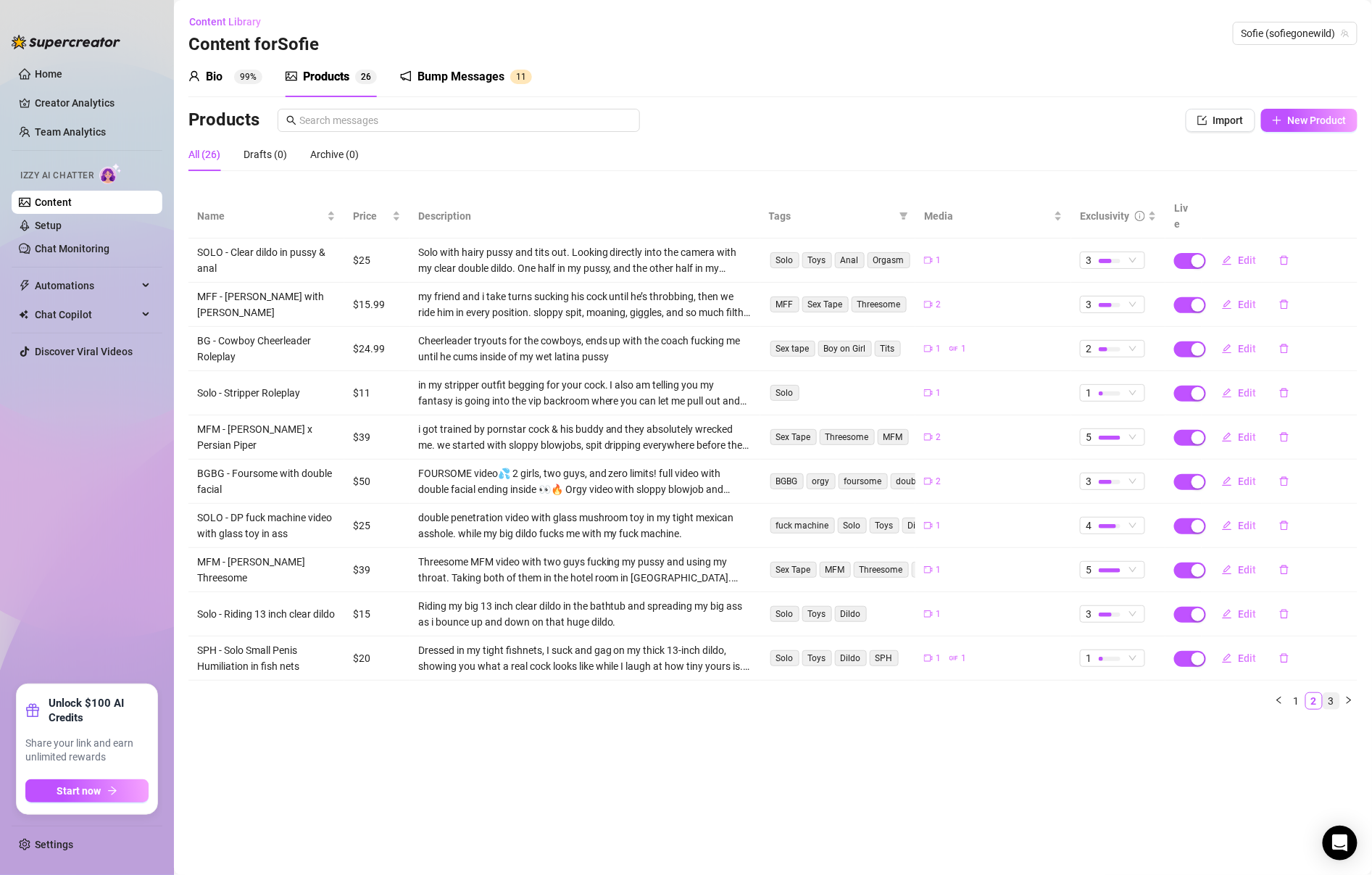
click at [1332, 693] on link "3" at bounding box center [1331, 700] width 16 height 16
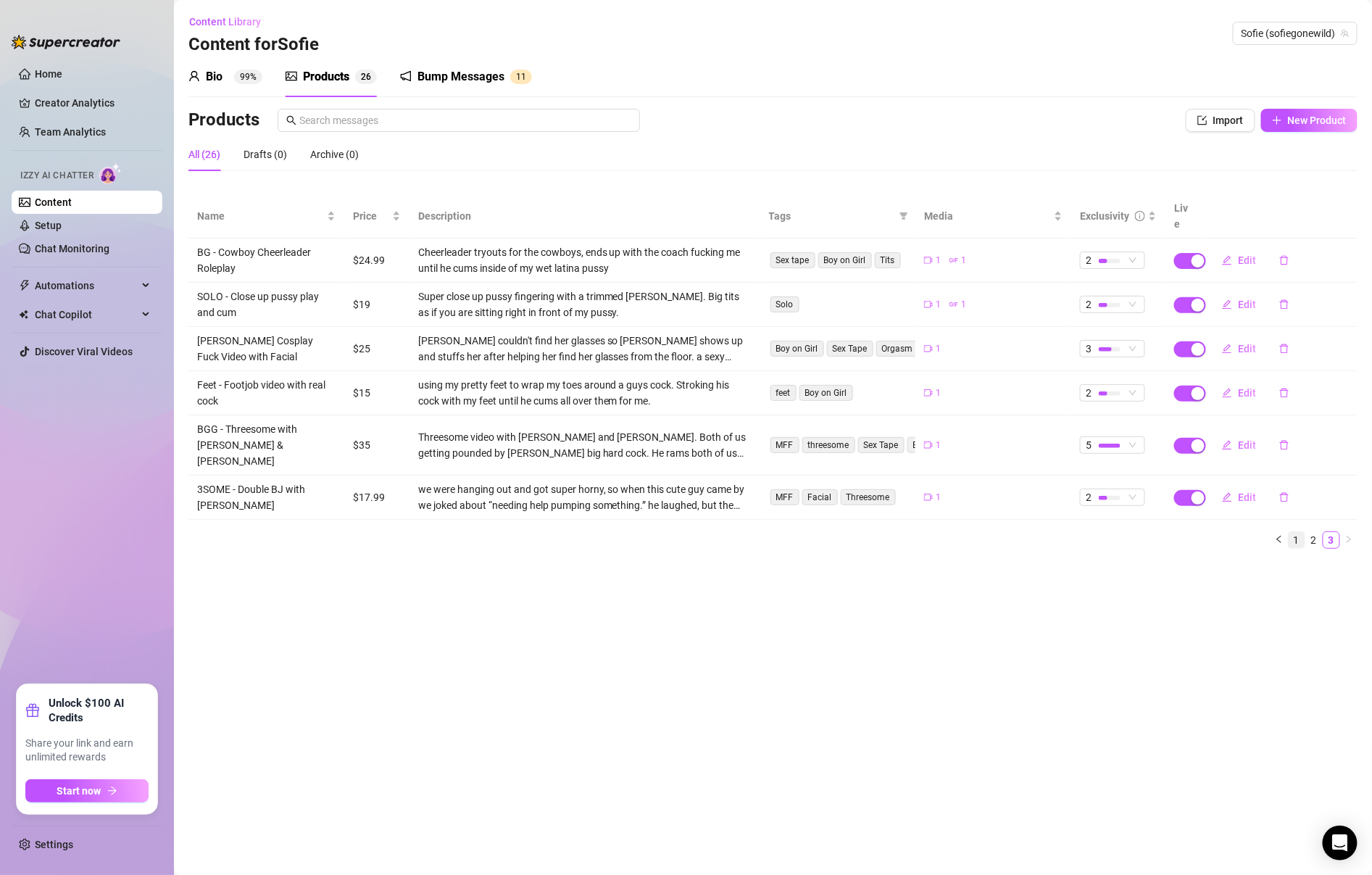
click at [1303, 532] on link "1" at bounding box center [1296, 540] width 16 height 16
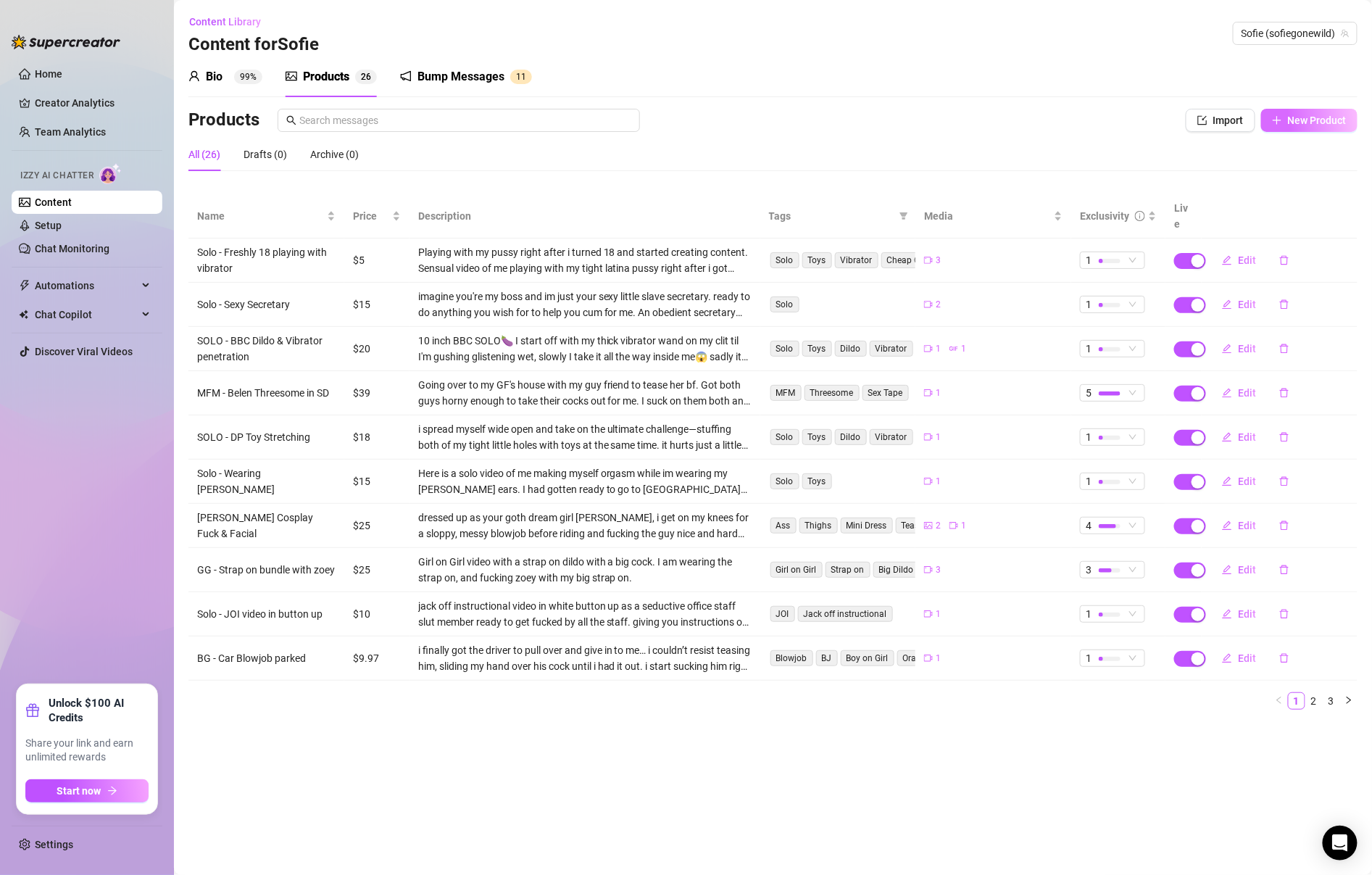
click at [1311, 129] on button "New Product" at bounding box center [1309, 121] width 97 height 23
type textarea "Type your message here..."
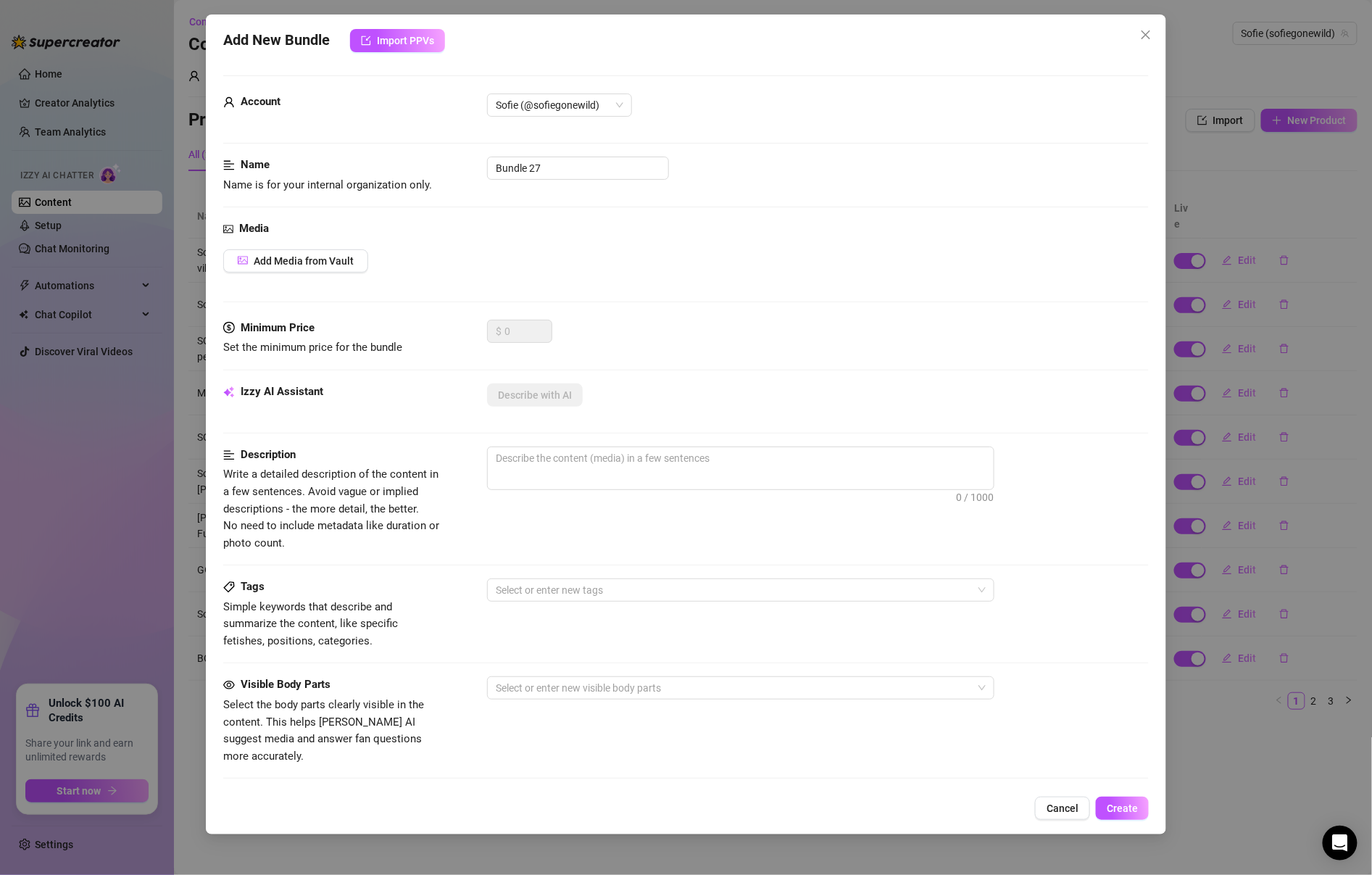
click at [1041, 821] on div "Add New Bundle Import PPVs Account Sofie (@sofiegonewild) Name Name is for your…" at bounding box center [685, 424] width 960 height 820
click at [1042, 816] on button "Cancel" at bounding box center [1062, 808] width 55 height 23
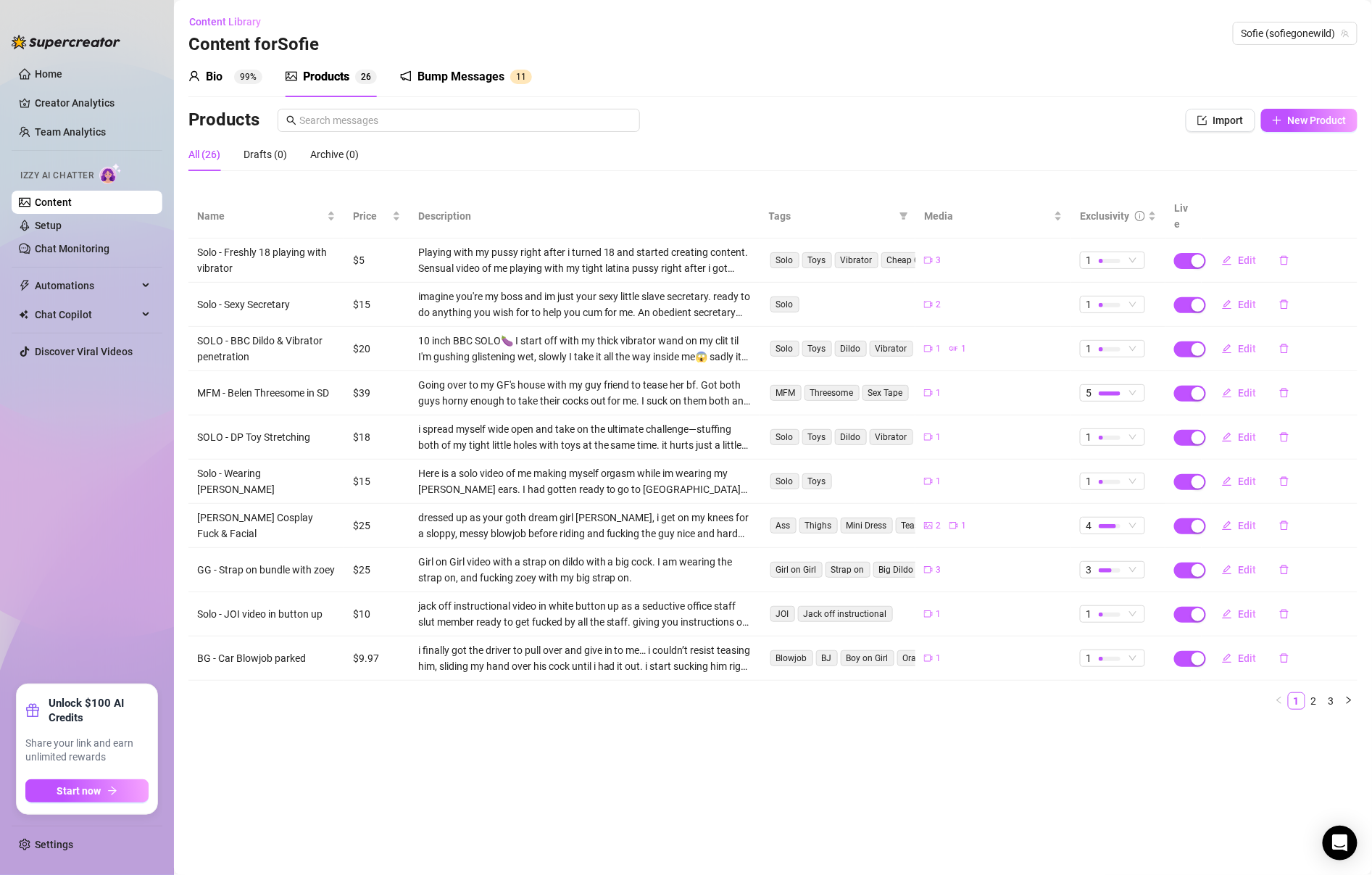
click at [234, 76] on sup "99%" at bounding box center [248, 77] width 28 height 15
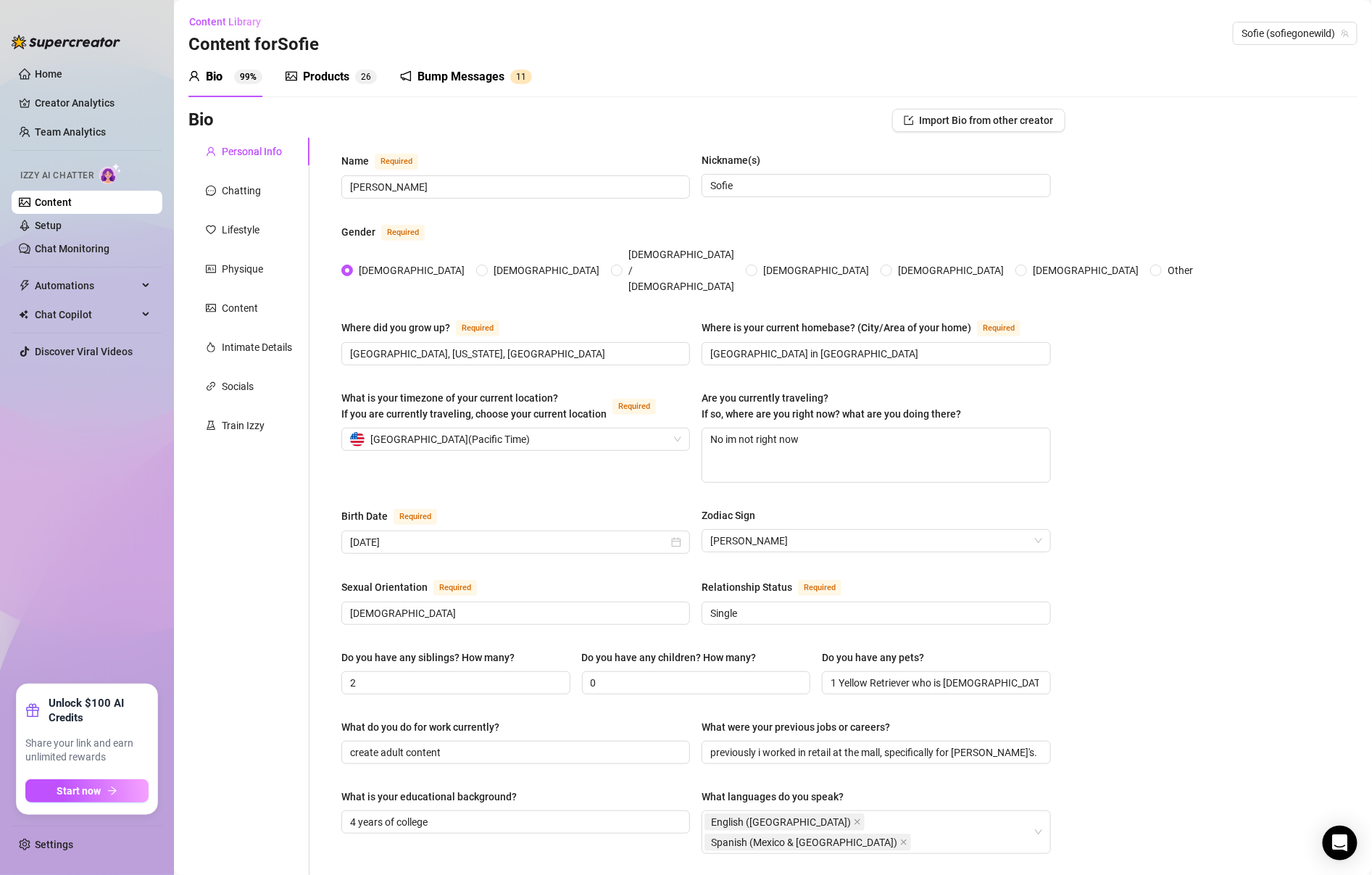
click at [321, 78] on div "Products" at bounding box center [326, 77] width 46 height 17
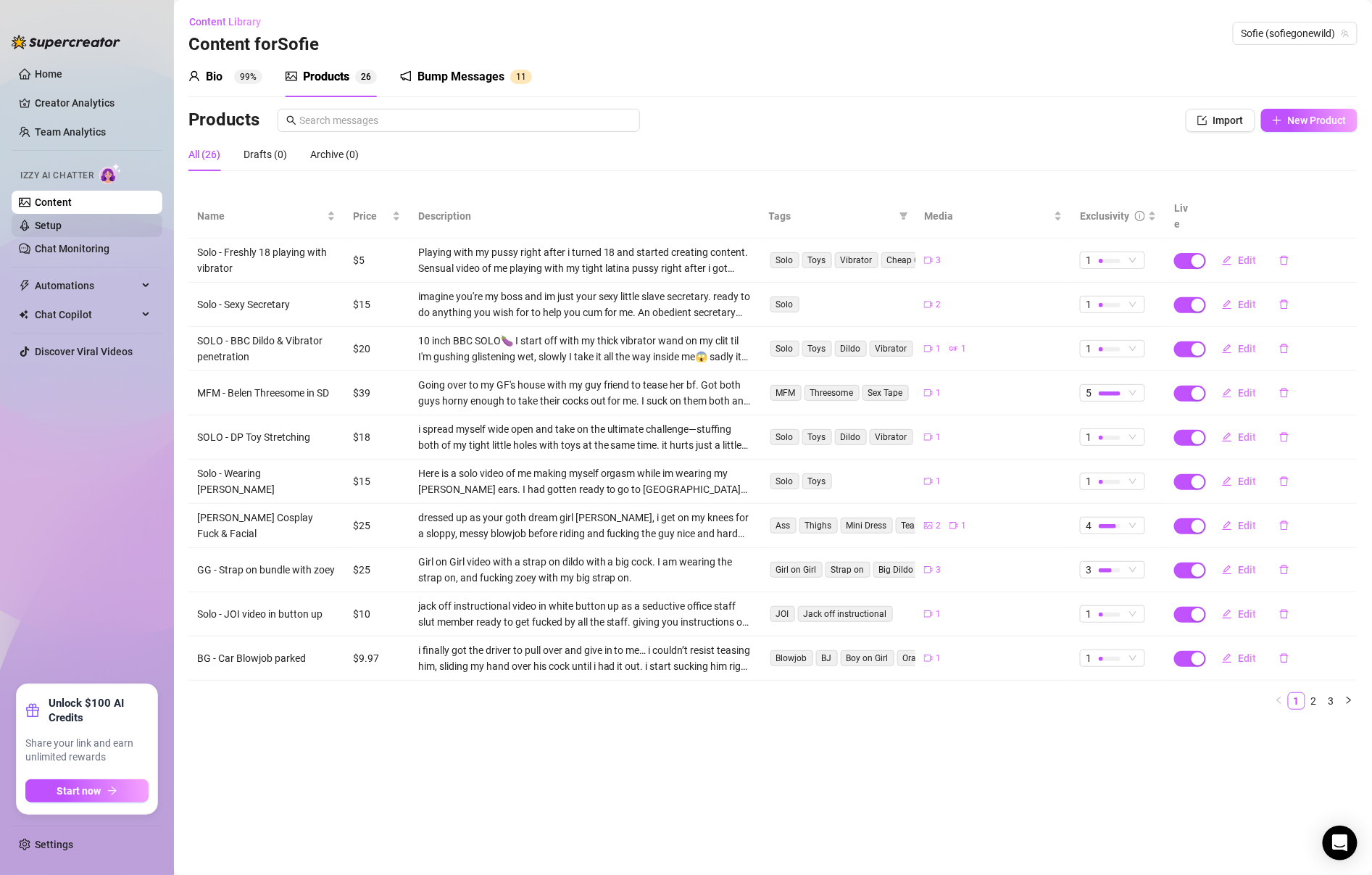
click at [62, 229] on link "Setup" at bounding box center [48, 225] width 26 height 12
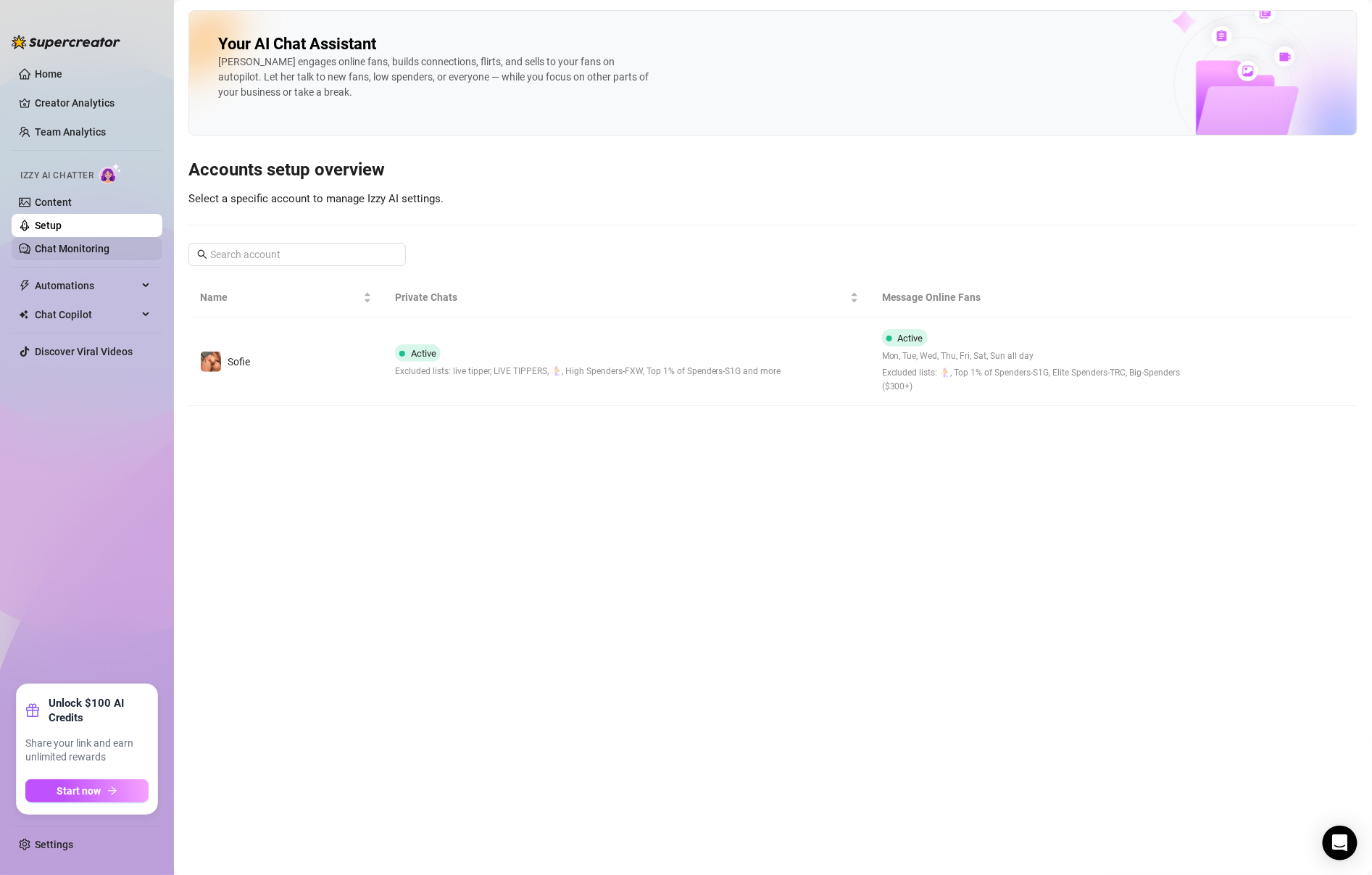
click at [110, 243] on link "Chat Monitoring" at bounding box center [72, 248] width 74 height 12
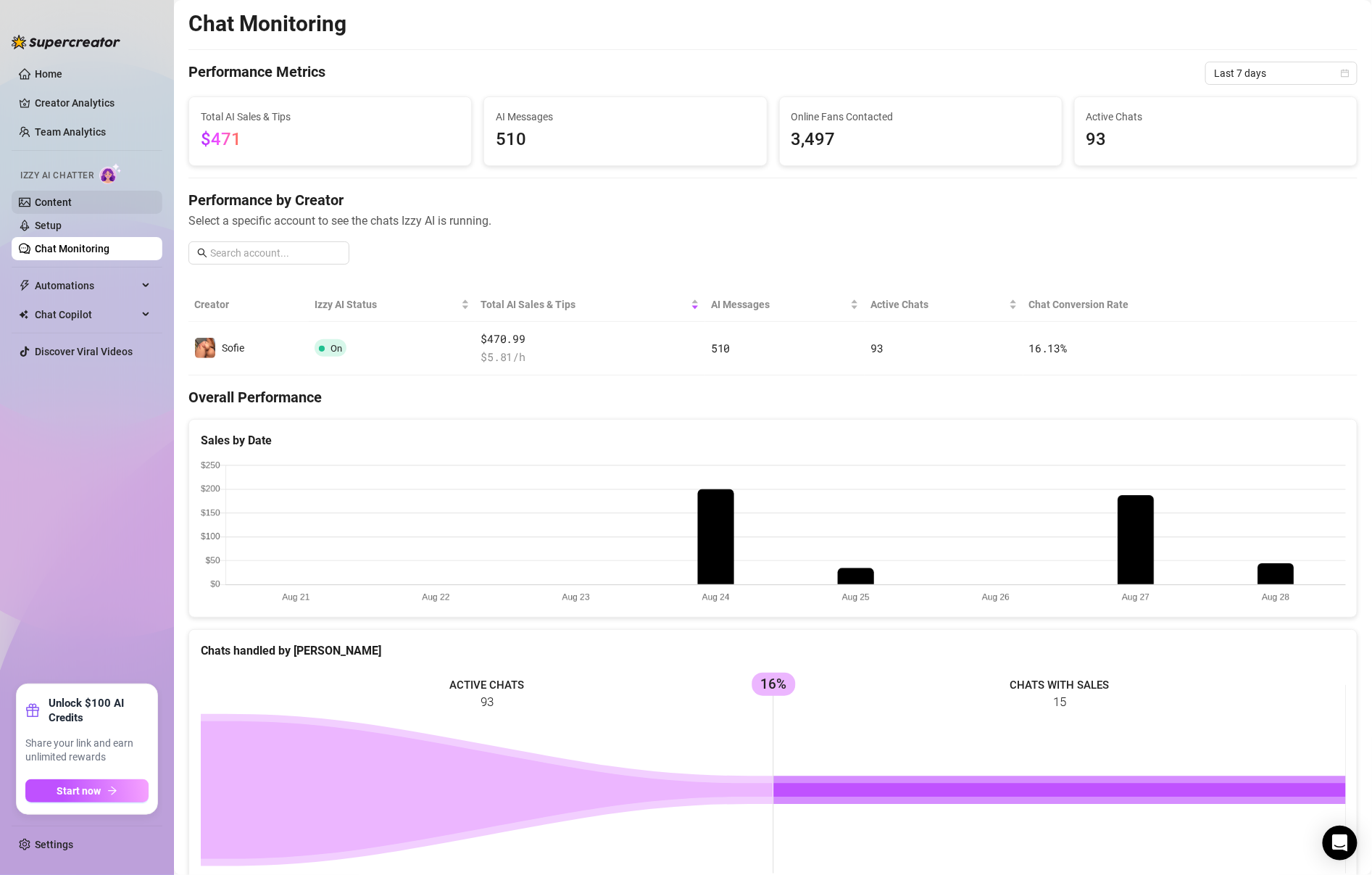
click at [72, 203] on link "Content" at bounding box center [53, 202] width 37 height 12
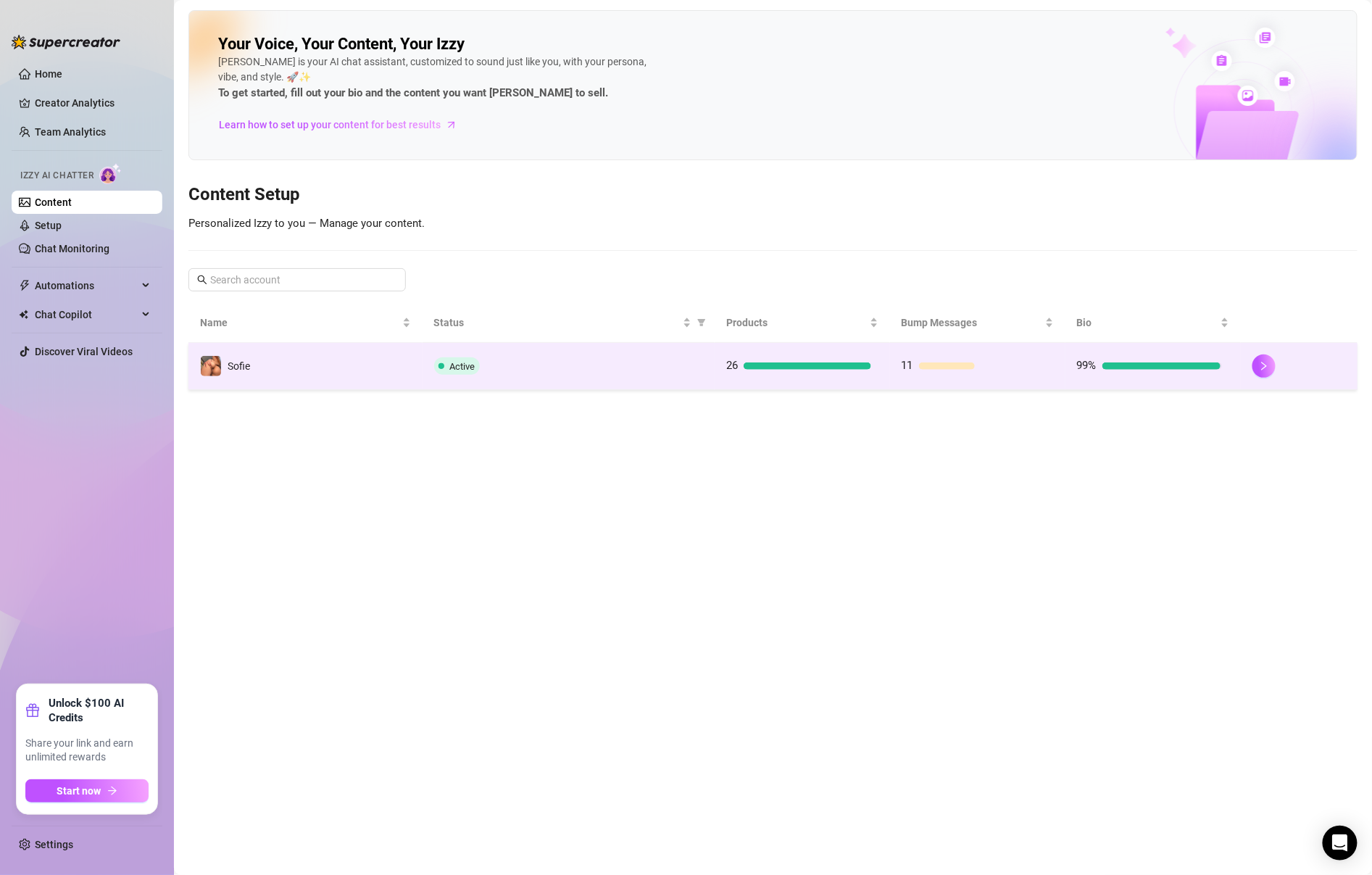
click at [920, 376] on td "11" at bounding box center [977, 366] width 175 height 47
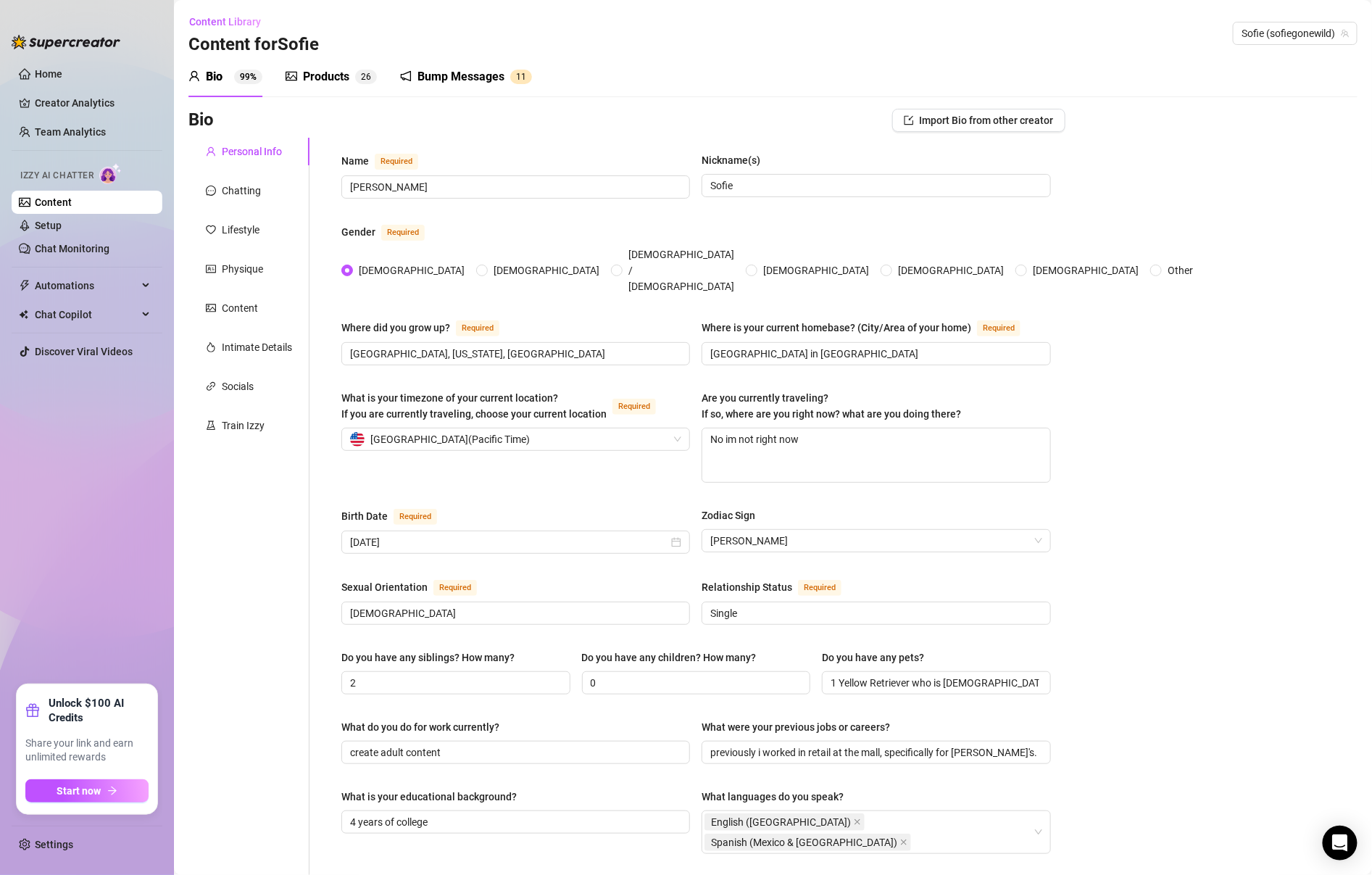
click at [491, 66] on div "Bump Messages 1 1" at bounding box center [466, 76] width 132 height 40
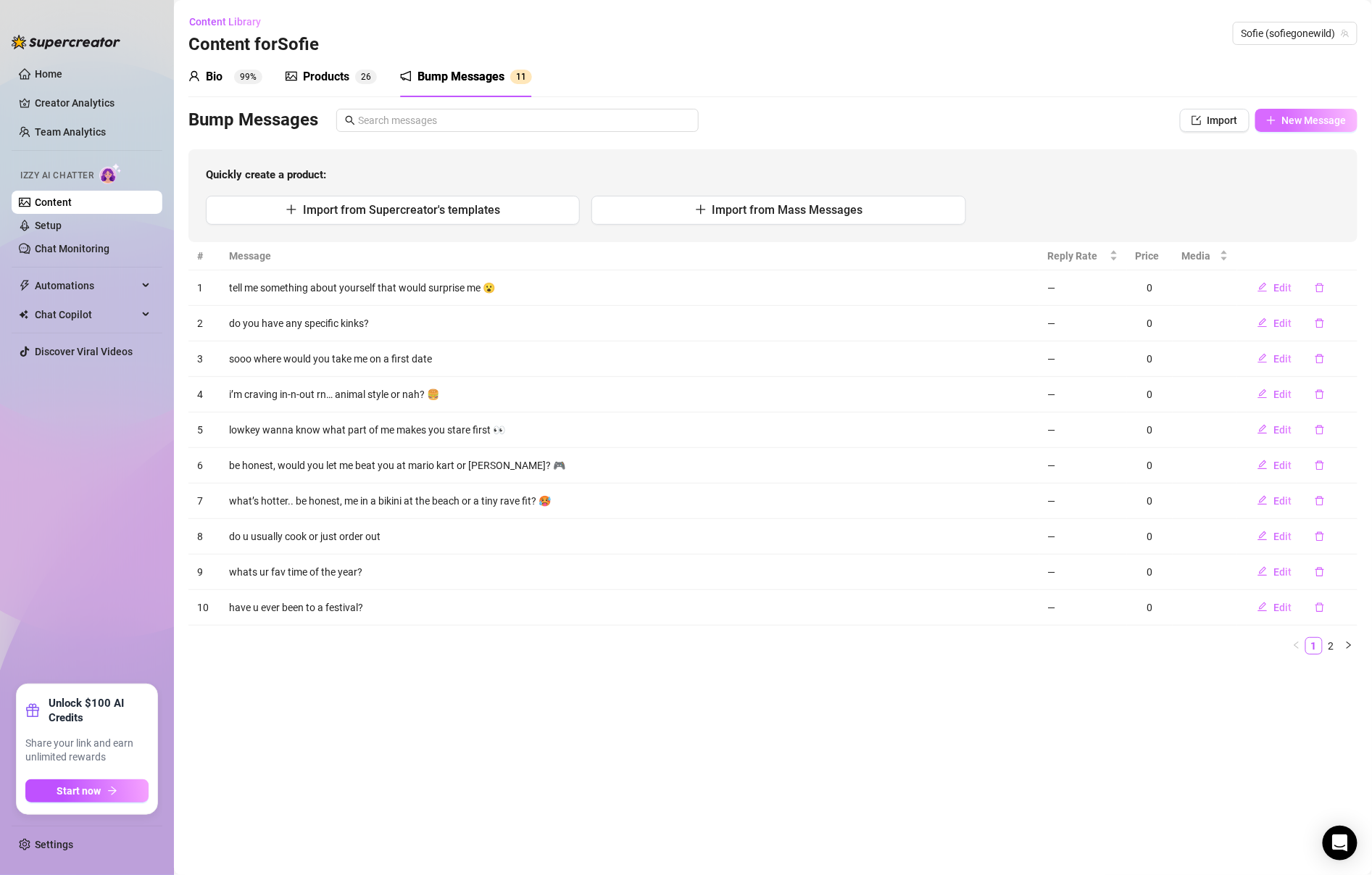
click at [1331, 123] on span "New Message" at bounding box center [1314, 121] width 64 height 12
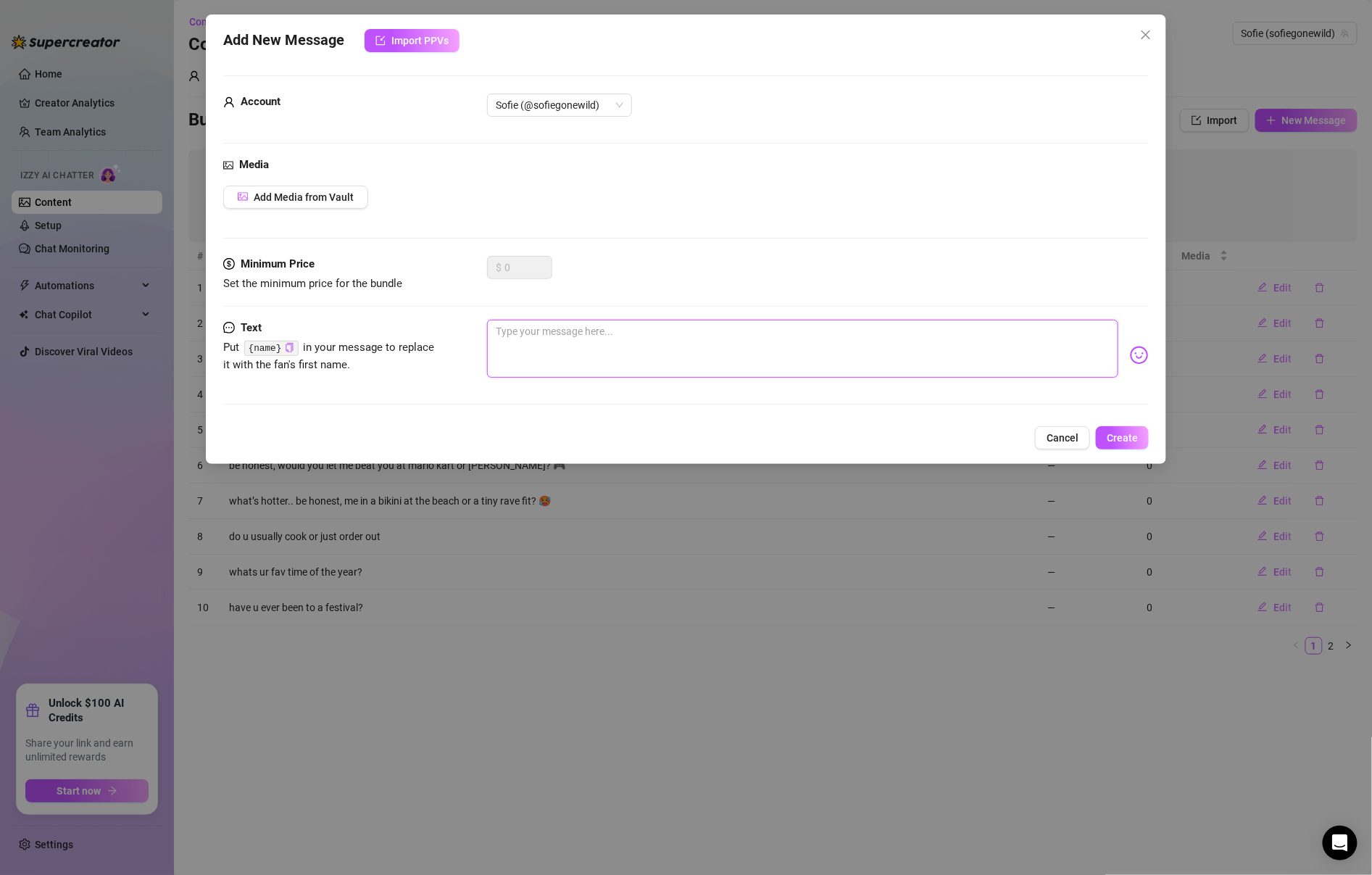
click at [554, 343] on textarea at bounding box center [802, 348] width 632 height 58
paste textarea "don’t u wanna see me gagging on dick rn?"
type textarea "don’t u wanna see me gagging on dick rn?"
click at [1123, 426] on button "Create" at bounding box center [1123, 438] width 53 height 23
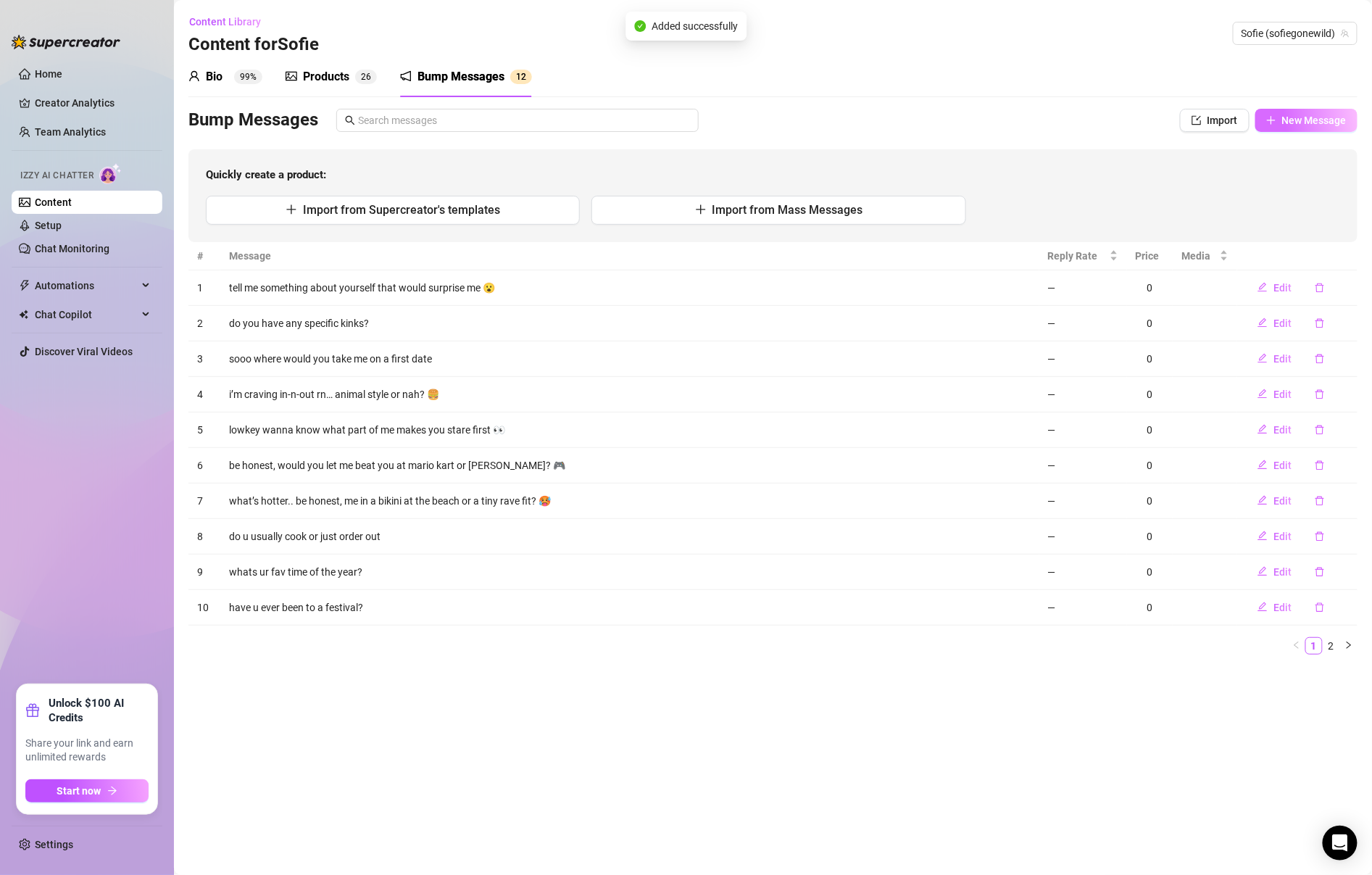
click at [1280, 118] on button "New Message" at bounding box center [1307, 121] width 102 height 23
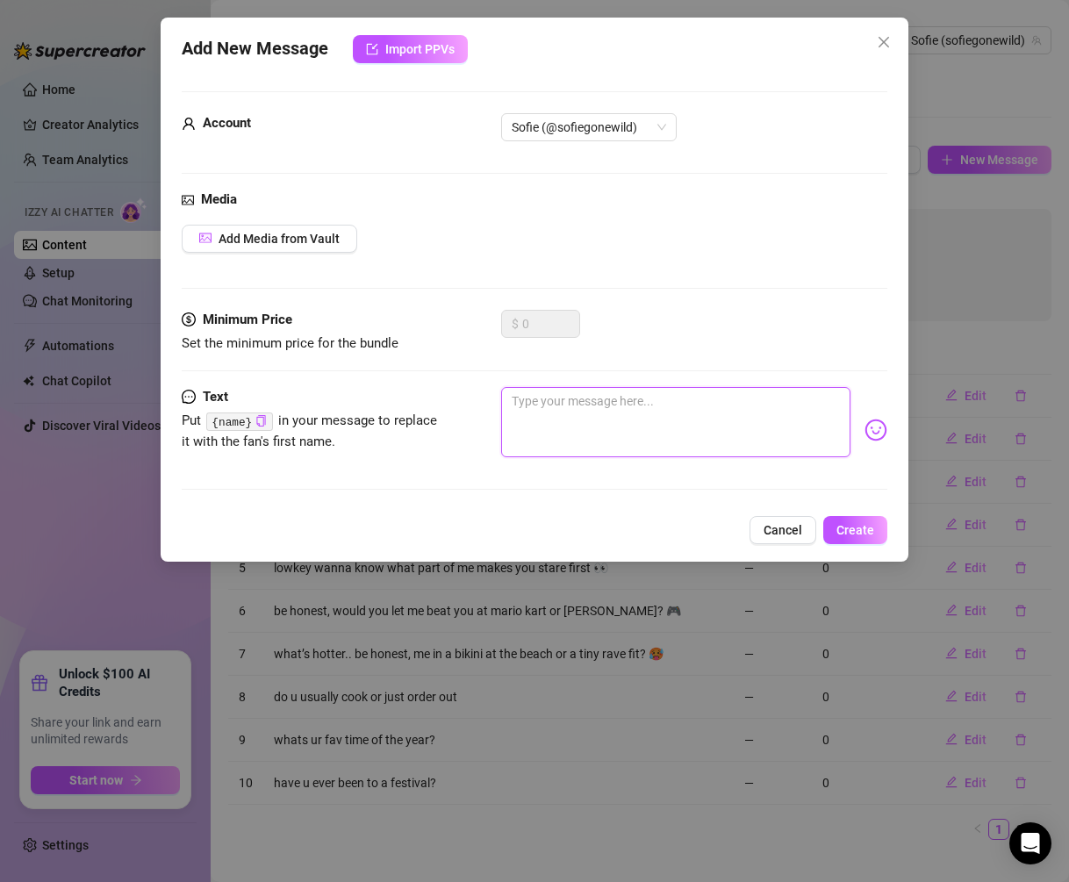
click at [646, 432] on textarea at bounding box center [676, 422] width 350 height 70
type textarea "i"
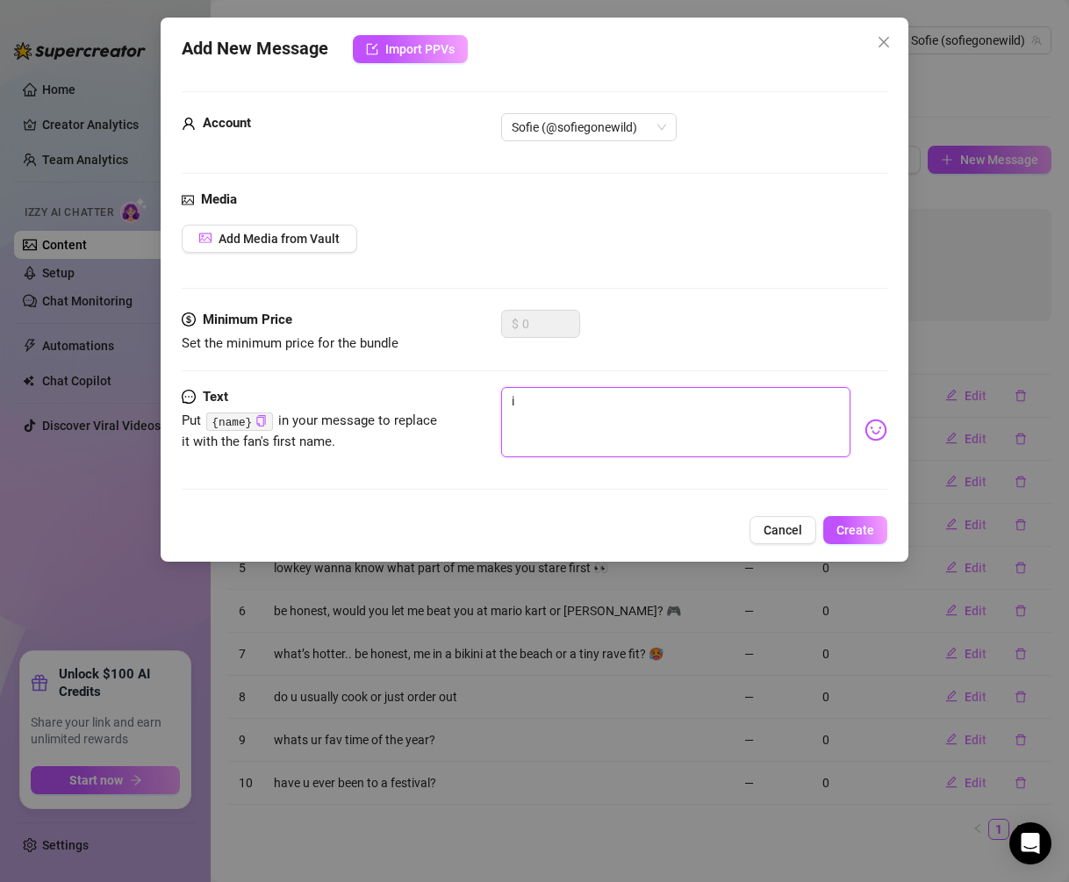
type textarea "i n"
type textarea "i ne"
type textarea "i nee"
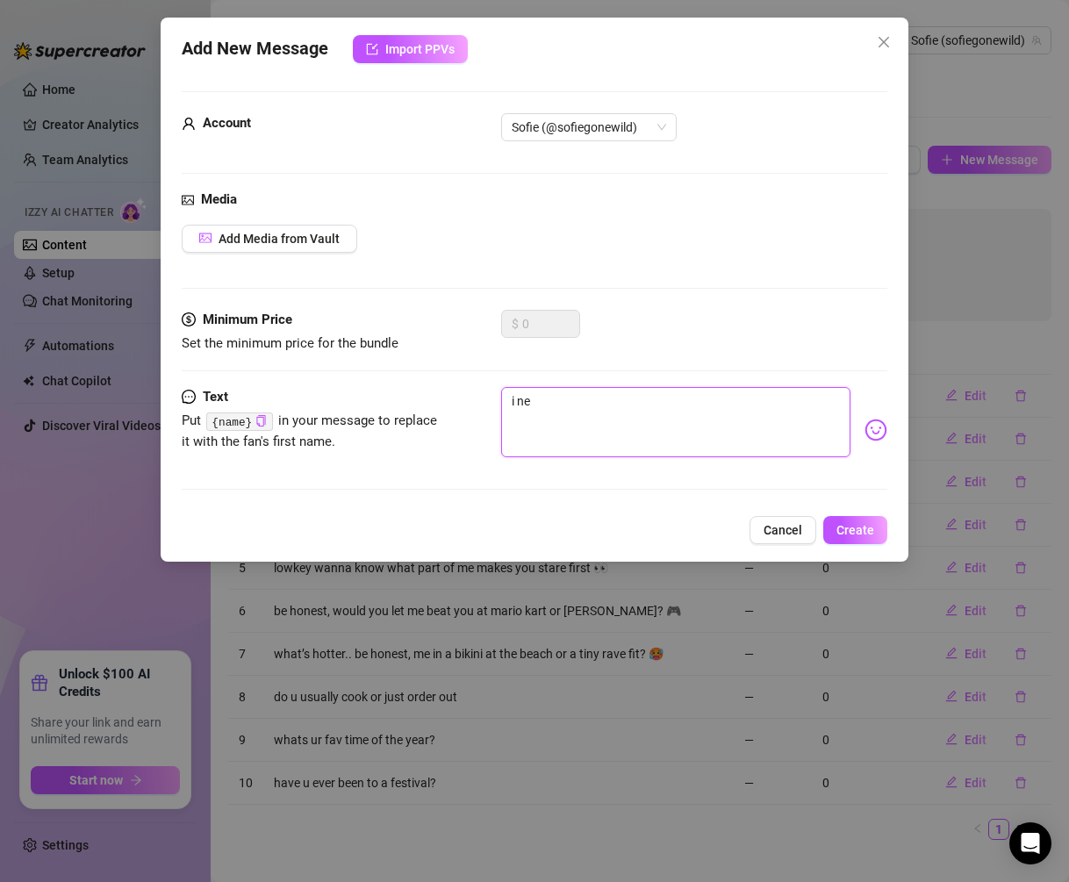
type textarea "i nee"
type textarea "i need"
type textarea "i need u"
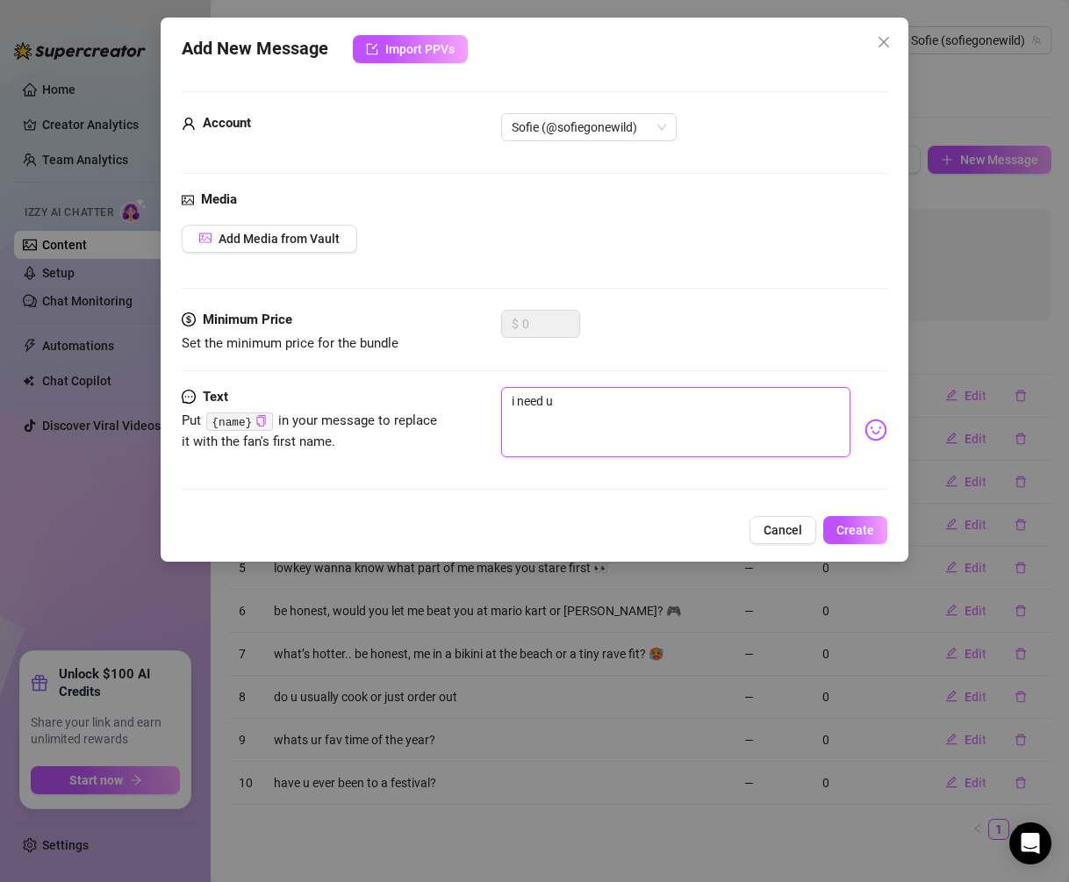
type textarea "i need u"
type textarea "i need u s"
type textarea "i need u st"
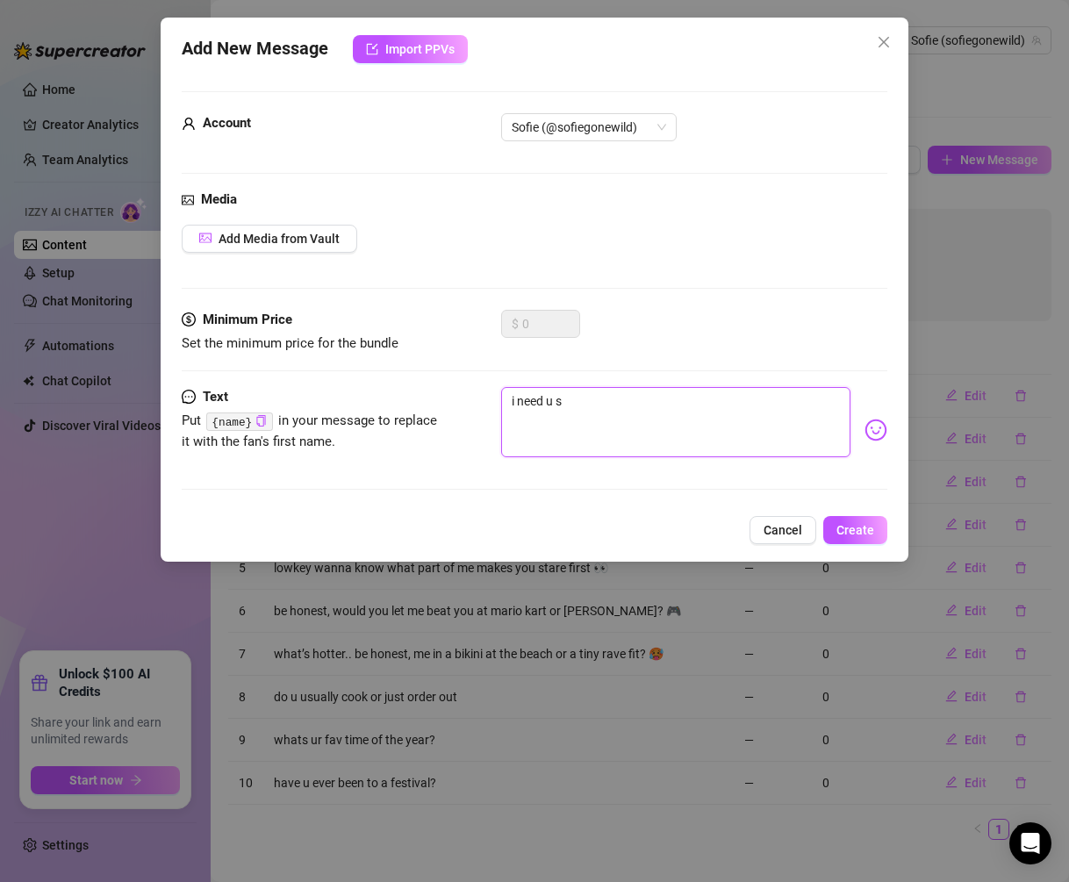
type textarea "i need u st"
type textarea "i need u str"
type textarea "i need u stro"
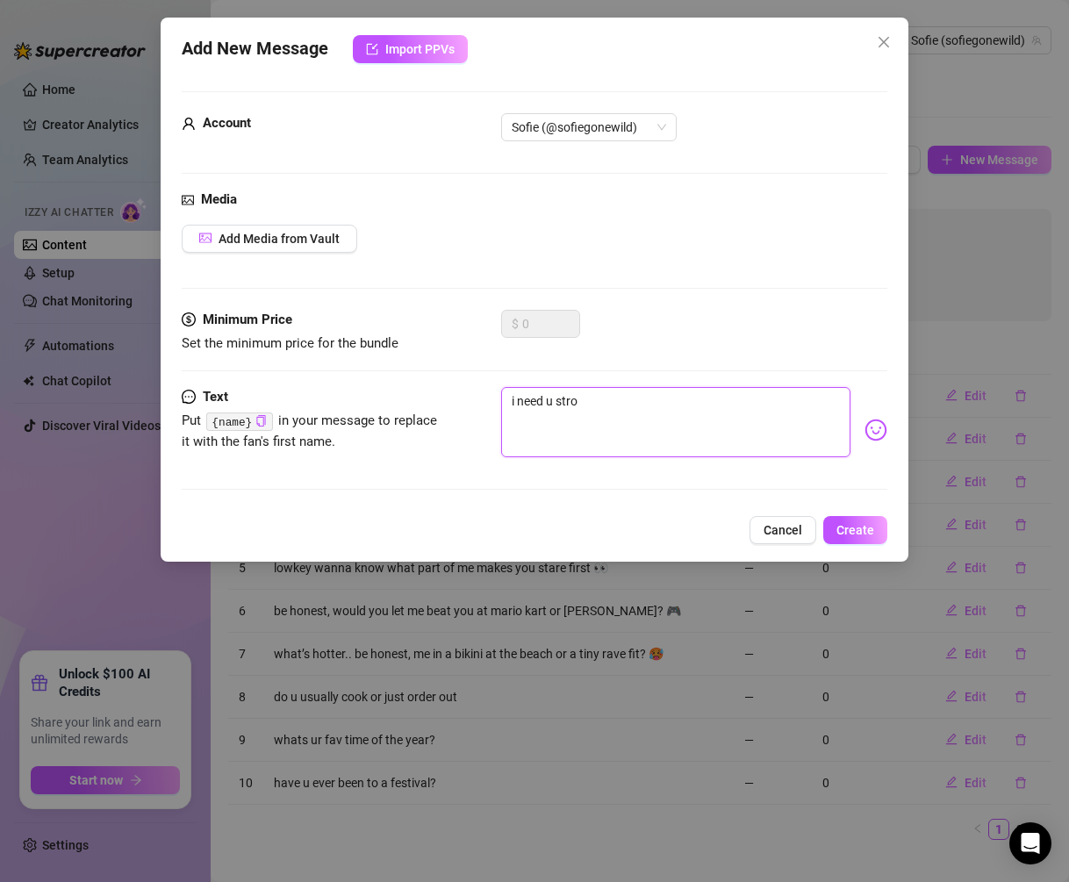
type textarea "i need u strok"
type textarea "i need u stroki"
type textarea "i need u strokin"
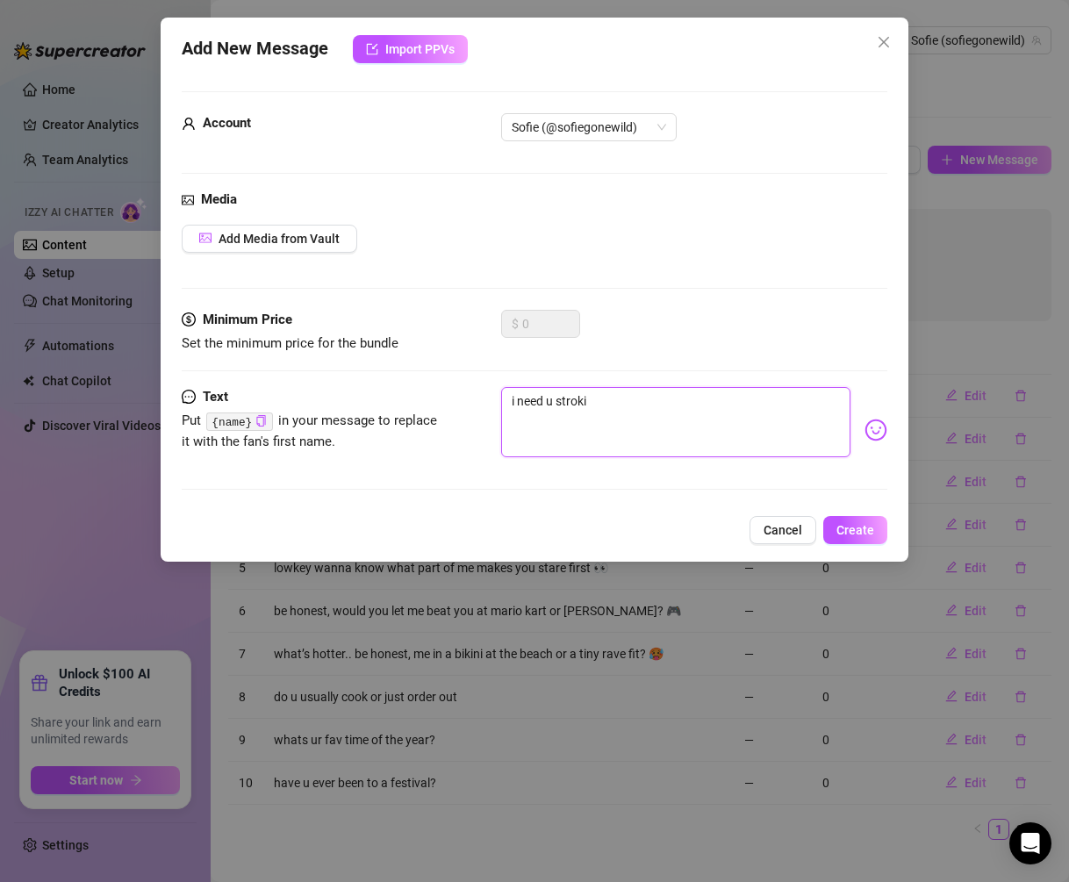
type textarea "i need u strokin"
type textarea "i need u stroking"
type textarea "i need u strokin"
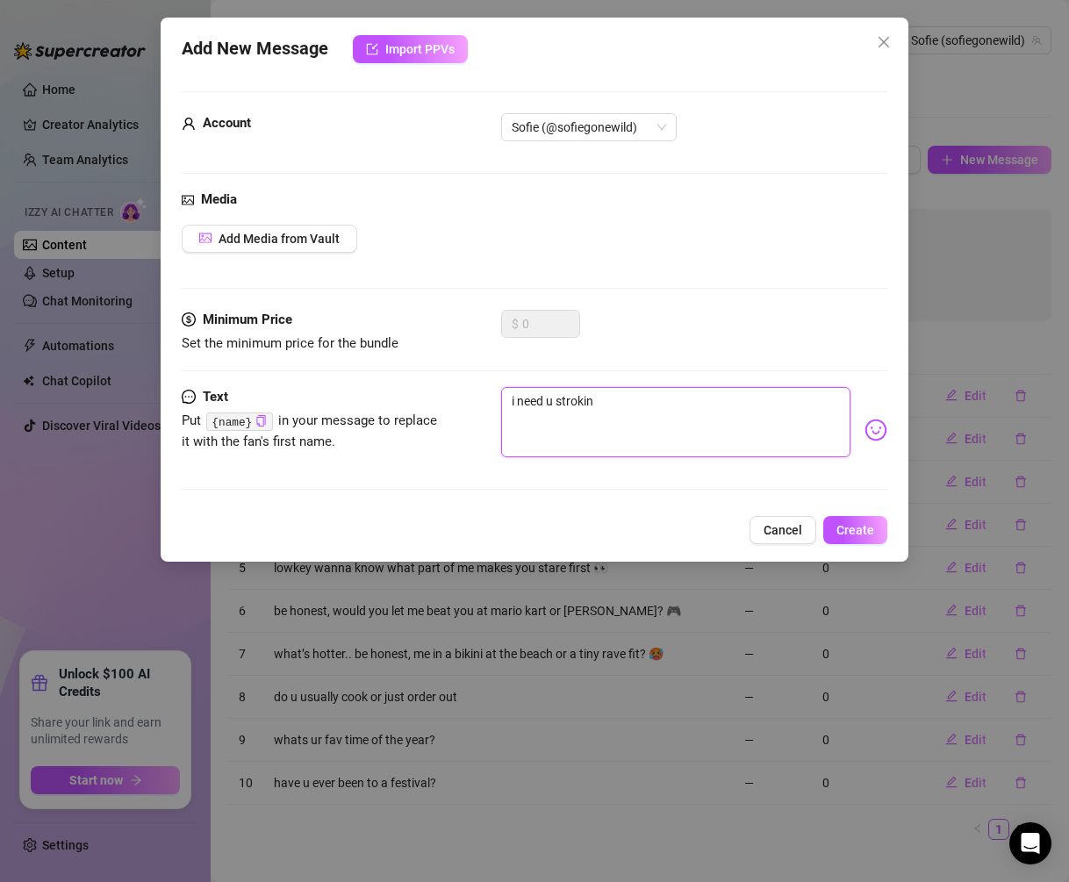
type textarea "i need u stroki"
type textarea "i need u strok"
type textarea "i need u stro"
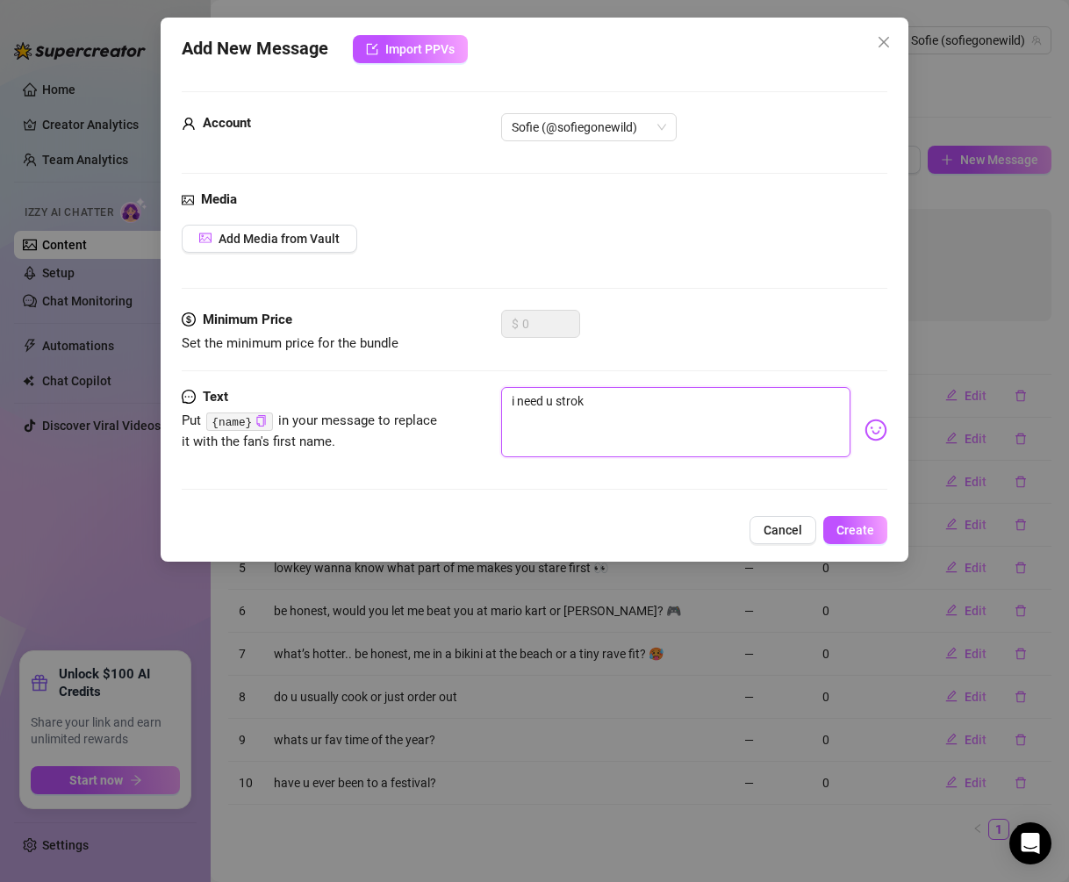
type textarea "i need u stro"
type textarea "i need u str"
type textarea "i need u st"
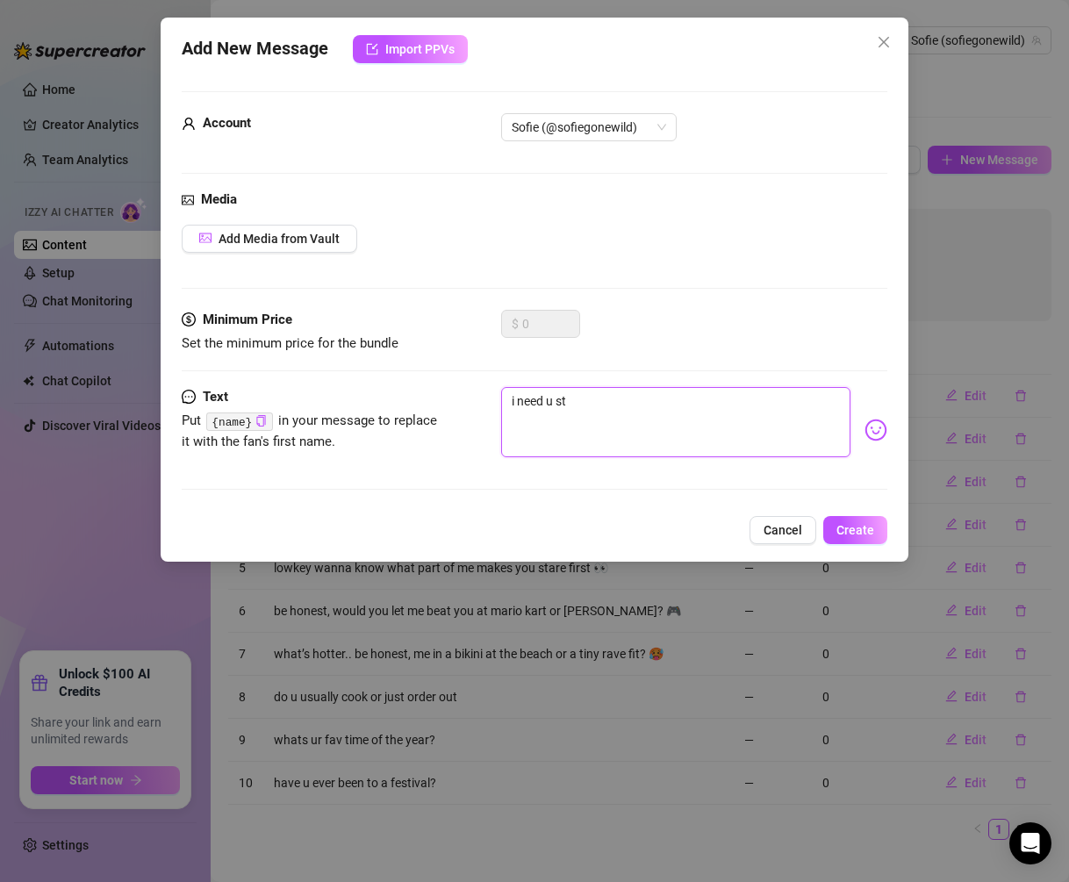
type textarea "i need u s"
type textarea "i need u"
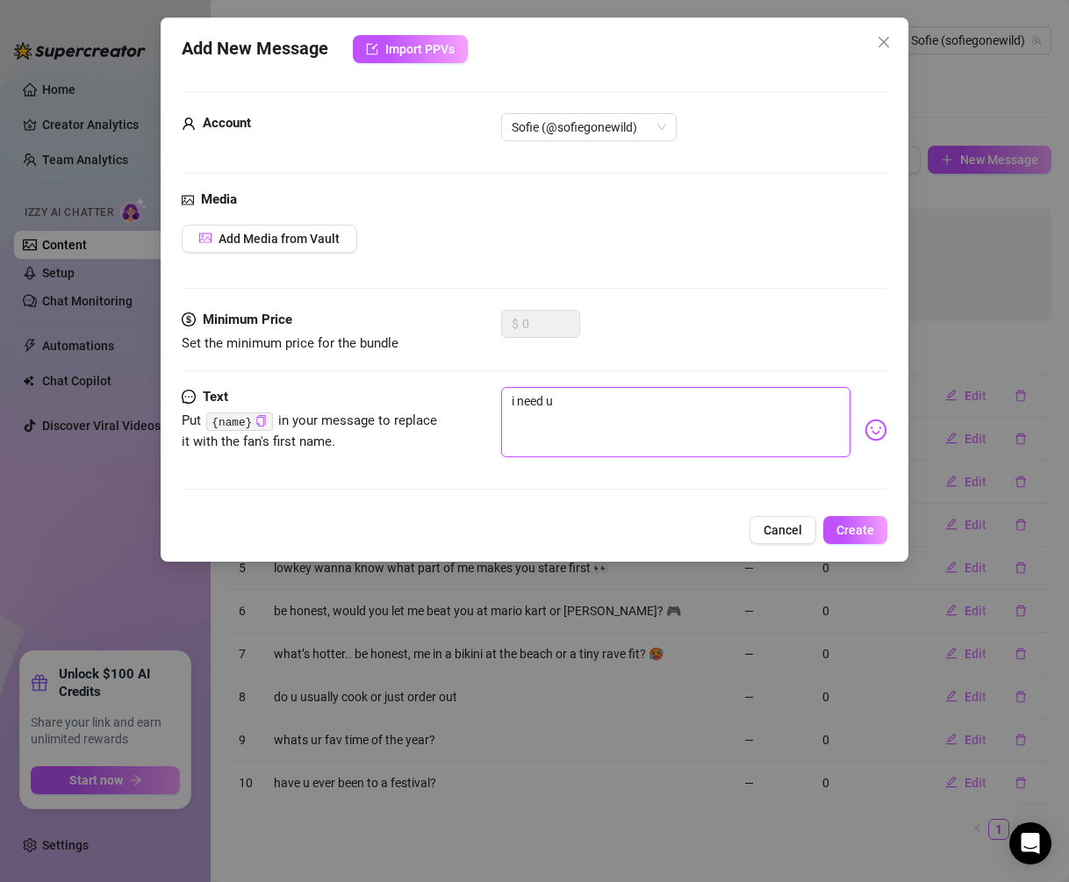
type textarea "i need u"
type textarea "i need"
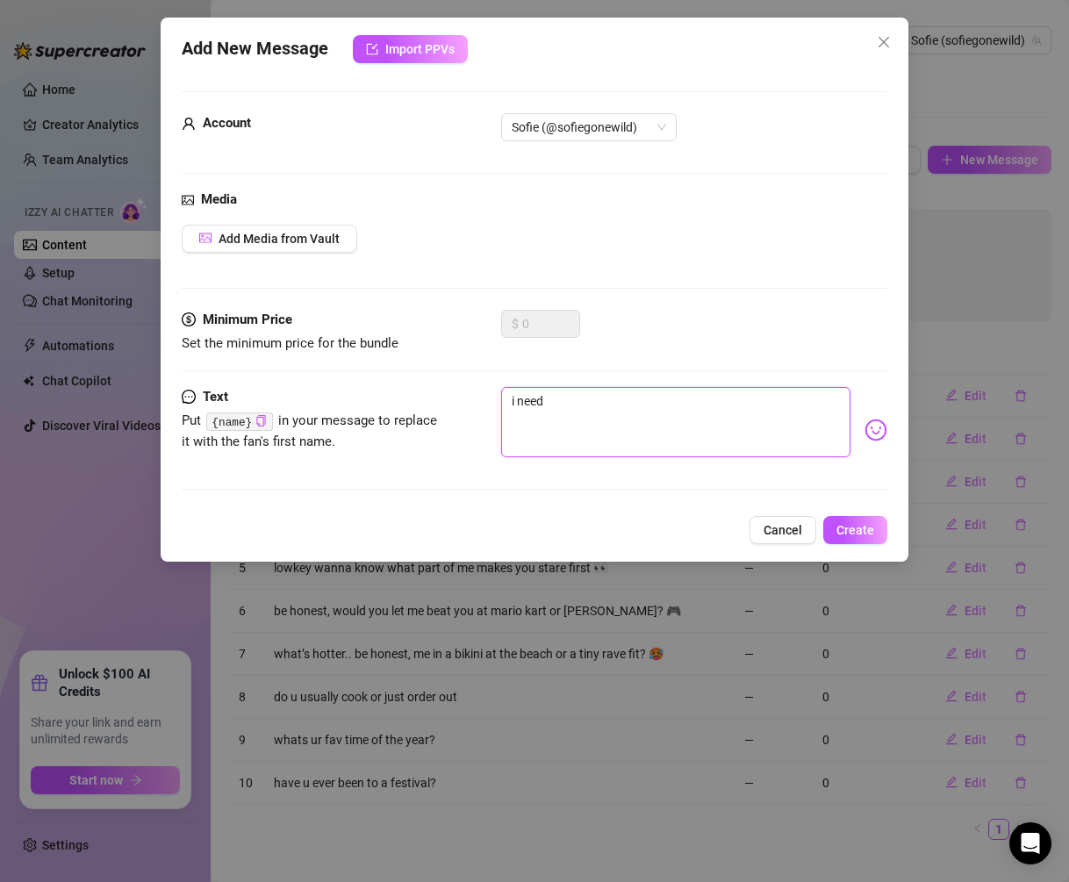
type textarea "i nee"
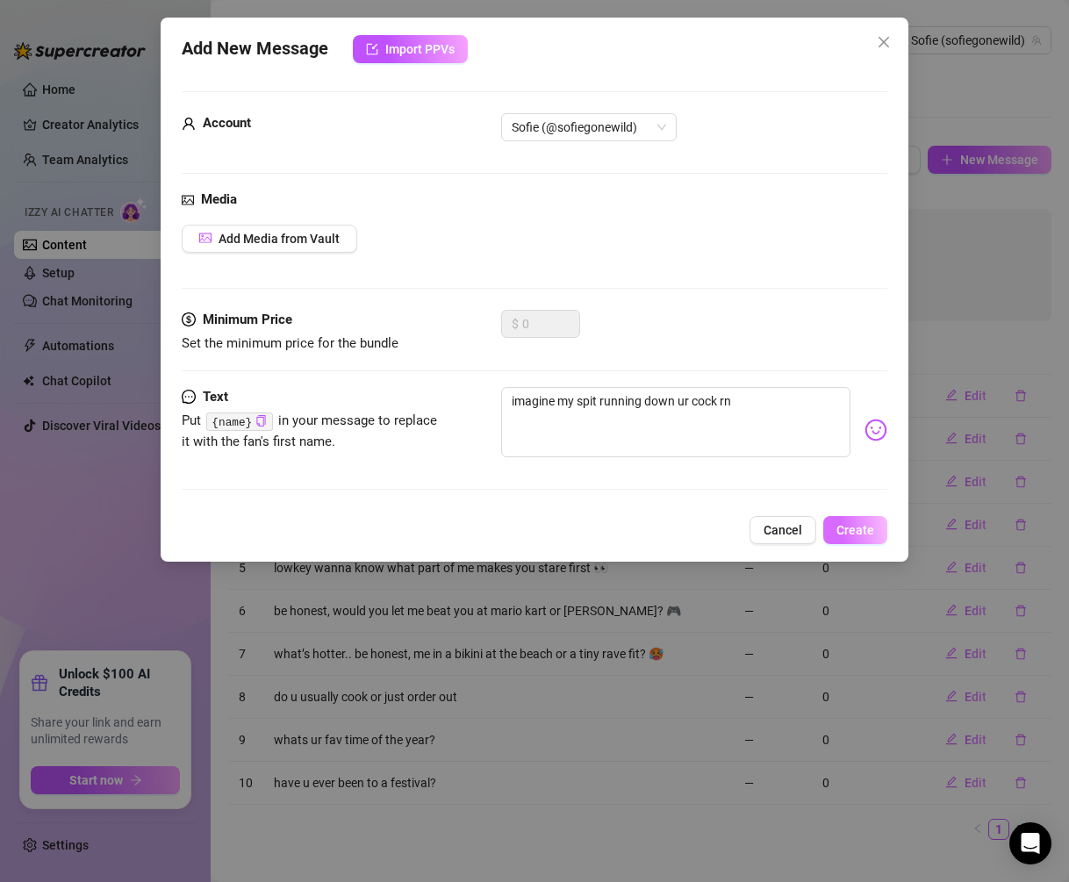
click at [861, 535] on span "Create" at bounding box center [856, 530] width 38 height 14
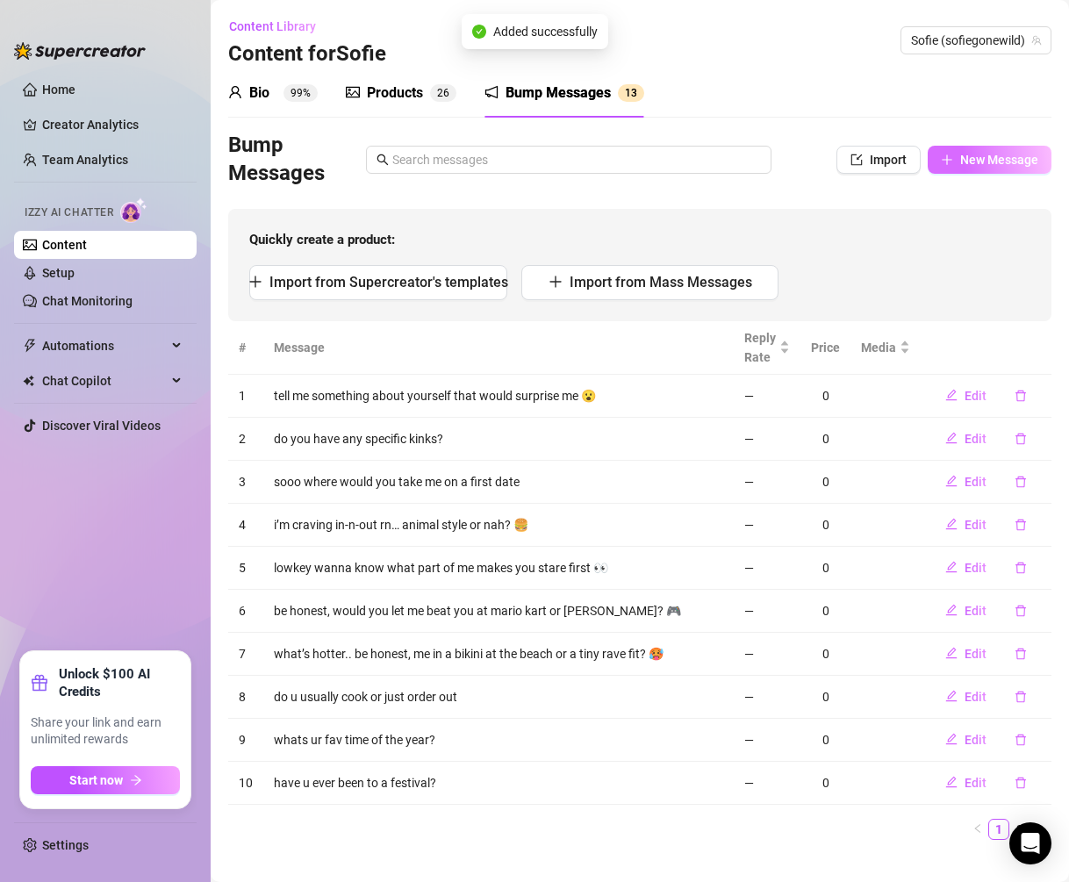
click at [971, 155] on span "New Message" at bounding box center [1000, 160] width 78 height 14
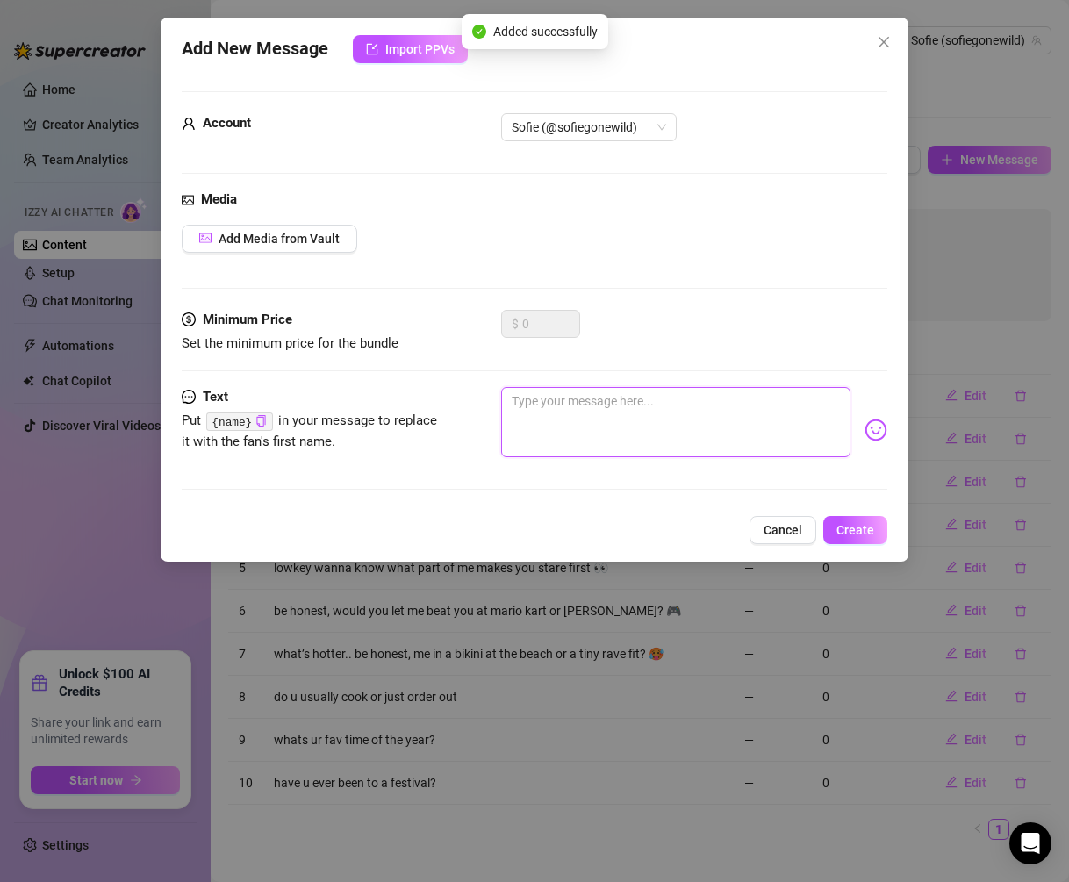
click at [602, 417] on textarea at bounding box center [676, 422] width 350 height 70
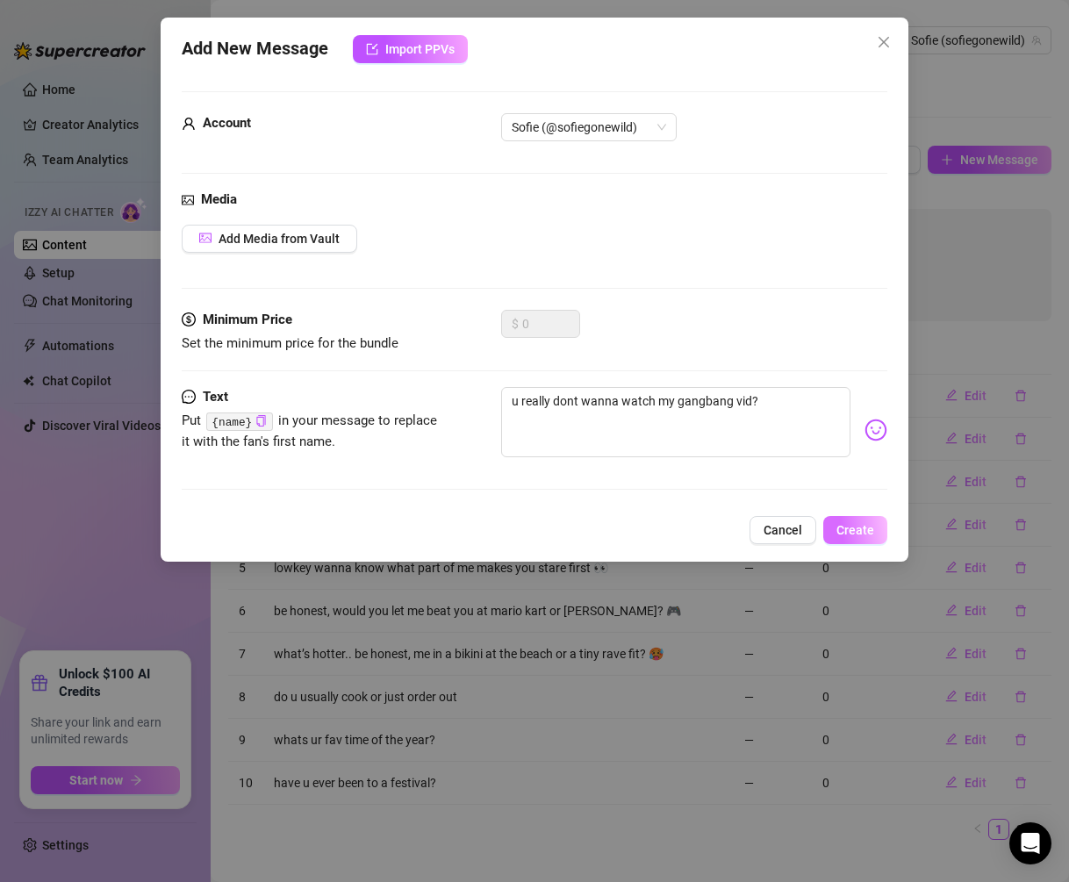
click at [871, 541] on button "Create" at bounding box center [856, 530] width 64 height 28
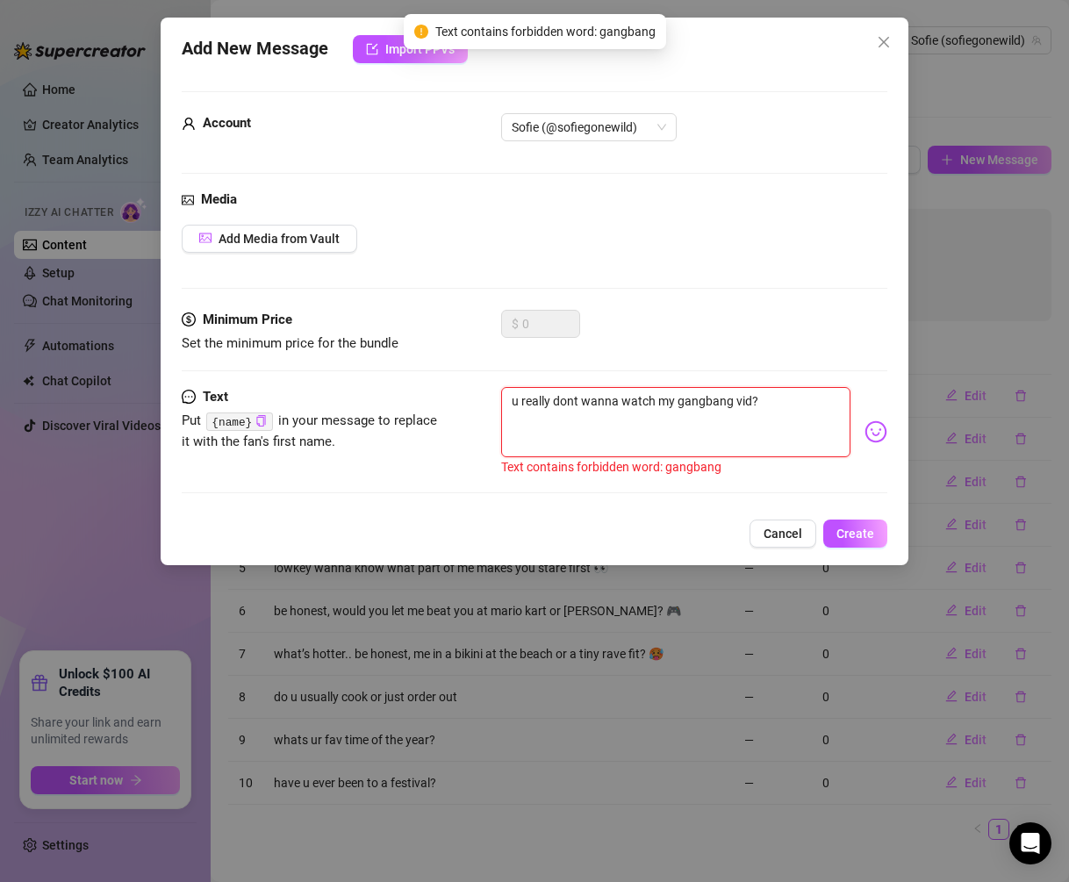
click at [690, 404] on textarea "u really dont wanna watch my gangbang vid?" at bounding box center [676, 422] width 350 height 70
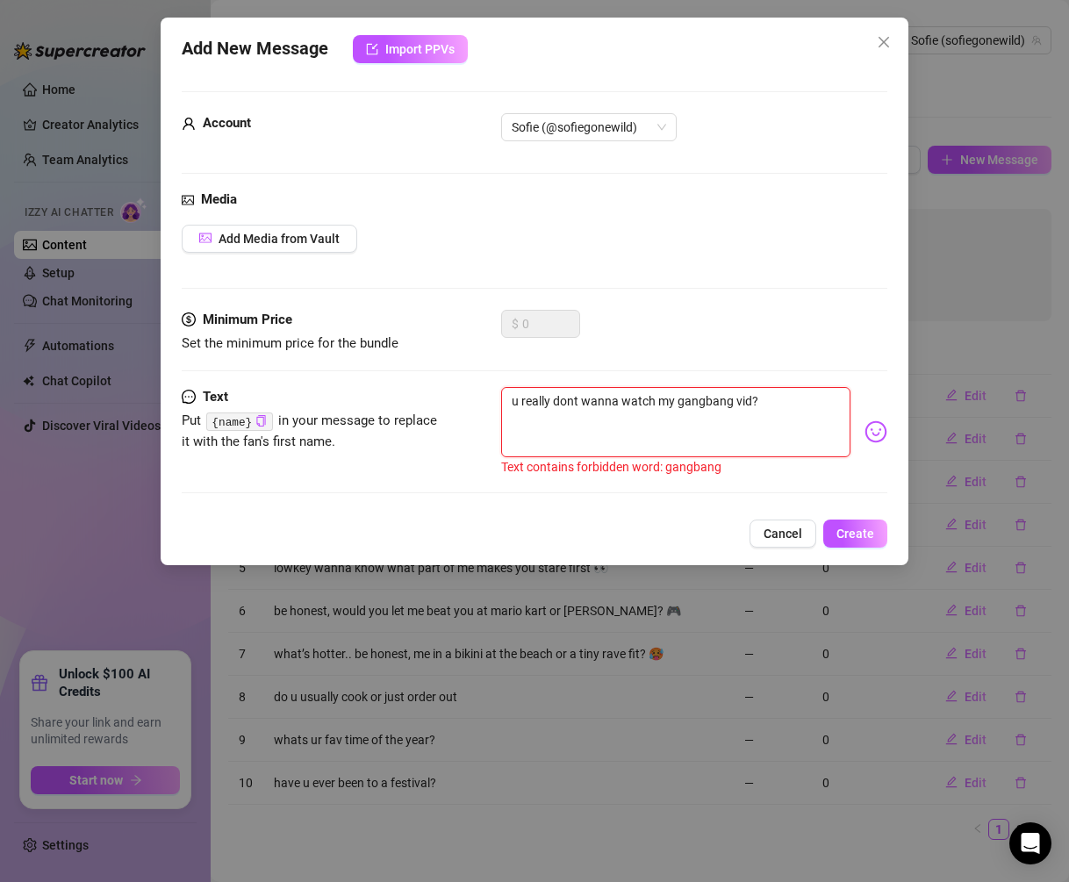
click at [690, 404] on textarea "u really dont wanna watch my gangbang vid?" at bounding box center [676, 422] width 350 height 70
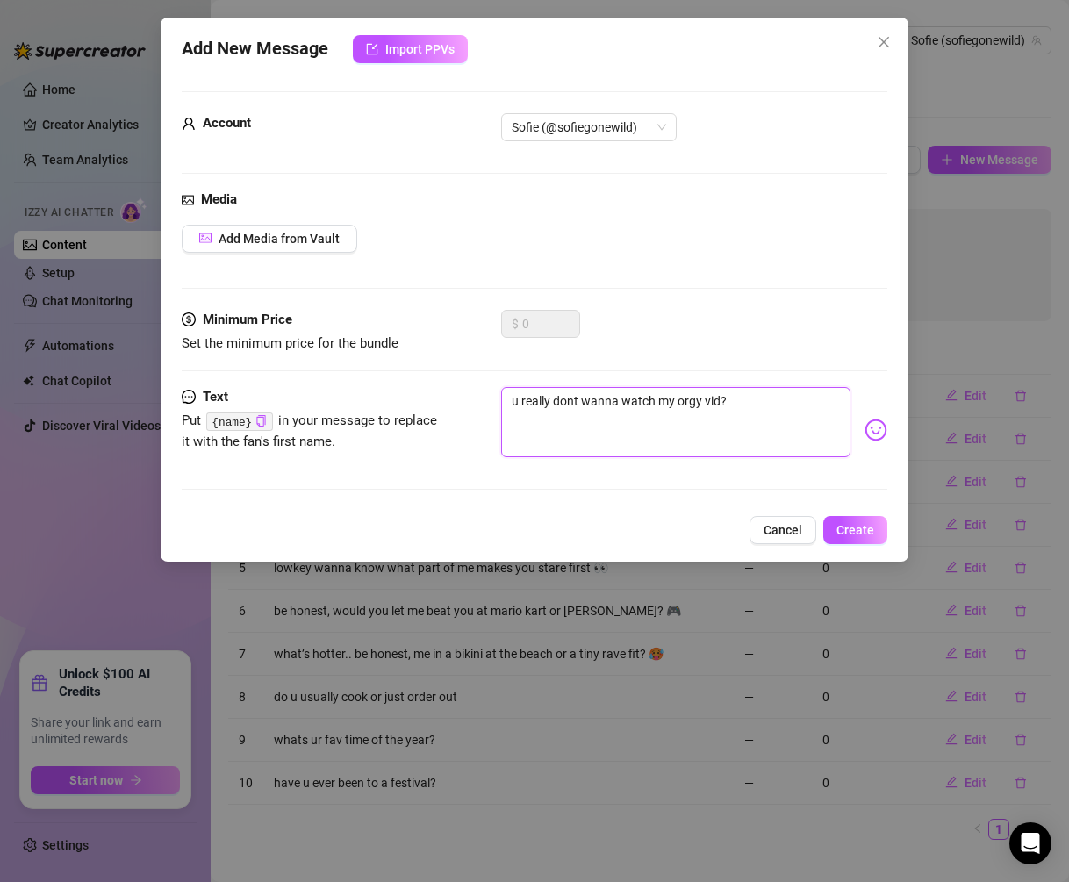
click at [668, 400] on textarea "u really dont wanna watch my orgy vid?" at bounding box center [676, 422] width 350 height 70
click at [754, 403] on textarea "u really dont [PERSON_NAME]na watch any of my orgy vid?" at bounding box center [676, 422] width 350 height 70
click at [842, 523] on span "Create" at bounding box center [856, 530] width 38 height 14
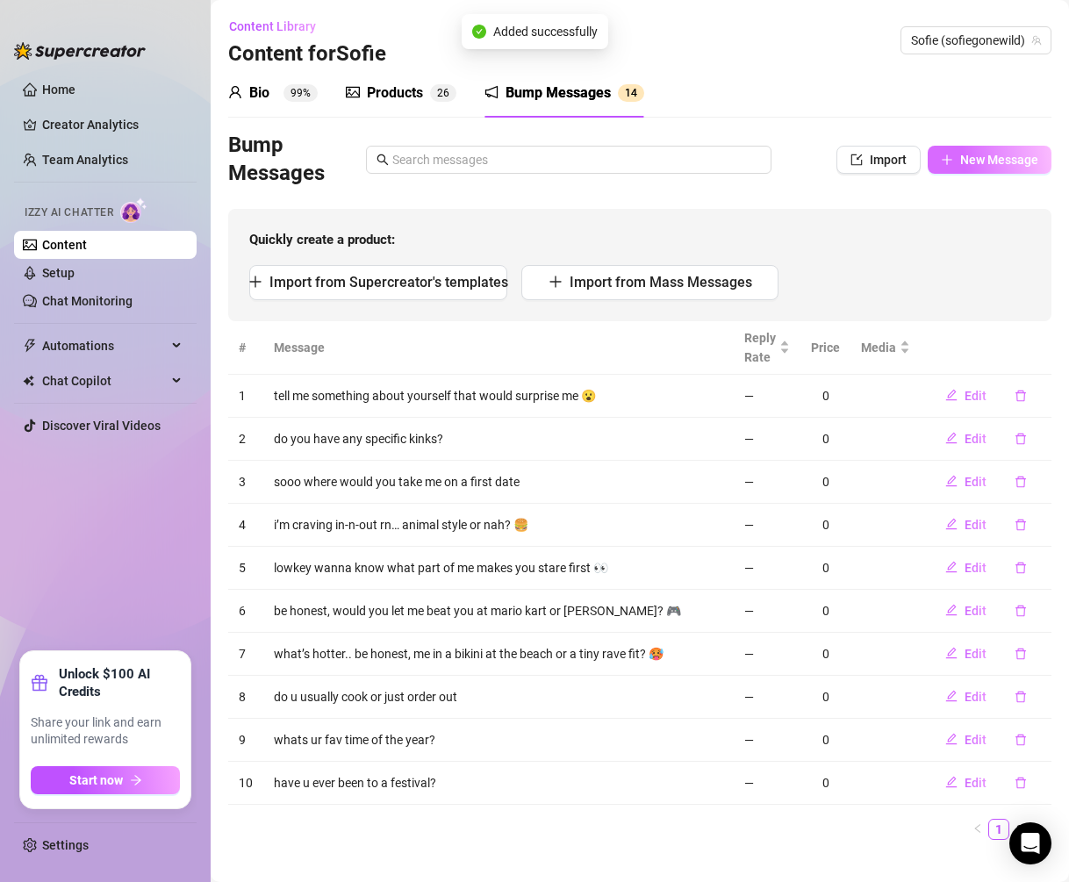
click at [981, 146] on button "New Message" at bounding box center [990, 160] width 124 height 28
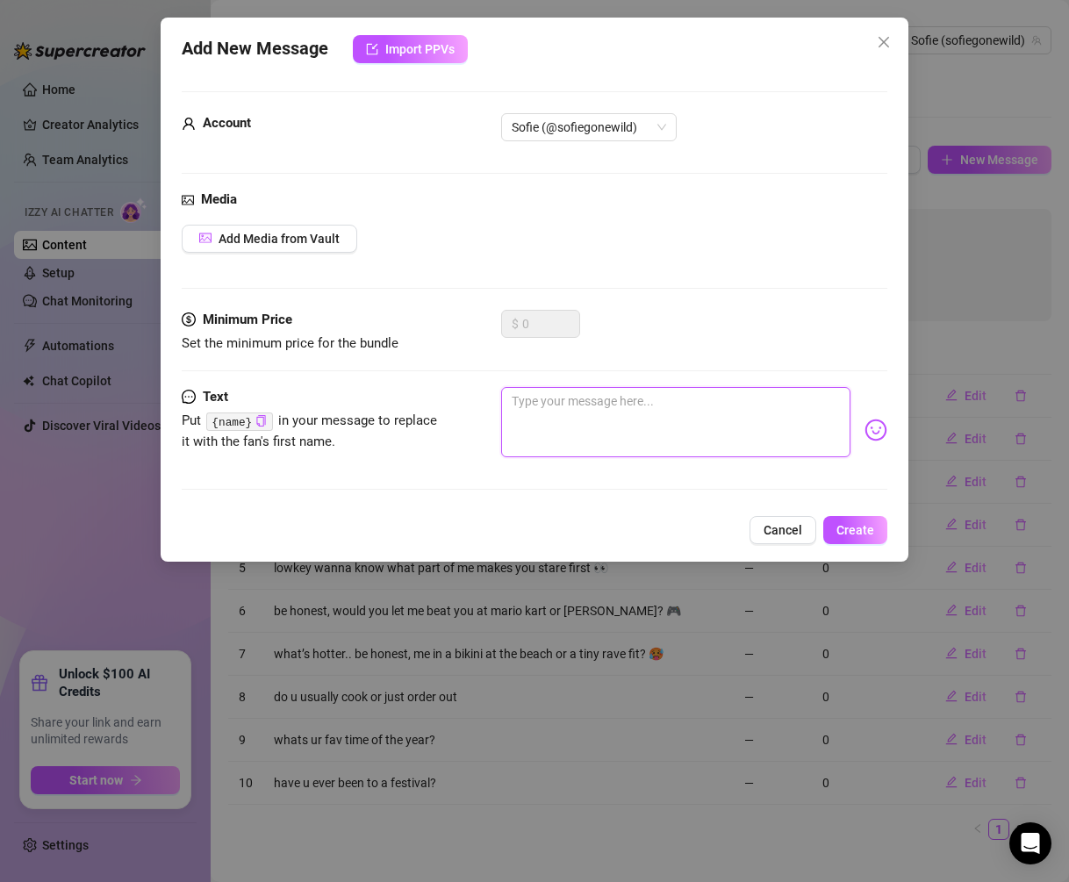
click at [584, 437] on textarea at bounding box center [676, 422] width 350 height 70
drag, startPoint x: 545, startPoint y: 400, endPoint x: 475, endPoint y: 400, distance: 70.3
click at [475, 400] on div "Text Put {name} in your message to replace it with the fan's first name. come s…" at bounding box center [535, 430] width 707 height 86
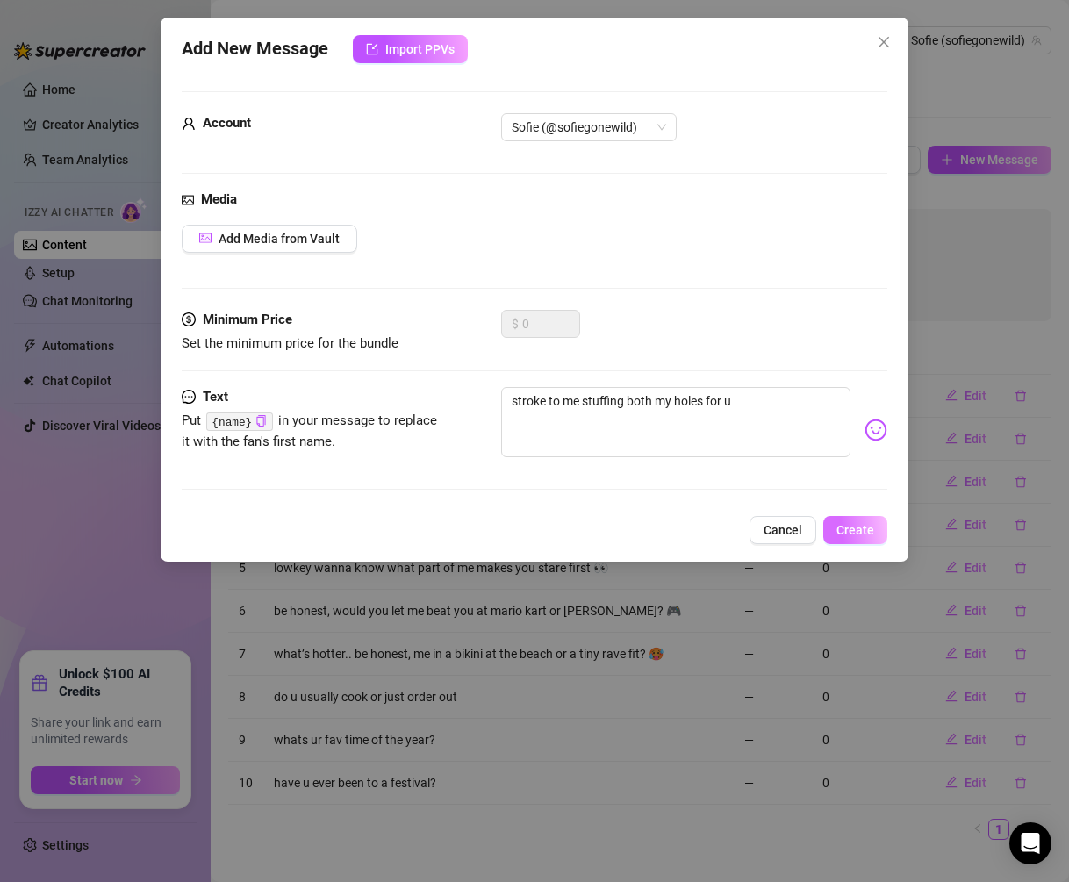
click at [847, 518] on button "Create" at bounding box center [856, 530] width 64 height 28
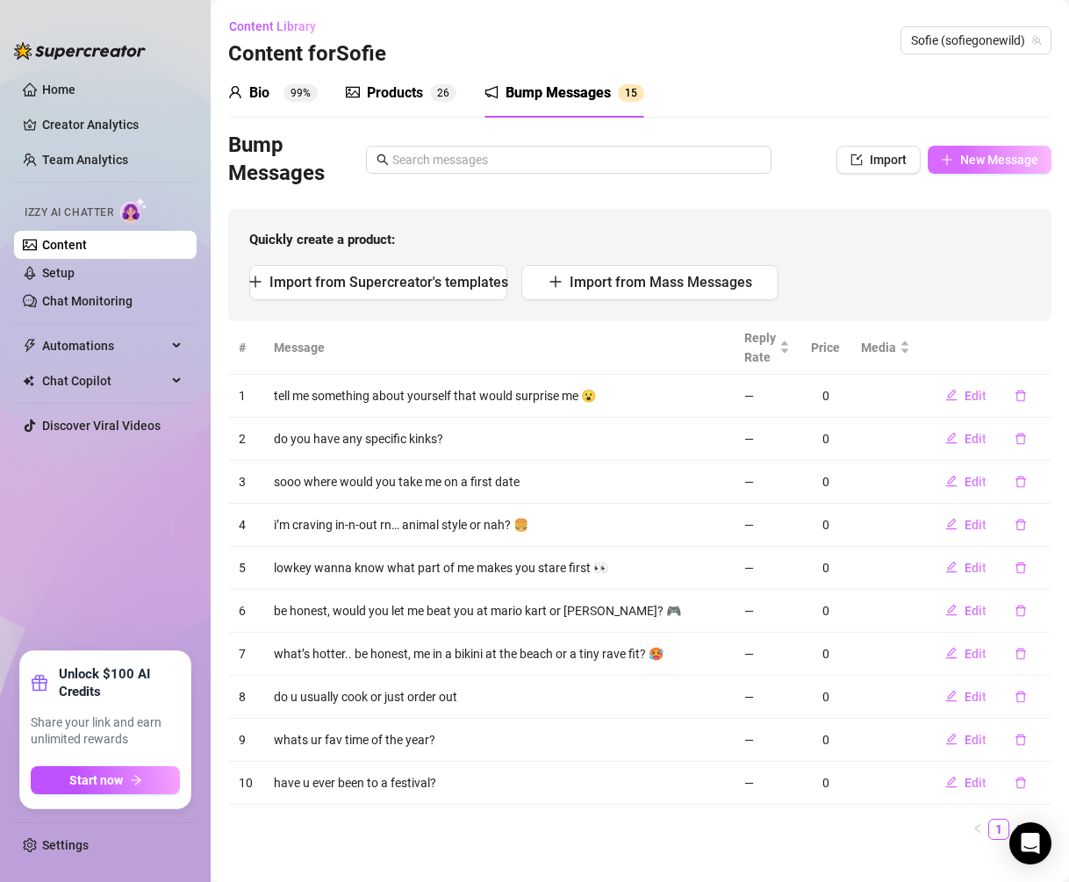
click at [1003, 161] on span "New Message" at bounding box center [1000, 160] width 78 height 14
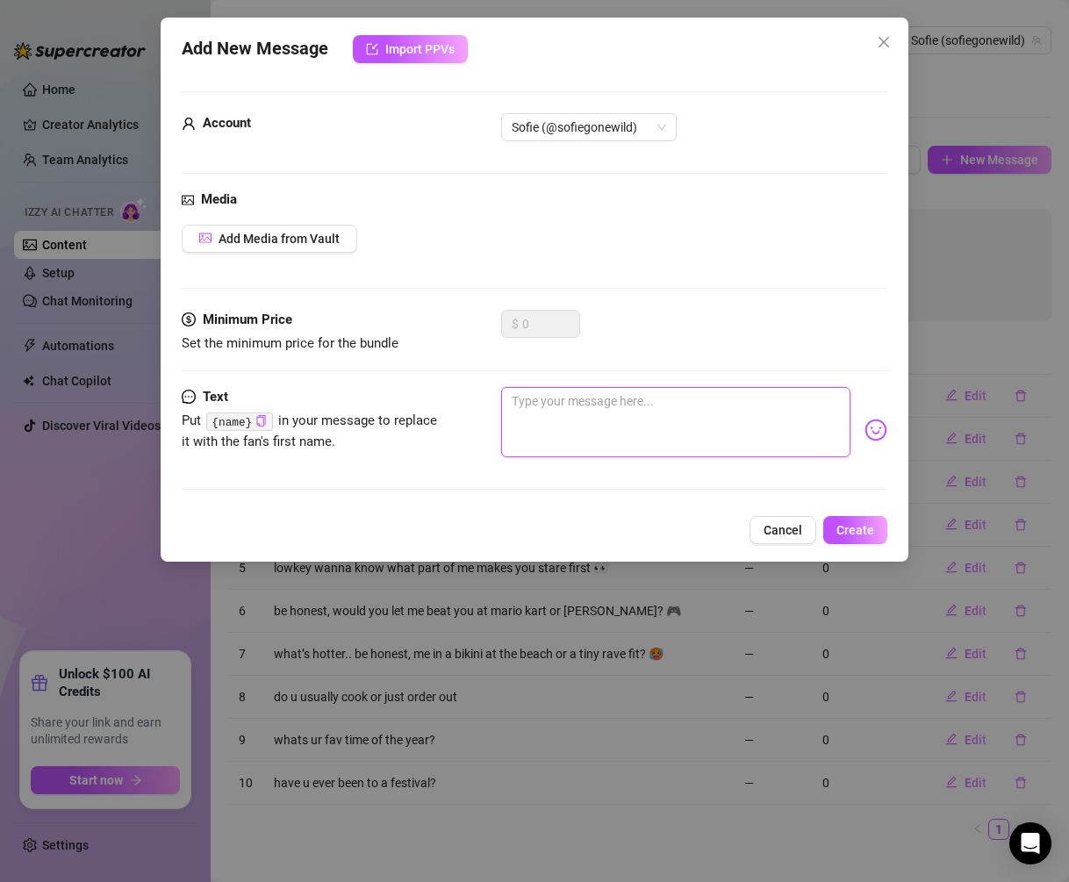
click at [712, 421] on textarea at bounding box center [676, 422] width 350 height 70
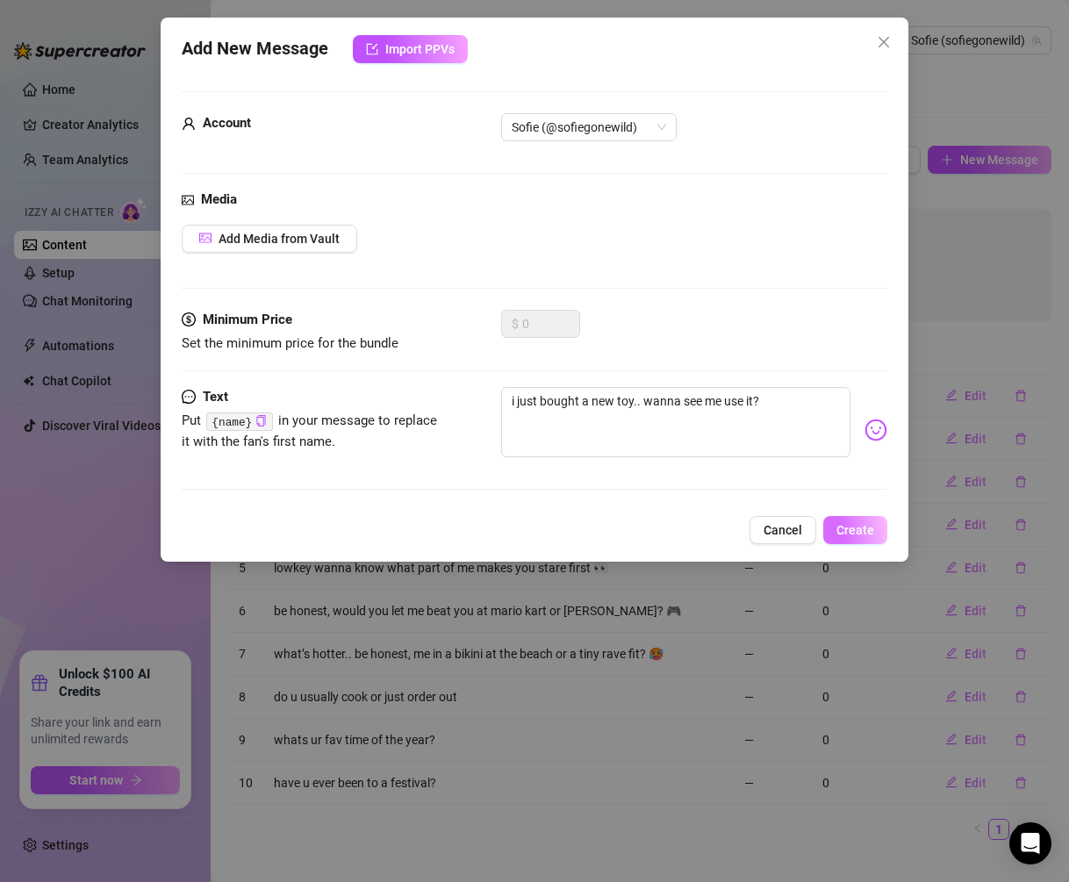
click at [852, 525] on span "Create" at bounding box center [856, 530] width 38 height 14
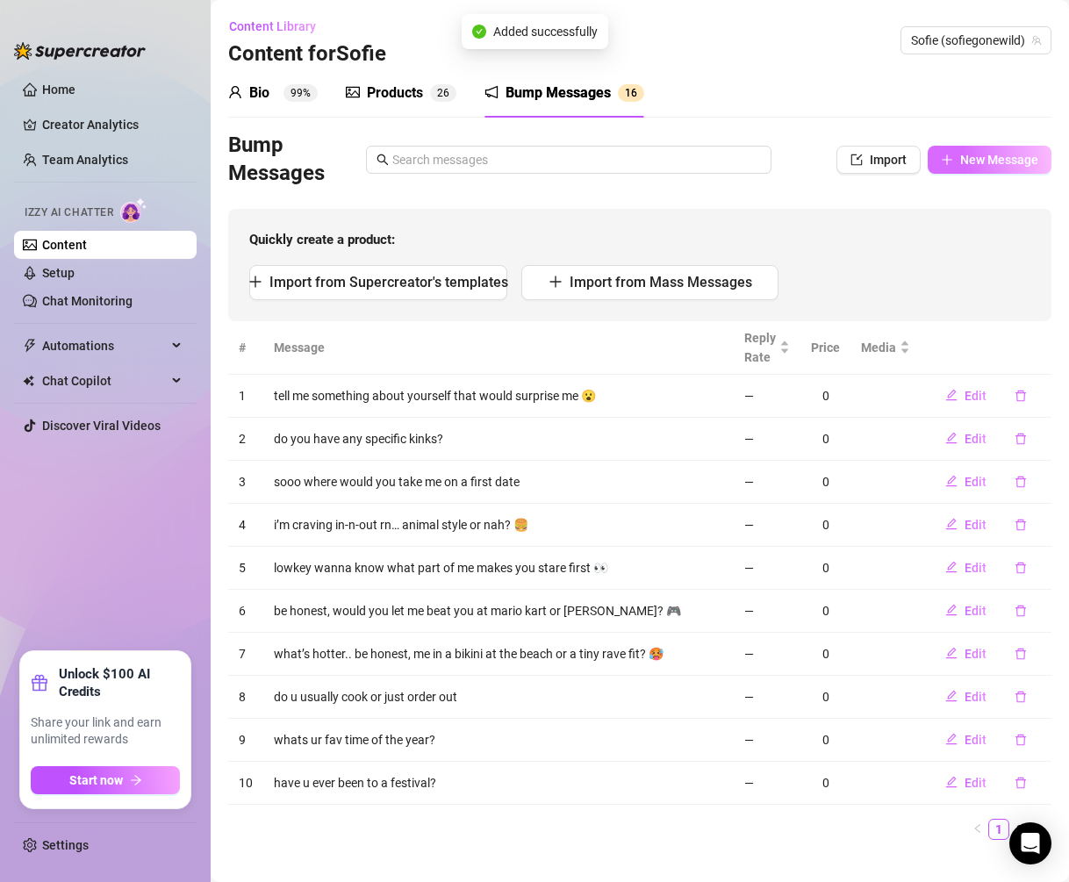
click at [967, 169] on button "New Message" at bounding box center [990, 160] width 124 height 28
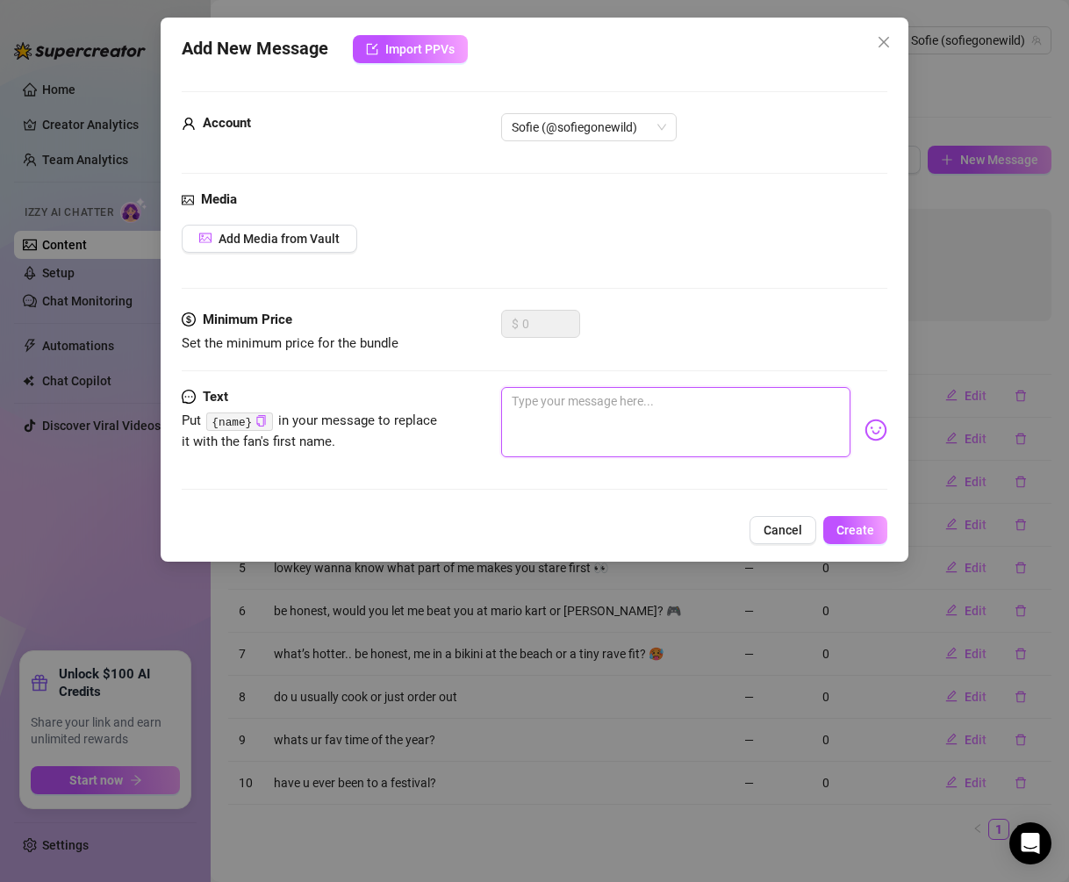
click at [675, 420] on textarea at bounding box center [676, 422] width 350 height 70
click at [846, 528] on span "Create" at bounding box center [856, 530] width 38 height 14
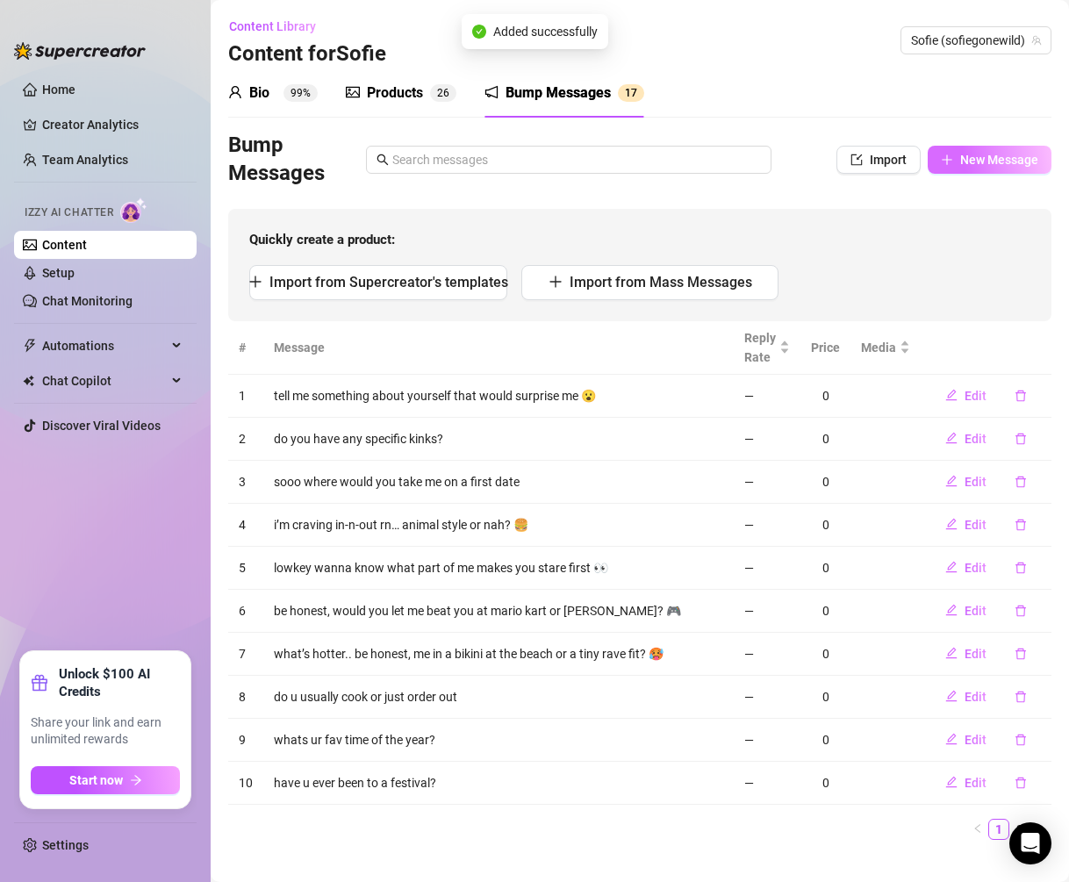
click at [1014, 155] on span "New Message" at bounding box center [1000, 160] width 78 height 14
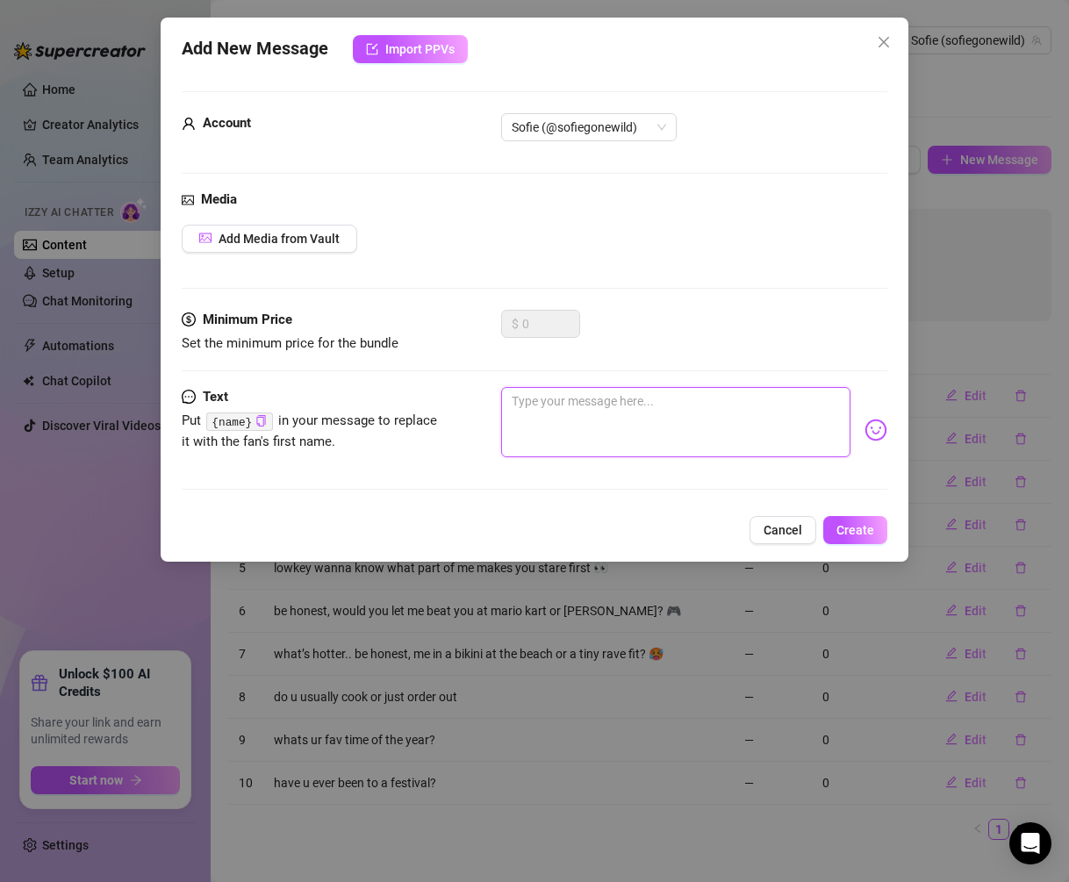
click at [780, 430] on textarea at bounding box center [676, 422] width 350 height 70
click at [868, 510] on div "Add New Message Import PPVs Account Sofie (@sofiegonewild) Media Add Media from…" at bounding box center [535, 290] width 749 height 544
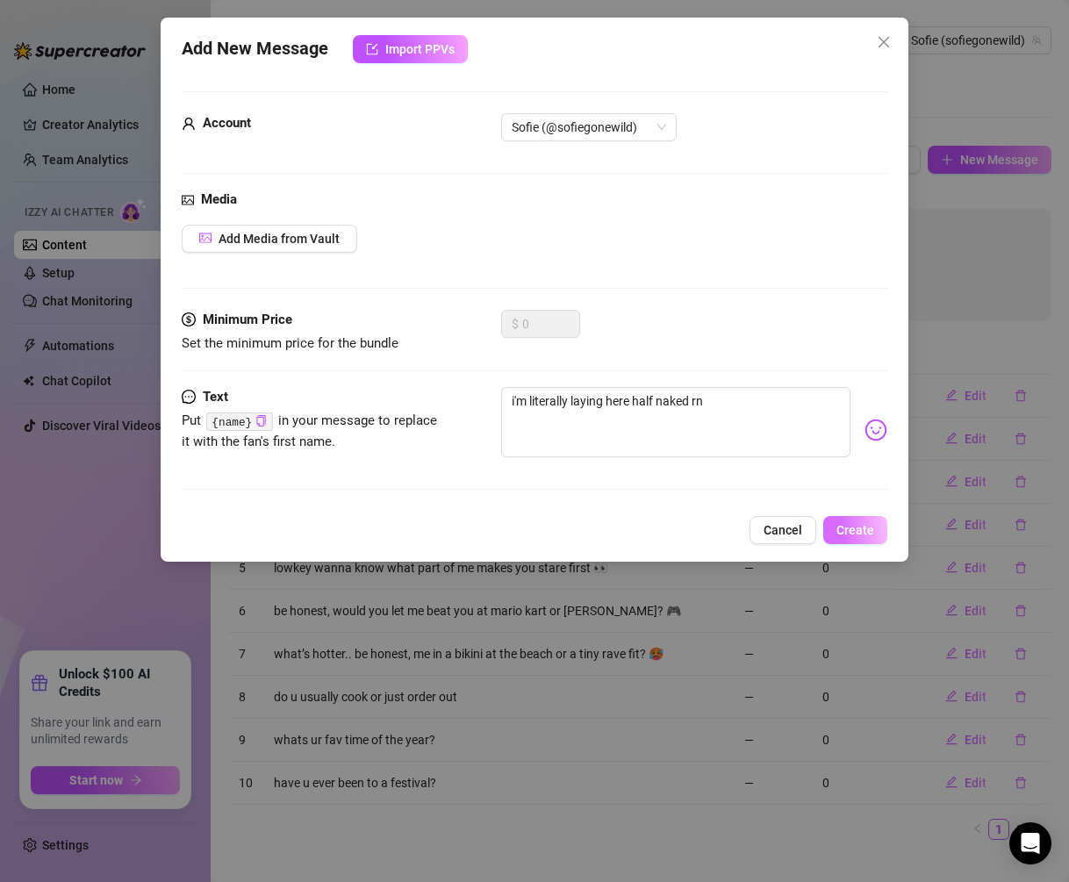
click at [865, 519] on button "Create" at bounding box center [856, 530] width 64 height 28
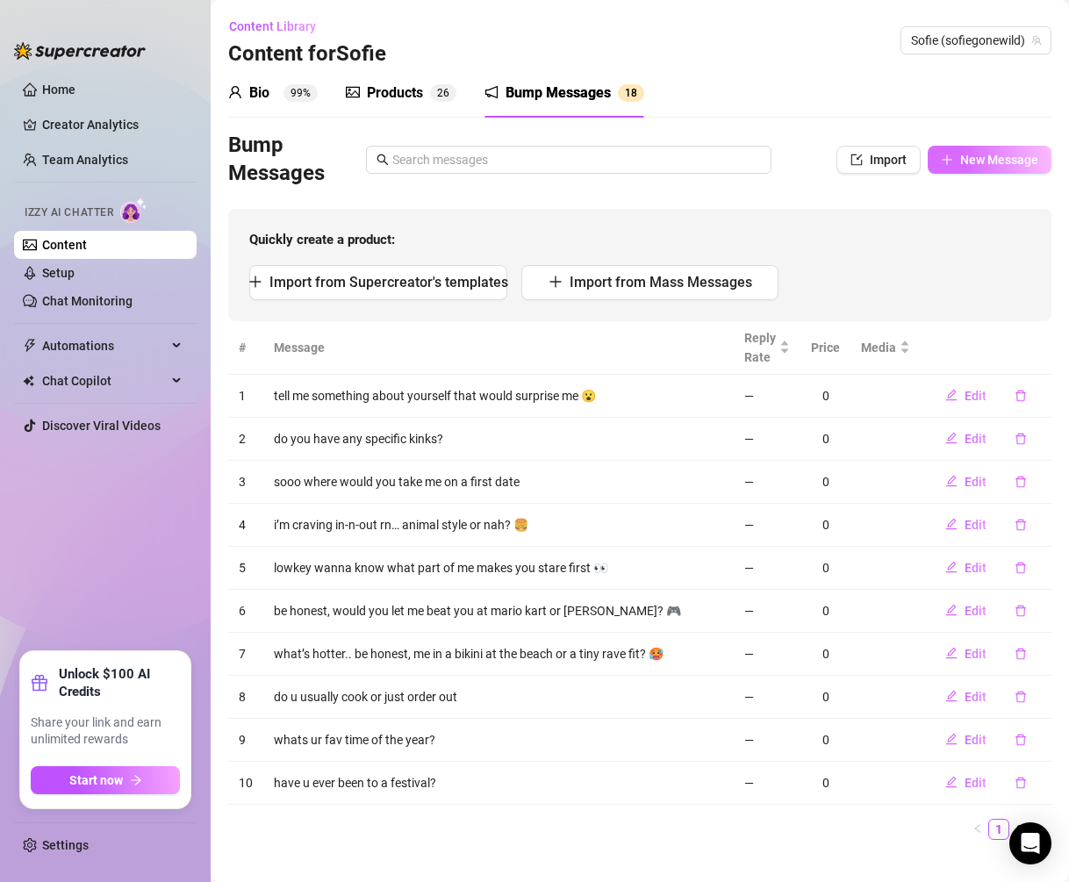
click at [991, 171] on button "New Message" at bounding box center [990, 160] width 124 height 28
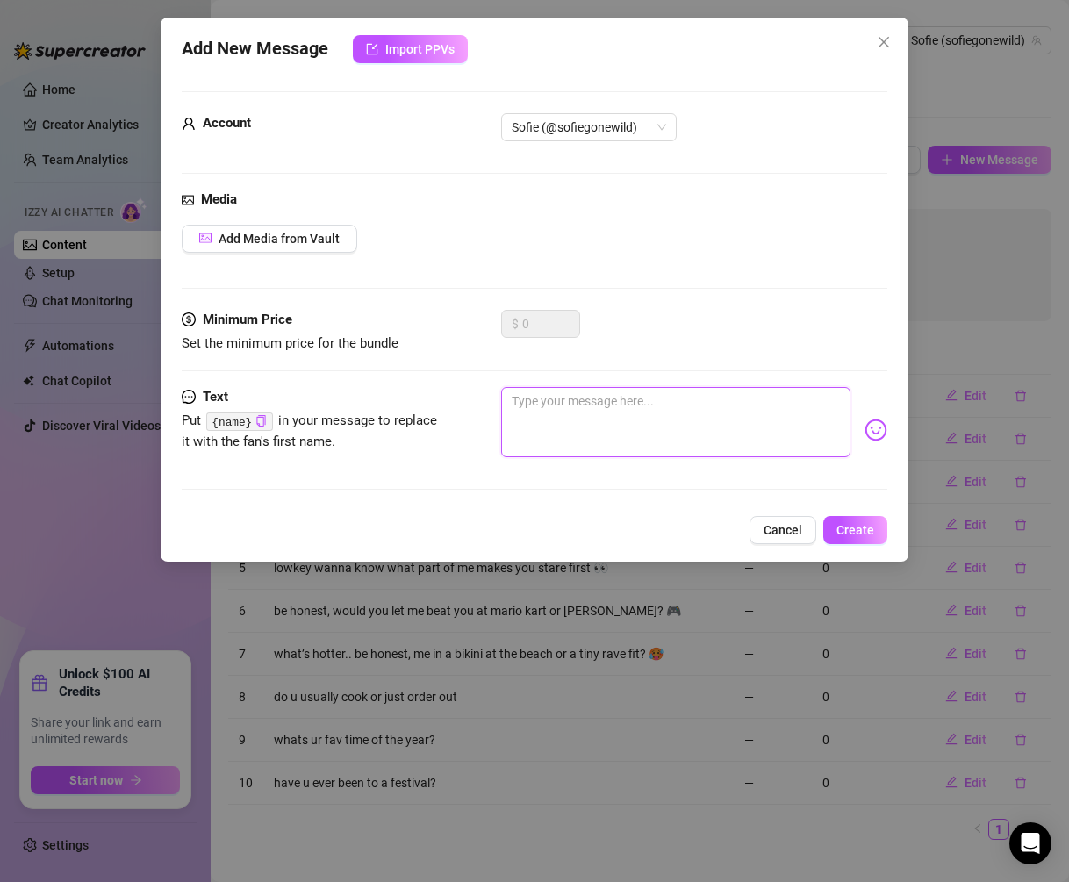
click at [672, 405] on textarea at bounding box center [676, 422] width 350 height 70
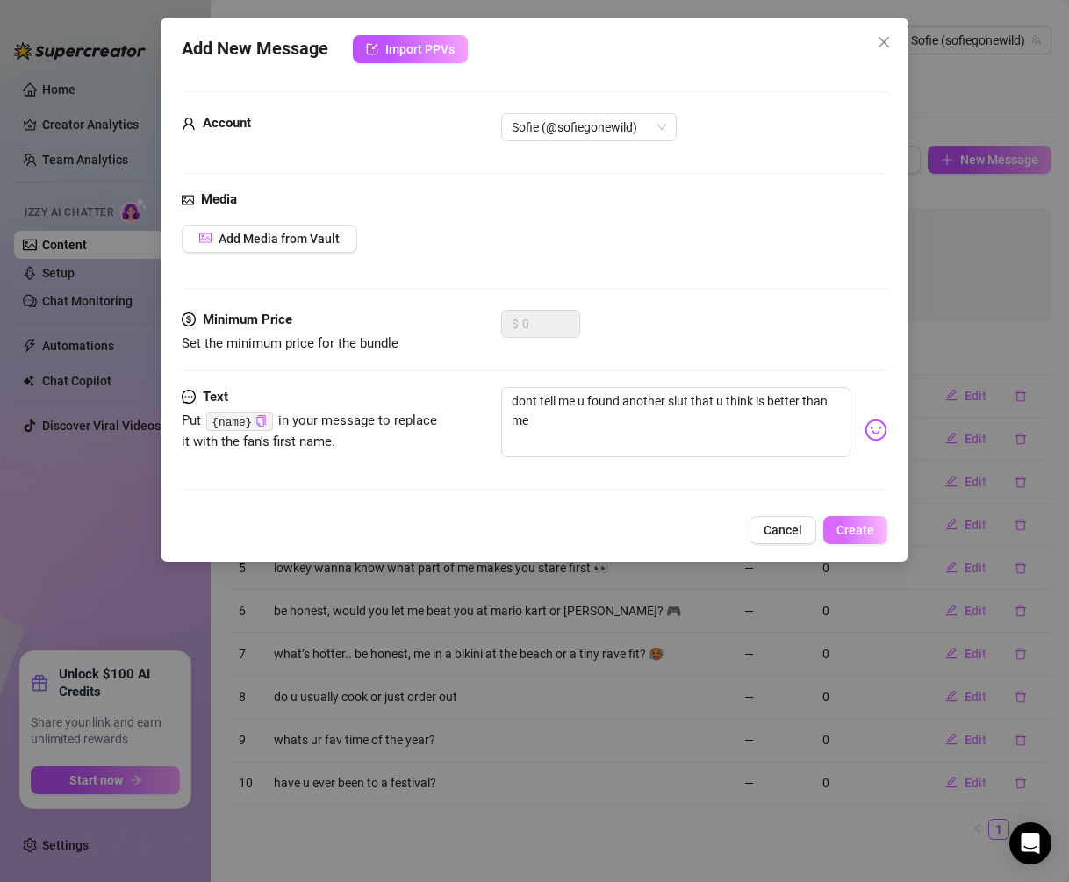
click at [883, 530] on button "Create" at bounding box center [856, 530] width 64 height 28
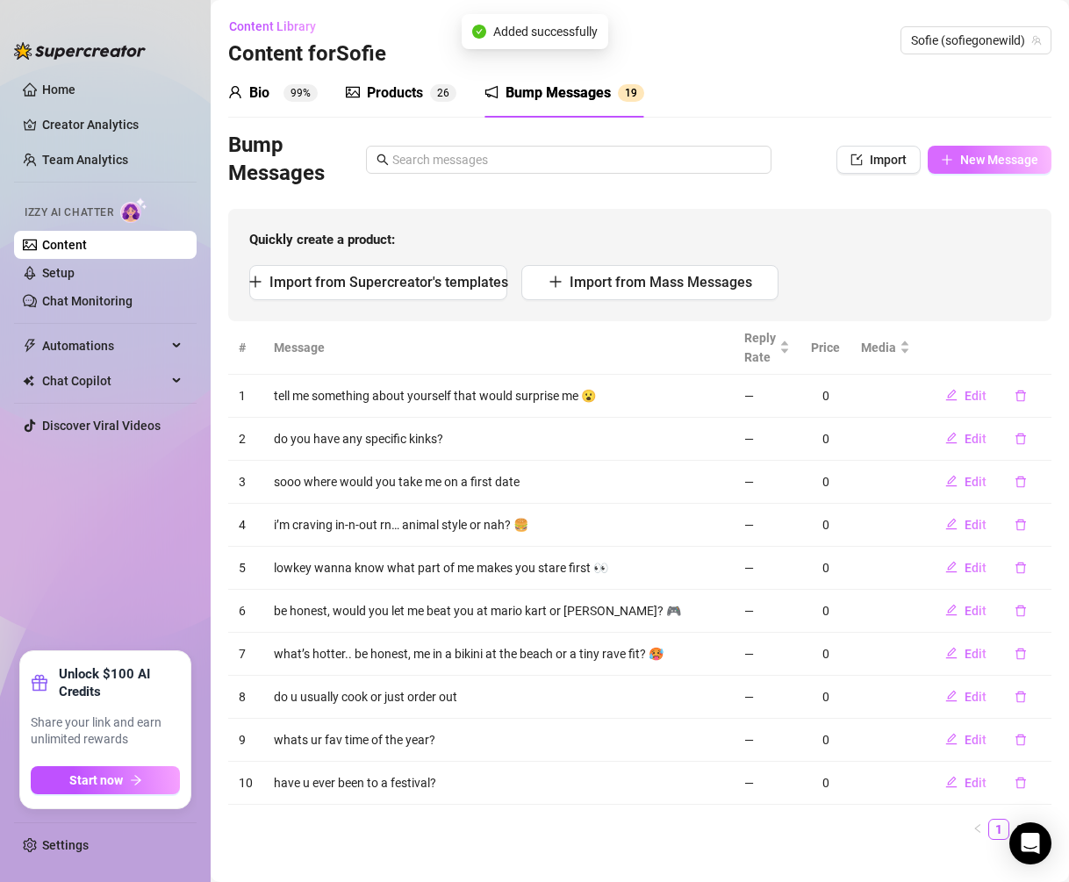
click at [954, 171] on button "New Message" at bounding box center [990, 160] width 124 height 28
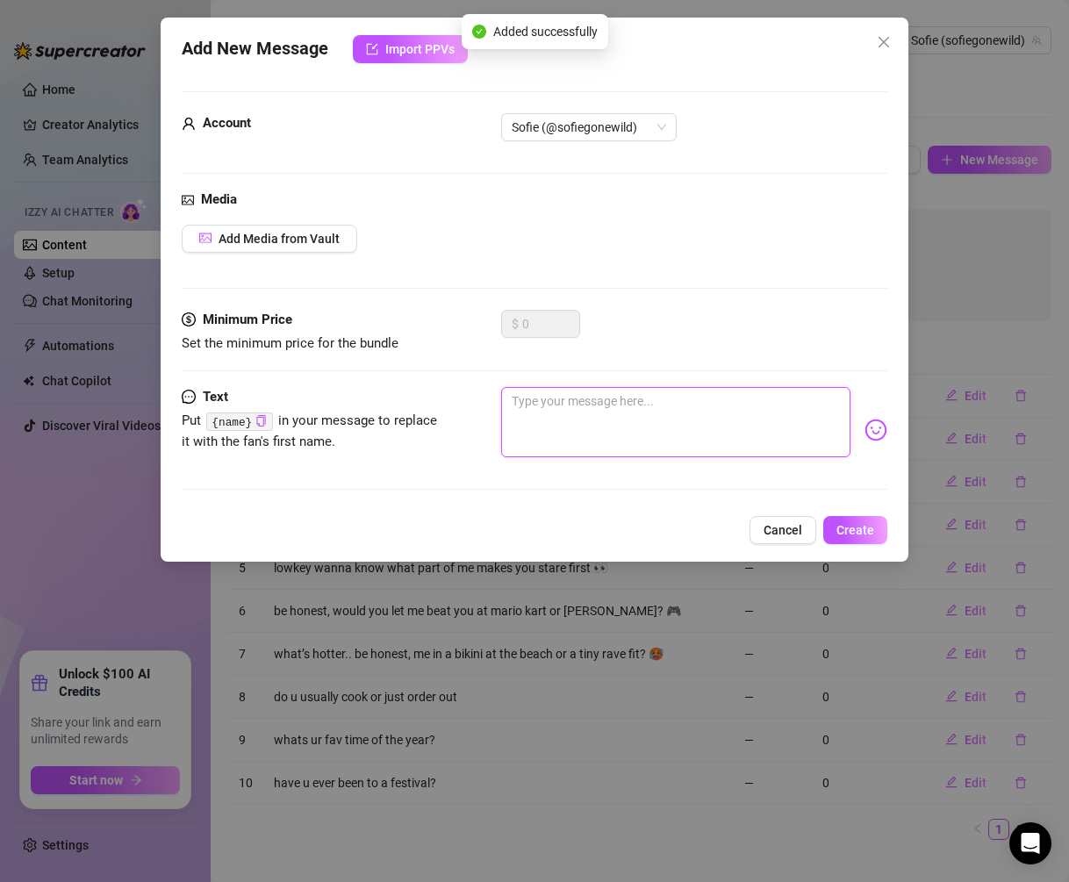
click at [736, 442] on textarea at bounding box center [676, 422] width 350 height 70
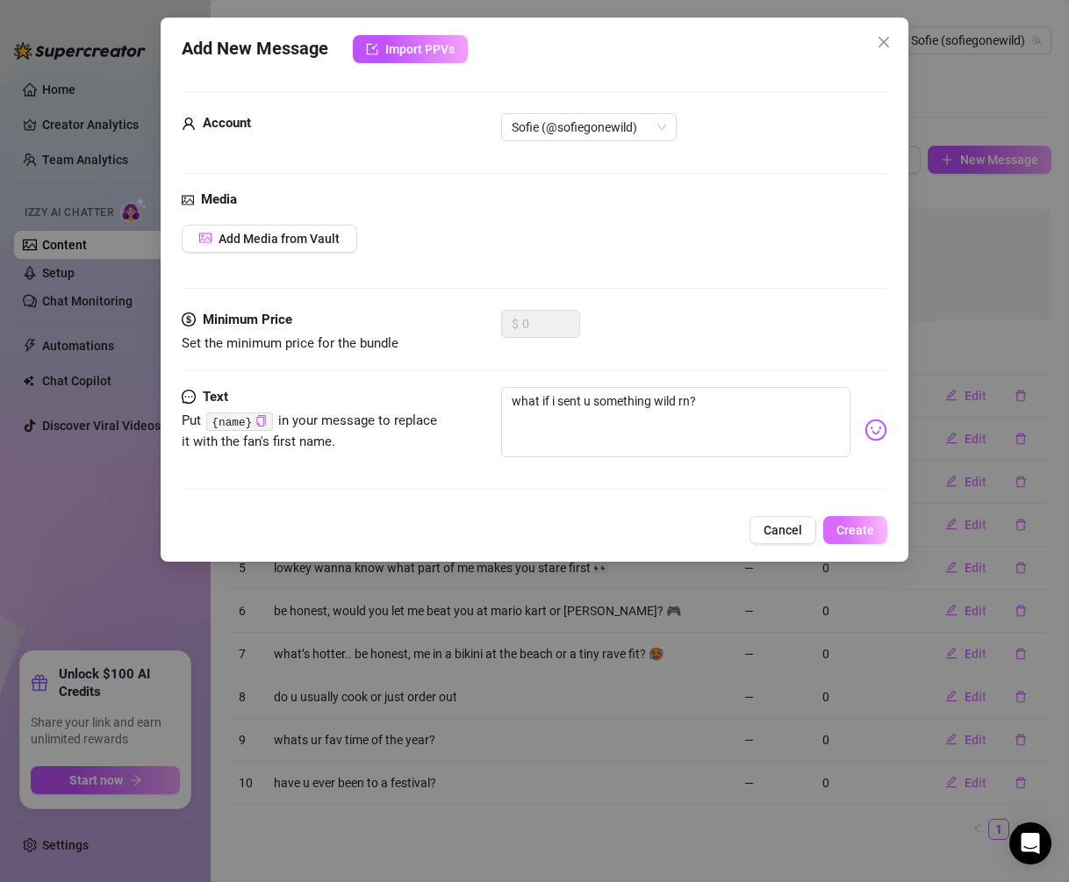
click at [863, 529] on span "Create" at bounding box center [856, 530] width 38 height 14
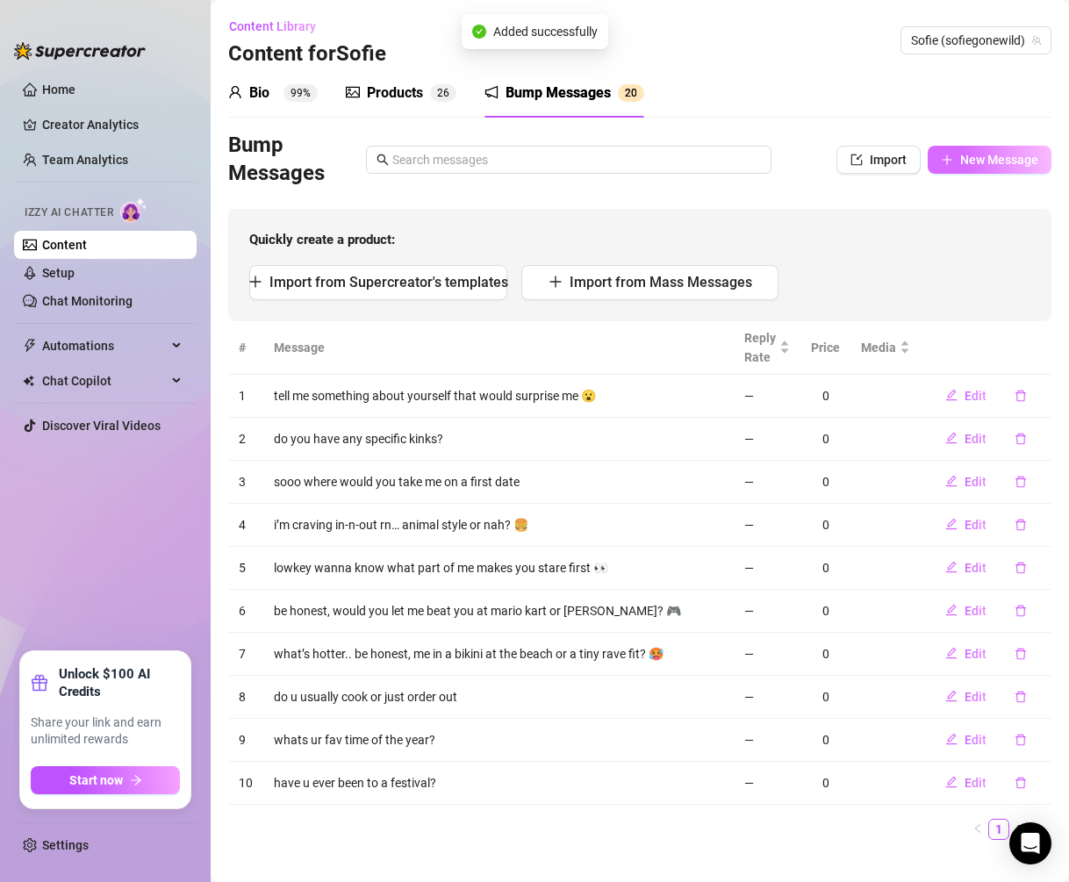
click at [1017, 169] on button "New Message" at bounding box center [990, 160] width 124 height 28
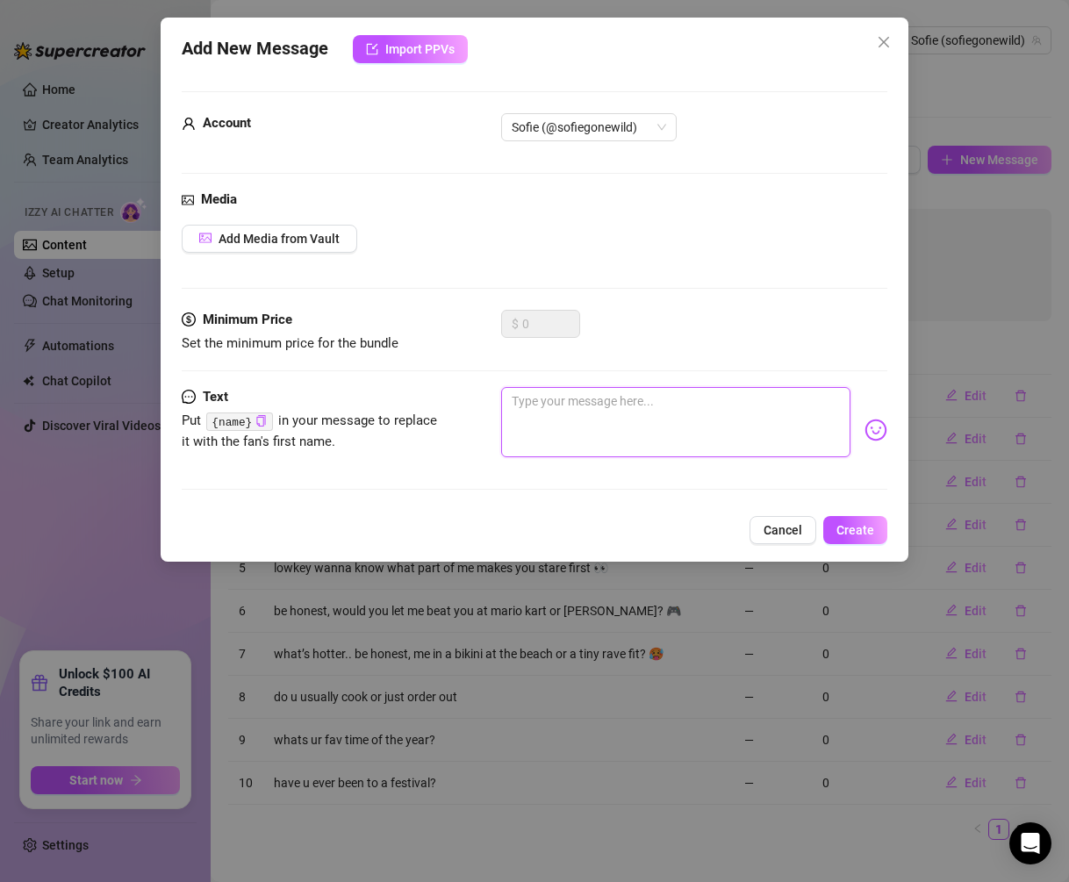
click at [581, 426] on textarea at bounding box center [676, 422] width 350 height 70
click at [635, 404] on textarea "i keep getting hornier rn, u on?" at bounding box center [676, 422] width 350 height 70
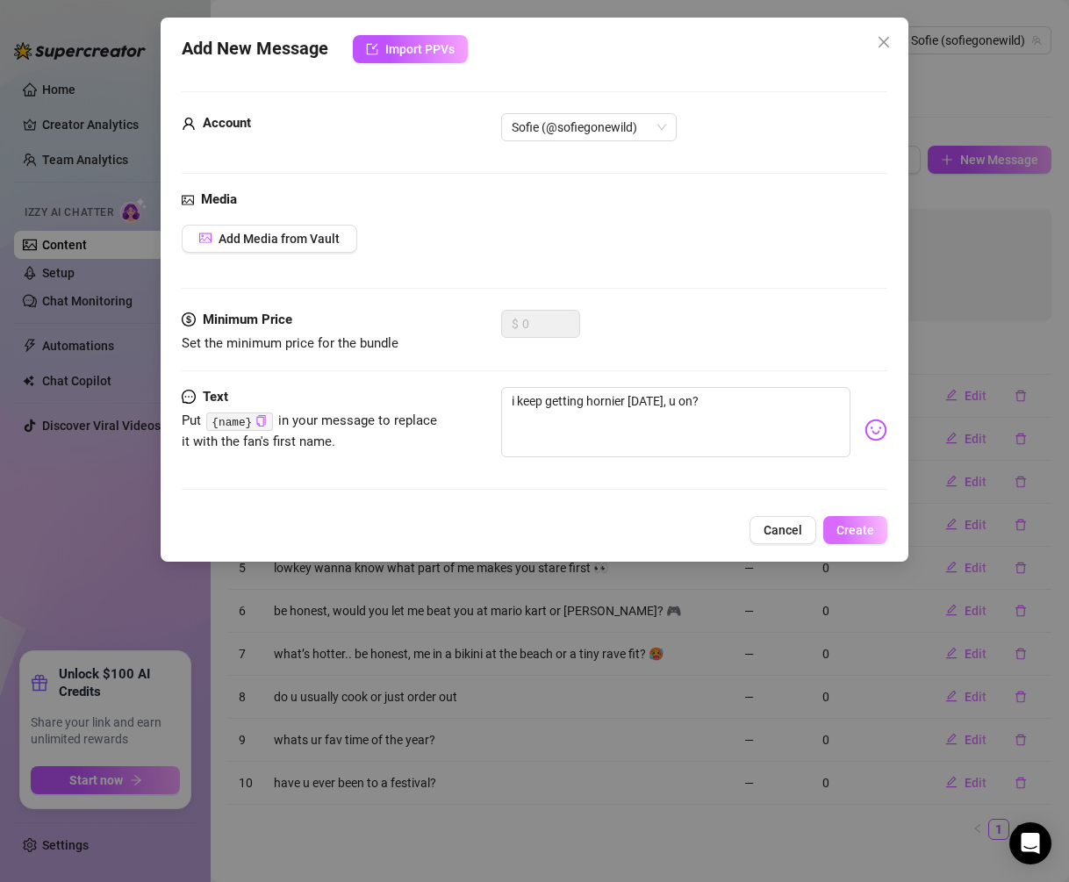
click at [853, 518] on button "Create" at bounding box center [856, 530] width 64 height 28
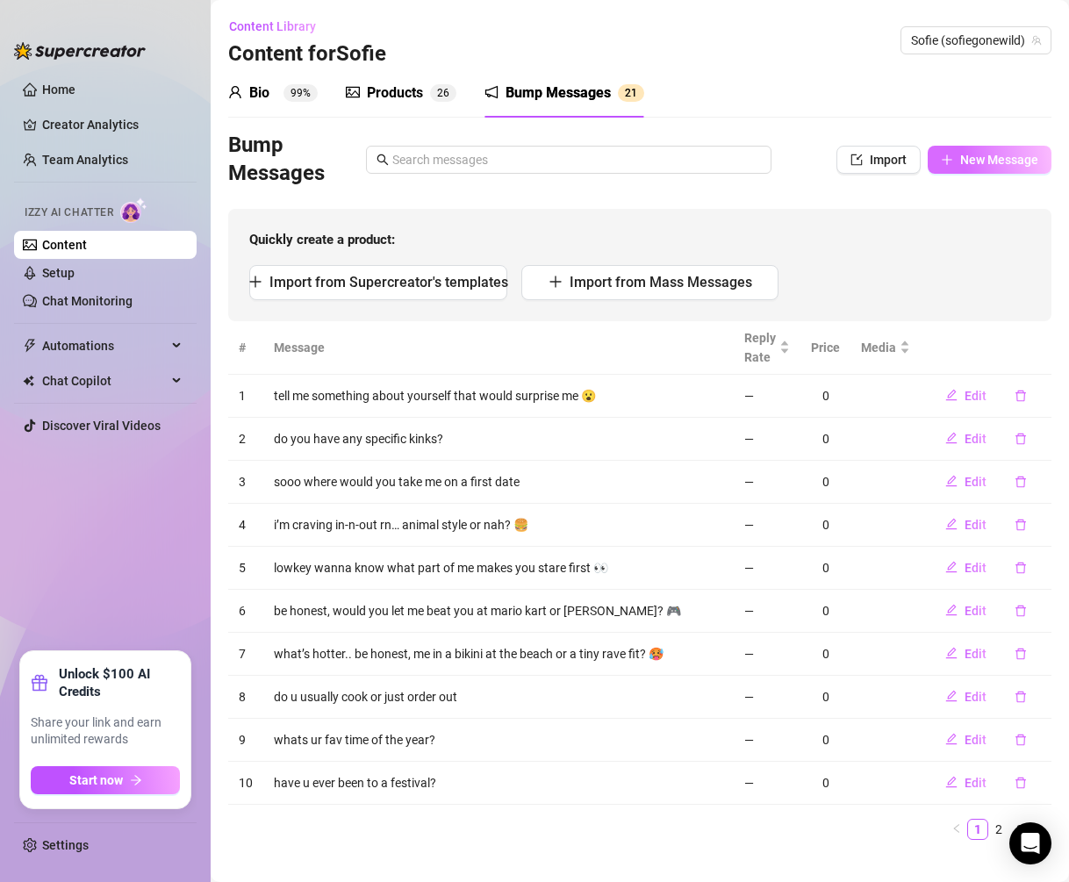
click at [977, 170] on button "New Message" at bounding box center [990, 160] width 124 height 28
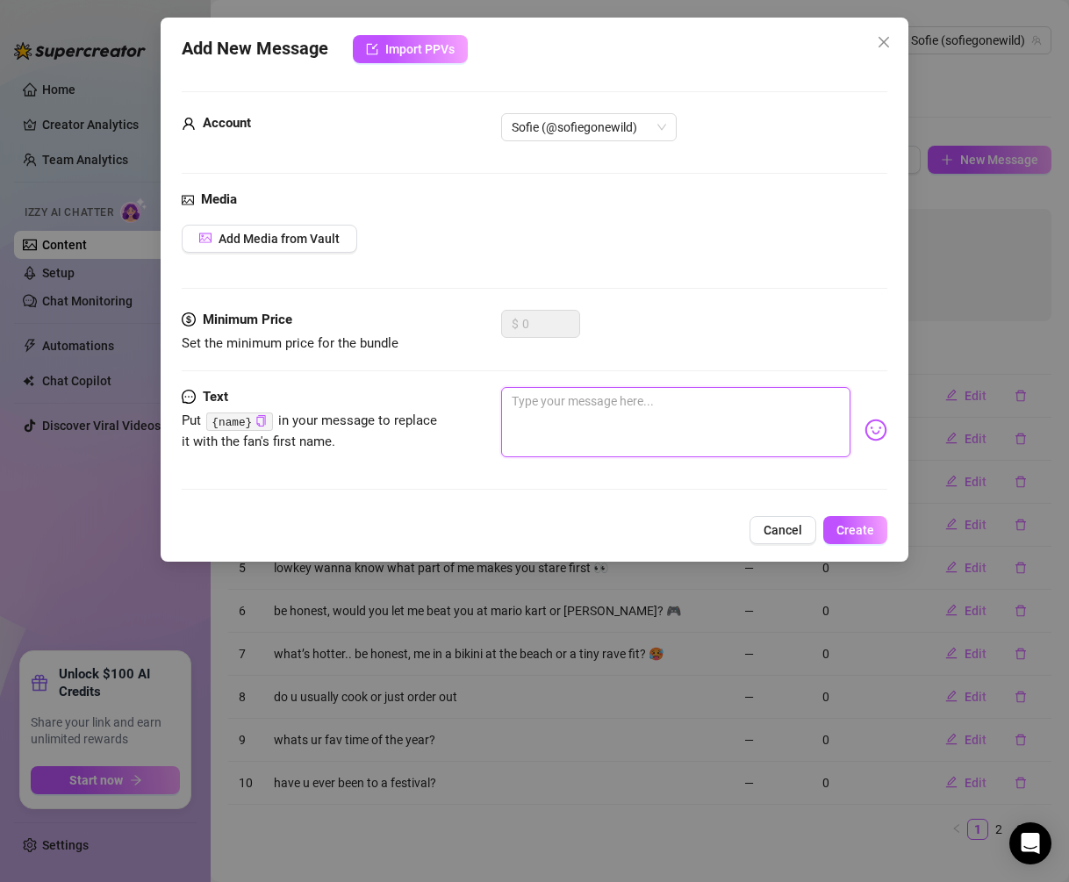
click at [621, 426] on textarea at bounding box center [676, 422] width 350 height 70
click at [746, 421] on textarea "guess whos thinking of u rn" at bounding box center [676, 422] width 350 height 70
paste textarea "🙈"
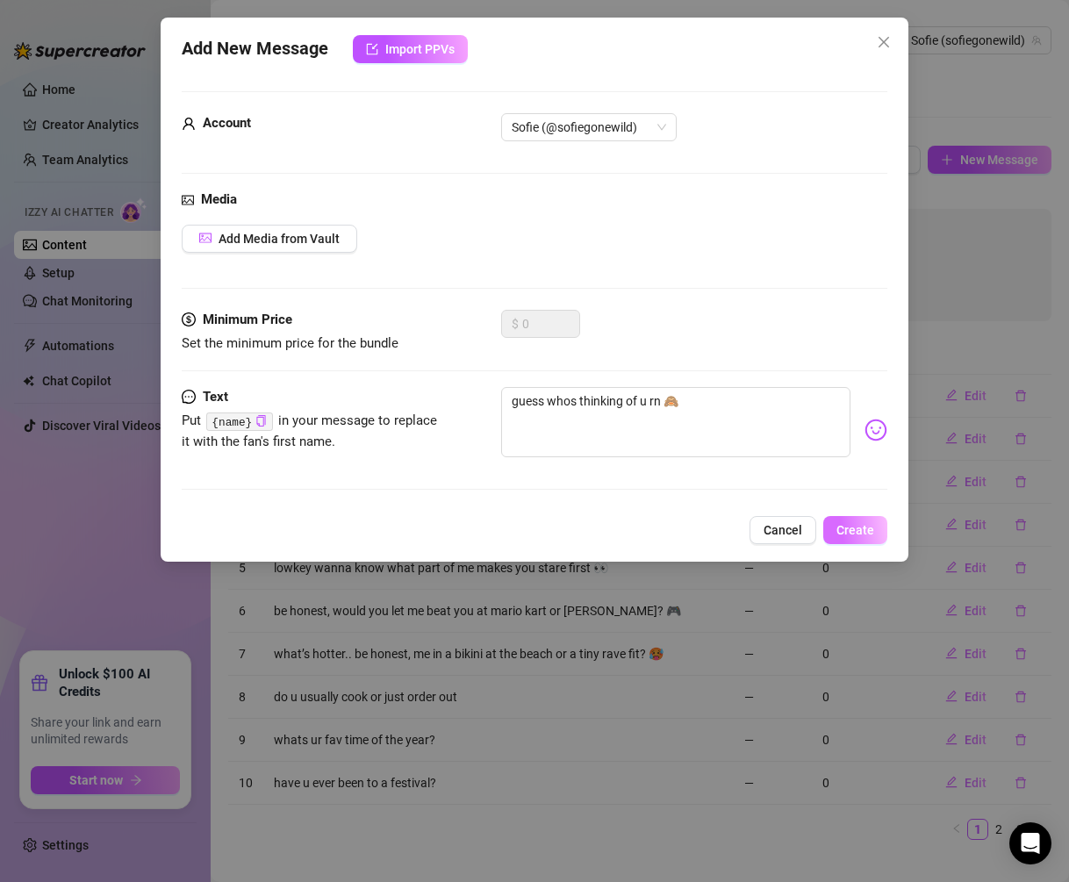
click at [834, 540] on button "Create" at bounding box center [856, 530] width 64 height 28
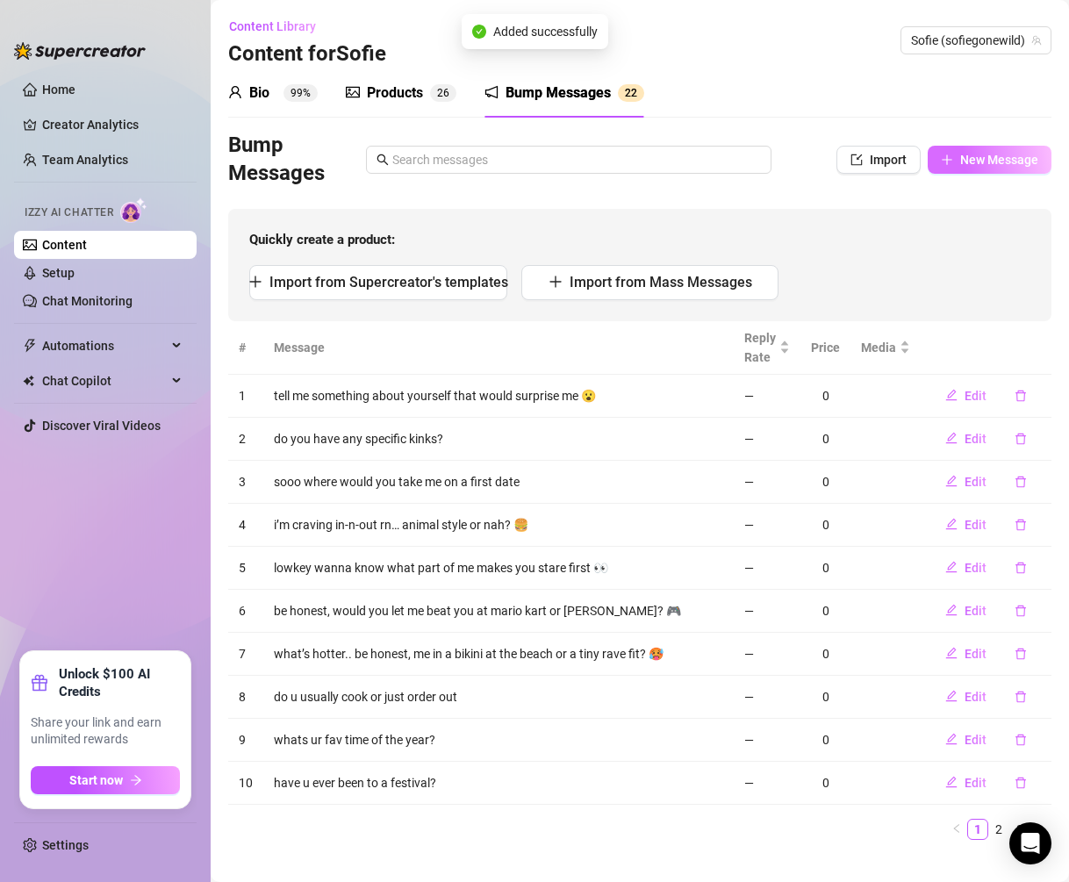
click at [978, 160] on span "New Message" at bounding box center [1000, 160] width 78 height 14
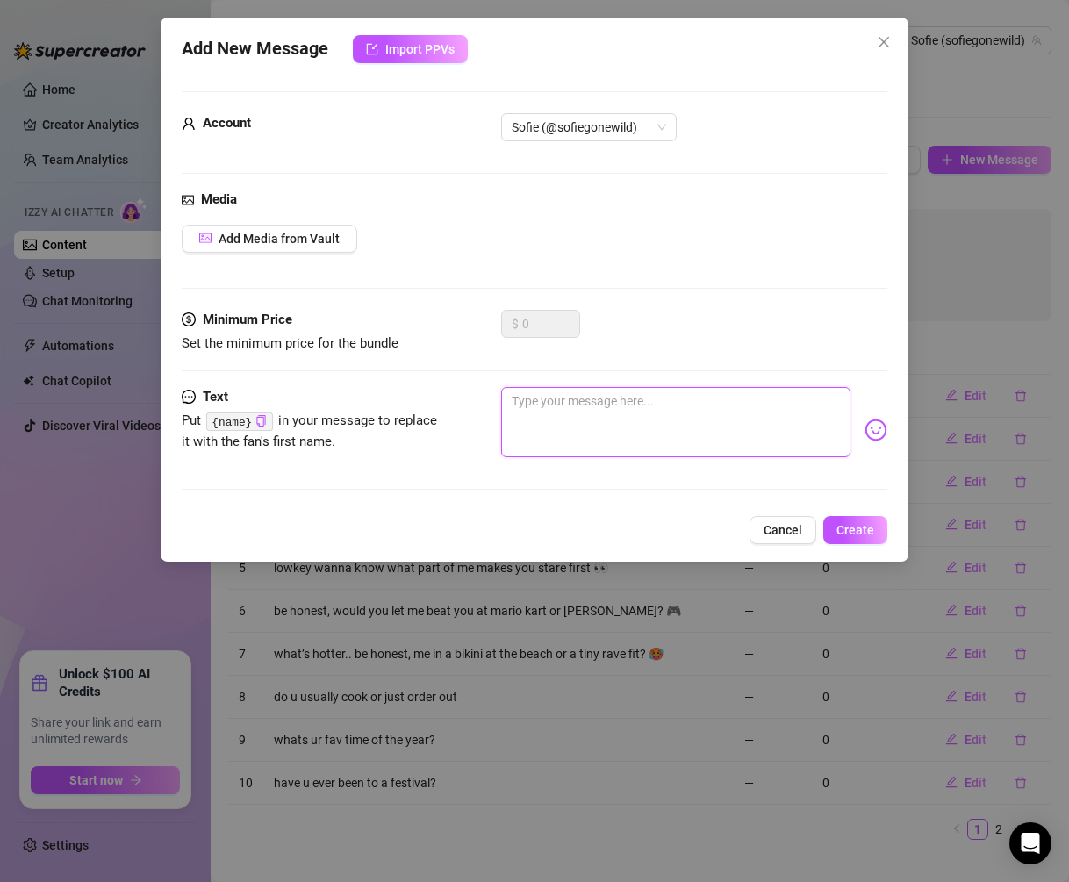
click at [746, 410] on textarea at bounding box center [676, 422] width 350 height 70
paste textarea "hiiii did u forget about me already? 🥺"
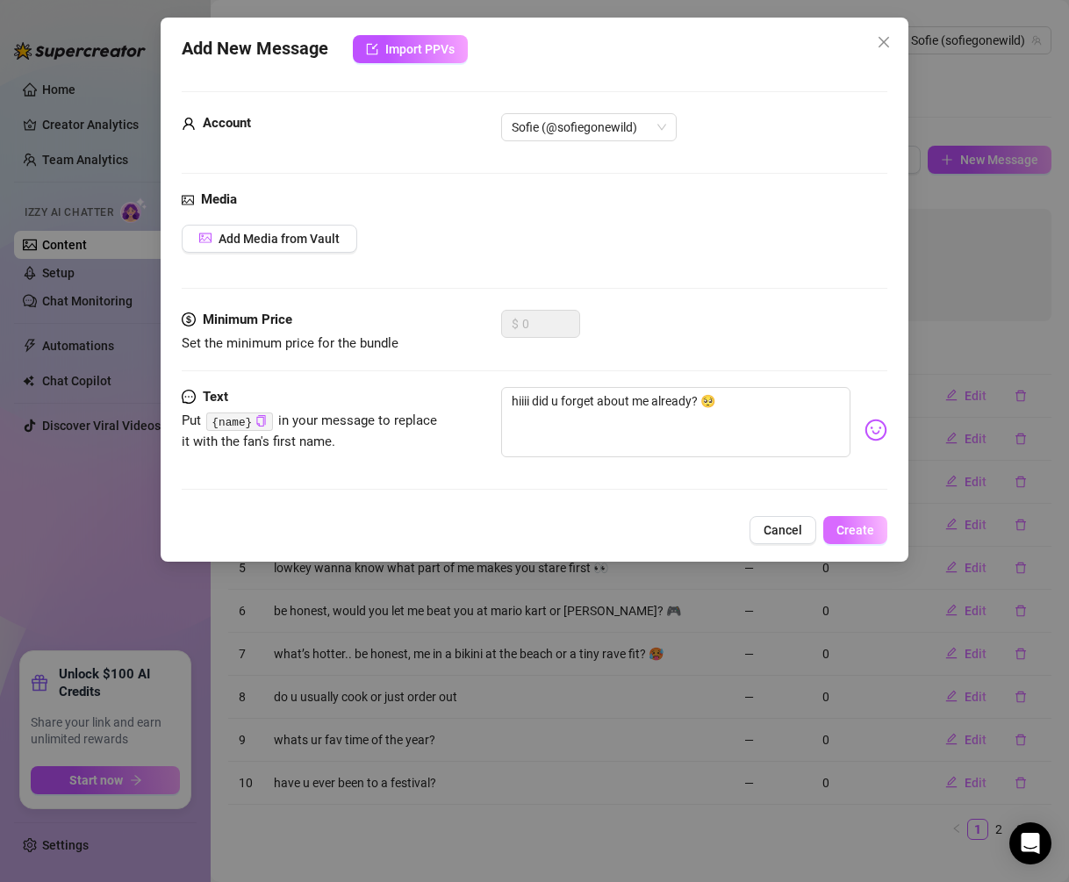
click at [859, 520] on button "Create" at bounding box center [856, 530] width 64 height 28
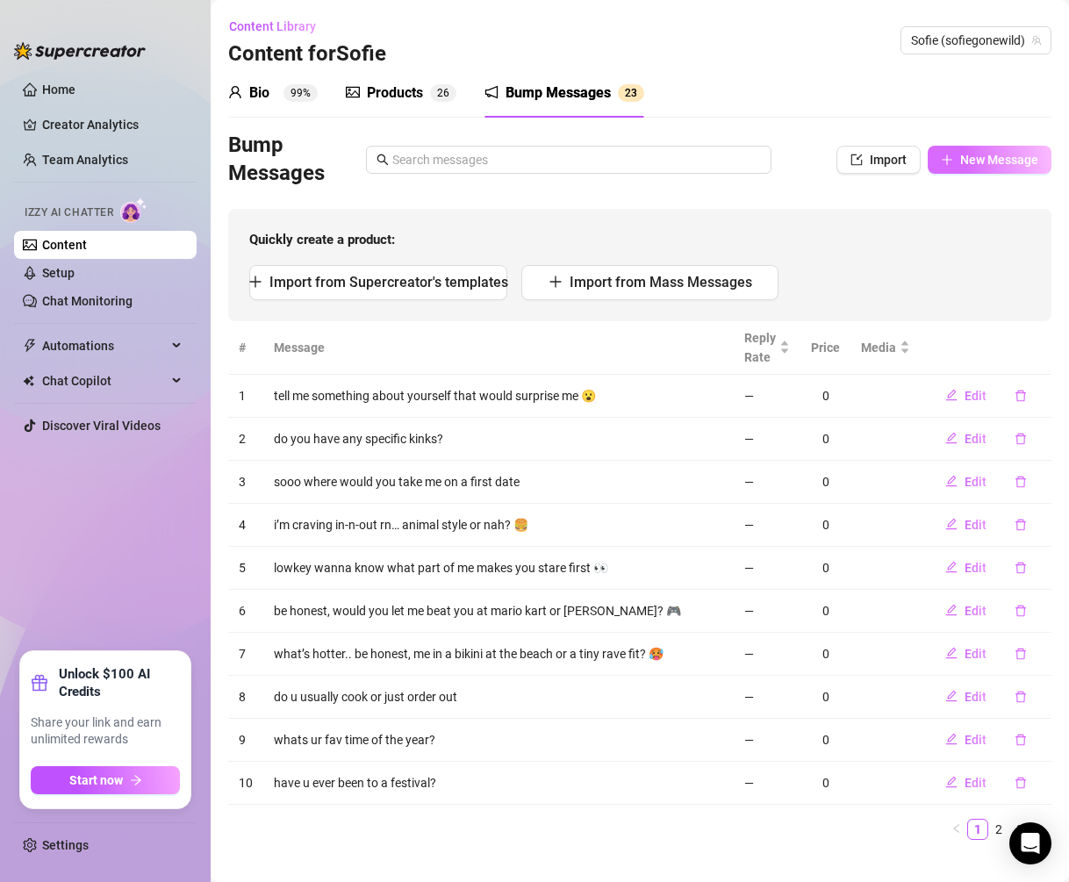
click at [968, 166] on span "New Message" at bounding box center [1000, 160] width 78 height 14
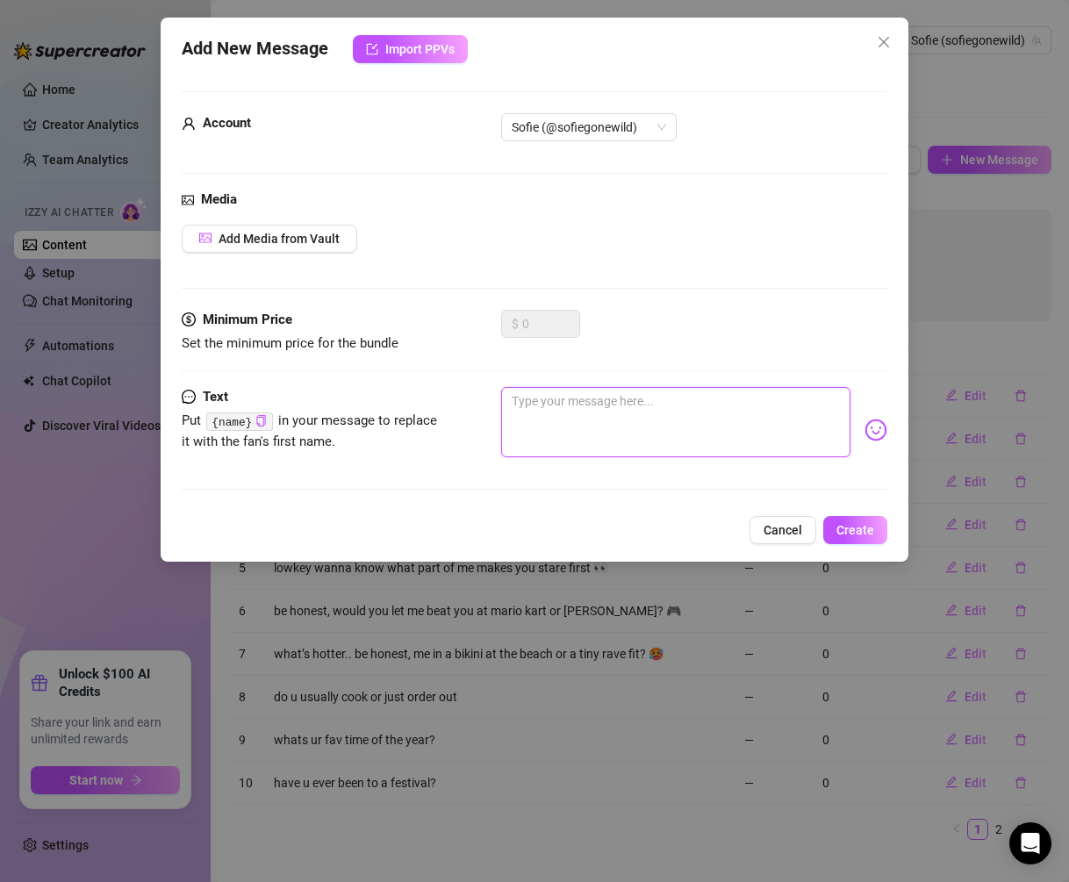
click at [678, 434] on textarea at bounding box center [676, 422] width 350 height 70
paste textarea "i was [PERSON_NAME] hoping u’d message me first"
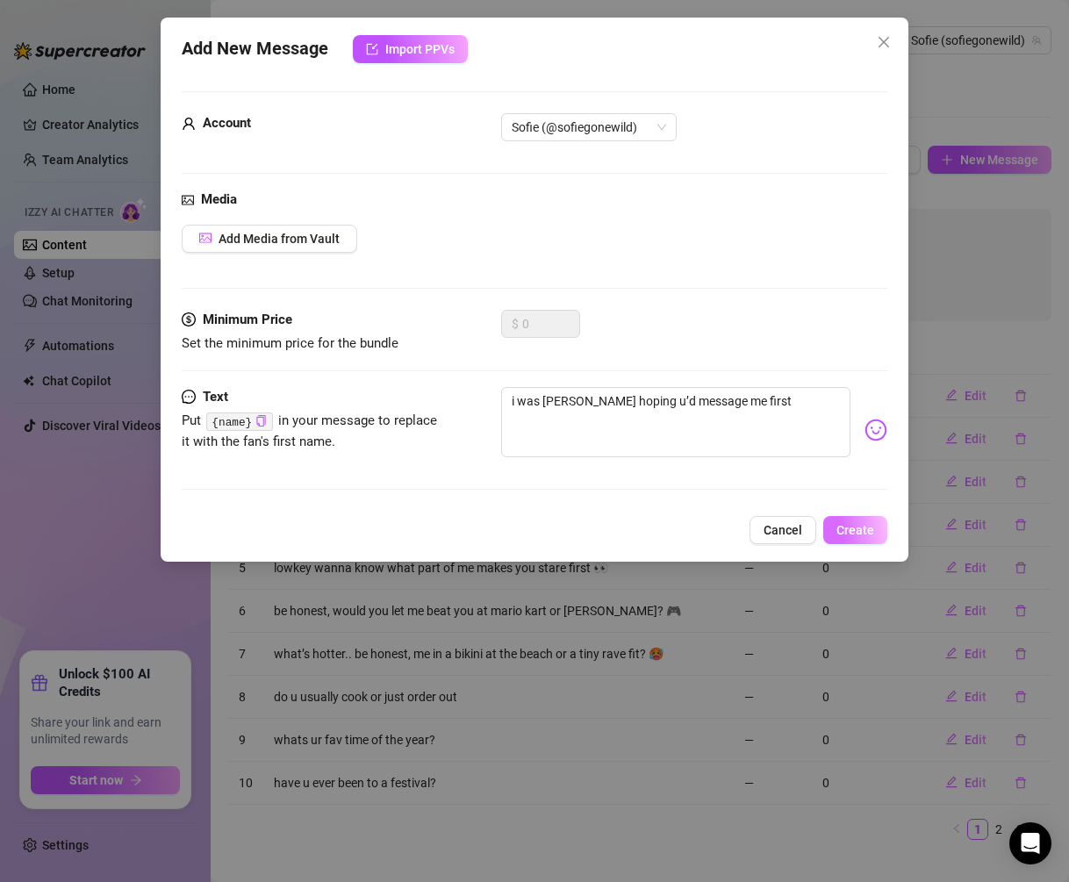
click at [835, 531] on button "Create" at bounding box center [856, 530] width 64 height 28
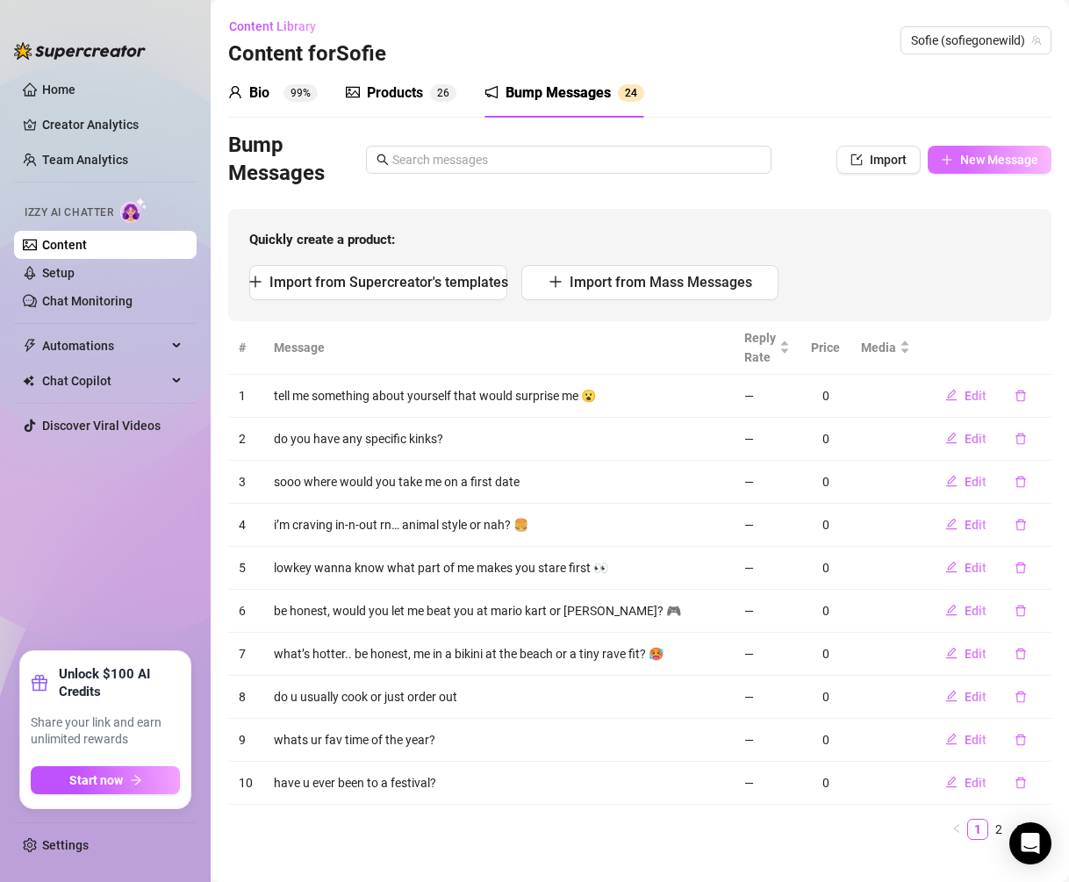
click at [1020, 150] on button "New Message" at bounding box center [990, 160] width 124 height 28
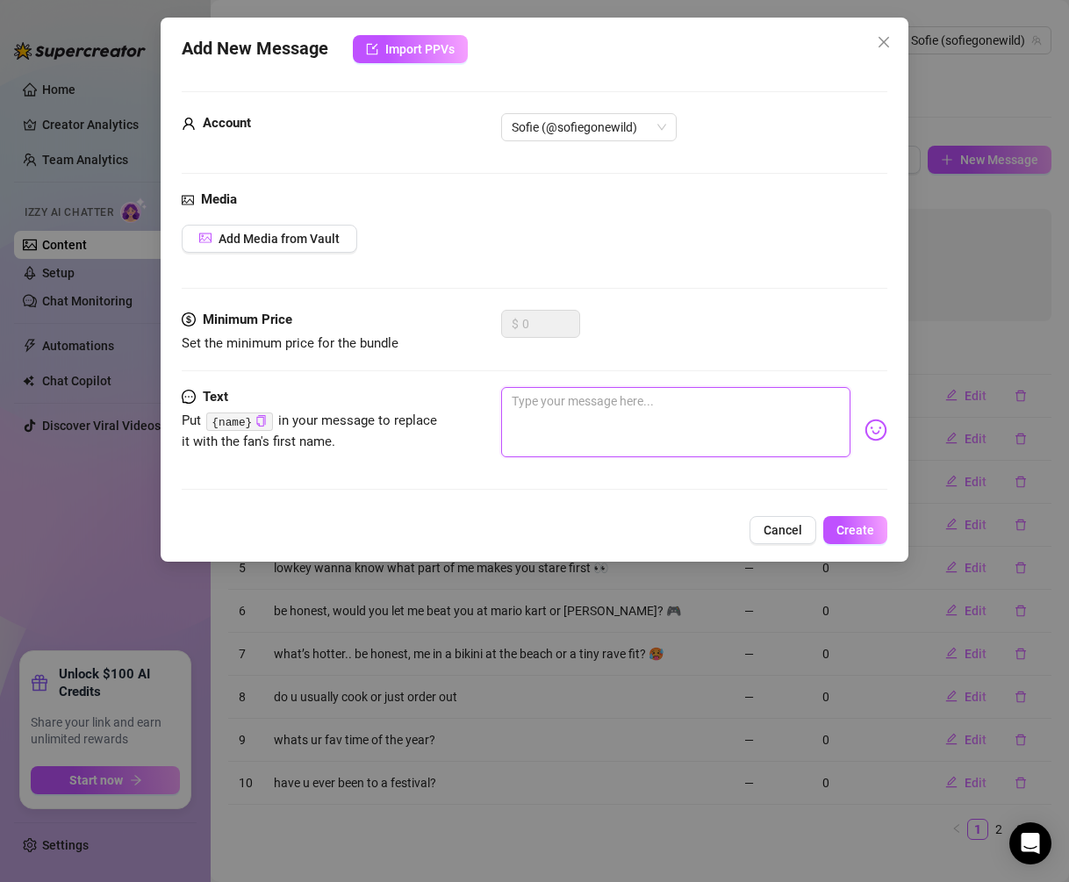
click at [652, 408] on textarea at bounding box center [676, 422] width 350 height 70
paste textarea "hey stranger… don’t be shy"
click at [868, 536] on button "Create" at bounding box center [856, 530] width 64 height 28
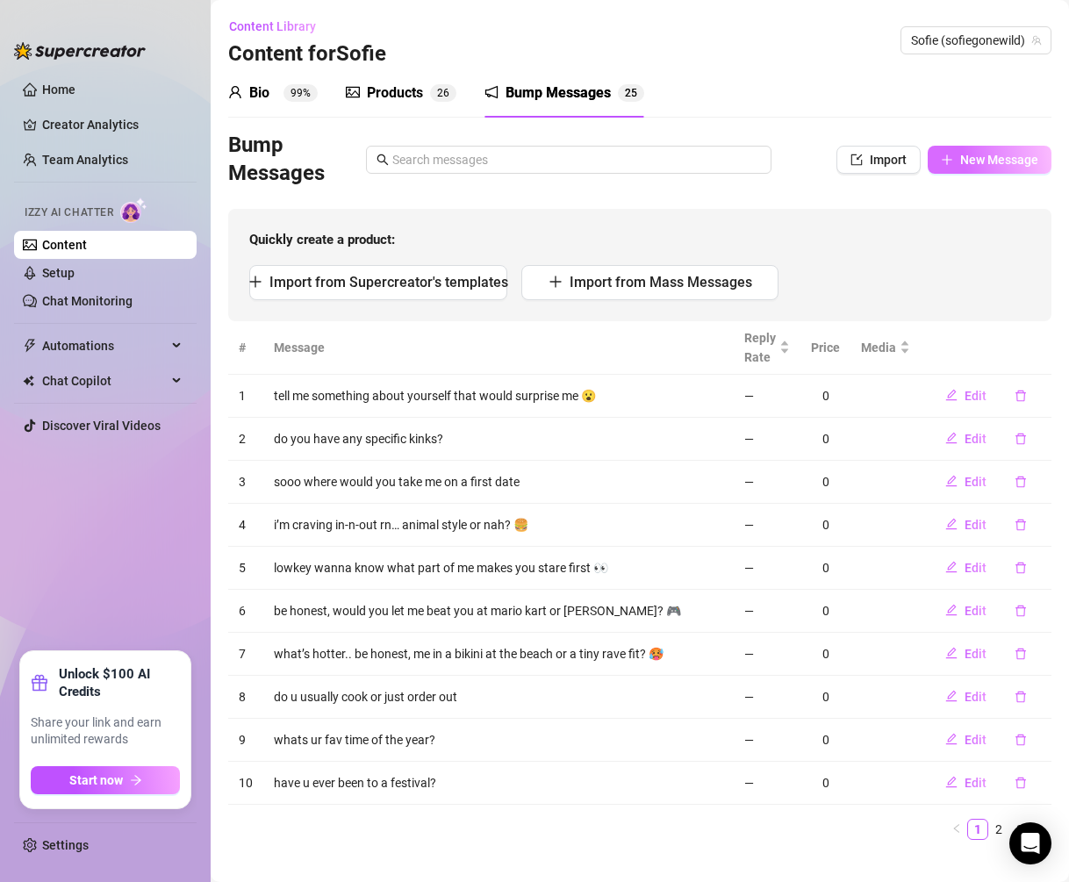
click at [1005, 164] on span "New Message" at bounding box center [1000, 160] width 78 height 14
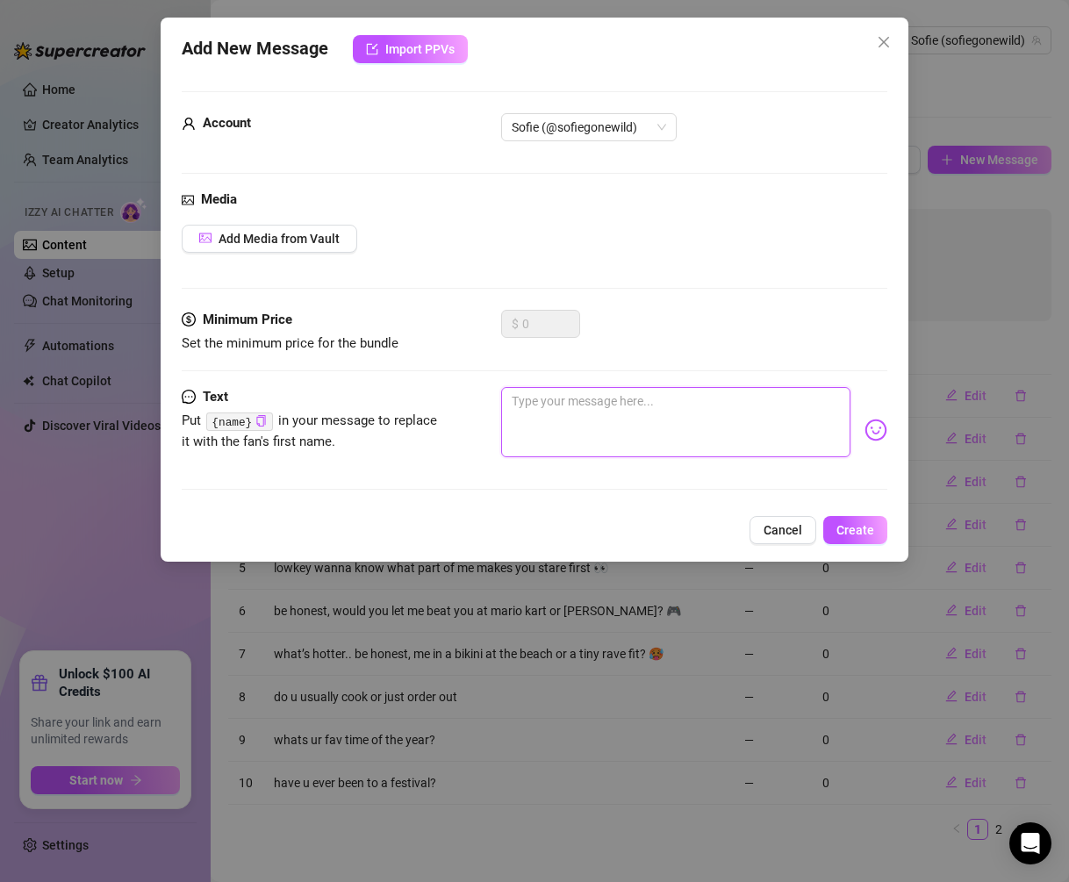
click at [719, 417] on textarea at bounding box center [676, 422] width 350 height 70
paste textarea "stop ghosting [PERSON_NAME]"
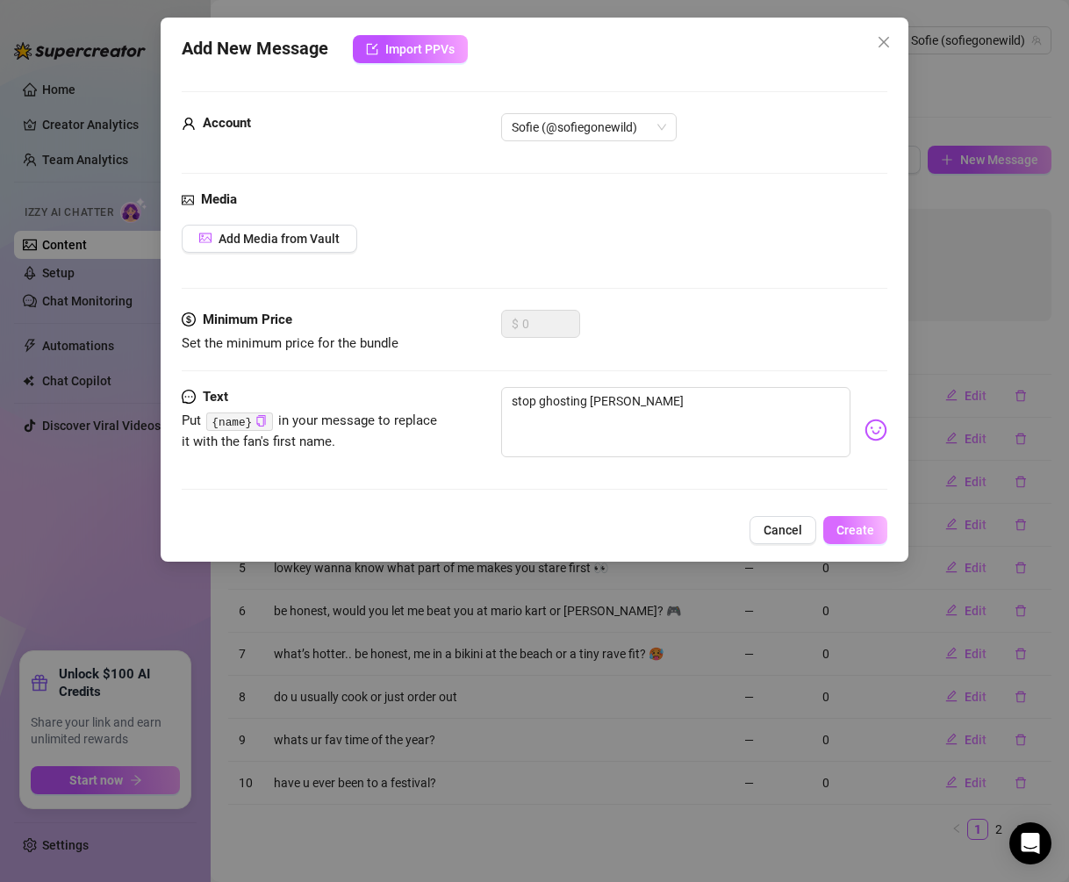
click at [843, 523] on span "Create" at bounding box center [856, 530] width 38 height 14
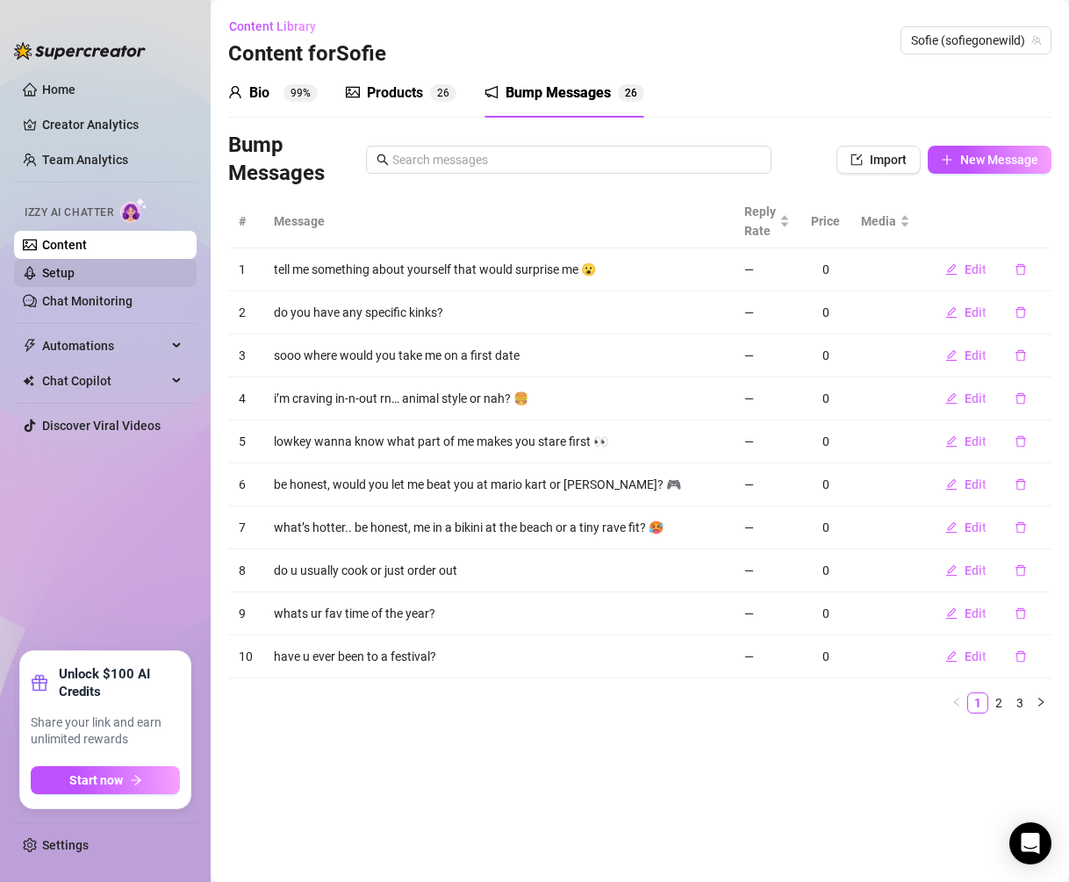
click at [75, 274] on link "Setup" at bounding box center [58, 273] width 32 height 14
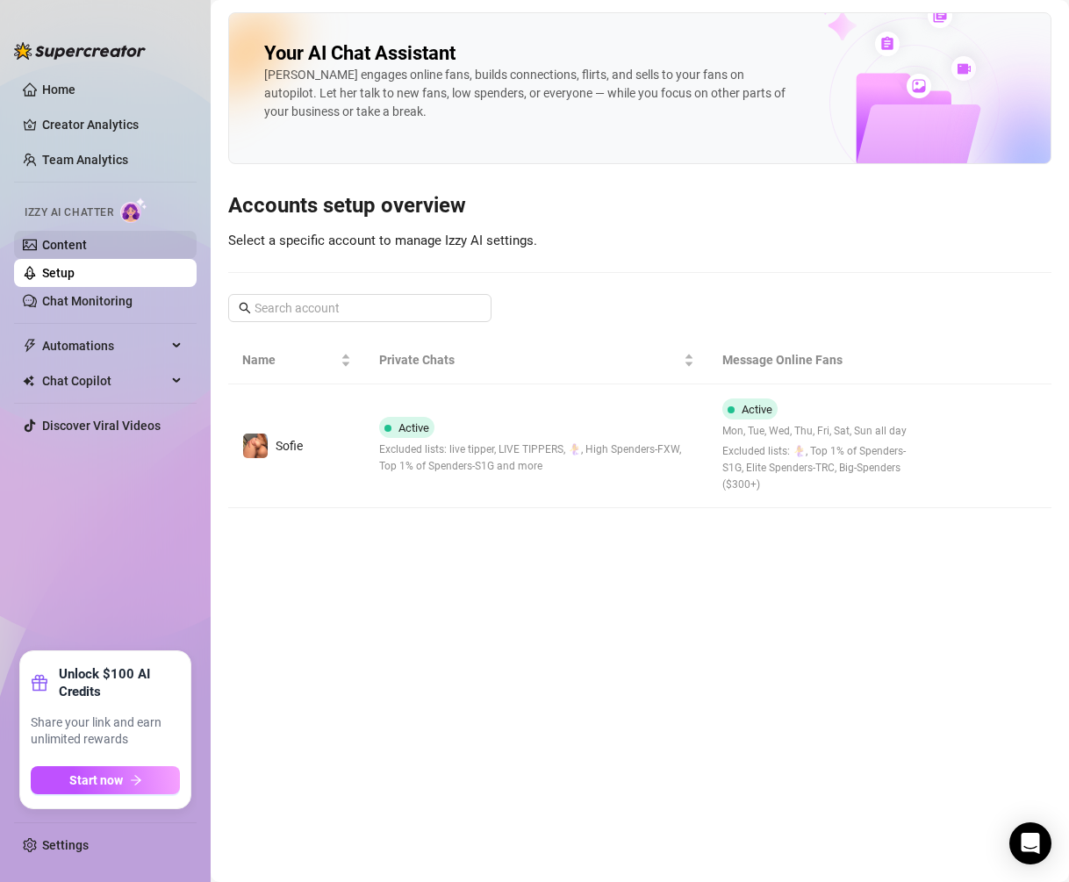
click at [87, 252] on link "Content" at bounding box center [64, 245] width 45 height 14
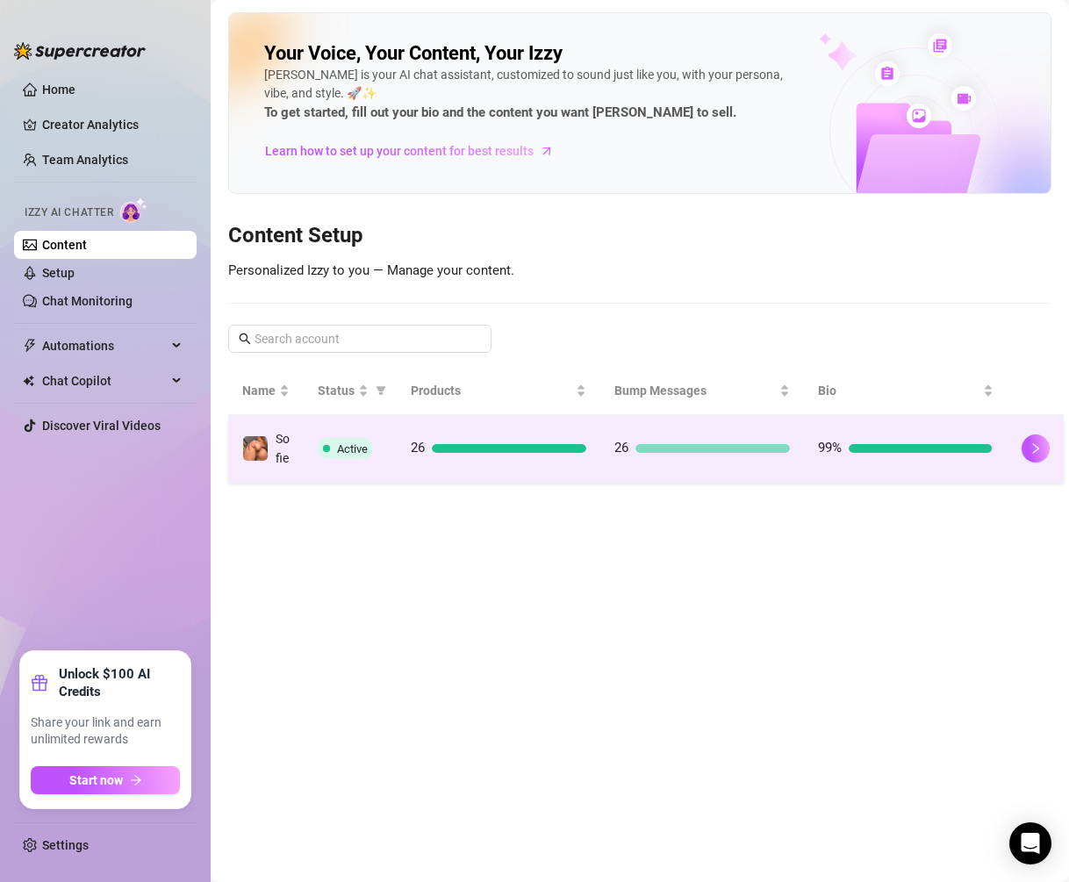
click at [662, 459] on div "26" at bounding box center [703, 448] width 176 height 21
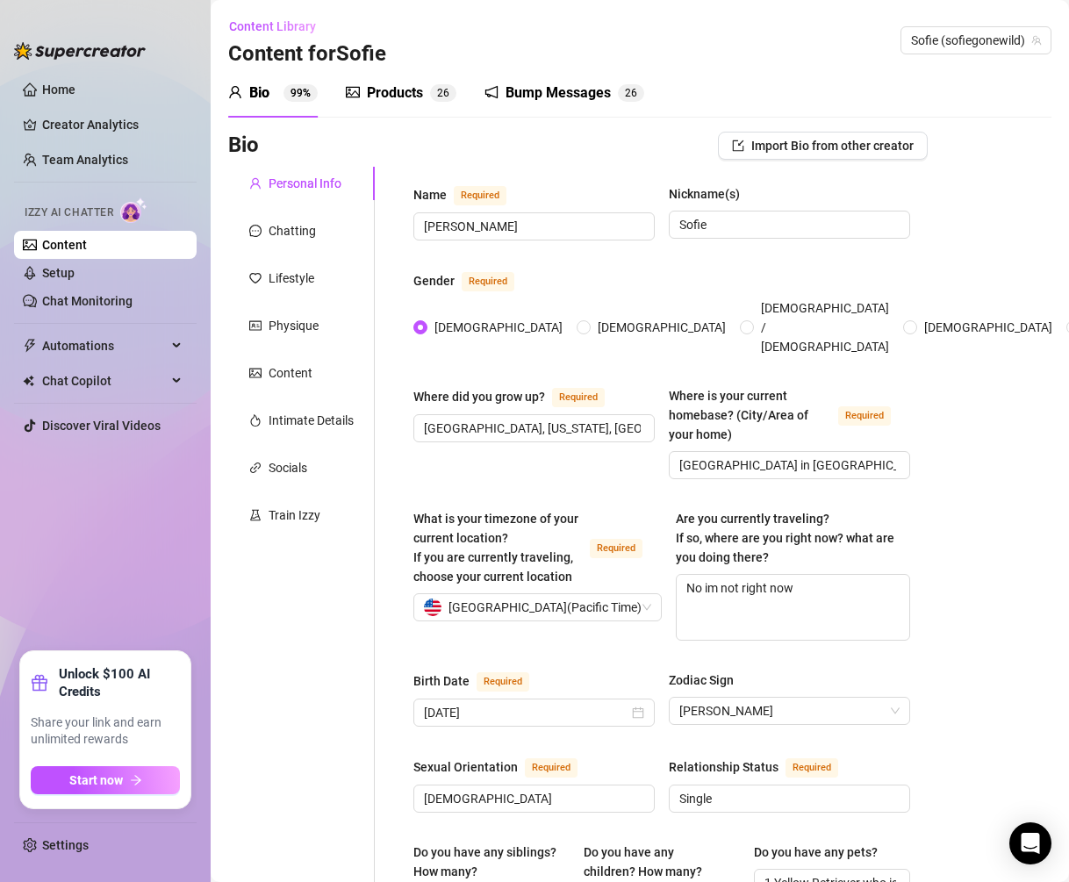
click at [587, 85] on div "Bump Messages" at bounding box center [558, 93] width 105 height 21
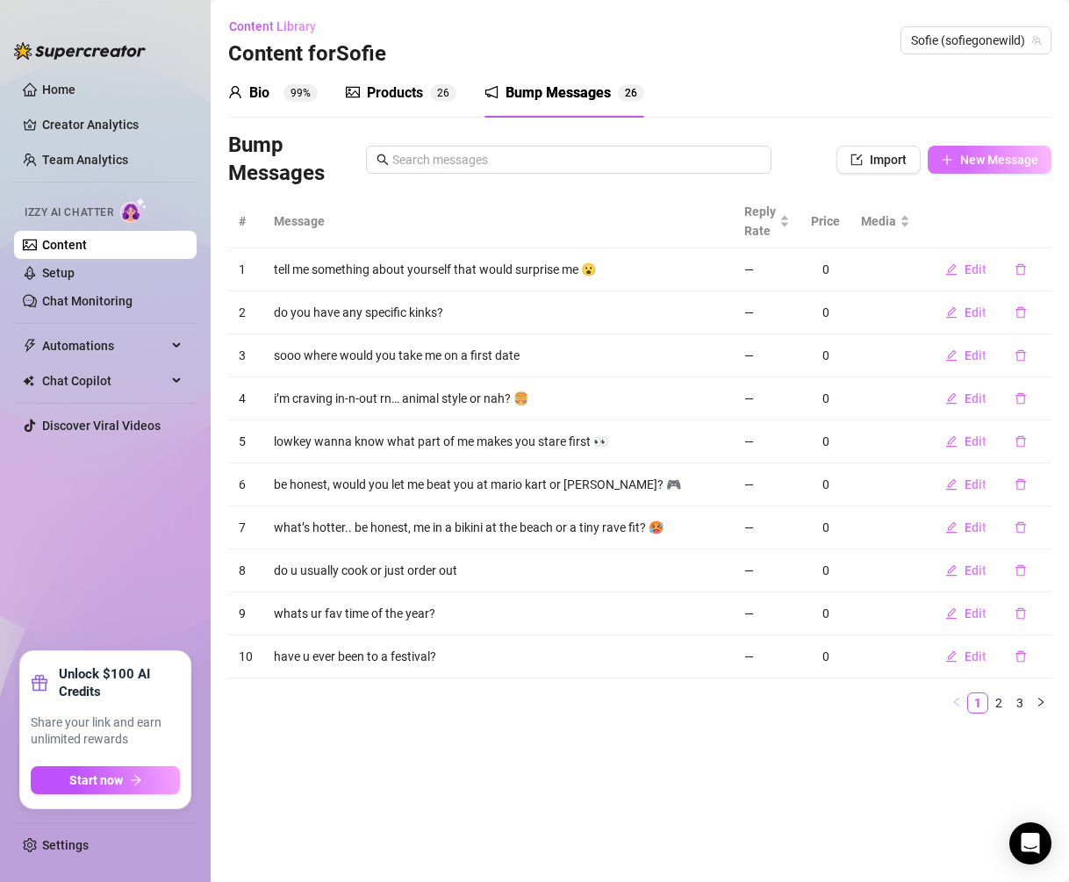
click at [976, 159] on span "New Message" at bounding box center [1000, 160] width 78 height 14
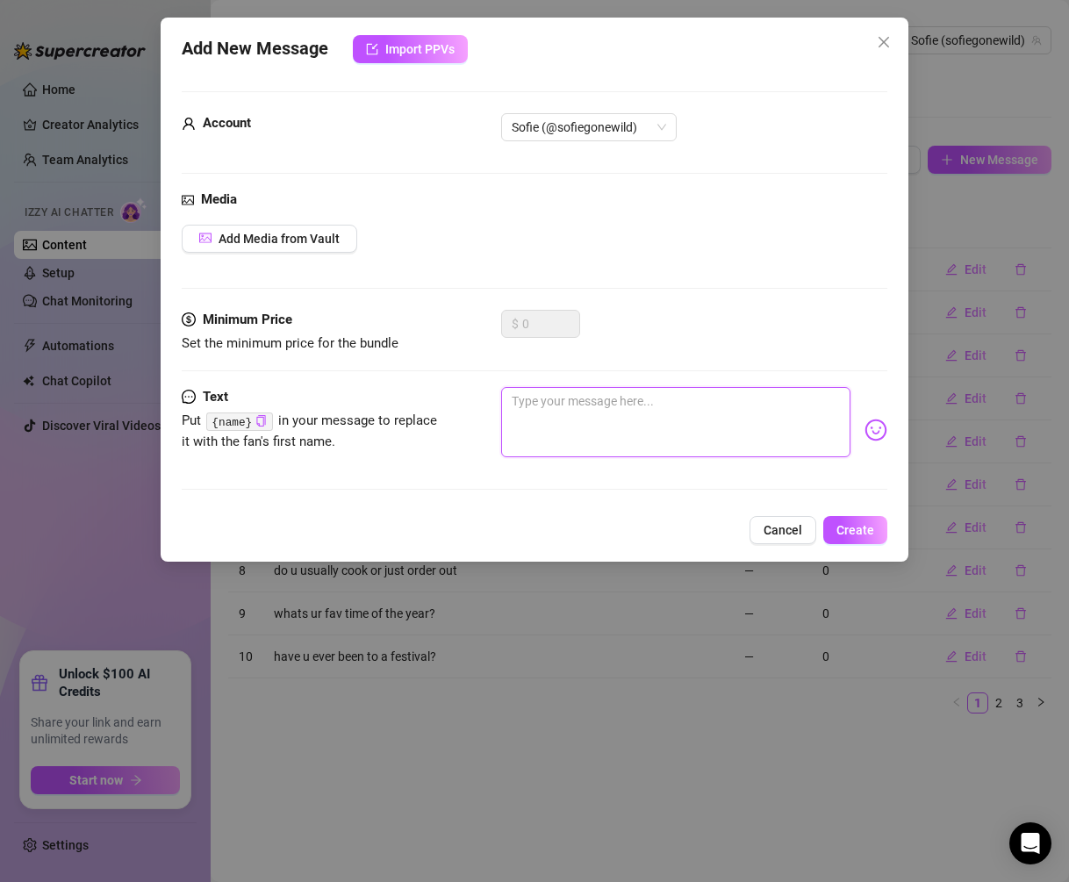
click at [693, 436] on textarea at bounding box center [676, 422] width 350 height 70
paste textarea "i feel like u owe me some attention 😏"
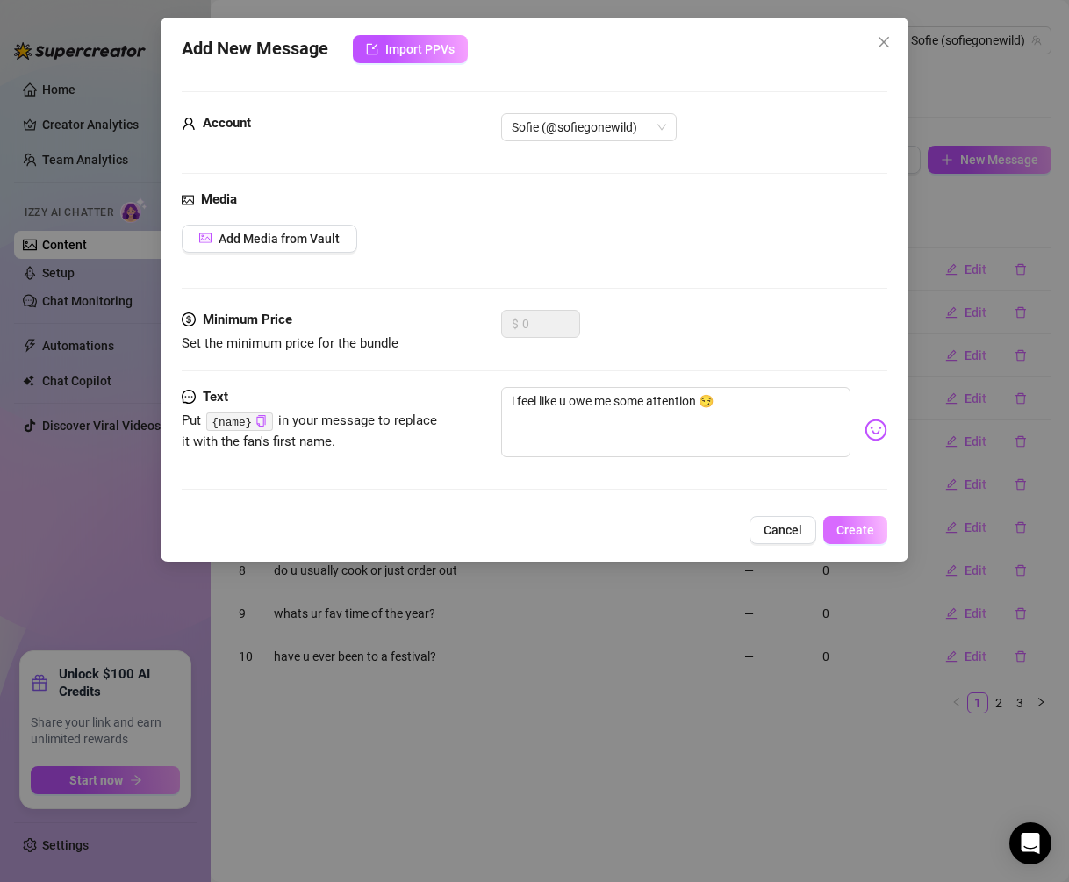
click at [854, 534] on span "Create" at bounding box center [856, 530] width 38 height 14
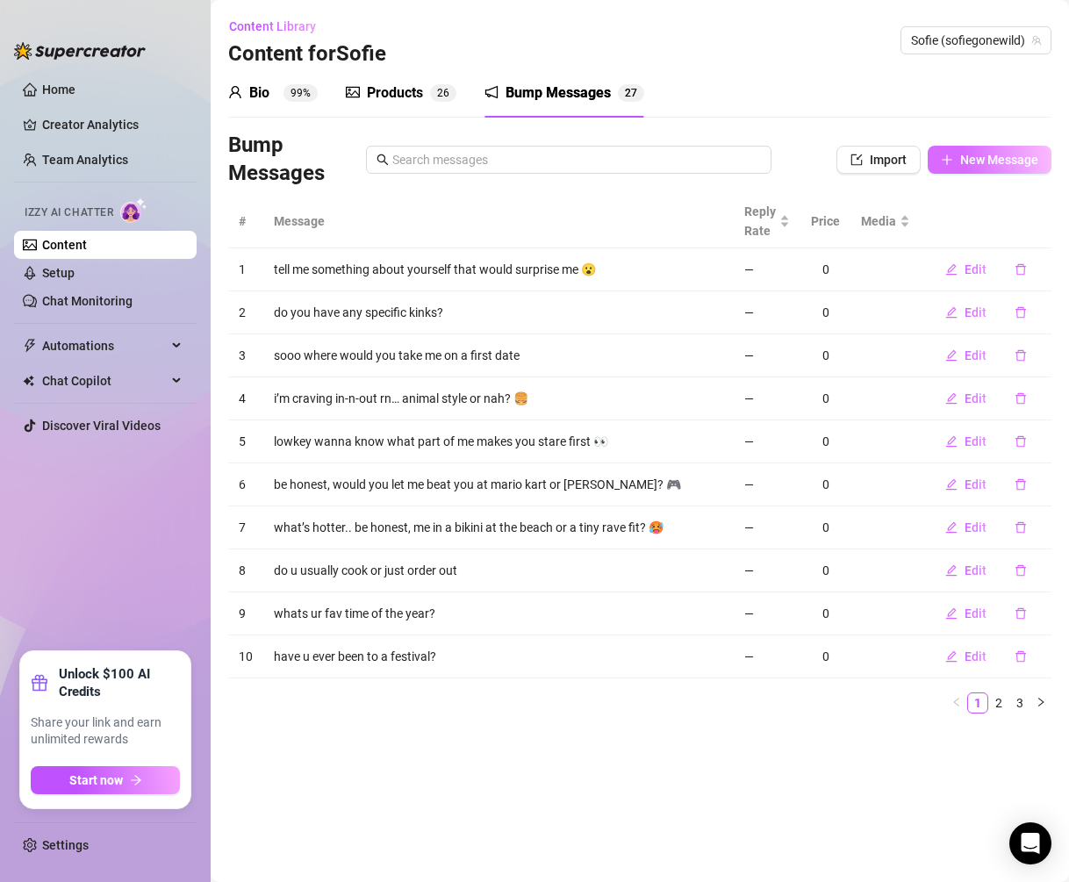
click at [1012, 157] on span "New Message" at bounding box center [1000, 160] width 78 height 14
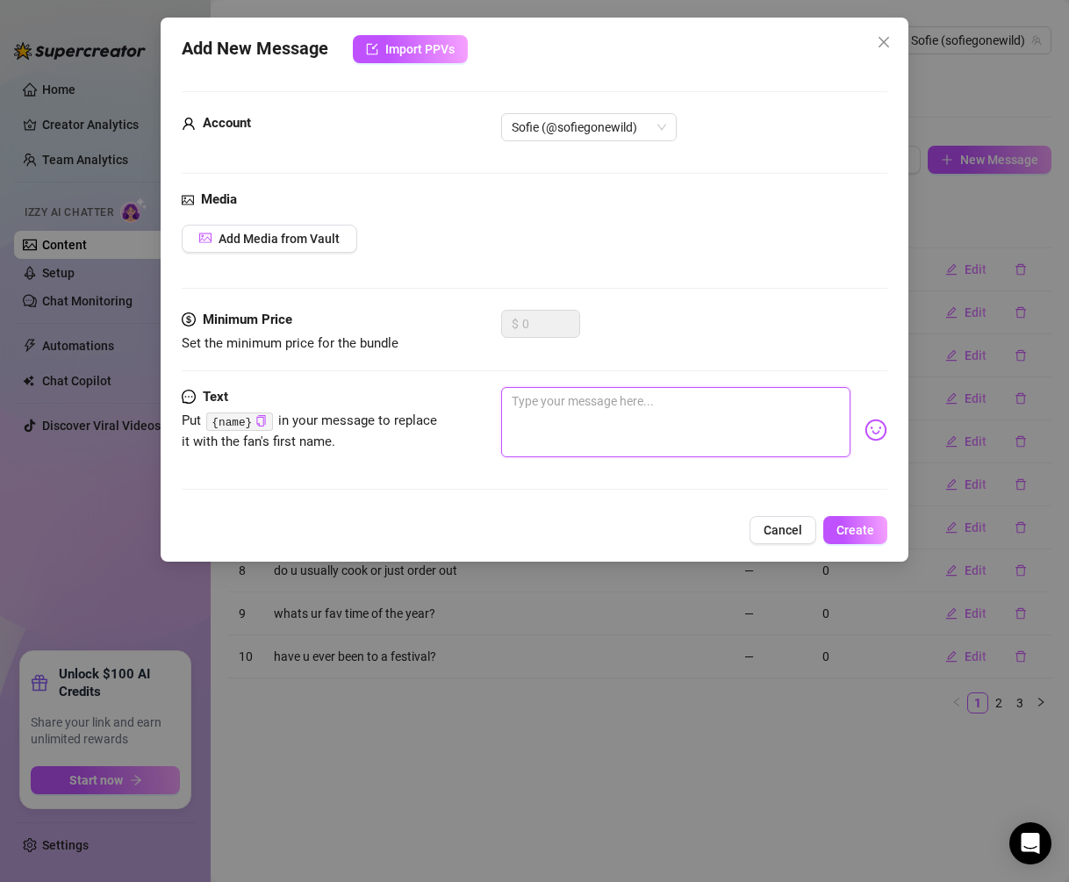
click at [618, 421] on textarea at bounding box center [676, 422] width 350 height 70
paste textarea "wanna know what i’ve been up to?"
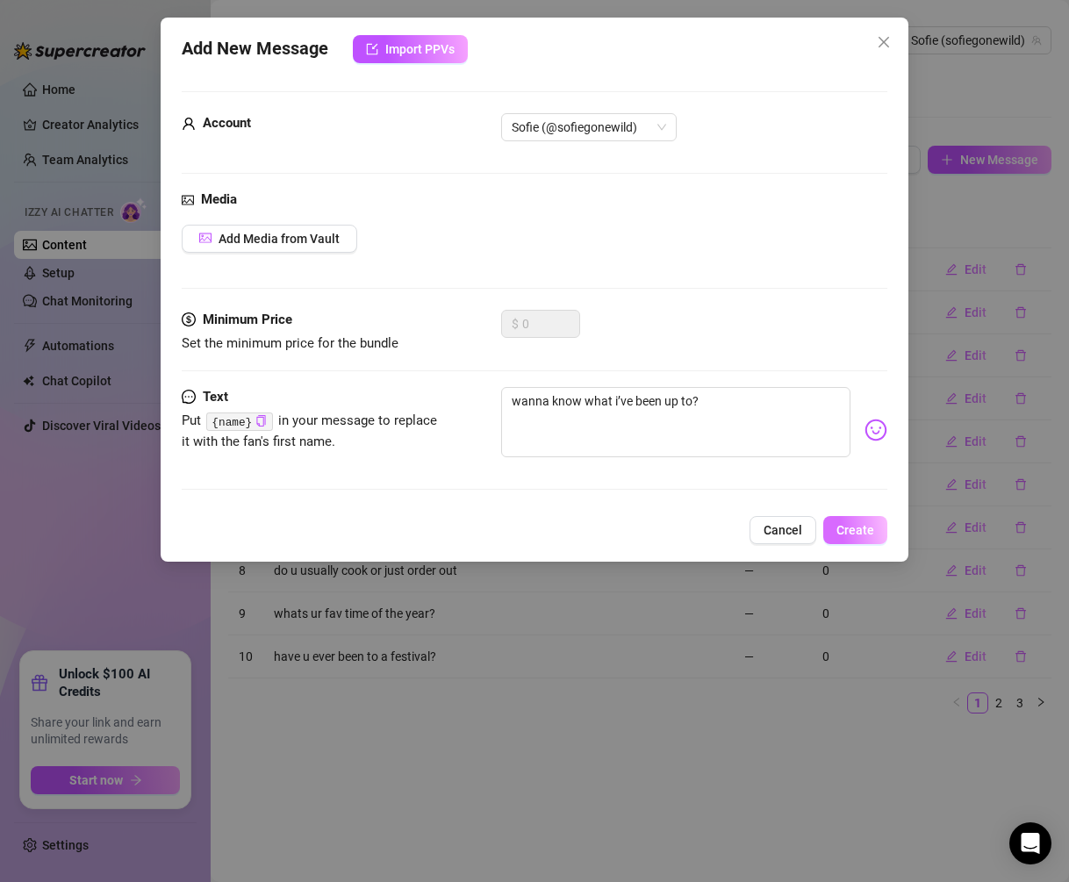
click at [848, 535] on span "Create" at bounding box center [856, 530] width 38 height 14
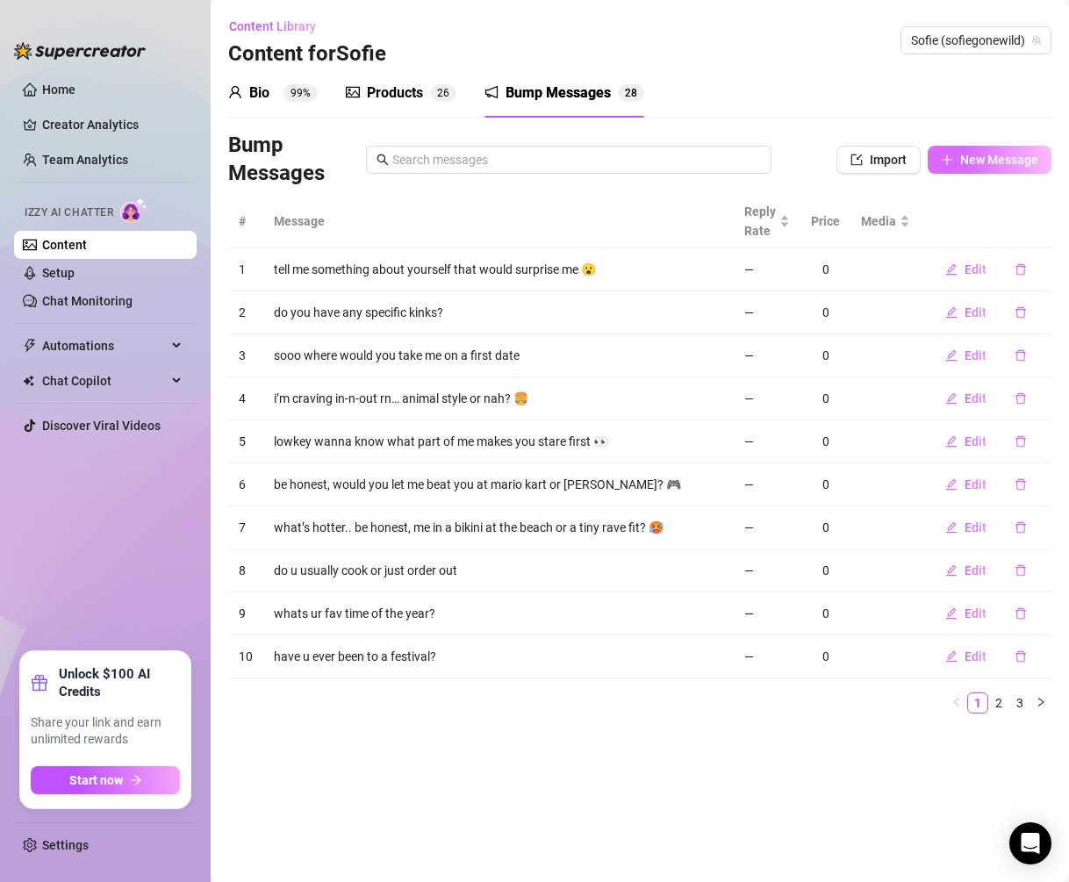
click at [983, 161] on span "New Message" at bounding box center [1000, 160] width 78 height 14
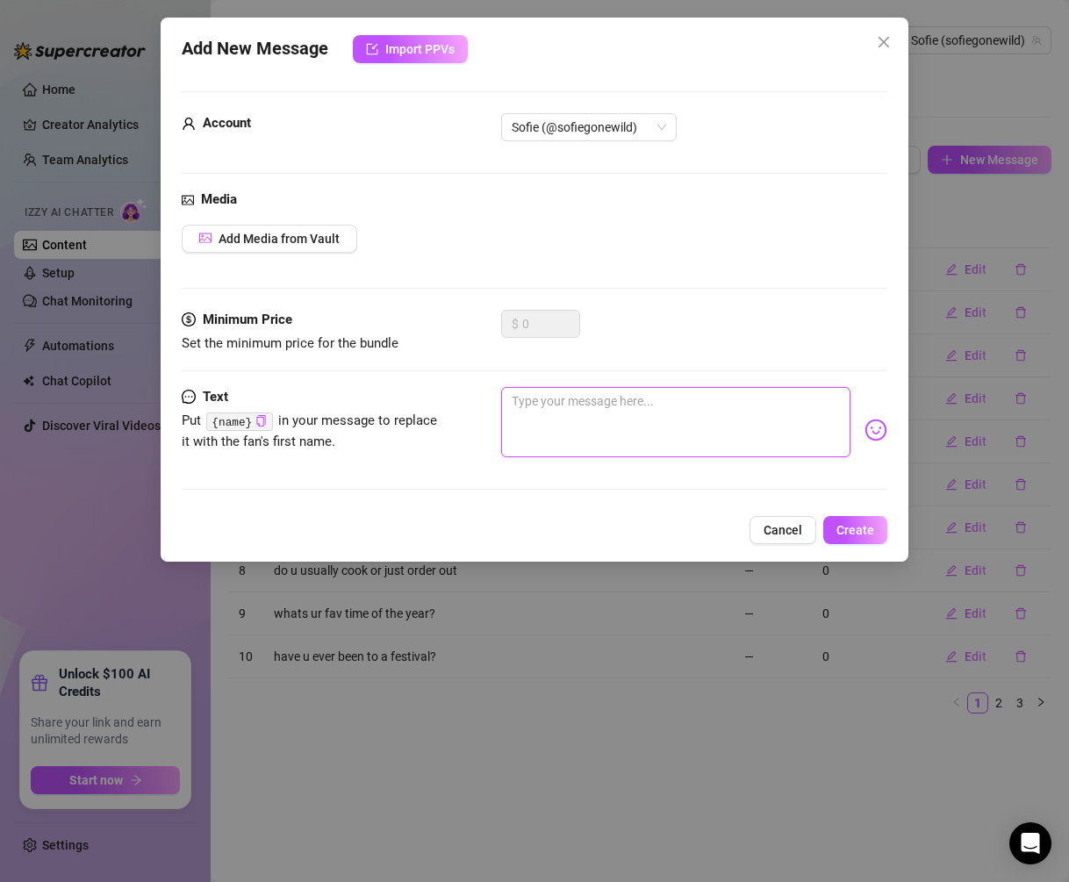
click at [654, 392] on textarea at bounding box center [676, 422] width 350 height 70
paste textarea "so… when are u coming back?"
click at [841, 520] on button "Create" at bounding box center [856, 530] width 64 height 28
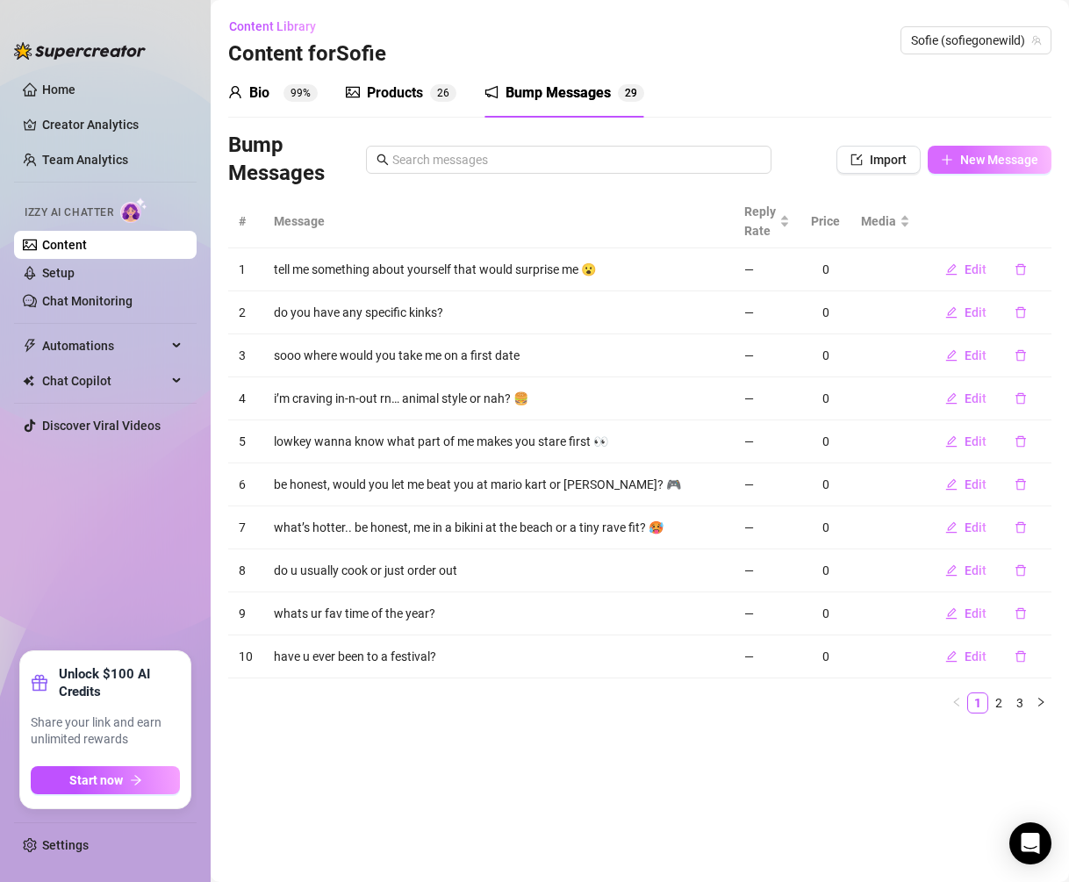
click at [1007, 163] on span "New Message" at bounding box center [1000, 160] width 78 height 14
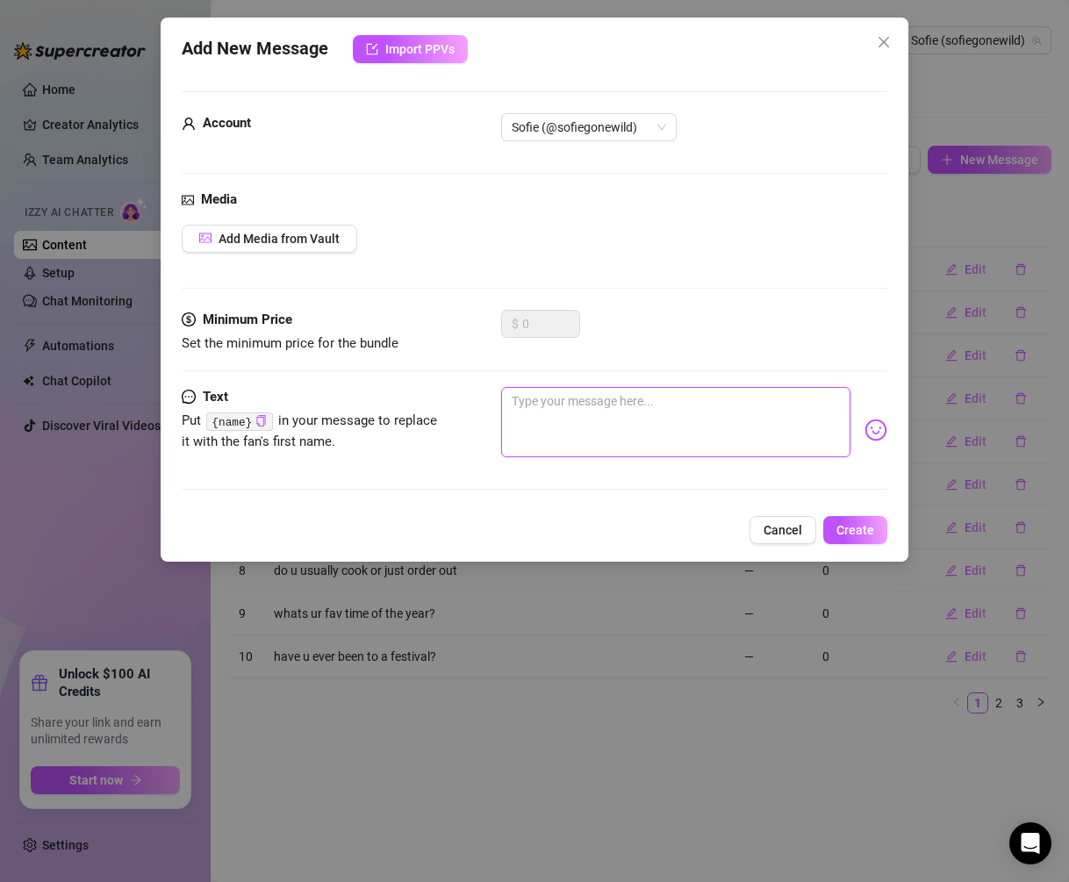
click at [677, 434] on textarea at bounding box center [676, 422] width 350 height 70
paste textarea "can i tell u a secret?"
click at [853, 524] on span "Create" at bounding box center [856, 530] width 38 height 14
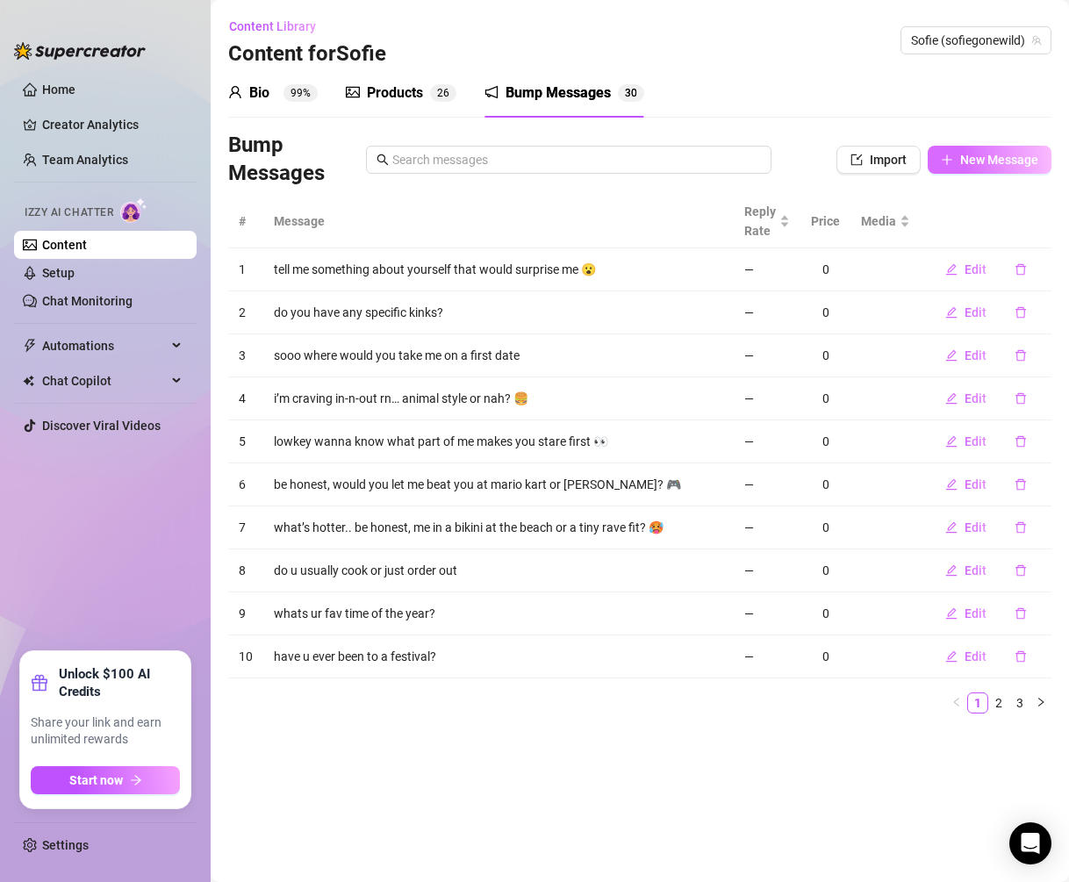
click at [971, 155] on span "New Message" at bounding box center [1000, 160] width 78 height 14
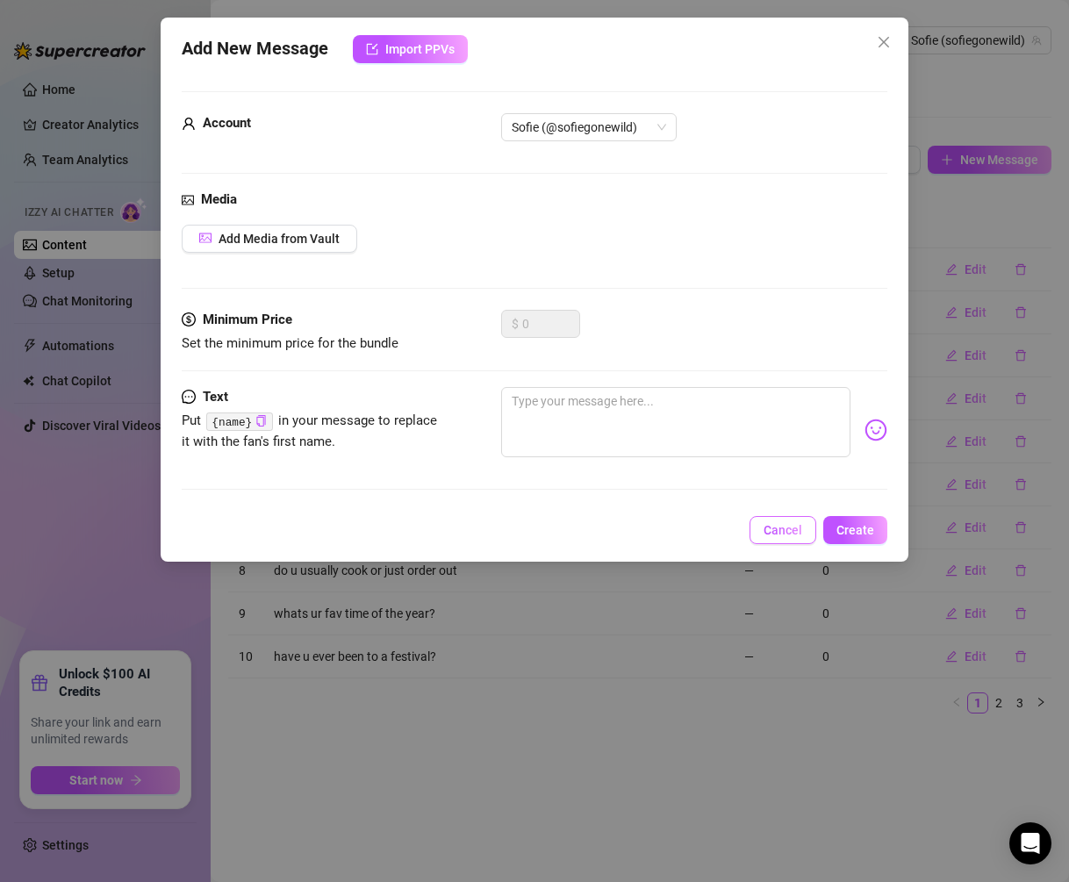
click at [776, 529] on span "Cancel" at bounding box center [783, 530] width 39 height 14
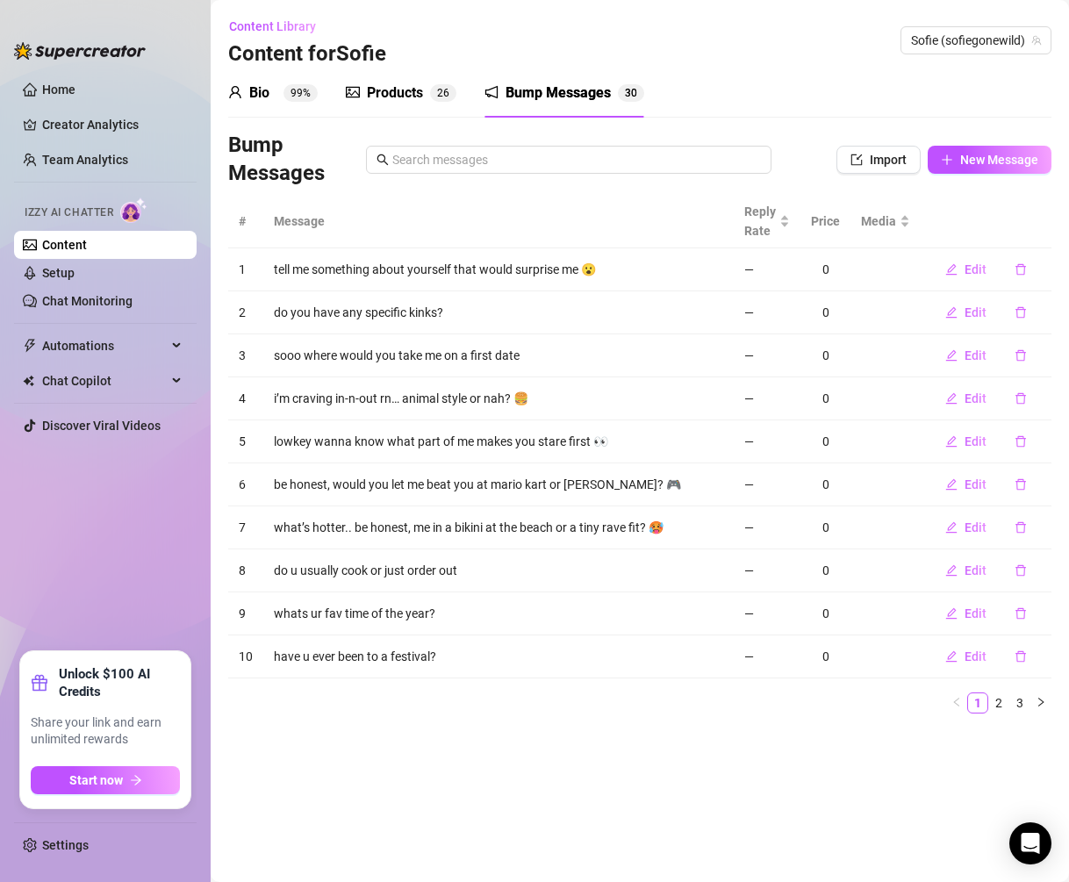
click at [991, 143] on div "Bump Messages Import New Message" at bounding box center [640, 160] width 824 height 56
click at [976, 154] on span "New Message" at bounding box center [1000, 160] width 78 height 14
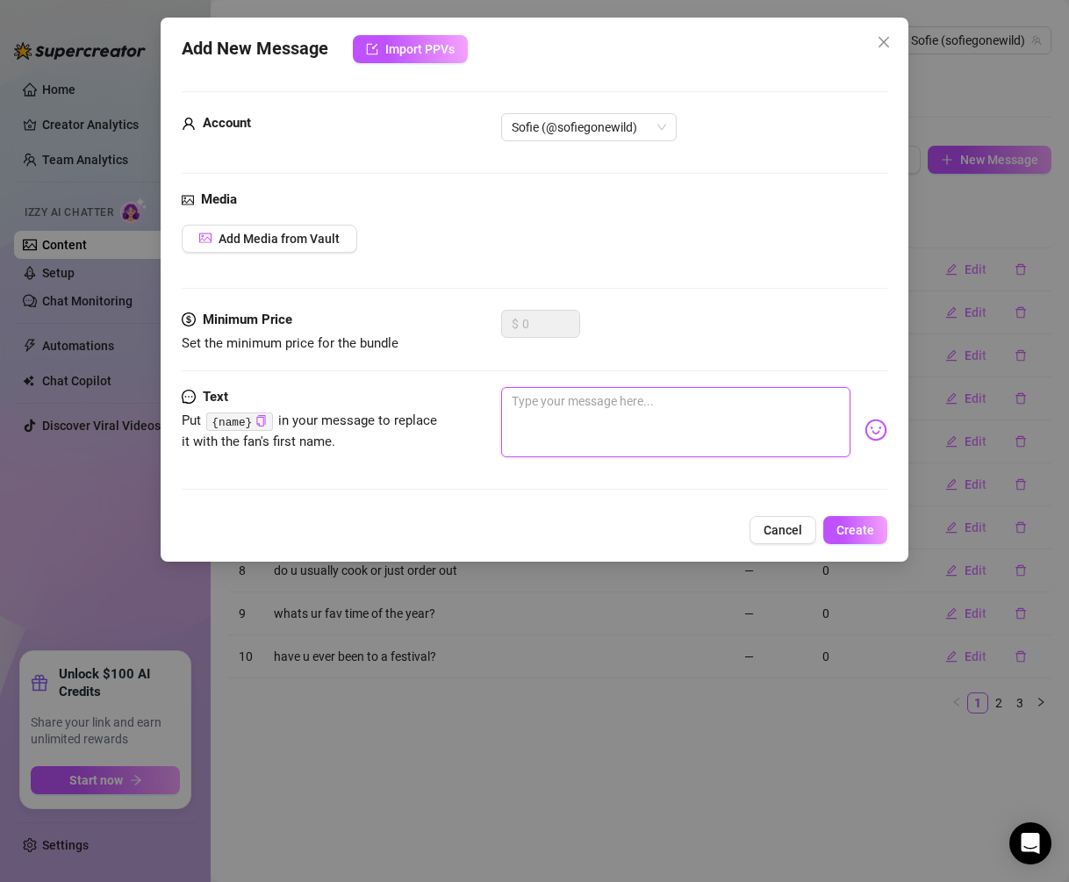
click at [611, 412] on textarea at bounding box center [676, 422] width 350 height 70
paste textarea "not fair u disappeared on me 😢"
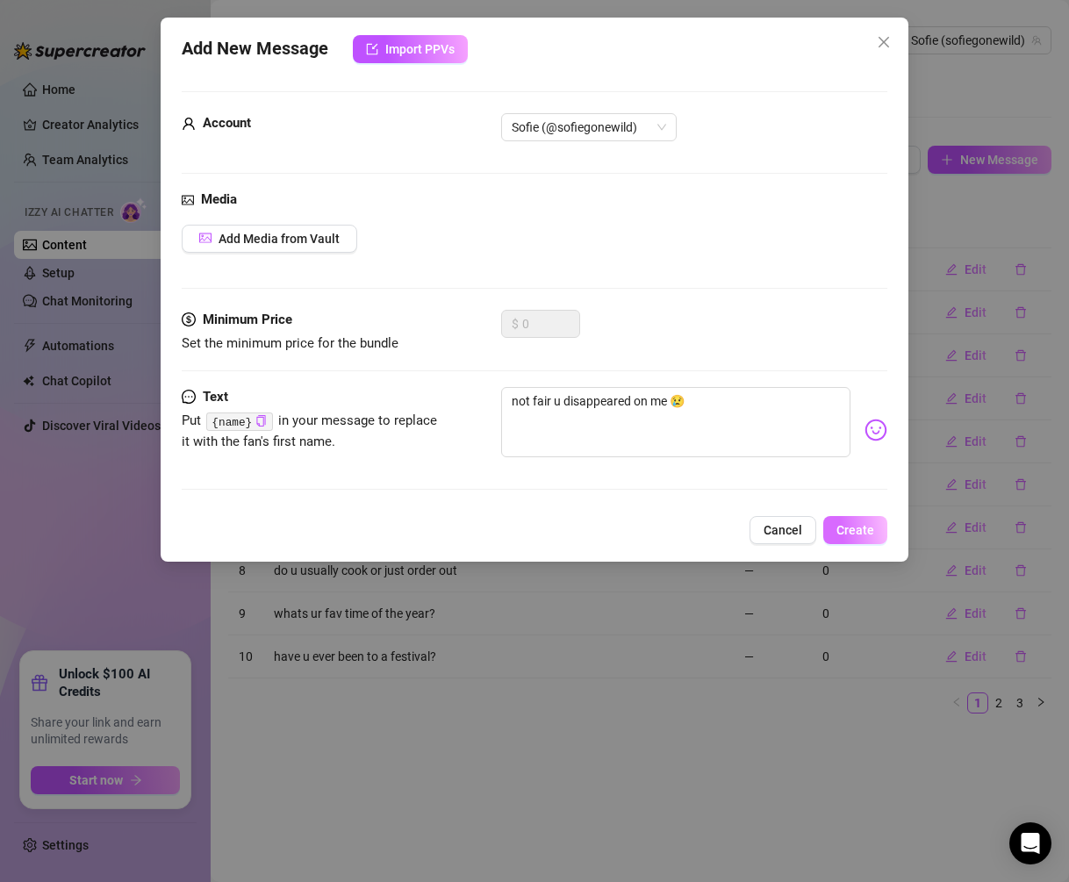
click at [850, 517] on button "Create" at bounding box center [856, 530] width 64 height 28
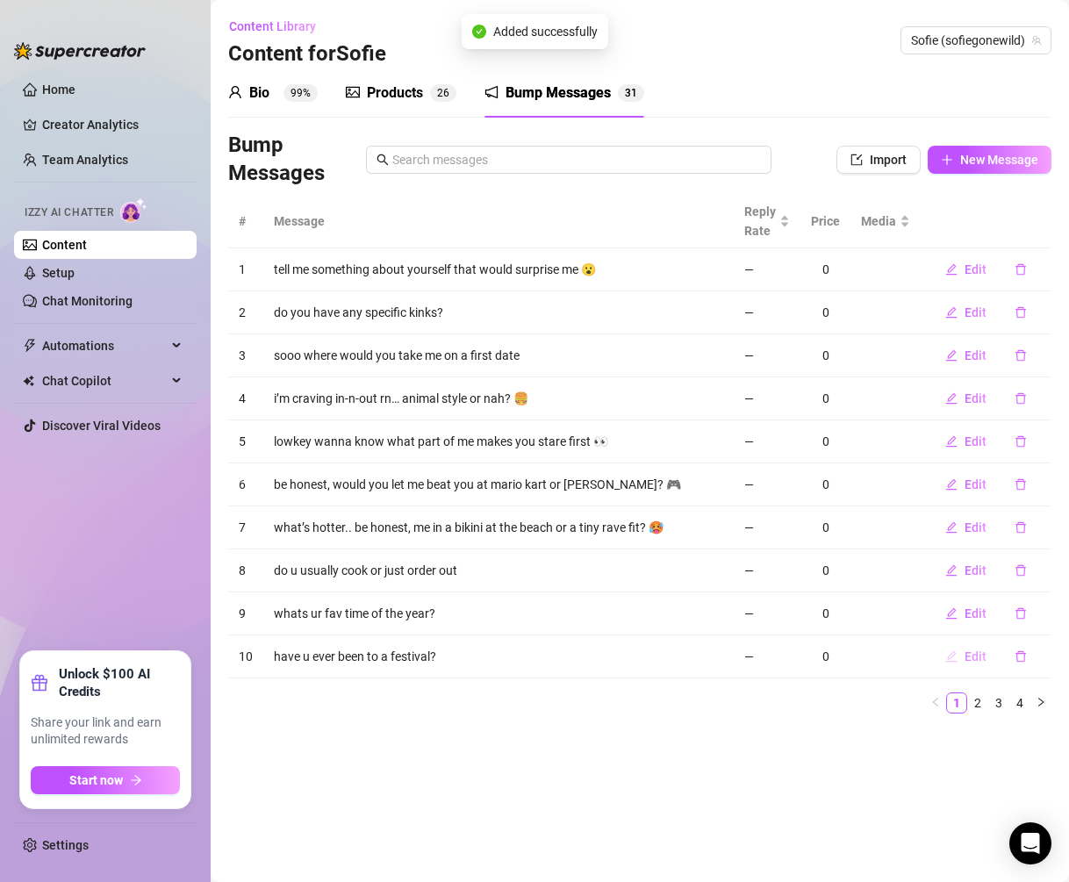
click at [979, 655] on span "Edit" at bounding box center [976, 657] width 22 height 14
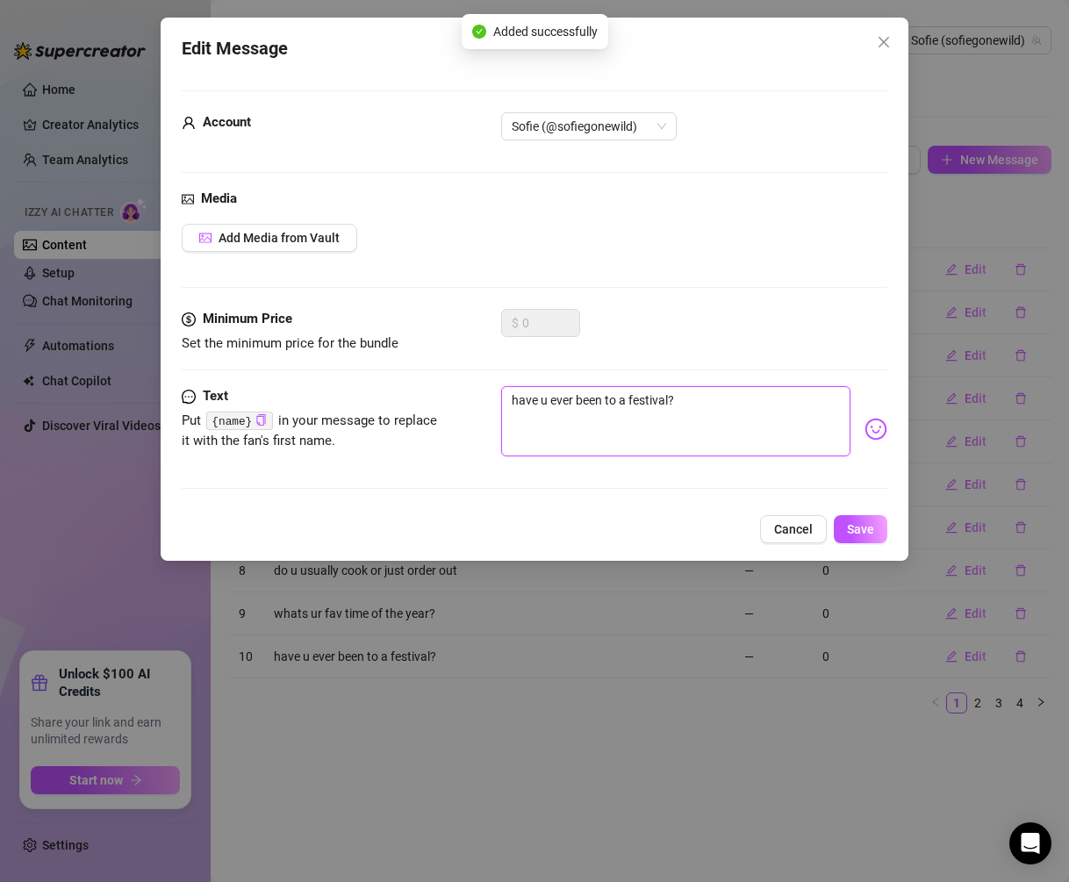
click at [656, 410] on textarea "have u ever been to a festival?" at bounding box center [676, 421] width 350 height 70
click at [656, 399] on textarea "have u ever been to a festival?" at bounding box center [676, 421] width 350 height 70
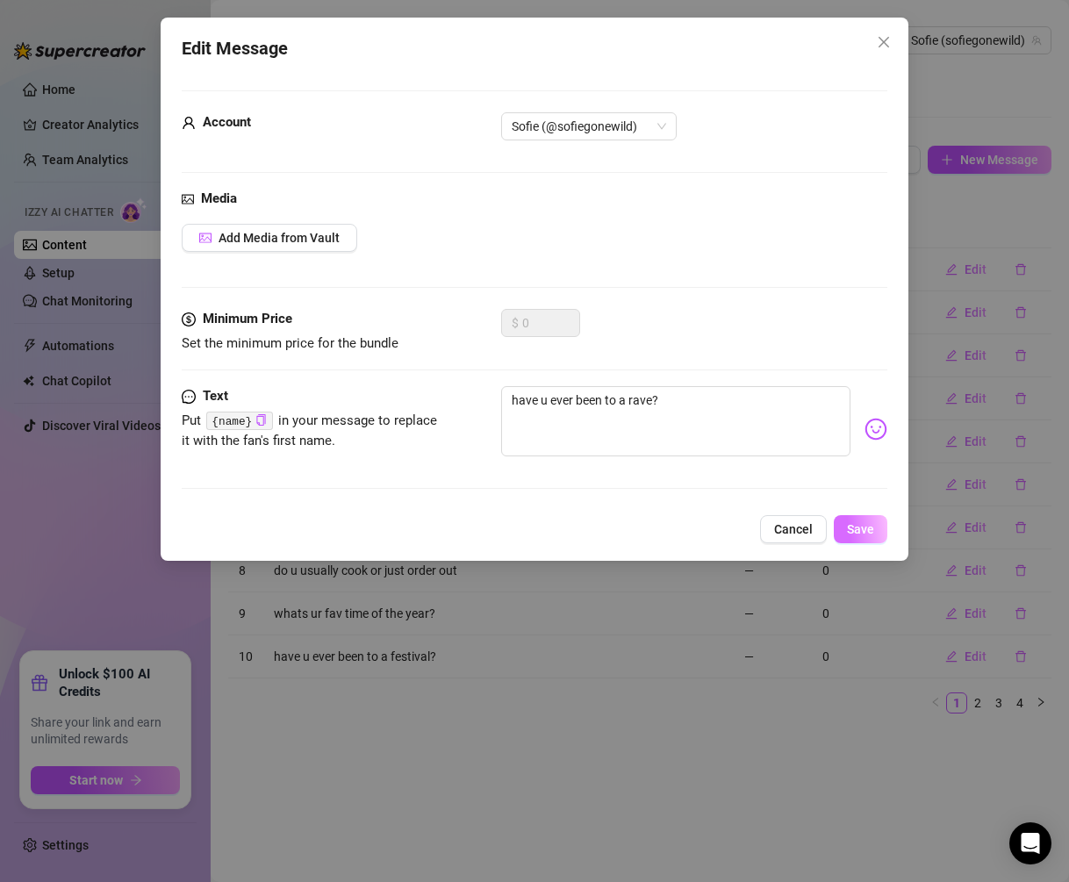
click at [861, 517] on button "Save" at bounding box center [861, 529] width 54 height 28
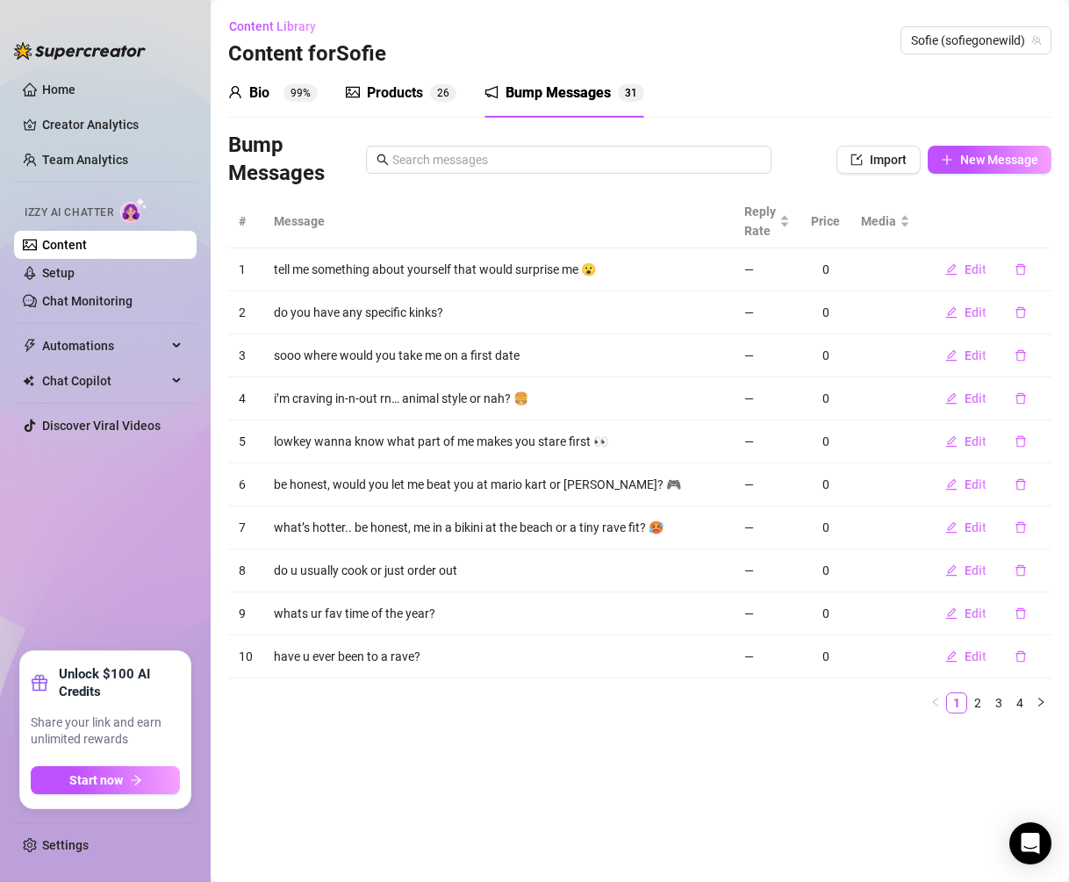
click at [418, 95] on div "Products" at bounding box center [395, 93] width 56 height 21
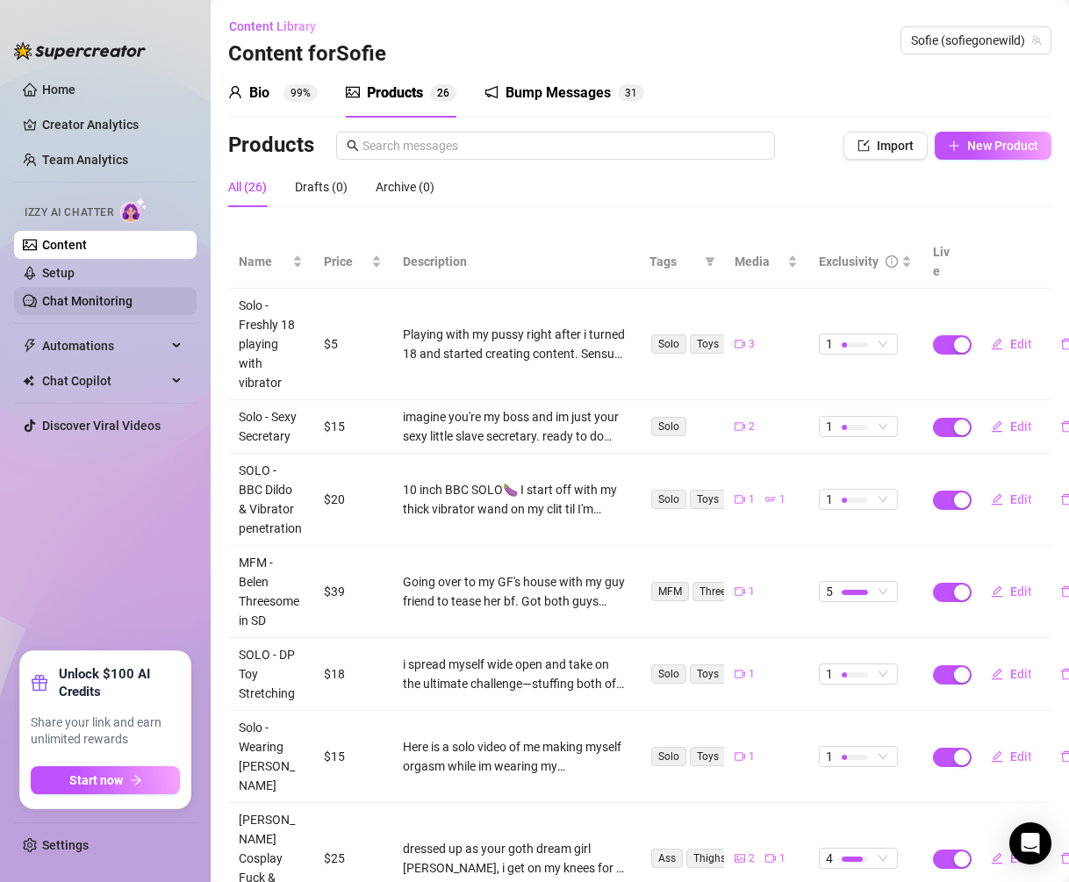
click at [118, 295] on link "Chat Monitoring" at bounding box center [87, 301] width 90 height 14
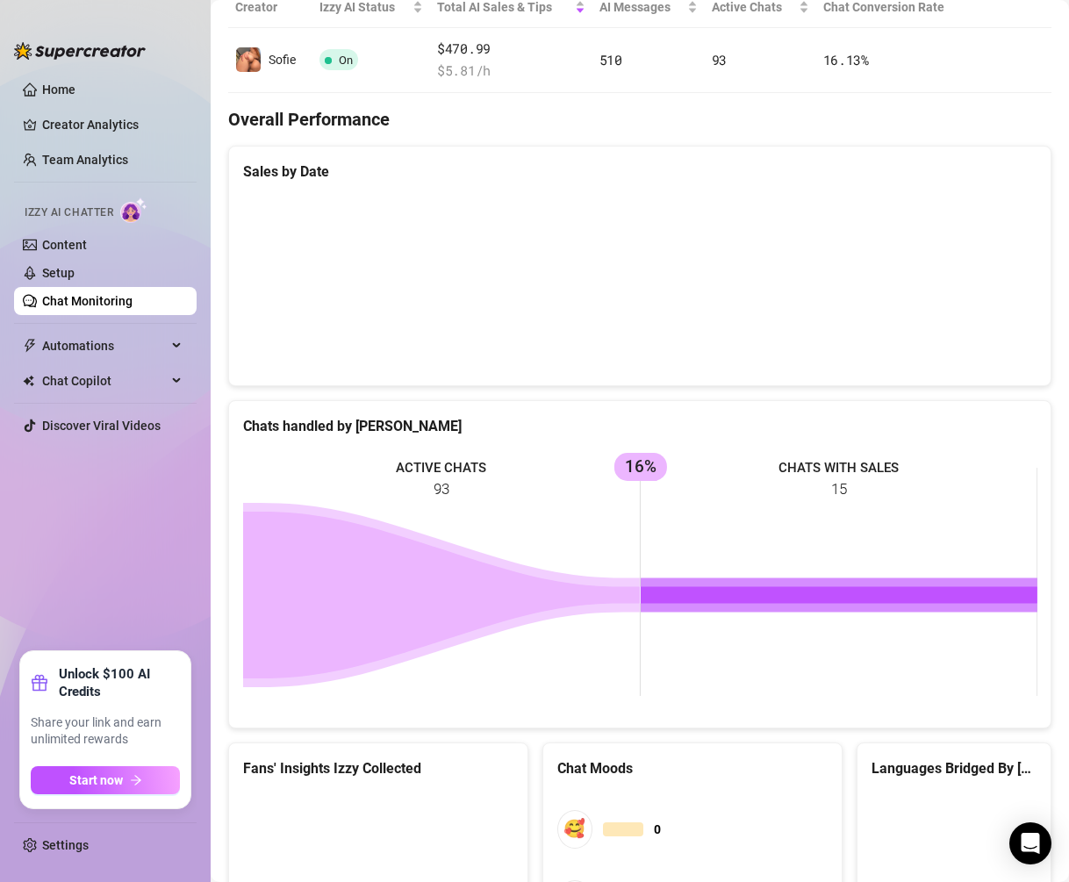
scroll to position [614, 0]
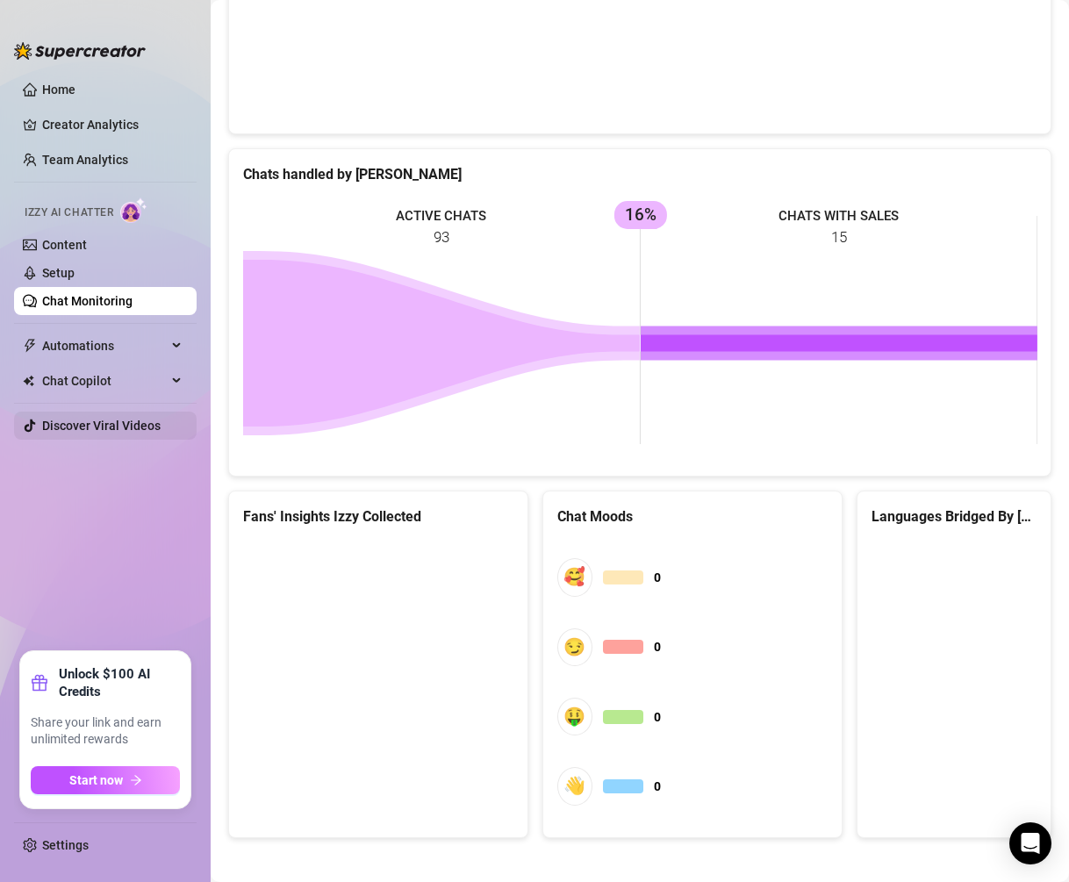
click at [126, 430] on link "Discover Viral Videos" at bounding box center [101, 426] width 119 height 14
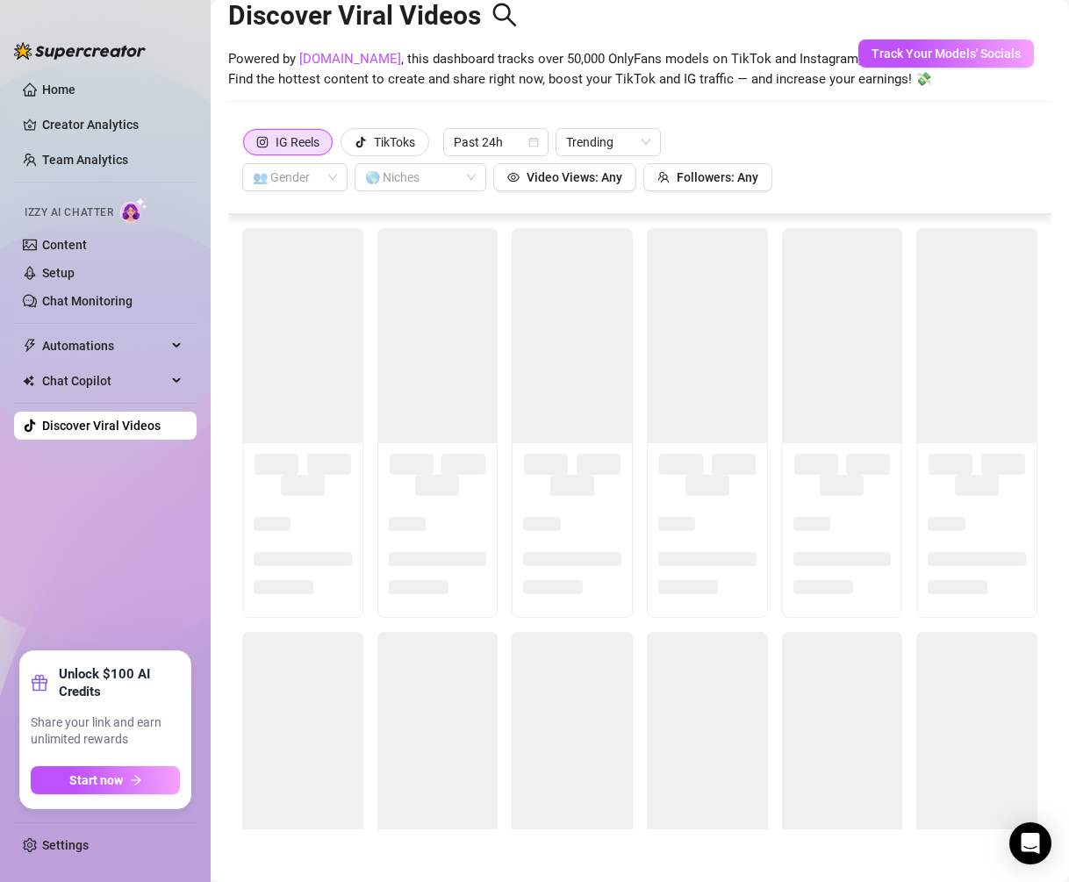
scroll to position [38, 0]
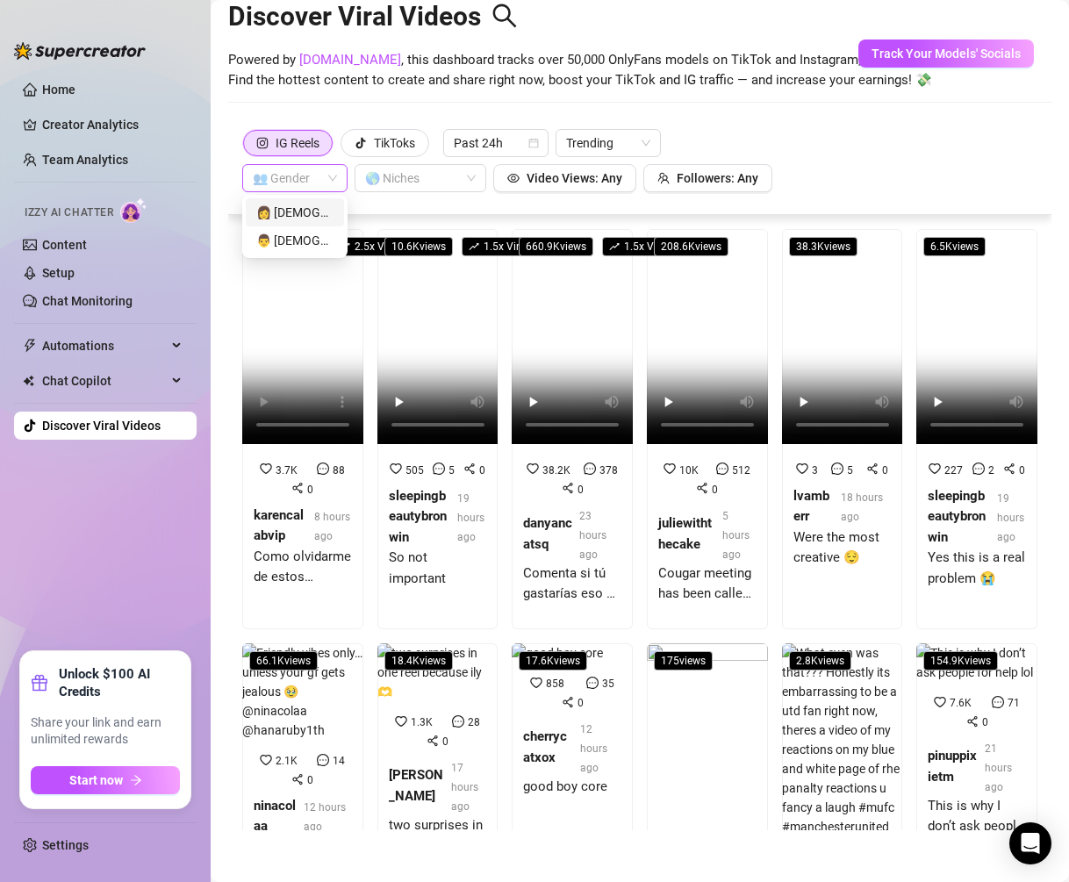
click at [325, 179] on span at bounding box center [295, 178] width 84 height 26
click at [325, 180] on span at bounding box center [295, 178] width 84 height 26
click at [315, 211] on div "👩 [DEMOGRAPHIC_DATA]" at bounding box center [294, 212] width 77 height 19
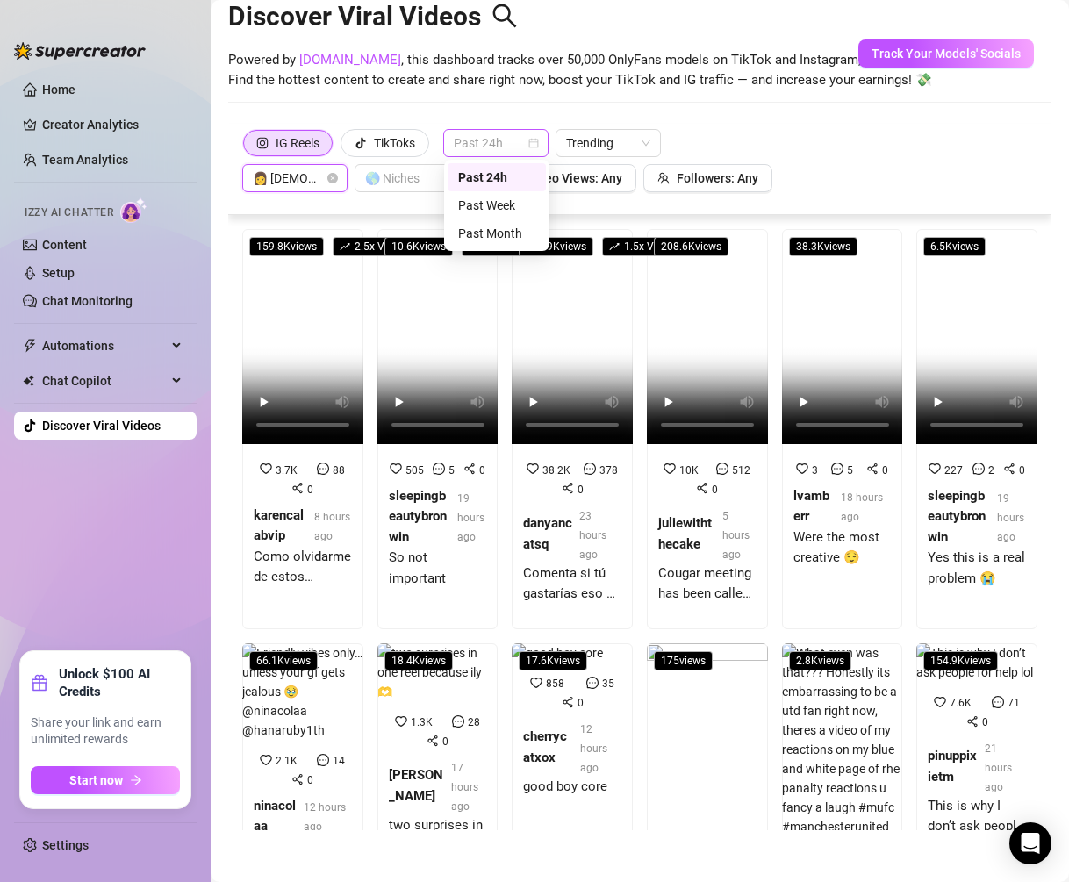
click at [485, 149] on span "Past 24h" at bounding box center [496, 143] width 84 height 26
click at [480, 212] on div "Past Week" at bounding box center [496, 205] width 77 height 19
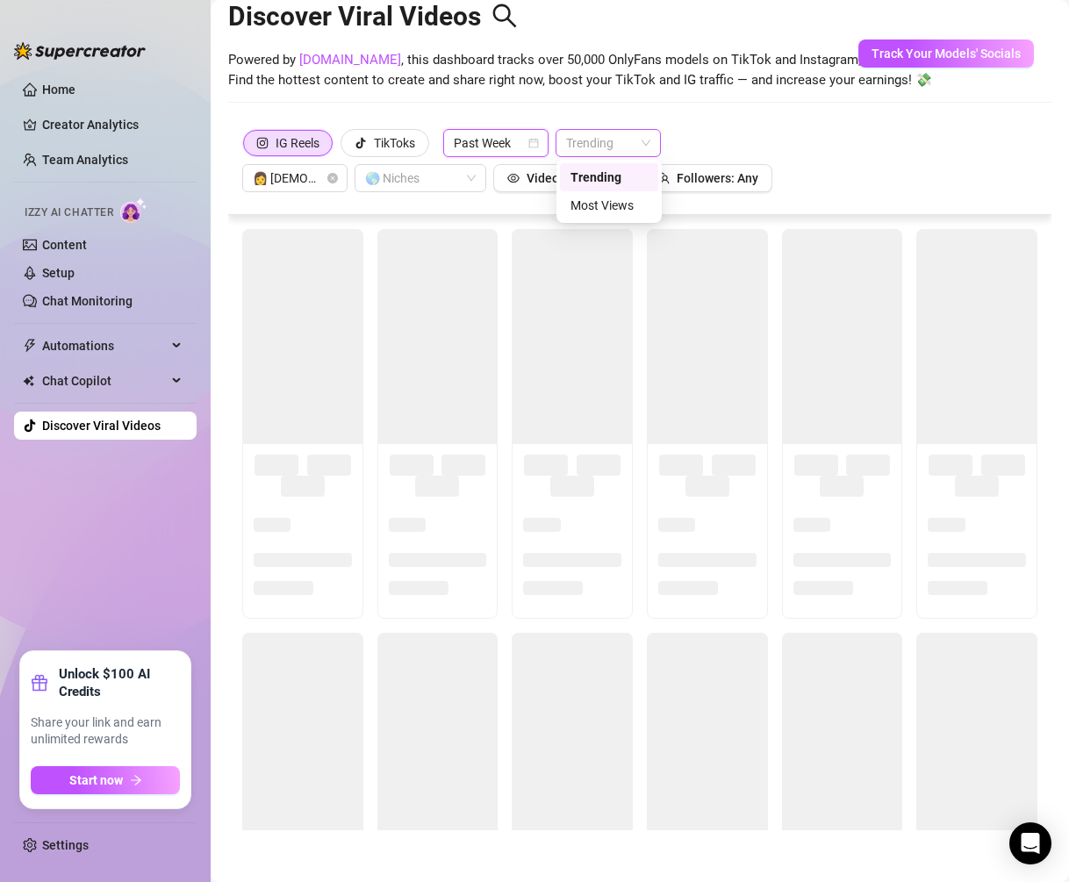
click at [610, 142] on span "Trending" at bounding box center [608, 143] width 84 height 26
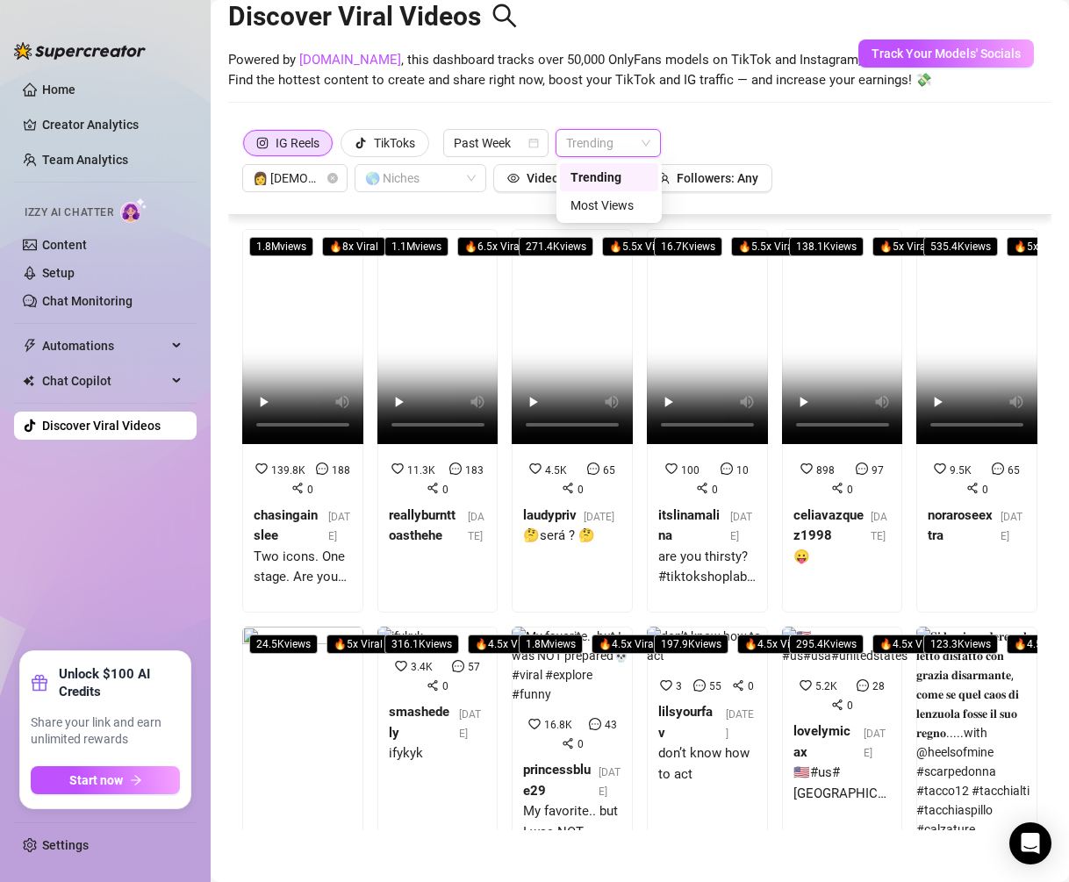
click at [591, 61] on span "Powered by [DOMAIN_NAME] , this dashboard tracks over 50,000 OnlyFans models on…" at bounding box center [623, 70] width 790 height 41
click at [295, 355] on video at bounding box center [302, 336] width 121 height 215
click at [677, 335] on video at bounding box center [707, 336] width 121 height 215
click at [427, 343] on video at bounding box center [438, 336] width 121 height 215
click at [573, 493] on div "0" at bounding box center [573, 488] width 22 height 19
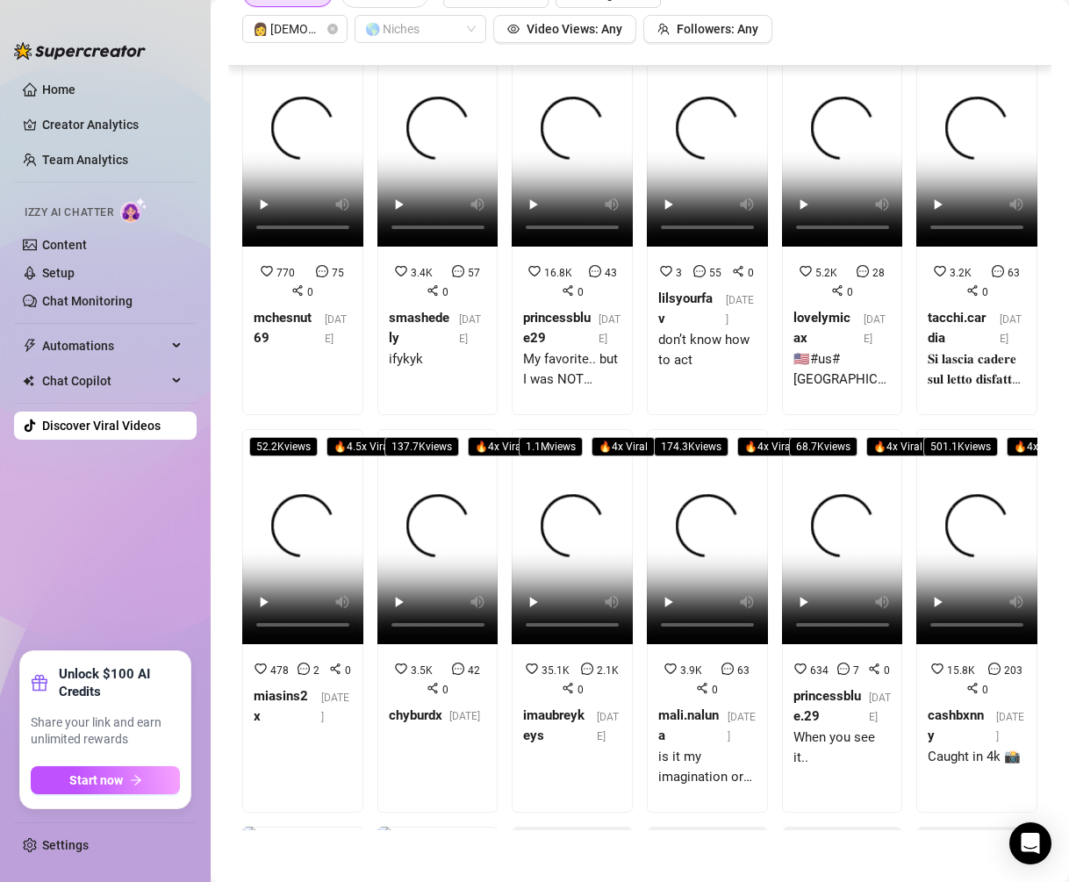
scroll to position [448, 0]
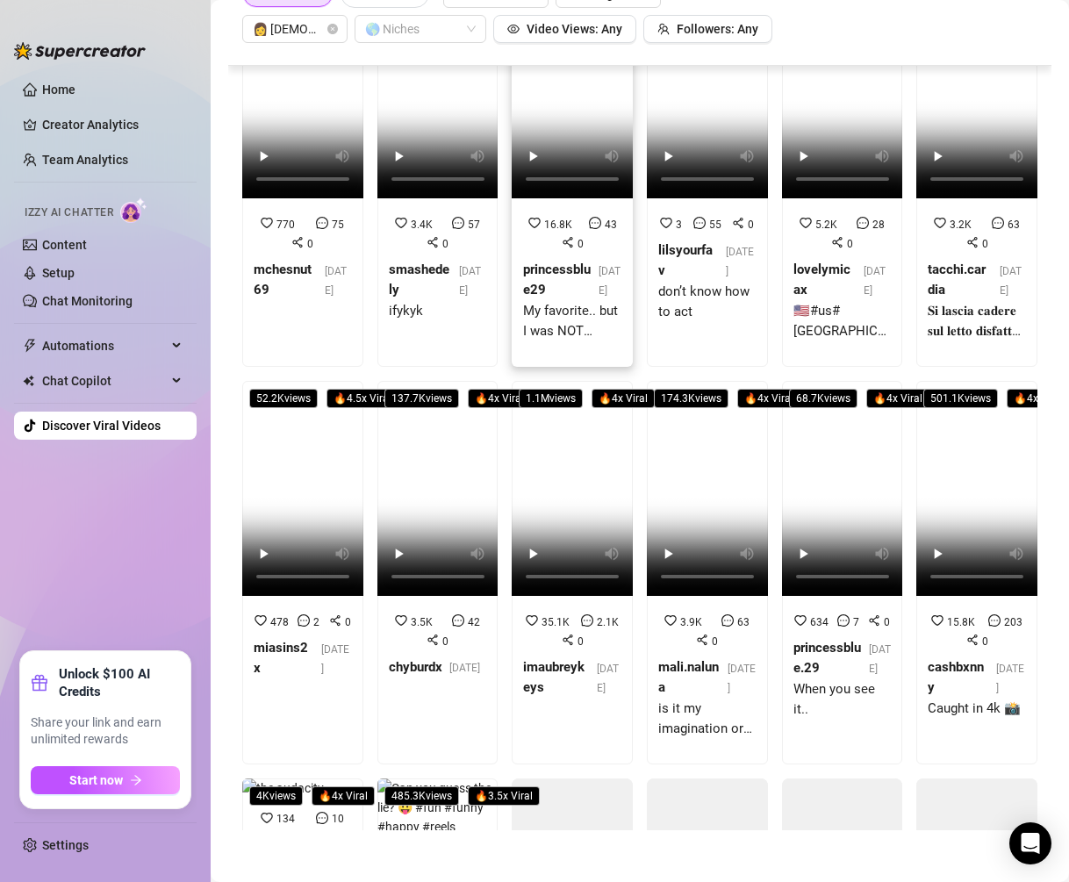
click at [580, 148] on video at bounding box center [572, 90] width 121 height 215
